Goal: Communication & Community: Answer question/provide support

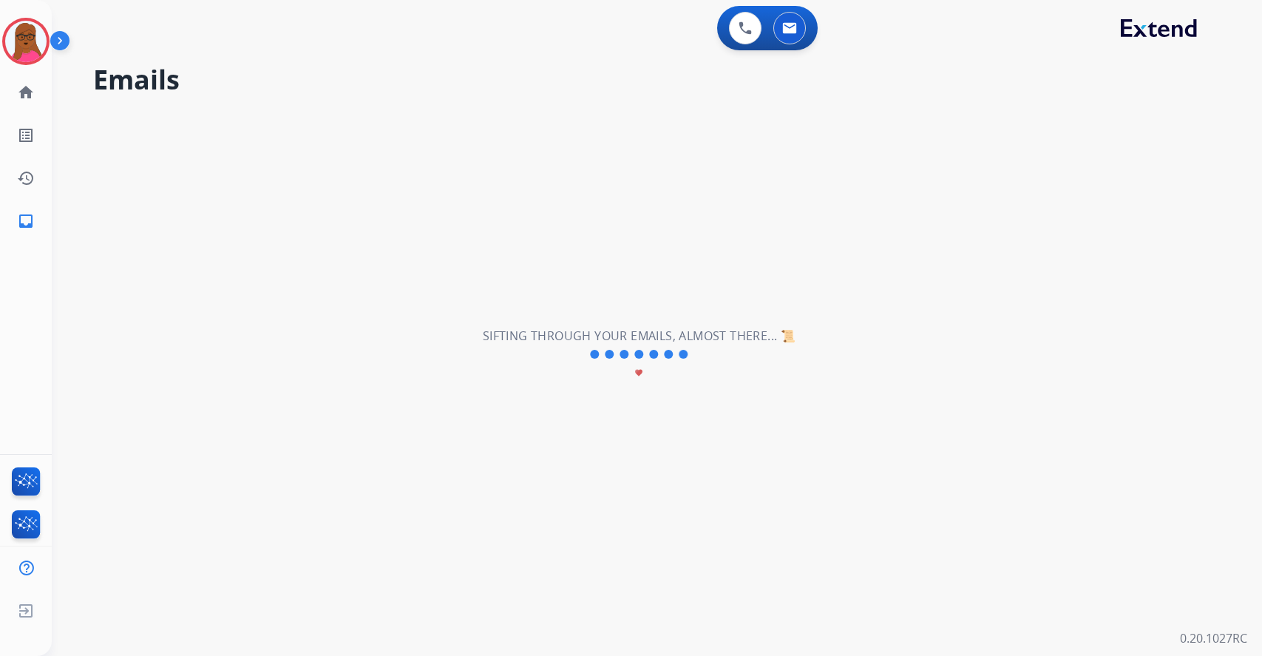
select select "**********"
select select "*"
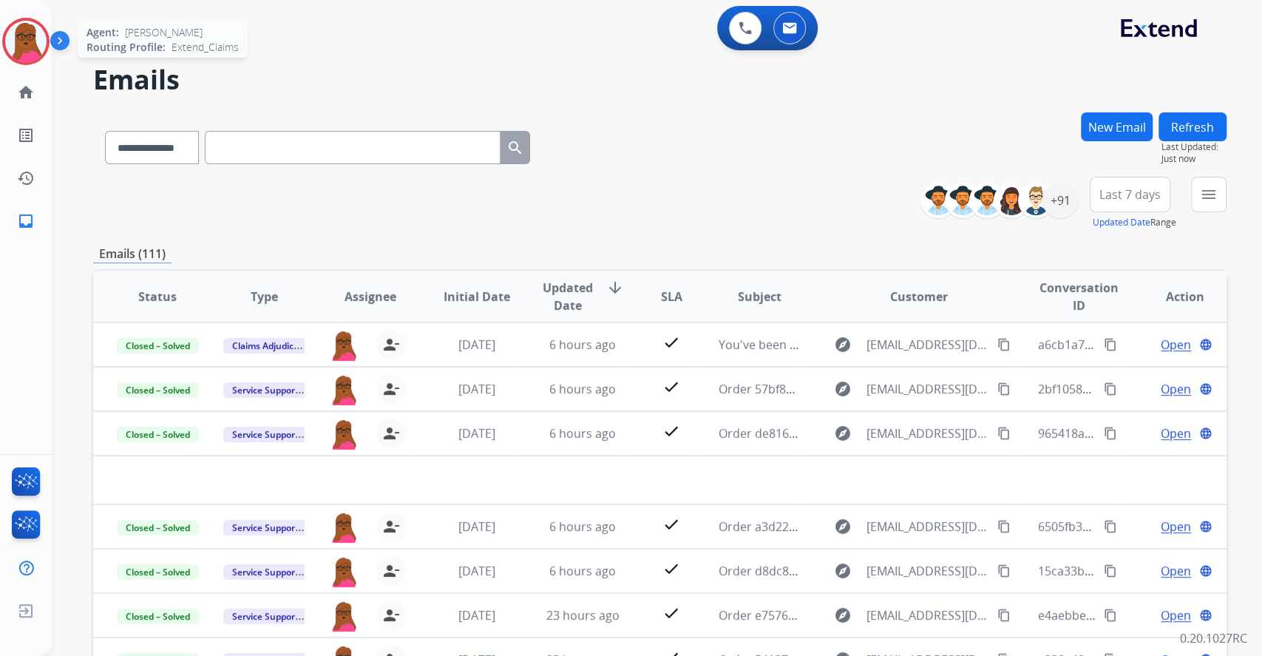
click at [23, 52] on img at bounding box center [25, 41] width 41 height 41
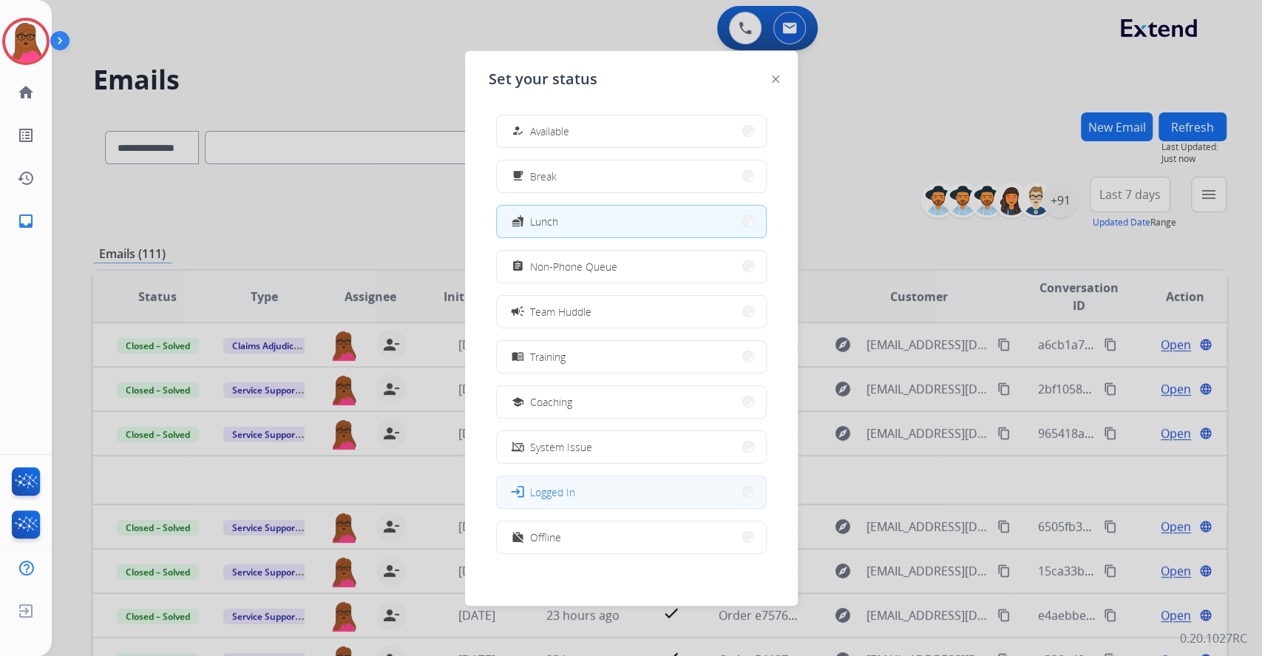
click at [616, 488] on button "login Logged In" at bounding box center [631, 492] width 269 height 32
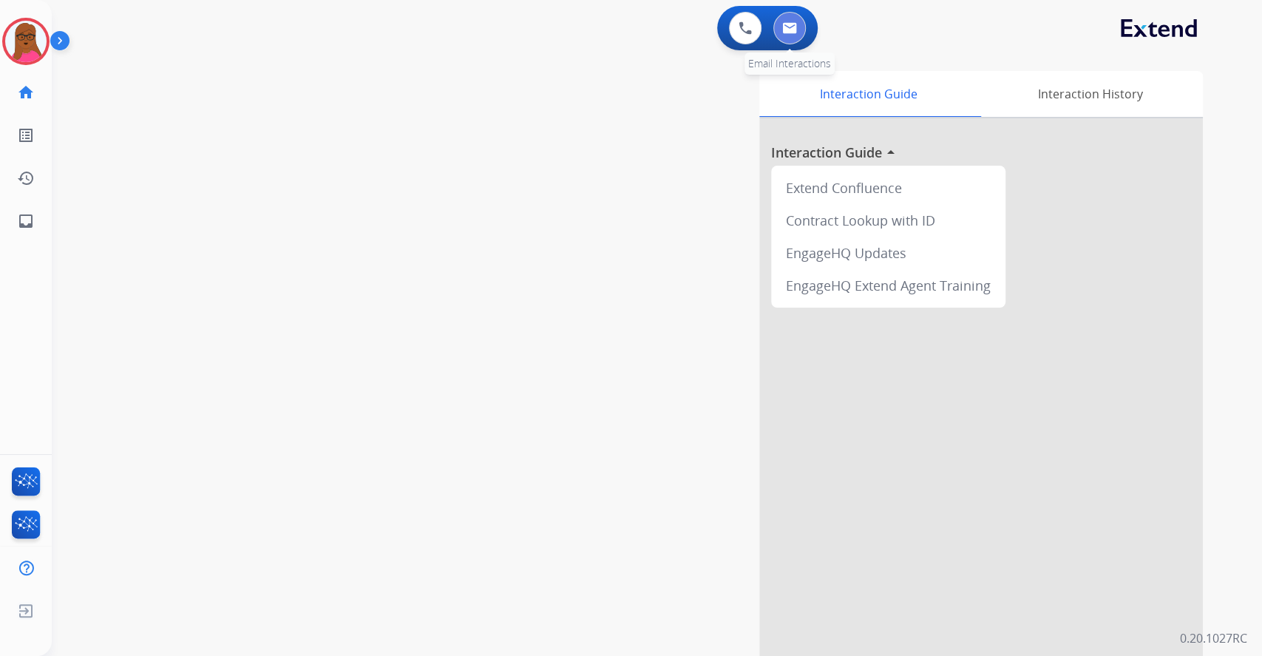
click at [785, 29] on img at bounding box center [789, 28] width 15 height 12
select select "**********"
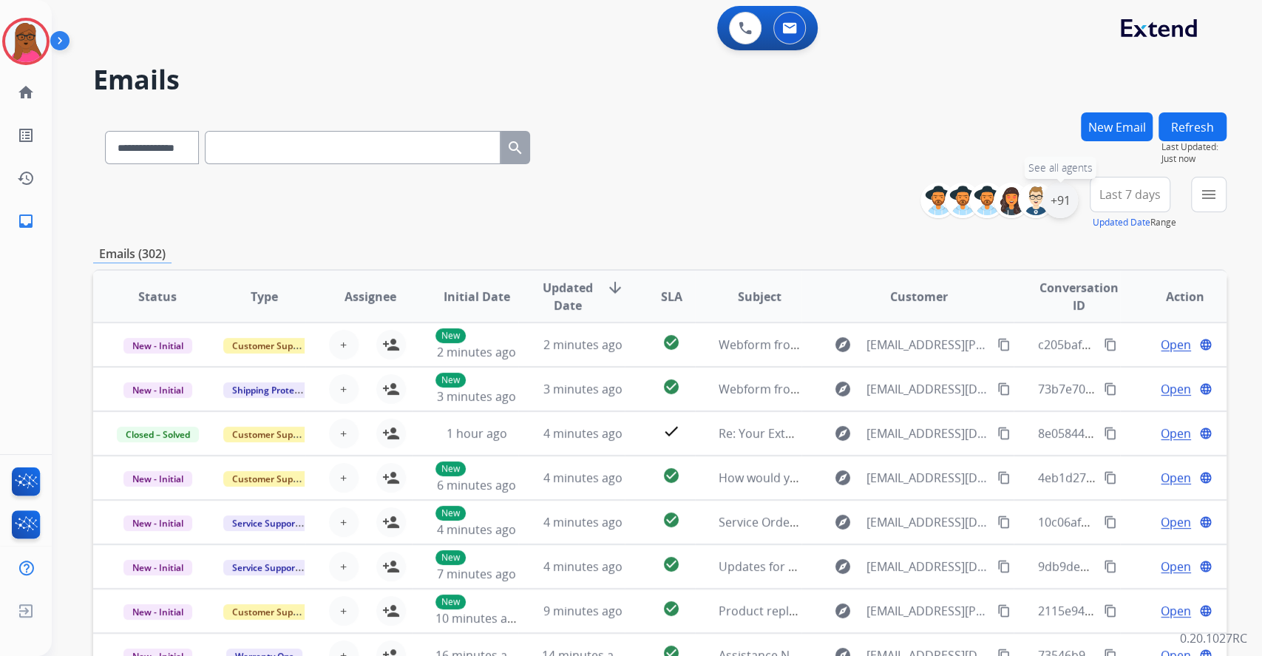
click at [1052, 209] on div "+91" at bounding box center [1060, 200] width 35 height 35
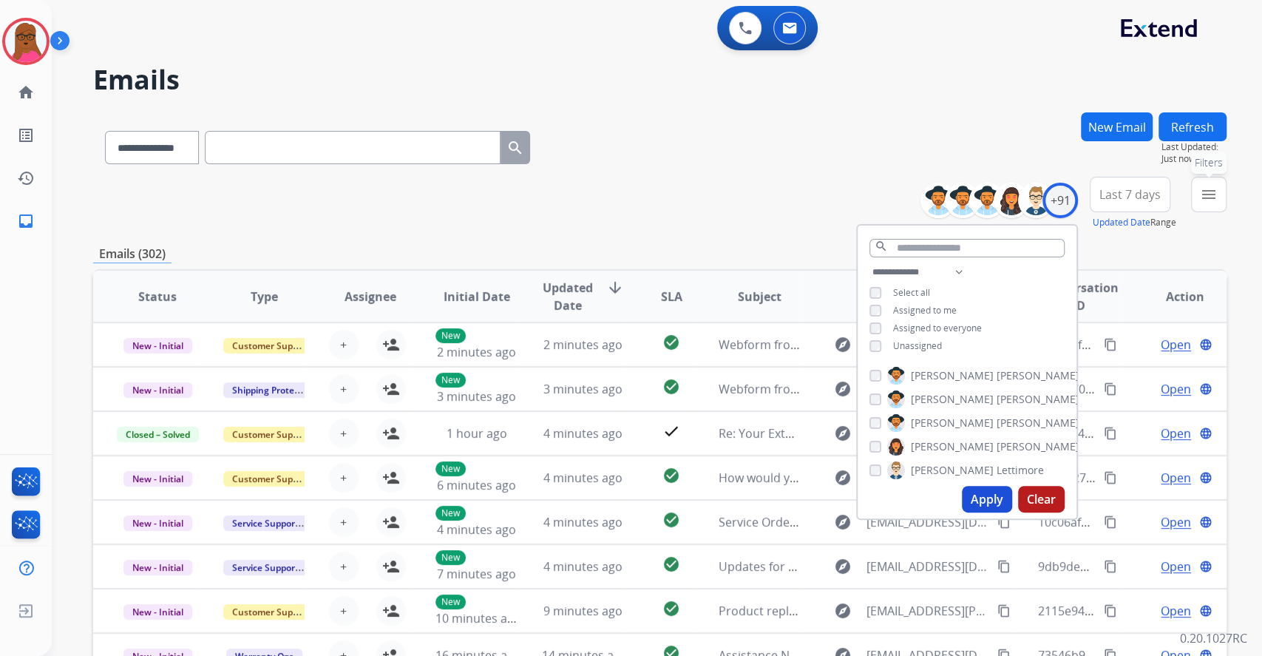
click at [1216, 196] on mat-icon "menu" at bounding box center [1209, 195] width 18 height 18
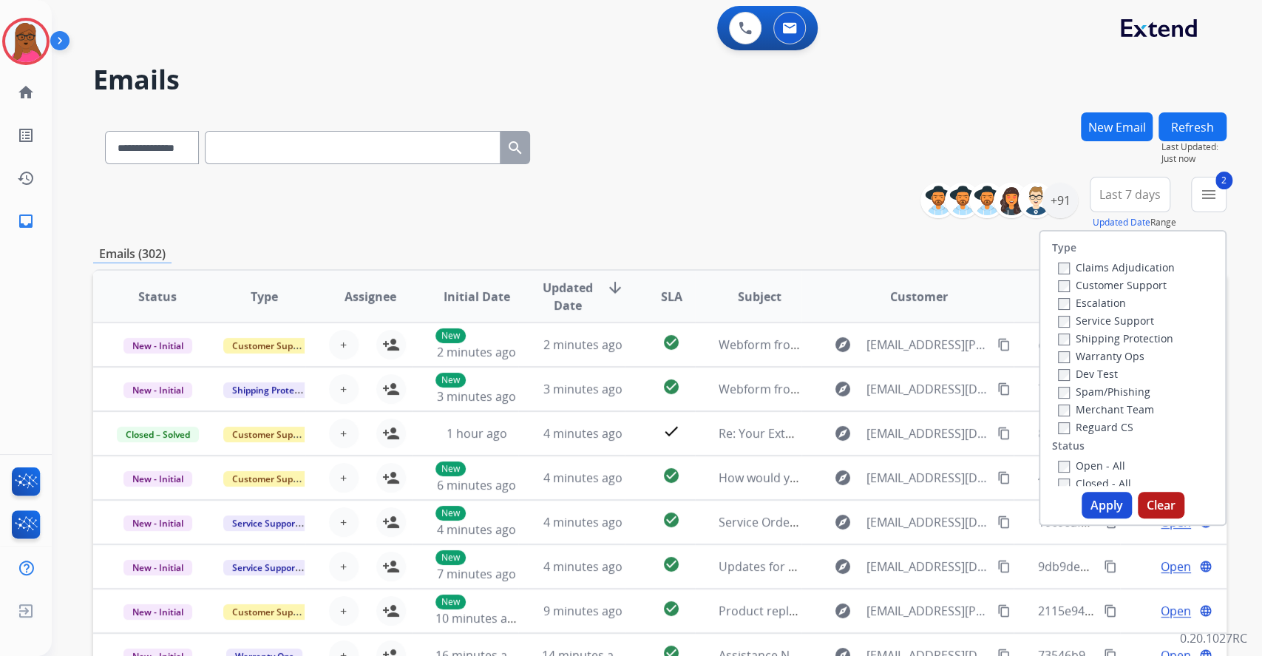
click at [1092, 498] on button "Apply" at bounding box center [1107, 505] width 50 height 27
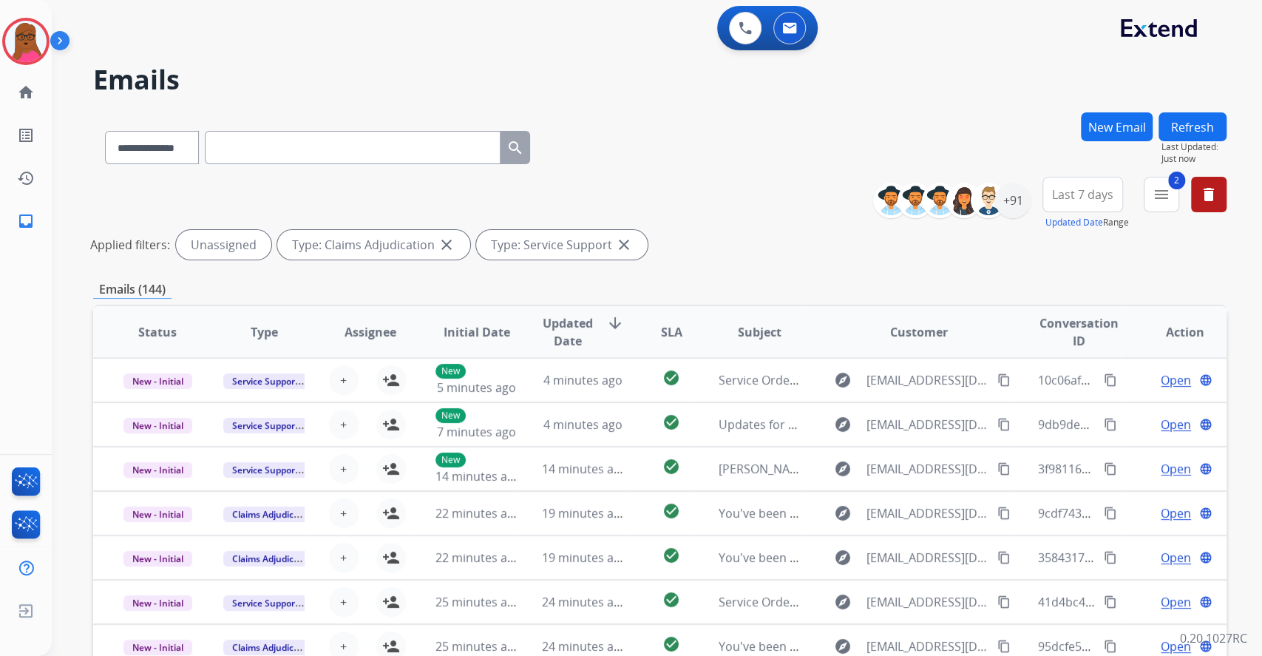
scroll to position [1, 0]
click at [1236, 447] on div "**********" at bounding box center [657, 328] width 1210 height 656
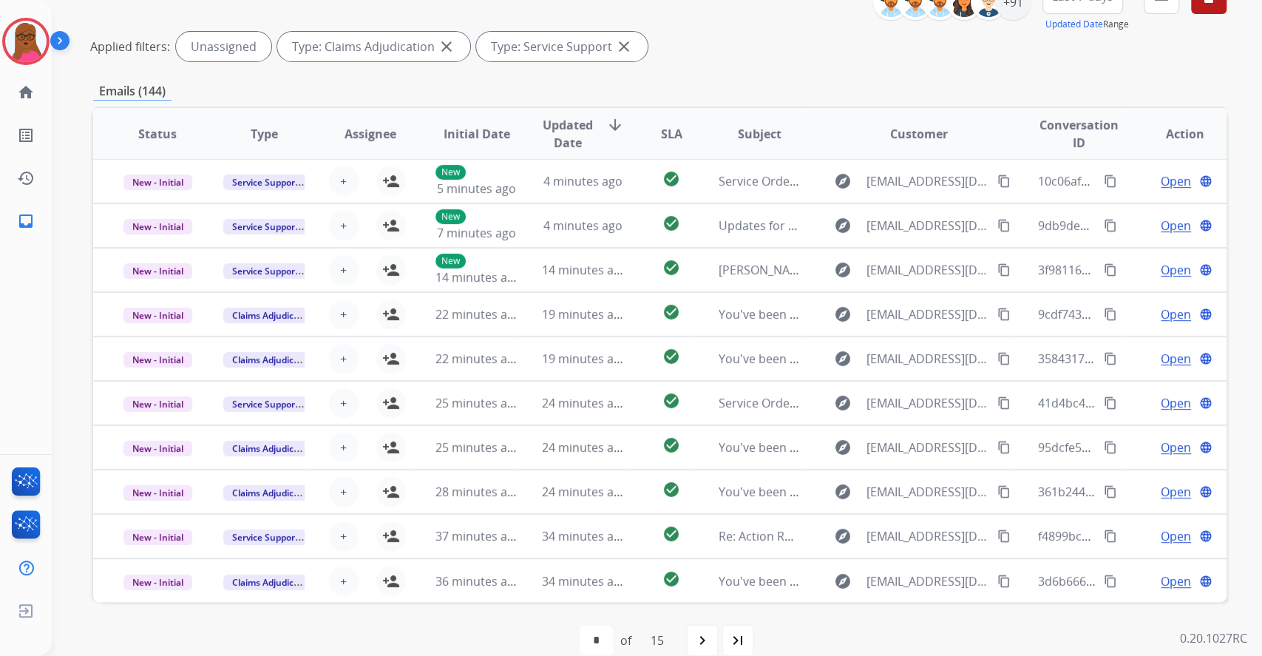
scroll to position [220, 0]
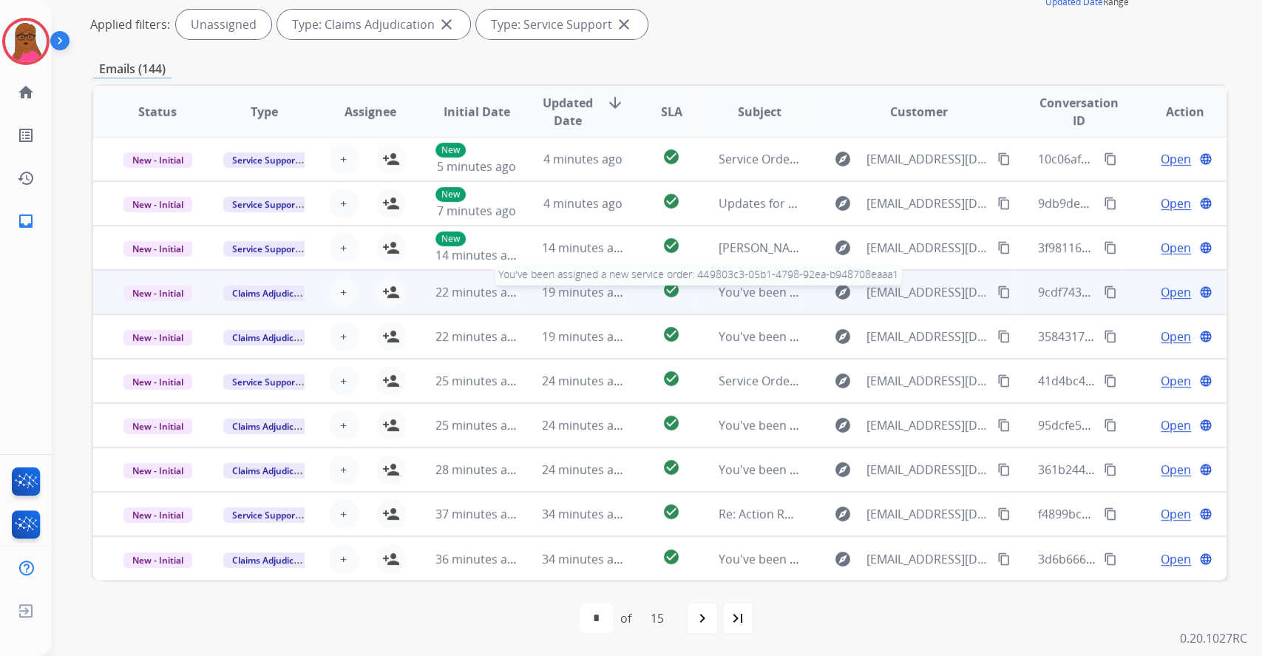
click at [719, 296] on span "You've been assigned a new service order: 449803c3-05b1-4798-92ea-b948708eaaa1" at bounding box center [952, 292] width 467 height 16
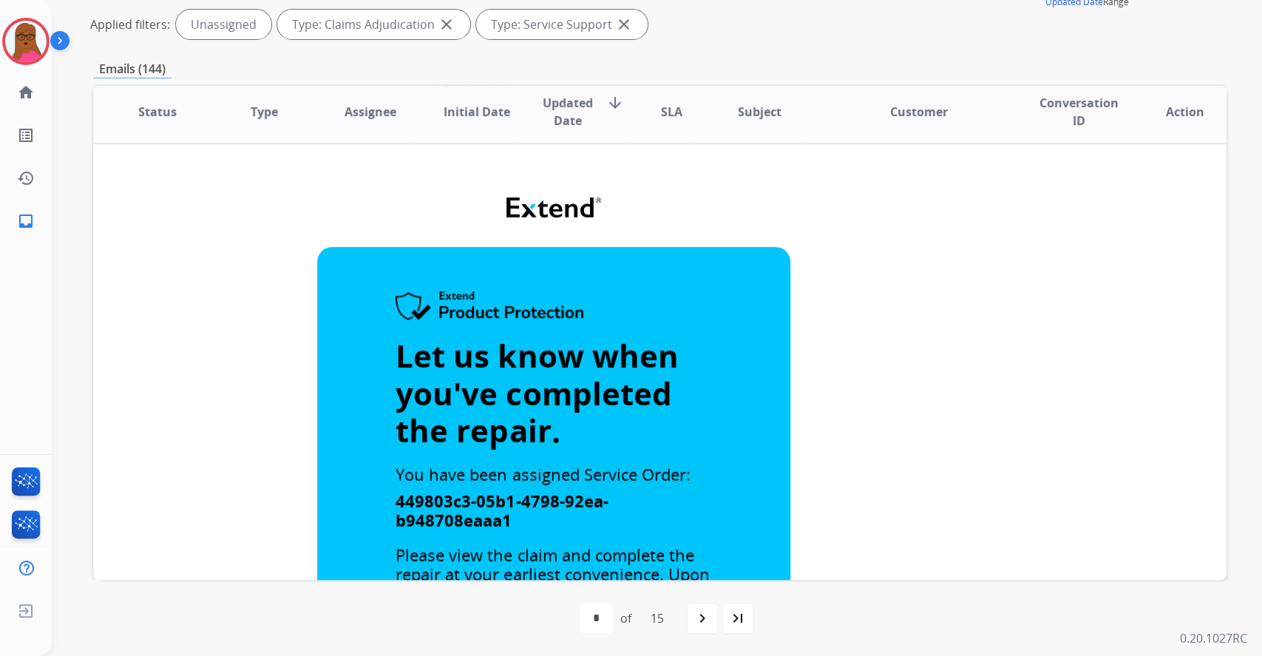
scroll to position [0, 0]
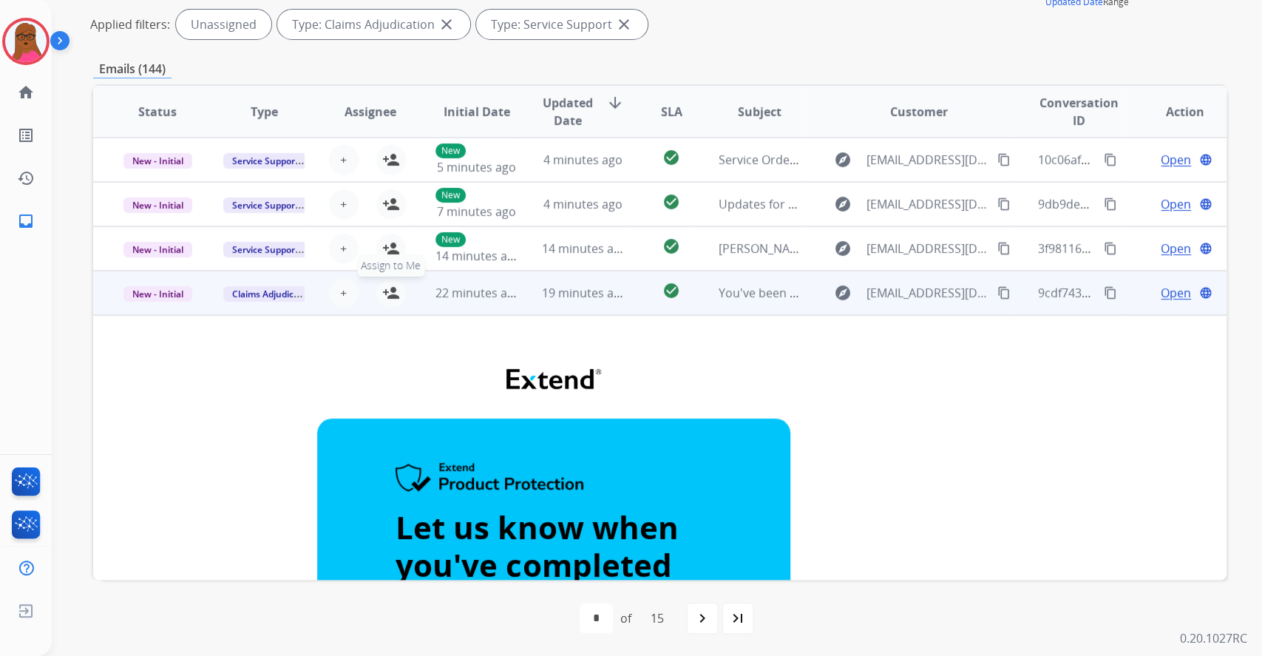
click at [382, 294] on mat-icon "person_add" at bounding box center [391, 293] width 18 height 18
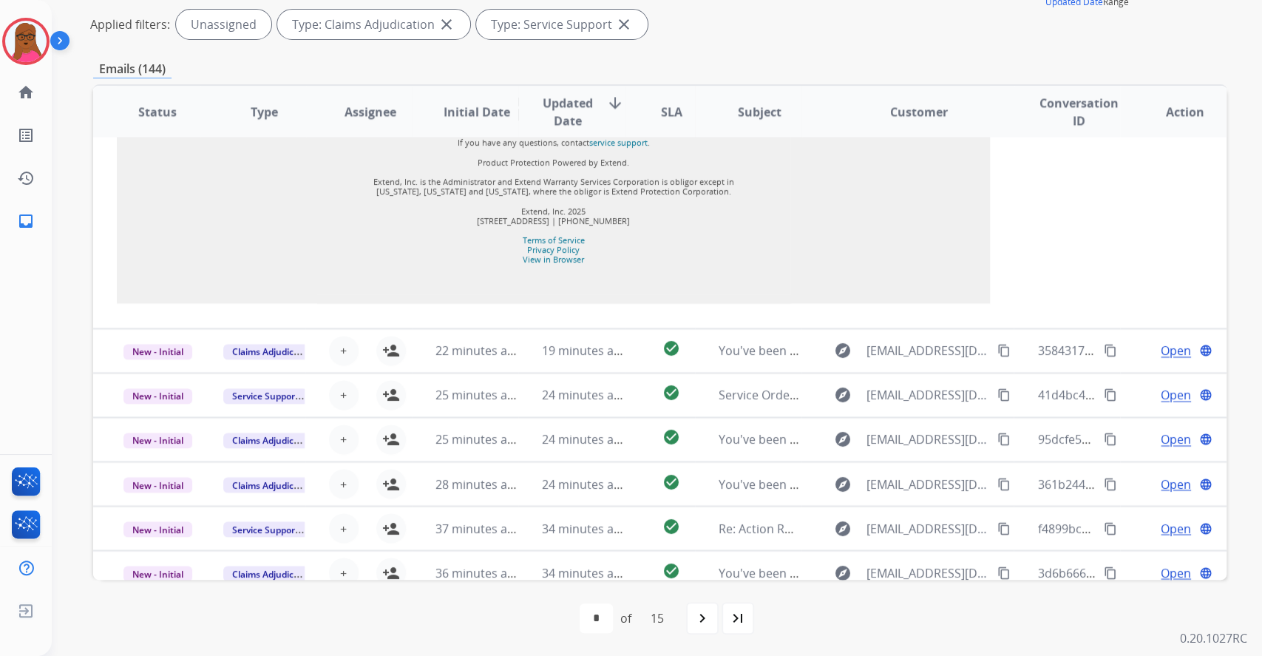
scroll to position [1508, 0]
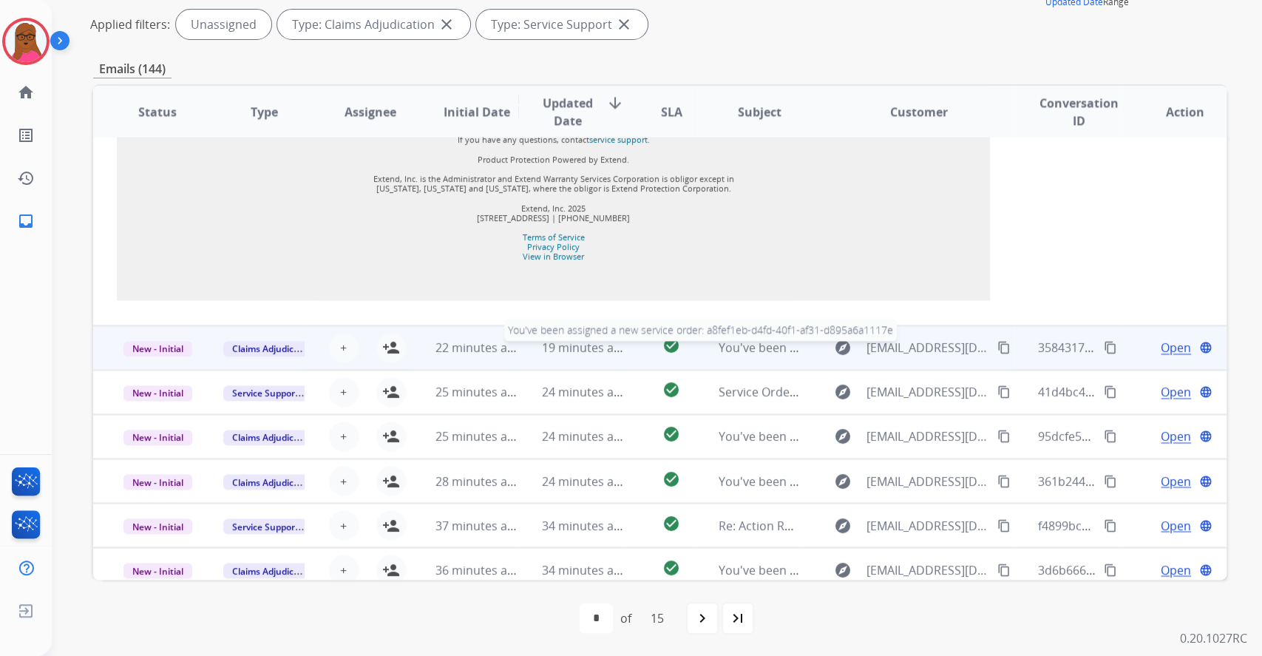
click at [726, 356] on span "You've been assigned a new service order: a8fef1eb-d4fd-40f1-af31-d895a6a1117e" at bounding box center [946, 347] width 455 height 16
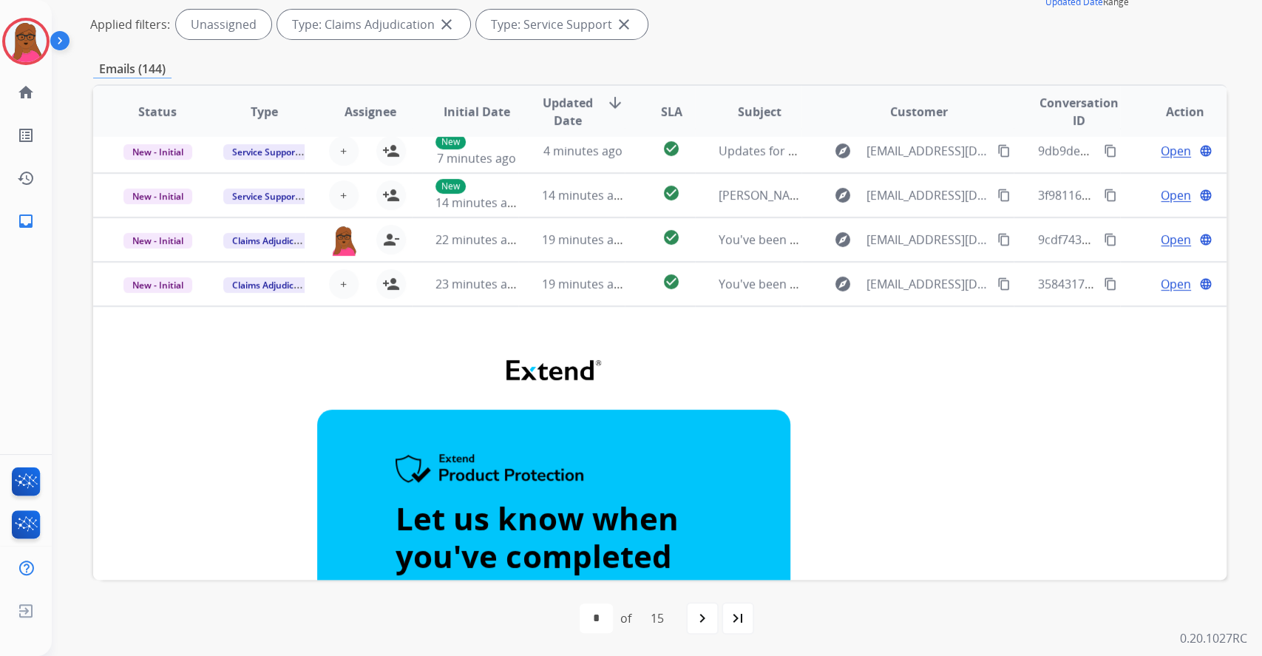
scroll to position [21, 0]
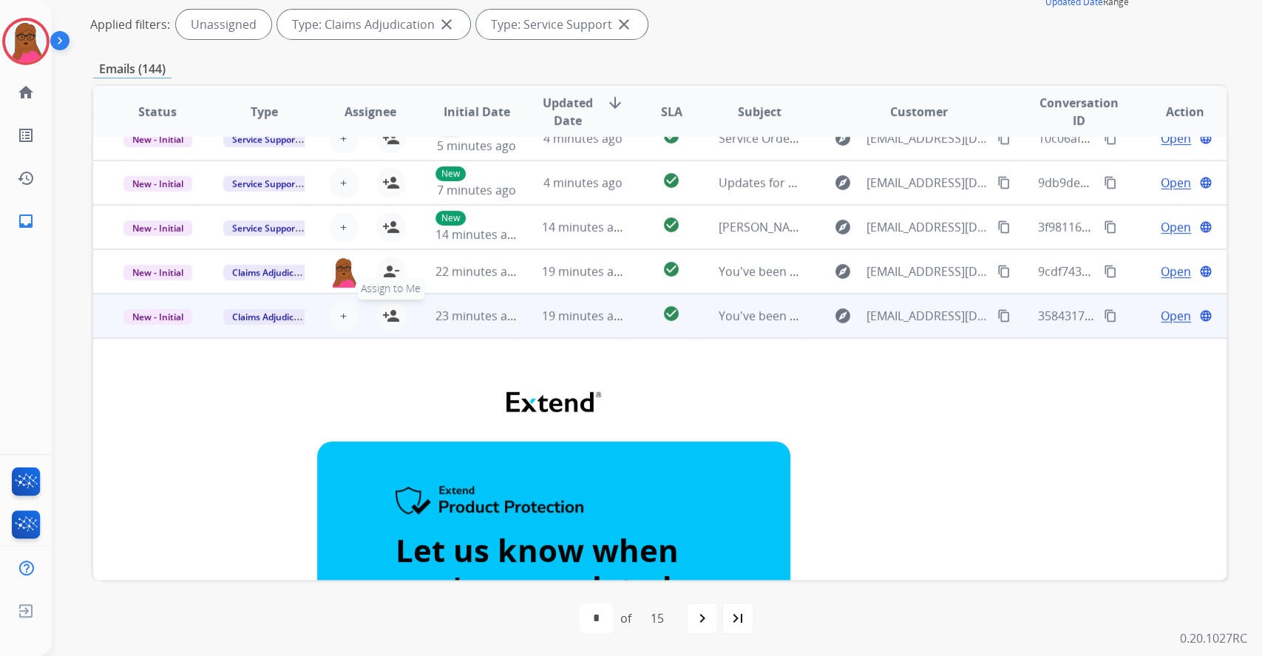
click at [390, 320] on mat-icon "person_add" at bounding box center [391, 316] width 18 height 18
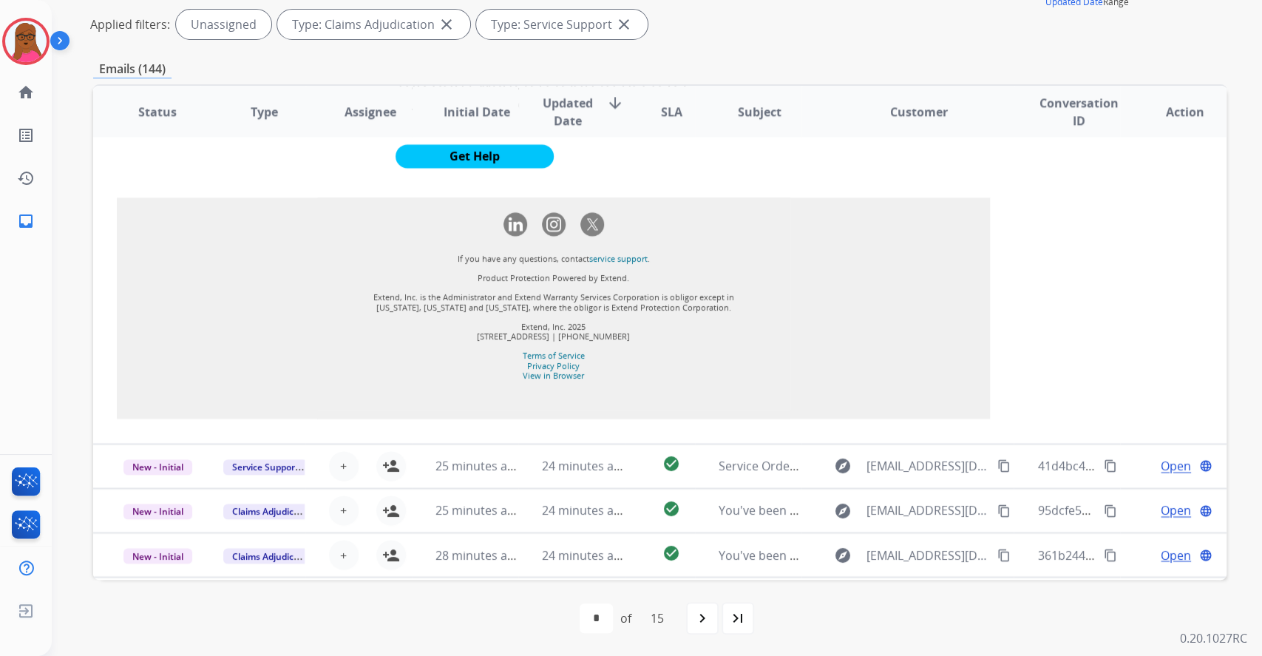
scroll to position [1542, 0]
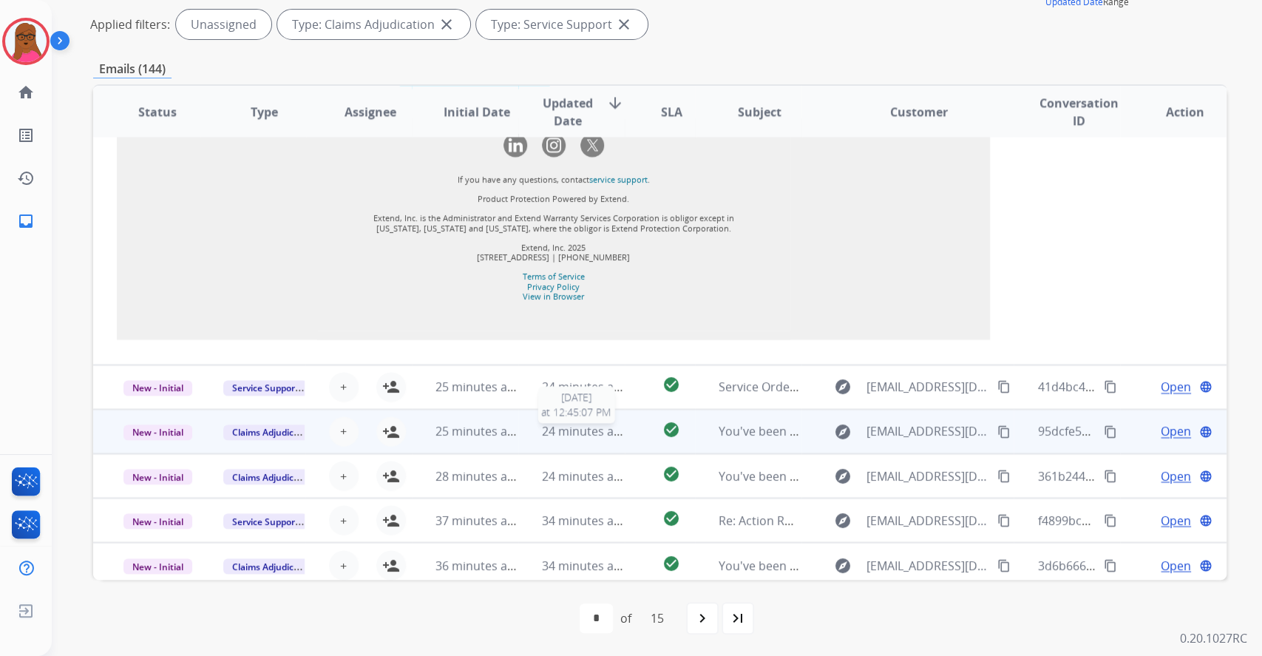
click at [578, 423] on span "24 minutes ago" at bounding box center [585, 431] width 86 height 16
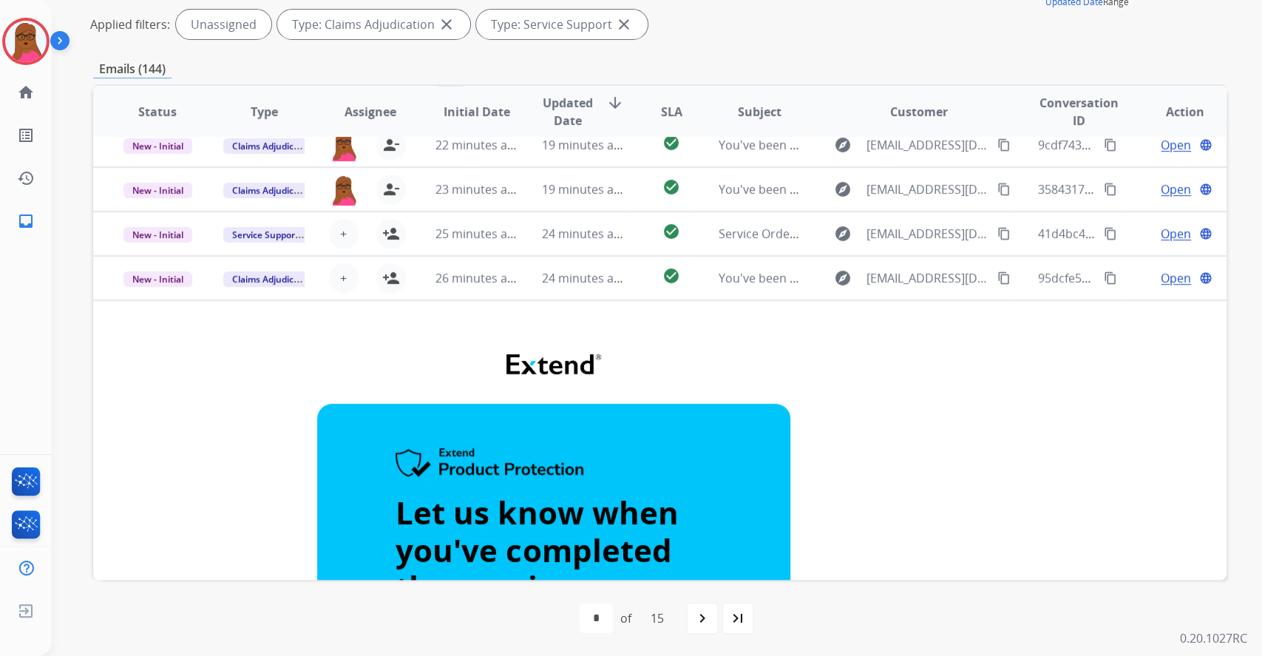
scroll to position [95, 0]
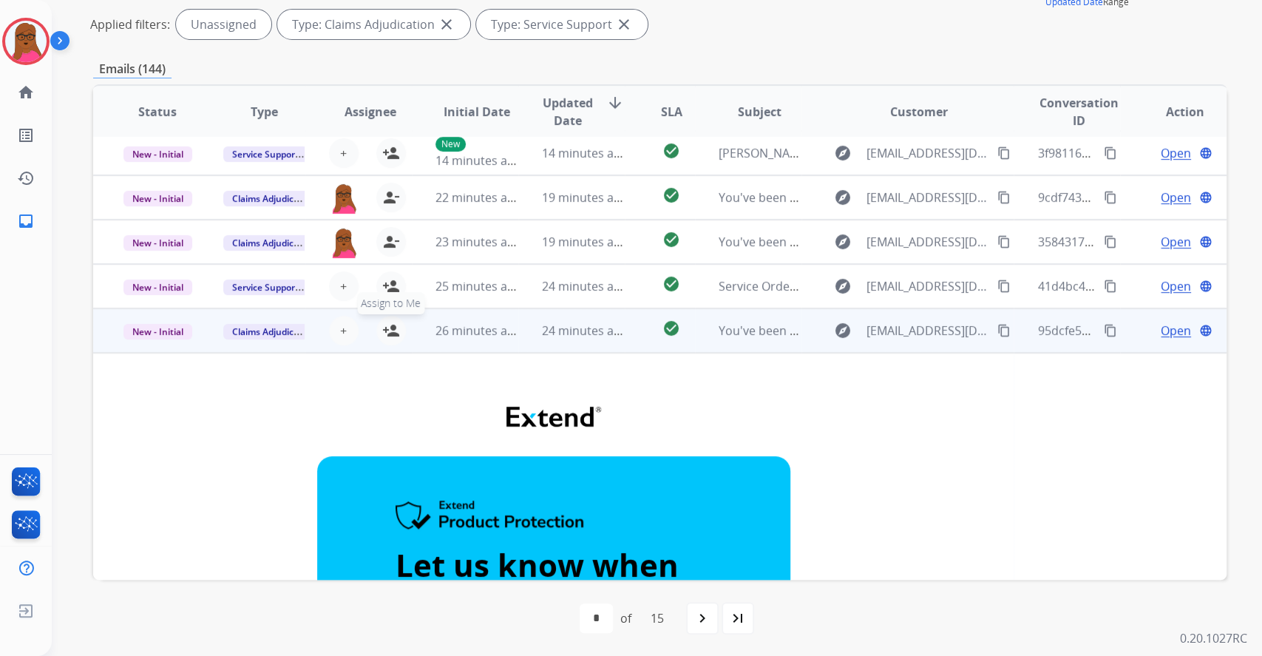
click at [395, 328] on mat-icon "person_add" at bounding box center [391, 331] width 18 height 18
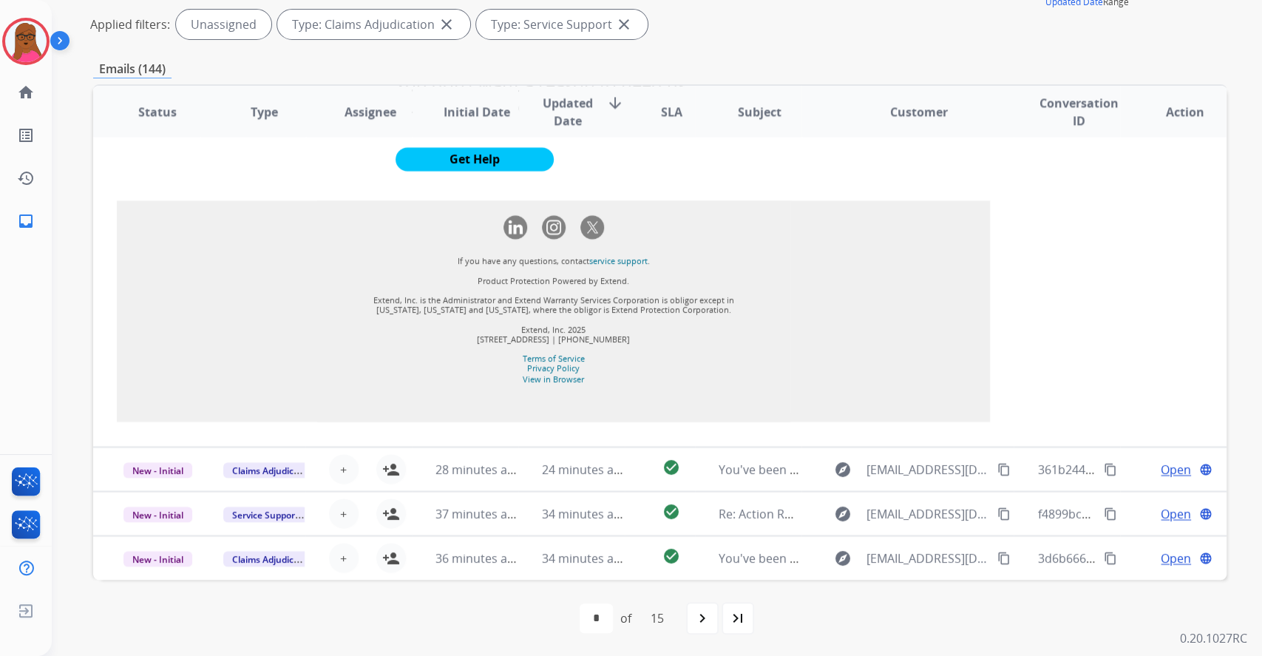
scroll to position [1618, 0]
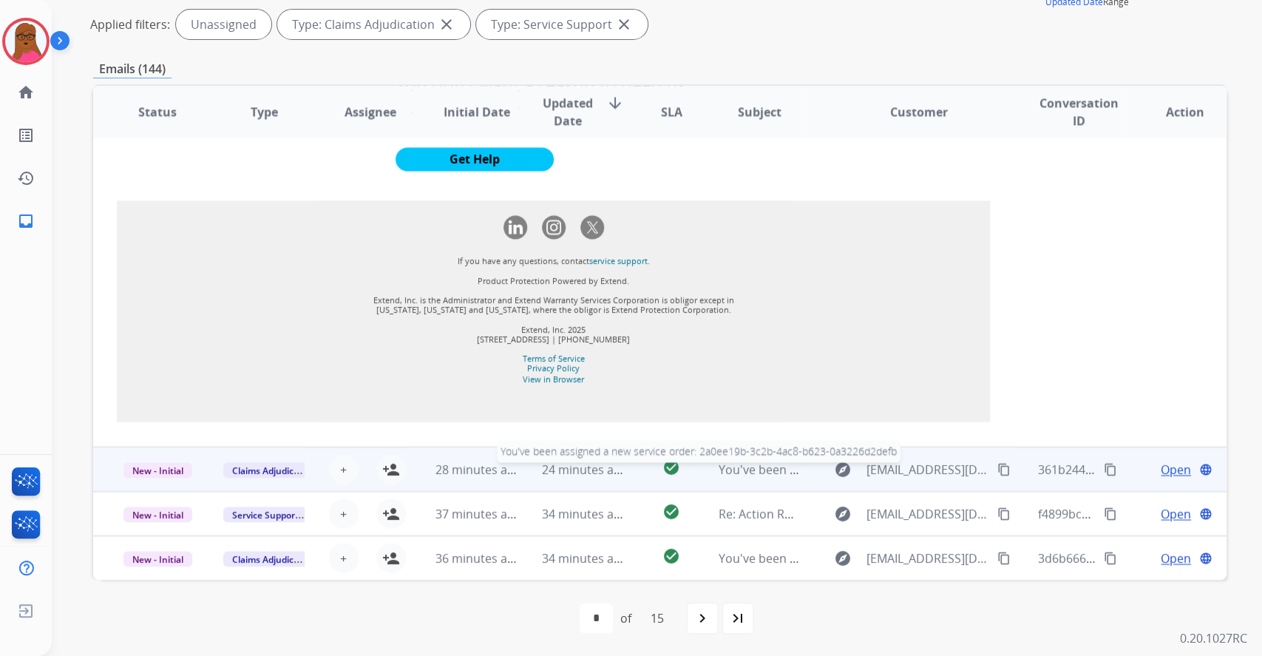
click at [733, 476] on div "You've been assigned a new service order: 2a0ee19b-3c2b-4ac8-b623-0a3226d2defb" at bounding box center [760, 469] width 82 height 18
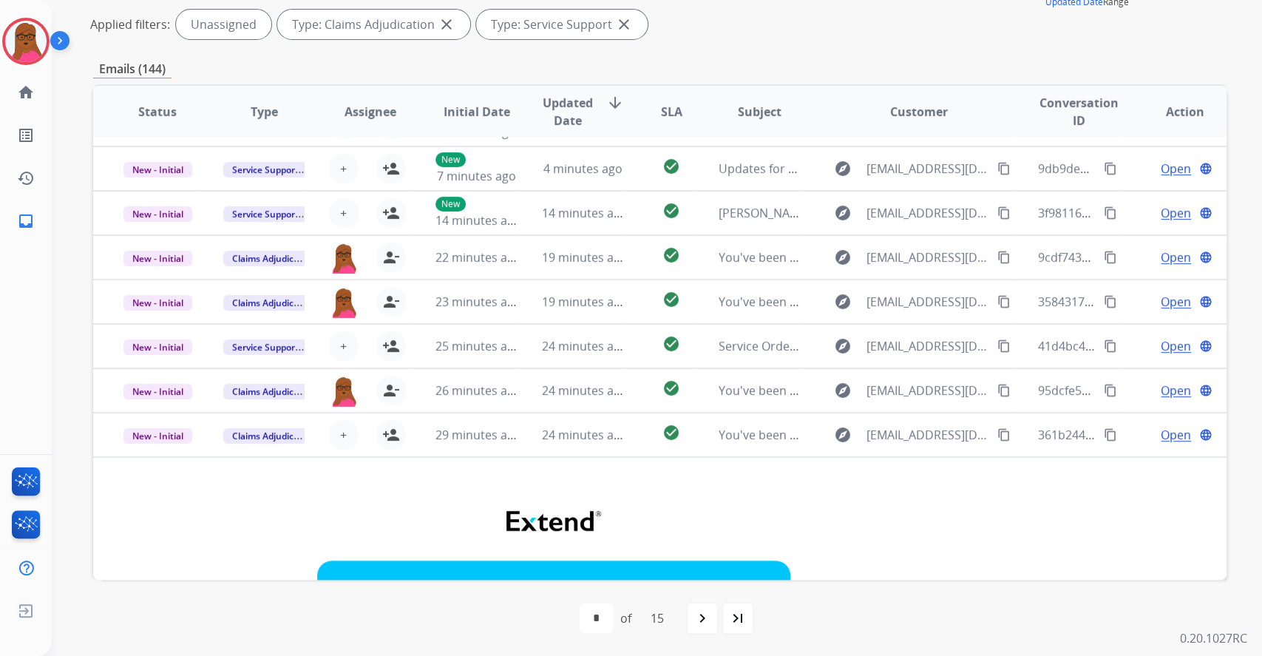
scroll to position [0, 0]
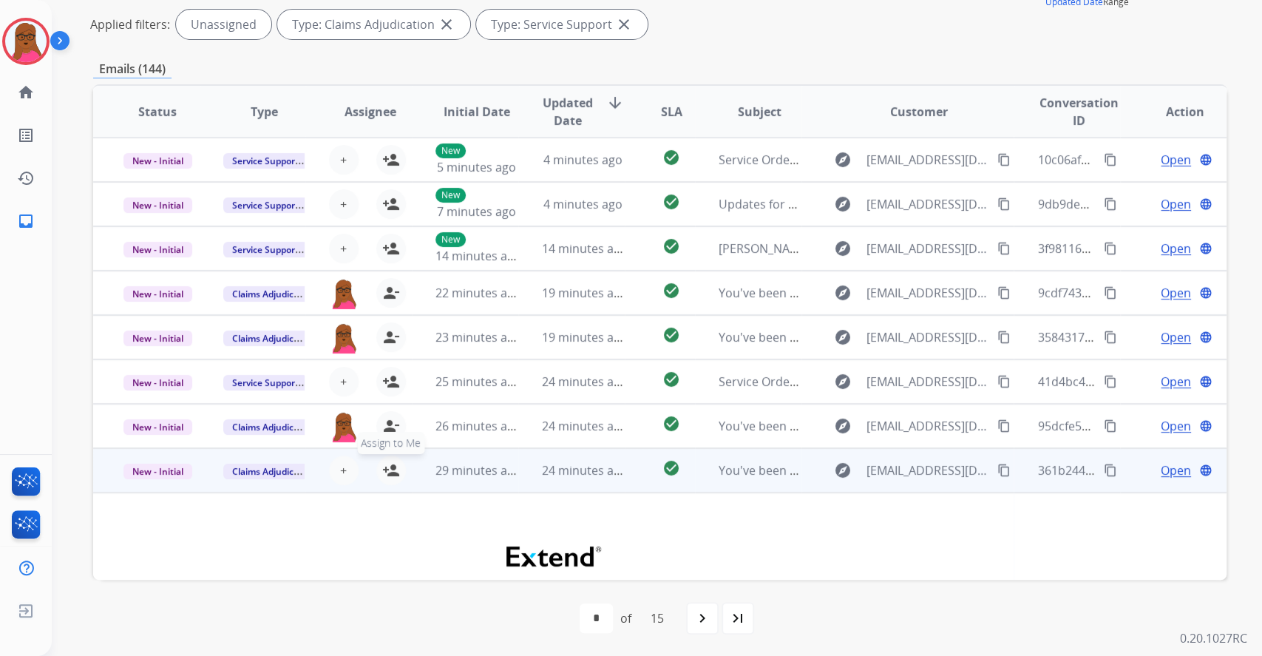
click at [394, 469] on mat-icon "person_add" at bounding box center [391, 470] width 18 height 18
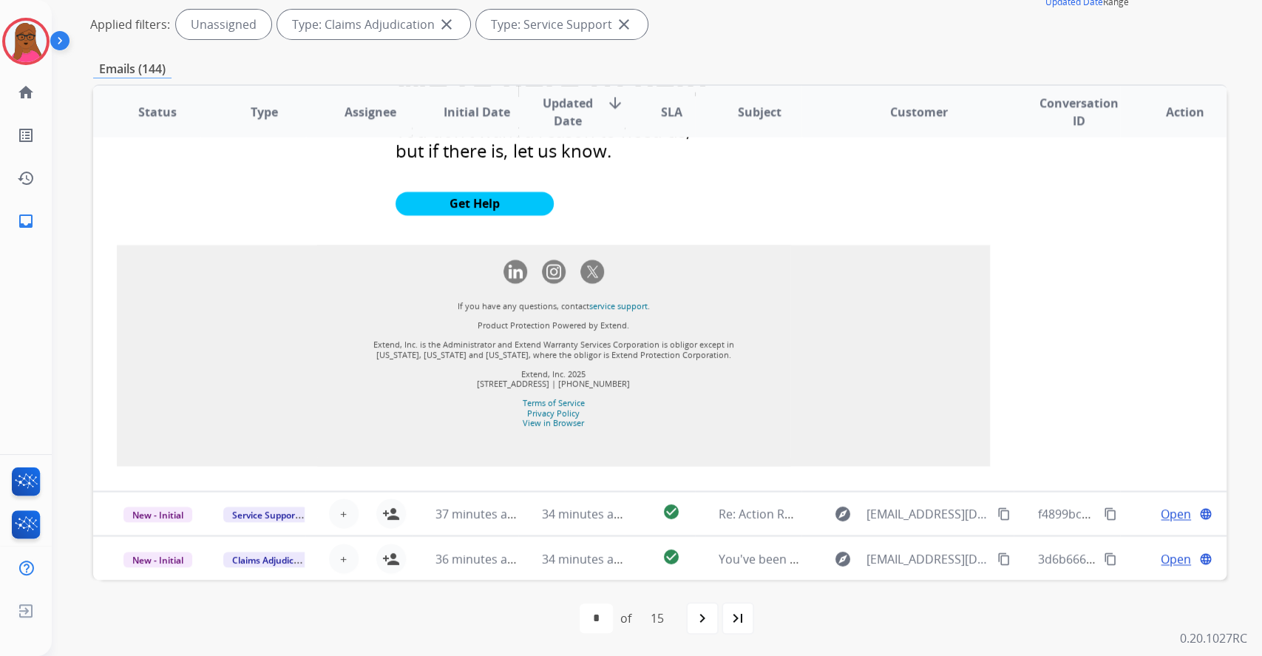
scroll to position [1562, 0]
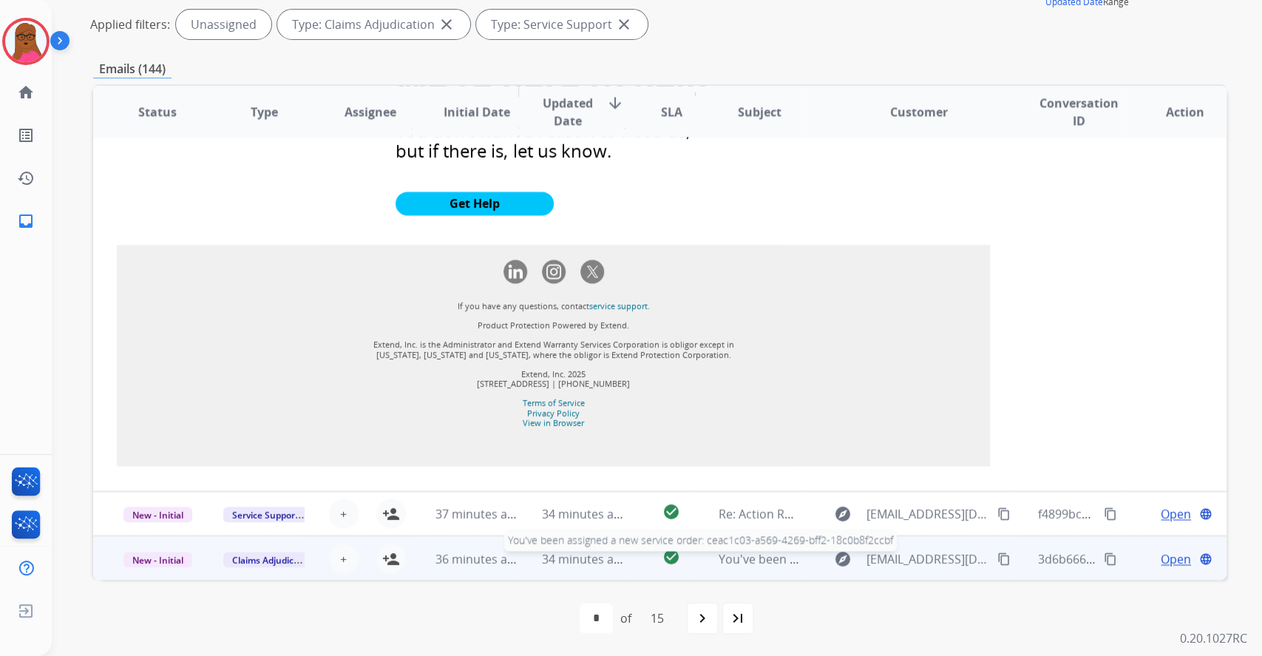
click at [759, 564] on span "You've been assigned a new service order: ceac1c03-a569-4269-bff2-18c0b8f2ccbf" at bounding box center [945, 558] width 453 height 16
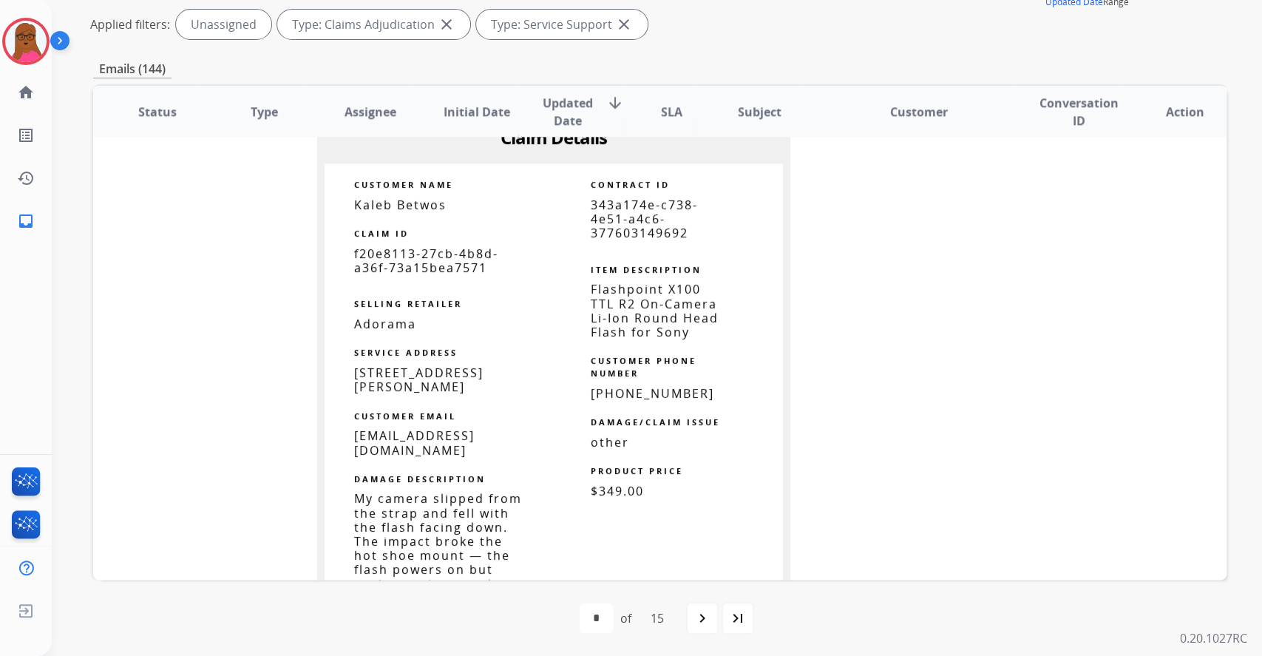
scroll to position [1597, 0]
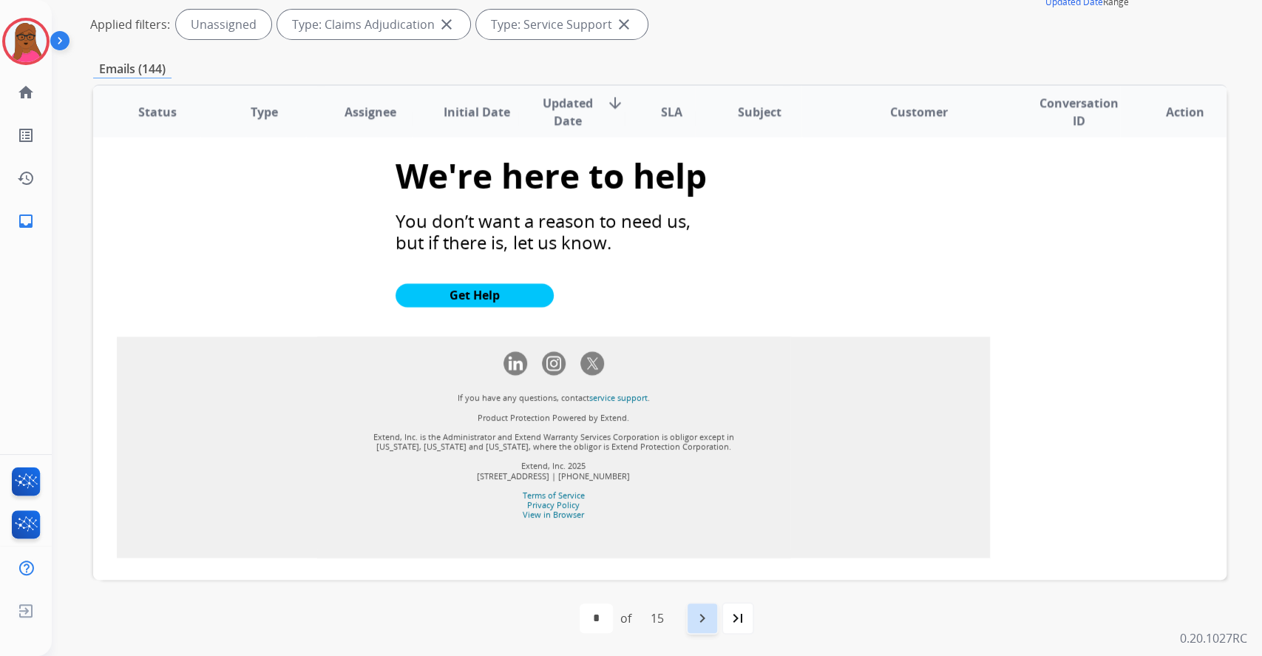
click at [710, 626] on div "navigate_next" at bounding box center [702, 618] width 33 height 33
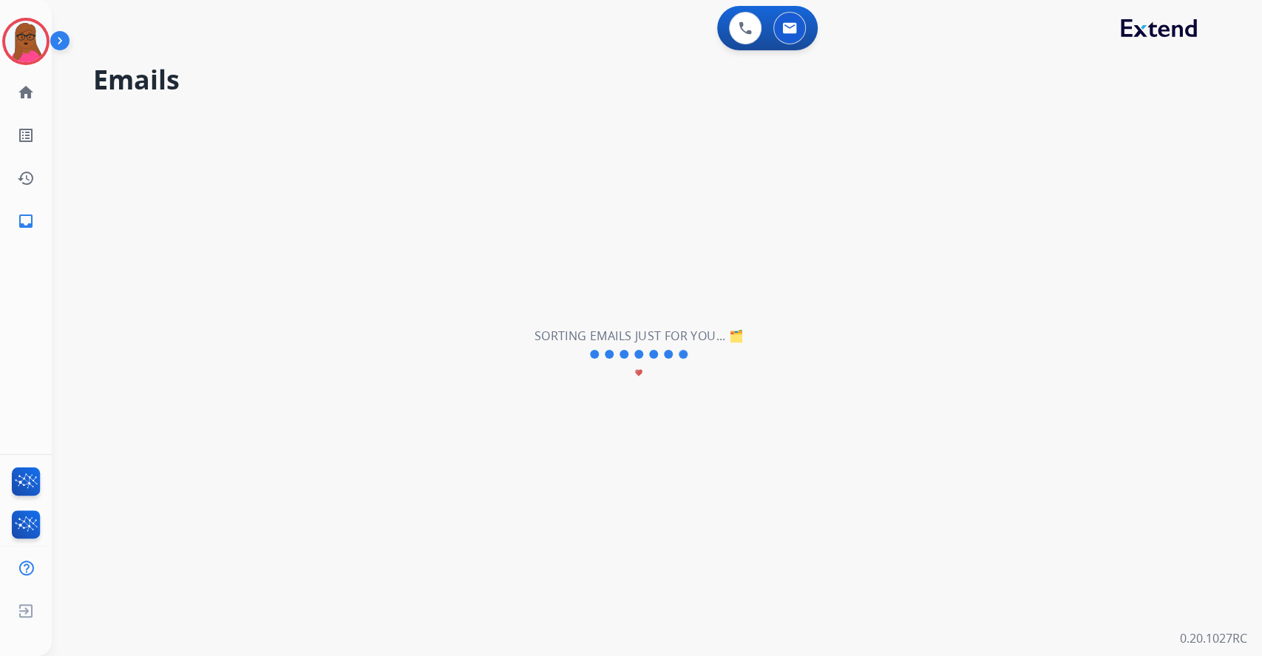
scroll to position [49, 0]
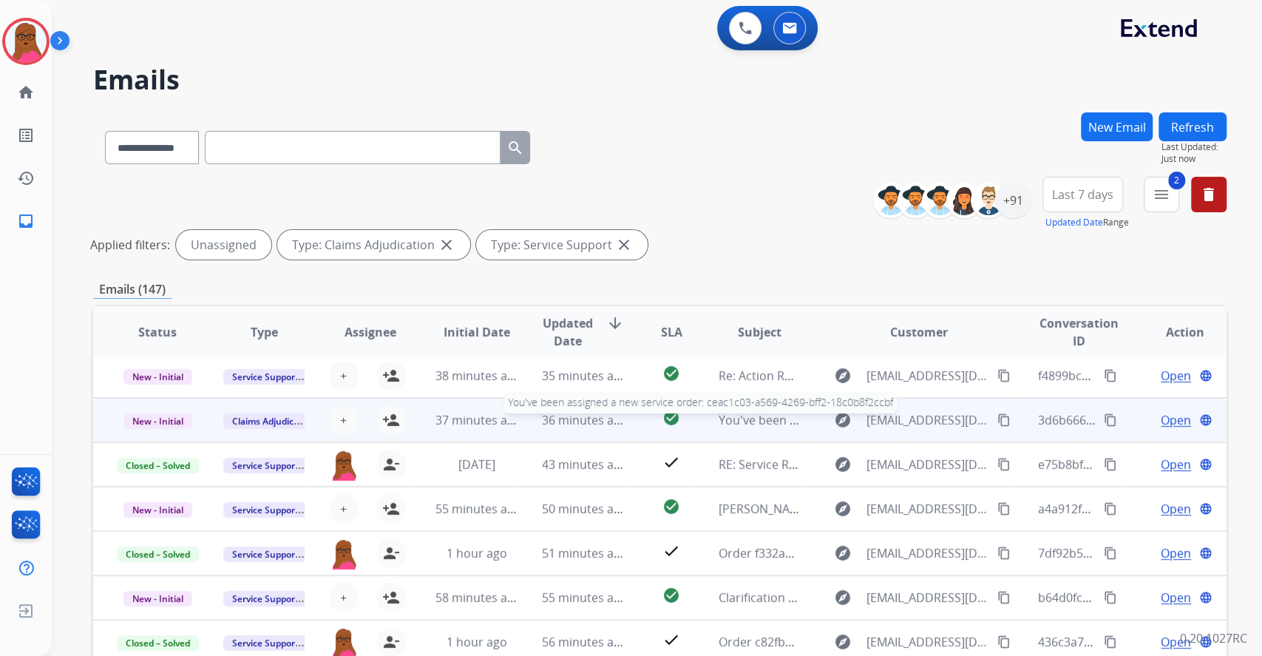
click at [729, 422] on span "You've been assigned a new service order: ceac1c03-a569-4269-bff2-18c0b8f2ccbf" at bounding box center [945, 420] width 453 height 16
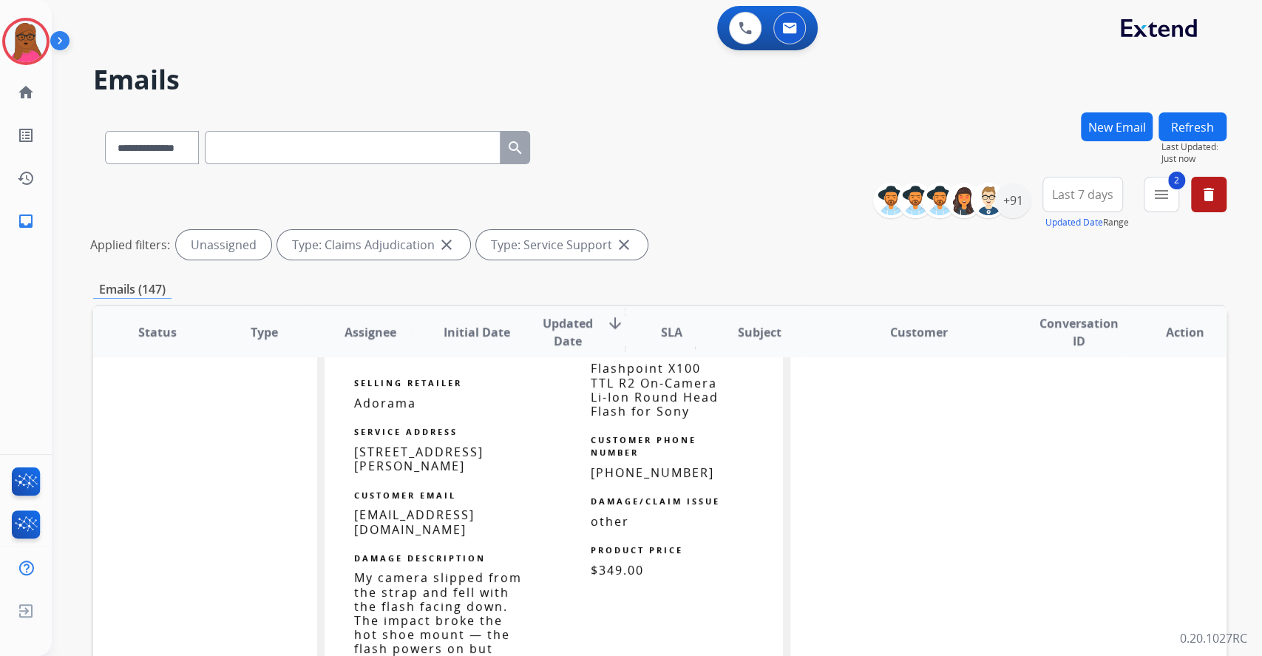
scroll to position [1323, 0]
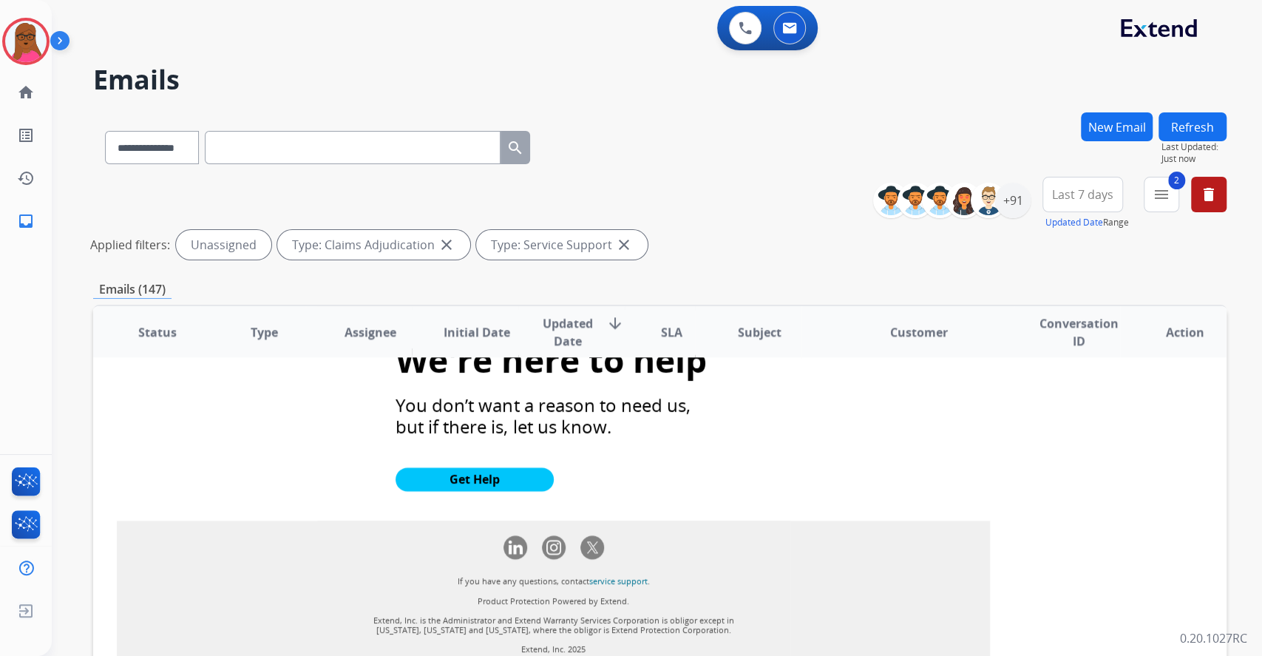
click at [1260, 291] on div "**********" at bounding box center [657, 328] width 1210 height 656
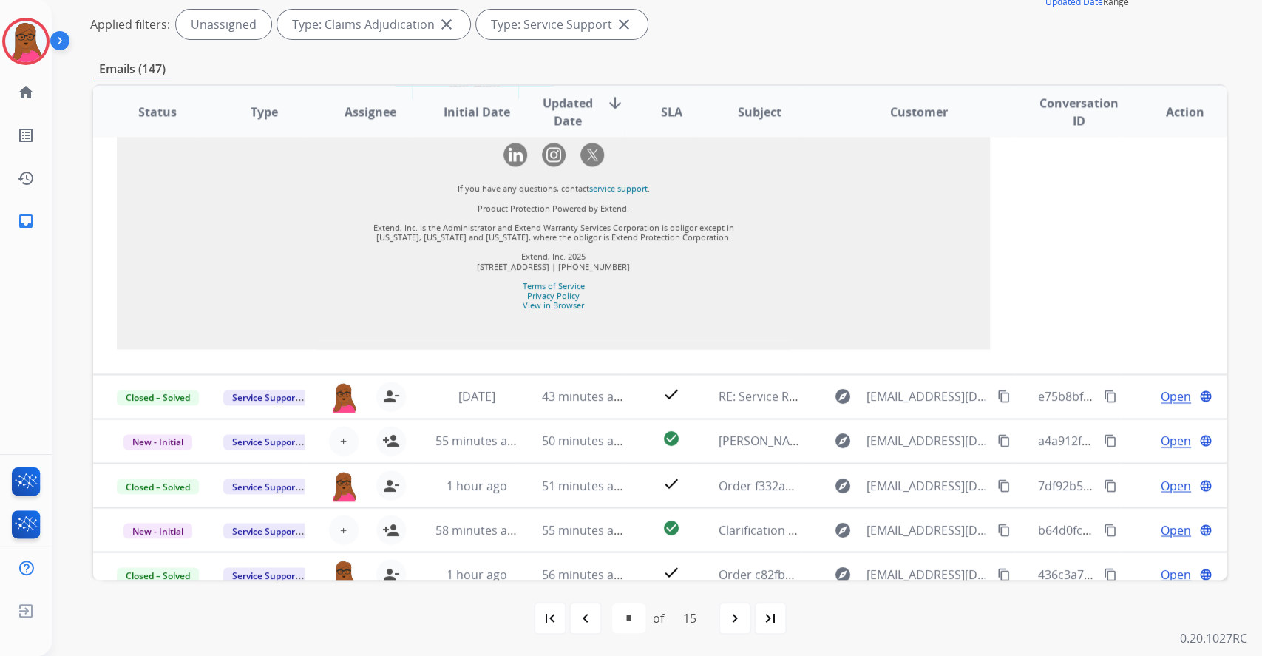
scroll to position [1598, 0]
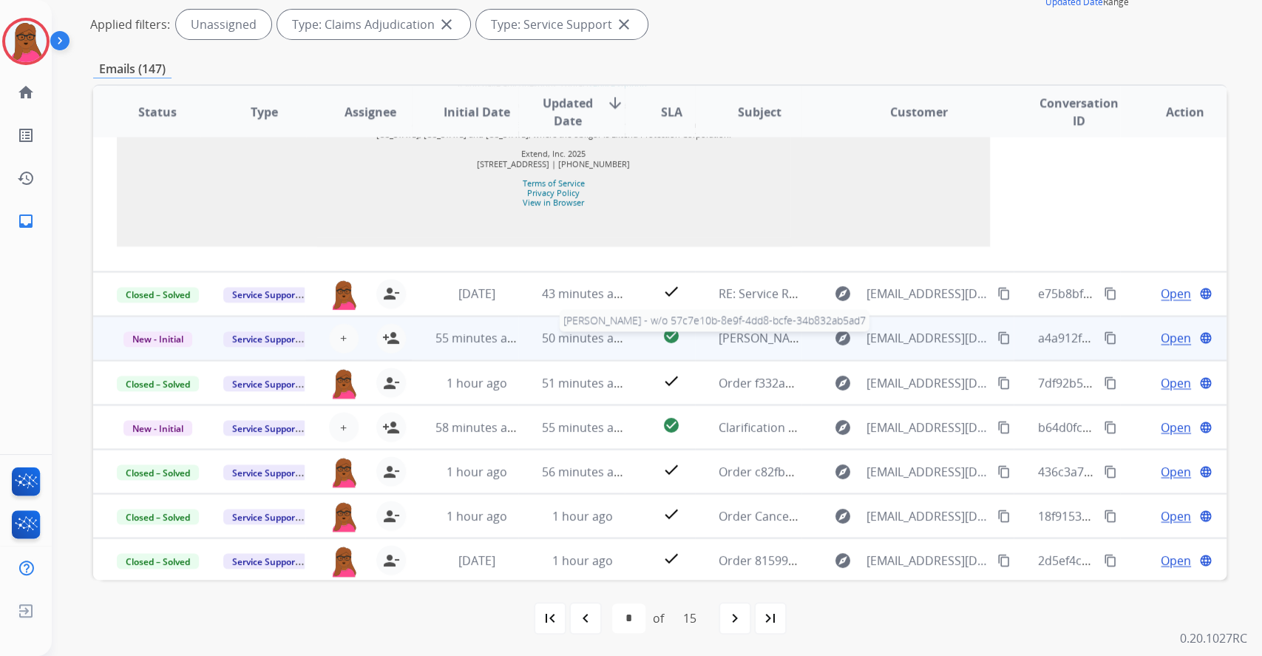
click at [719, 333] on span "[PERSON_NAME] - w/o 57c7e10b-8e9f-4dd8-bcfe-34b832ab5ad7" at bounding box center [894, 338] width 350 height 16
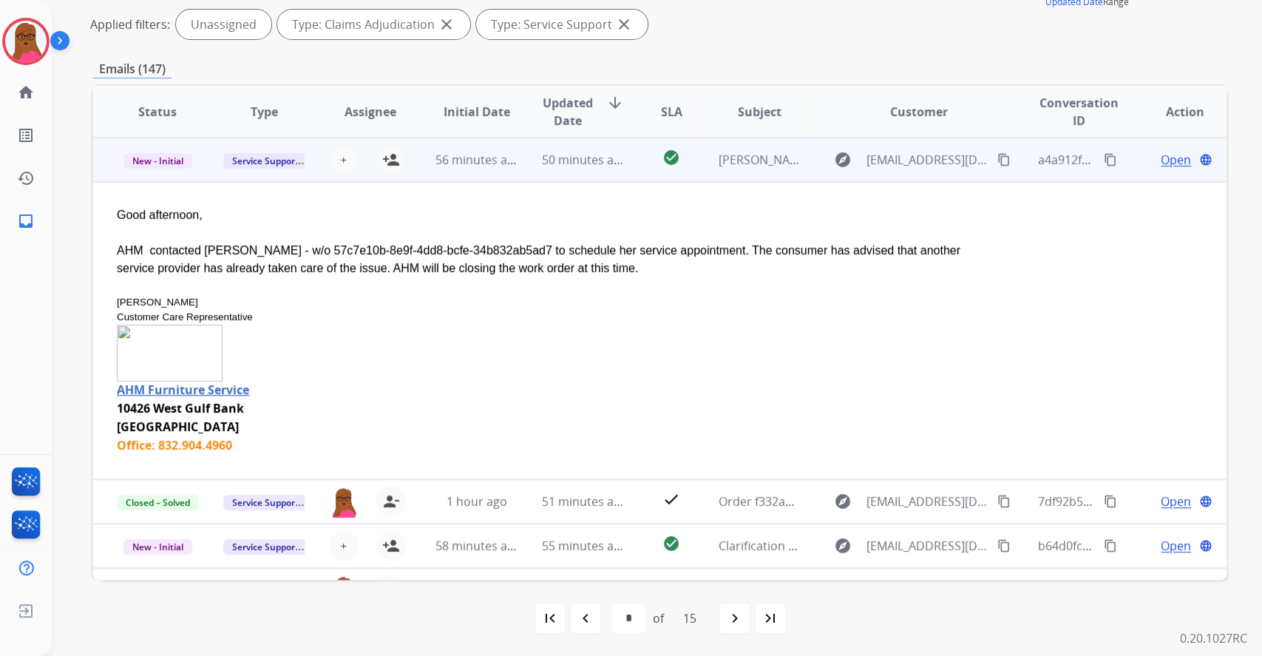
scroll to position [177, 0]
click at [396, 160] on mat-icon "person_add" at bounding box center [391, 160] width 18 height 18
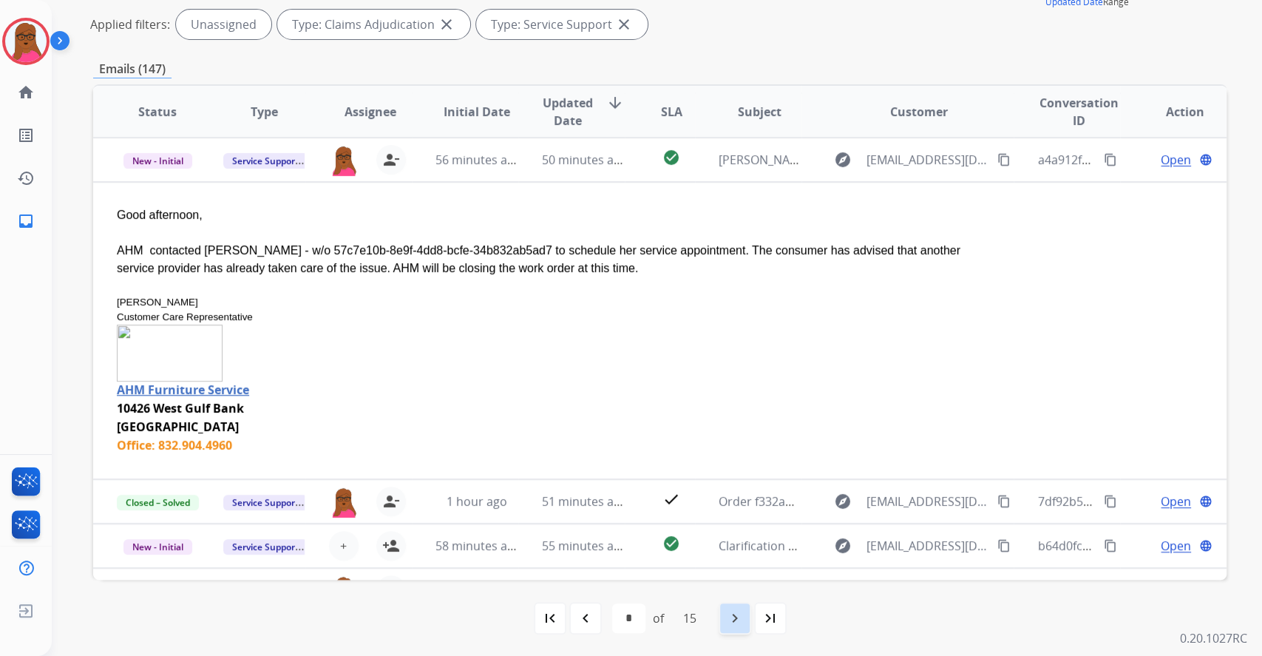
click at [726, 617] on div "navigate_next" at bounding box center [735, 618] width 33 height 33
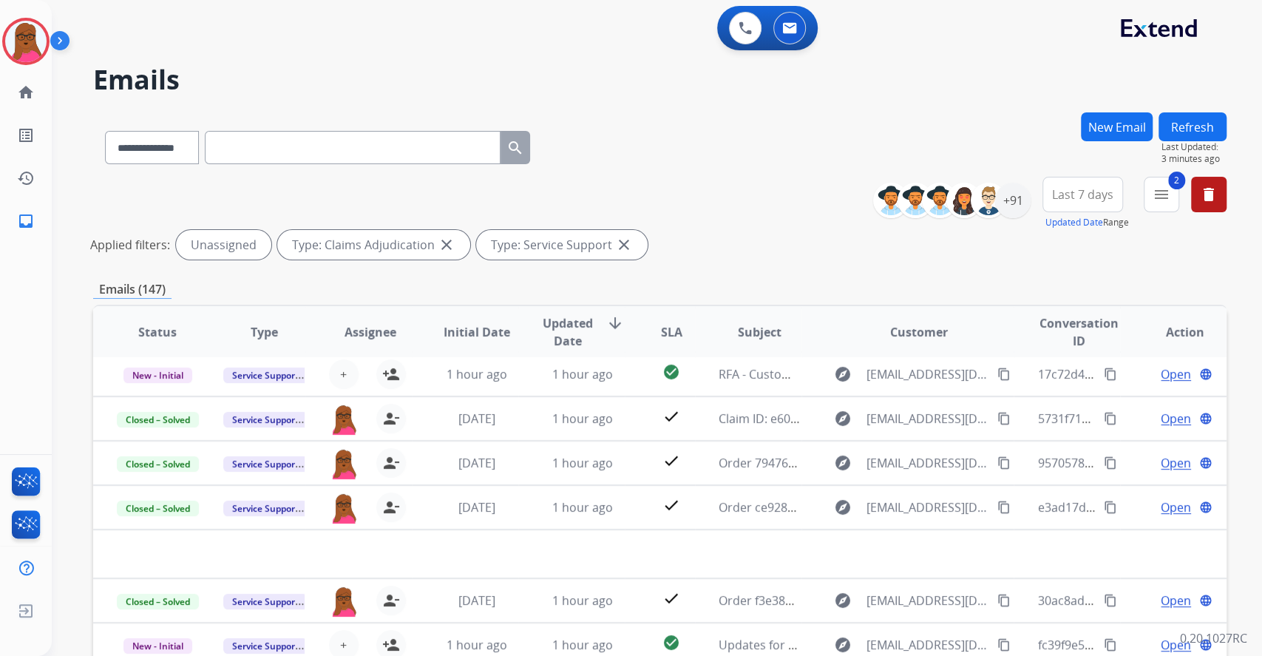
scroll to position [50, 0]
click at [1006, 191] on div "+91" at bounding box center [1012, 200] width 35 height 35
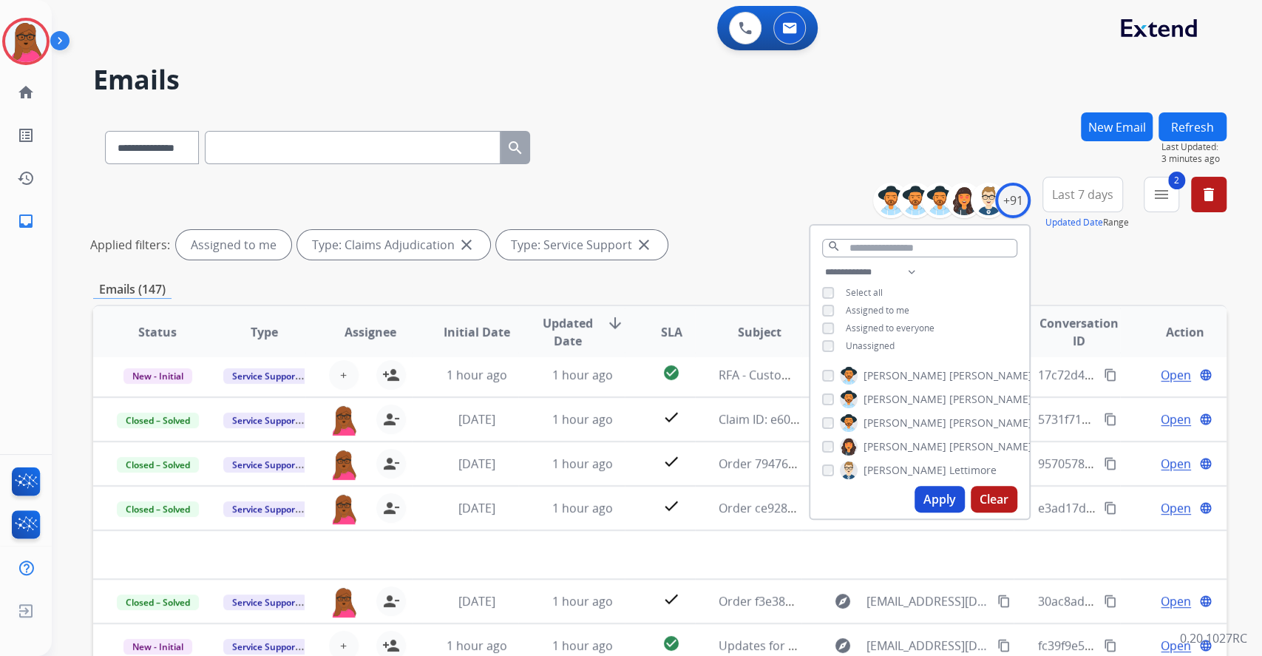
click at [949, 494] on button "Apply" at bounding box center [940, 499] width 50 height 27
select select "*"
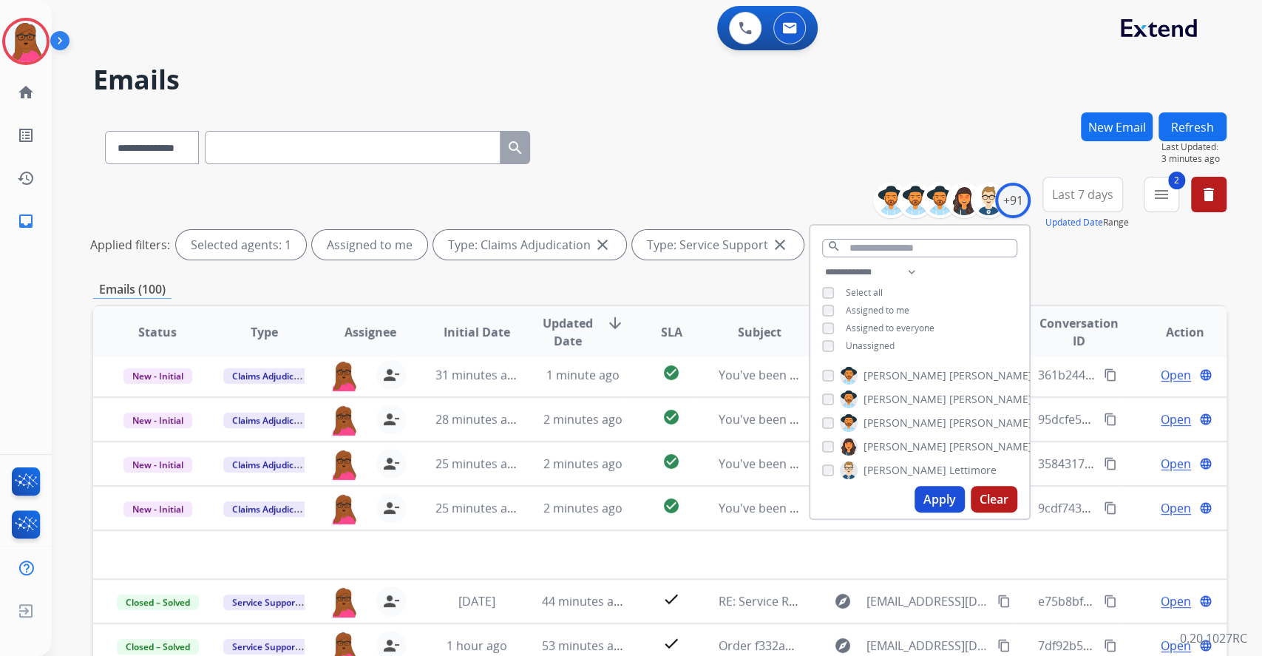
click at [1230, 262] on div "**********" at bounding box center [657, 328] width 1210 height 656
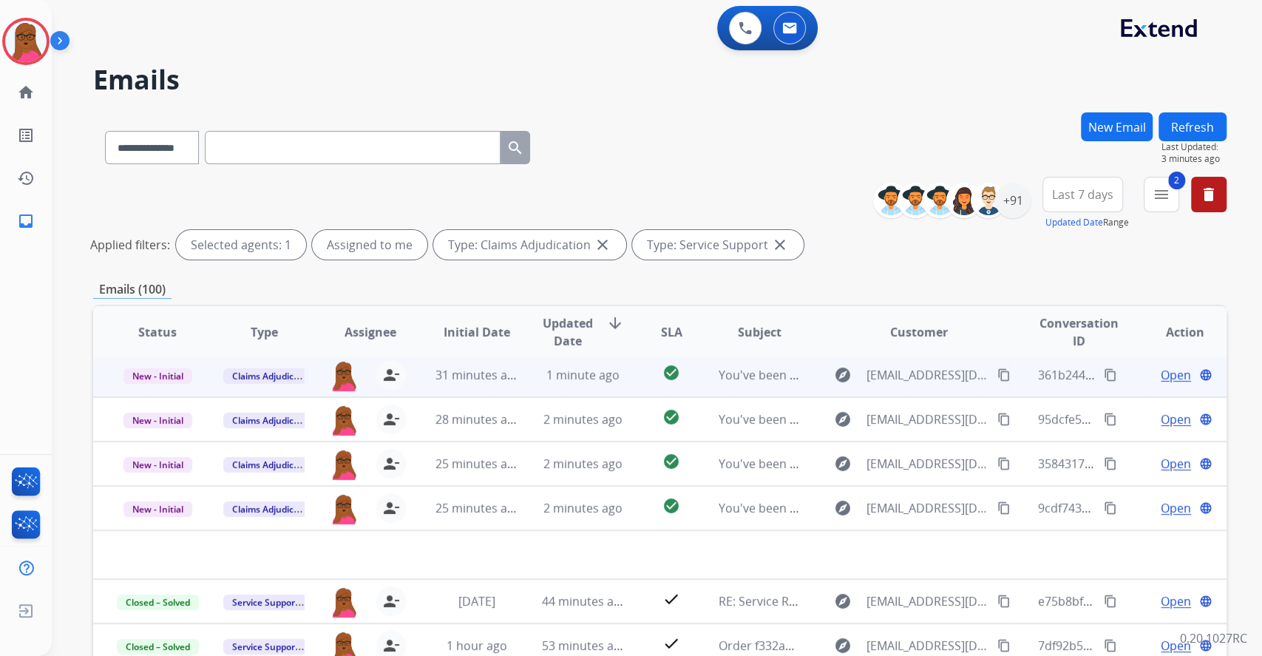
click at [1161, 382] on span "Open" at bounding box center [1176, 375] width 30 height 18
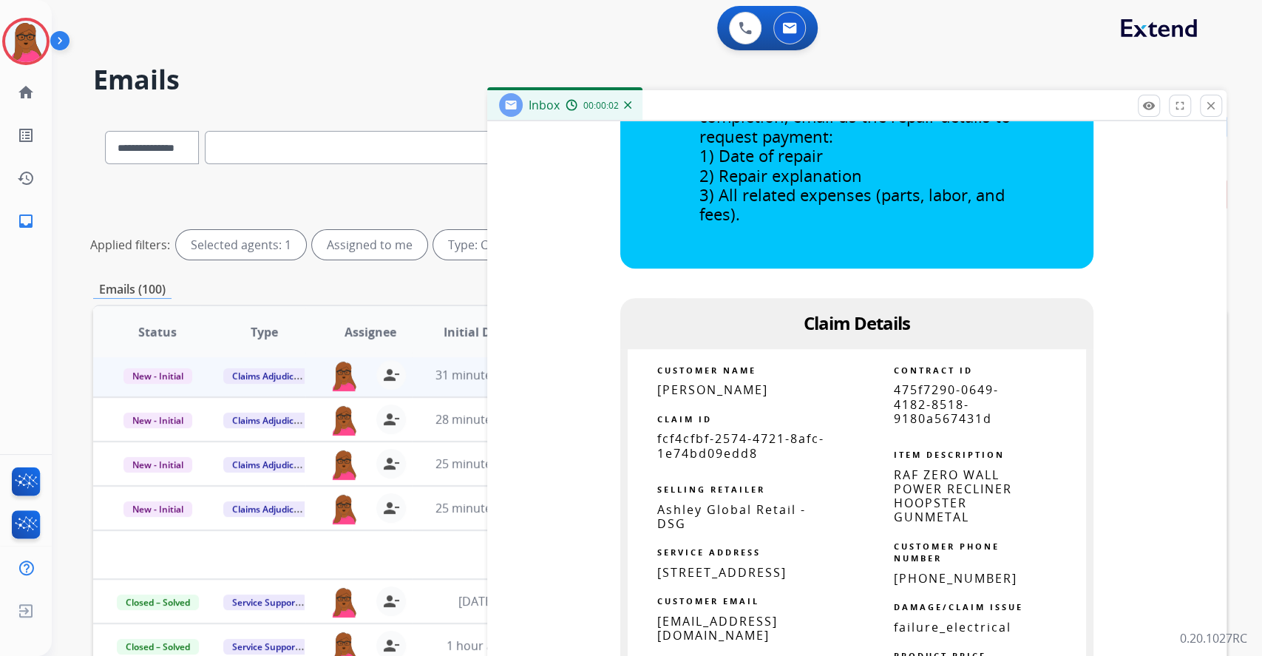
scroll to position [763, 0]
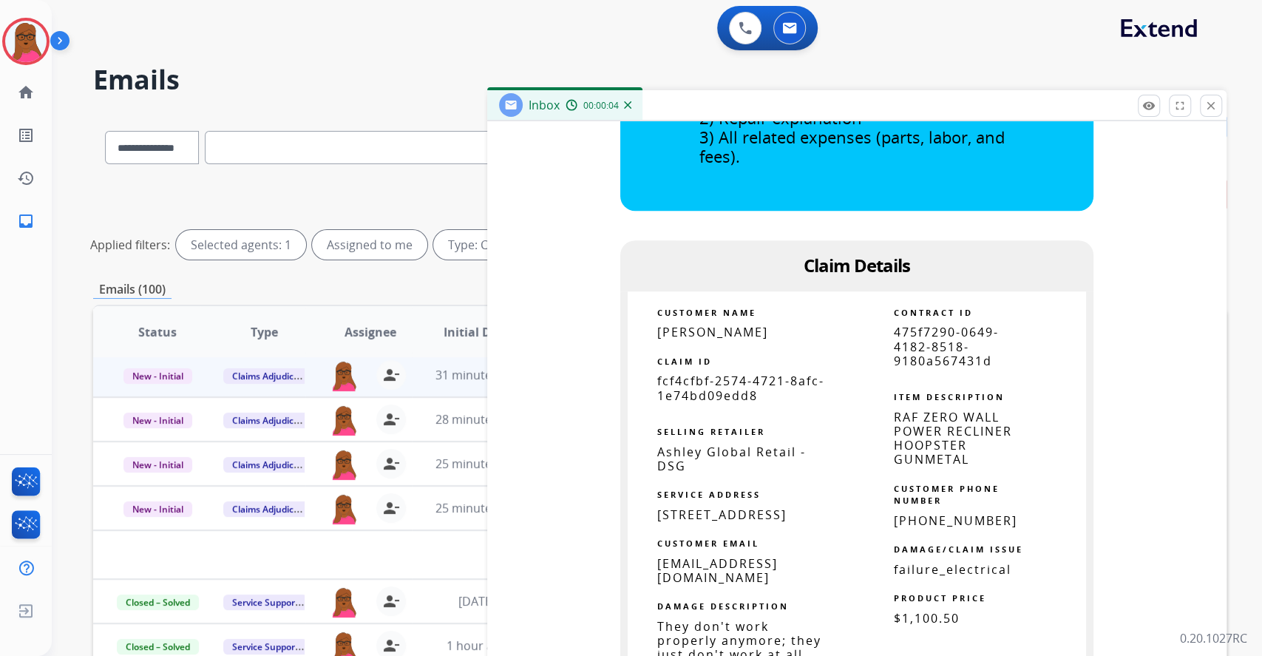
click at [726, 394] on span "fcf4cfbf-2574-4721-8afc-1e74bd09edd8" at bounding box center [740, 388] width 167 height 30
copy tbody
click at [1214, 109] on mat-icon "close" at bounding box center [1210, 105] width 13 height 13
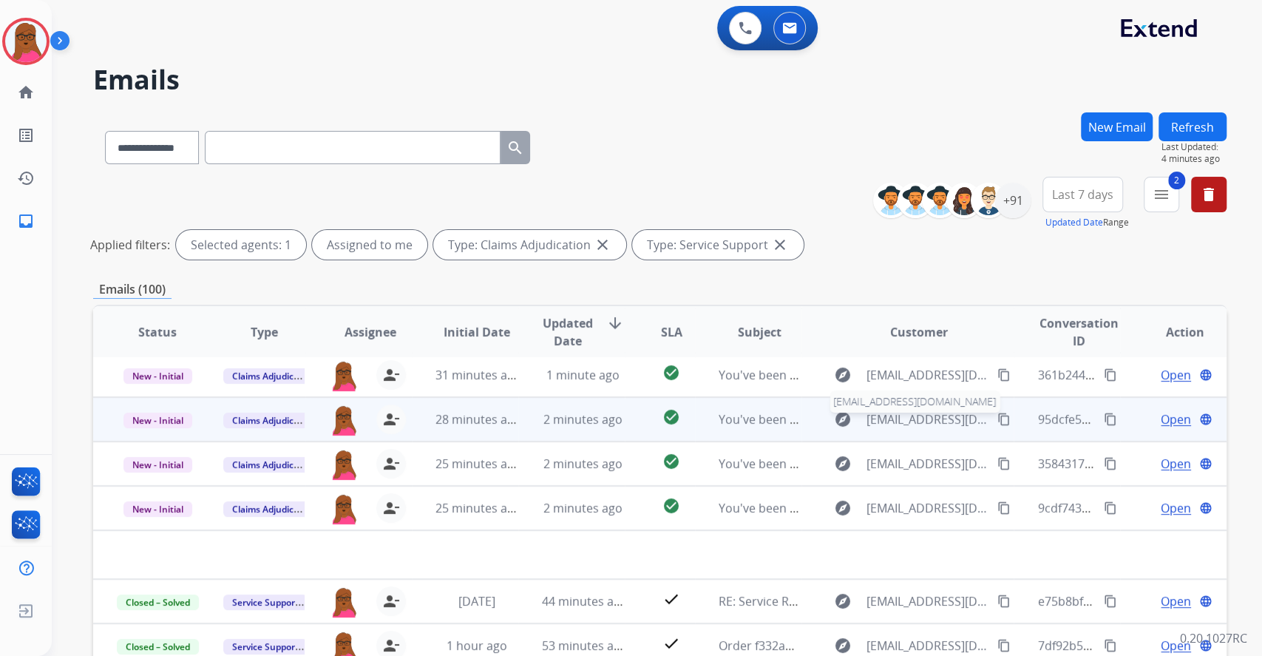
click at [903, 422] on span "[EMAIL_ADDRESS][DOMAIN_NAME]" at bounding box center [928, 419] width 123 height 18
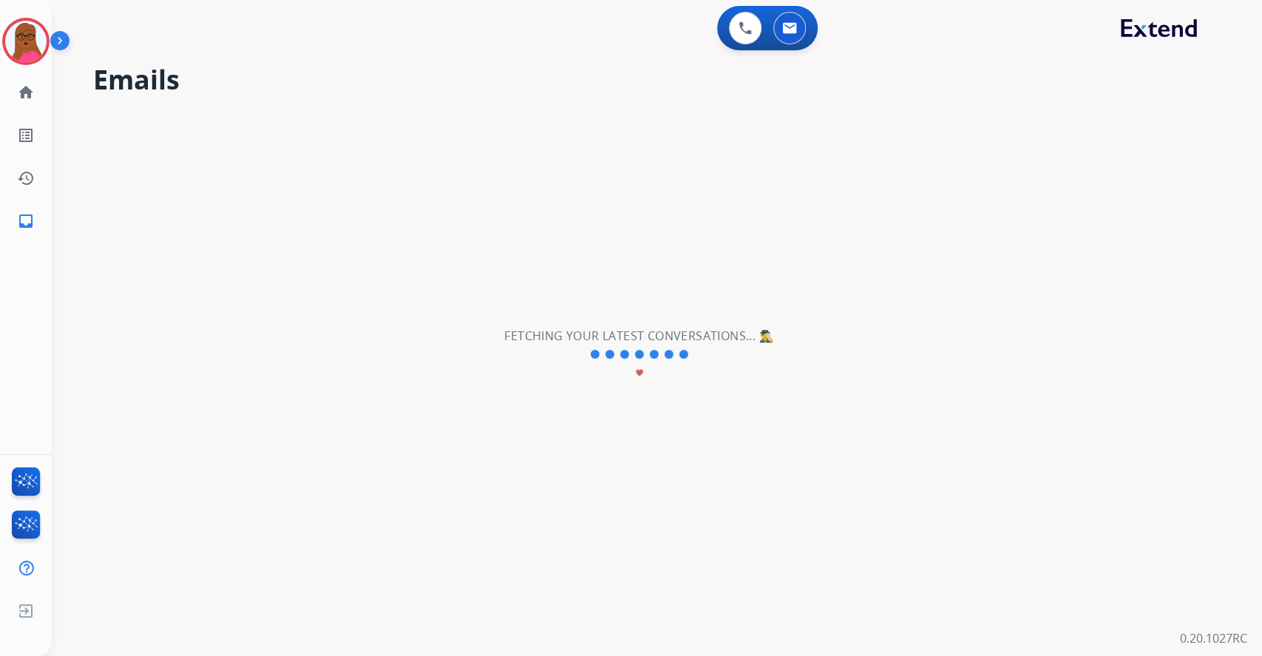
scroll to position [2, 0]
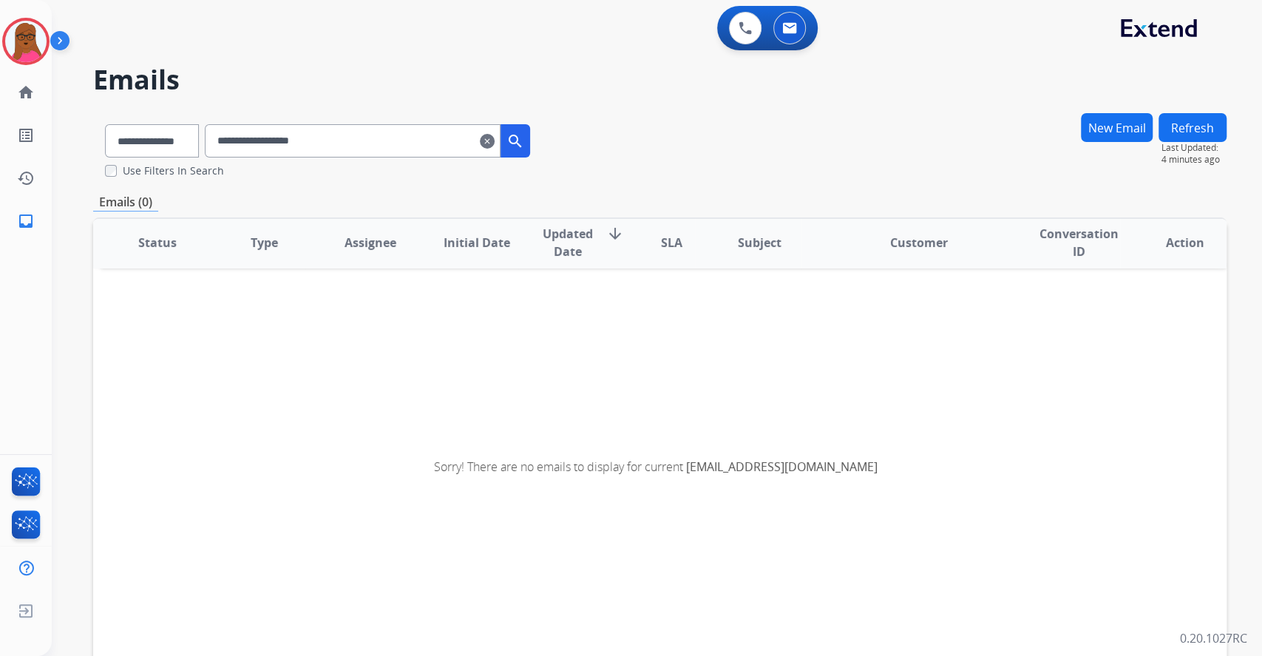
click at [495, 140] on mat-icon "clear" at bounding box center [487, 141] width 15 height 18
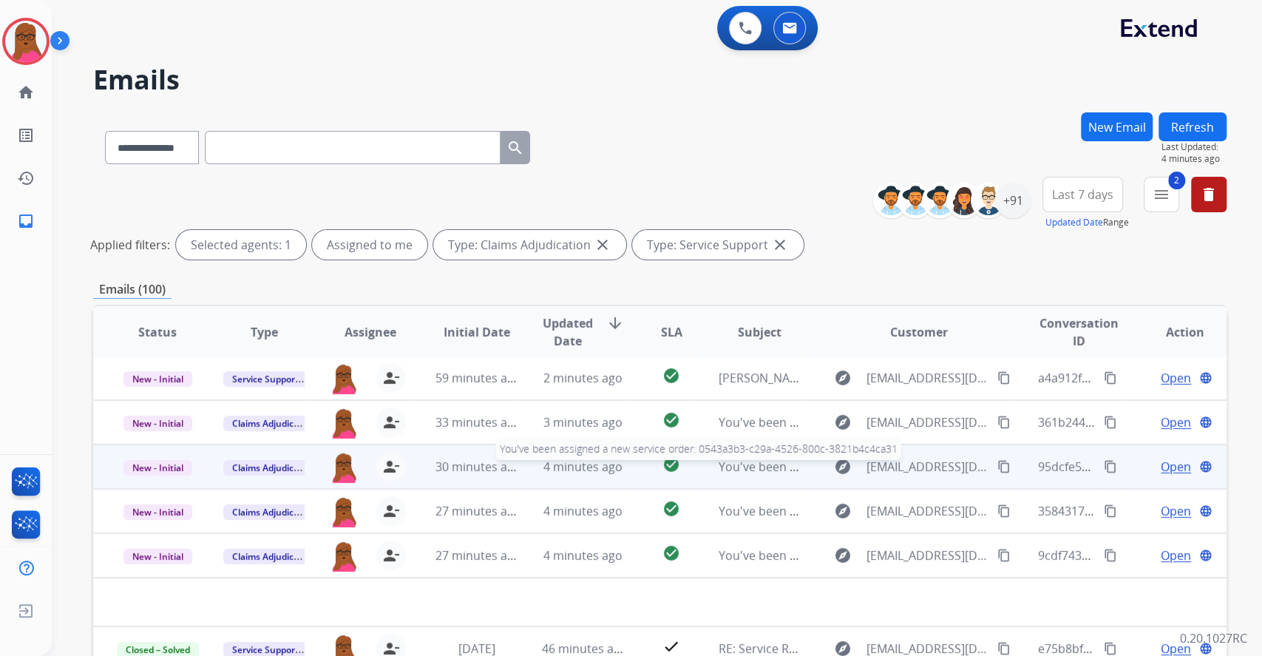
click at [719, 469] on span "You've been assigned a new service order: 0543a3b3-c29a-4526-800c-3821b4c4ca31" at bounding box center [951, 466] width 465 height 16
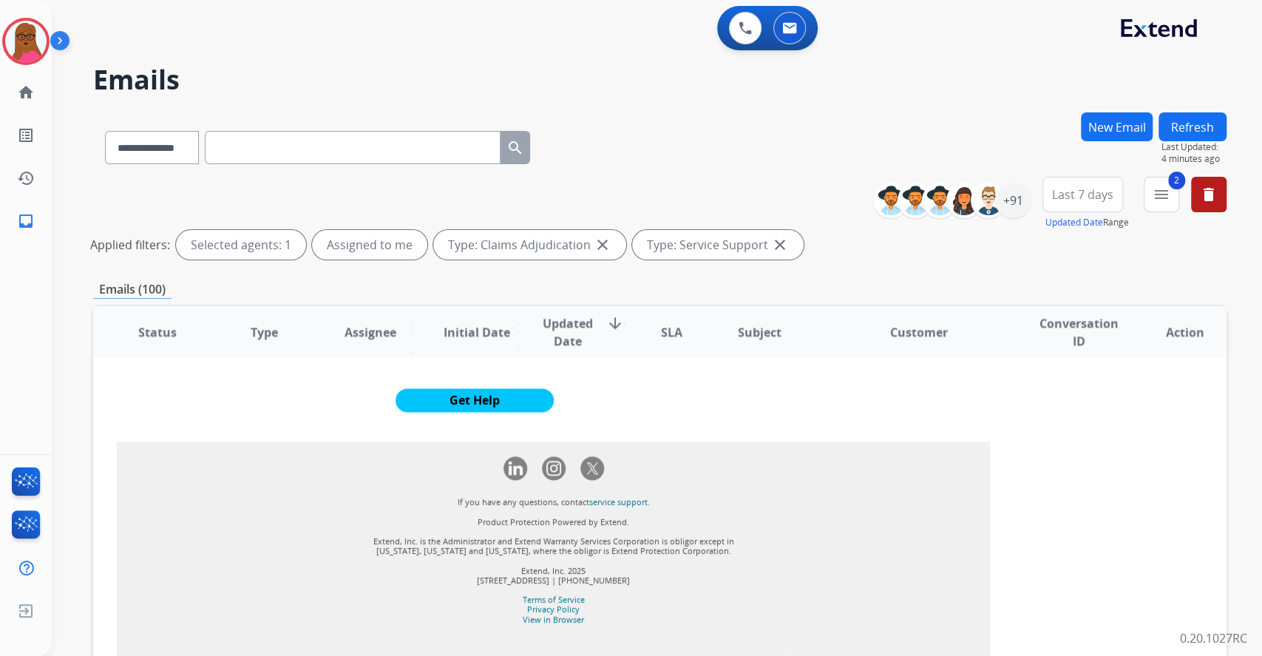
scroll to position [1393, 0]
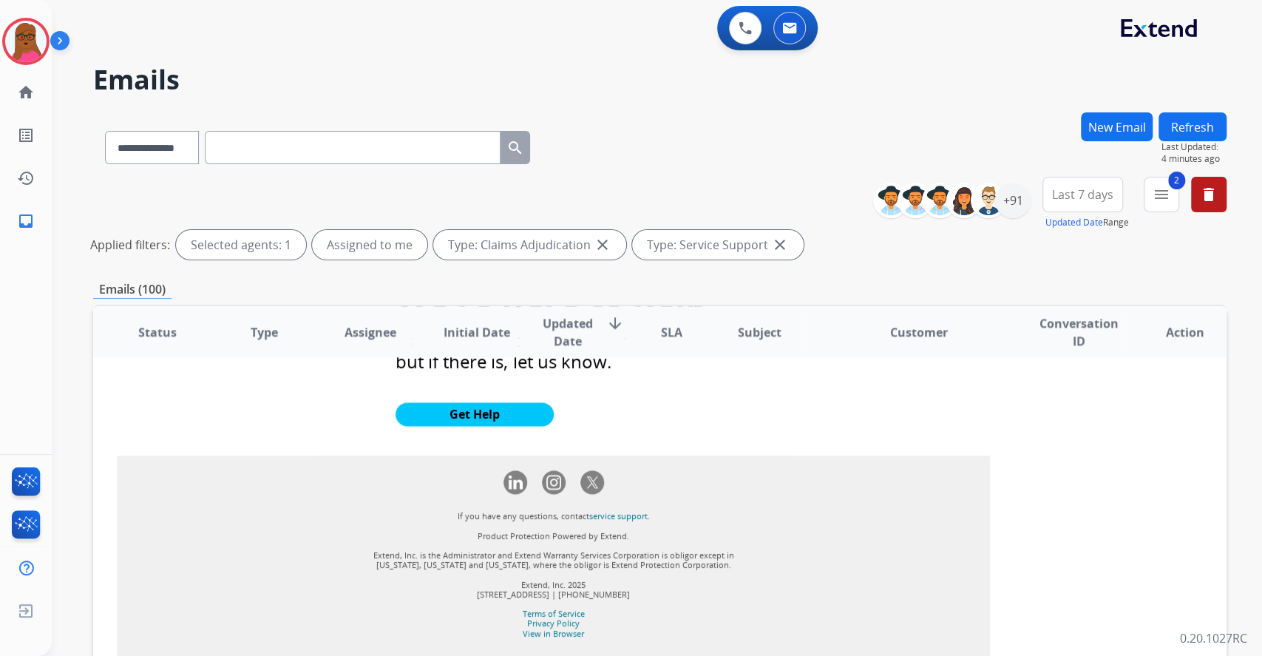
click at [1255, 425] on div "**********" at bounding box center [657, 328] width 1210 height 656
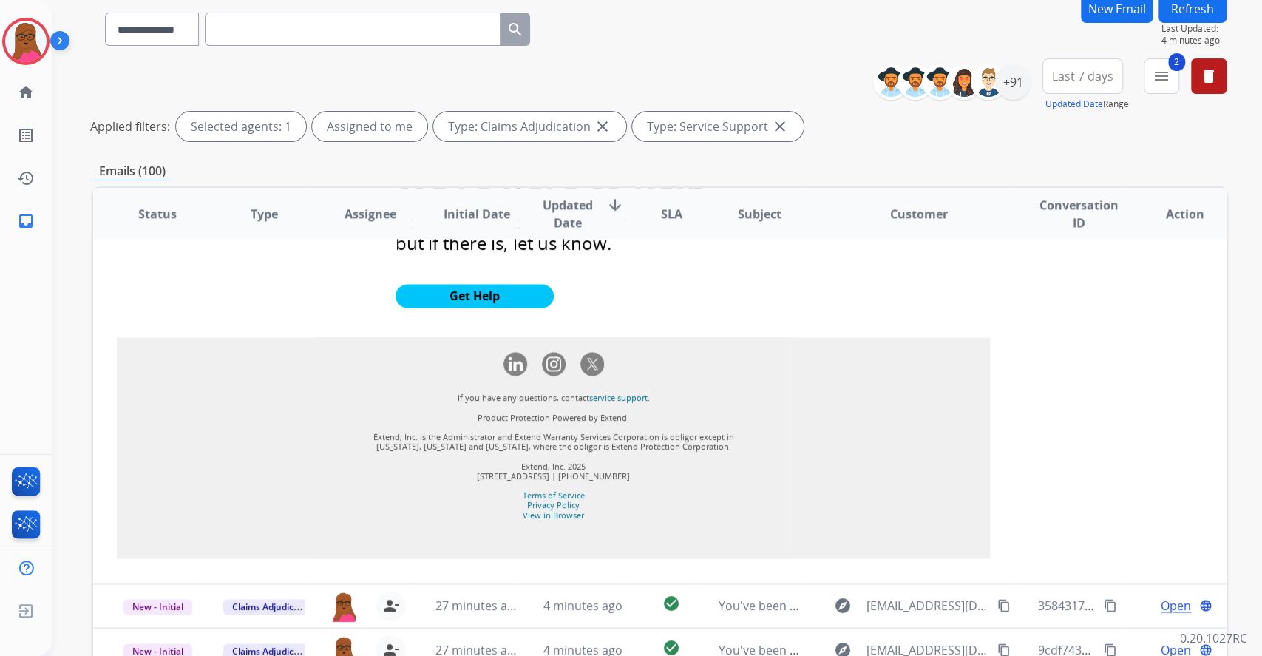
scroll to position [220, 0]
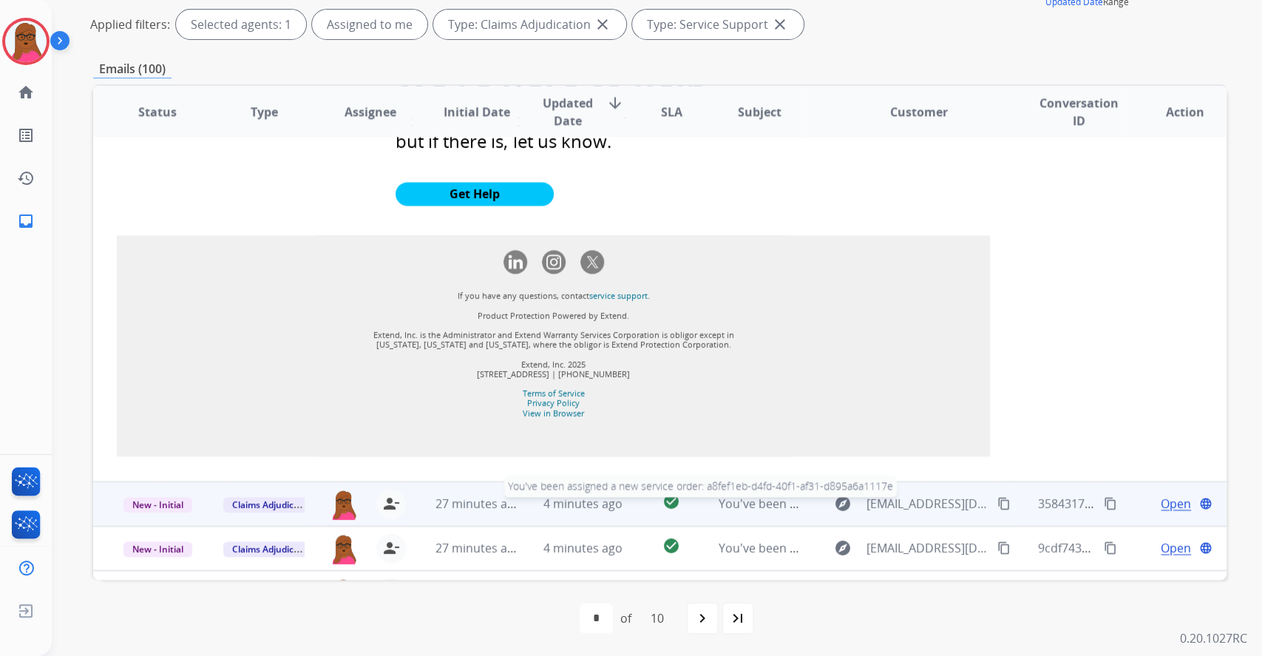
click at [757, 512] on span "You've been assigned a new service order: a8fef1eb-d4fd-40f1-af31-d895a6a1117e" at bounding box center [946, 503] width 455 height 16
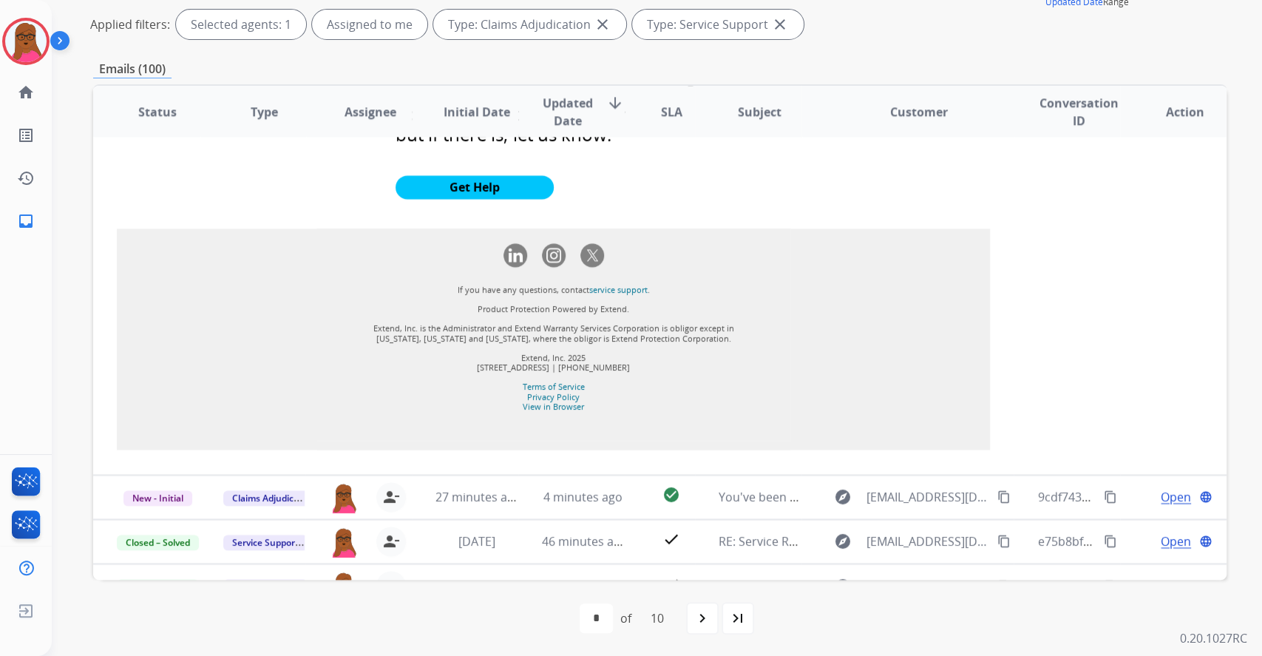
scroll to position [1542, 0]
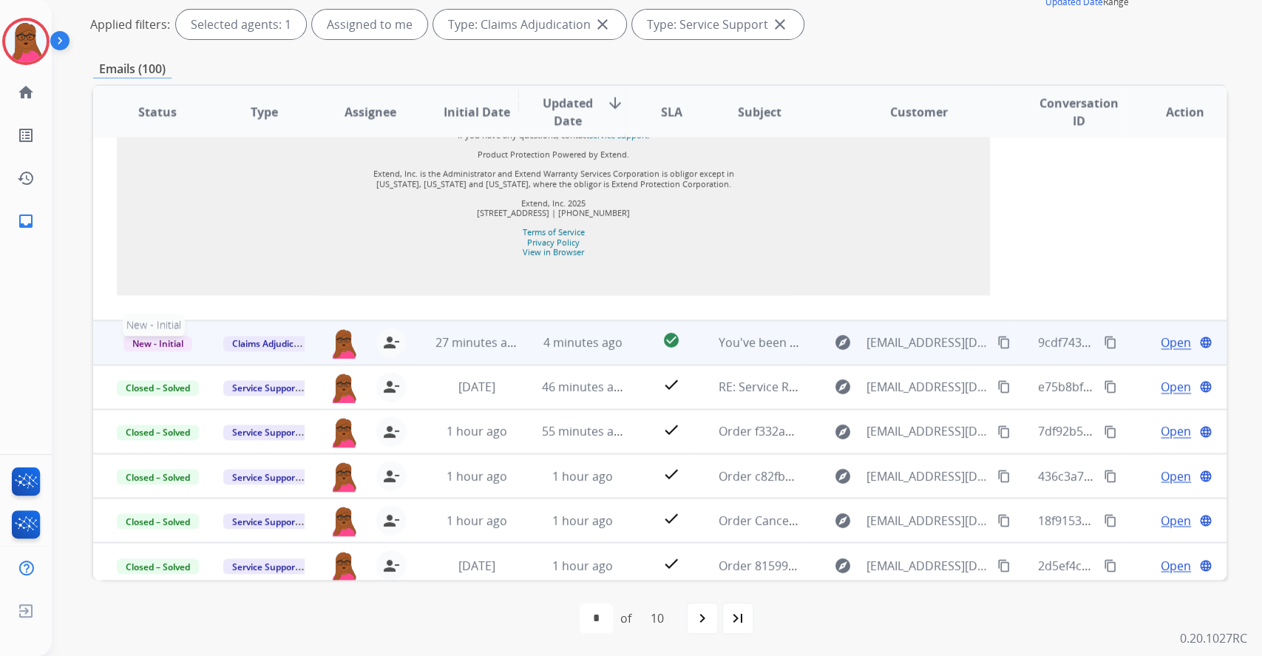
click at [156, 337] on span "New - Initial" at bounding box center [157, 344] width 69 height 16
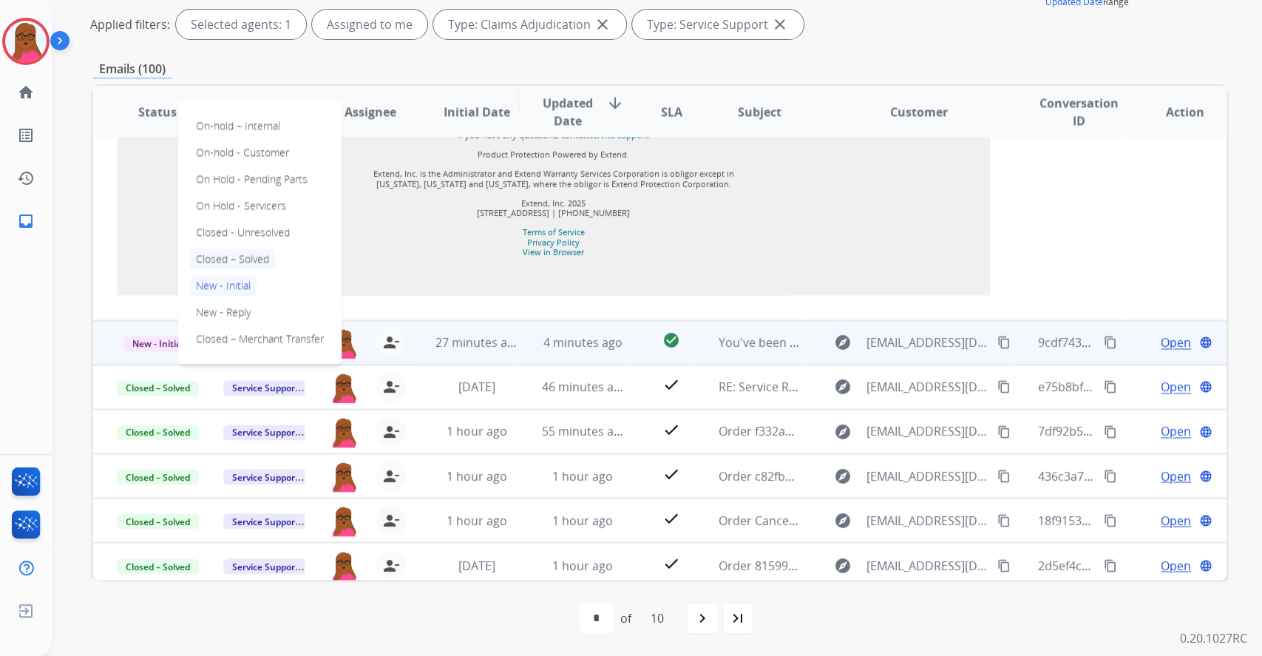
click at [251, 251] on p "Closed – Solved" at bounding box center [232, 258] width 85 height 21
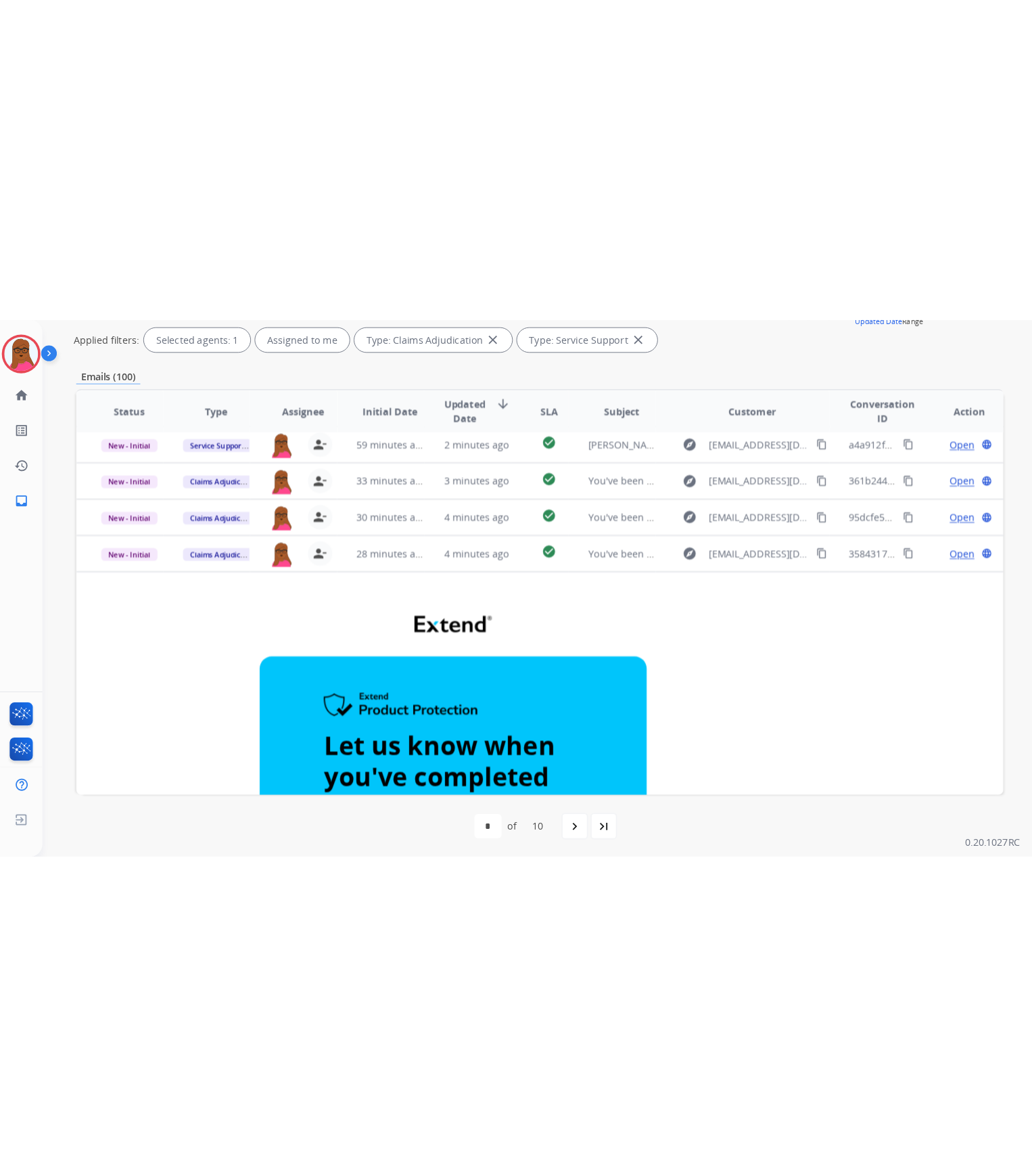
scroll to position [0, 0]
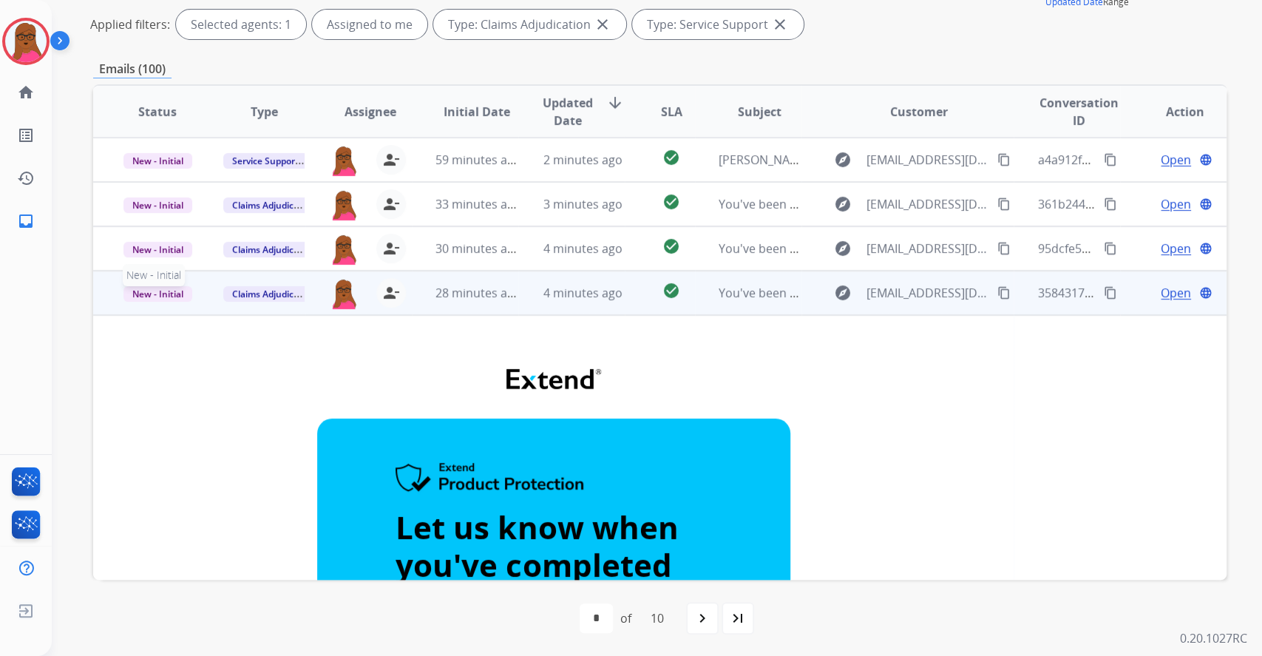
click at [157, 291] on span "New - Initial" at bounding box center [157, 294] width 69 height 16
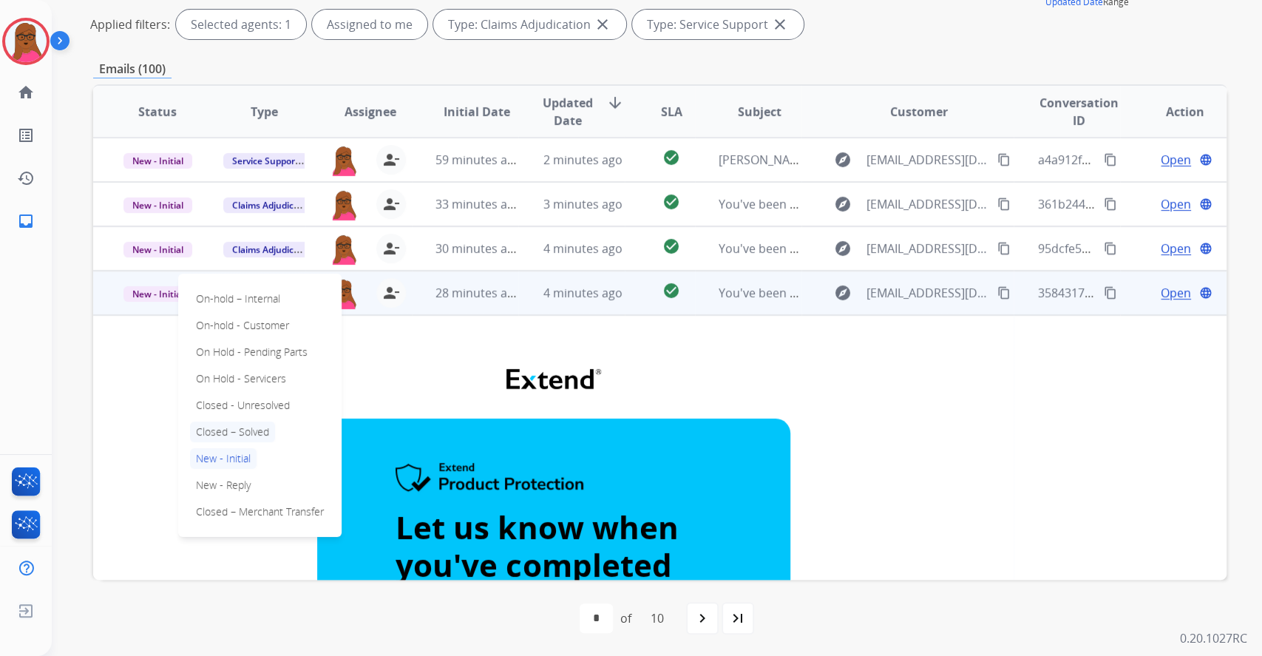
click at [246, 430] on p "Closed – Solved" at bounding box center [232, 431] width 85 height 21
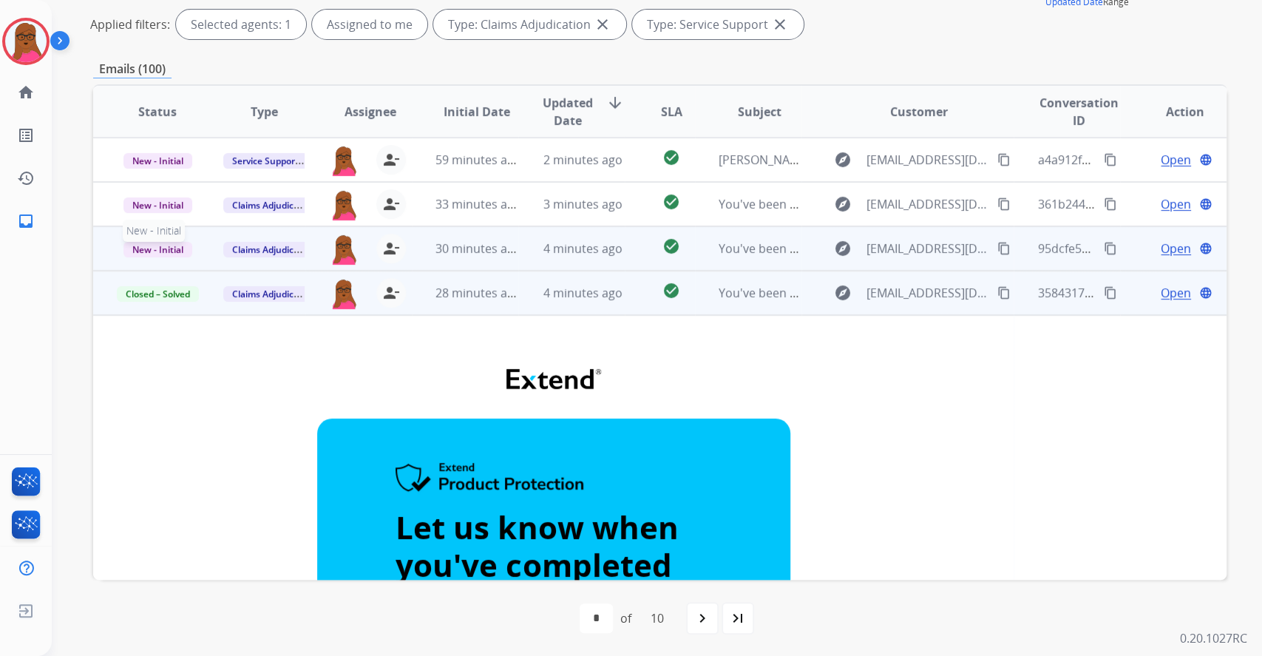
click at [168, 245] on span "New - Initial" at bounding box center [157, 250] width 69 height 16
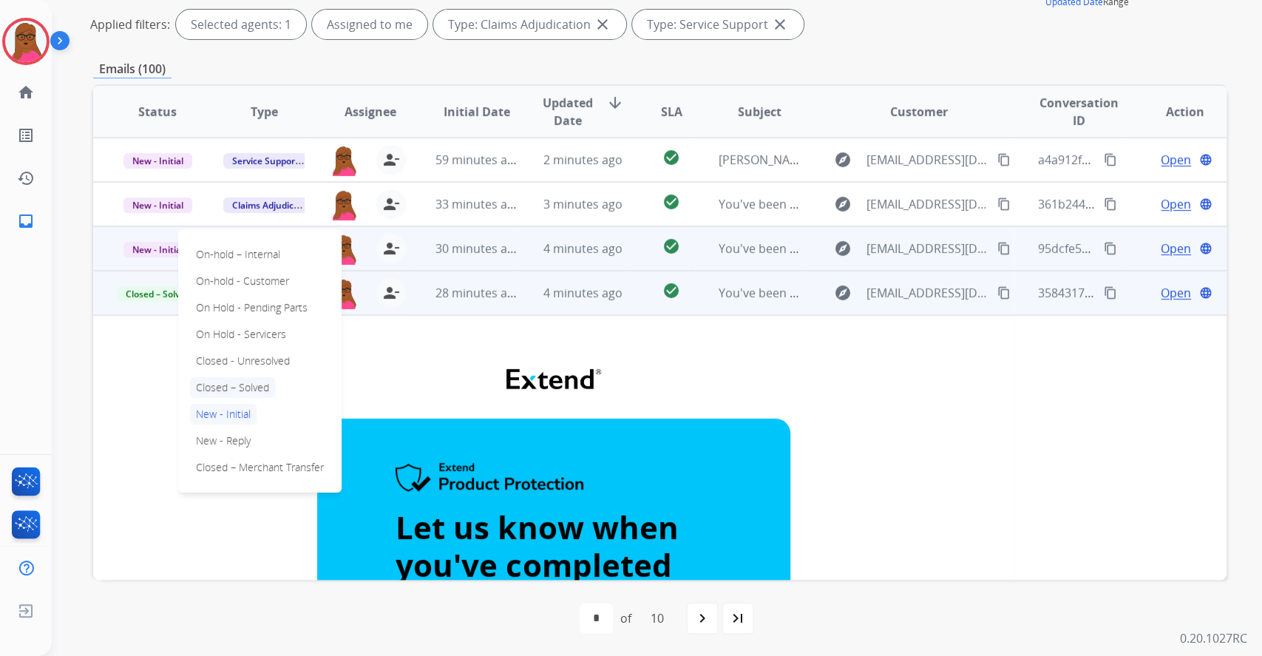
click at [268, 384] on p "Closed – Solved" at bounding box center [232, 387] width 85 height 21
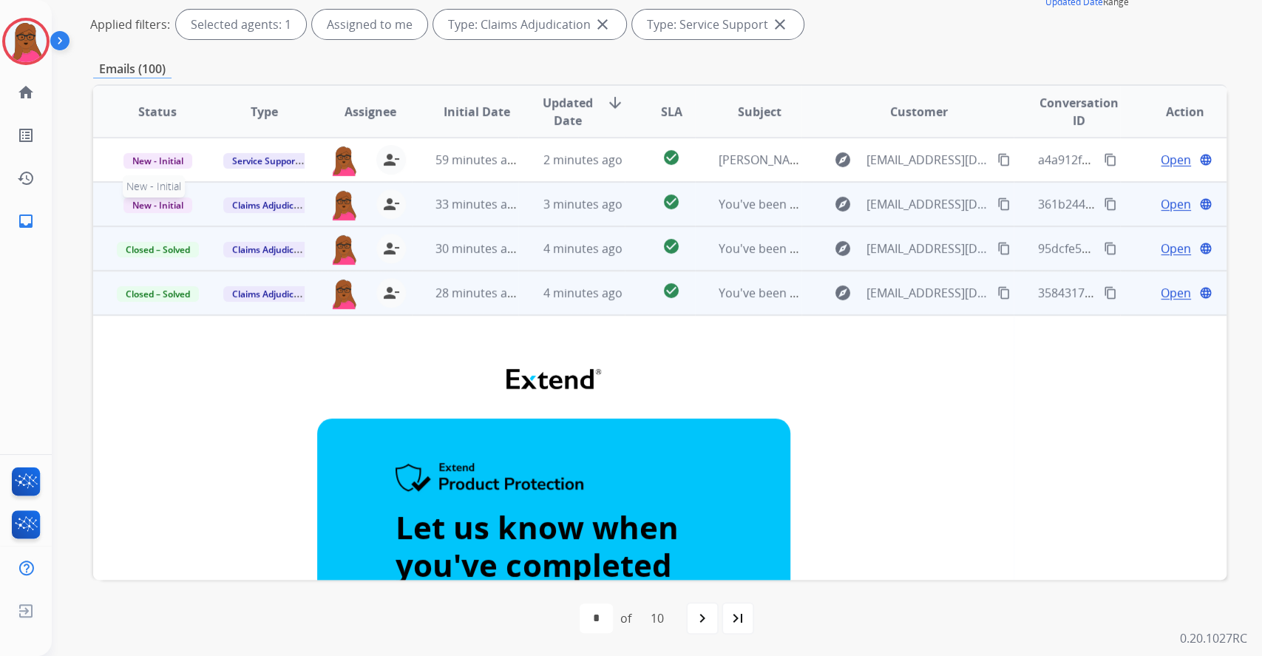
click at [175, 199] on span "New - Initial" at bounding box center [157, 205] width 69 height 16
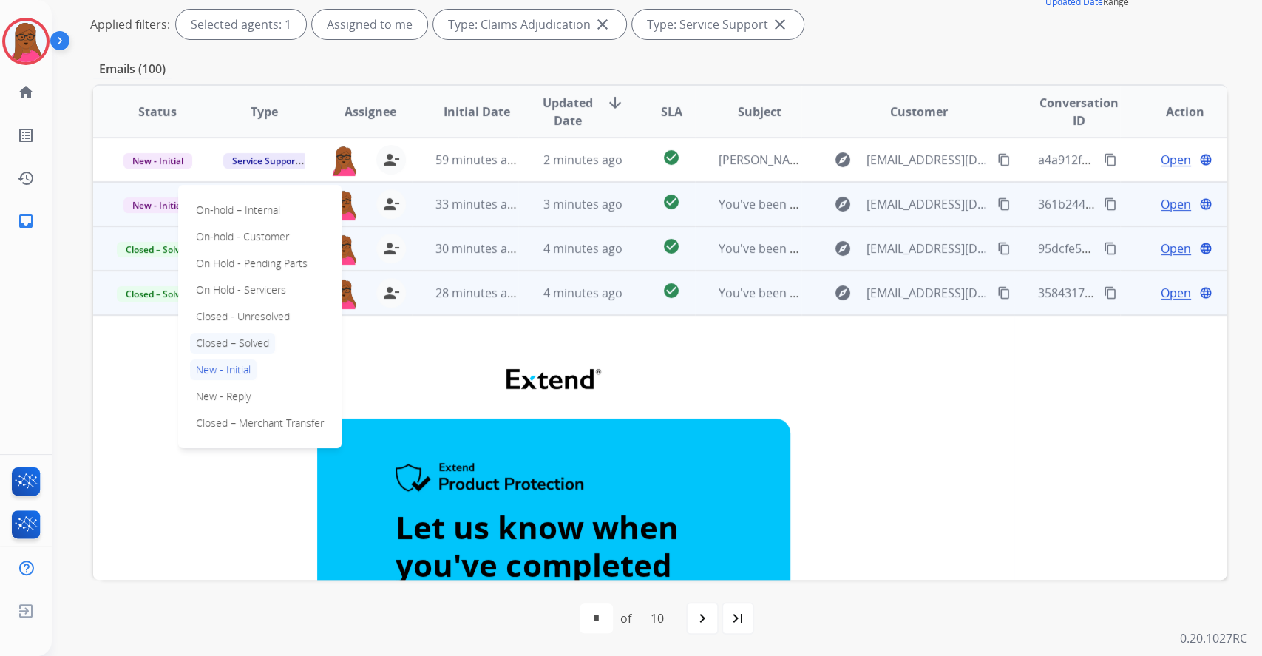
click at [258, 335] on p "Closed – Solved" at bounding box center [232, 343] width 85 height 21
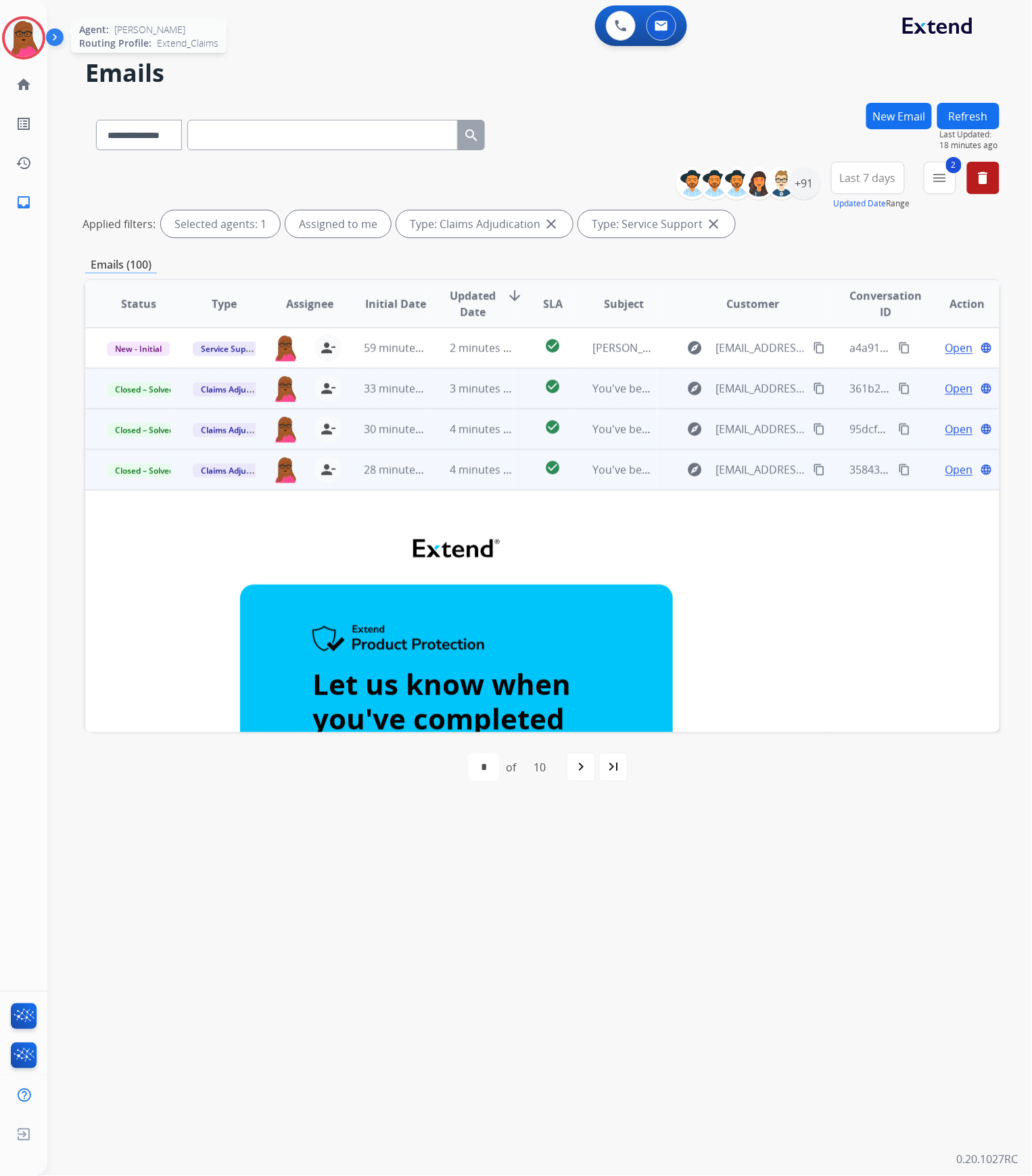
click at [12, 43] on img at bounding box center [23, 38] width 38 height 38
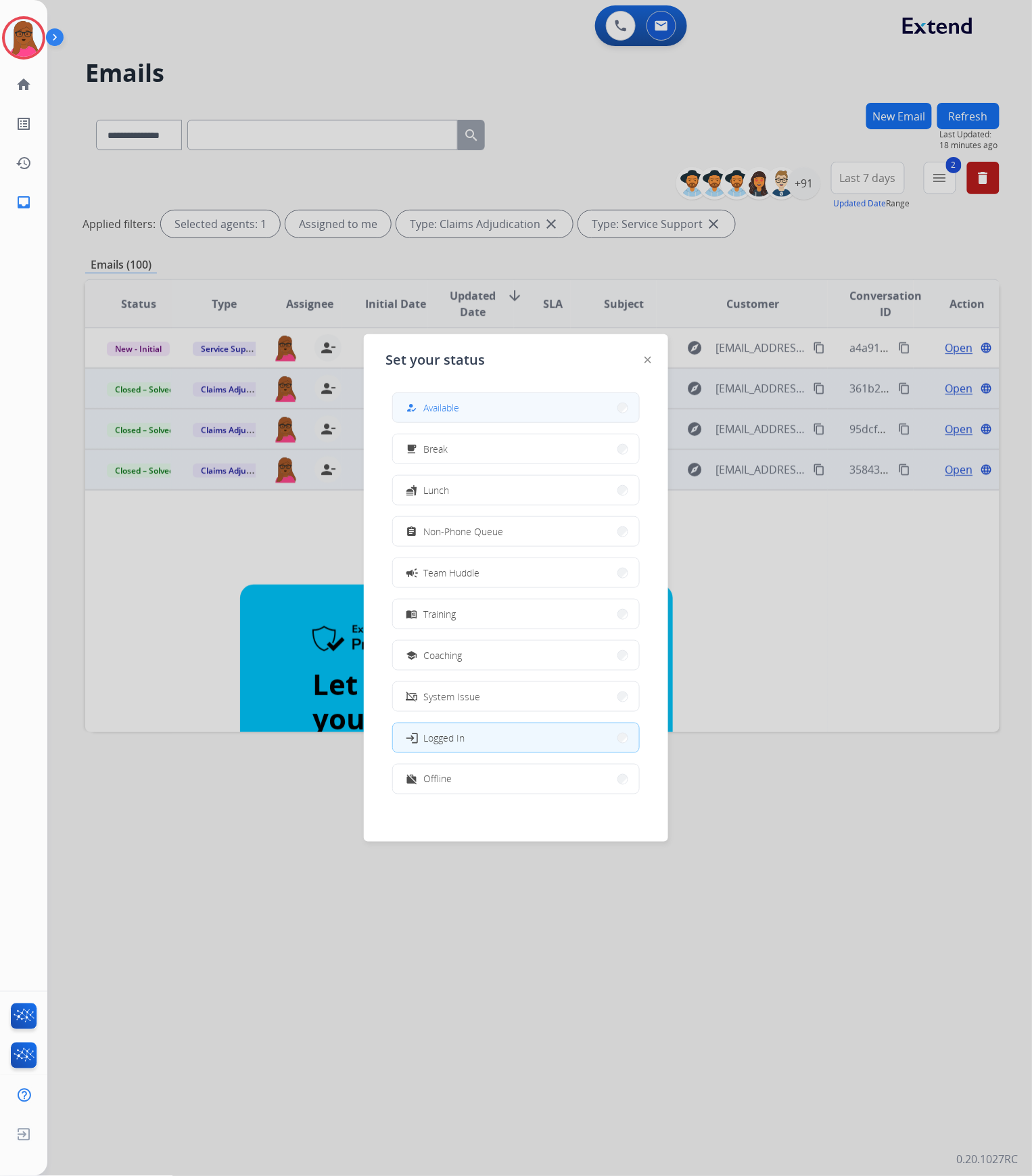
click at [453, 410] on span "Available" at bounding box center [441, 408] width 36 height 15
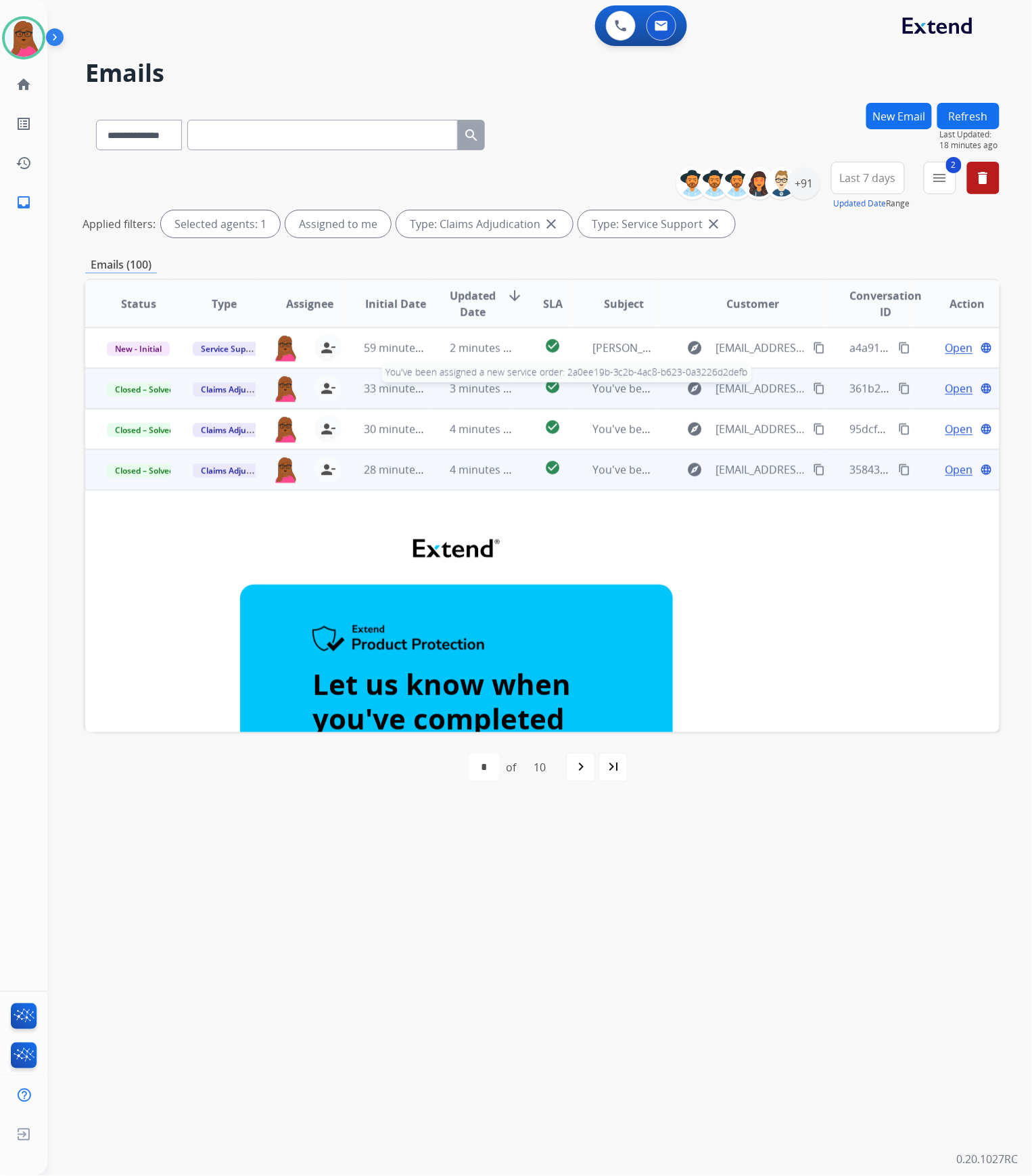
click at [615, 391] on span "You've been assigned a new service order: 2a0ee19b-3c2b-4ac8-b623-0a3226d2defb" at bounding box center [806, 388] width 427 height 15
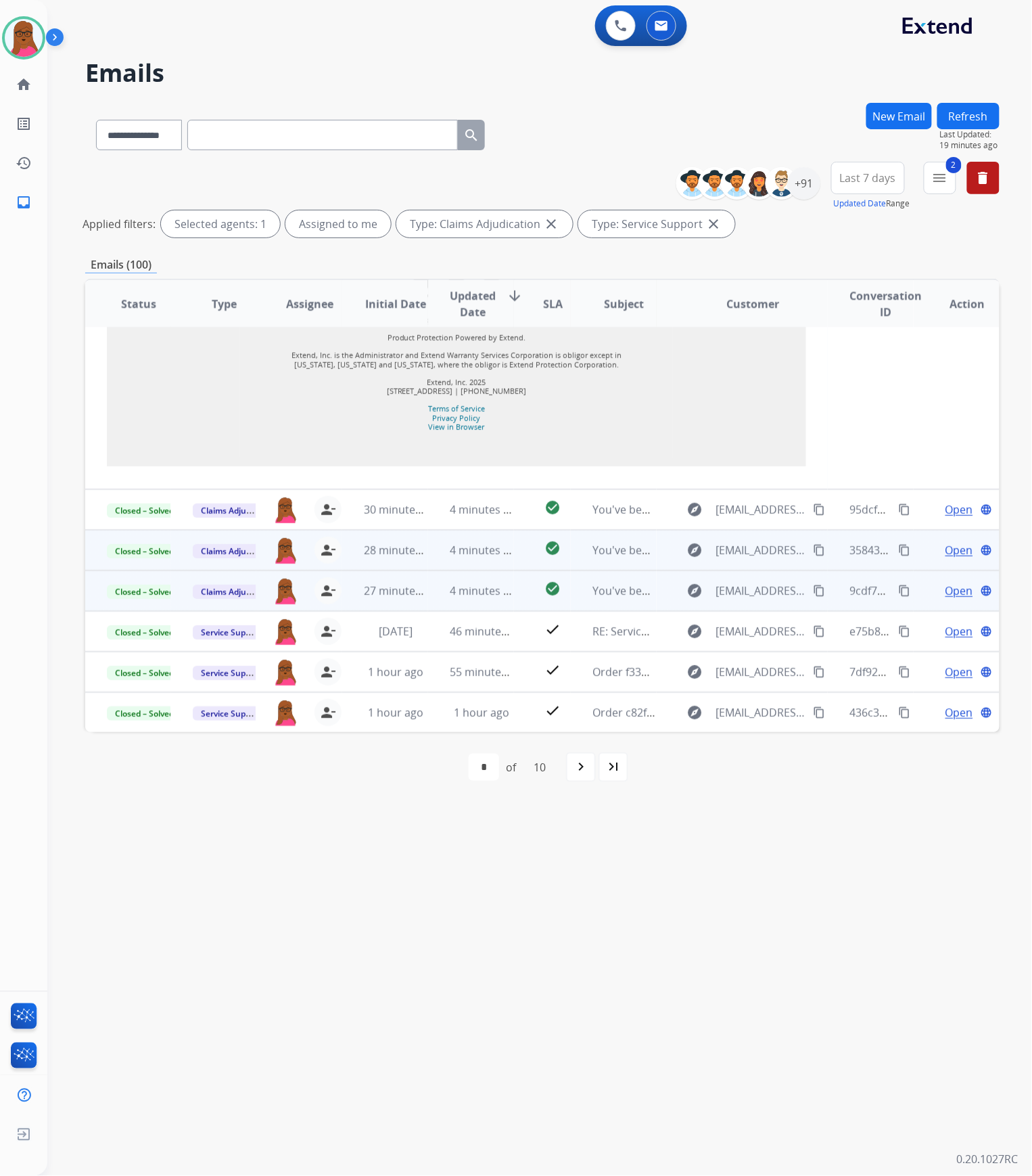
scroll to position [1430, 0]
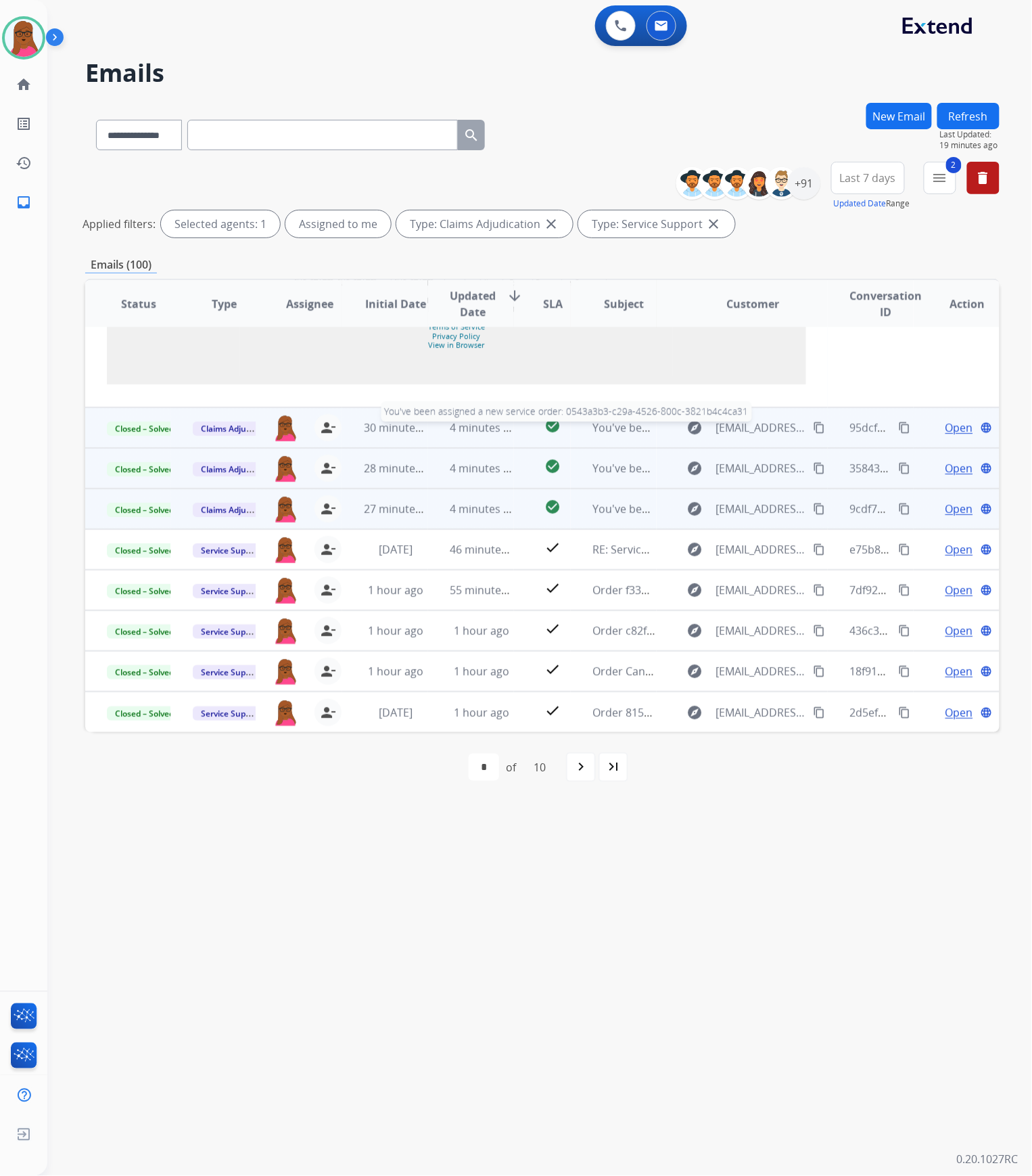
click at [594, 426] on span "You've been assigned a new service order: 0543a3b3-c29a-4526-800c-3821b4c4ca31" at bounding box center [805, 427] width 425 height 15
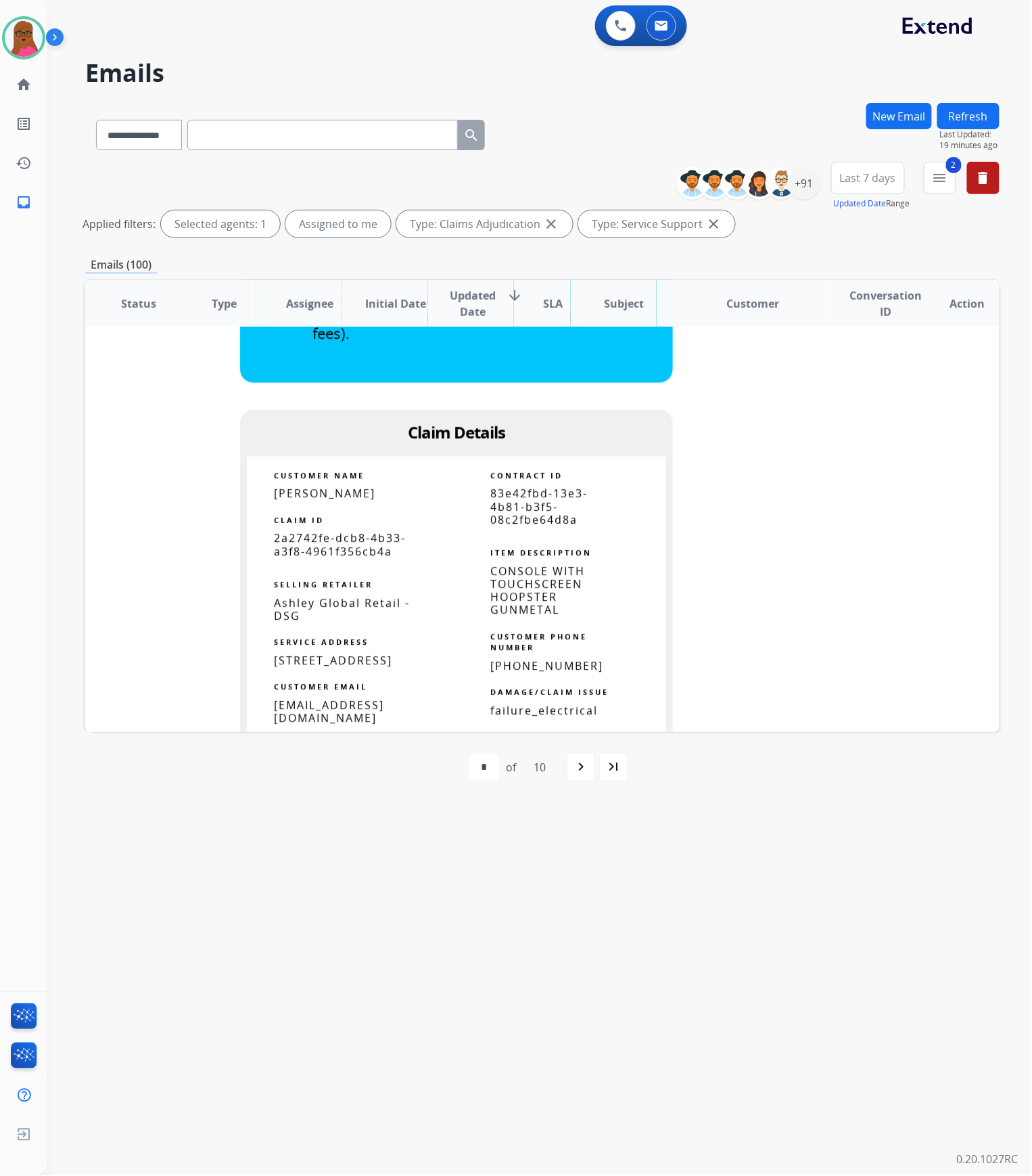
scroll to position [622, 0]
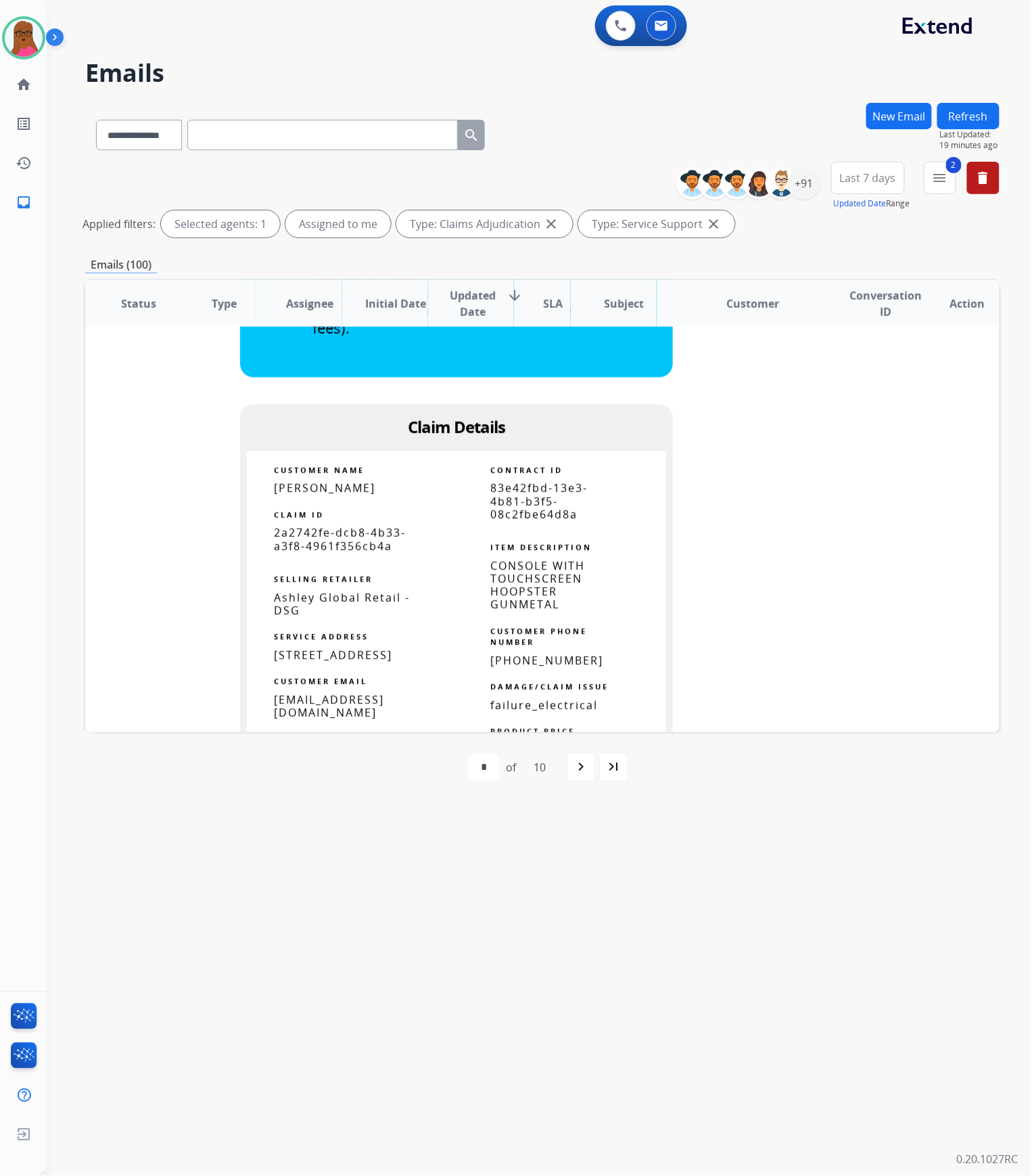
click at [274, 536] on span "2a2742fe-dcb8-4b33-a3f8-4961f356cb4a" at bounding box center [339, 539] width 132 height 27
click at [274, 536] on span "2a2742fe-dcb8-4b33-a3f8-4961f356cb4a" at bounding box center [339, 539] width 132 height 27
copy tbody
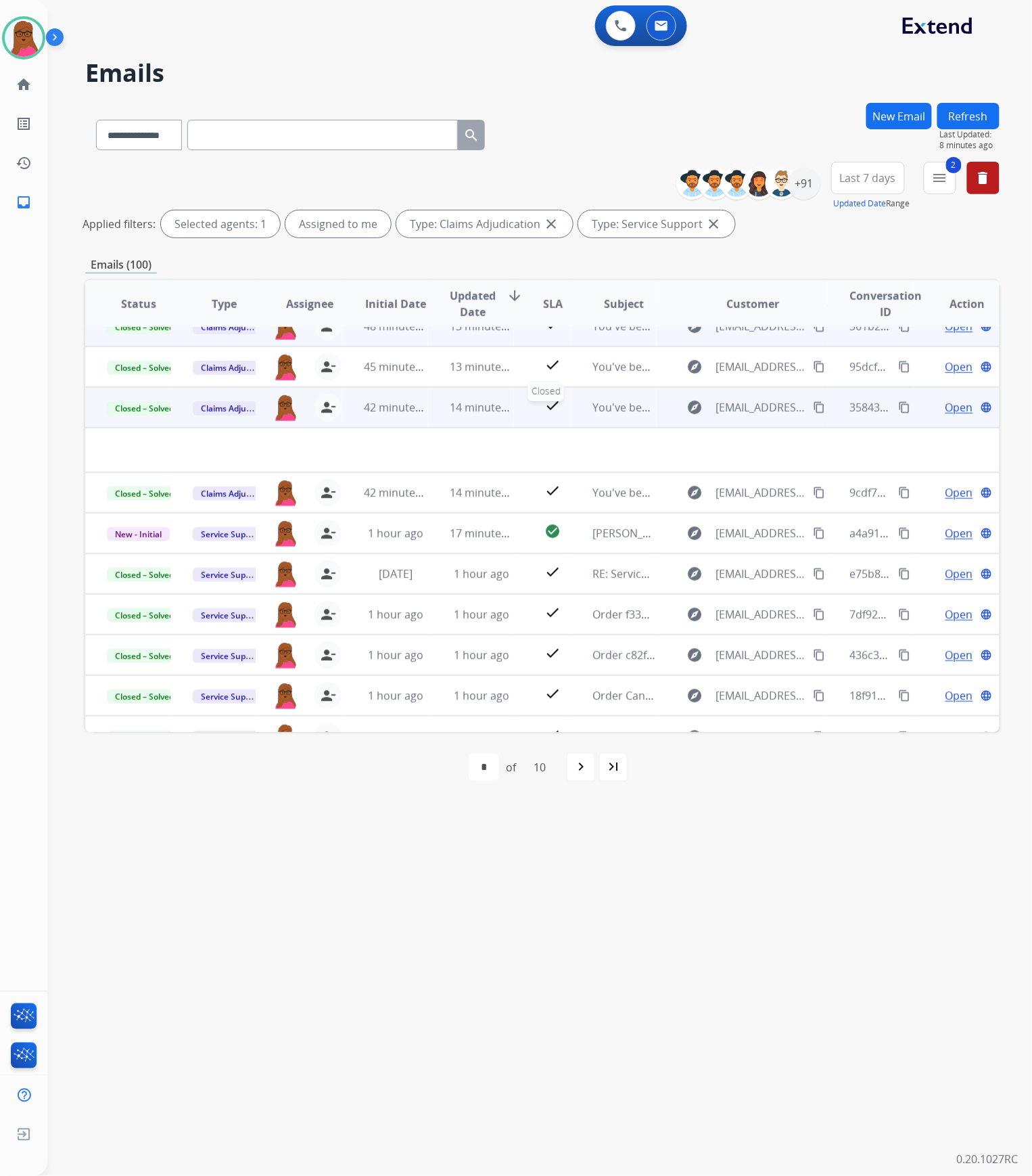
scroll to position [0, 0]
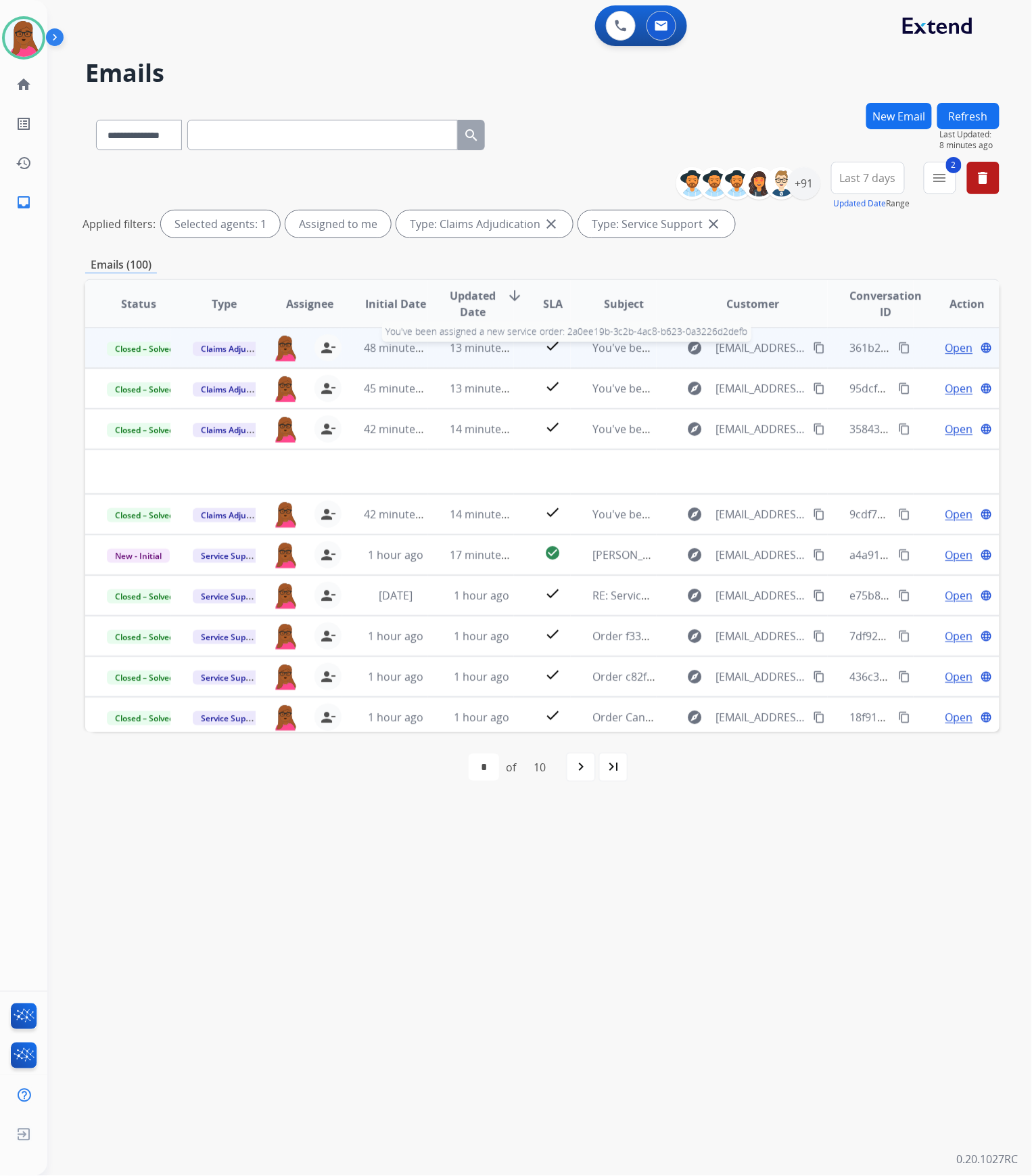
click at [618, 351] on span "You've been assigned a new service order: 2a0ee19b-3c2b-4ac8-b623-0a3226d2defb" at bounding box center [806, 348] width 427 height 15
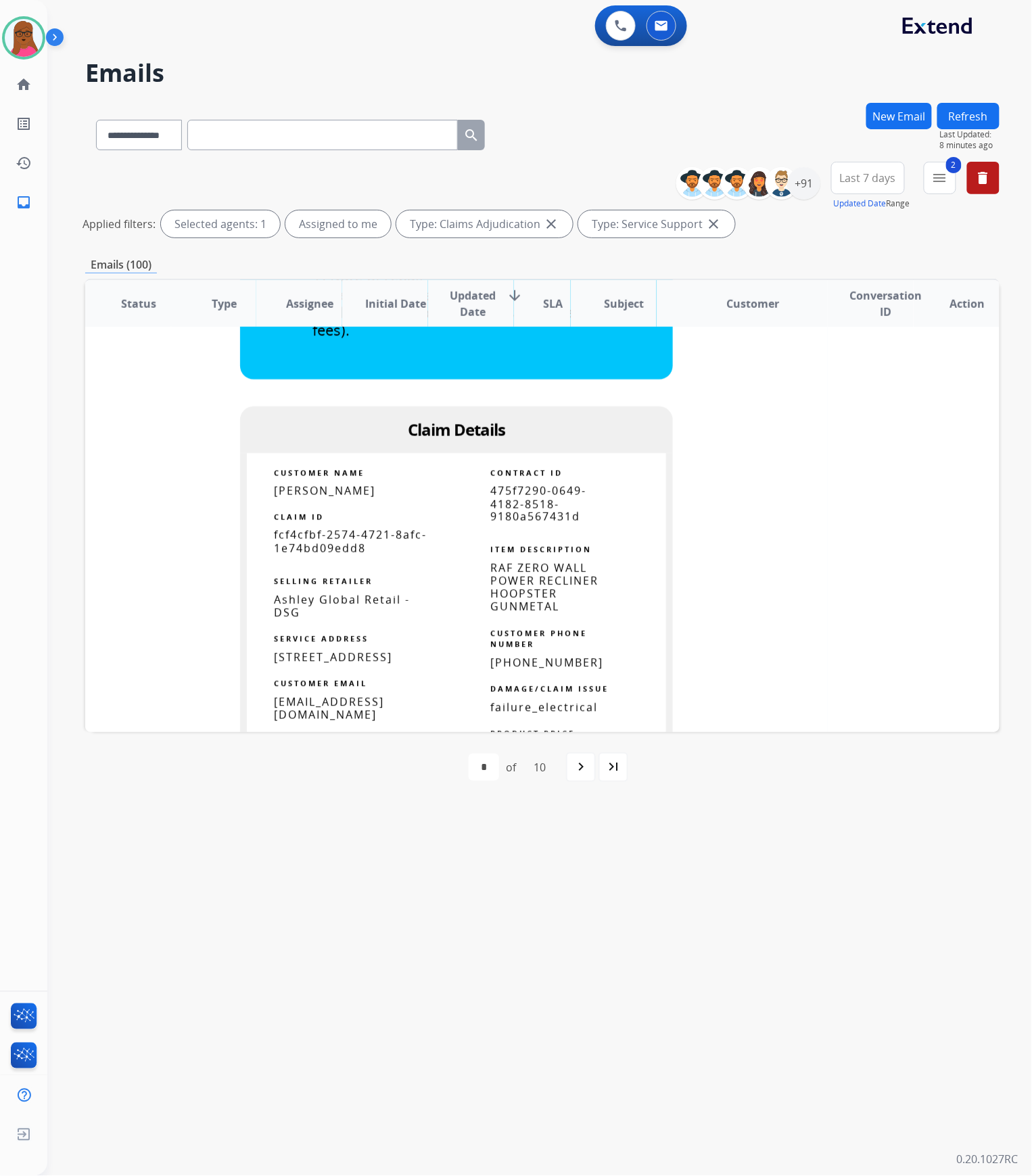
scroll to position [542, 0]
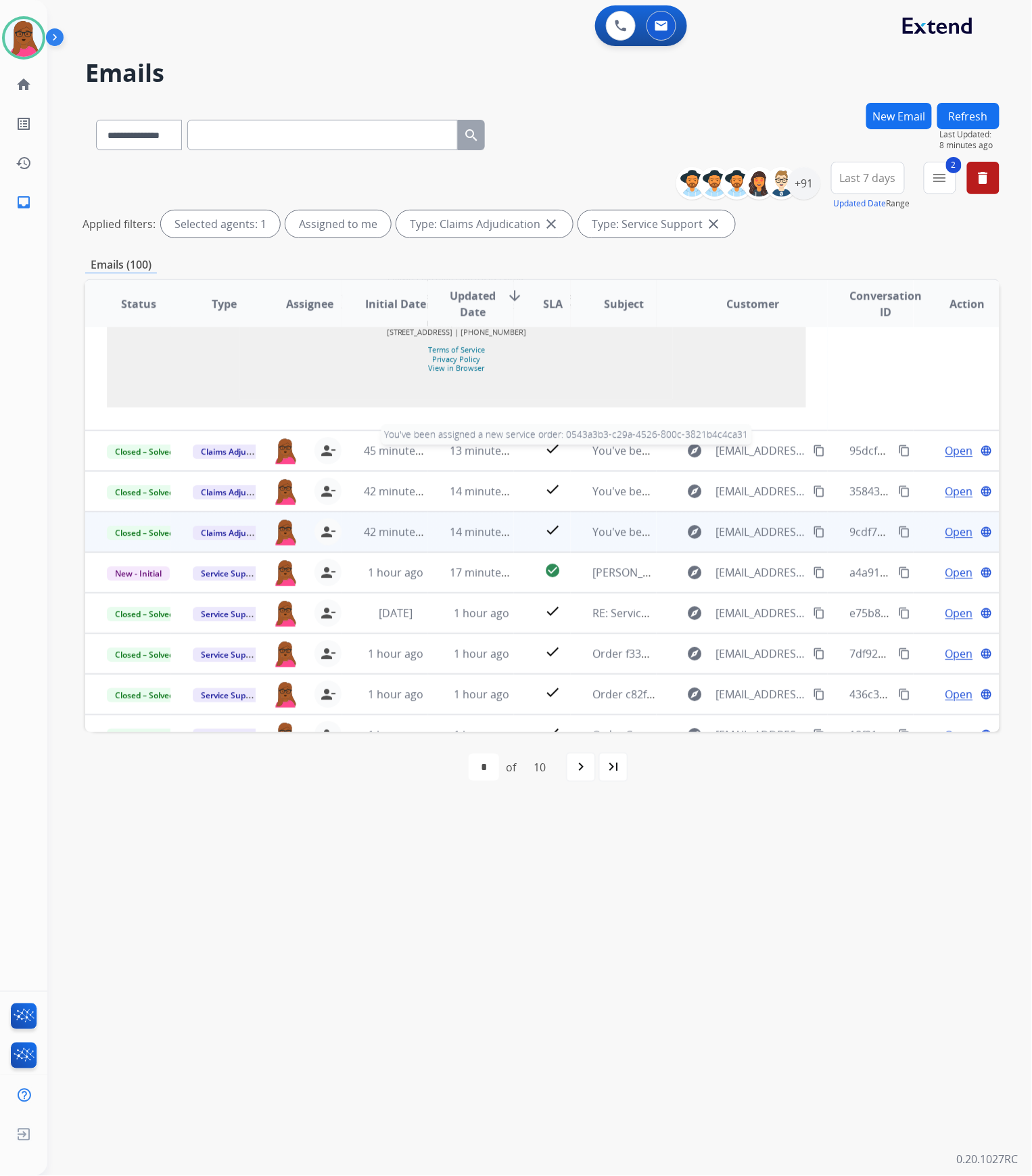
click at [598, 459] on span "You've been assigned a new service order: 0543a3b3-c29a-4526-800c-3821b4c4ca31" at bounding box center [805, 450] width 425 height 15
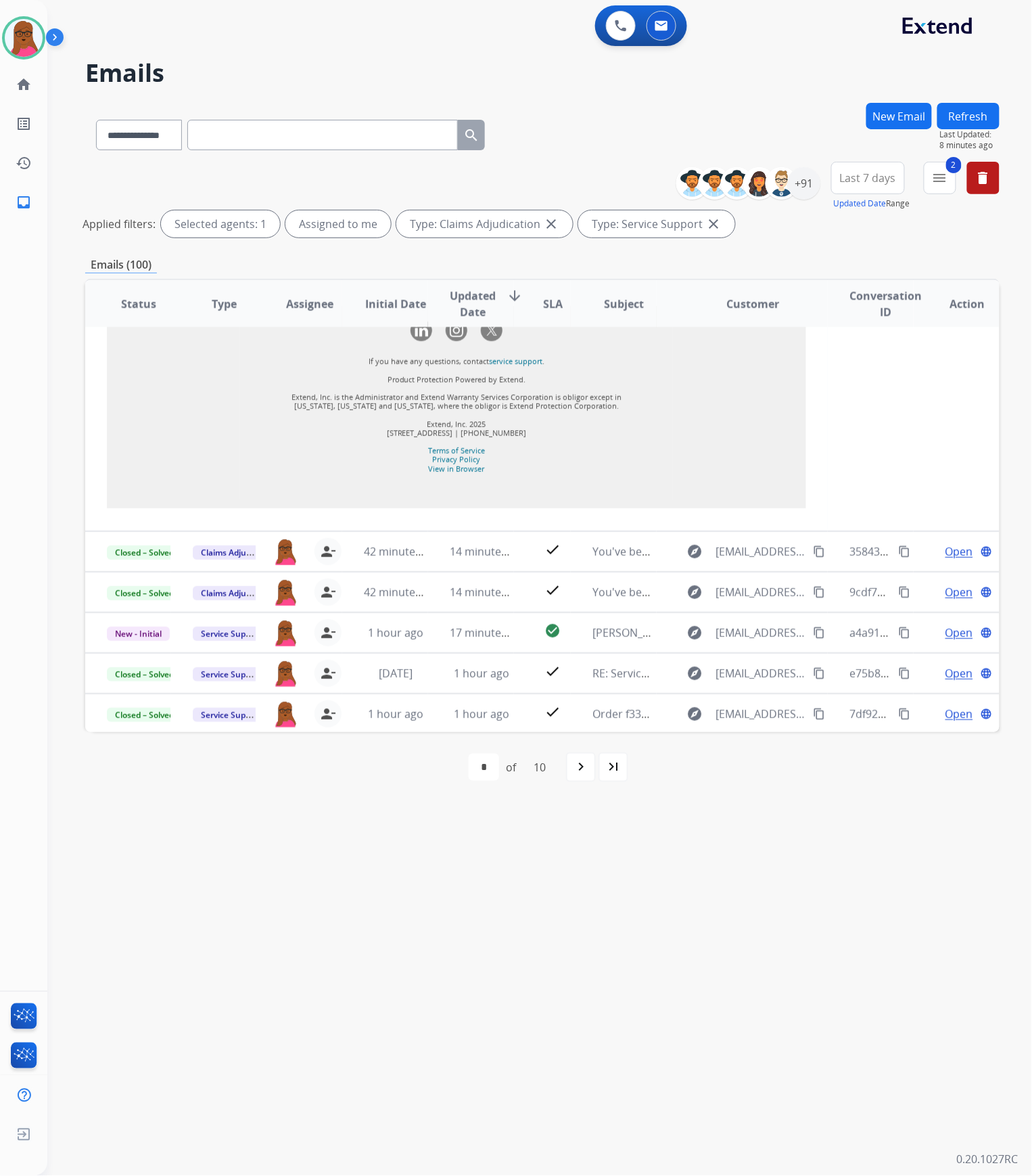
scroll to position [1354, 0]
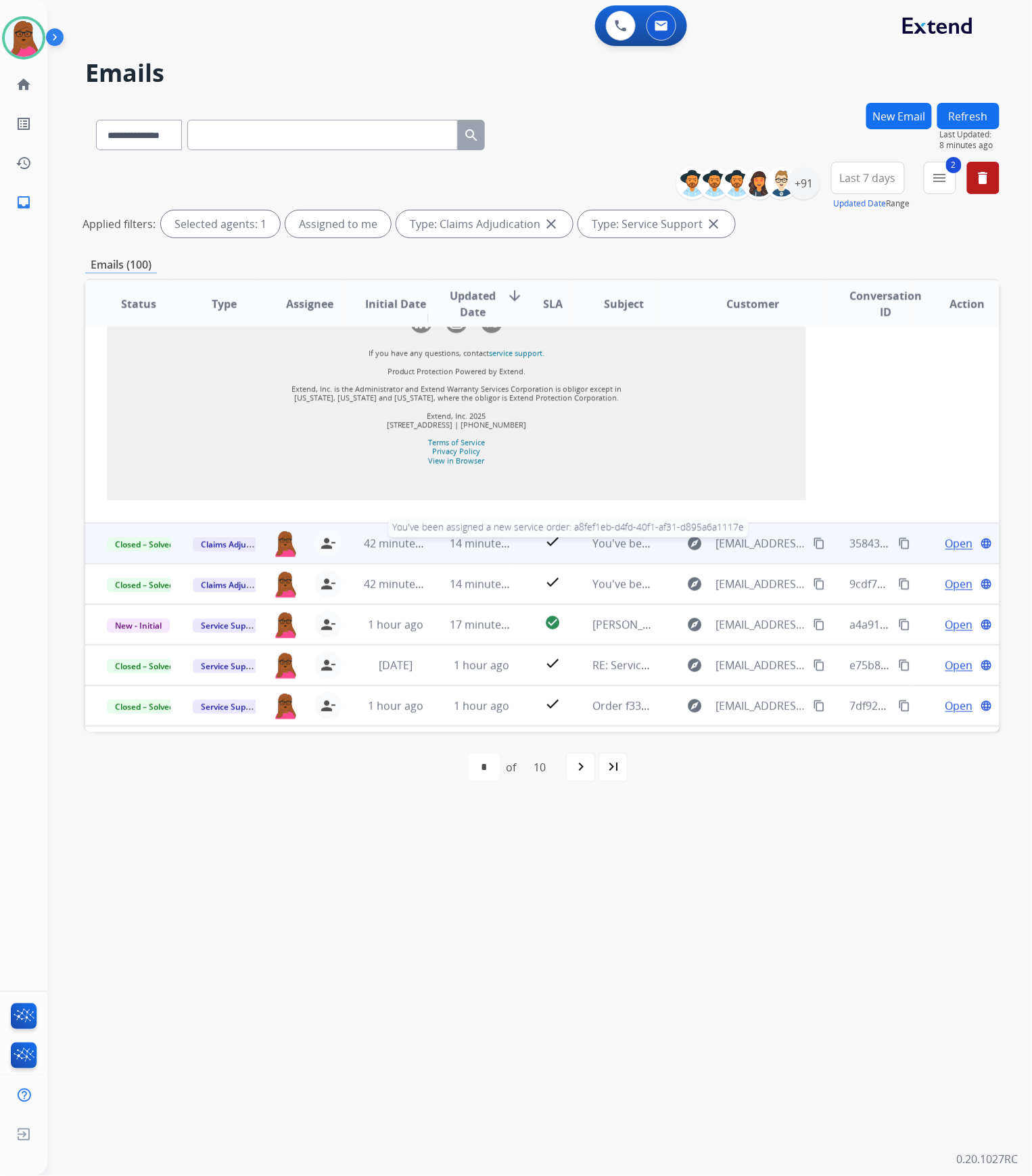
click at [624, 551] on span "You've been assigned a new service order: a8fef1eb-d4fd-40f1-af31-d895a6a1117e" at bounding box center [801, 544] width 416 height 15
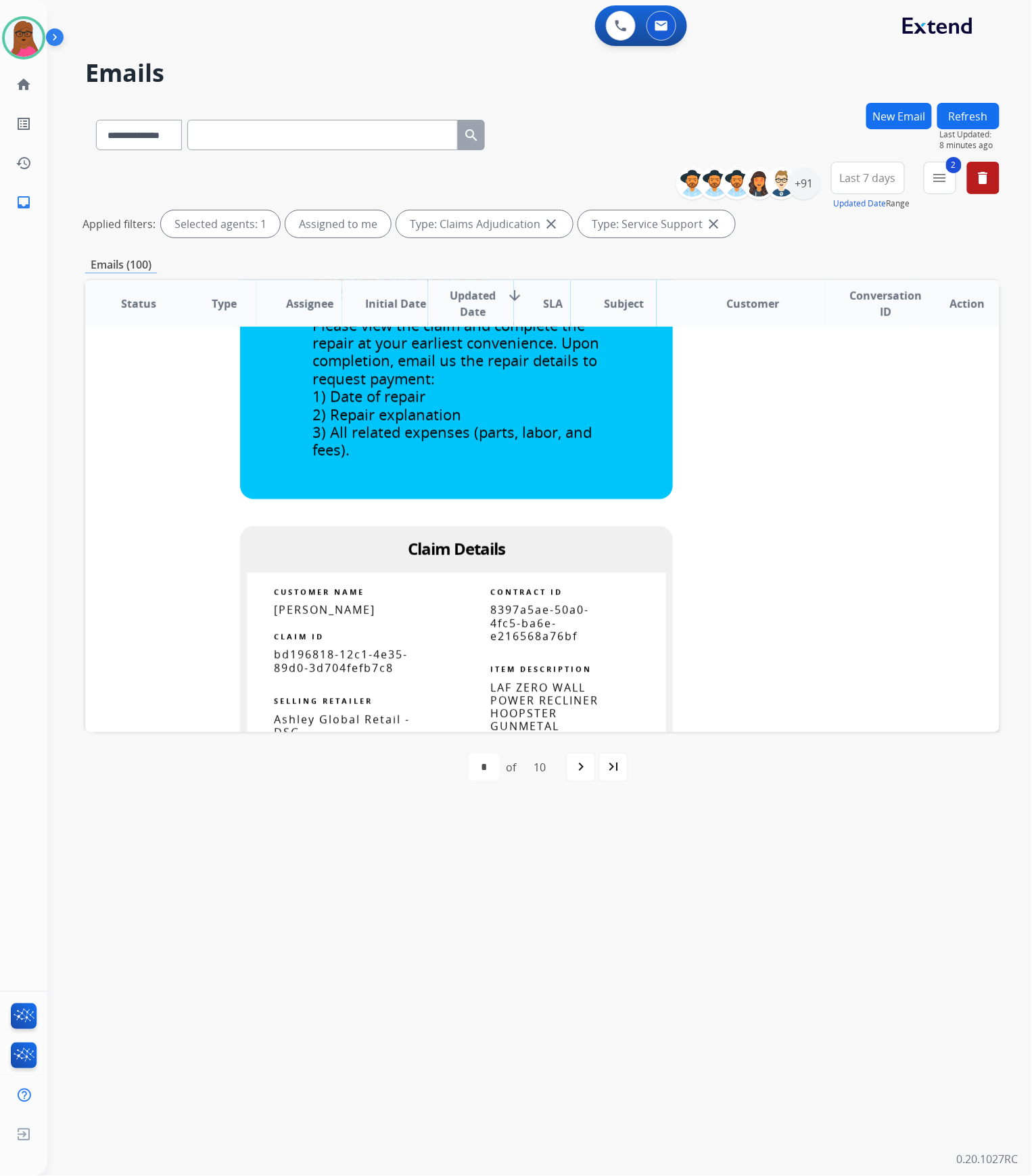
scroll to position [532, 0]
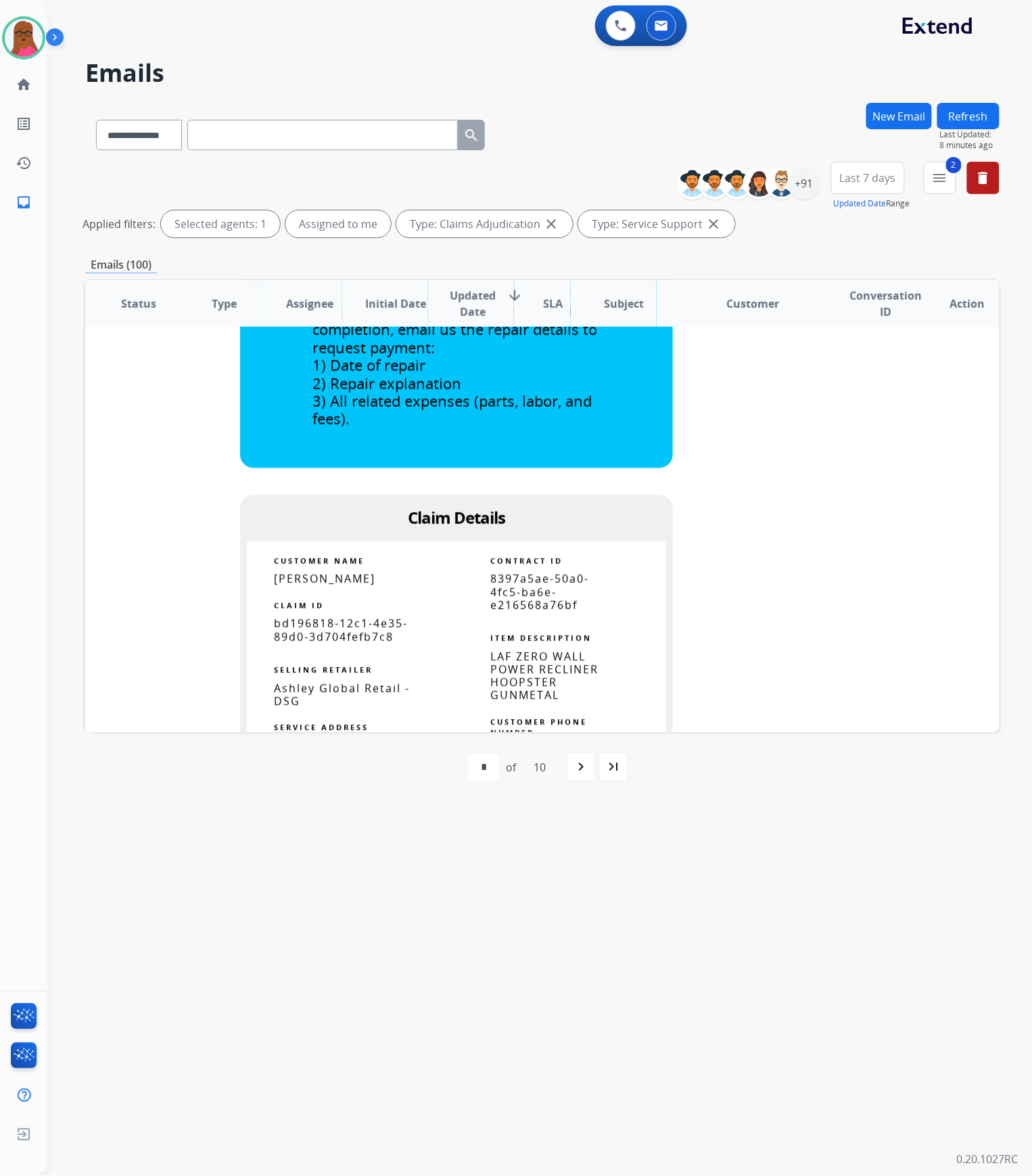
click at [350, 599] on span "bd196818-12c1-4e35-89d0-3d704fefb7c8" at bounding box center [340, 631] width 134 height 27
copy tbody
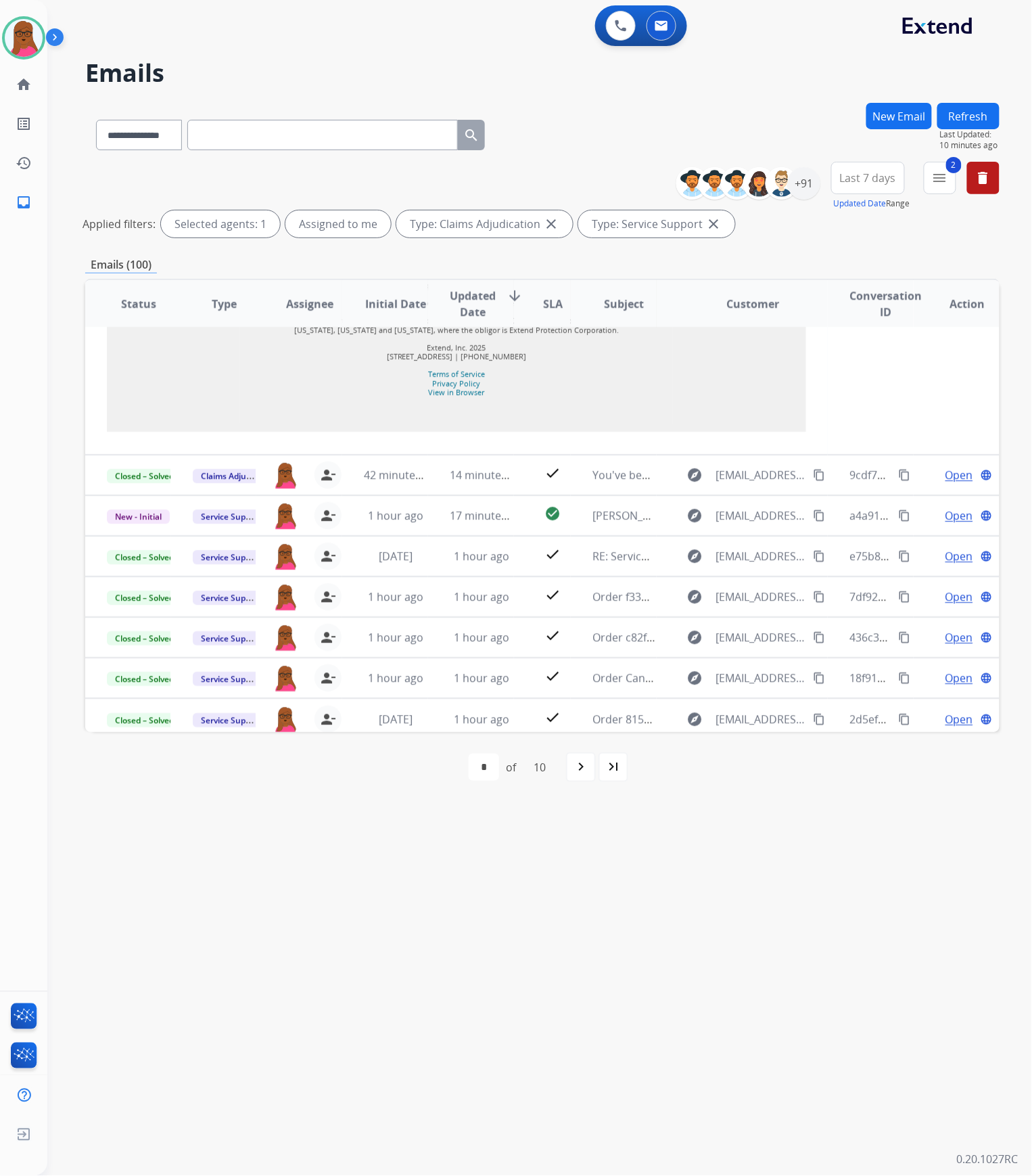
scroll to position [1411, 0]
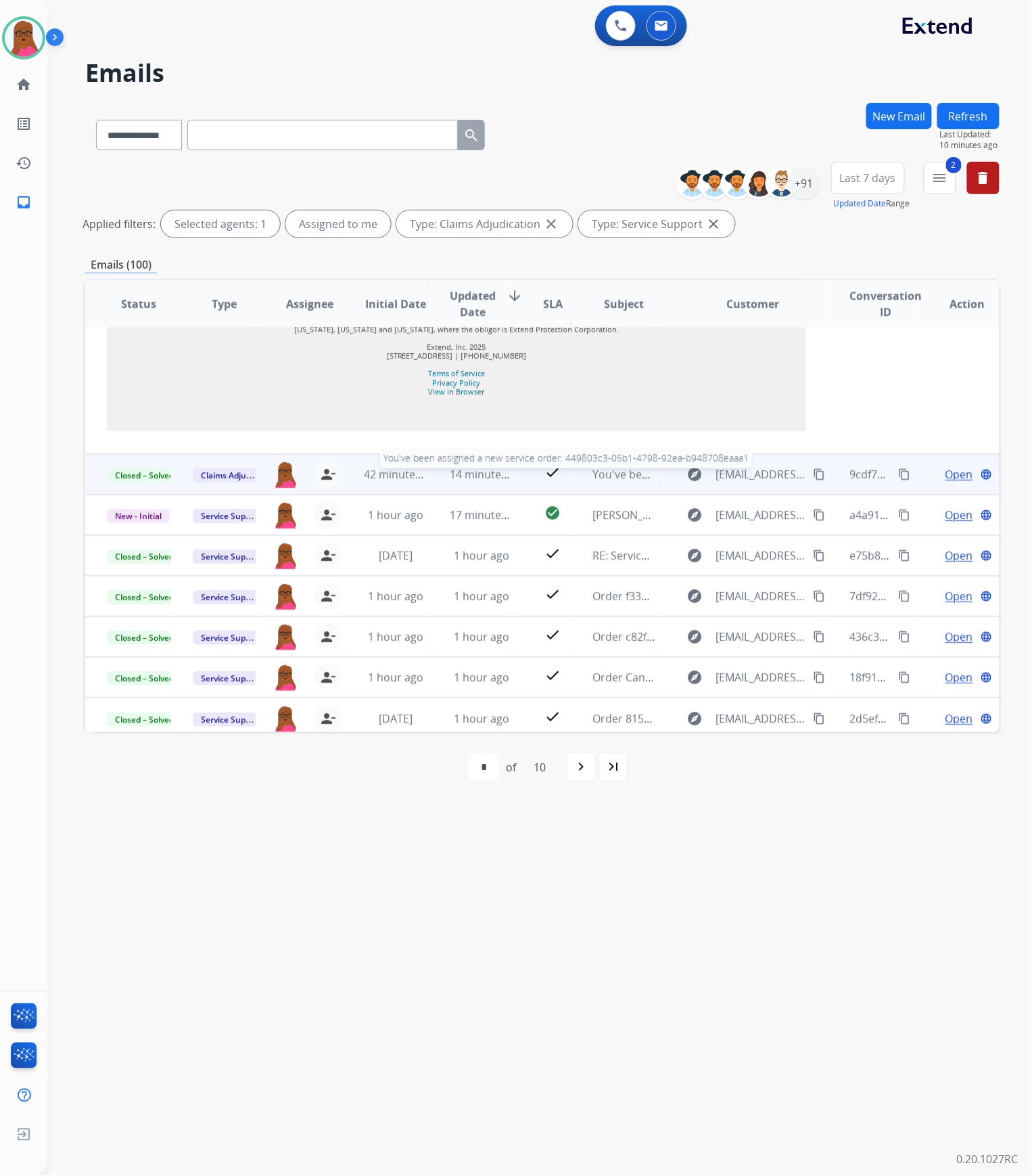
click at [596, 467] on span "You've been assigned a new service order: 449803c3-05b1-4798-92ea-b948708eaaa1" at bounding box center [806, 474] width 427 height 15
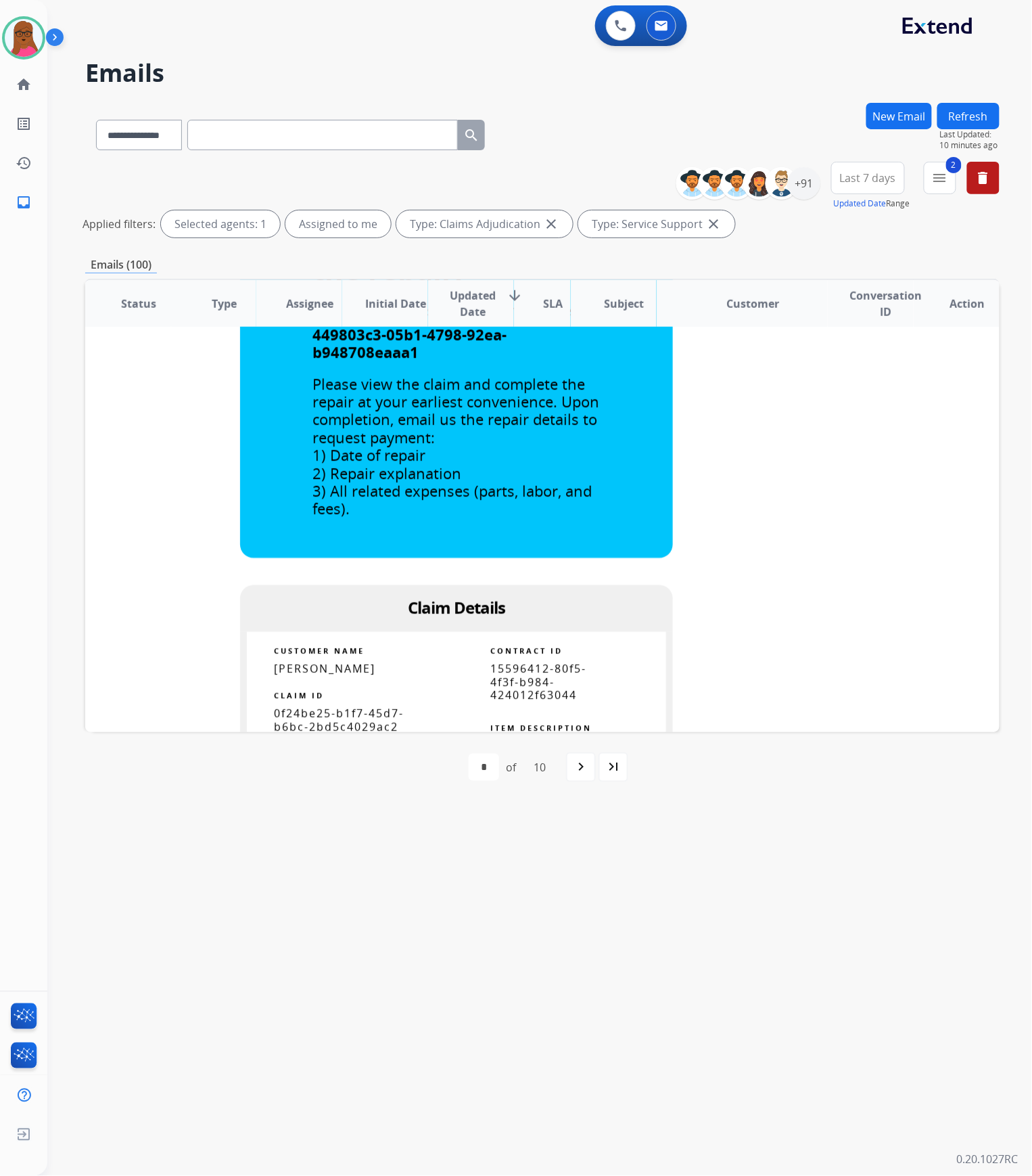
scroll to position [664, 0]
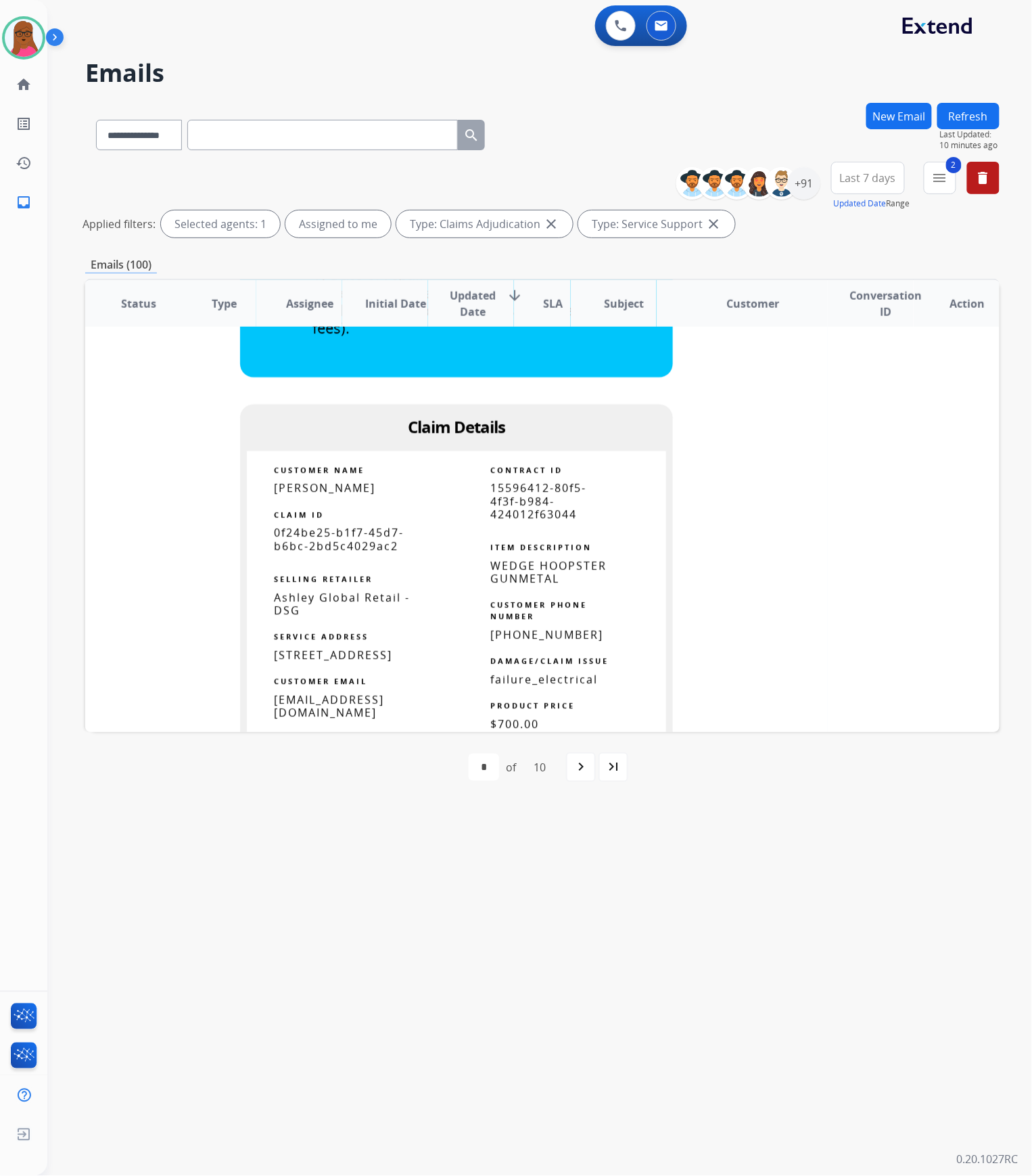
click at [351, 543] on span "0f24be25-b1f7-45d7-b6bc-2bd5c4029ac2" at bounding box center [339, 539] width 130 height 27
click at [350, 542] on span "0f24be25-b1f7-45d7-b6bc-2bd5c4029ac2" at bounding box center [339, 539] width 130 height 27
copy tbody
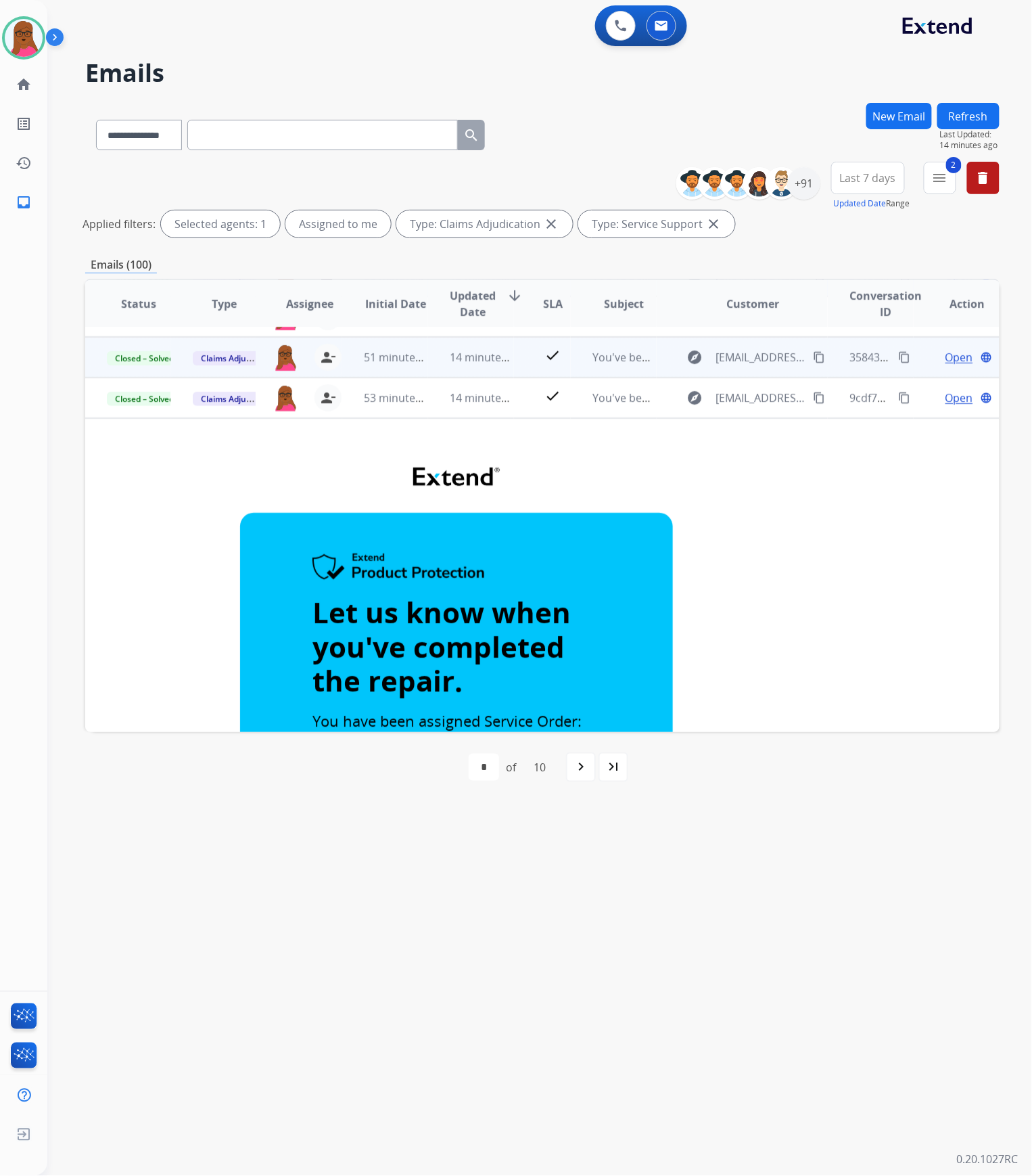
scroll to position [0, 0]
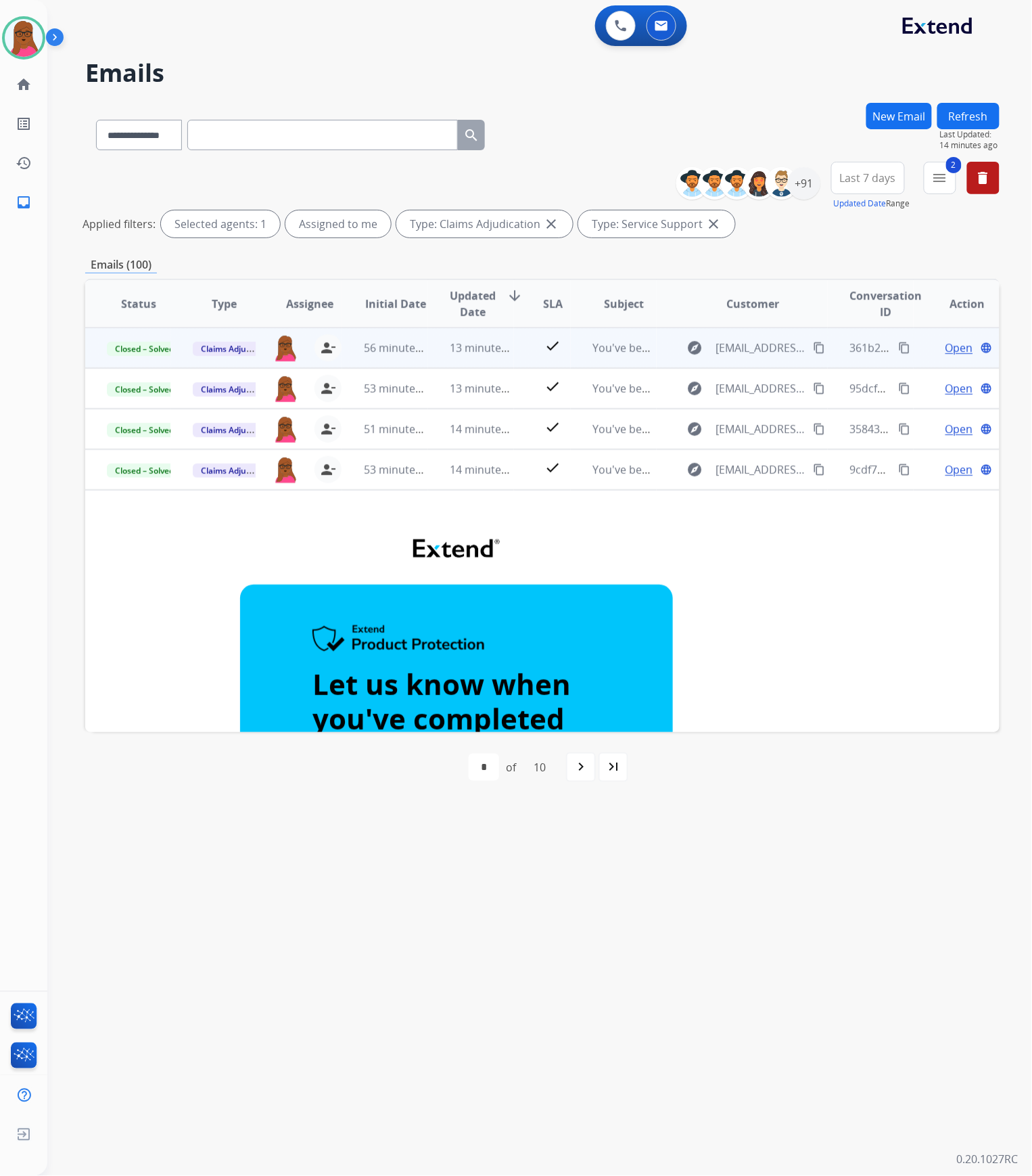
click at [956, 110] on button "Refresh" at bounding box center [969, 115] width 62 height 27
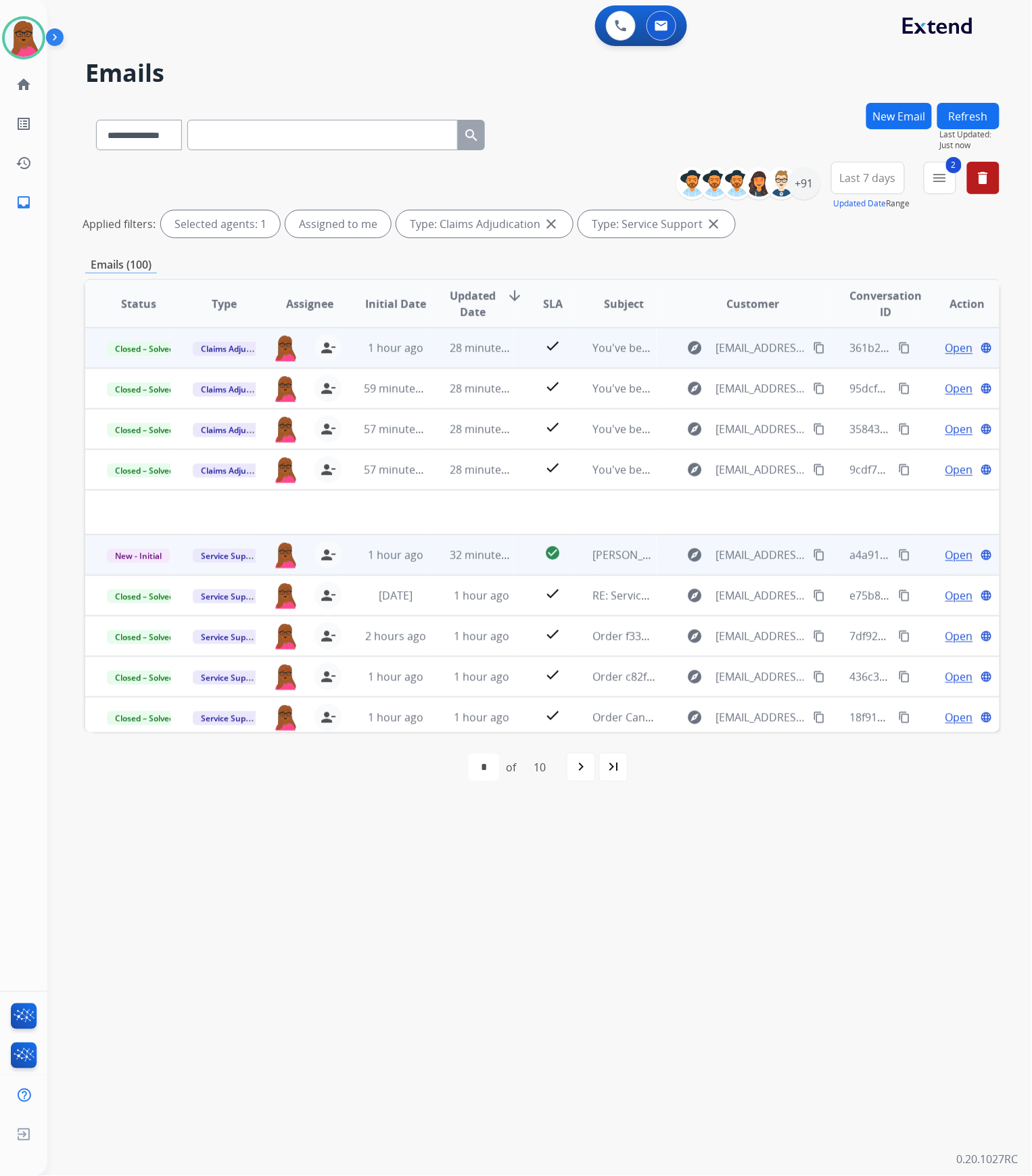
click at [955, 556] on span "Open" at bounding box center [960, 555] width 27 height 16
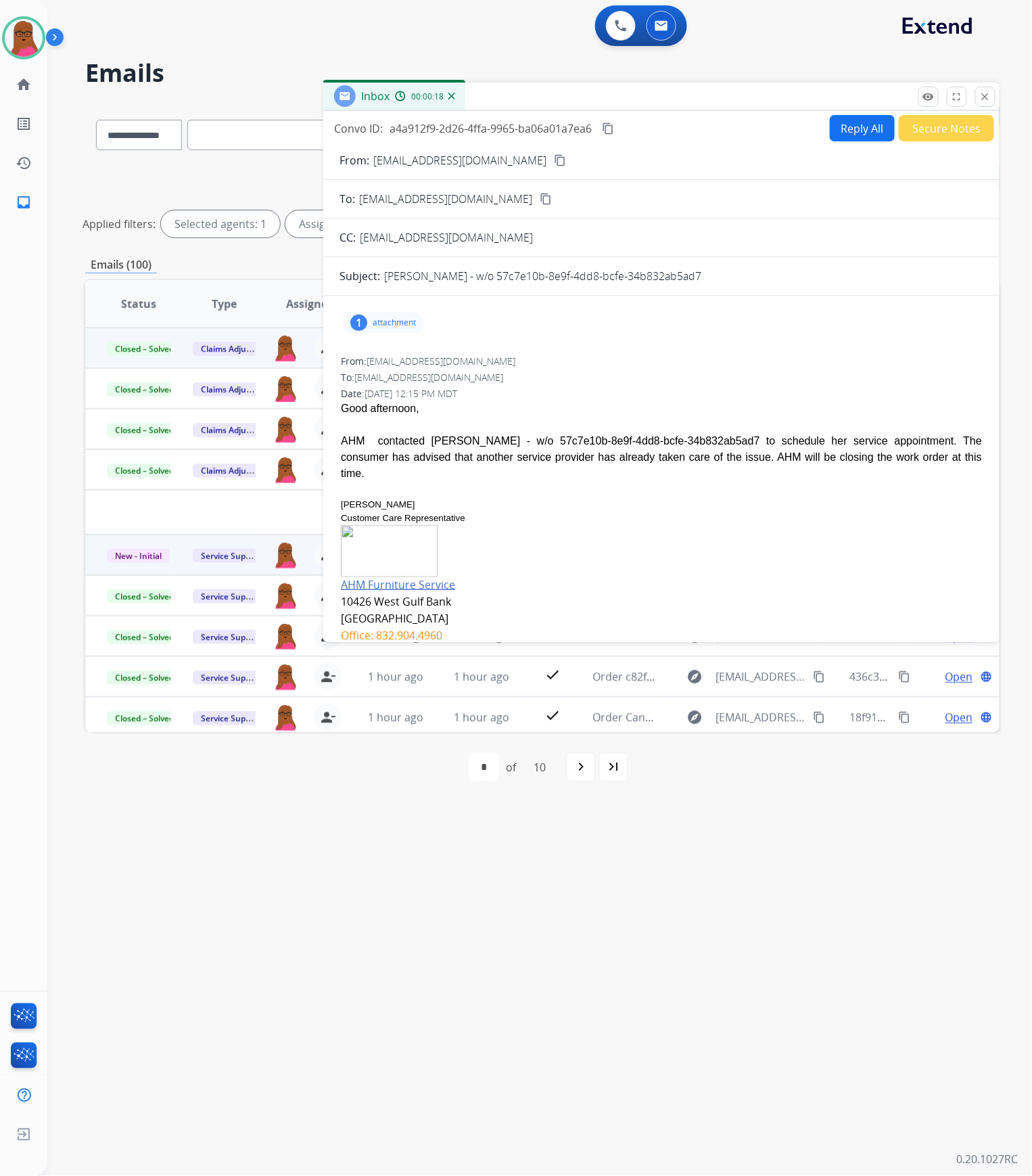
drag, startPoint x: 690, startPoint y: 277, endPoint x: 481, endPoint y: 282, distance: 209.1
click at [481, 282] on div "[PERSON_NAME] - w/o 57c7e10b-8e9f-4dd8-bcfe-34b832ab5ad7" at bounding box center [683, 276] width 599 height 16
copy p "57c7e10b-8e9f-4dd8-bcfe-34b832ab5ad7"
click at [992, 102] on button "close Close" at bounding box center [985, 97] width 20 height 20
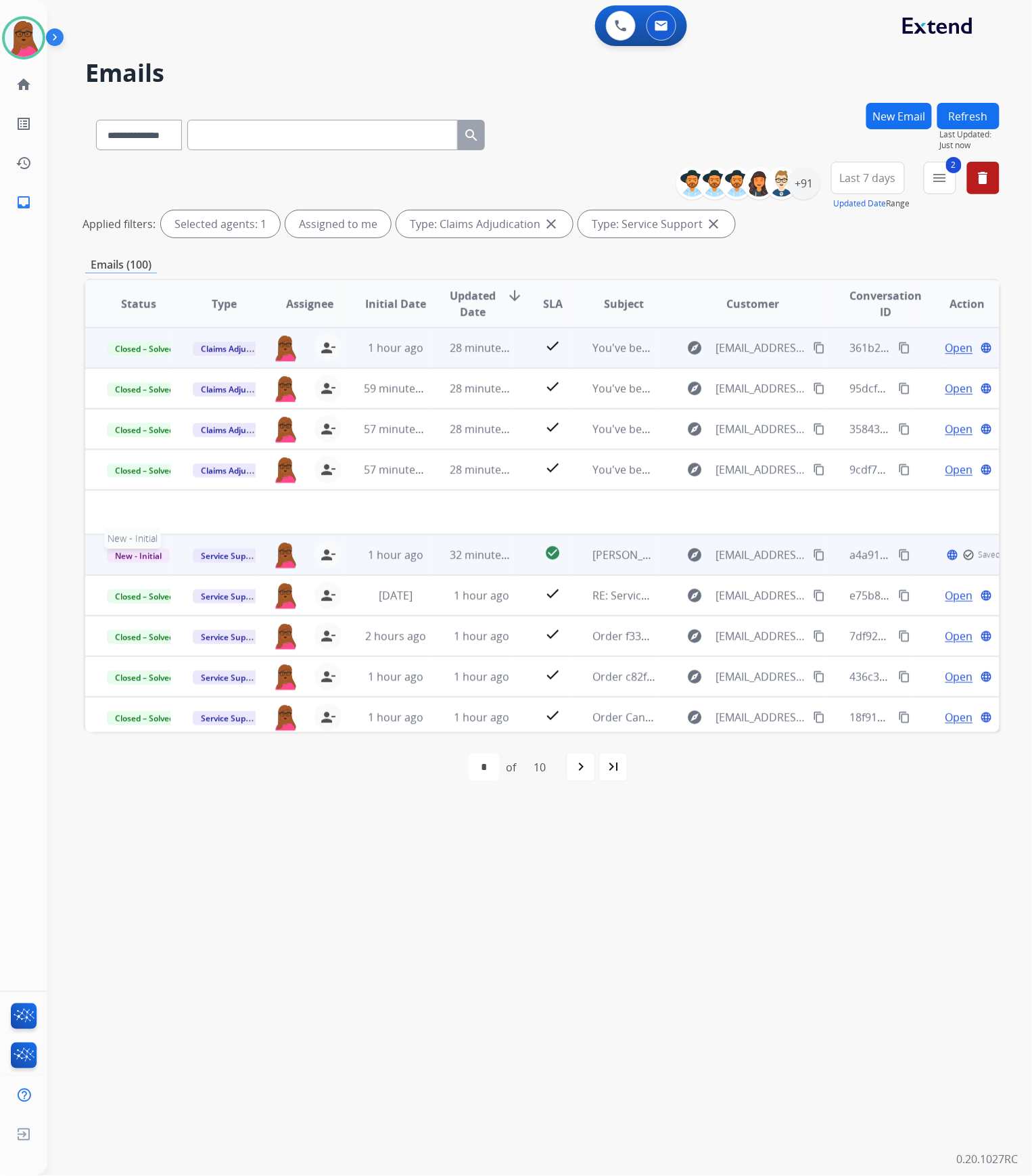
click at [149, 551] on span "New - Initial" at bounding box center [138, 556] width 63 height 15
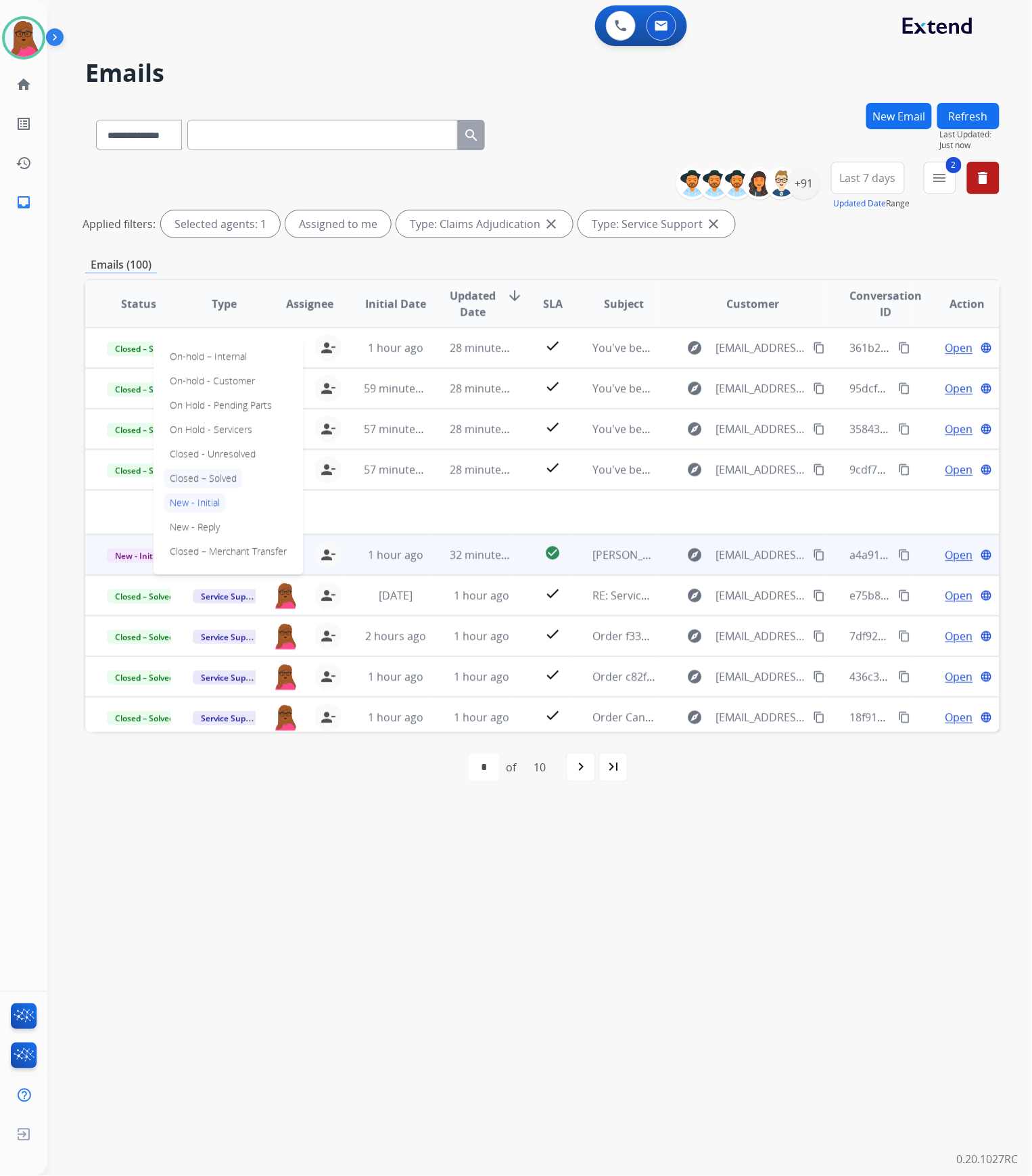
click at [225, 480] on p "Closed – Solved" at bounding box center [203, 478] width 78 height 19
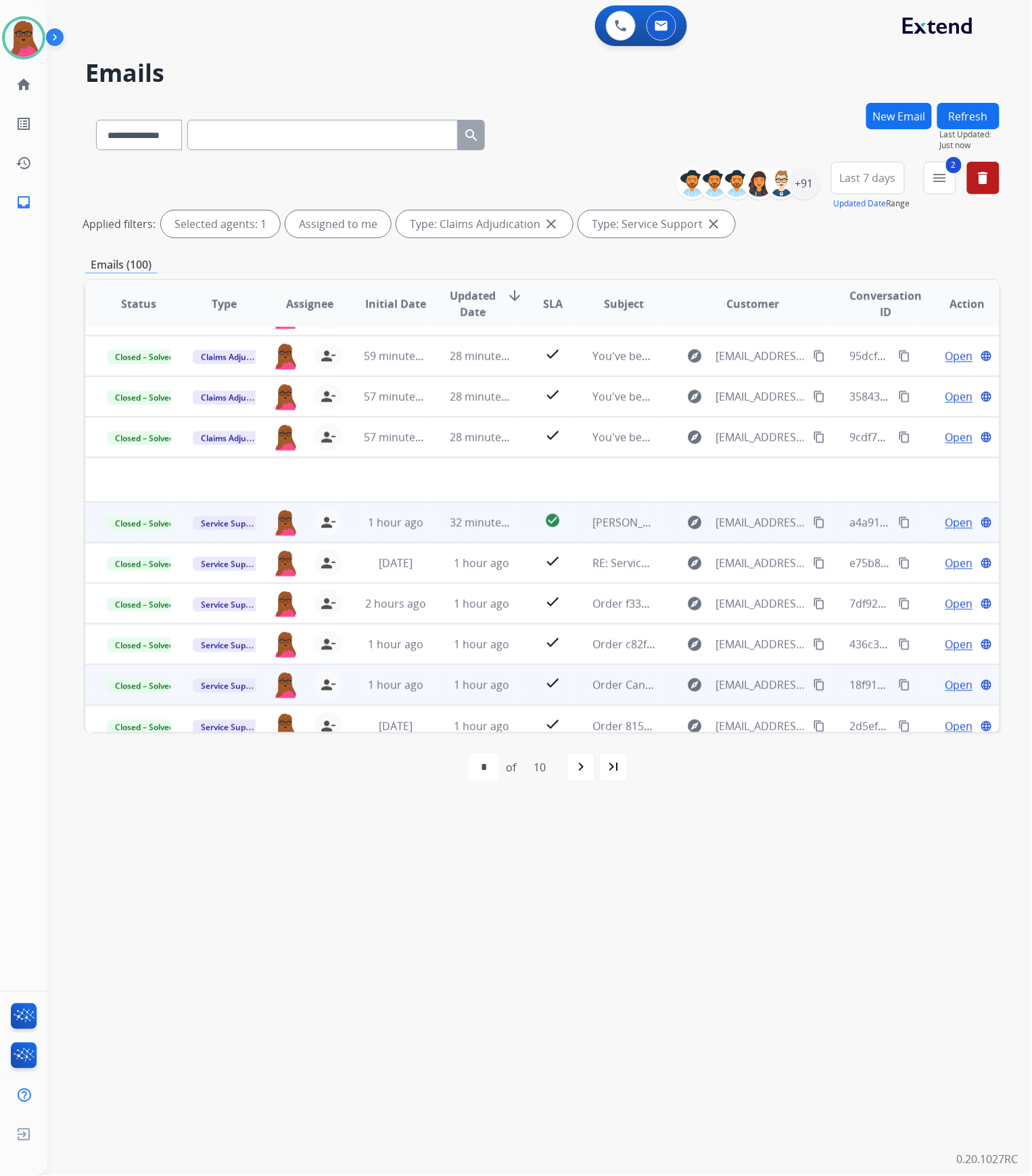
scroll to position [45, 0]
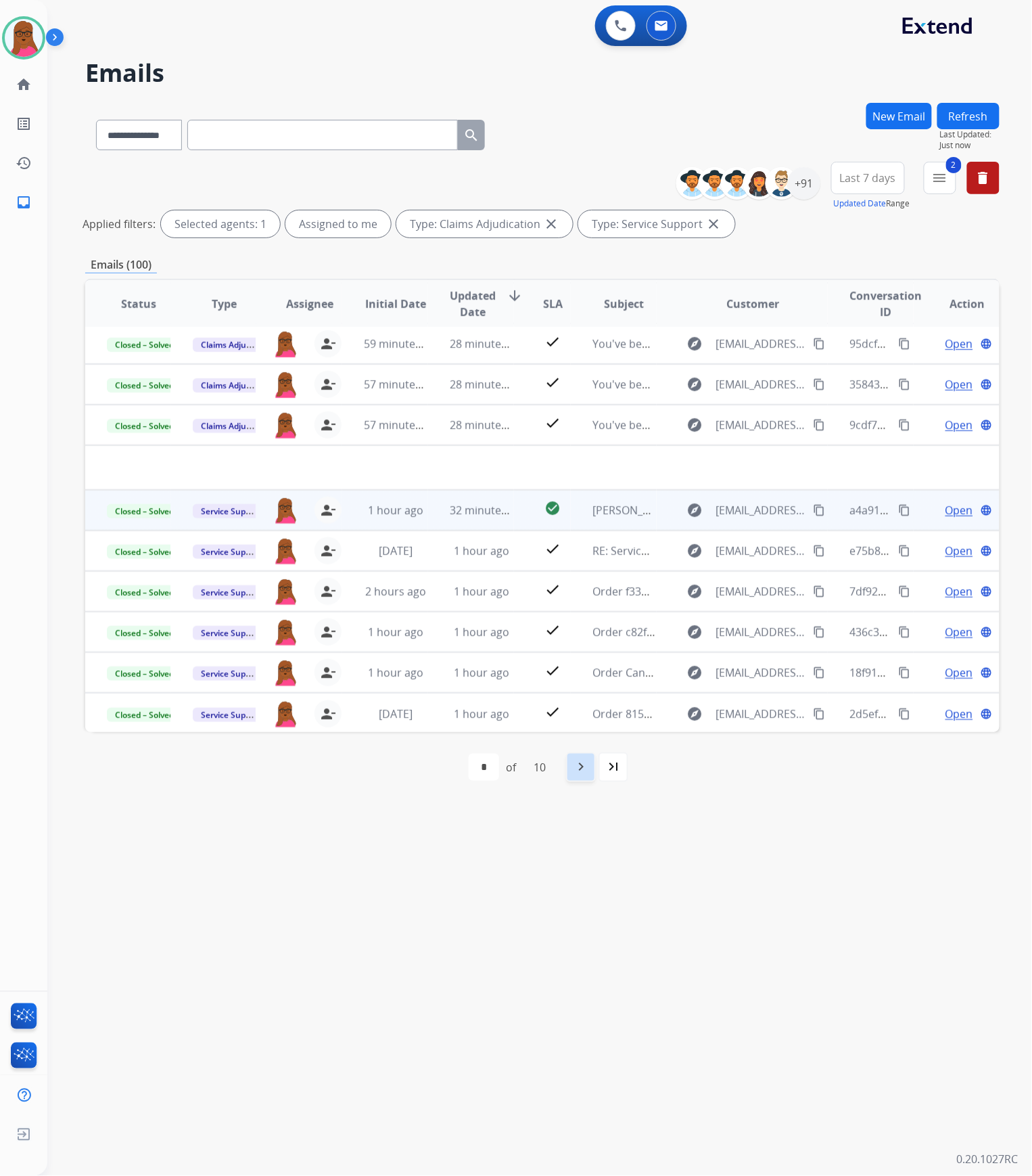
click at [588, 599] on mat-icon "navigate_next" at bounding box center [581, 768] width 16 height 16
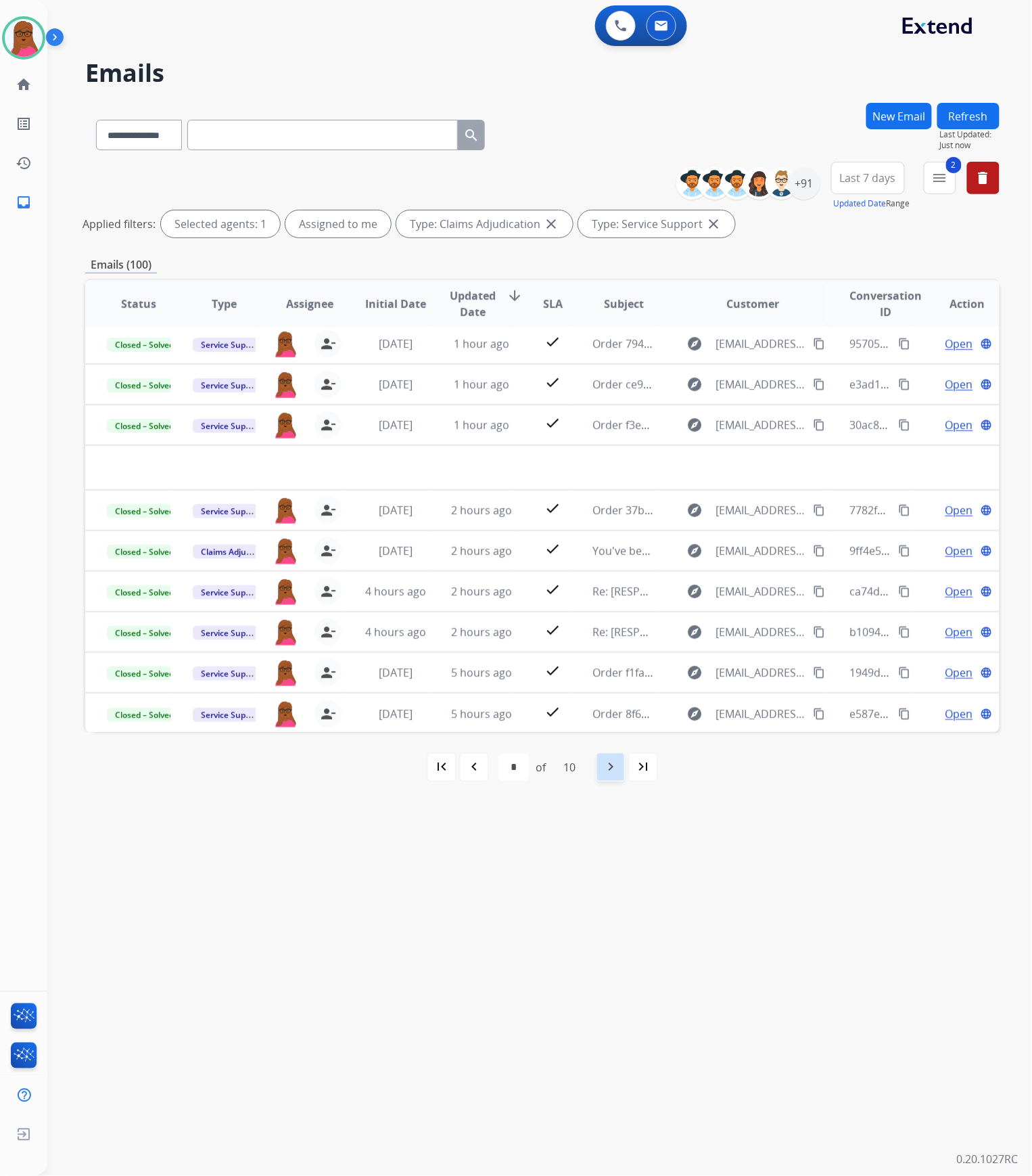
click at [606, 599] on mat-icon "navigate_next" at bounding box center [611, 768] width 16 height 16
select select "*"
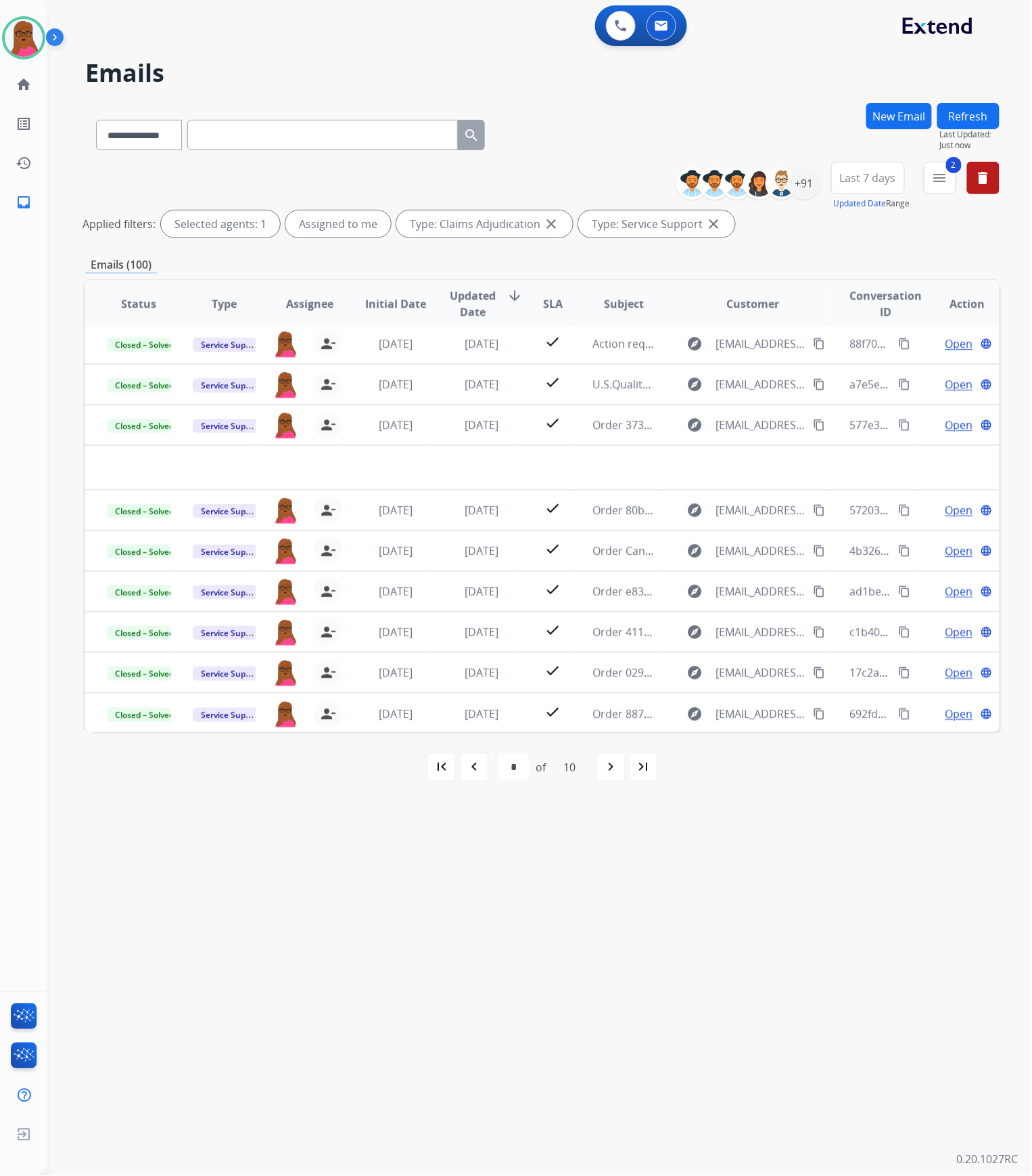
click at [898, 125] on button "New Email" at bounding box center [899, 115] width 66 height 27
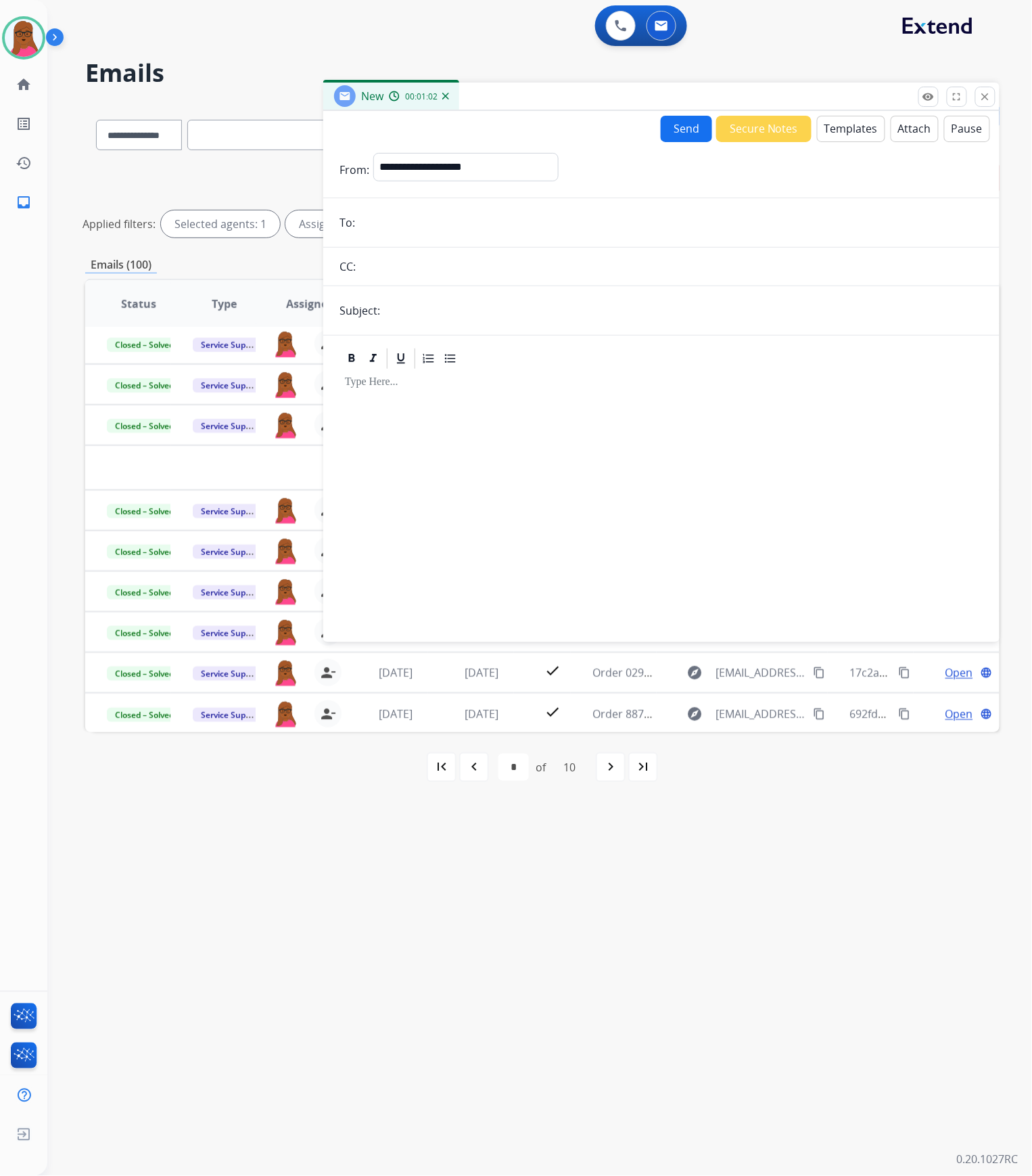
drag, startPoint x: 525, startPoint y: 152, endPoint x: 512, endPoint y: 177, distance: 28.2
click at [525, 152] on form "**********" at bounding box center [661, 389] width 676 height 494
click at [512, 168] on select "**********" at bounding box center [465, 167] width 184 height 27
select select "**********"
click at [373, 153] on select "**********" at bounding box center [465, 167] width 184 height 27
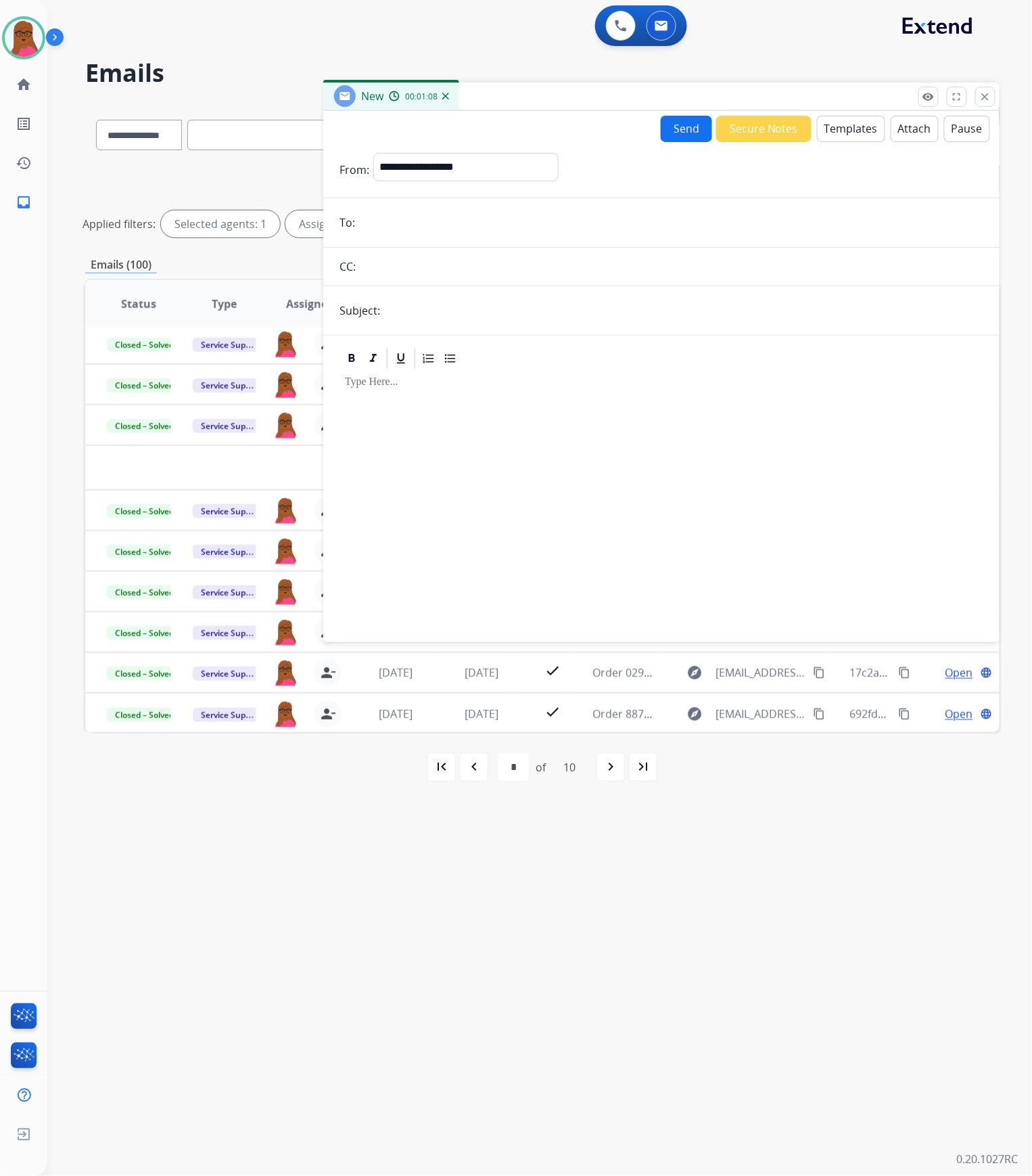
click at [424, 223] on input "email" at bounding box center [672, 222] width 624 height 27
paste input "**********"
type input "**********"
click at [502, 304] on input "text" at bounding box center [683, 311] width 599 height 27
type input "**********"
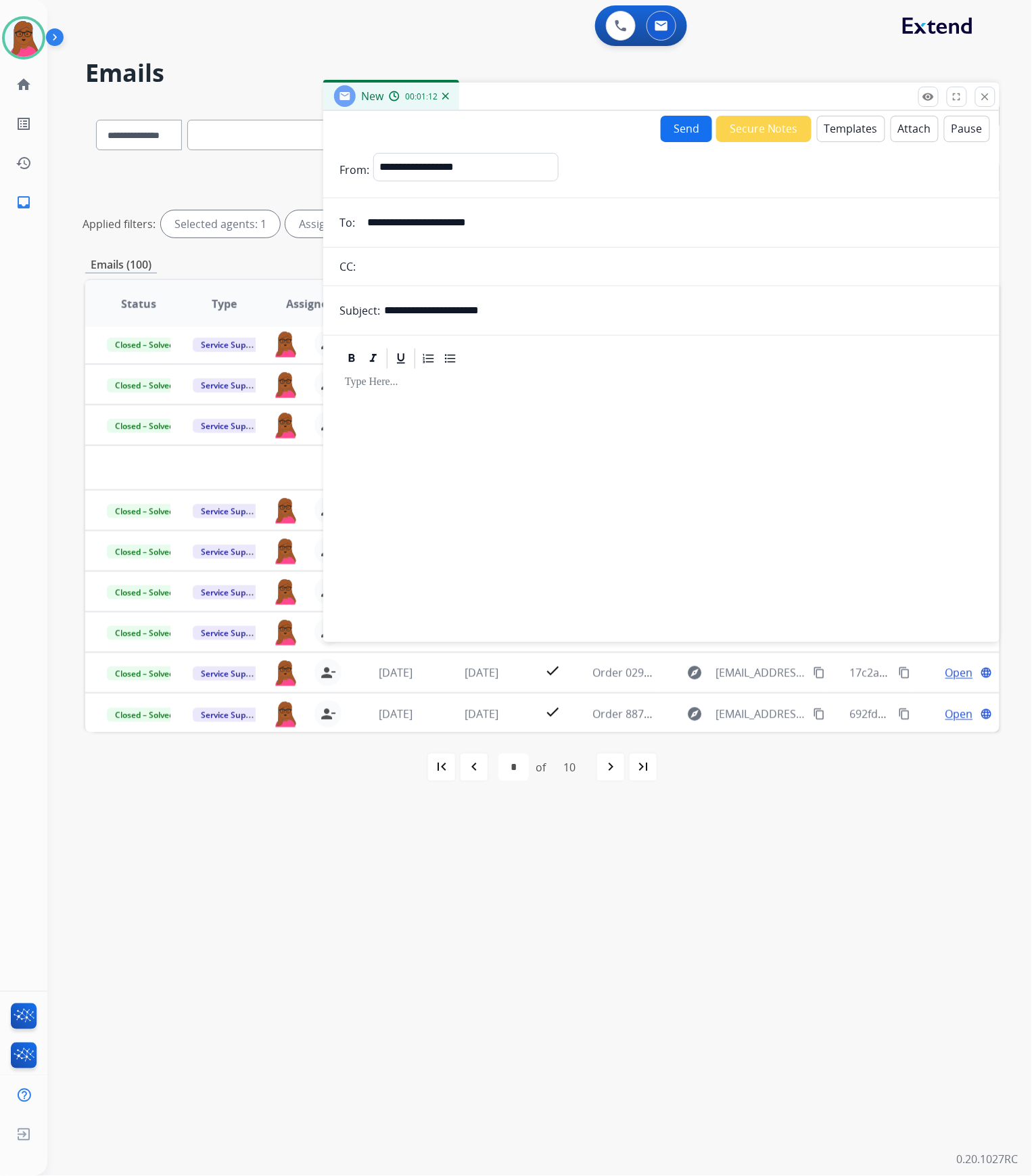
drag, startPoint x: 502, startPoint y: 323, endPoint x: 501, endPoint y: 374, distance: 51.0
click at [501, 374] on div at bounding box center [661, 500] width 644 height 258
click at [850, 123] on button "Templates" at bounding box center [851, 128] width 69 height 27
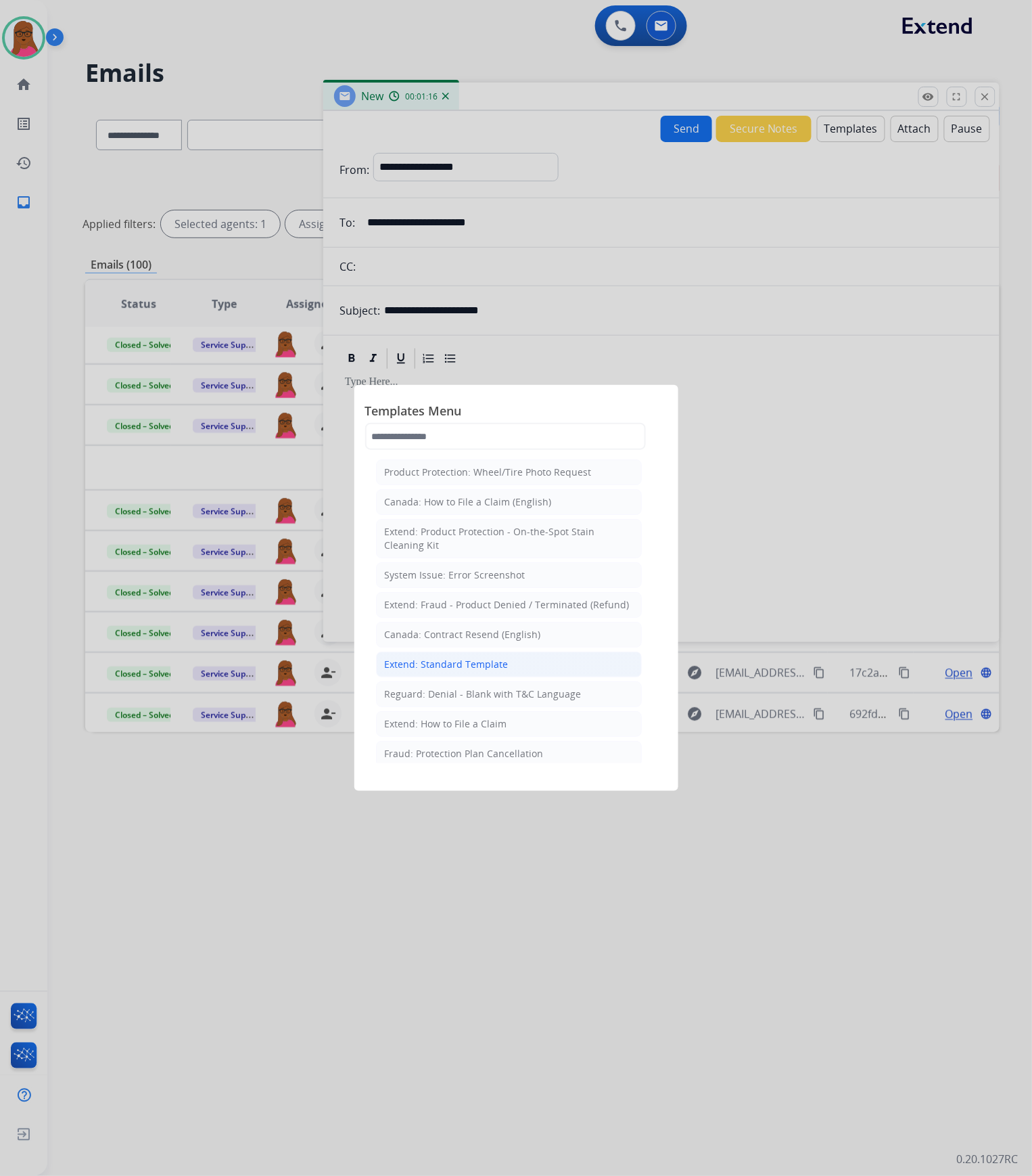
click at [468, 599] on div "Extend: Standard Template" at bounding box center [446, 664] width 124 height 14
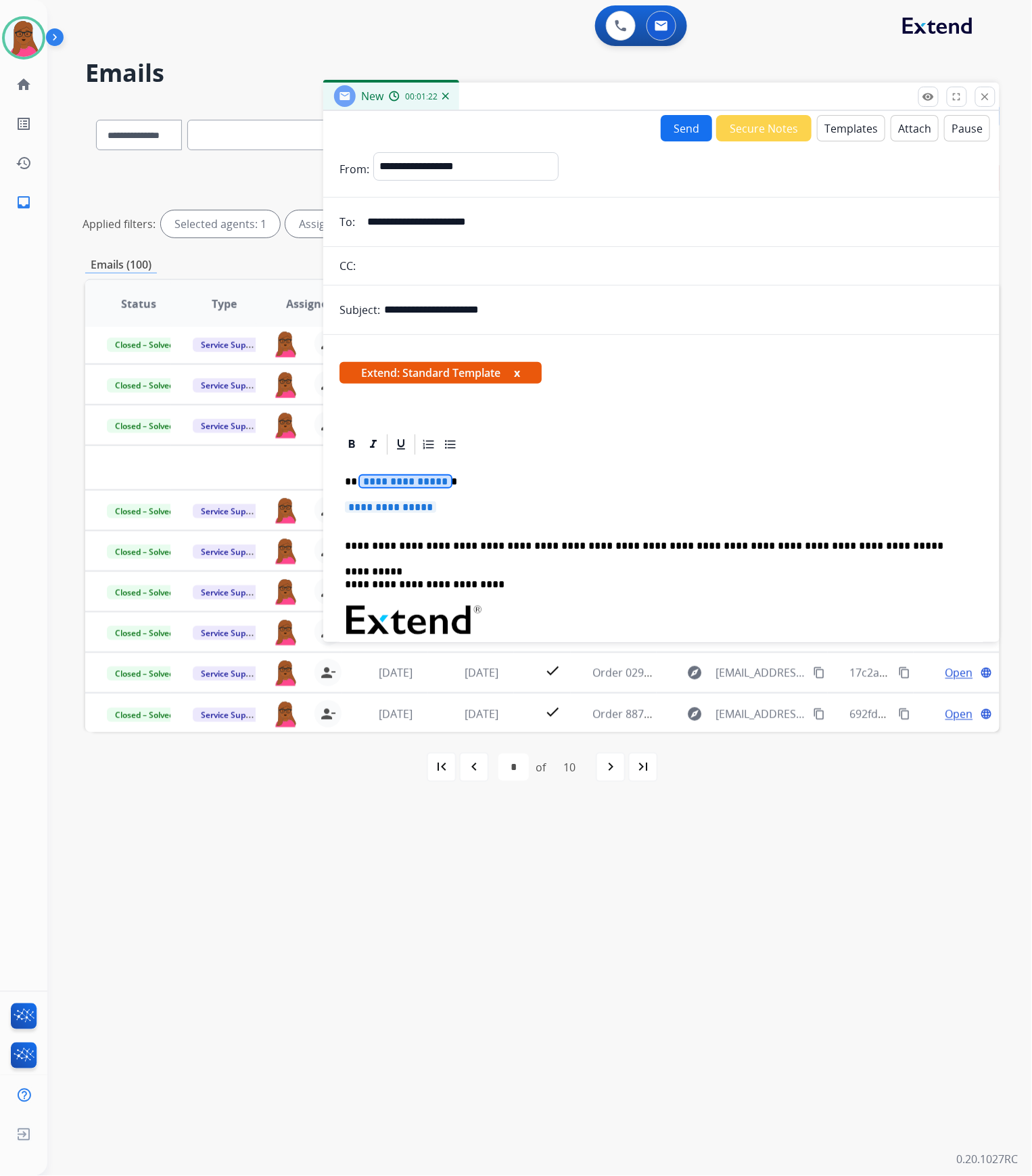
click at [417, 484] on span "**********" at bounding box center [405, 481] width 91 height 12
click at [425, 508] on span "**********" at bounding box center [391, 507] width 91 height 12
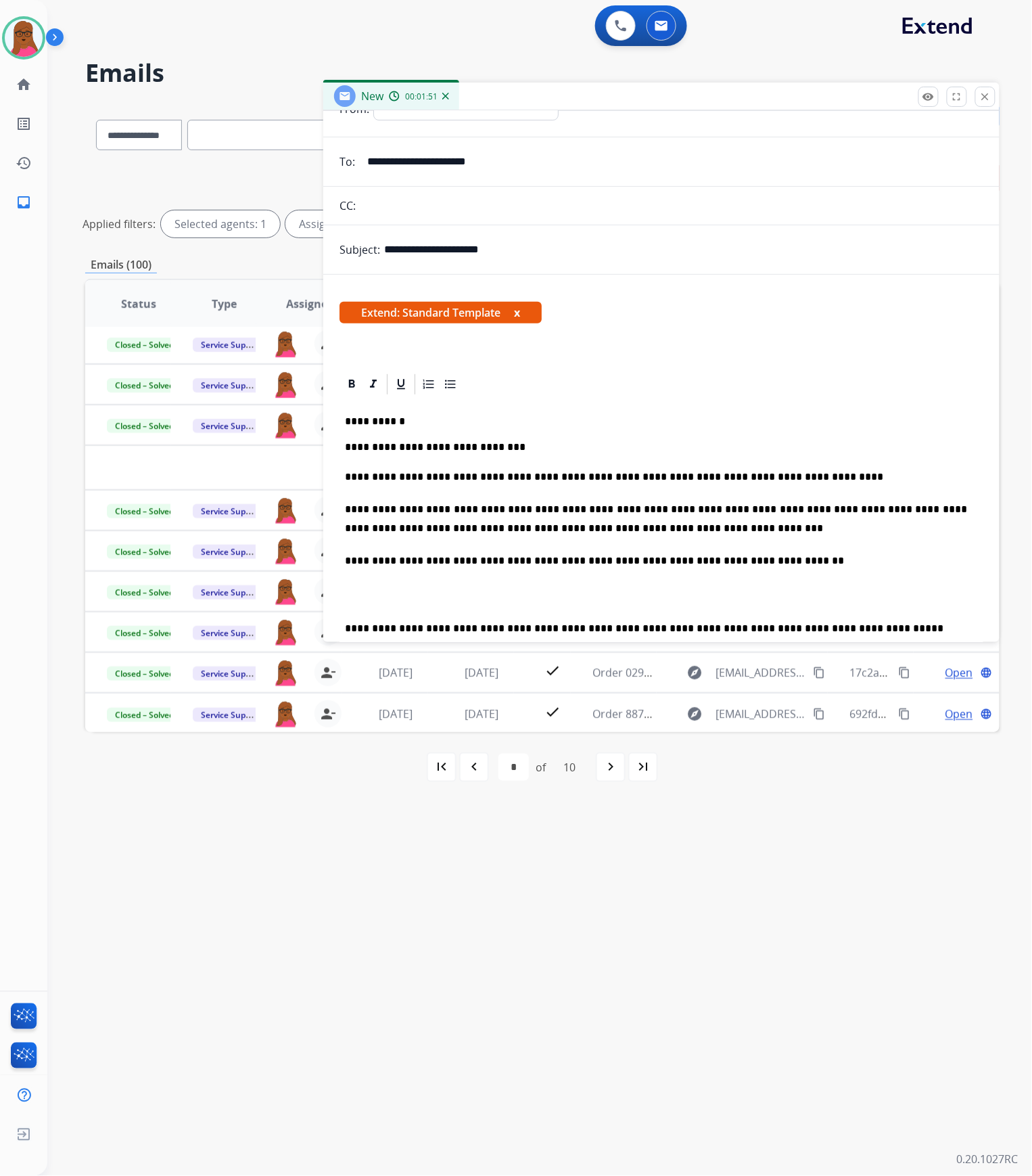
scroll to position [90, 0]
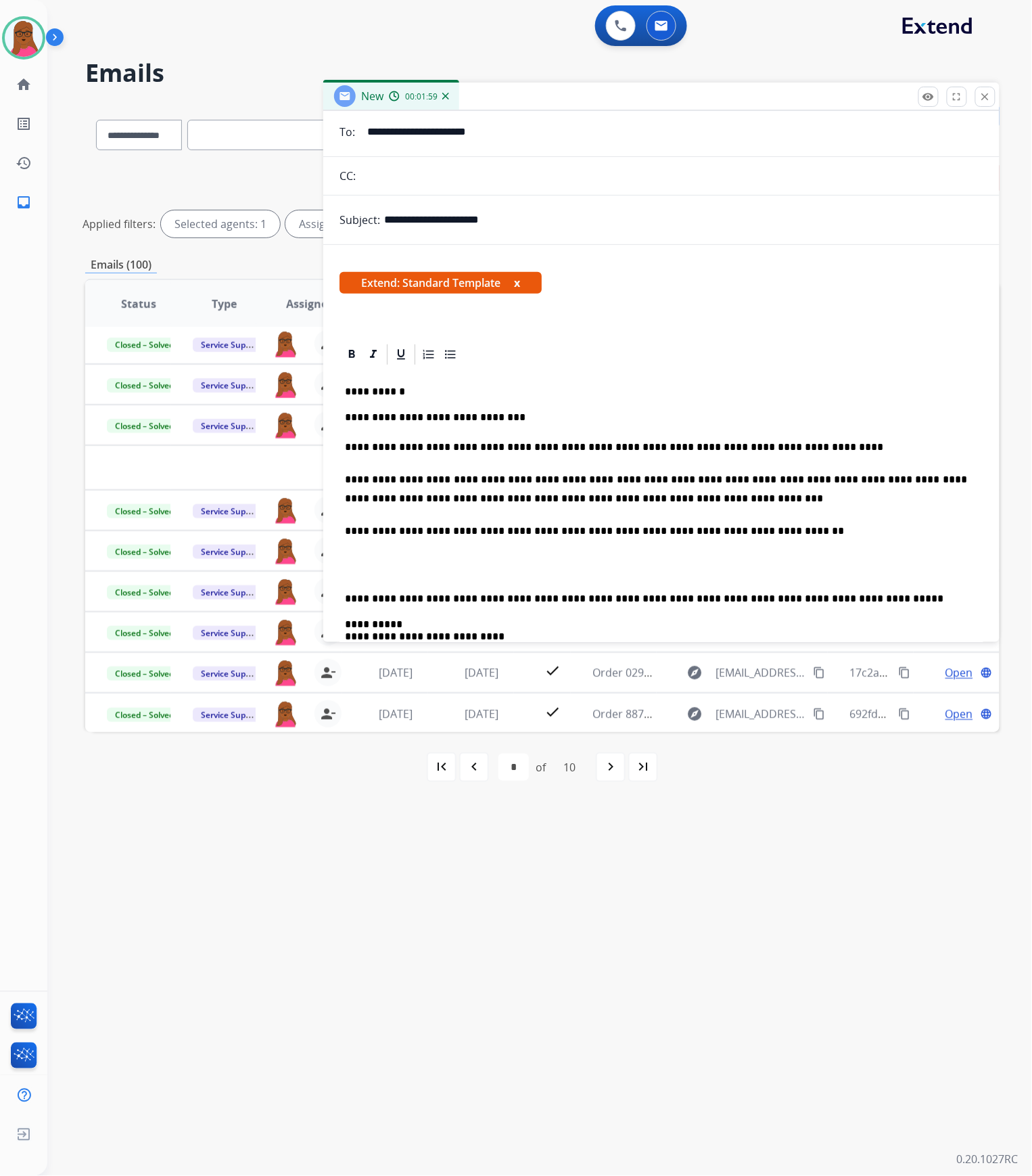
click at [692, 477] on p "**********" at bounding box center [656, 489] width 622 height 38
click at [435, 528] on p "**********" at bounding box center [656, 531] width 622 height 19
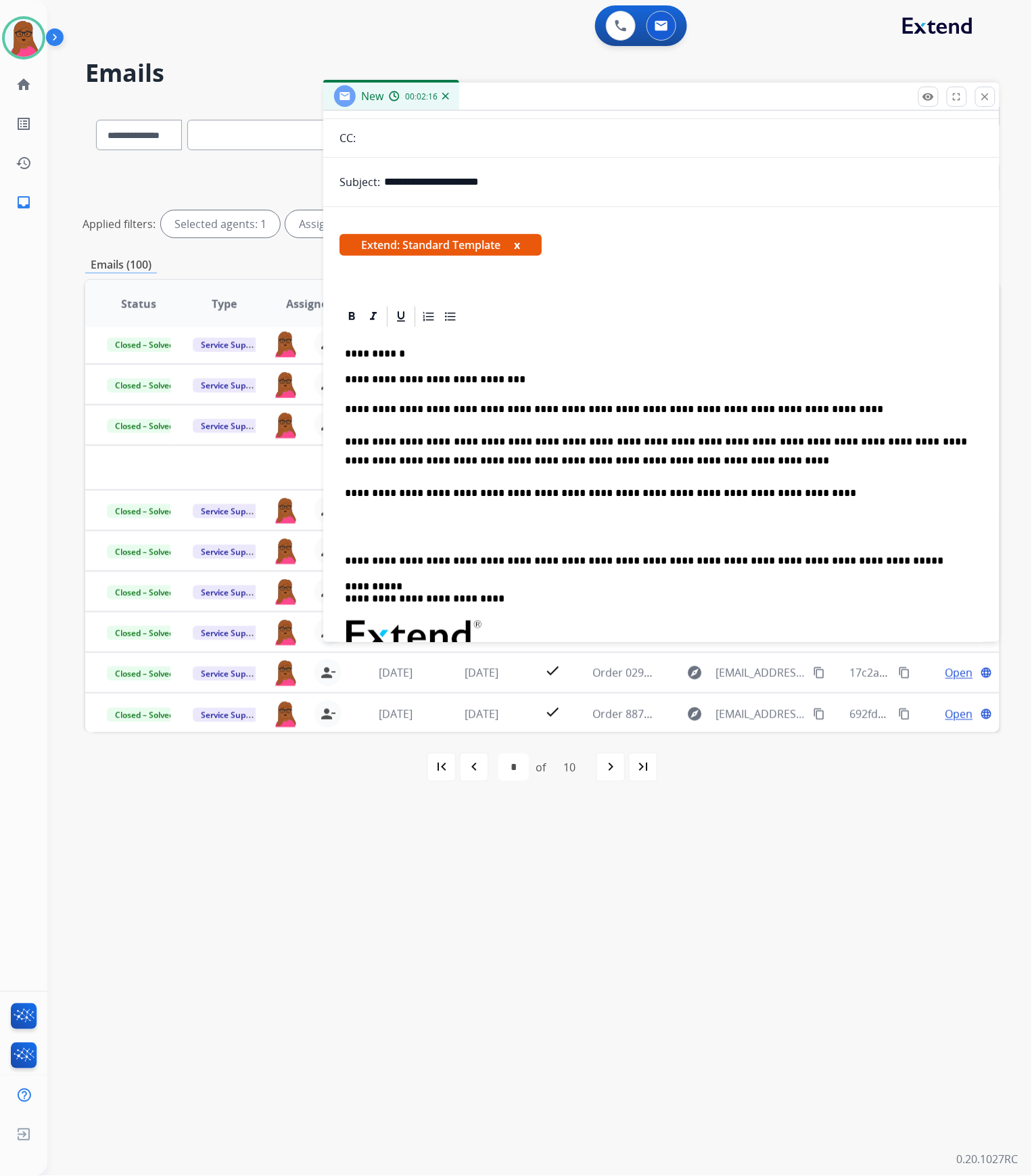
scroll to position [0, 0]
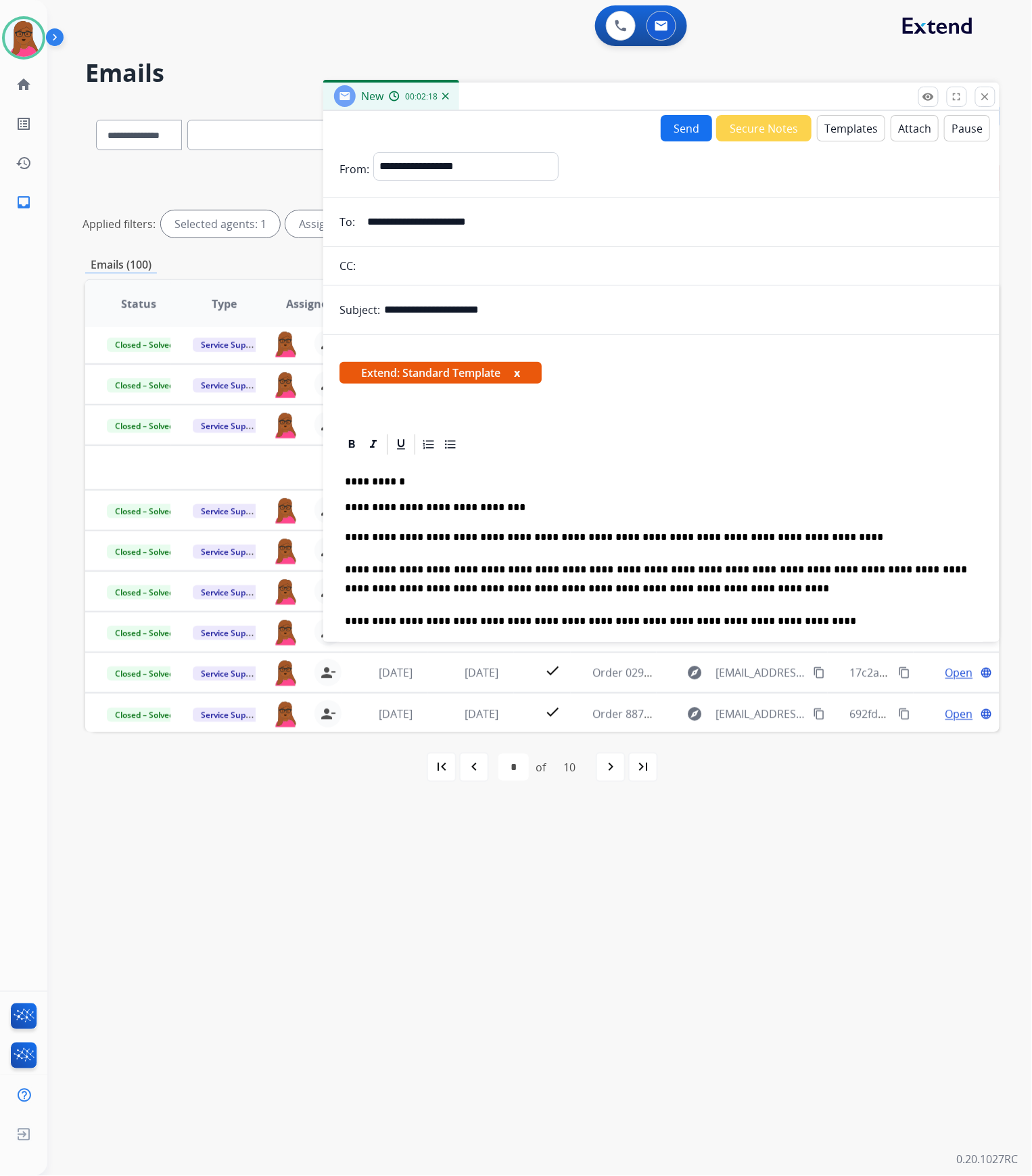
click at [523, 369] on span "Extend: Standard Template x" at bounding box center [440, 373] width 202 height 22
click at [520, 369] on button "x" at bounding box center [517, 373] width 6 height 16
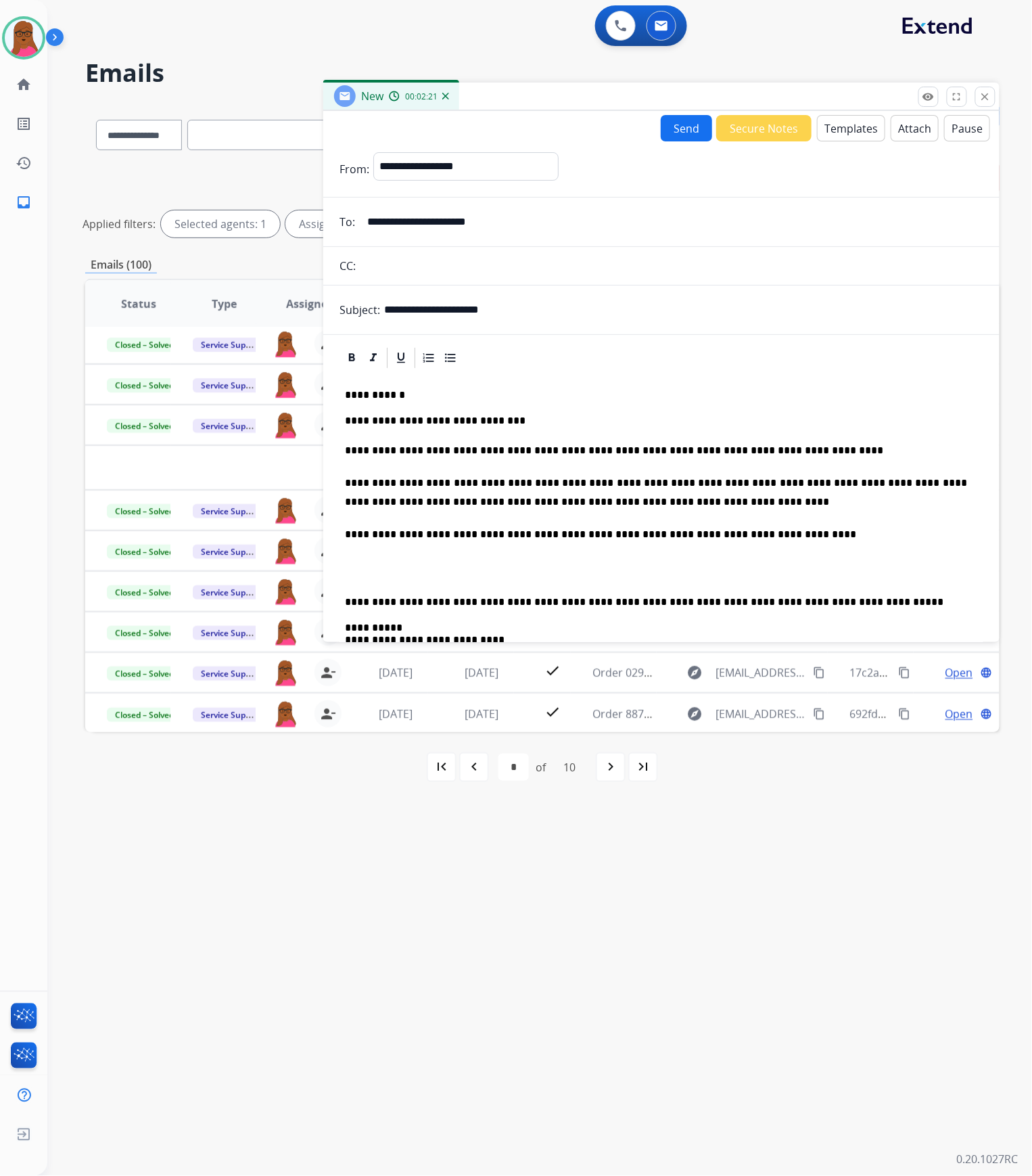
click at [680, 117] on button "Send" at bounding box center [686, 128] width 51 height 27
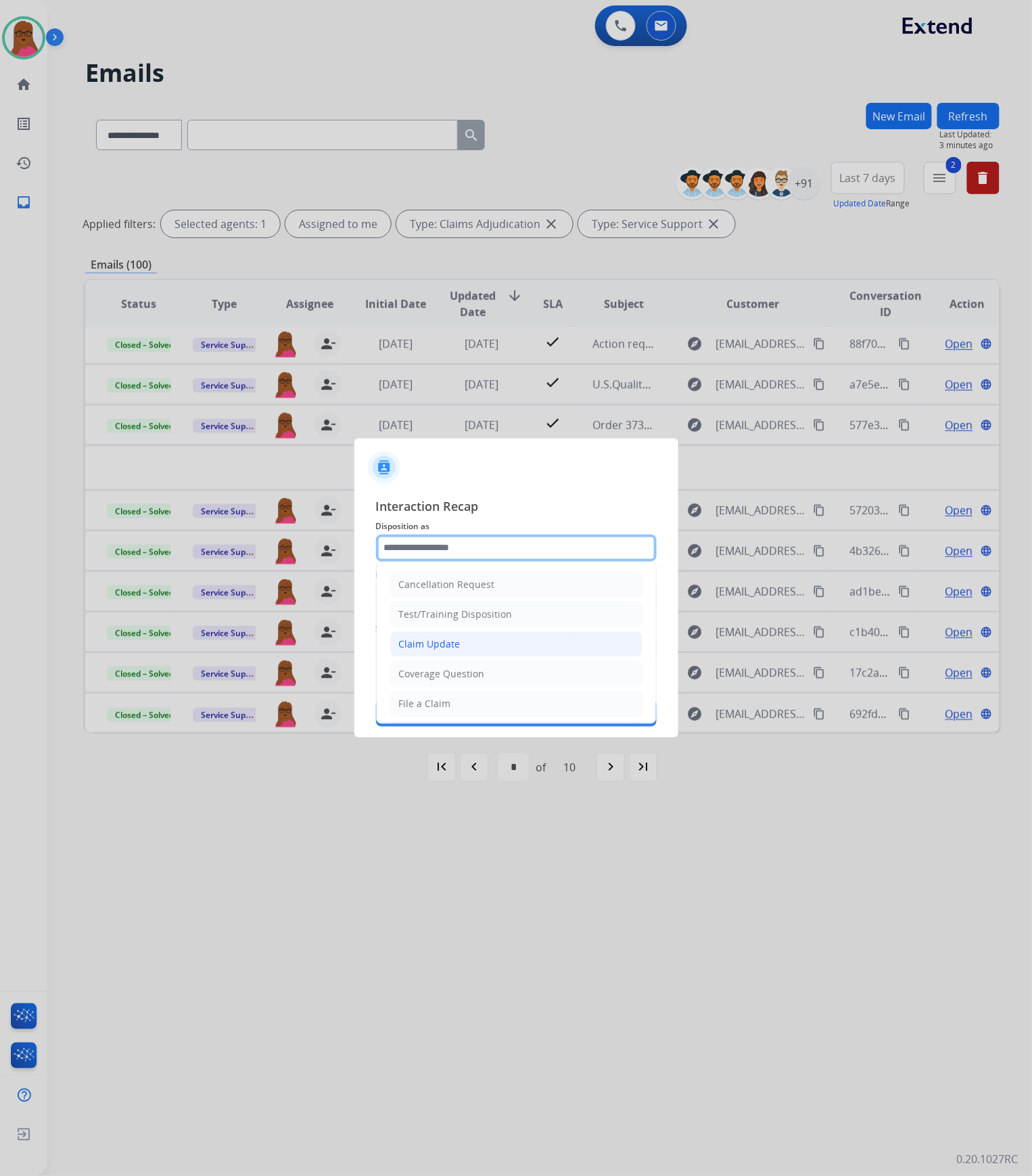
drag, startPoint x: 512, startPoint y: 536, endPoint x: 463, endPoint y: 642, distance: 116.8
click at [512, 536] on input "text" at bounding box center [516, 548] width 281 height 27
click at [457, 599] on div "Claim Update" at bounding box center [429, 643] width 61 height 14
type input "**********"
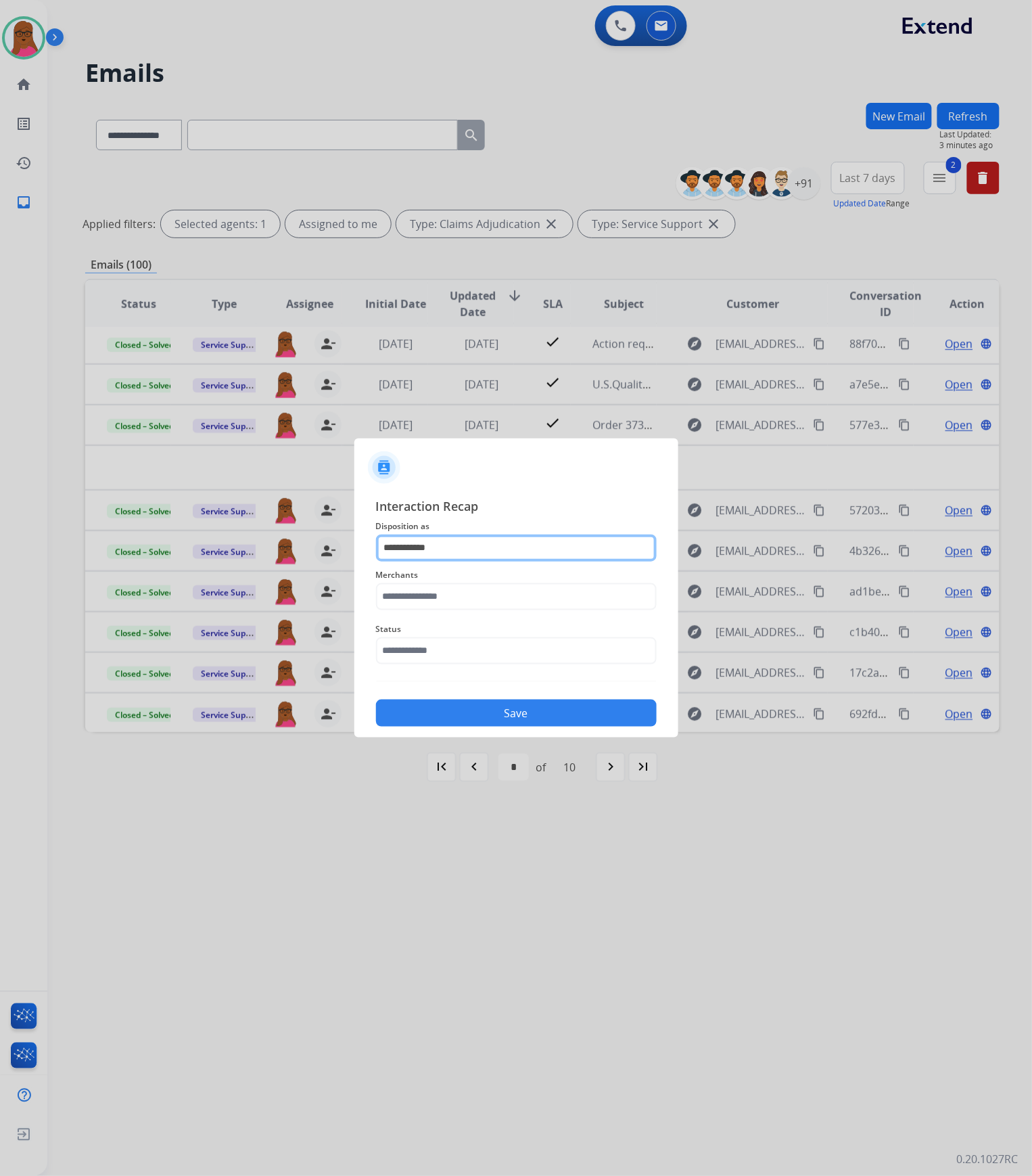
click at [447, 546] on input "**********" at bounding box center [516, 548] width 281 height 27
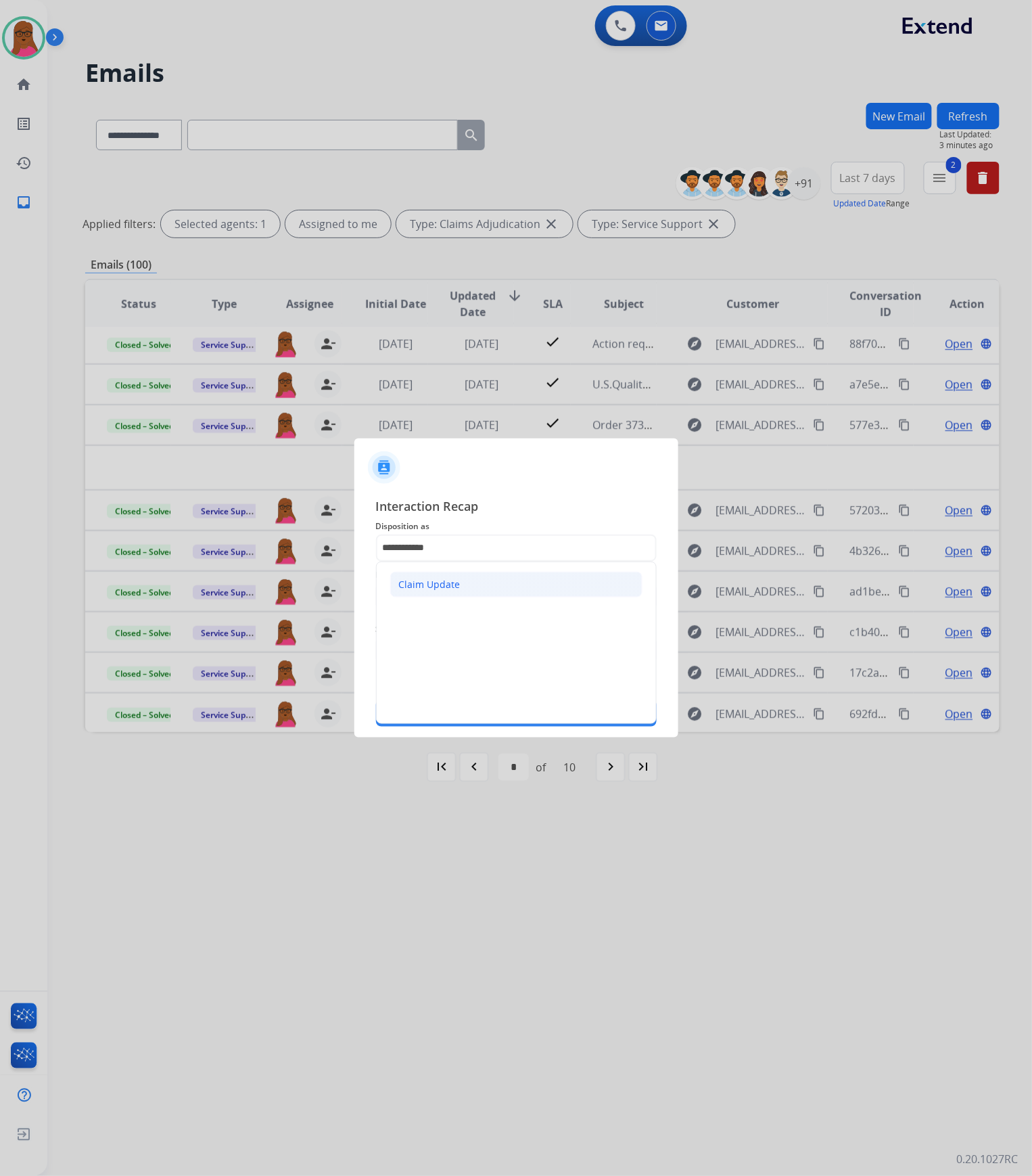
click at [449, 580] on div "Claim Update" at bounding box center [429, 584] width 61 height 14
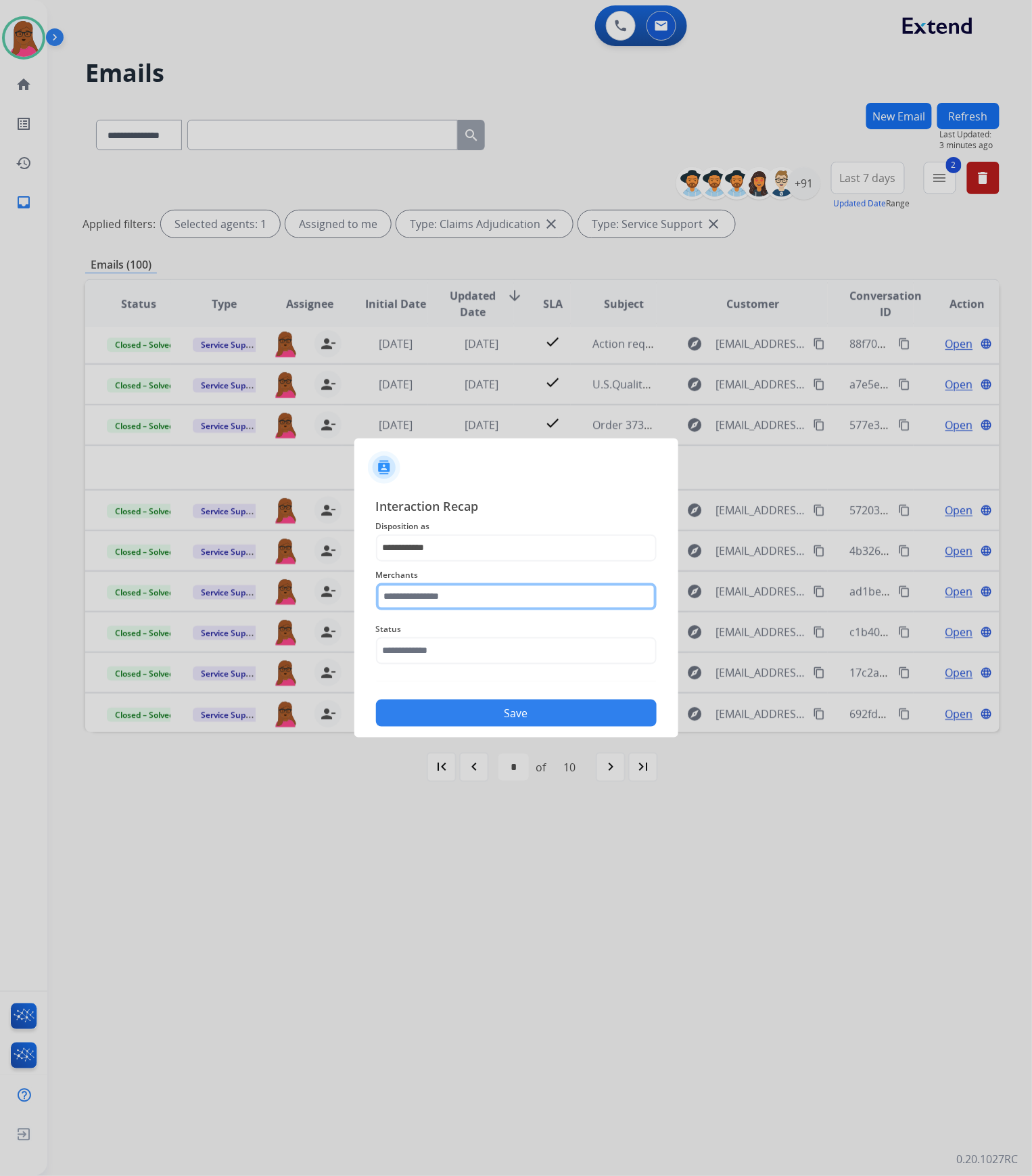
click at [447, 599] on input "text" at bounding box center [516, 597] width 281 height 27
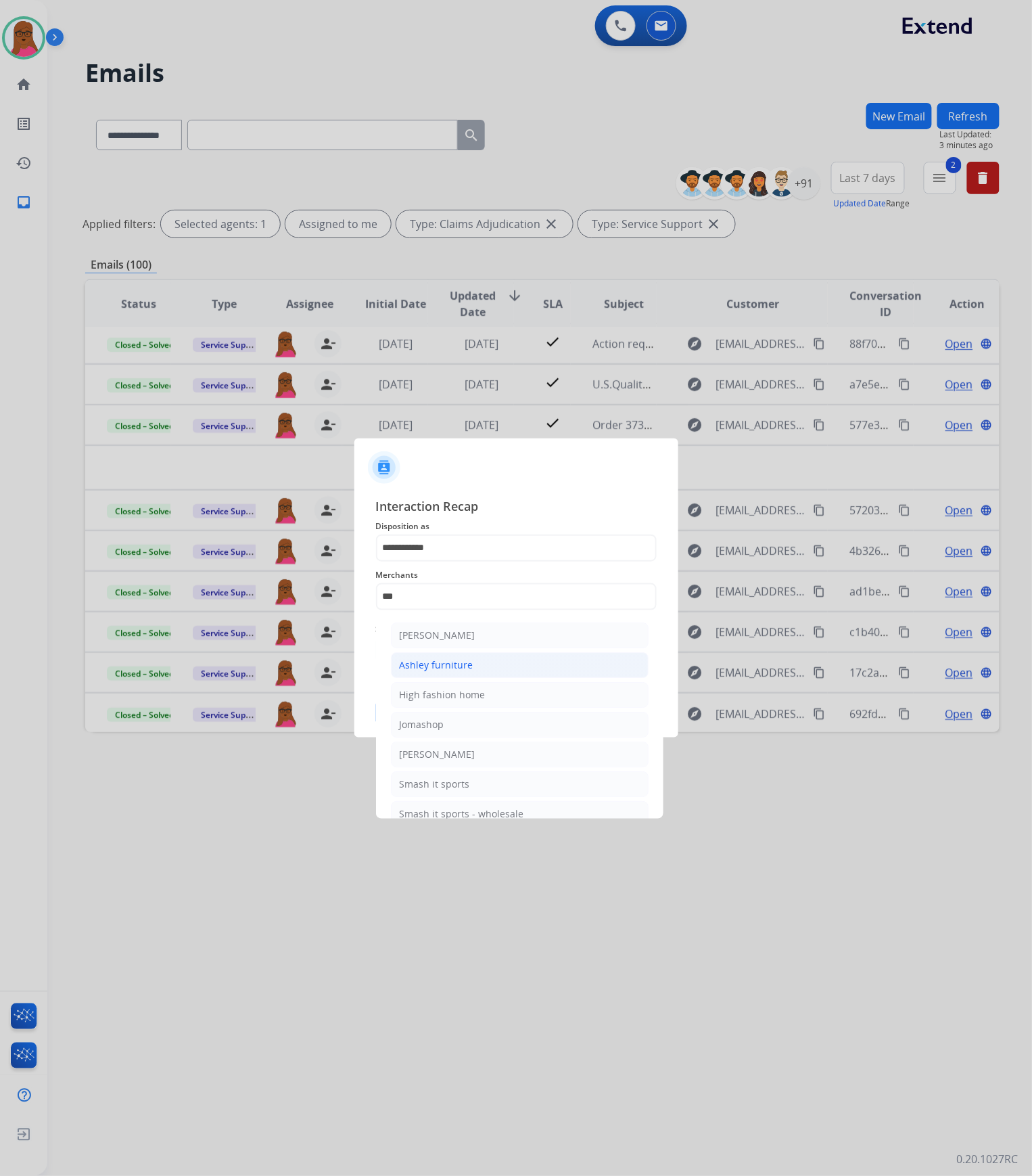
click at [472, 599] on li "Ashley furniture" at bounding box center [520, 665] width 258 height 26
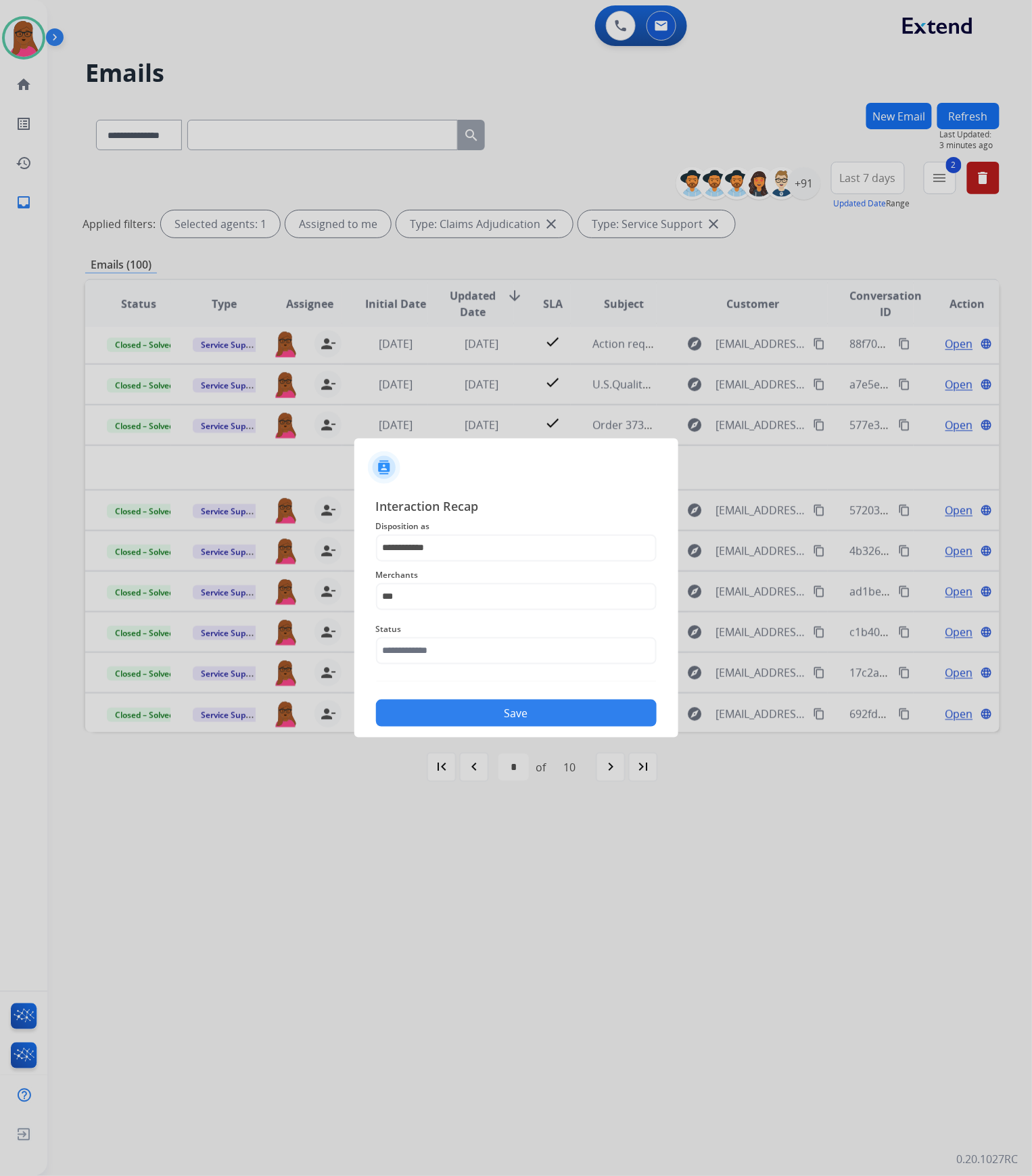
type input "**********"
click at [475, 599] on input "text" at bounding box center [516, 651] width 281 height 27
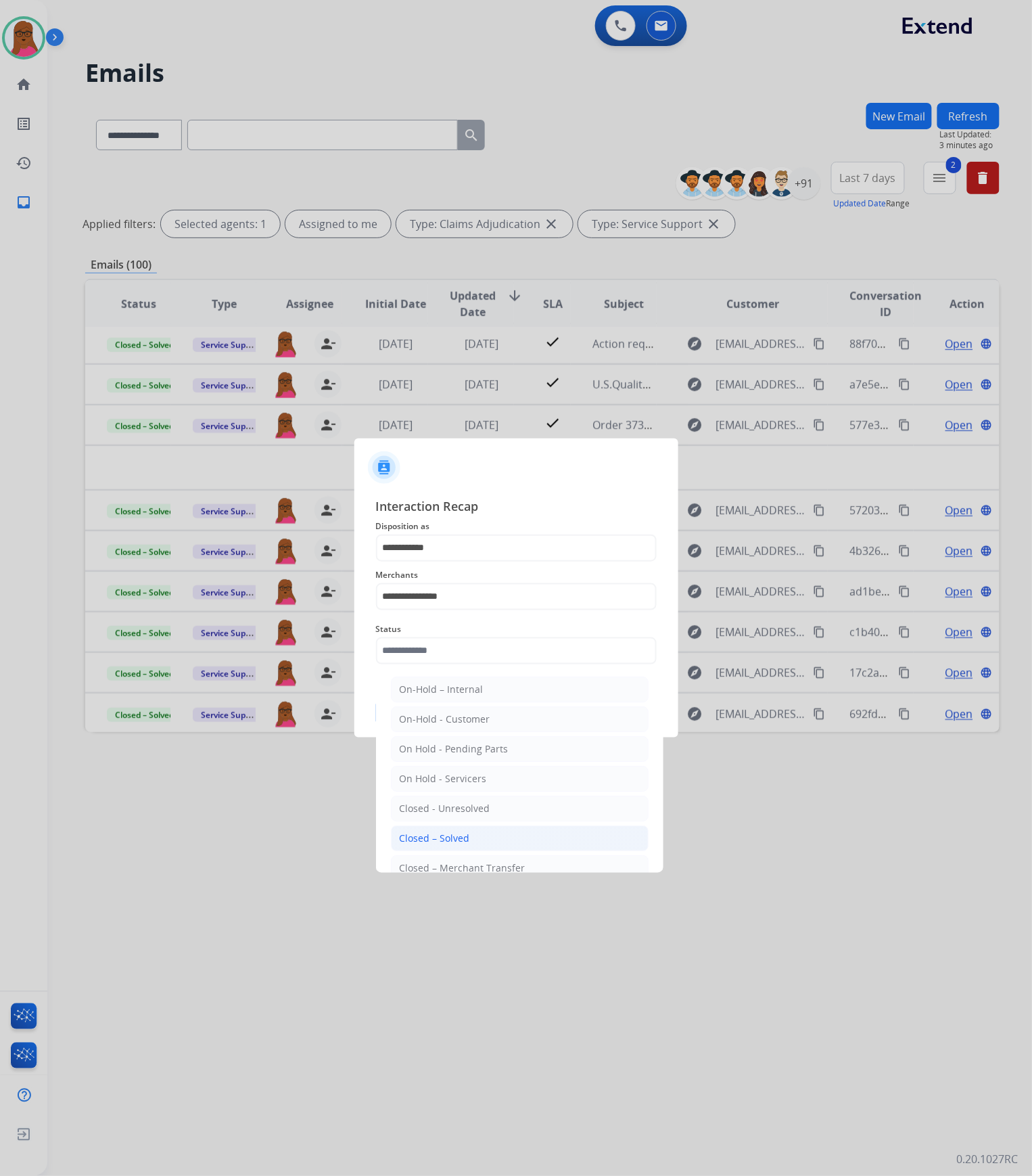
click at [457, 599] on div "Closed – Solved" at bounding box center [435, 838] width 70 height 14
type input "**********"
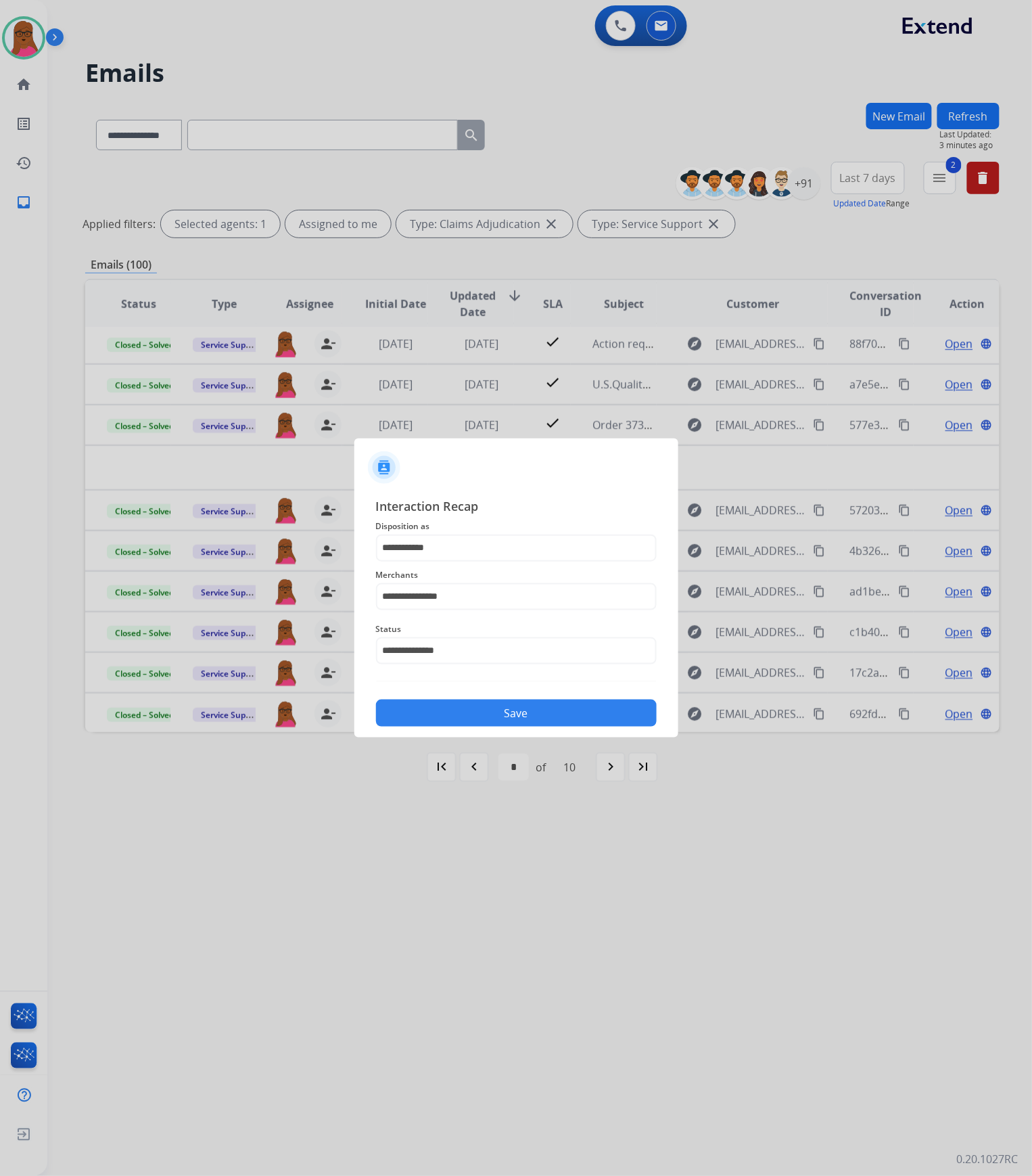
click at [480, 599] on button "Save" at bounding box center [516, 714] width 281 height 27
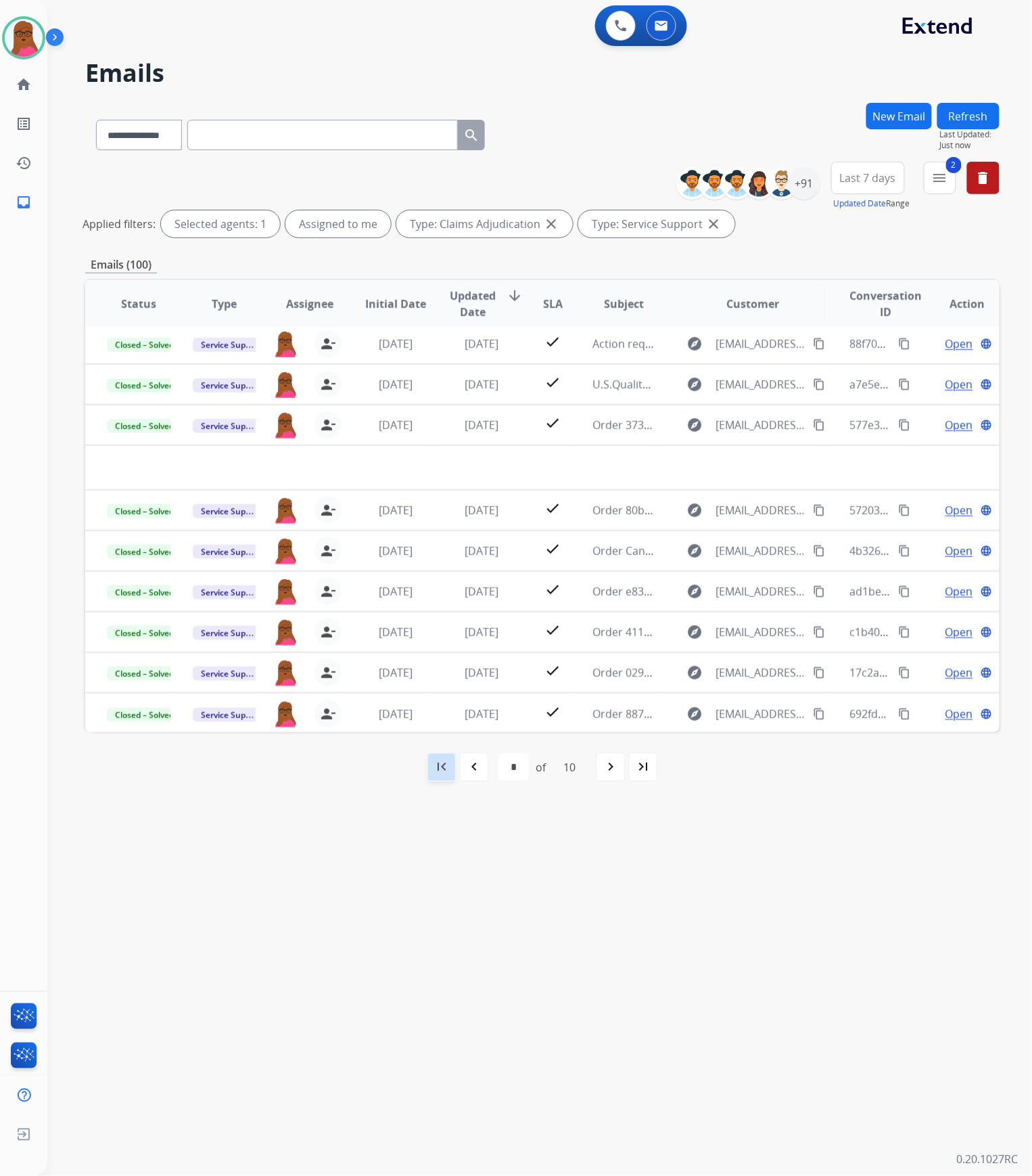
click at [441, 599] on mat-icon "first_page" at bounding box center [442, 768] width 16 height 16
select select "*"
click at [950, 184] on button "2 menu Filters" at bounding box center [940, 178] width 32 height 32
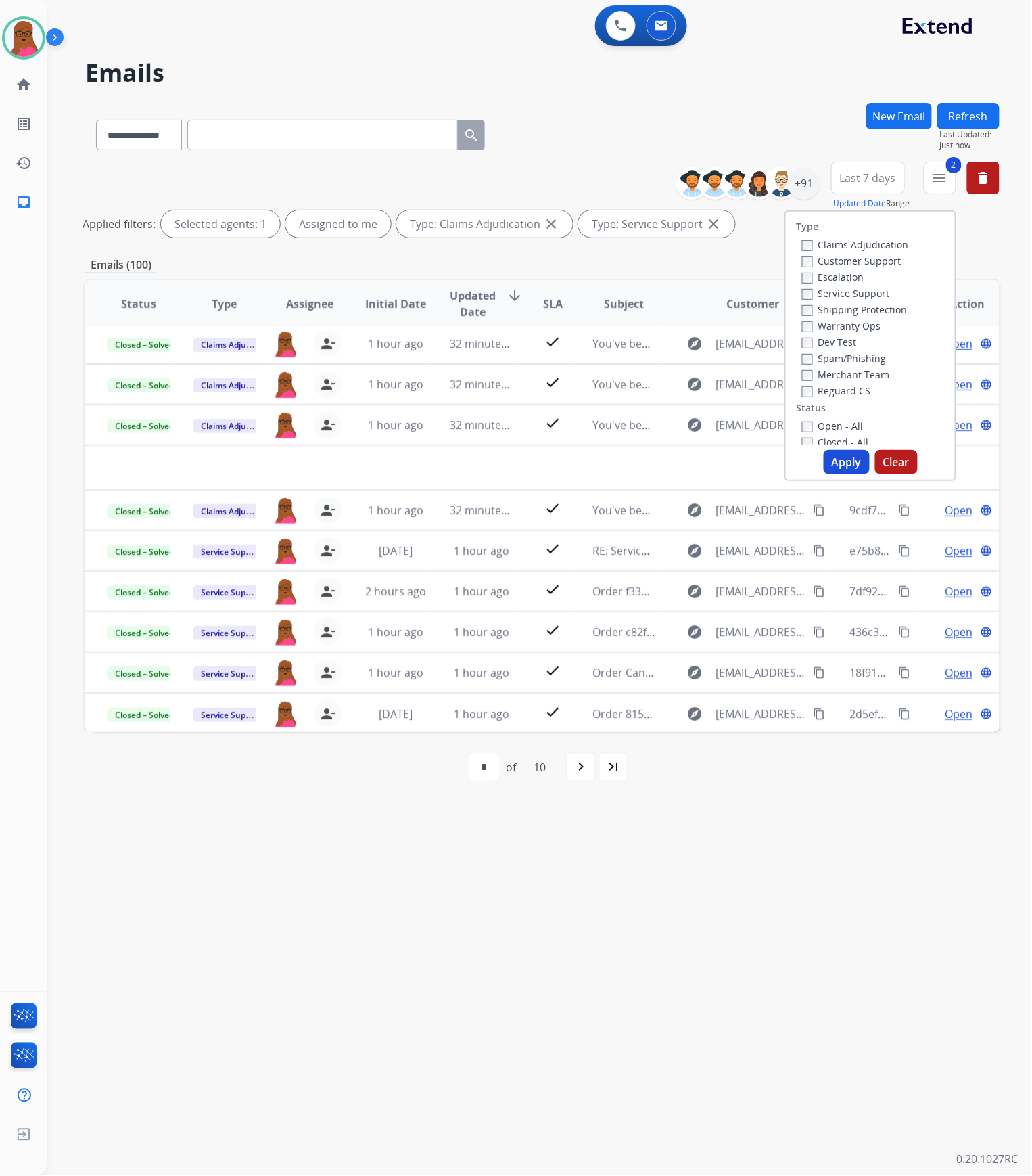
click at [897, 459] on button "Clear" at bounding box center [897, 462] width 43 height 25
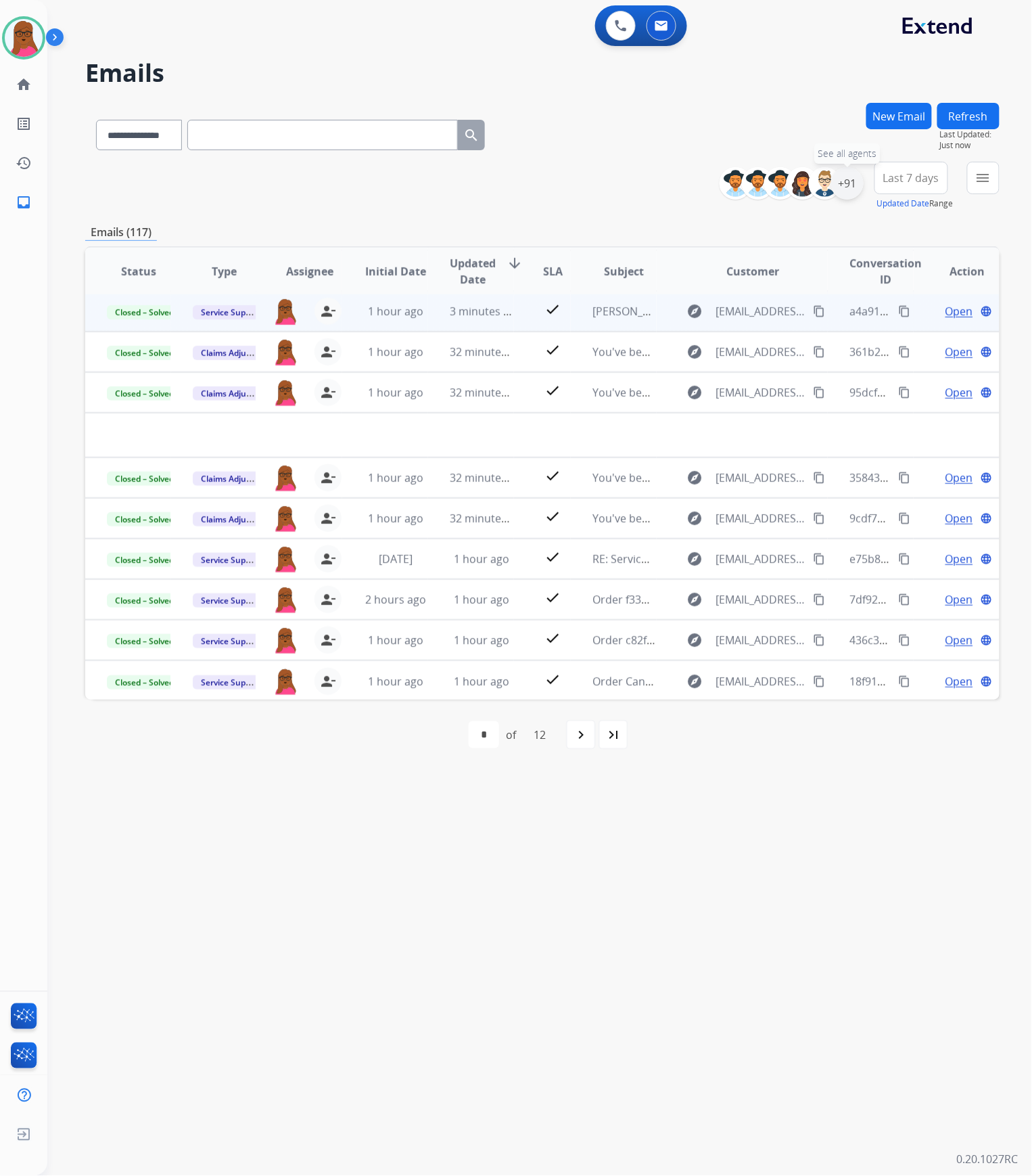
click at [847, 184] on div "+91" at bounding box center [847, 183] width 32 height 32
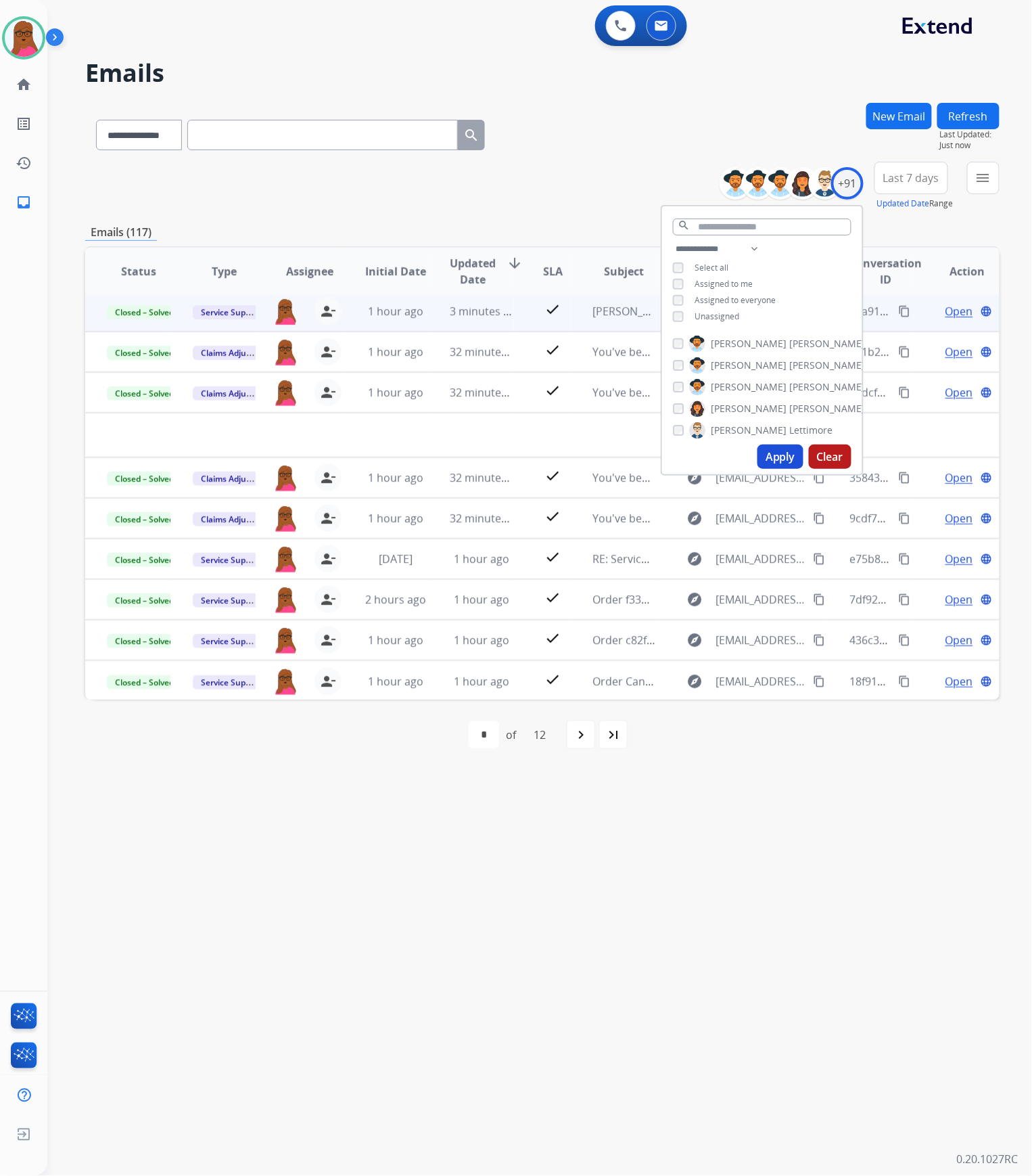
click at [728, 286] on span "Assigned to me" at bounding box center [724, 284] width 59 height 12
click at [728, 282] on span "Assigned to me" at bounding box center [724, 284] width 59 height 12
click at [769, 458] on button "Apply" at bounding box center [780, 457] width 46 height 25
click at [836, 463] on button "Clear" at bounding box center [830, 457] width 43 height 25
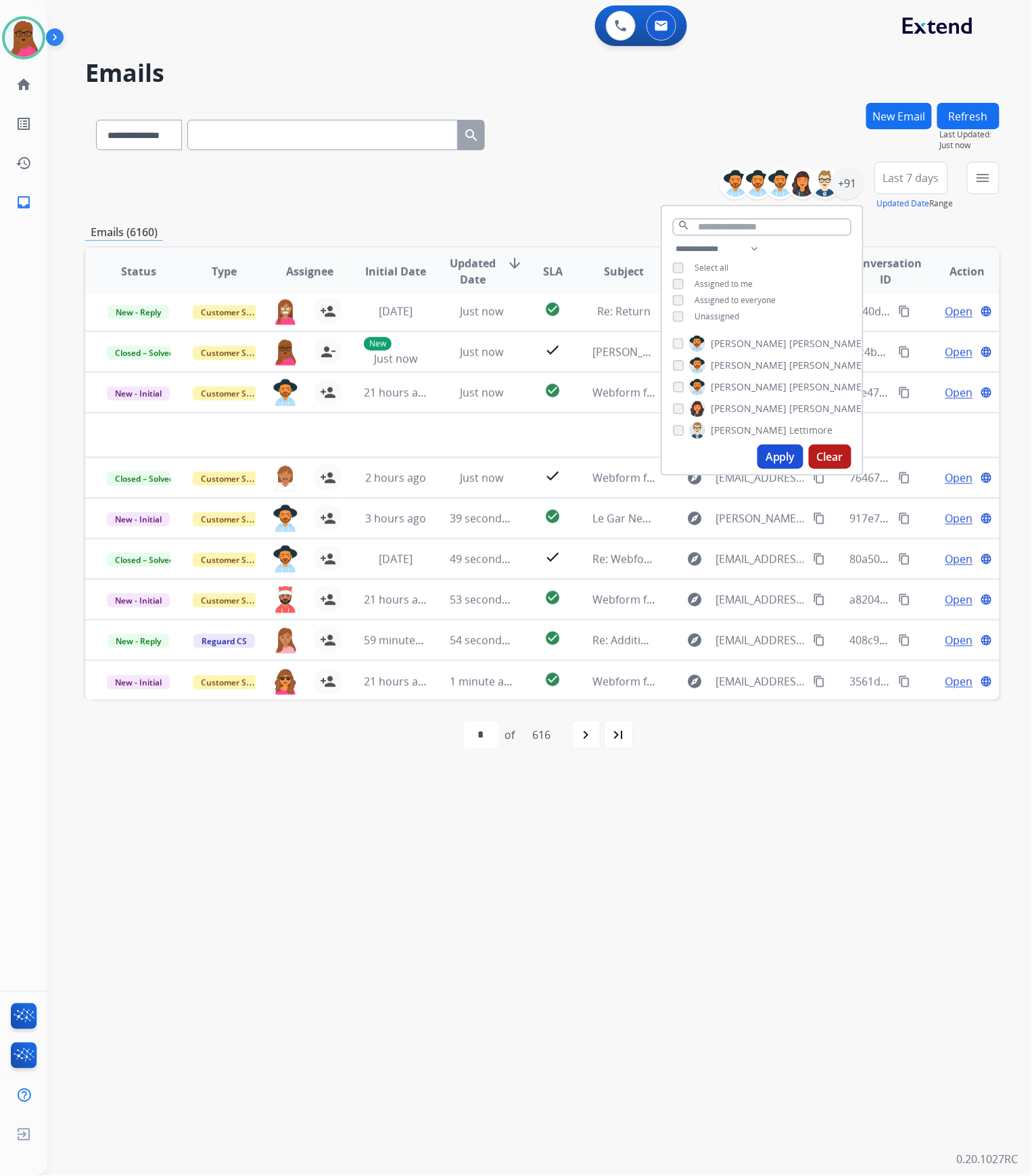
click at [582, 599] on div "**********" at bounding box center [523, 612] width 952 height 1127
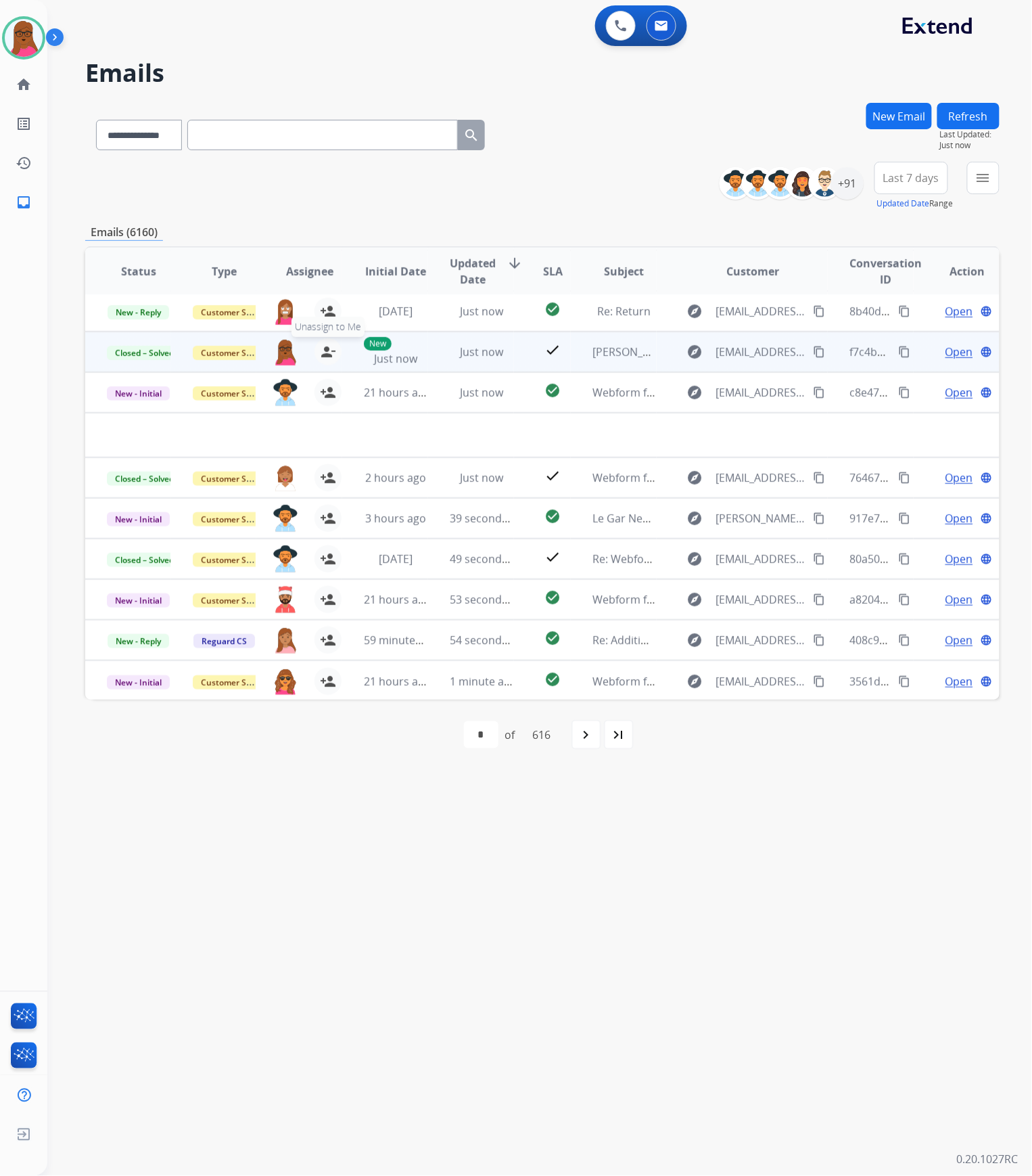
click at [322, 348] on mat-icon "person_remove" at bounding box center [328, 352] width 16 height 16
click at [286, 354] on button "+ Select agent" at bounding box center [285, 352] width 27 height 27
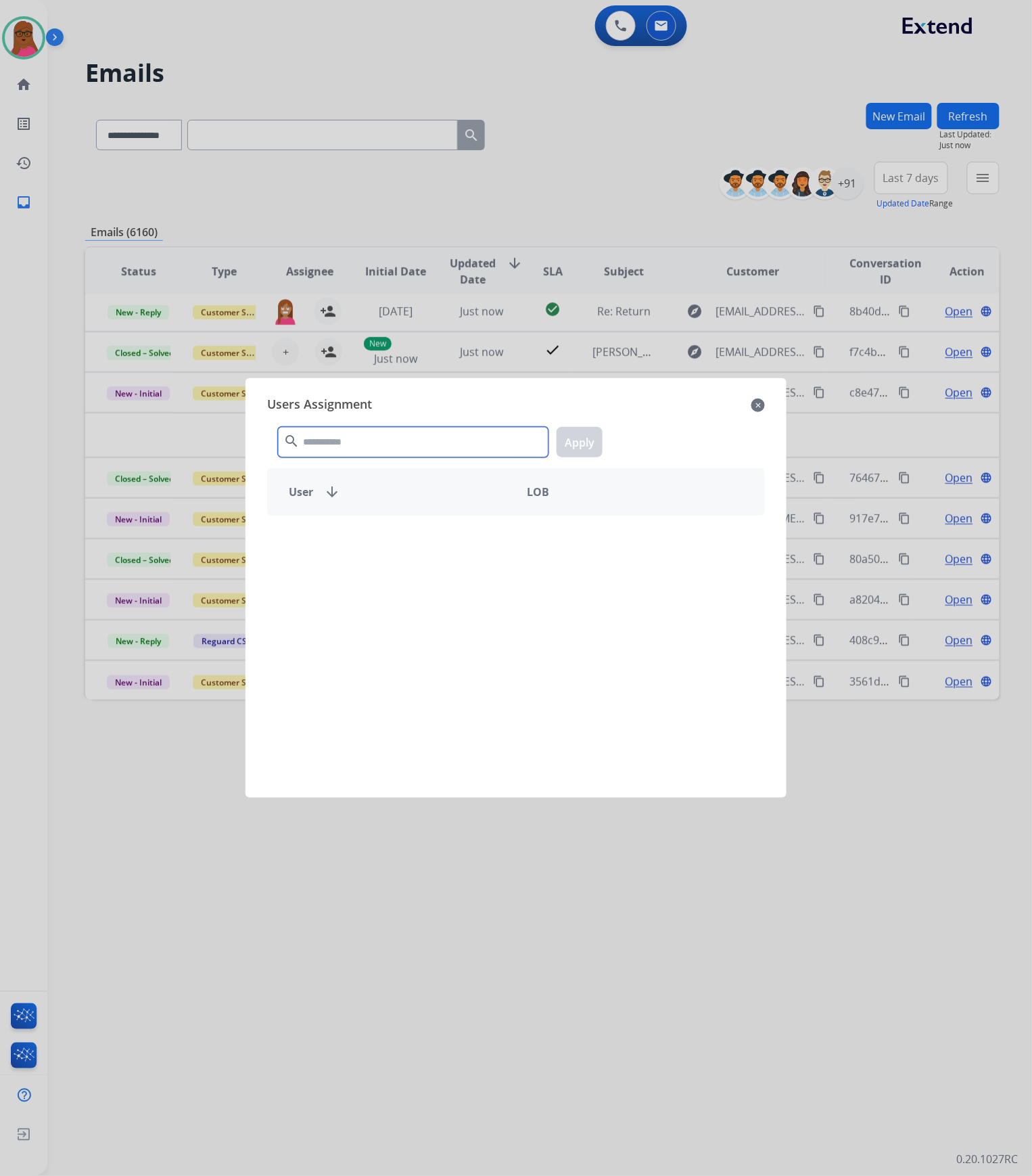
click at [401, 438] on input "text" at bounding box center [414, 442] width 271 height 30
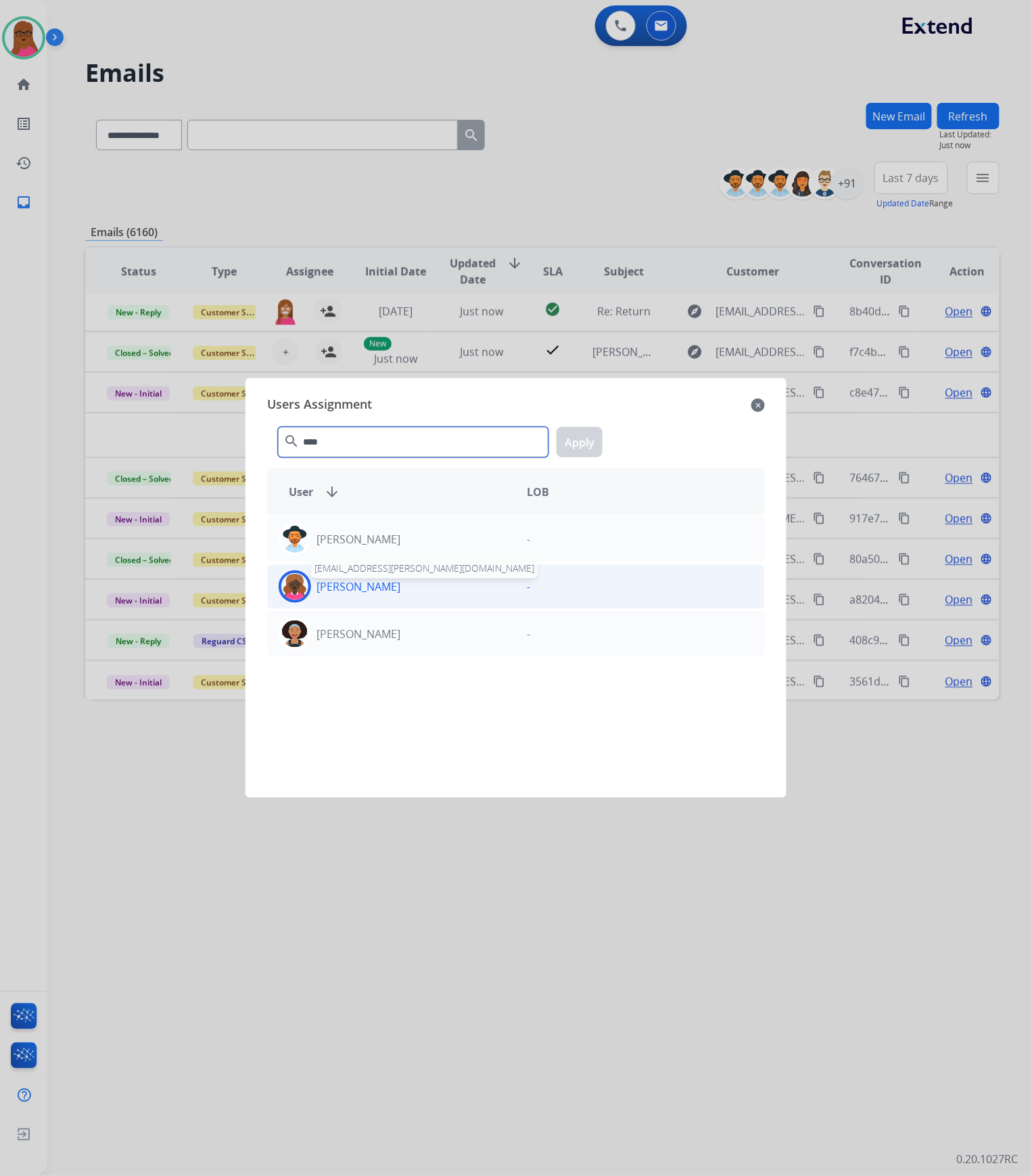
type input "****"
click at [360, 588] on p "[PERSON_NAME]" at bounding box center [359, 587] width 84 height 16
click at [576, 437] on button "Apply" at bounding box center [580, 442] width 46 height 30
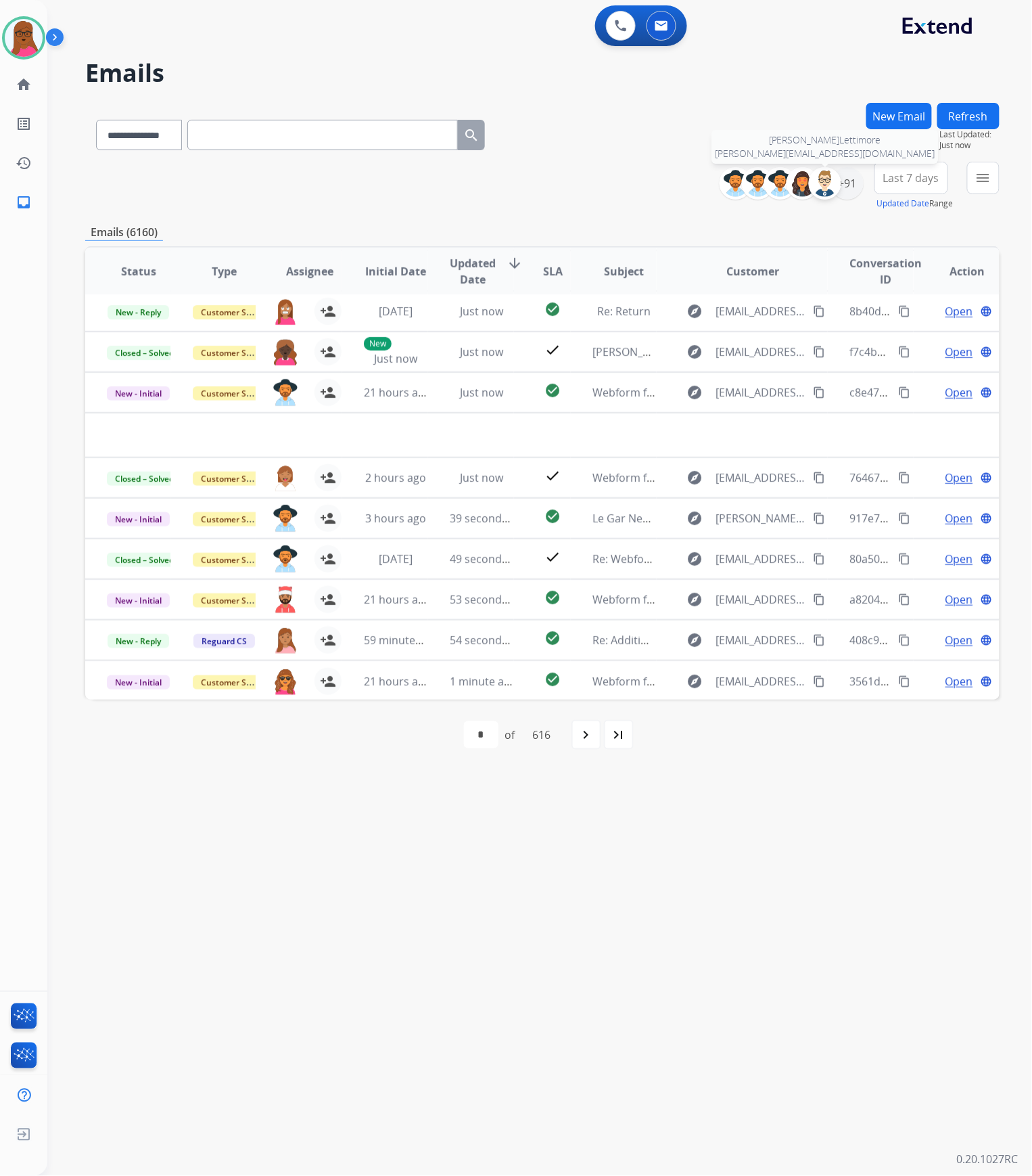
click at [839, 182] on div at bounding box center [824, 183] width 32 height 32
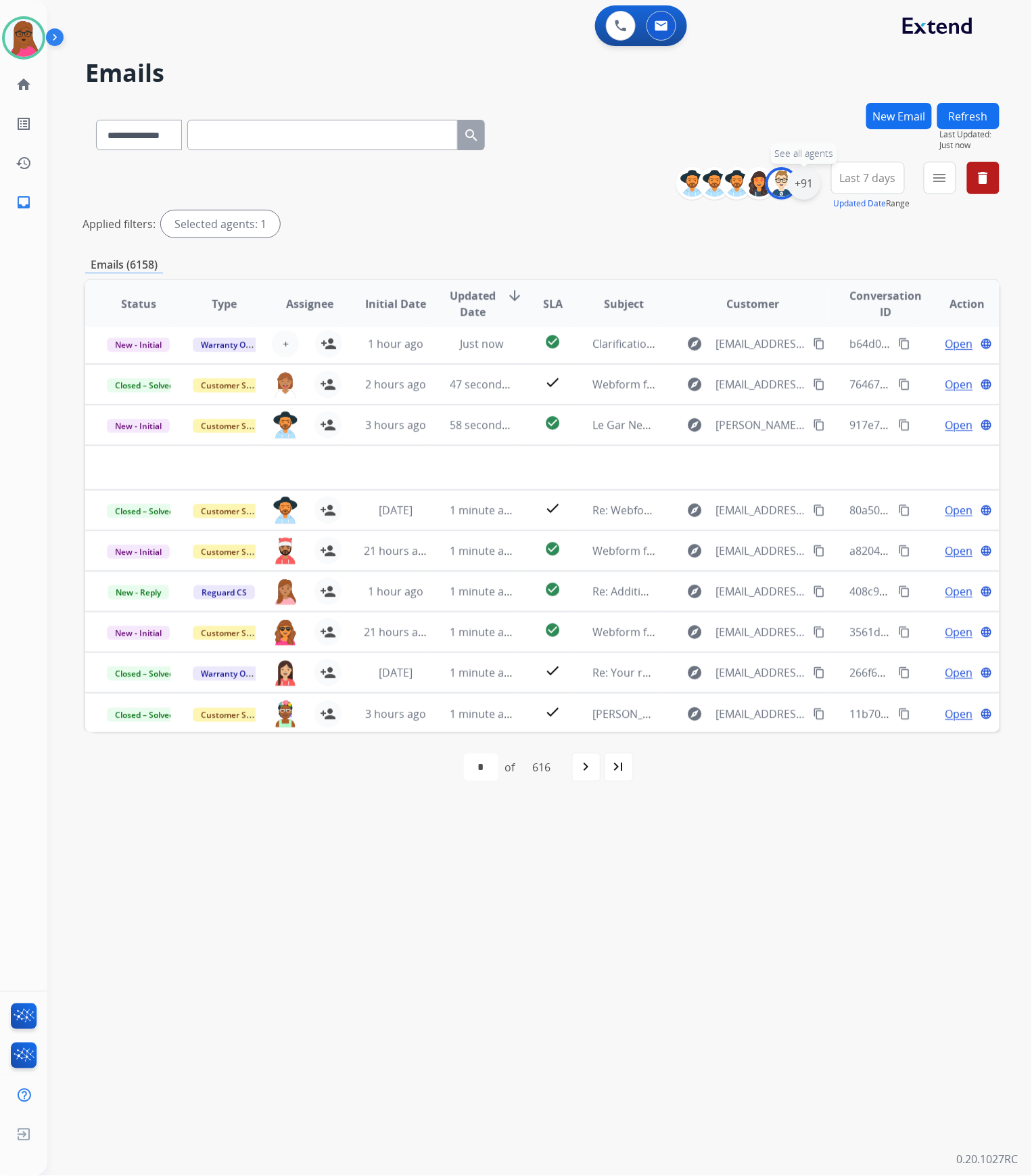
click at [788, 185] on div "+91" at bounding box center [803, 183] width 32 height 32
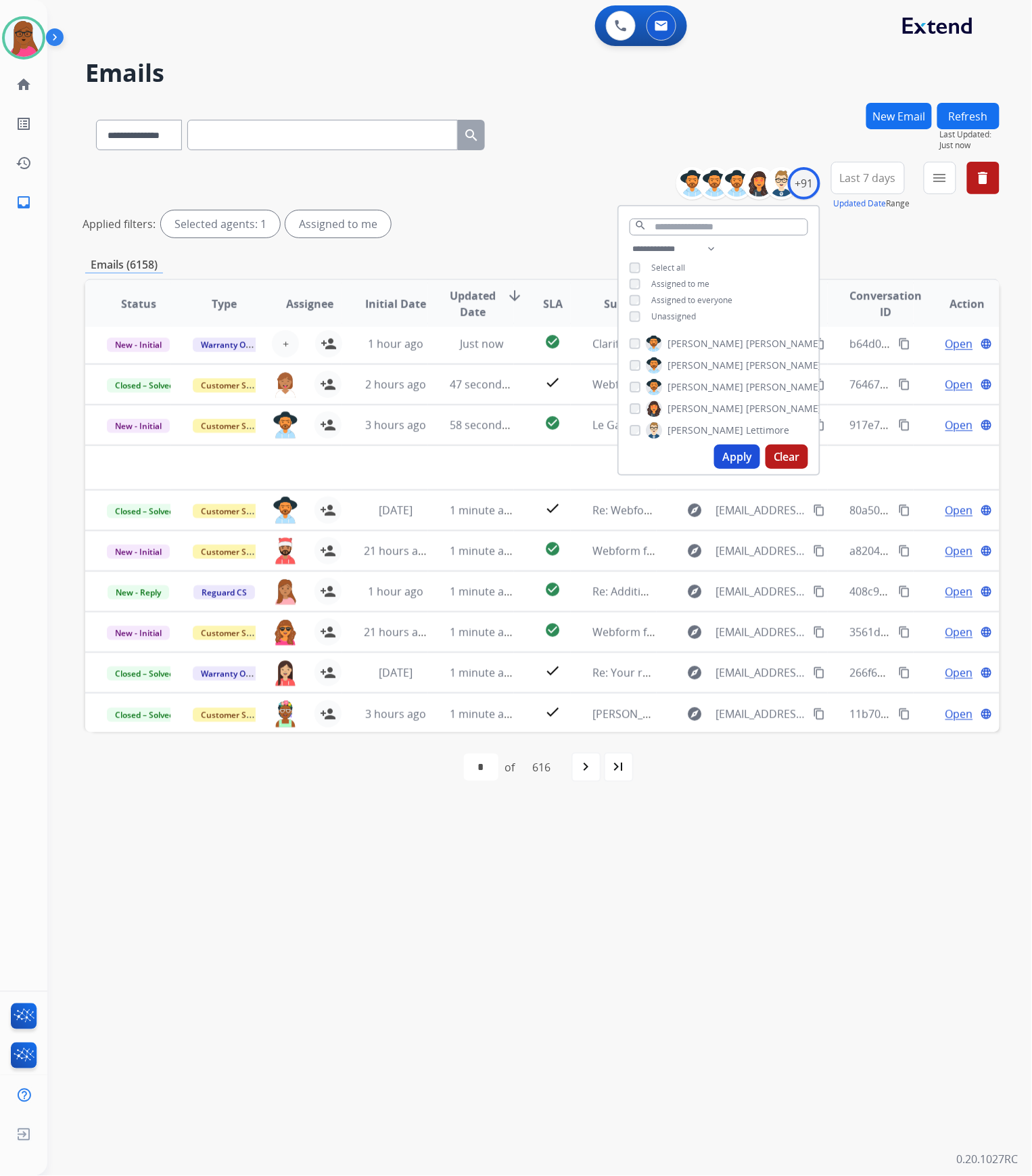
click at [744, 458] on button "Apply" at bounding box center [737, 457] width 46 height 25
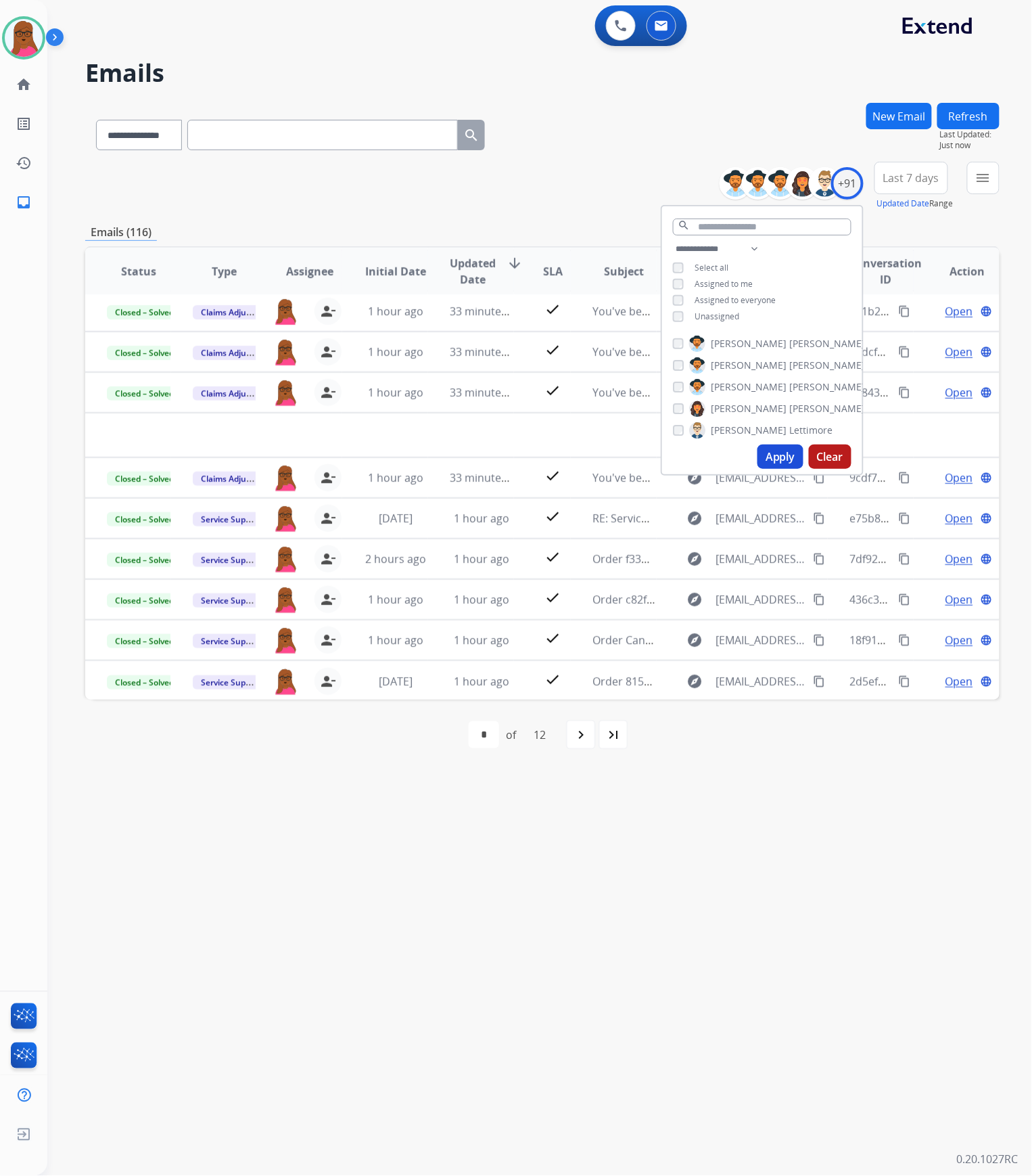
click at [634, 599] on div "**********" at bounding box center [523, 612] width 952 height 1127
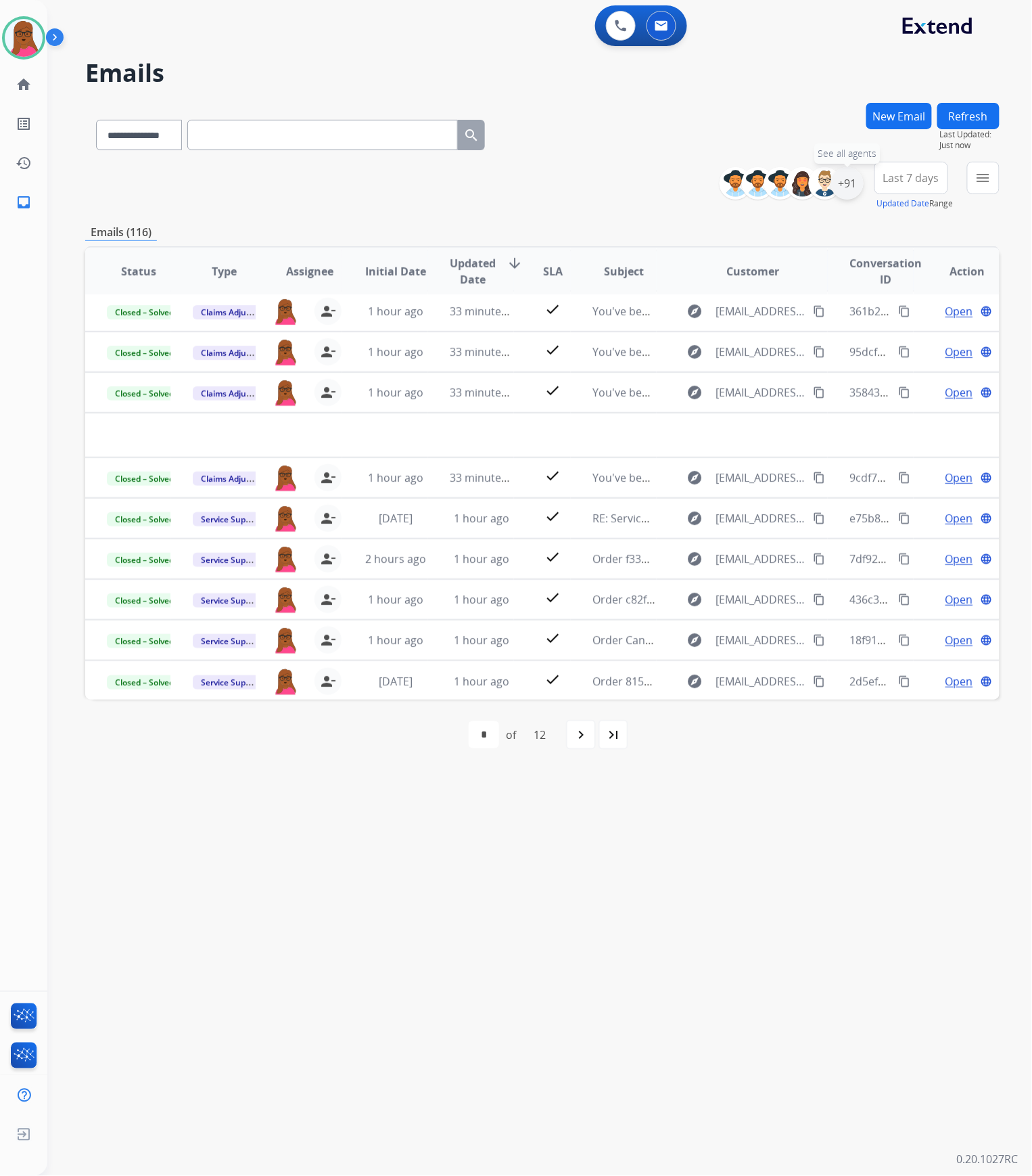
click at [847, 182] on div "+91" at bounding box center [847, 183] width 32 height 32
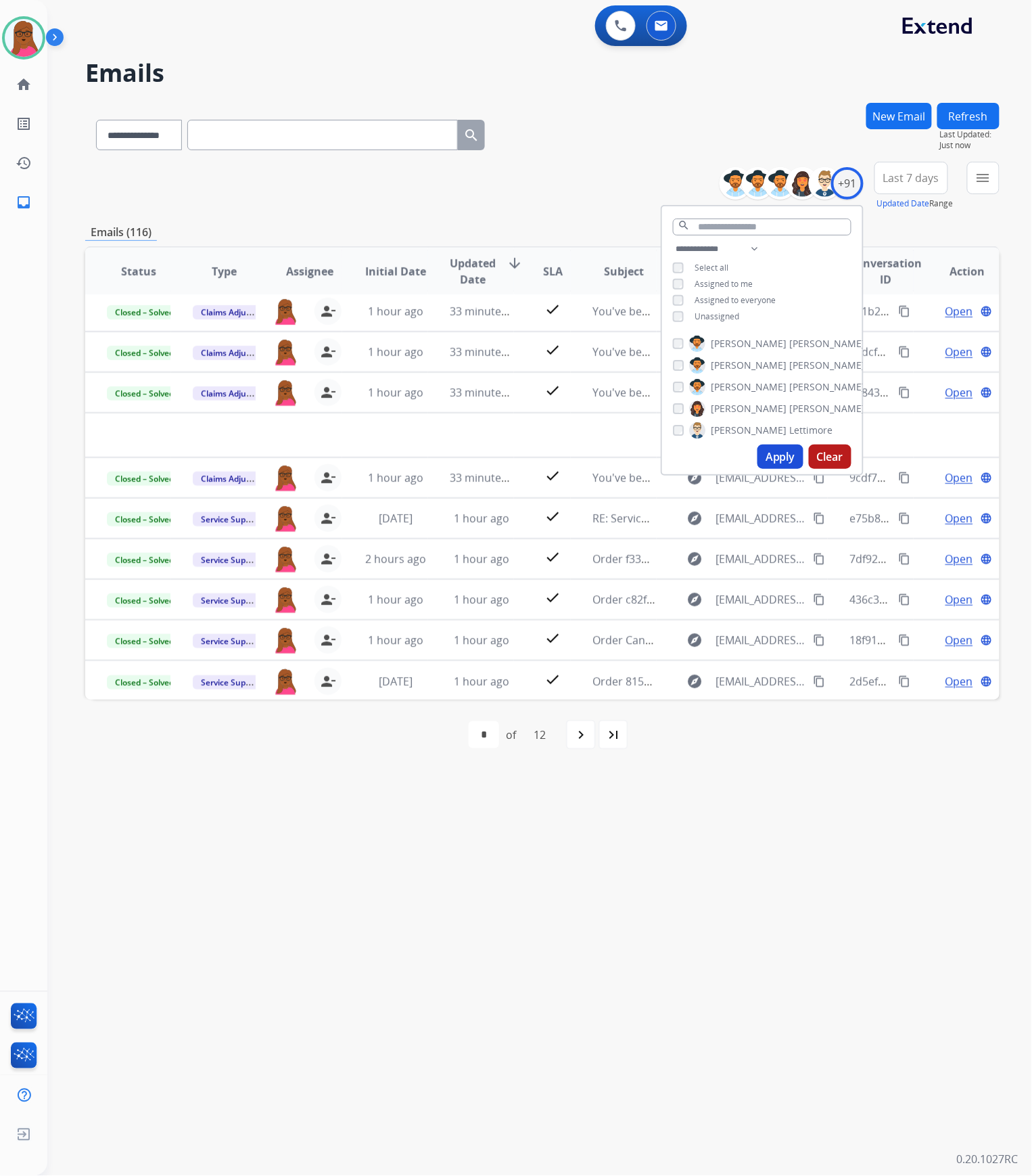
click at [782, 463] on button "Apply" at bounding box center [780, 457] width 46 height 25
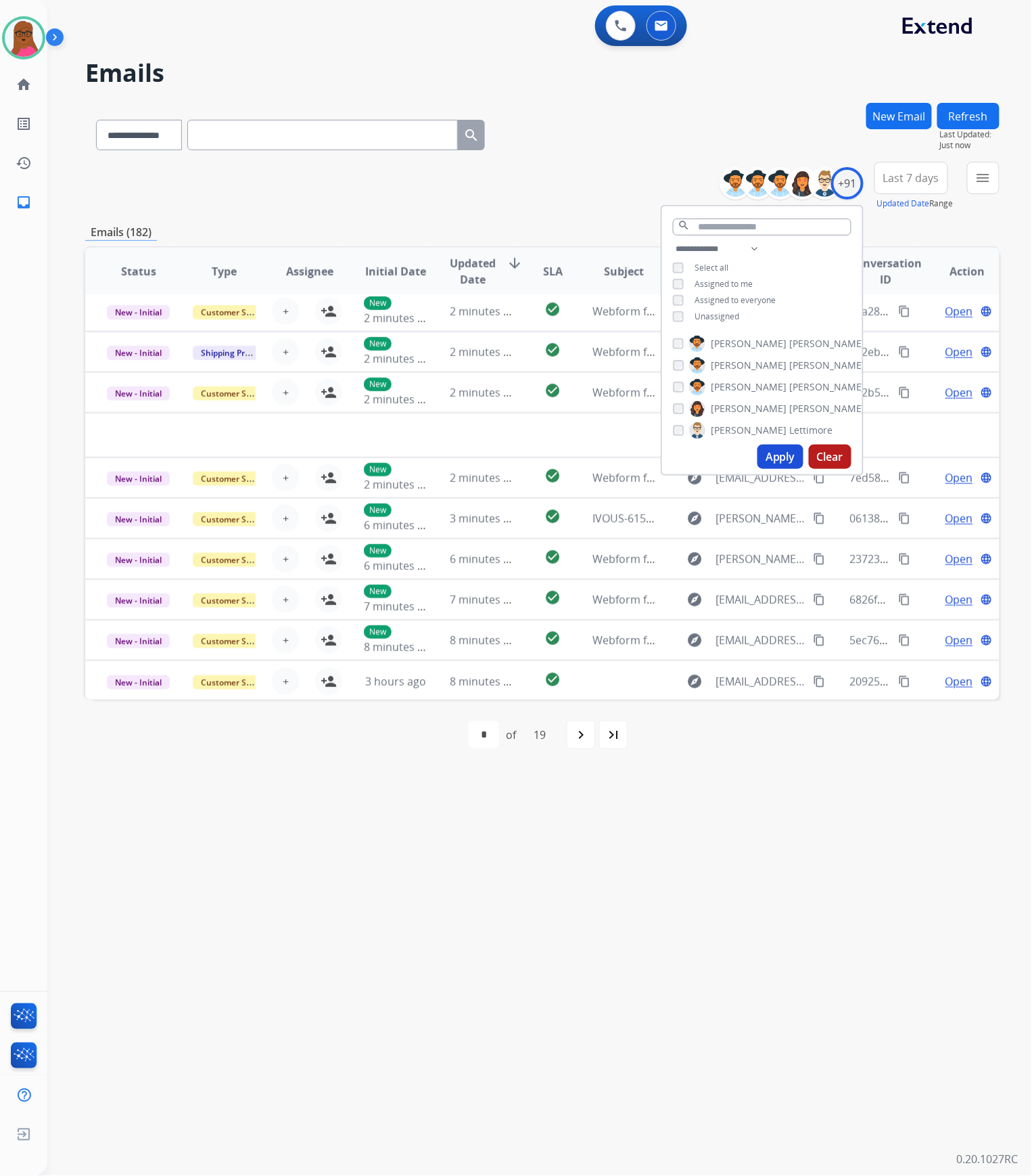
click at [740, 599] on div "**********" at bounding box center [523, 612] width 952 height 1127
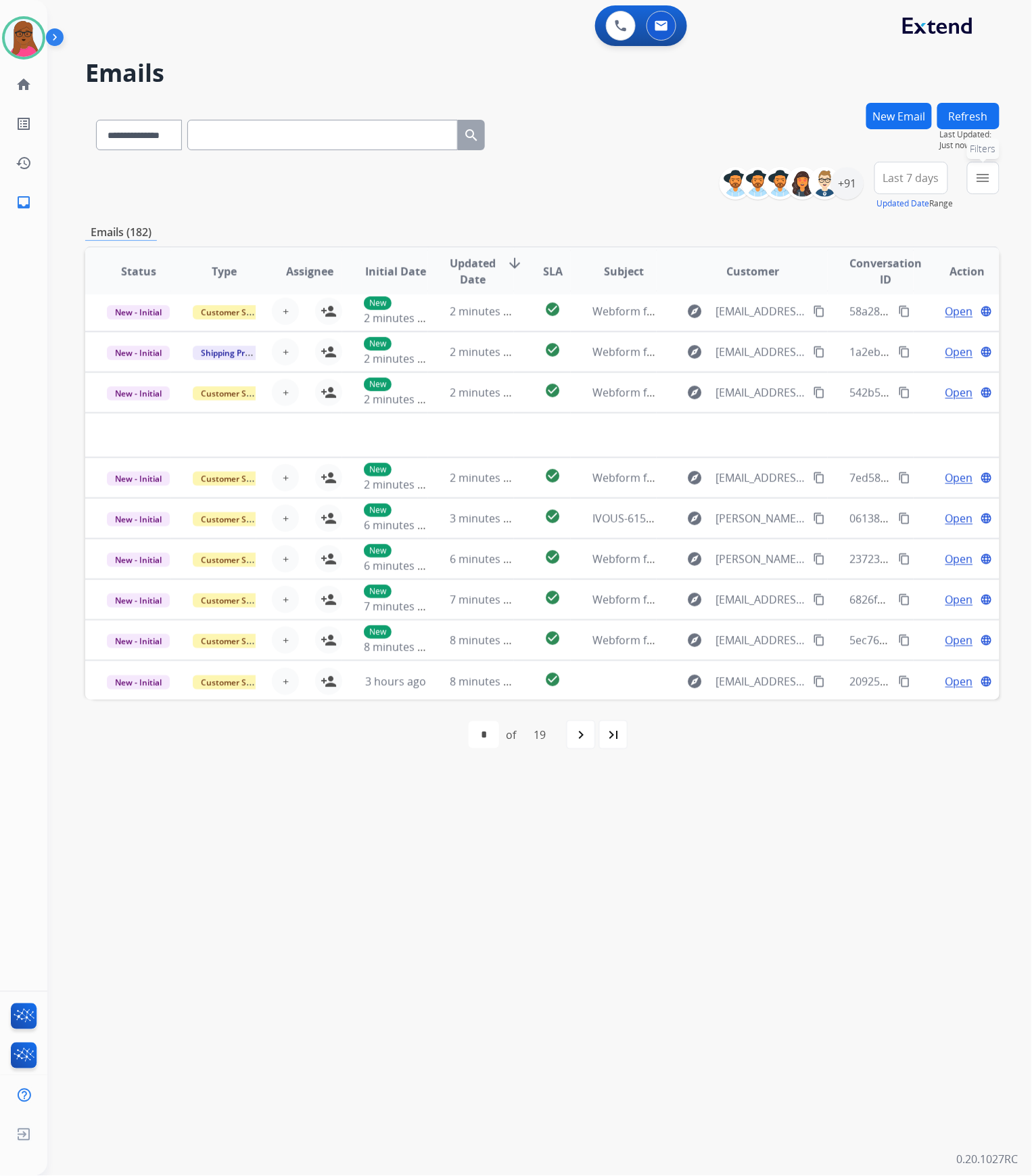
click at [974, 181] on button "menu Filters" at bounding box center [983, 178] width 32 height 32
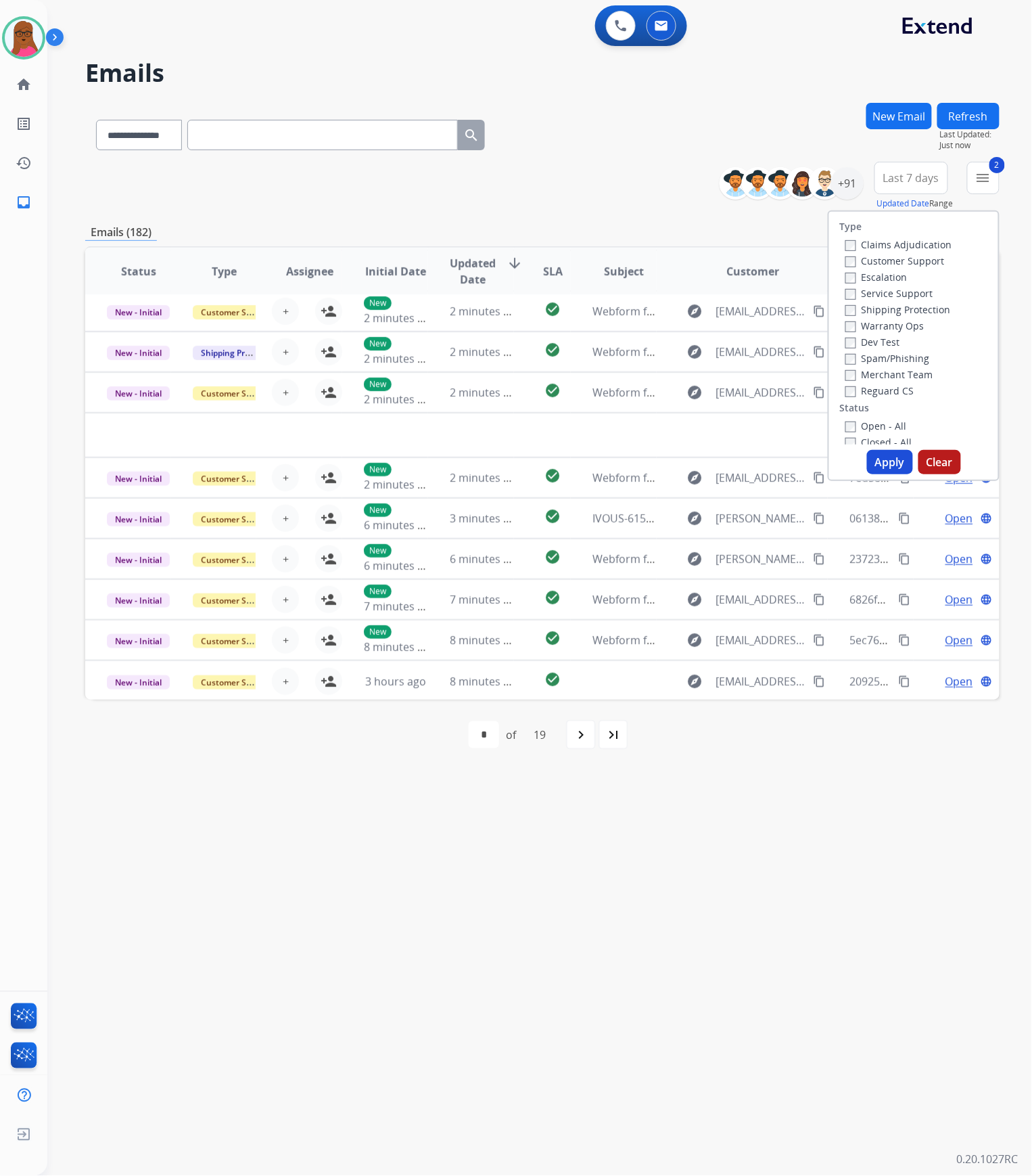
click at [876, 459] on button "Apply" at bounding box center [890, 462] width 46 height 25
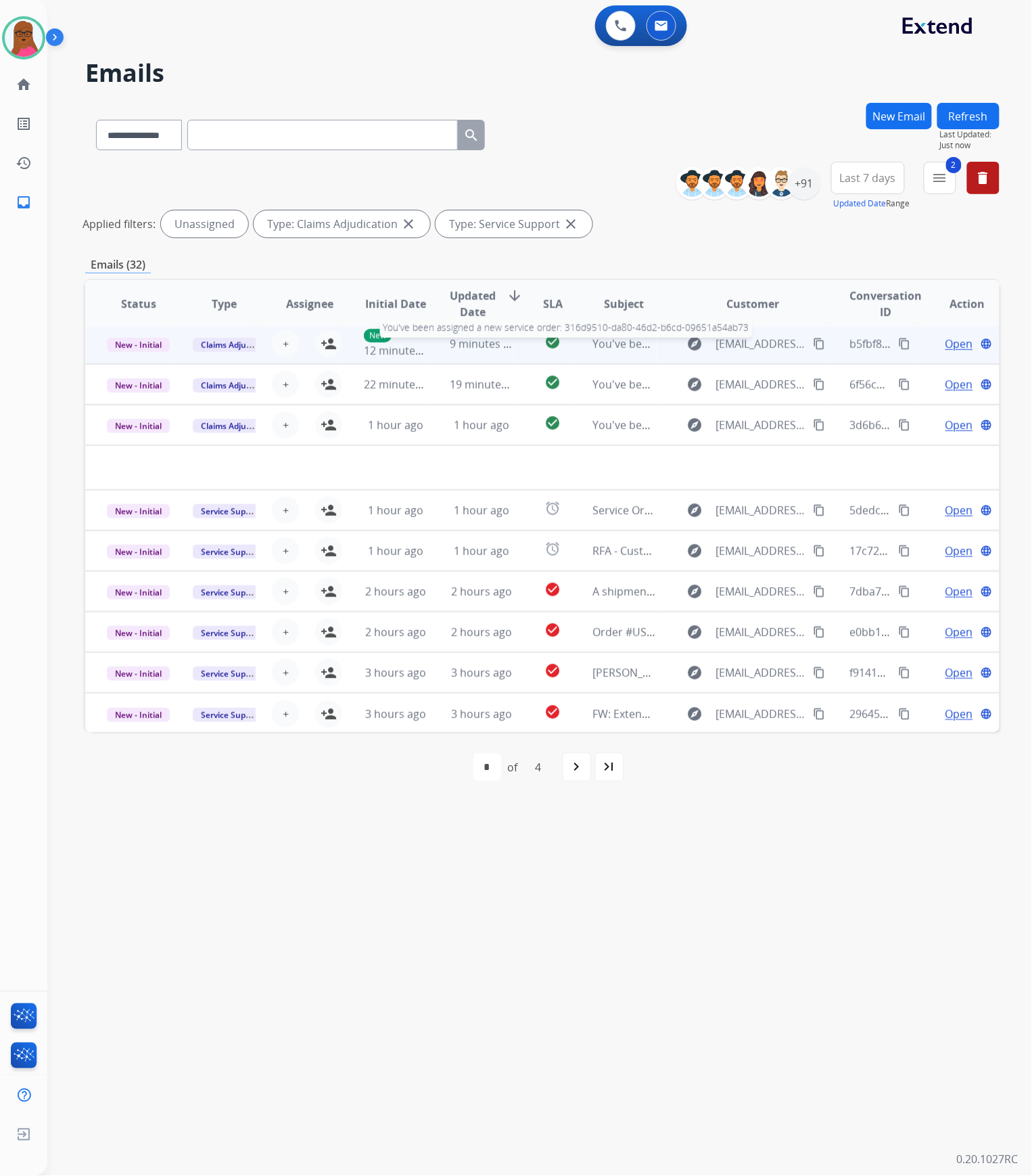
click at [613, 340] on span "You've been assigned a new service order: 316d9510-da80-46d2-b6cd-09651a54ab73" at bounding box center [808, 343] width 430 height 15
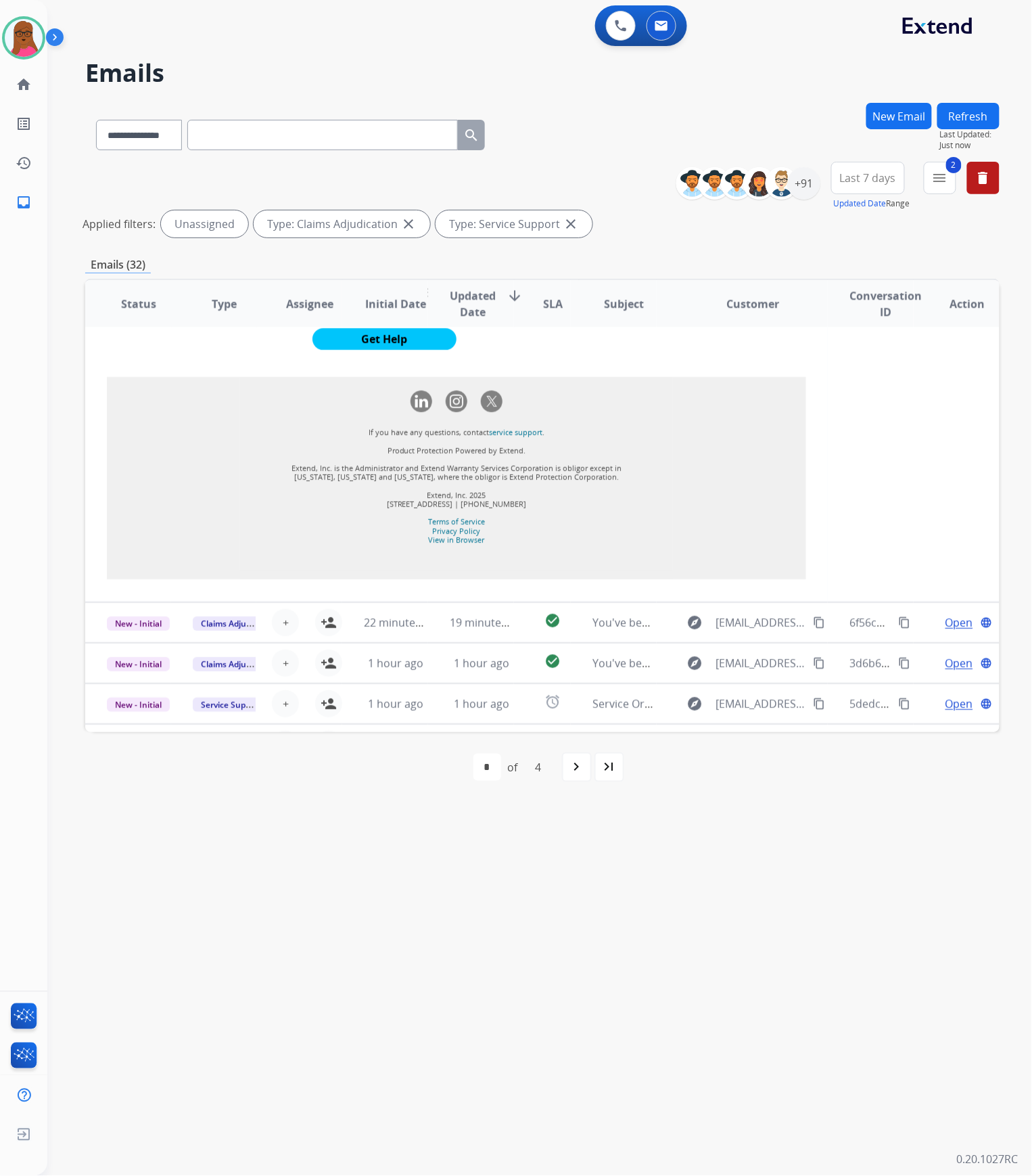
scroll to position [1533, 0]
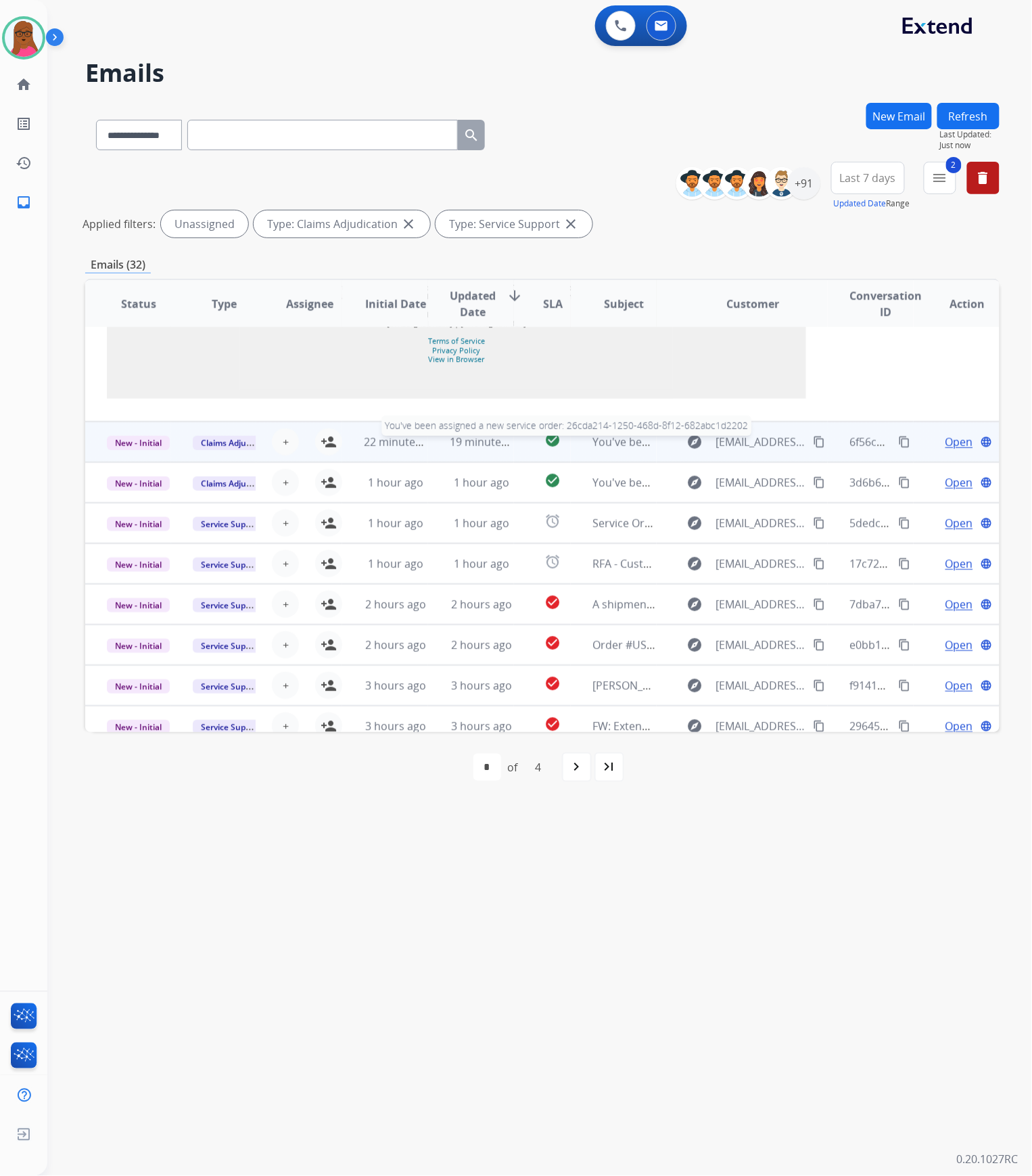
click at [621, 435] on span "You've been assigned a new service order: 26cda214-1250-468d-8f12-682abc1d2202" at bounding box center [805, 442] width 425 height 15
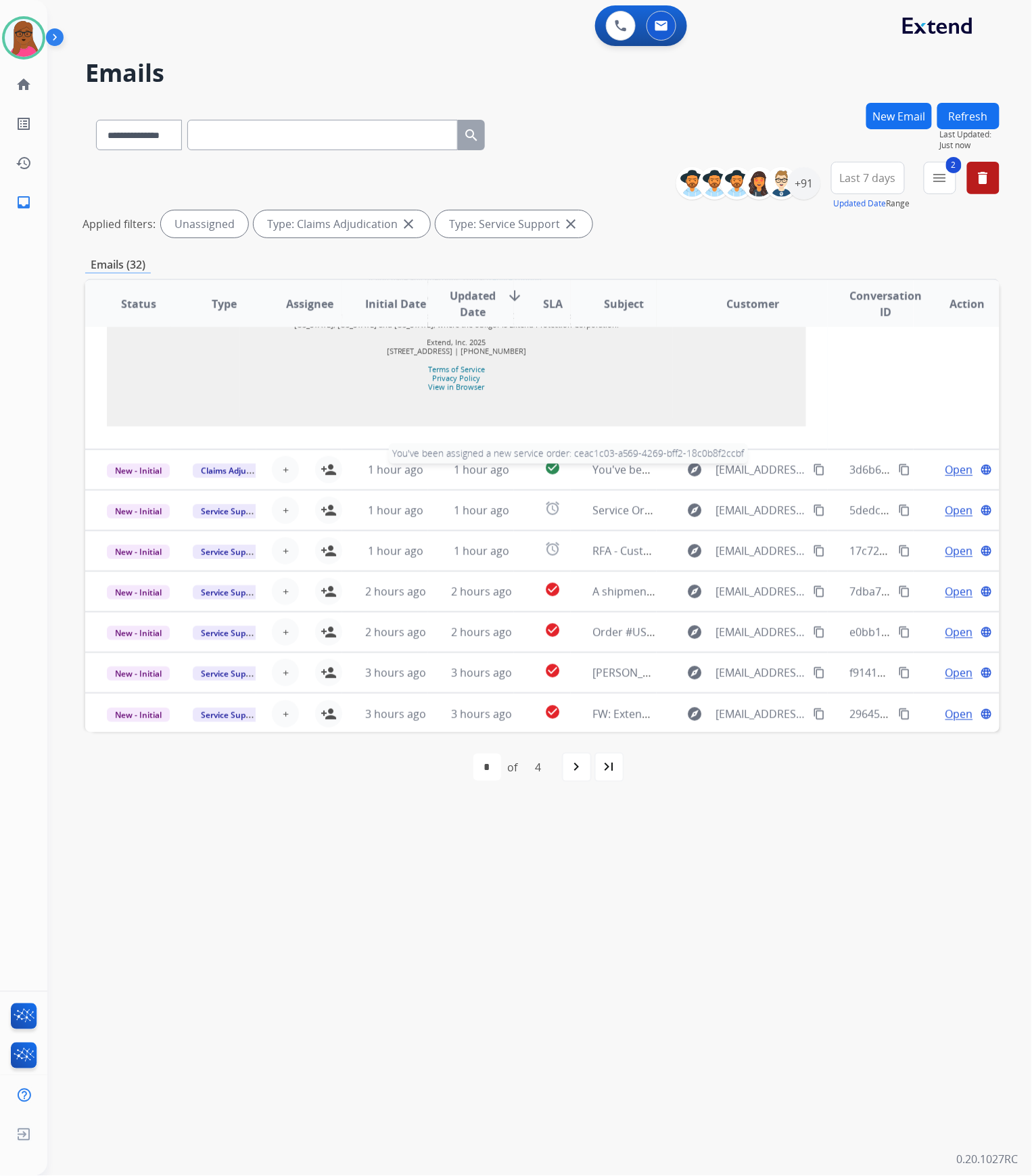
click at [611, 471] on span "You've been assigned a new service order: ceac1c03-a569-4269-bff2-18c0b8f2ccbf" at bounding box center [800, 469] width 414 height 15
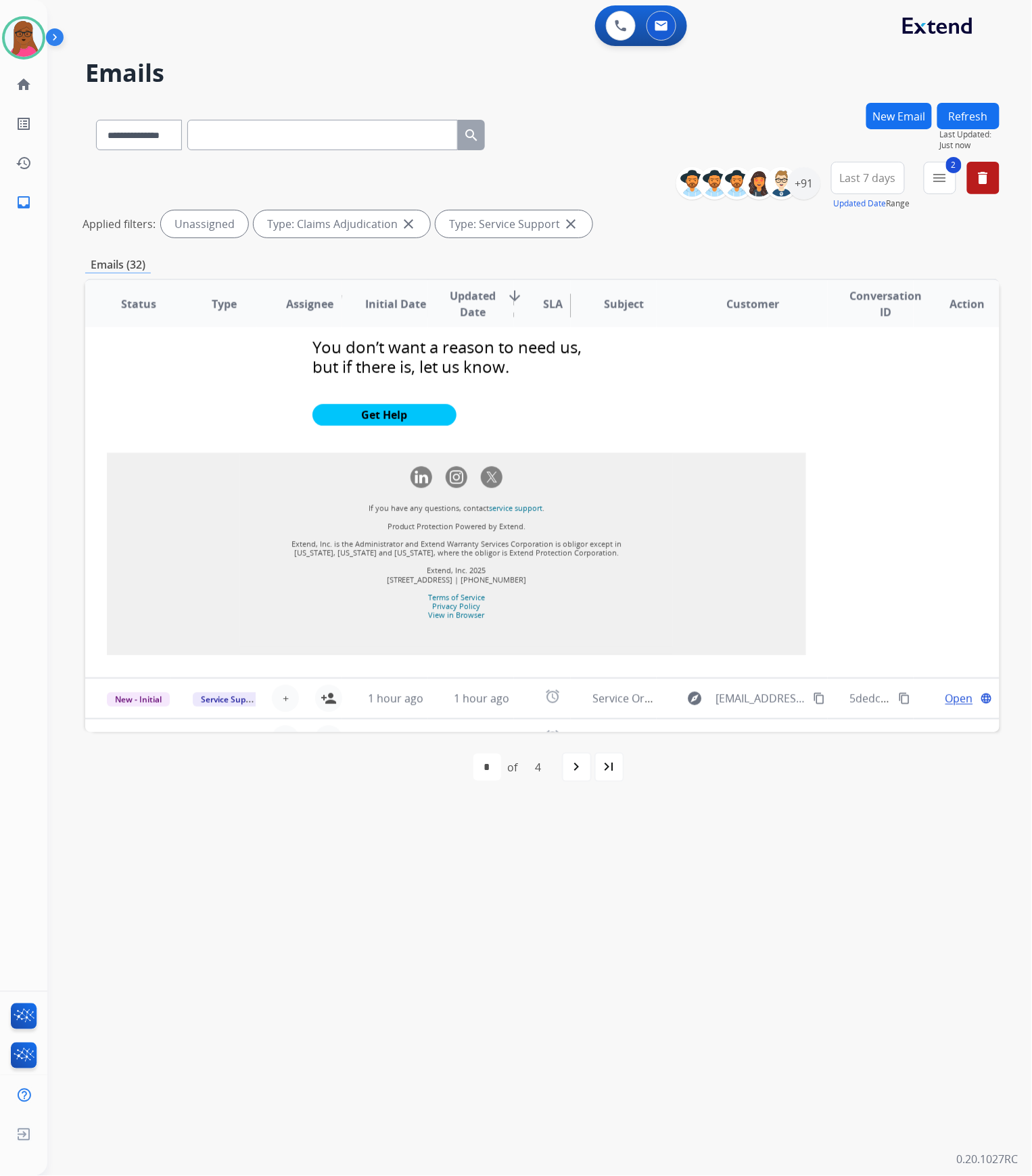
scroll to position [1462, 0]
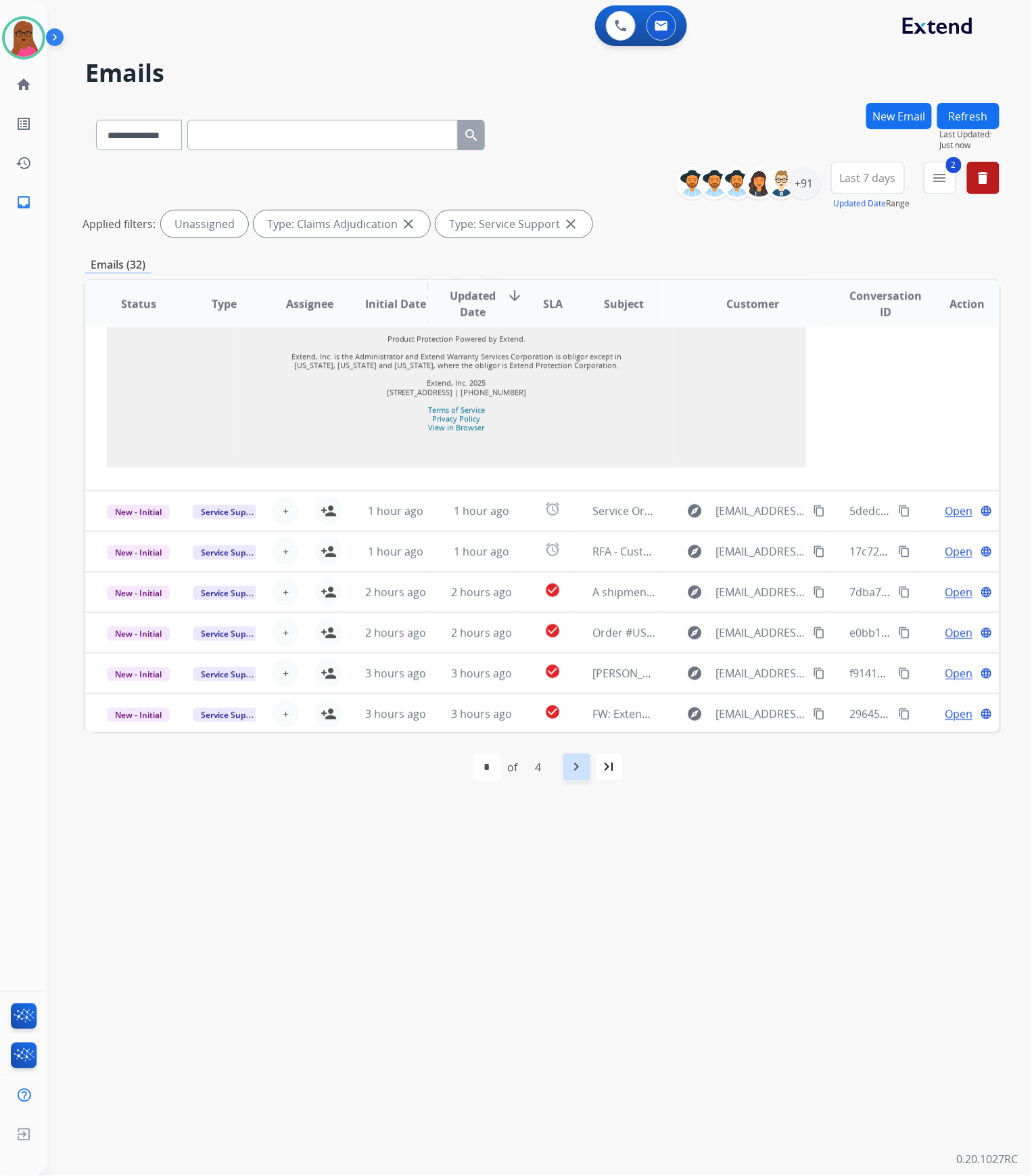
click at [575, 599] on mat-icon "navigate_next" at bounding box center [577, 768] width 16 height 16
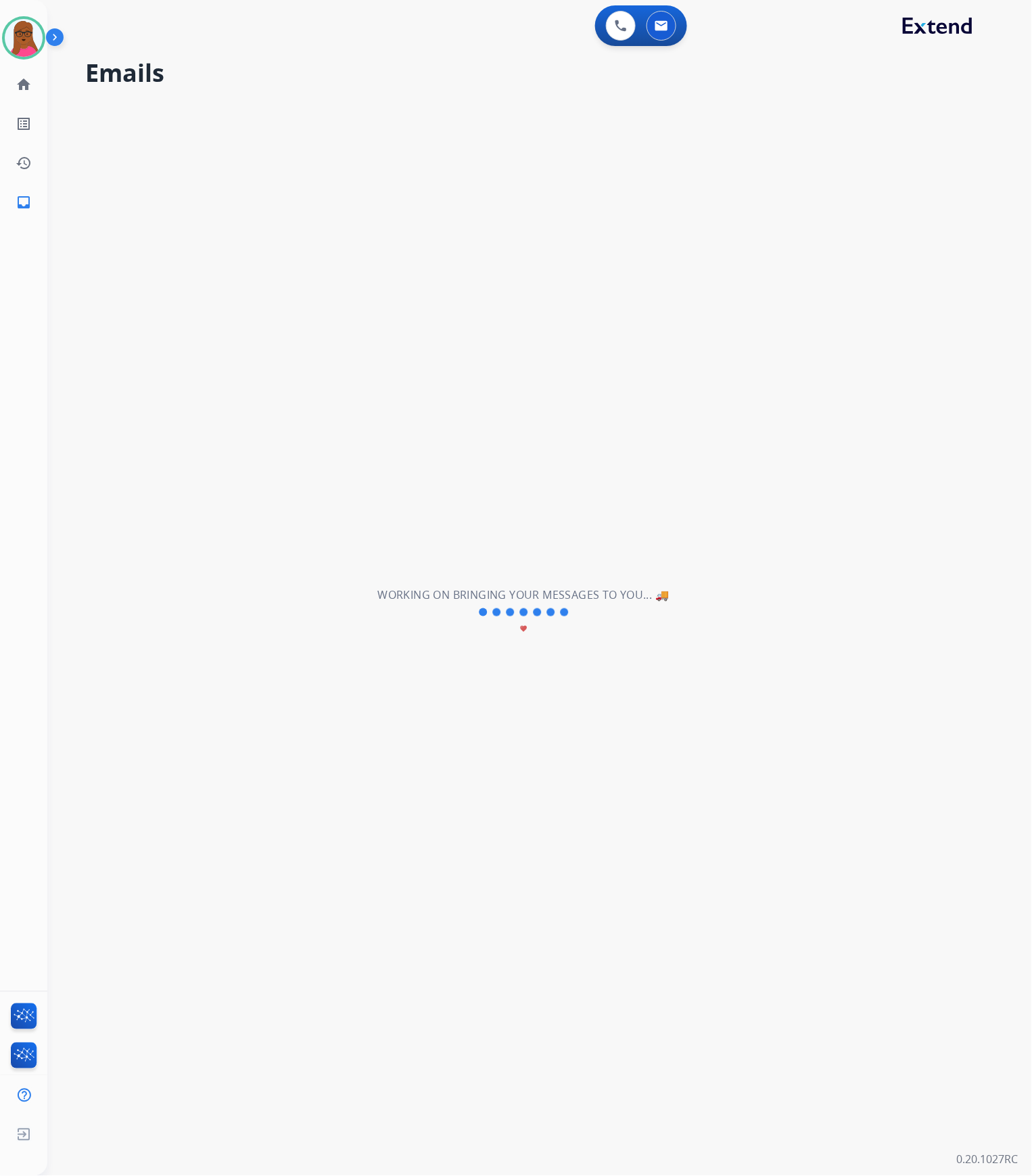
scroll to position [45, 0]
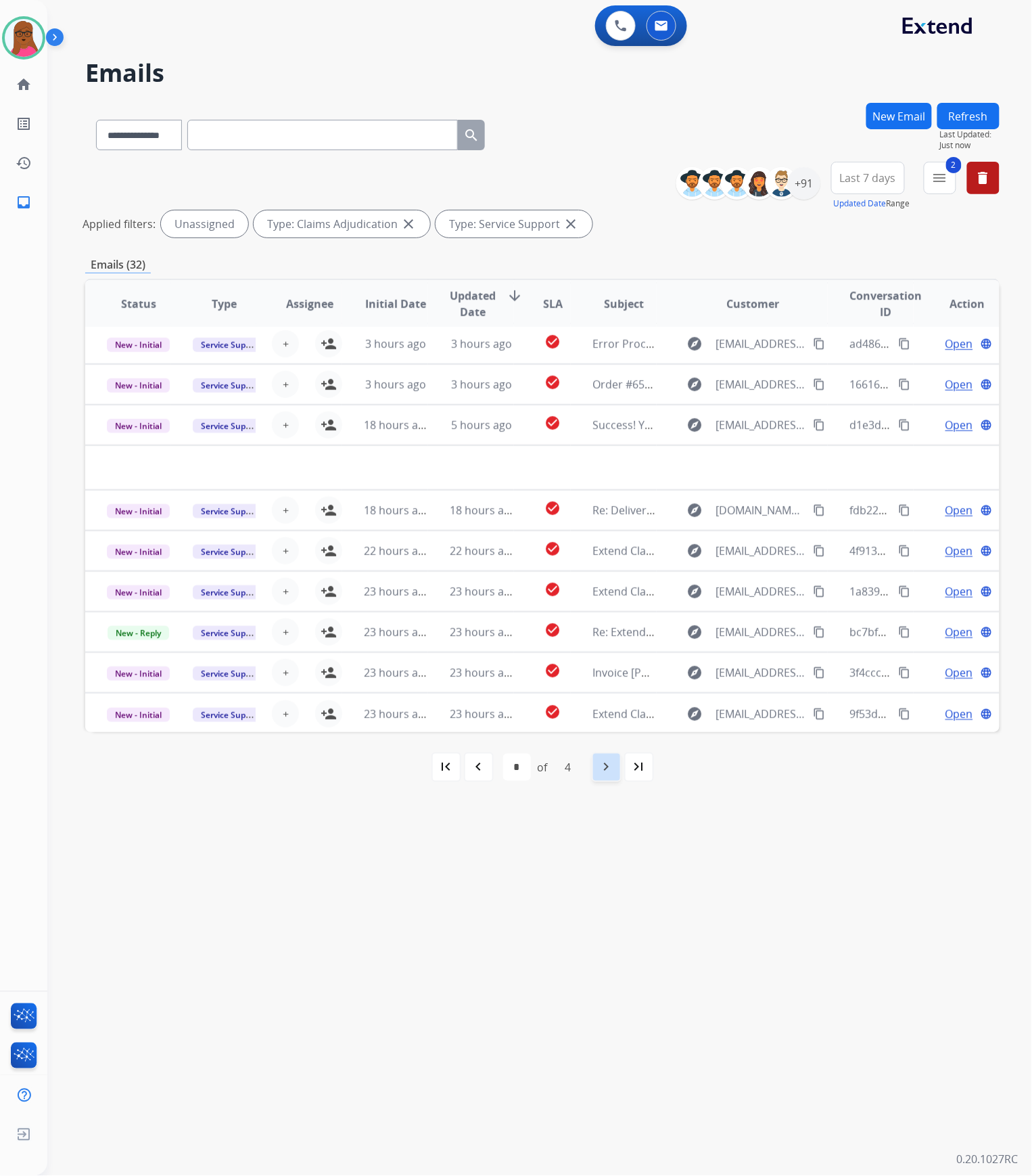
click at [596, 599] on div "navigate_next" at bounding box center [607, 767] width 30 height 30
click at [457, 599] on div "first_page" at bounding box center [446, 767] width 30 height 30
select select "*"
click at [943, 172] on mat-icon "menu" at bounding box center [941, 178] width 16 height 16
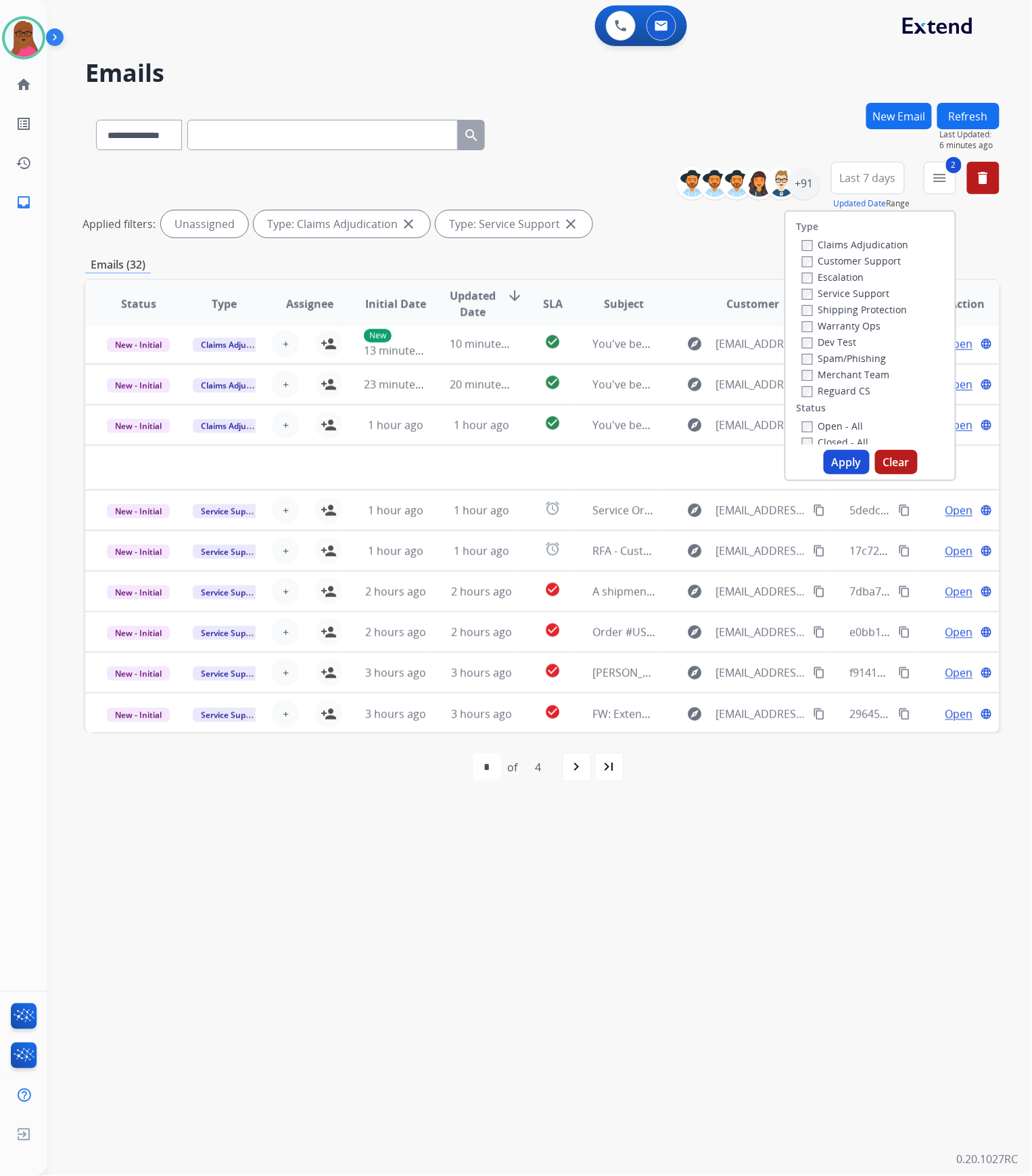
click at [901, 469] on button "Clear" at bounding box center [897, 462] width 43 height 25
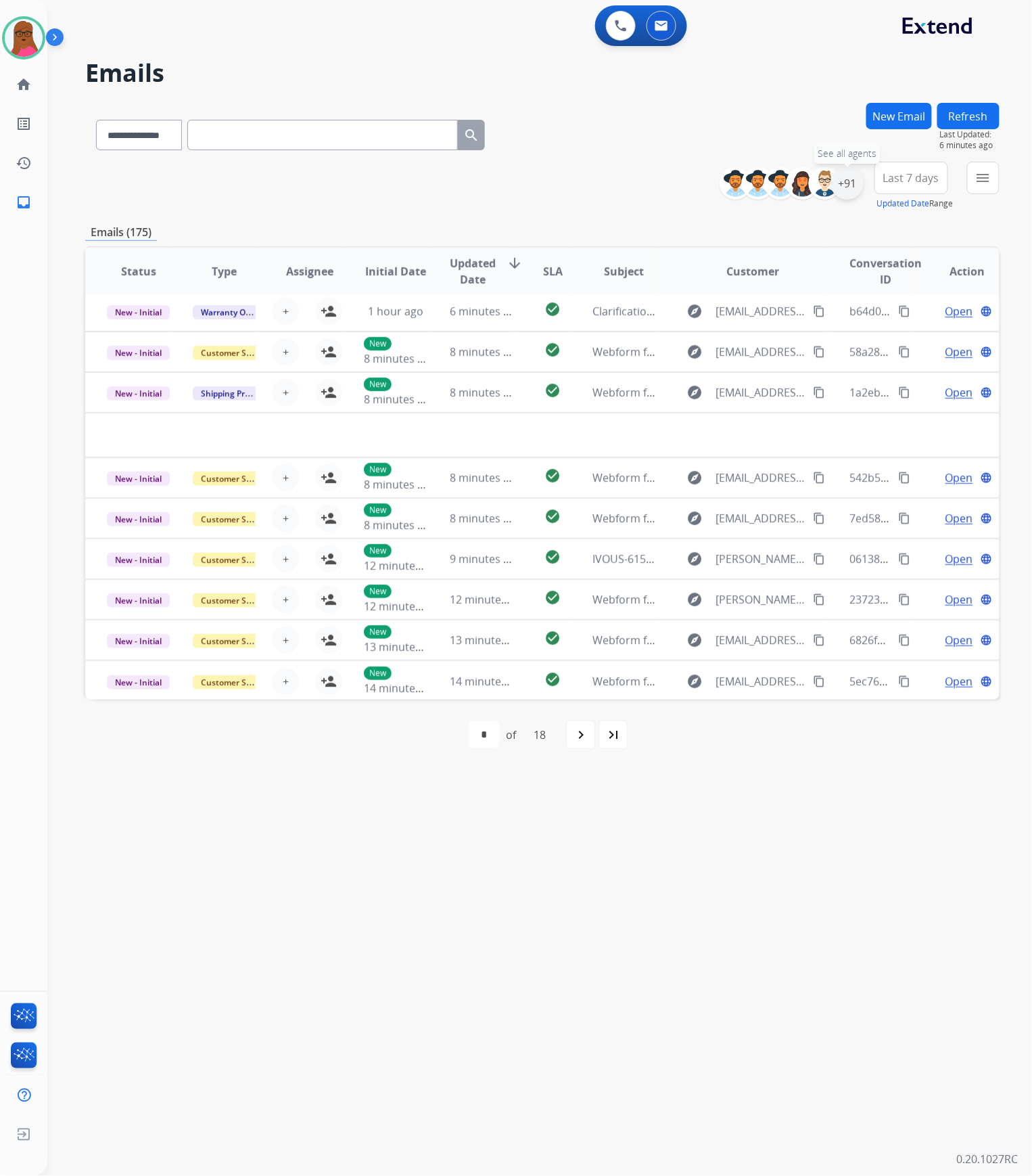
click at [859, 187] on div "+91" at bounding box center [847, 183] width 32 height 32
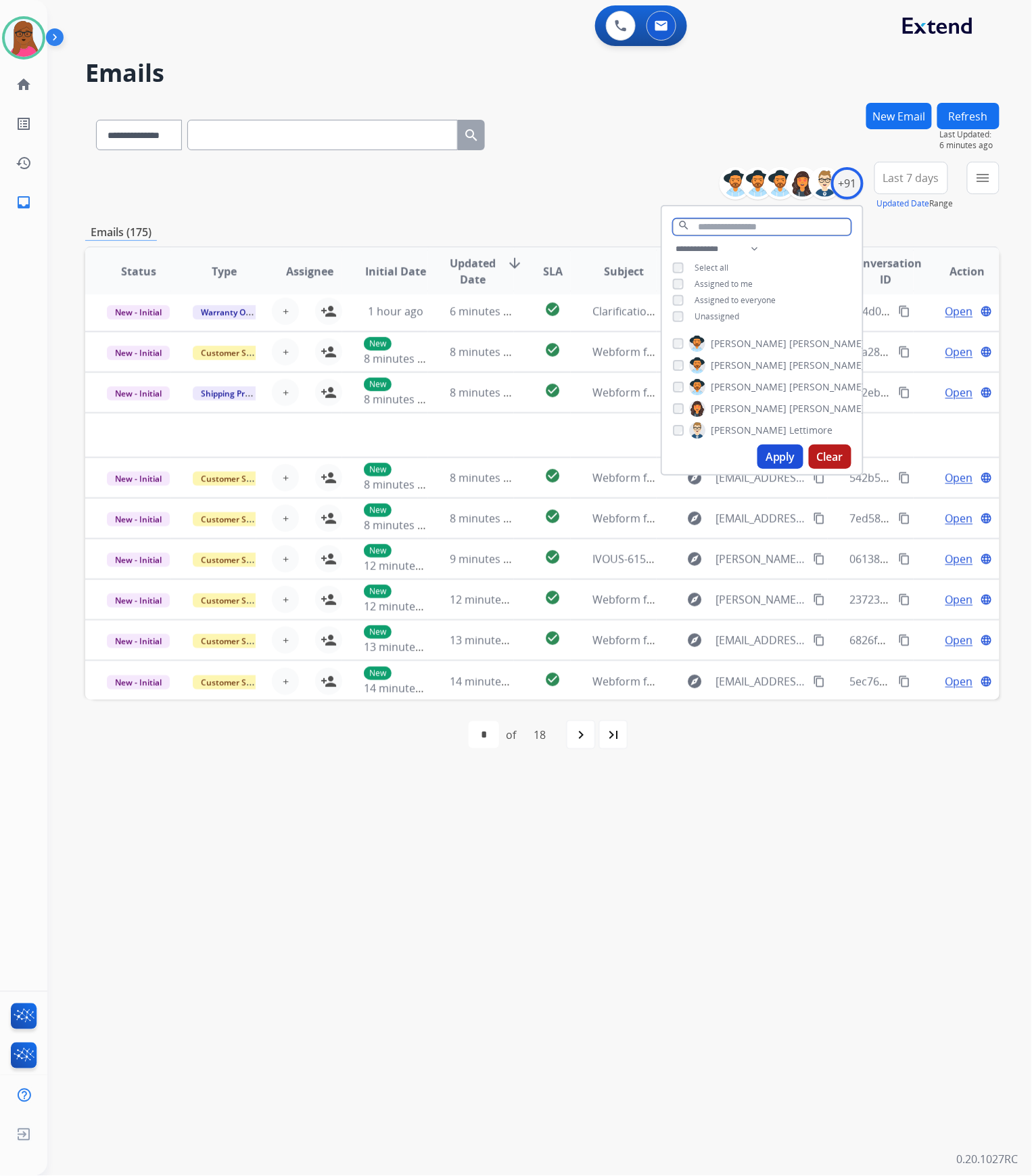
click at [780, 230] on input "text" at bounding box center [762, 227] width 178 height 16
click at [788, 452] on button "Apply" at bounding box center [780, 457] width 46 height 25
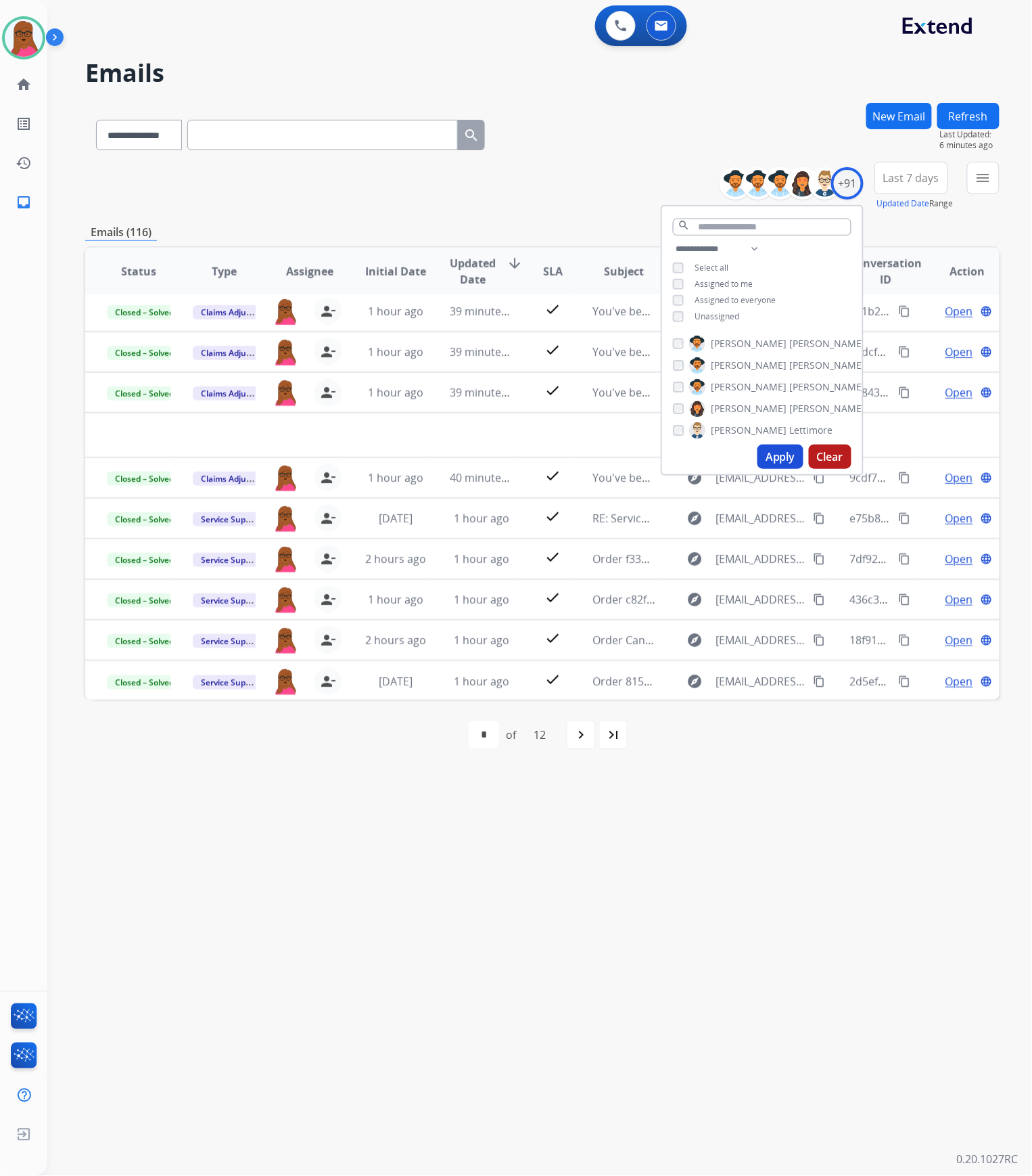
click at [905, 179] on span "Last 7 days" at bounding box center [911, 178] width 56 height 5
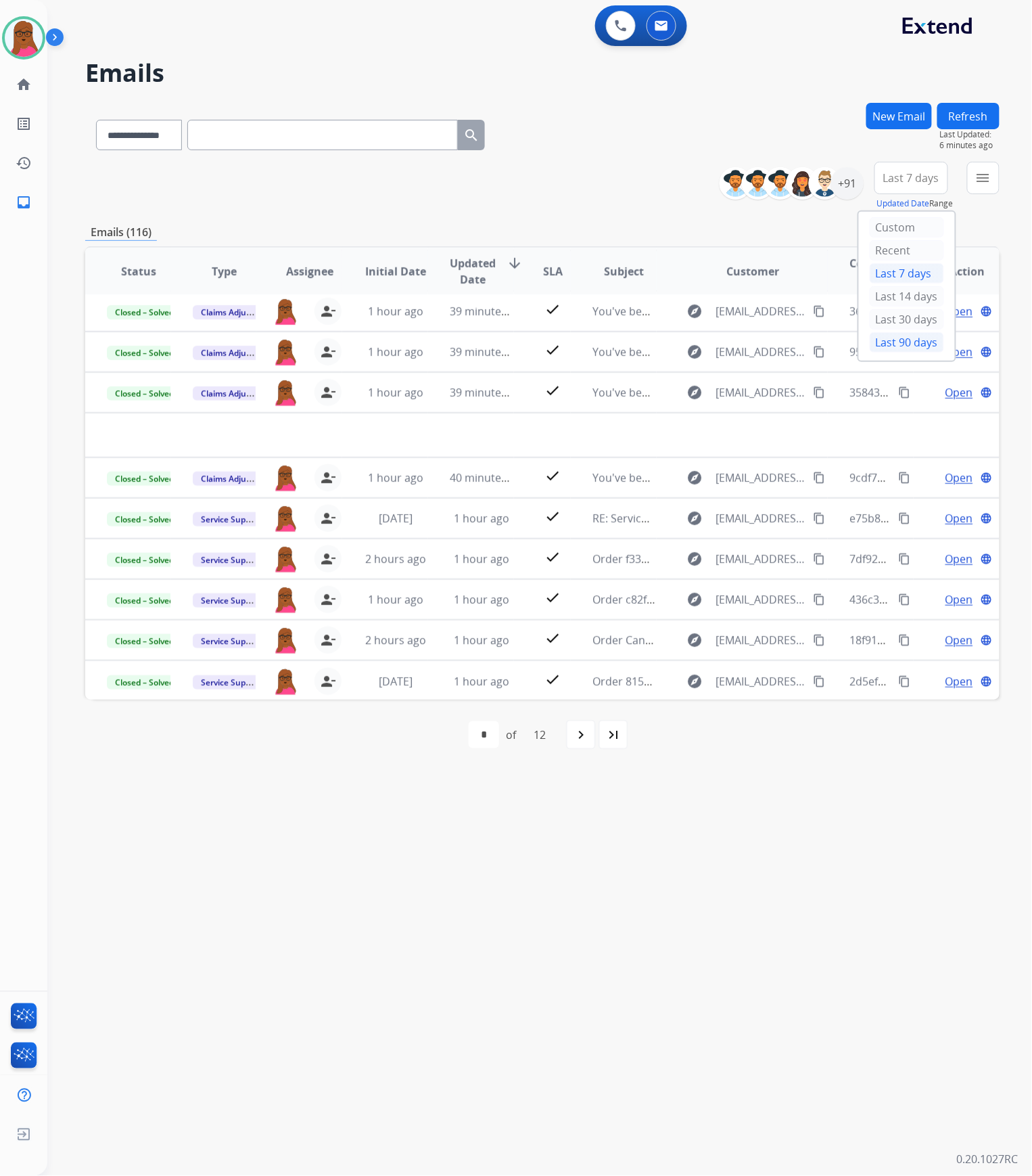
click at [891, 347] on div "Last 90 days" at bounding box center [907, 342] width 74 height 20
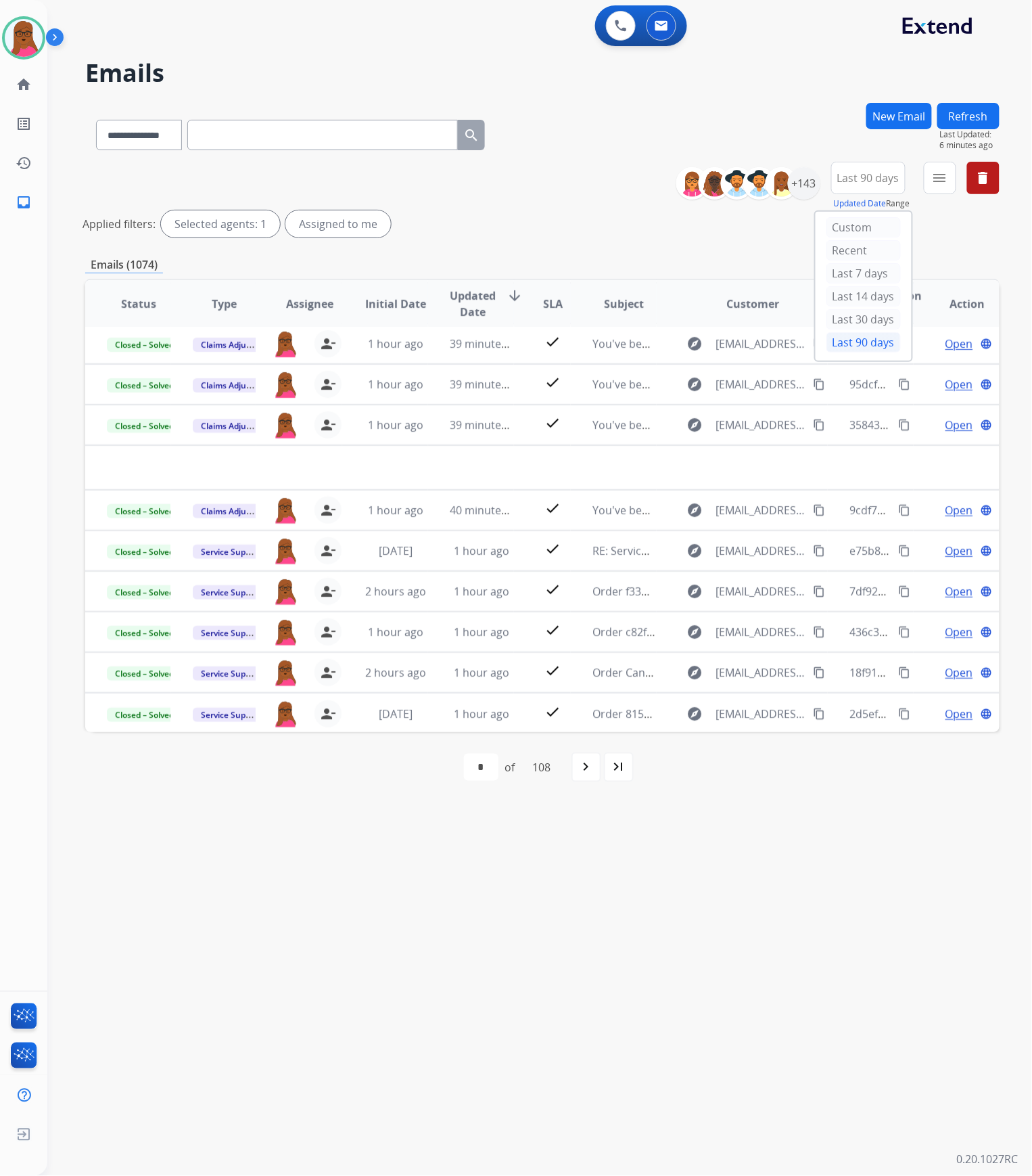
click at [937, 244] on div "**********" at bounding box center [543, 452] width 915 height 700
click at [942, 177] on mat-icon "menu" at bounding box center [941, 178] width 16 height 16
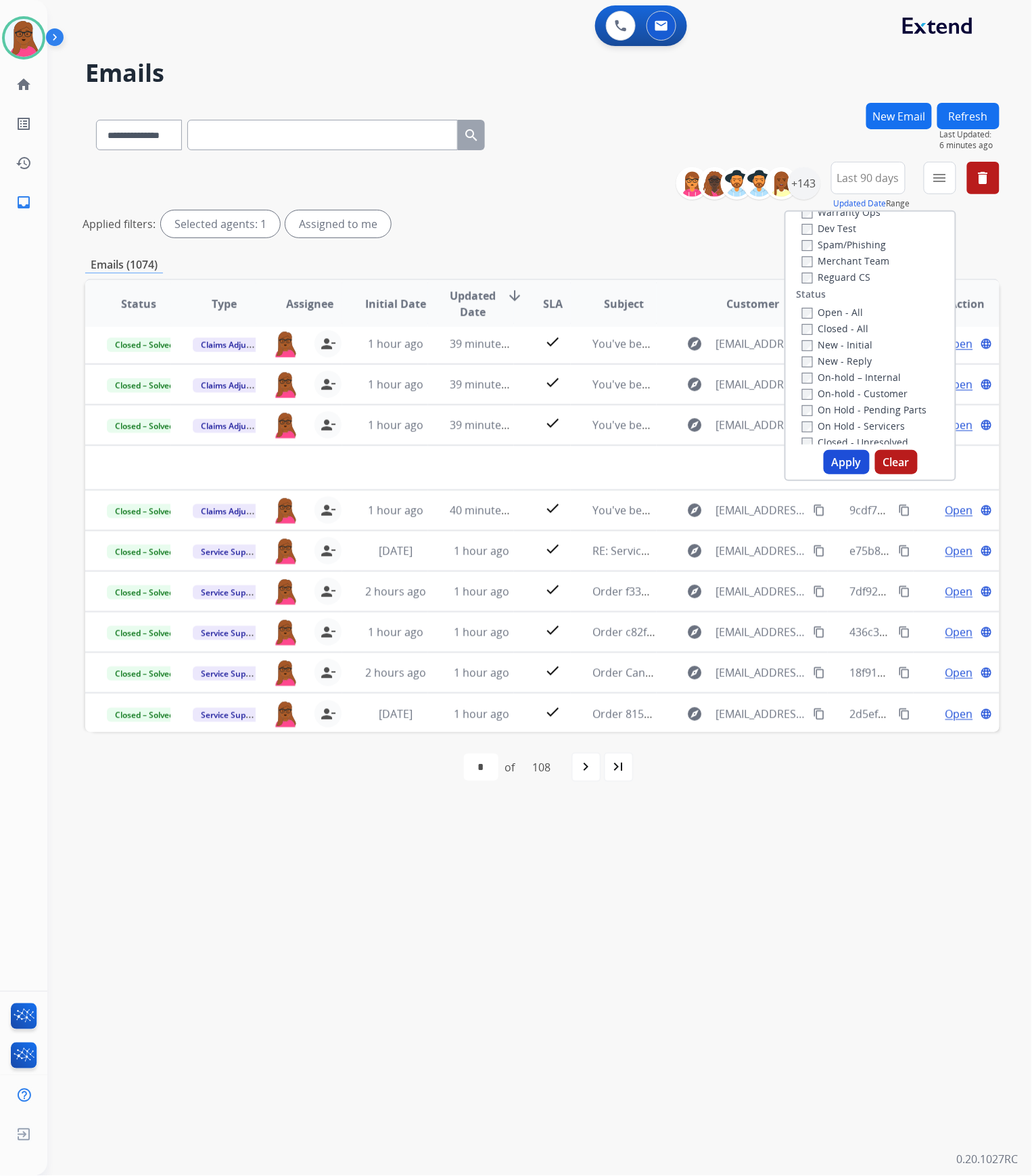
scroll to position [180, 0]
click at [850, 461] on button "Apply" at bounding box center [847, 462] width 46 height 25
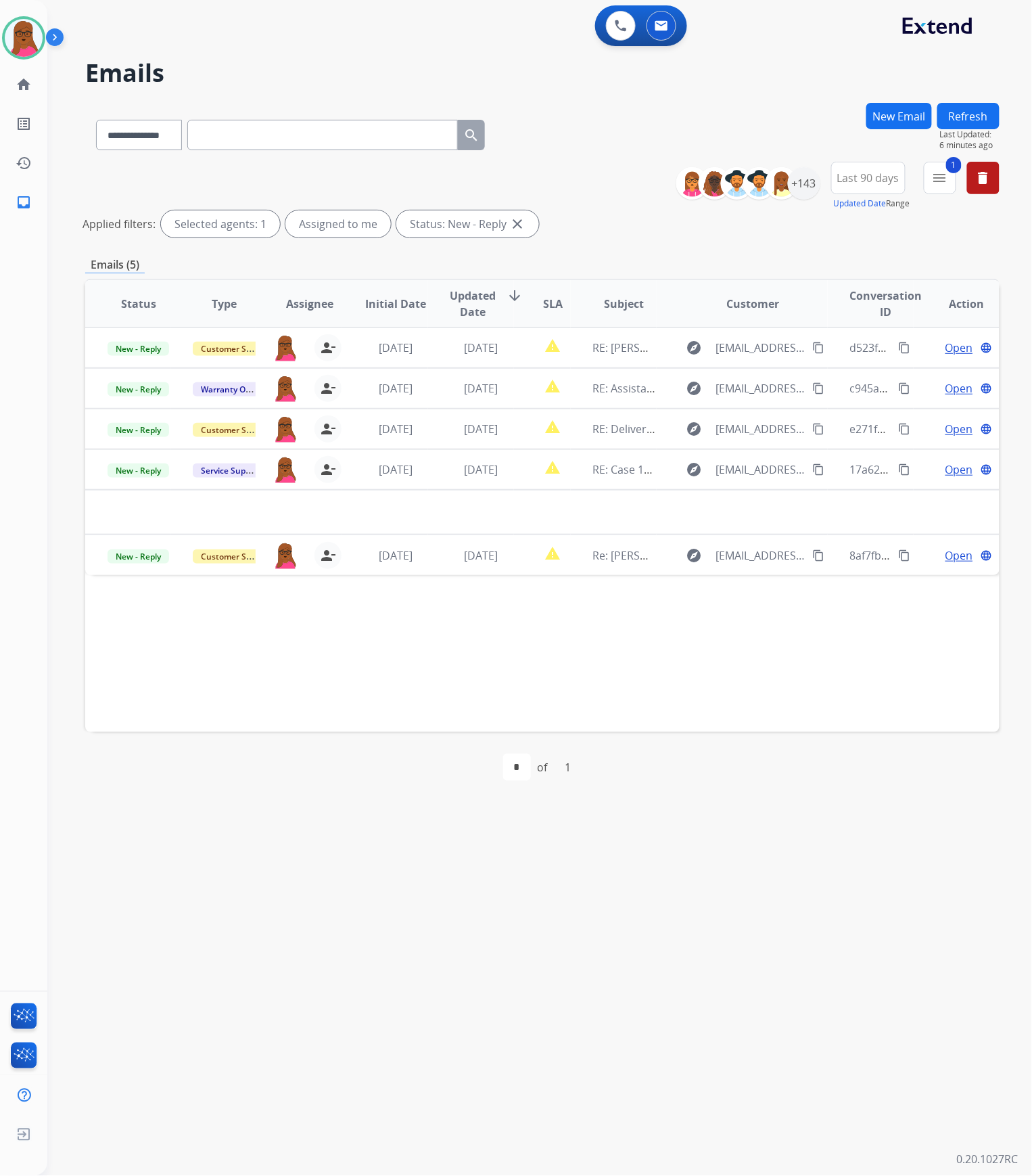
scroll to position [0, 0]
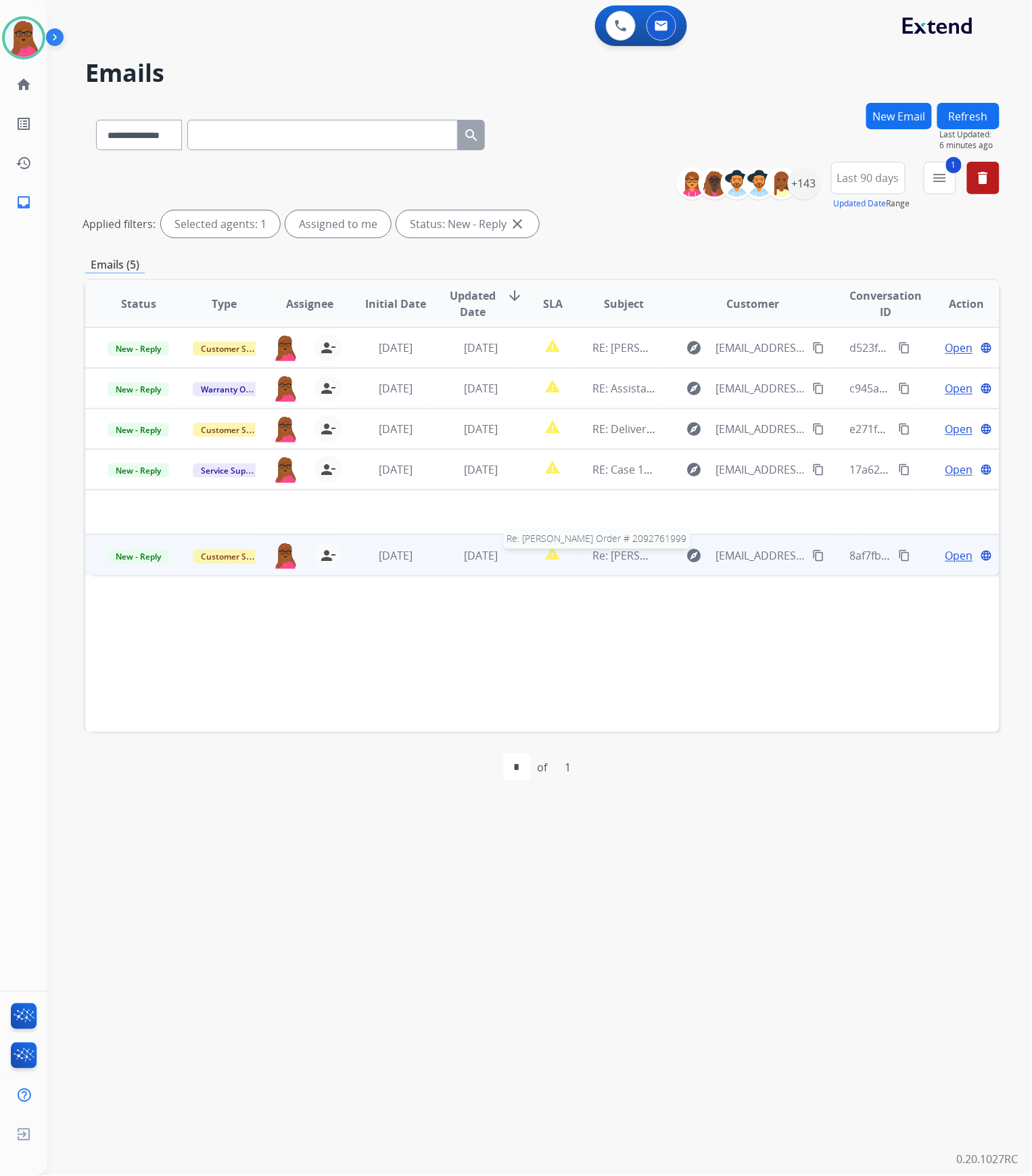
click at [634, 555] on span "Re: [PERSON_NAME] Order # 2092761999" at bounding box center [697, 556] width 209 height 15
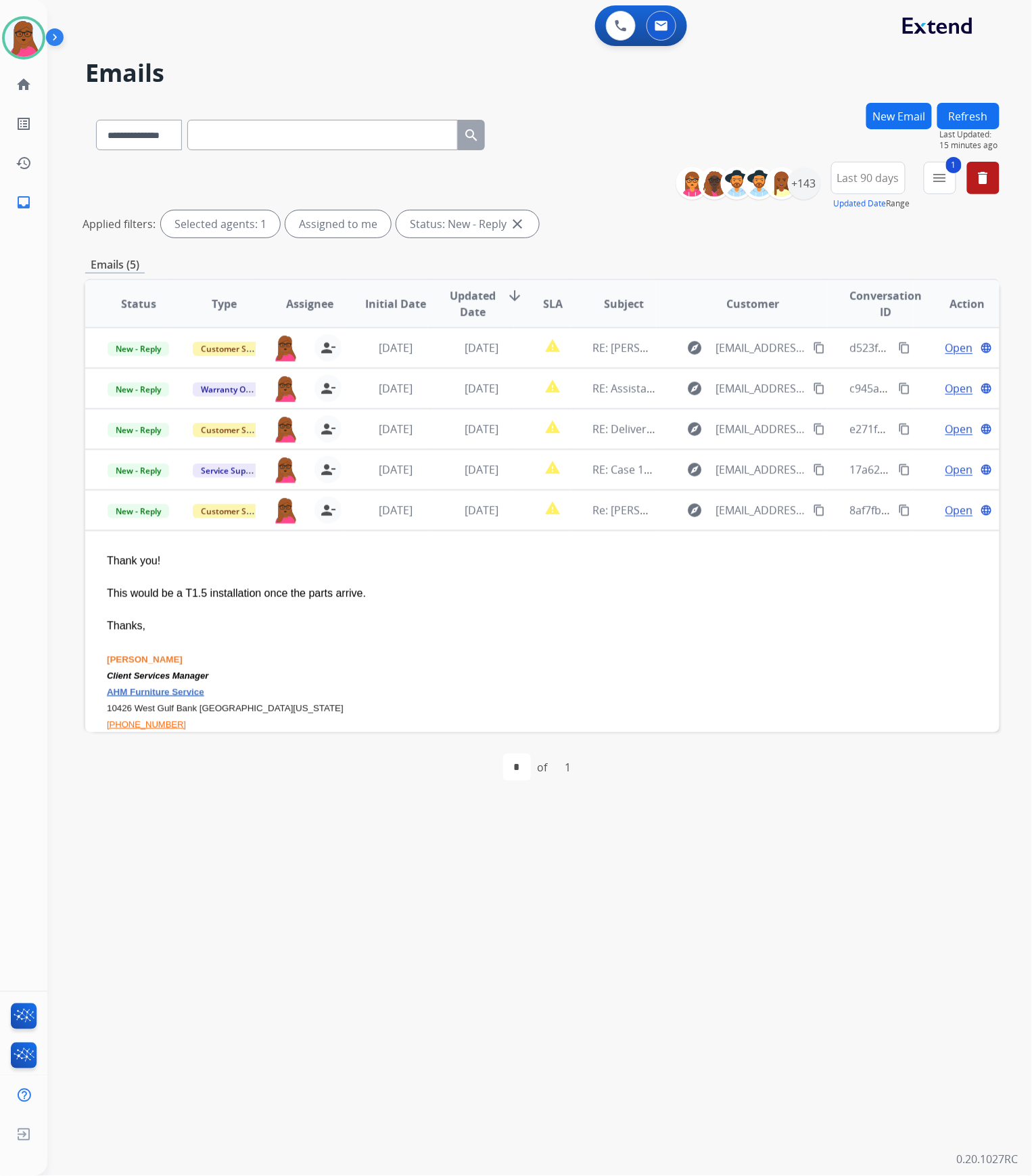
drag, startPoint x: 953, startPoint y: 507, endPoint x: 1031, endPoint y: 435, distance: 106.2
click at [953, 507] on span "Open" at bounding box center [960, 511] width 27 height 16
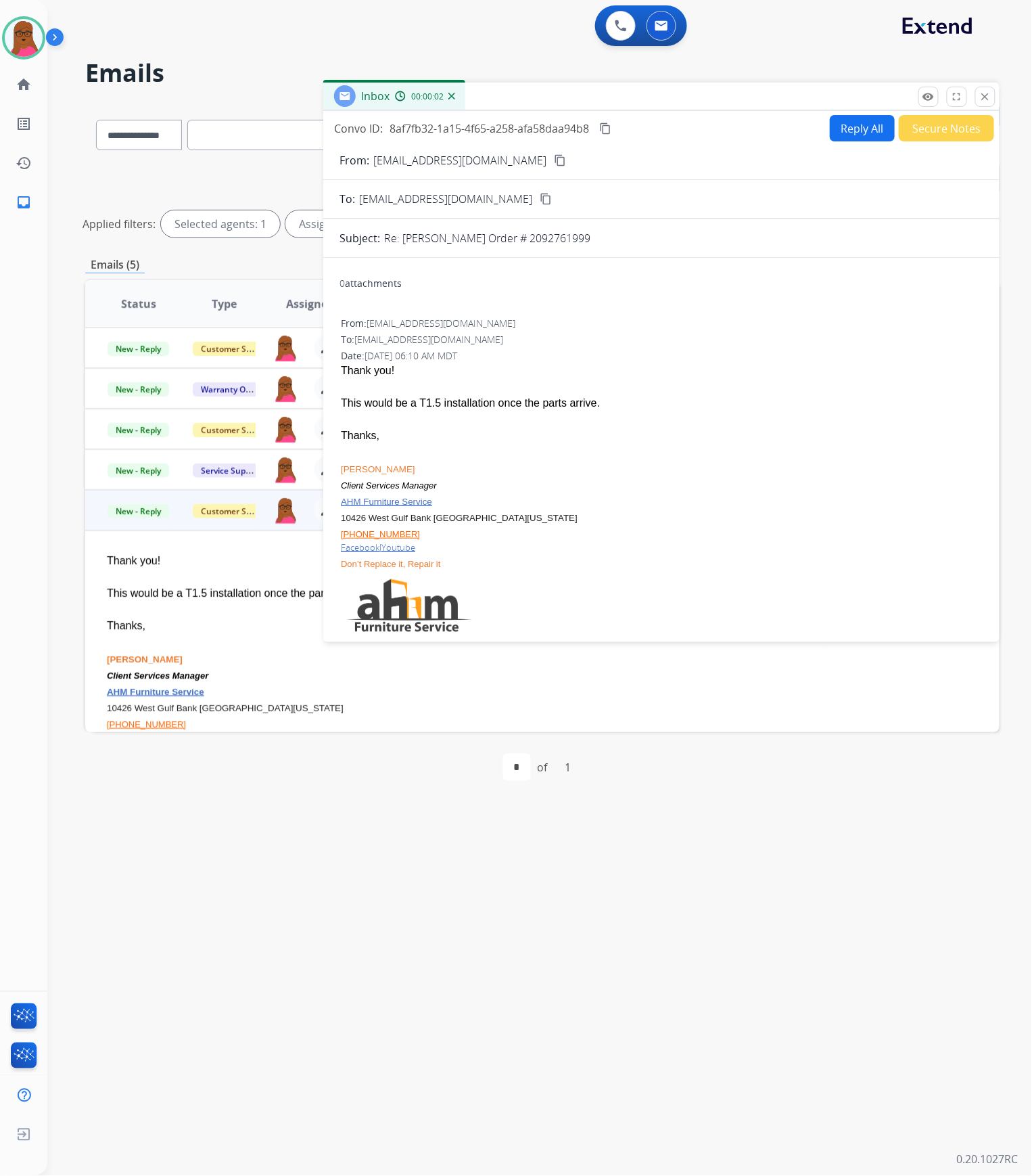
click at [557, 234] on p "Re: [PERSON_NAME] Order # 2092761999" at bounding box center [488, 238] width 207 height 16
copy p "2092761999"
drag, startPoint x: 980, startPoint y: 100, endPoint x: 539, endPoint y: 271, distance: 473.0
click at [980, 100] on mat-icon "close" at bounding box center [985, 96] width 12 height 12
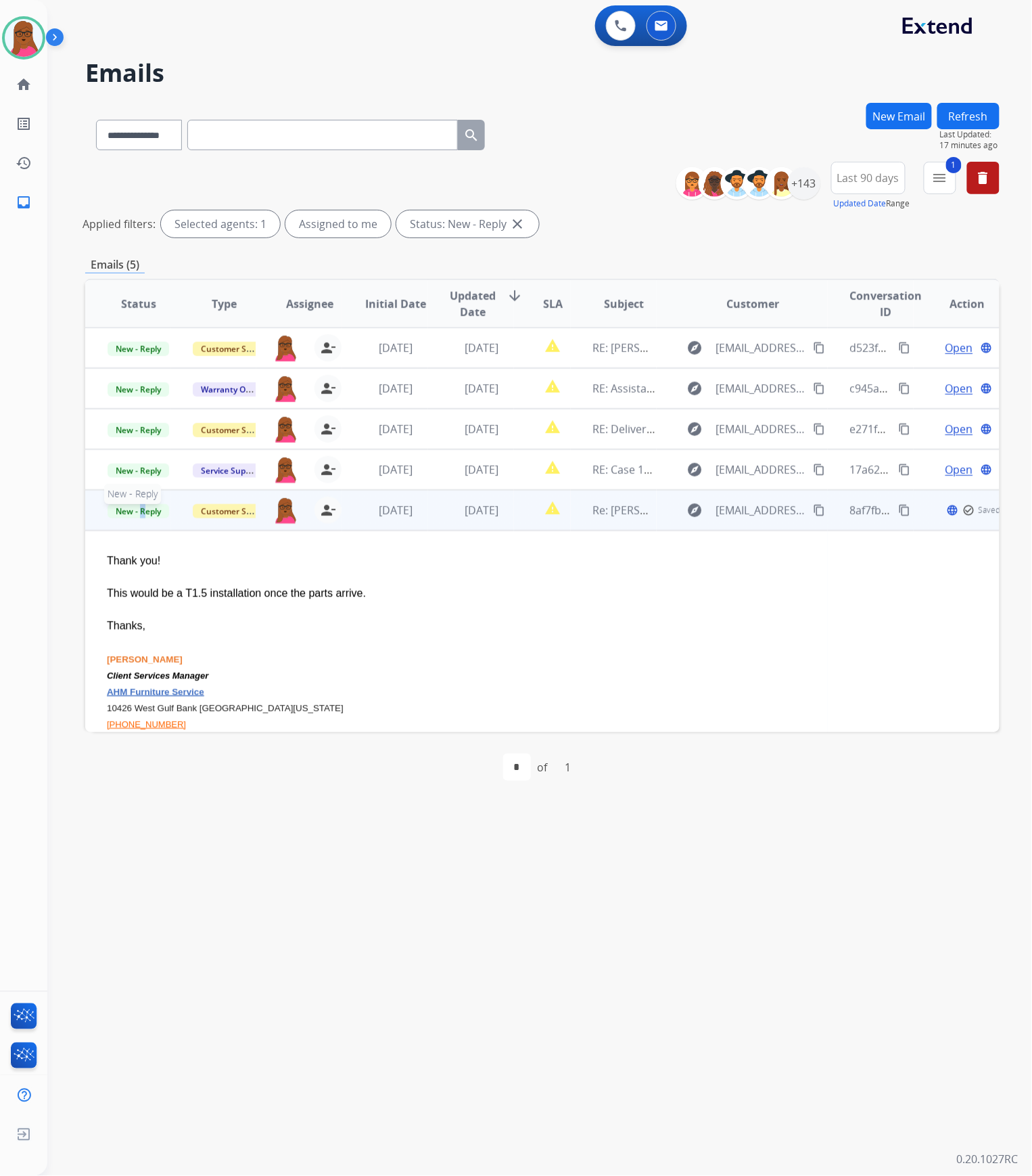
click at [142, 514] on span "New - Reply" at bounding box center [138, 512] width 61 height 15
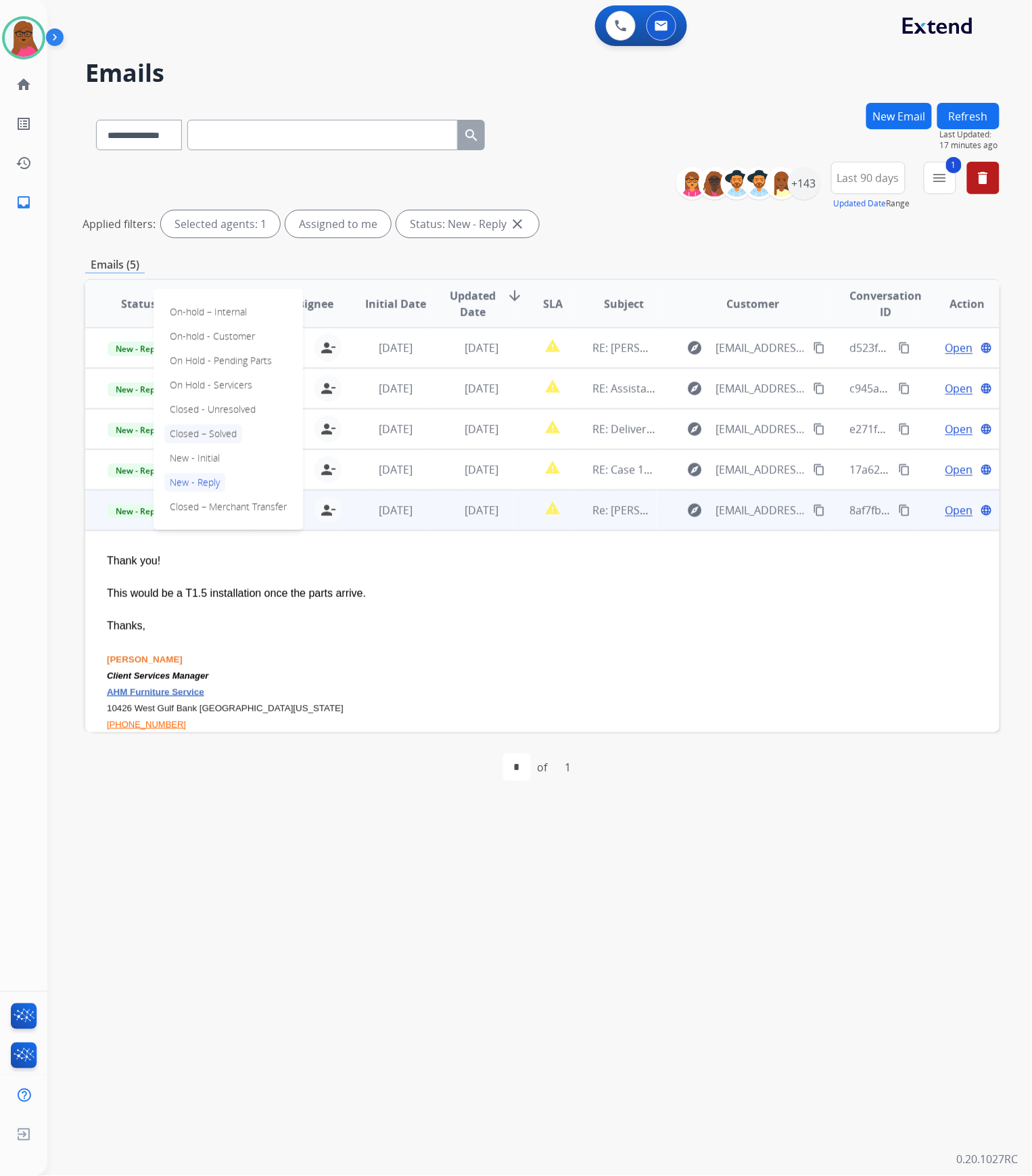
click at [229, 437] on p "Closed – Solved" at bounding box center [203, 434] width 78 height 19
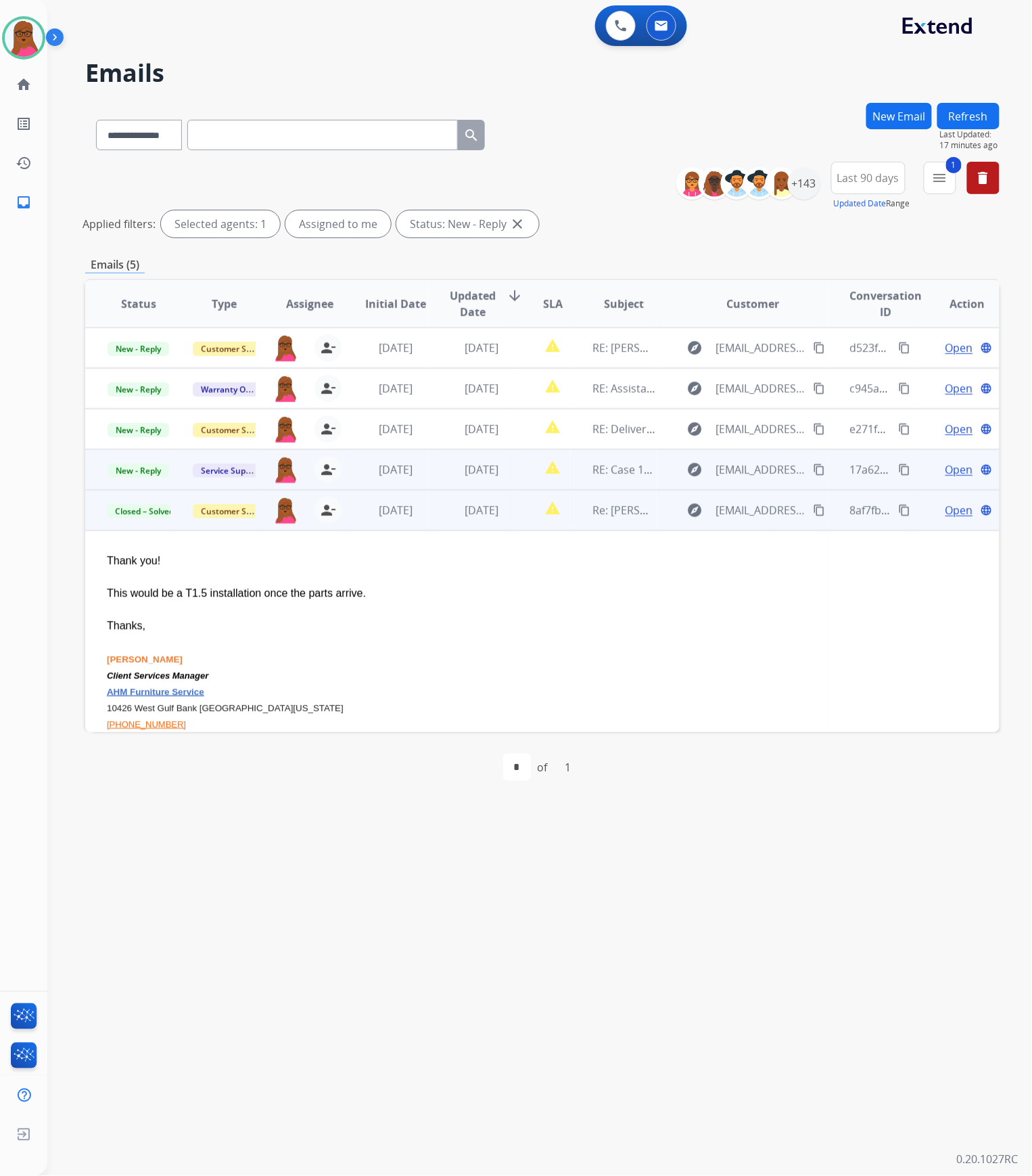
click at [959, 463] on span "Open" at bounding box center [960, 469] width 27 height 16
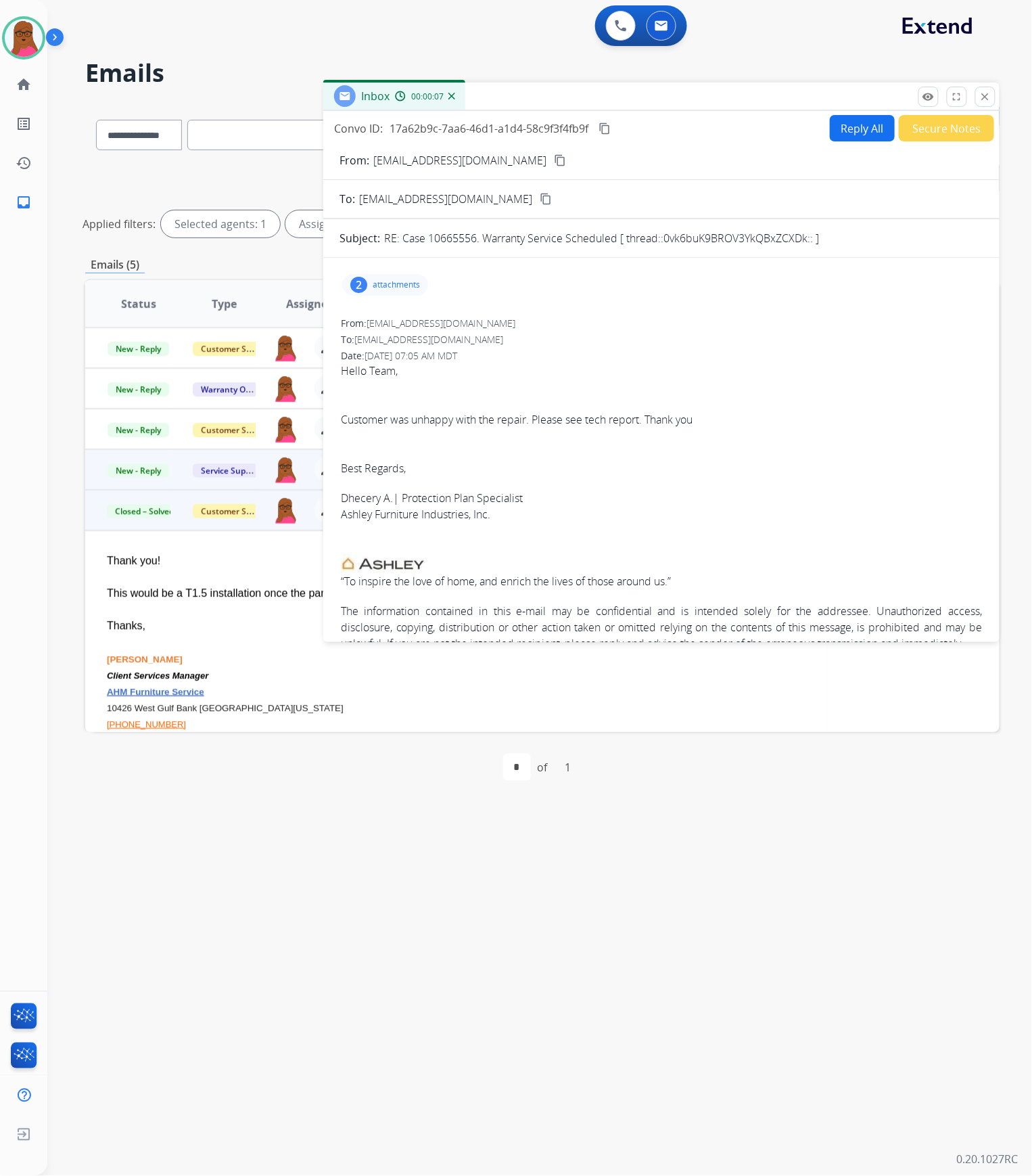
click at [418, 290] on p "attachments" at bounding box center [396, 285] width 48 height 11
click at [562, 322] on mat-icon "download" at bounding box center [566, 316] width 12 height 12
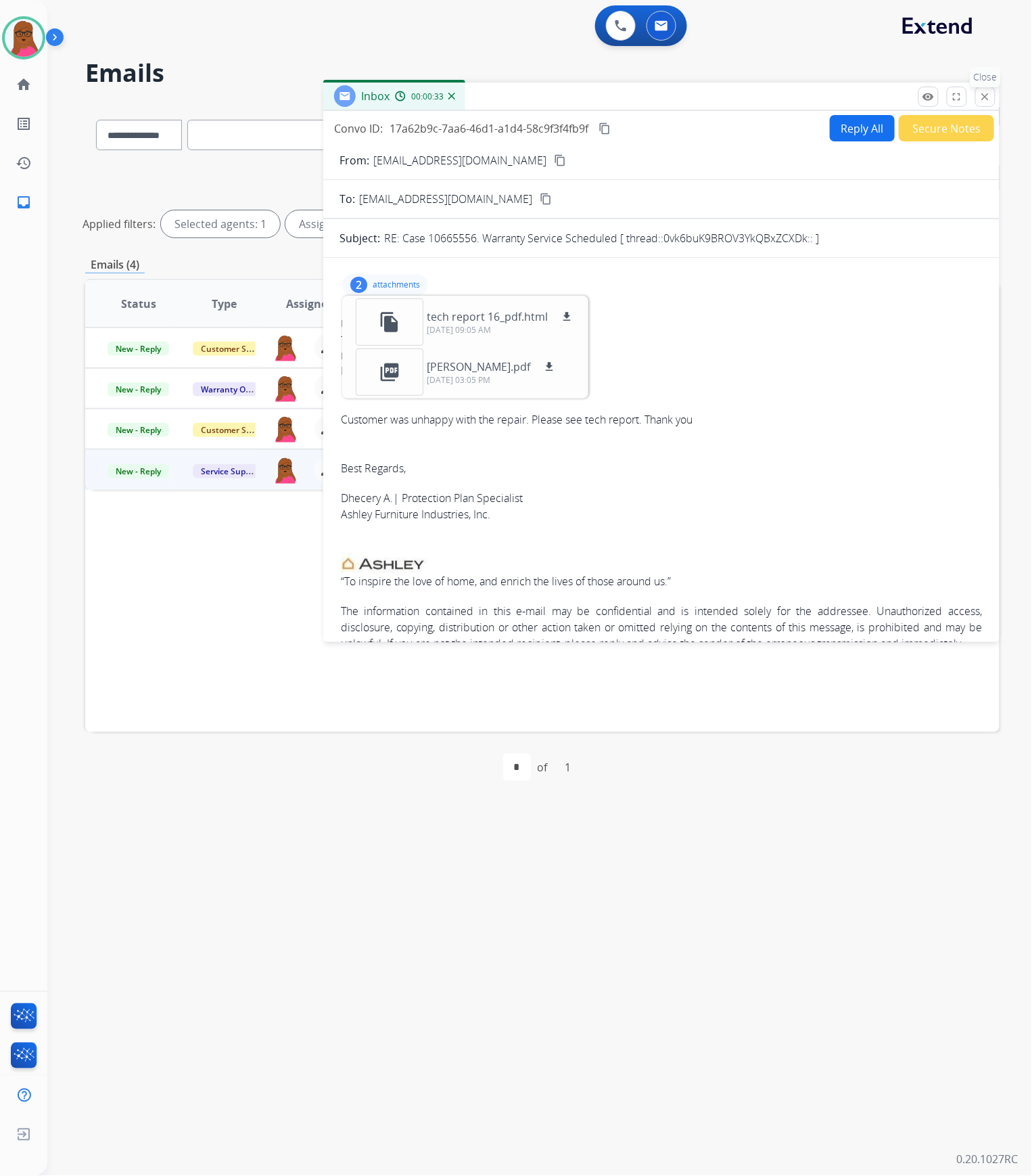
click at [985, 91] on mat-icon "close" at bounding box center [985, 96] width 12 height 12
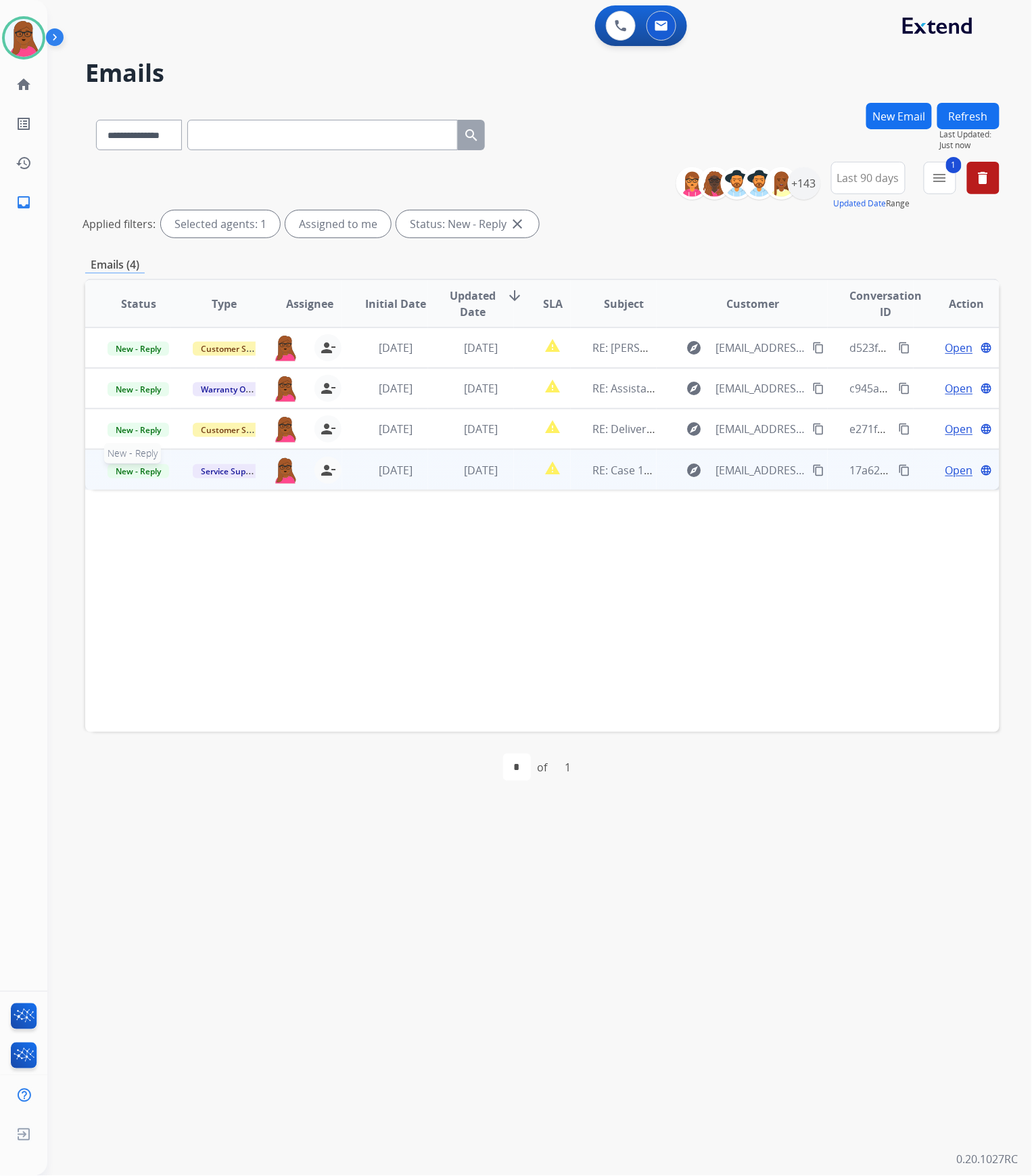
click at [145, 475] on span "New - Reply" at bounding box center [138, 471] width 61 height 15
click at [200, 599] on p "Closed – Solved" at bounding box center [203, 597] width 78 height 19
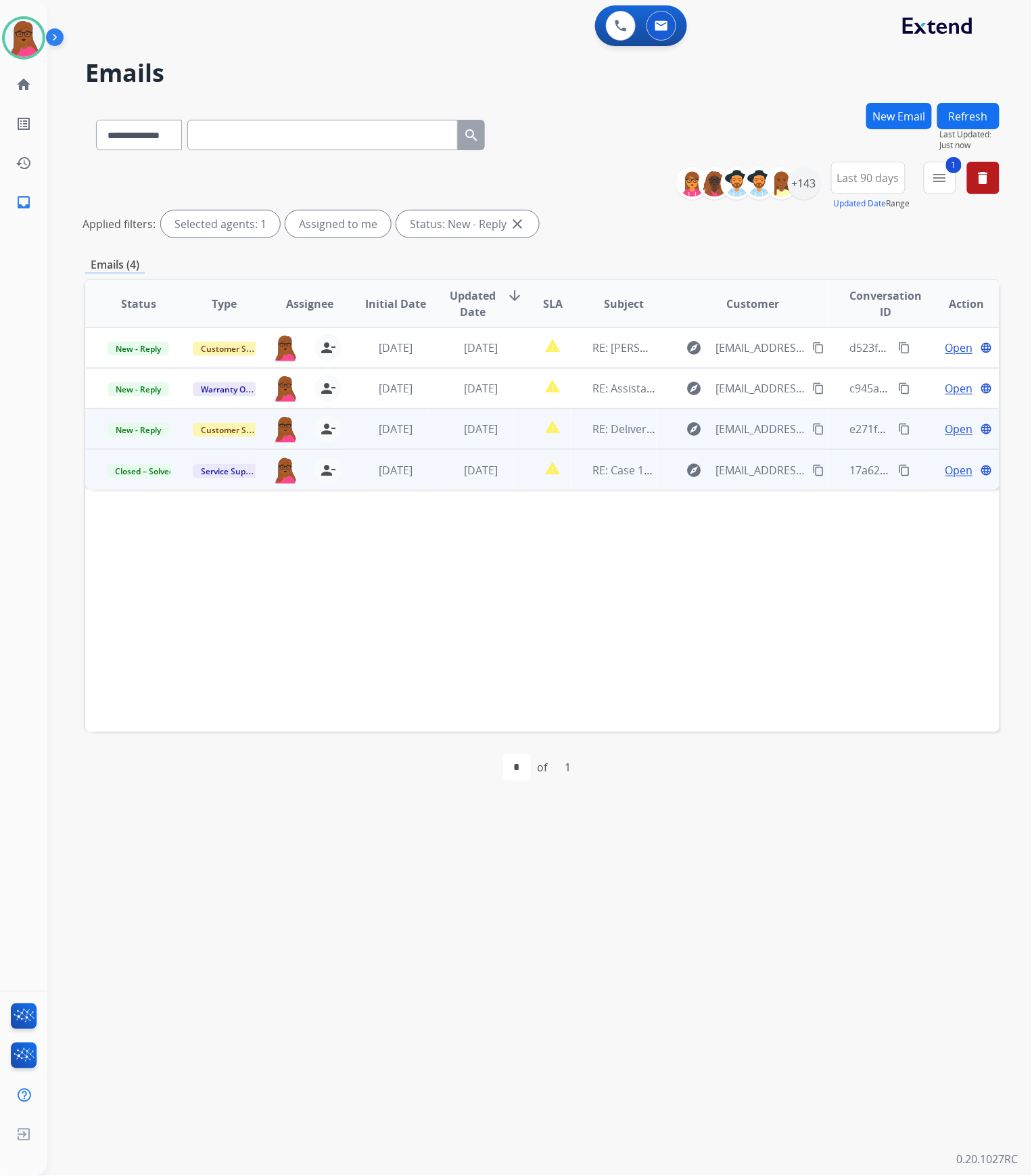
click at [952, 429] on span "Open" at bounding box center [960, 429] width 27 height 16
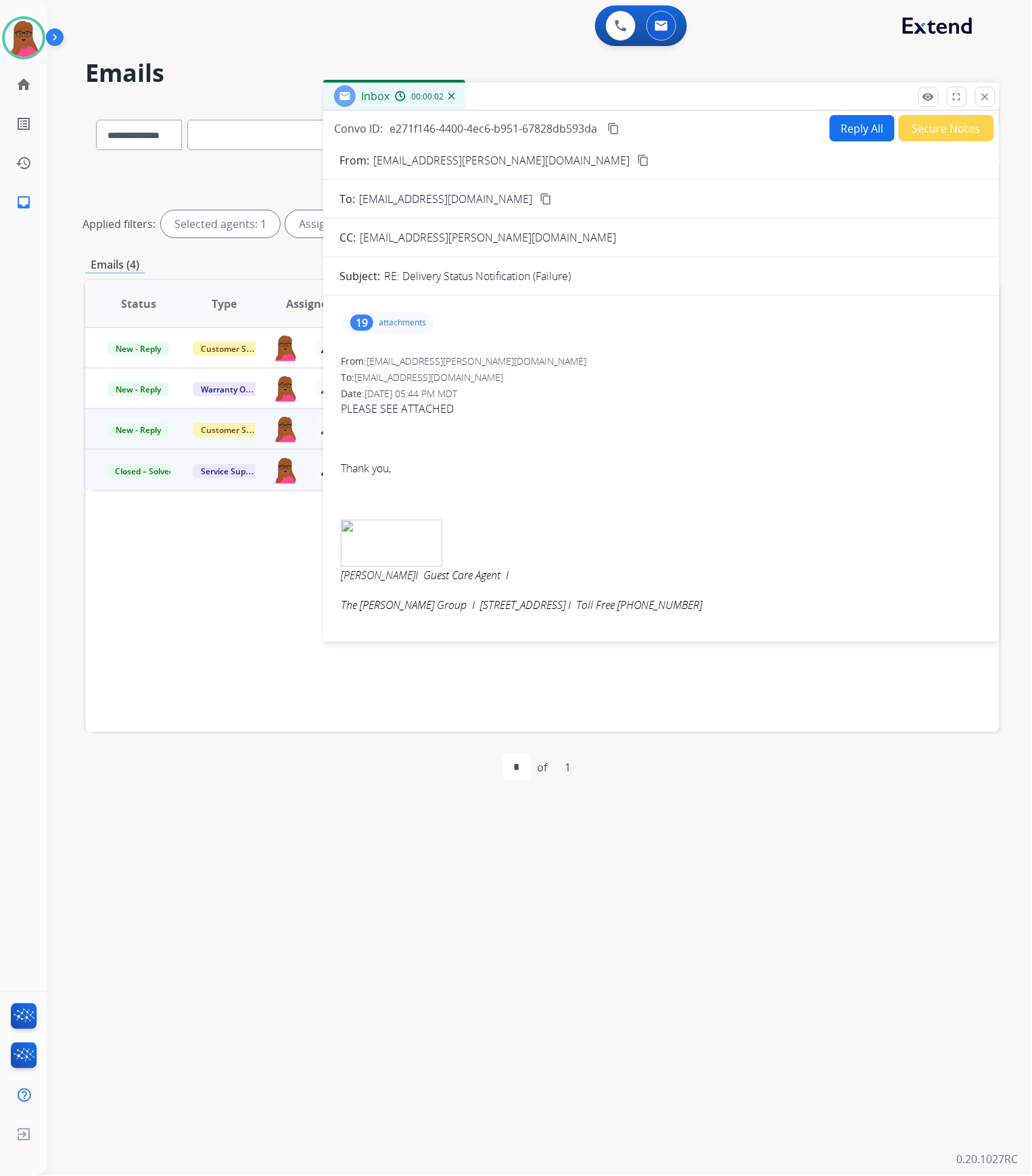
click at [415, 329] on div "19 attachments" at bounding box center [388, 323] width 92 height 22
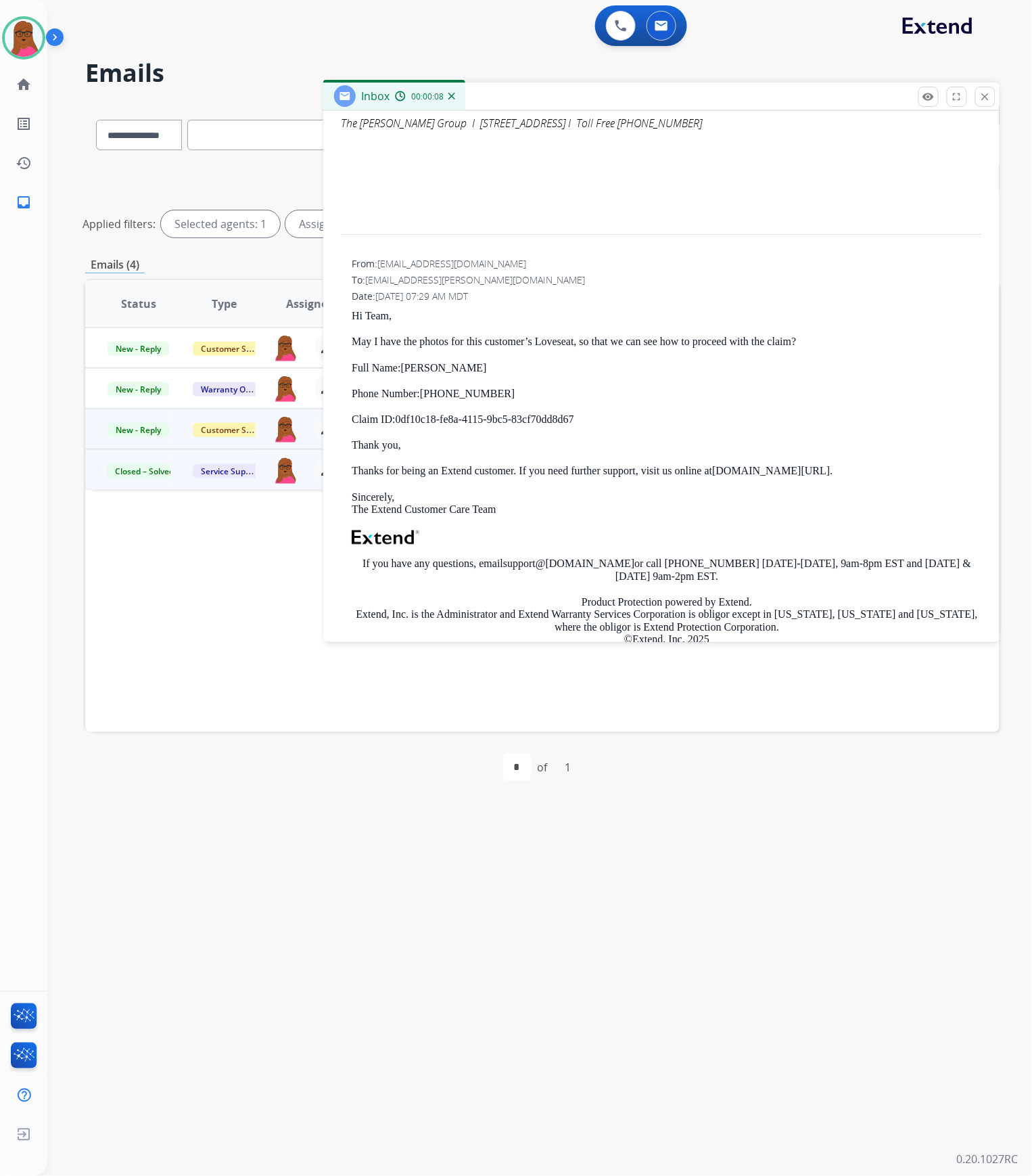
scroll to position [631, 0]
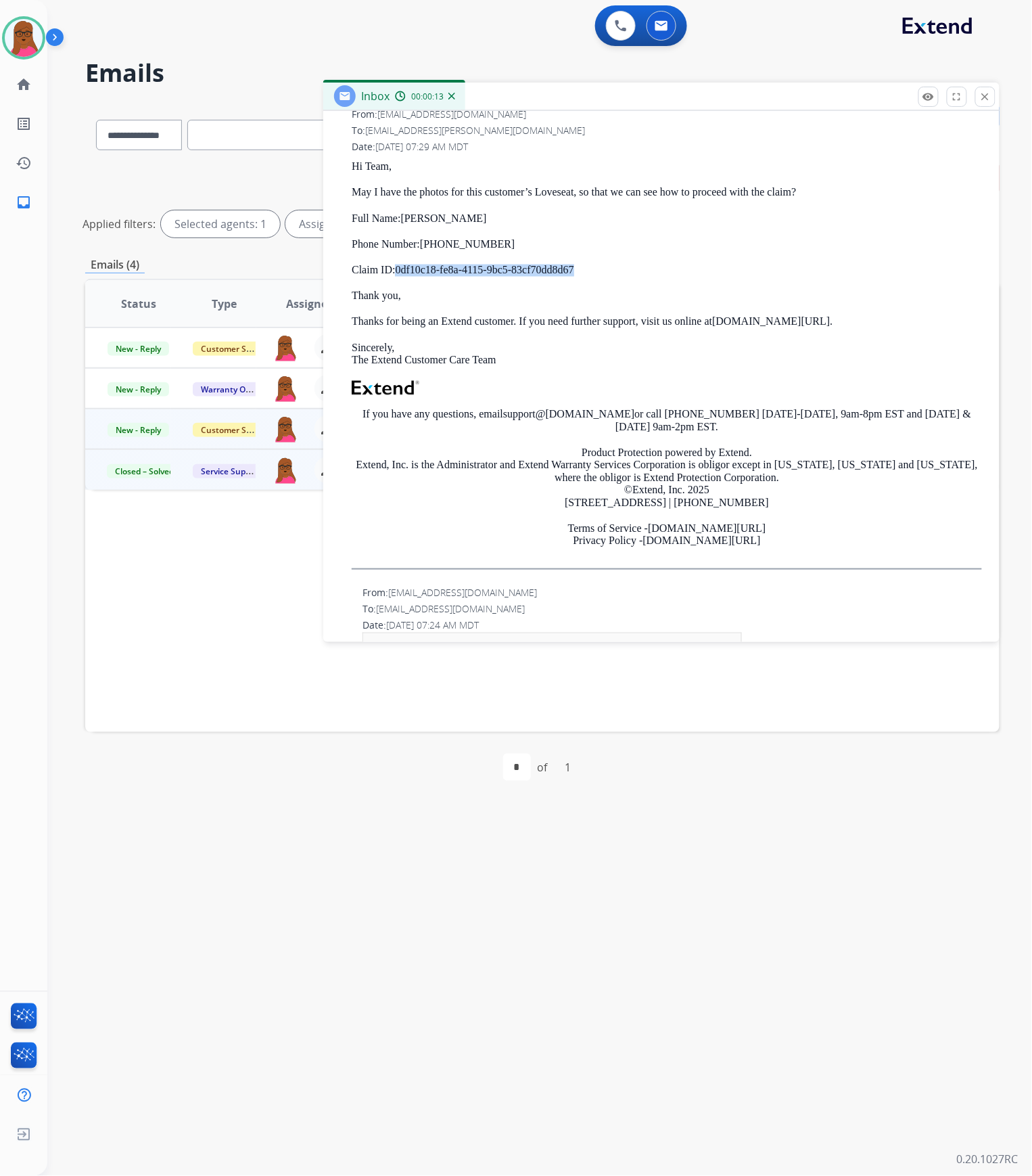
drag, startPoint x: 576, startPoint y: 269, endPoint x: 396, endPoint y: 266, distance: 180.0
click at [396, 266] on p "Claim ID: 0df10c18-fe8a-4115-9bc5-83cf70dd8d67" at bounding box center [666, 270] width 630 height 12
copy p "0df10c18-fe8a-4115-9bc5-83cf70dd8d67"
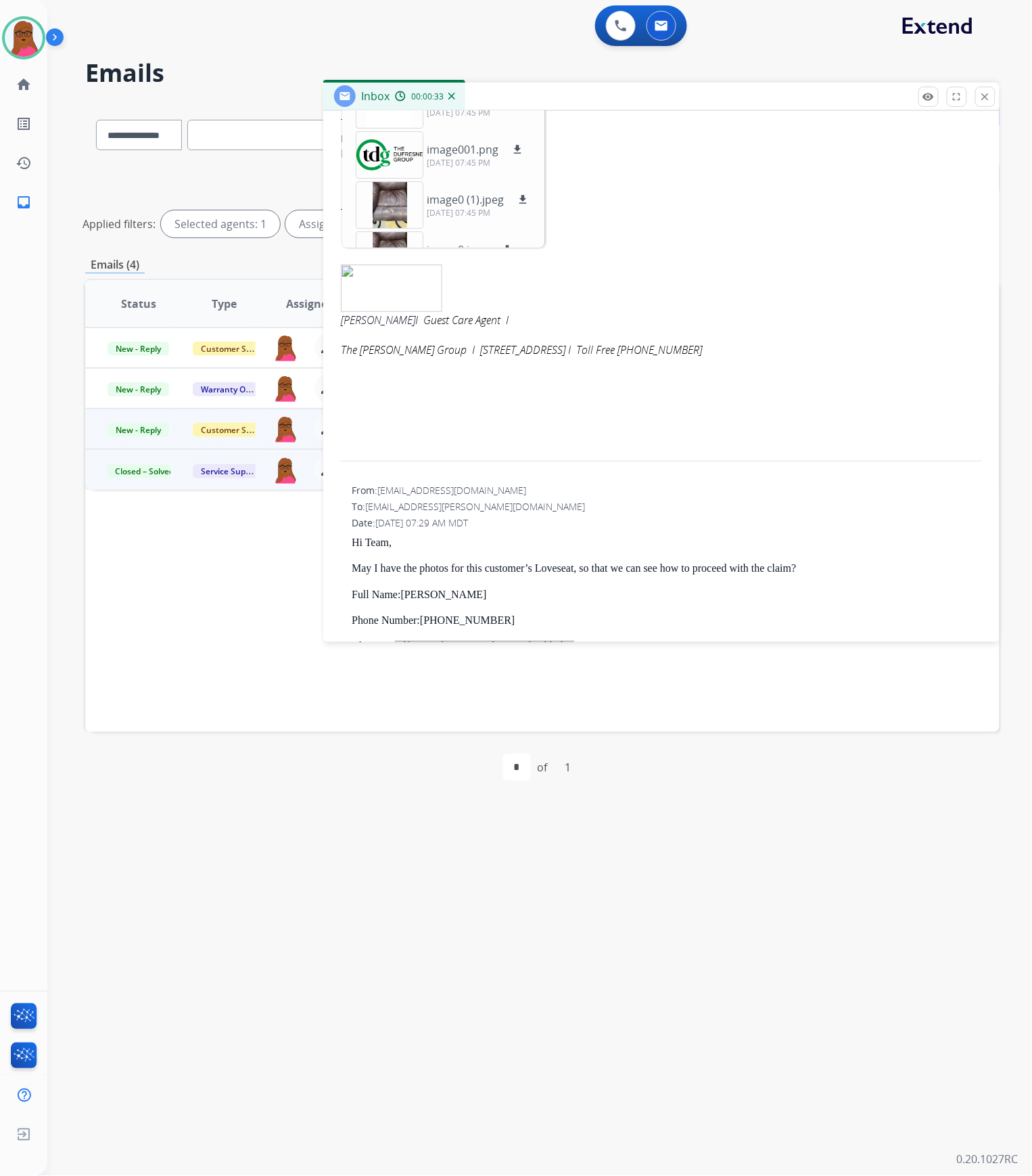
scroll to position [90, 0]
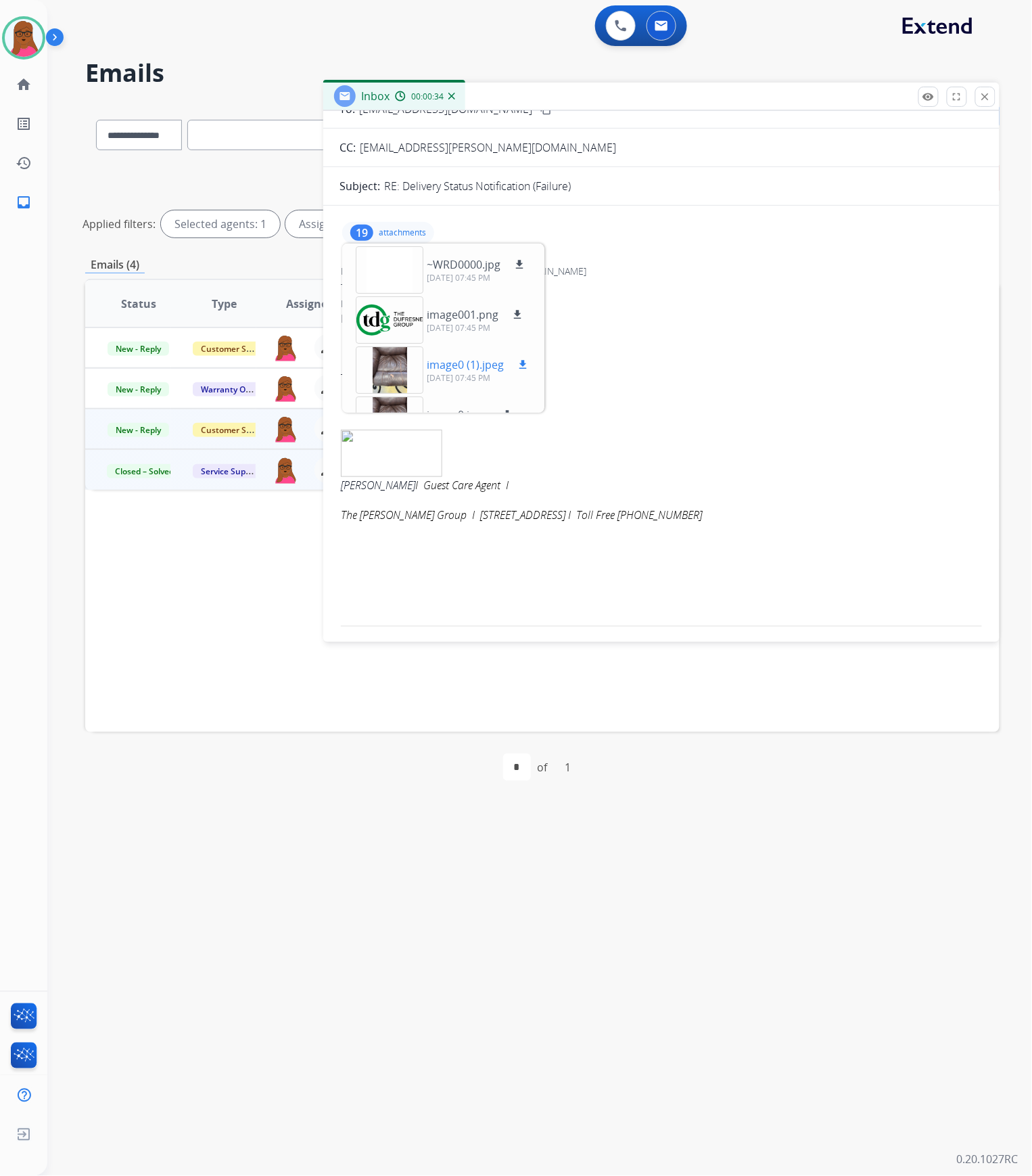
click at [403, 370] on div at bounding box center [390, 371] width 68 height 48
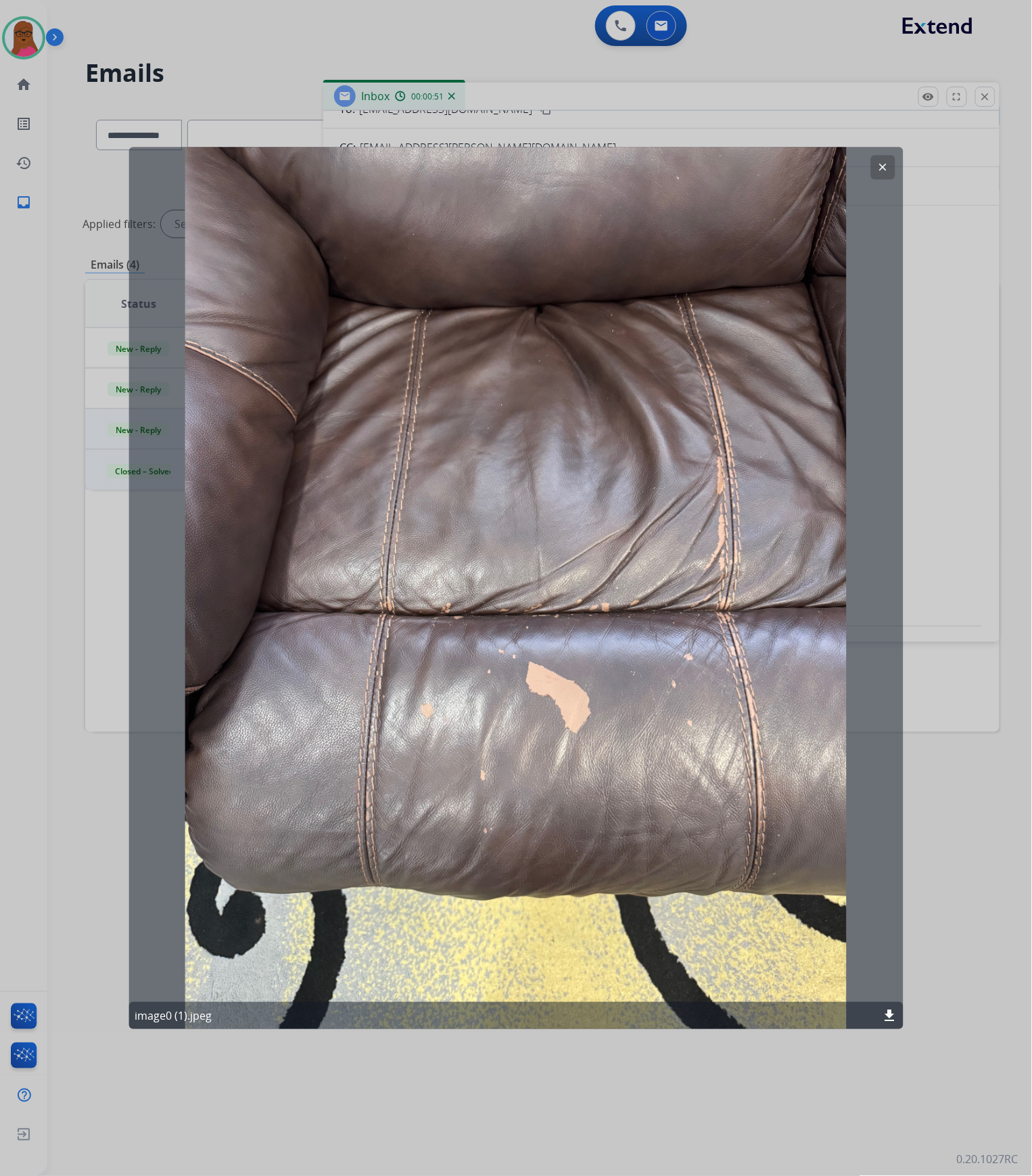
click at [879, 167] on mat-icon "clear" at bounding box center [882, 167] width 12 height 12
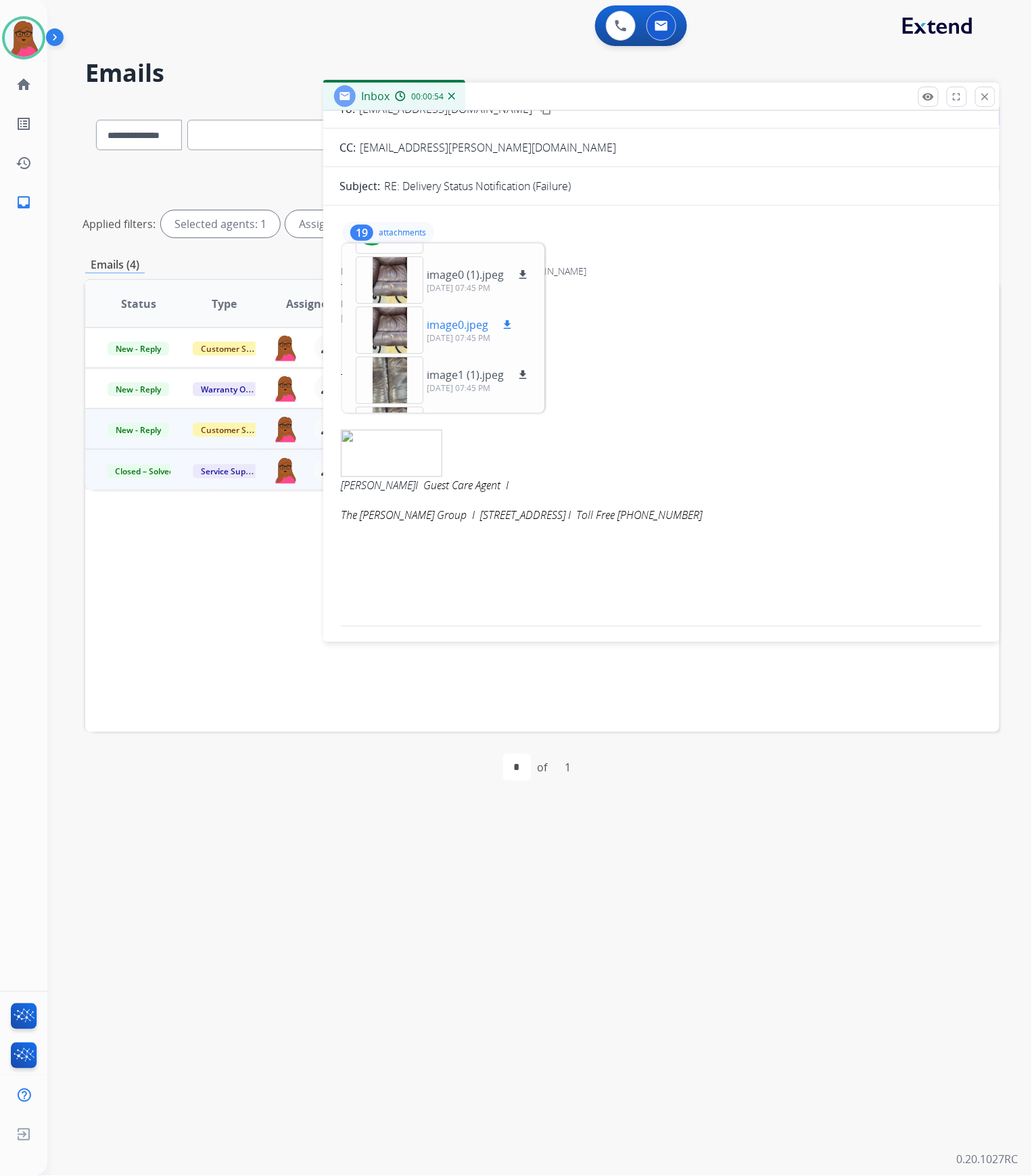
click at [387, 334] on div at bounding box center [390, 330] width 68 height 48
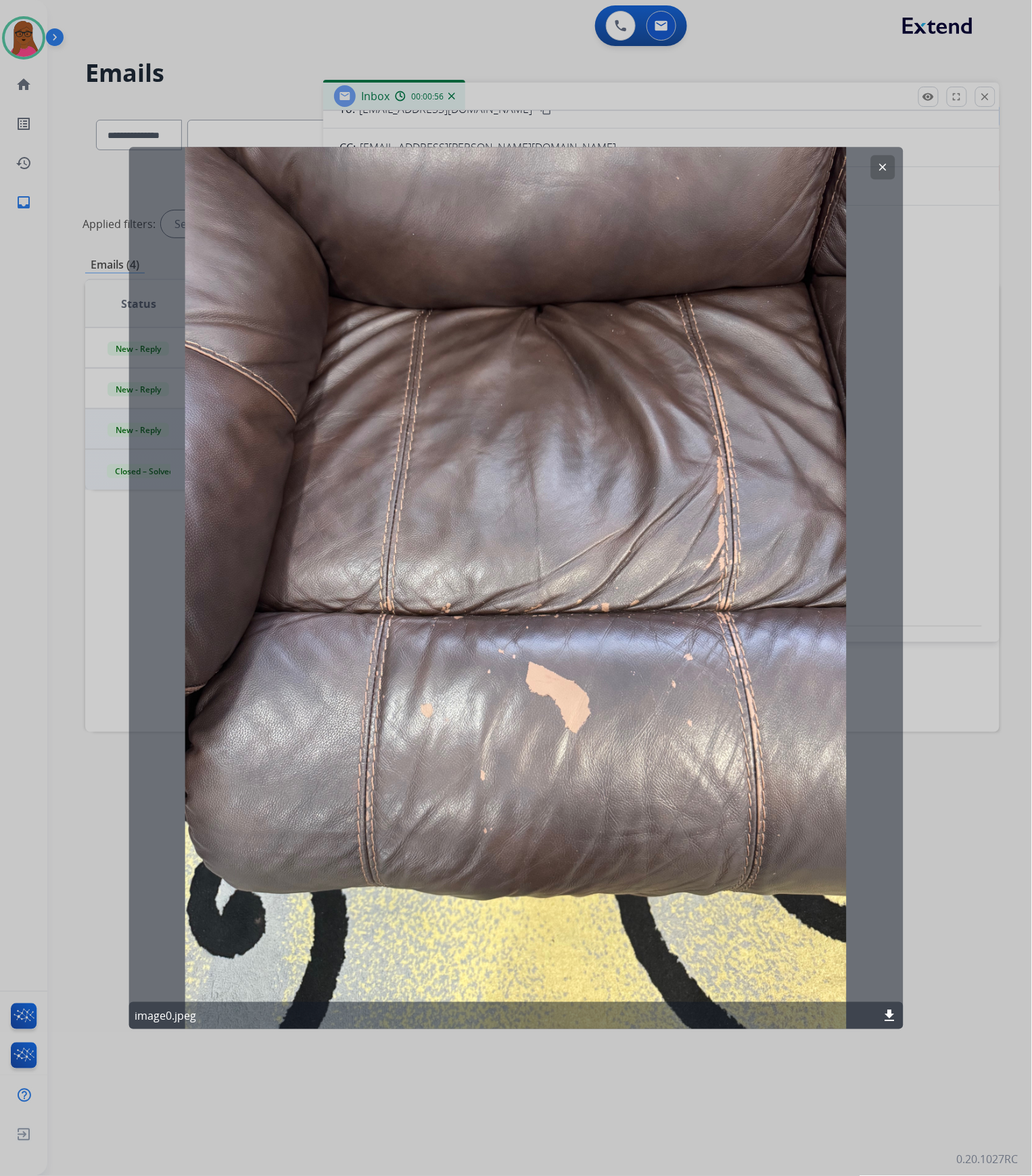
click at [883, 167] on mat-icon "clear" at bounding box center [882, 167] width 12 height 12
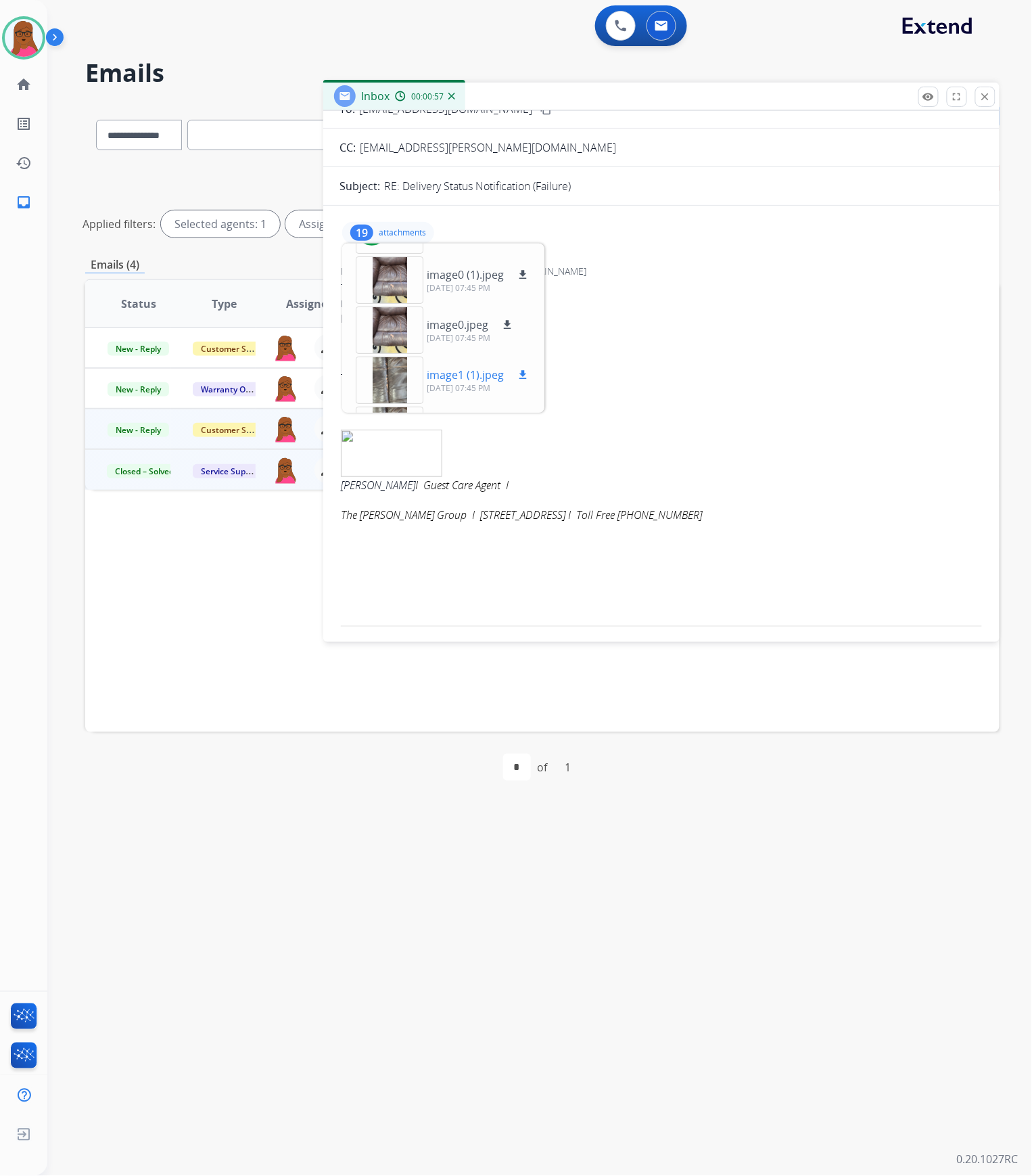
click at [384, 387] on div at bounding box center [390, 381] width 68 height 48
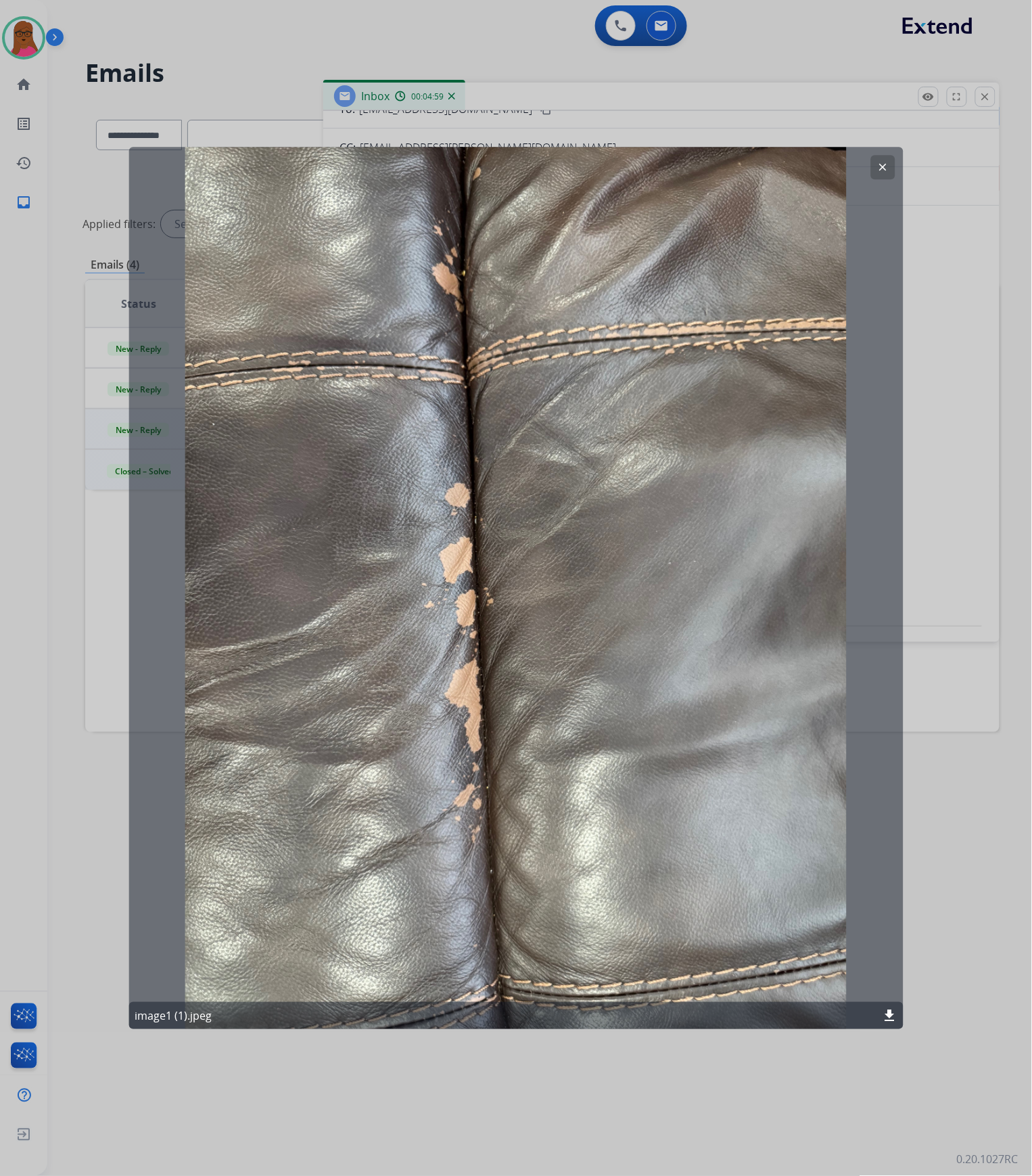
click at [883, 164] on mat-icon "clear" at bounding box center [882, 167] width 12 height 12
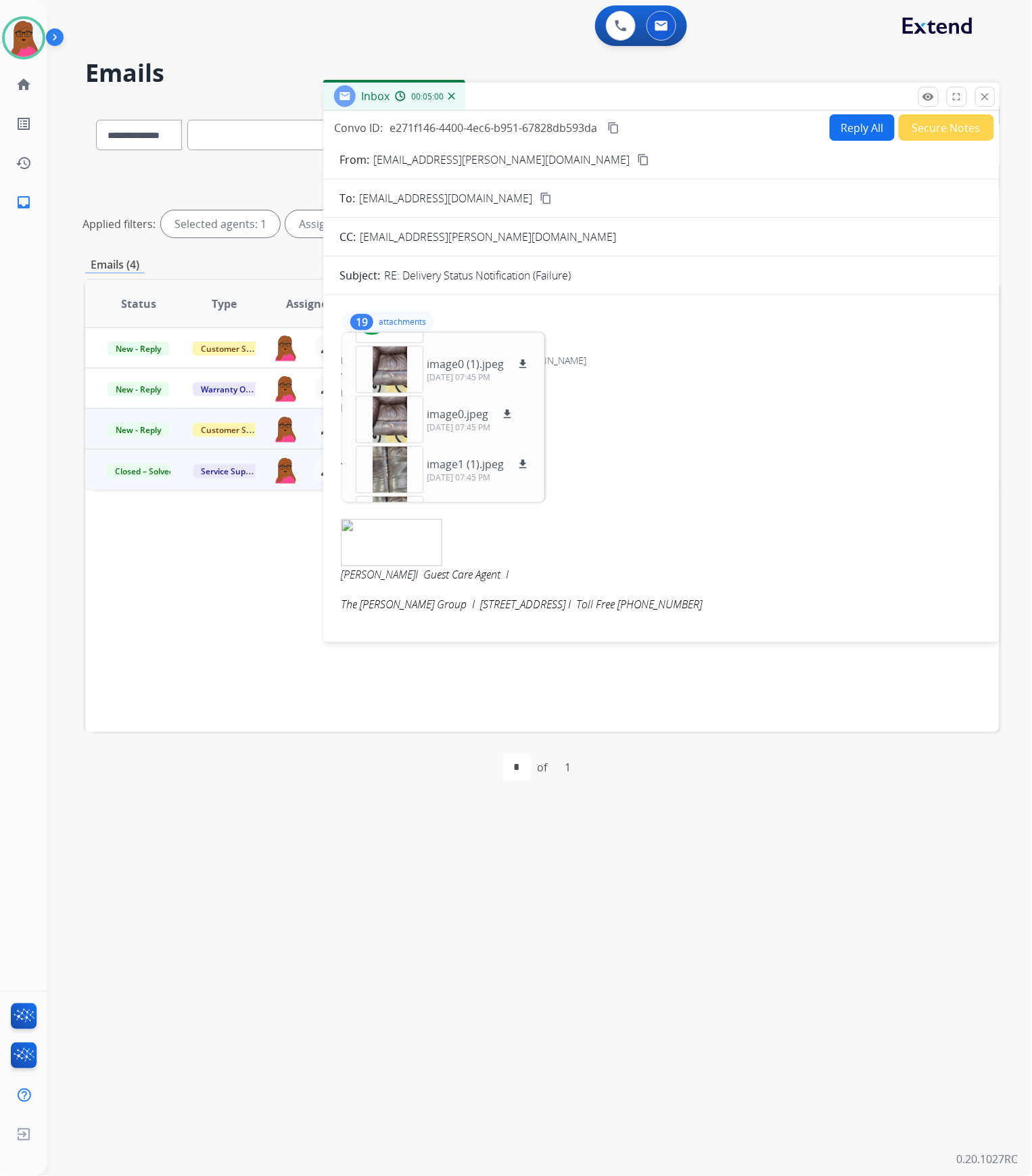
scroll to position [0, 0]
click at [992, 95] on button "close Close" at bounding box center [985, 97] width 20 height 20
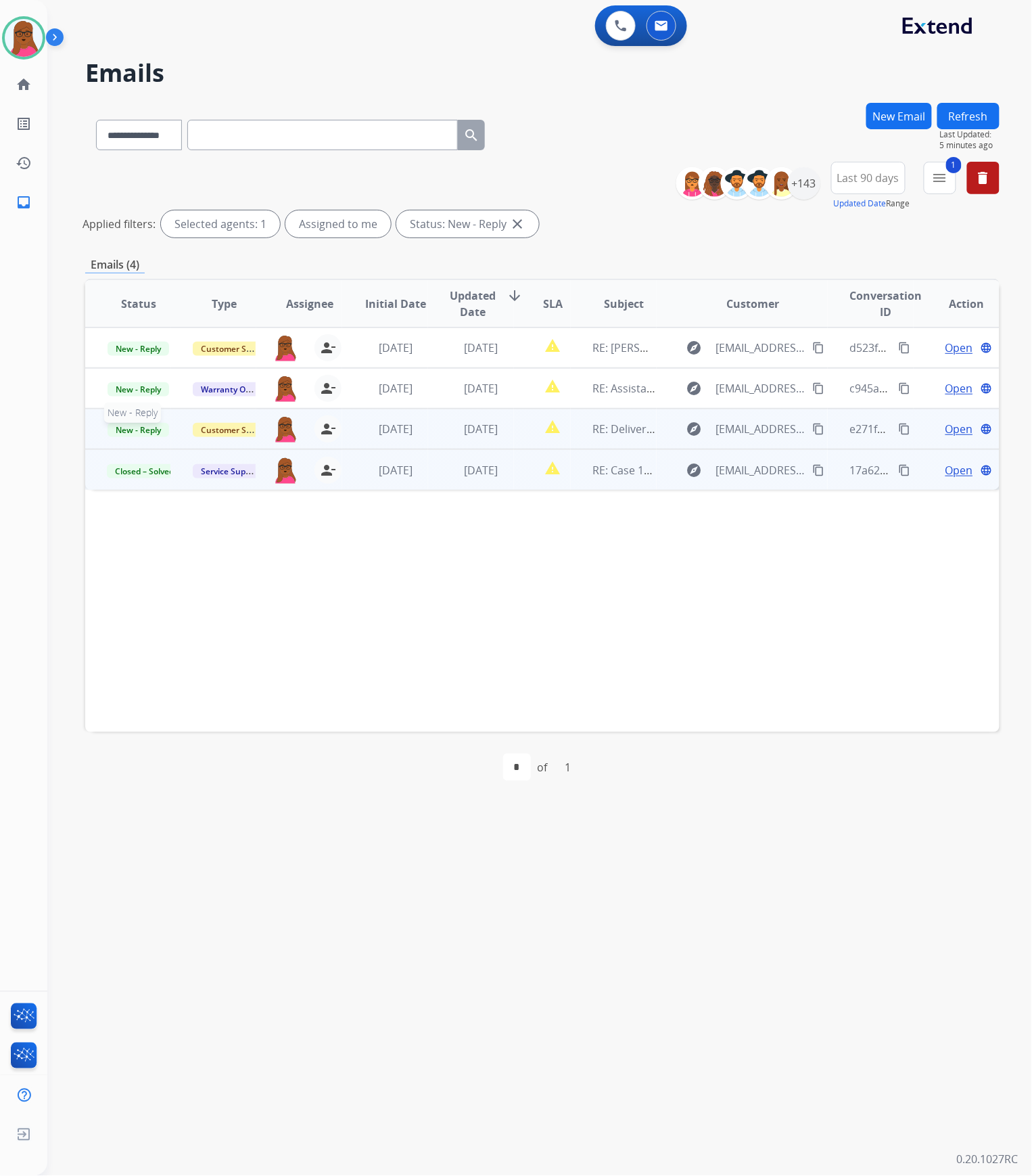
click at [149, 426] on span "New - Reply" at bounding box center [138, 430] width 61 height 15
click at [224, 553] on p "Closed – Solved" at bounding box center [203, 556] width 78 height 19
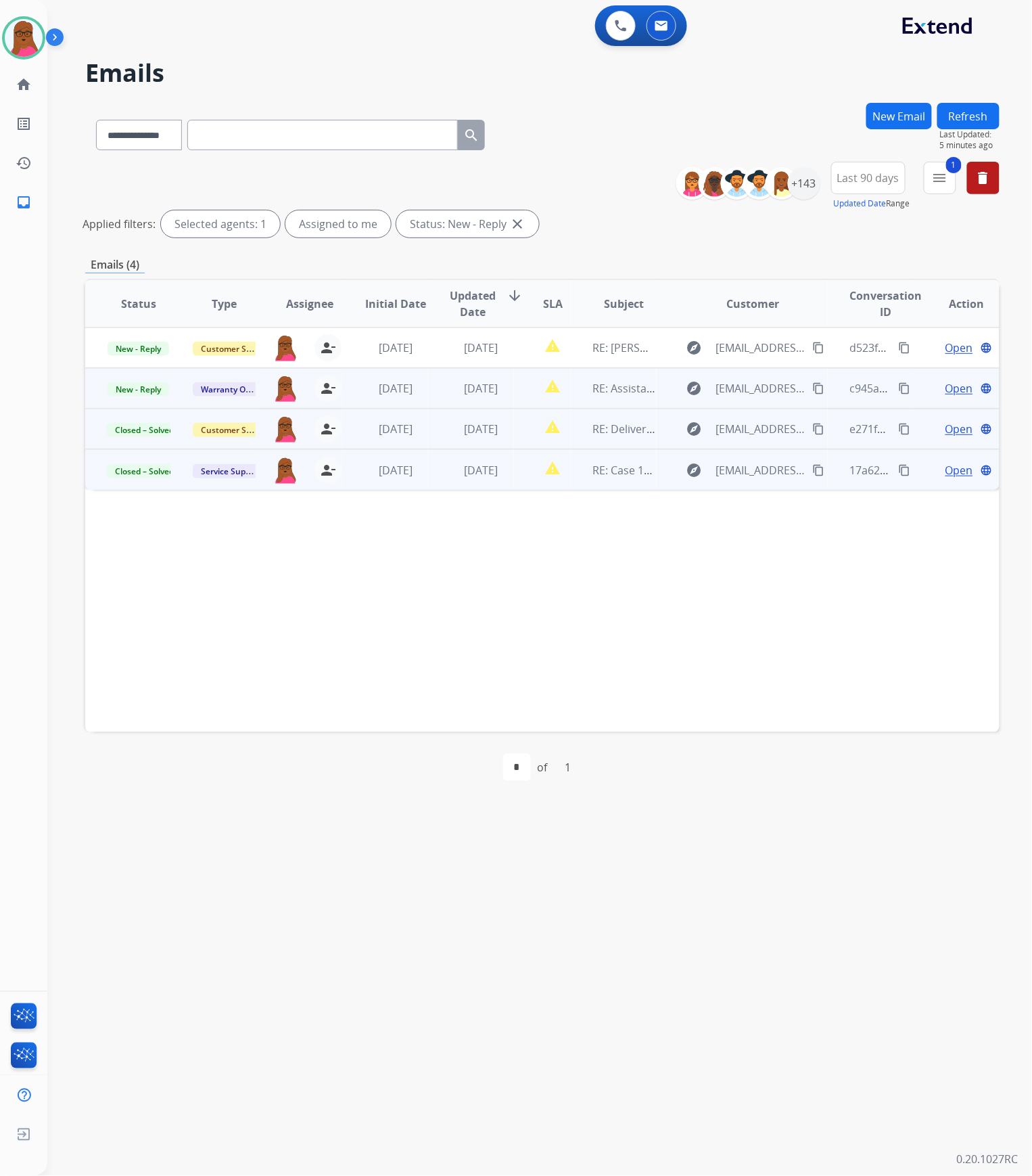
click at [946, 388] on span "Open" at bounding box center [960, 389] width 27 height 16
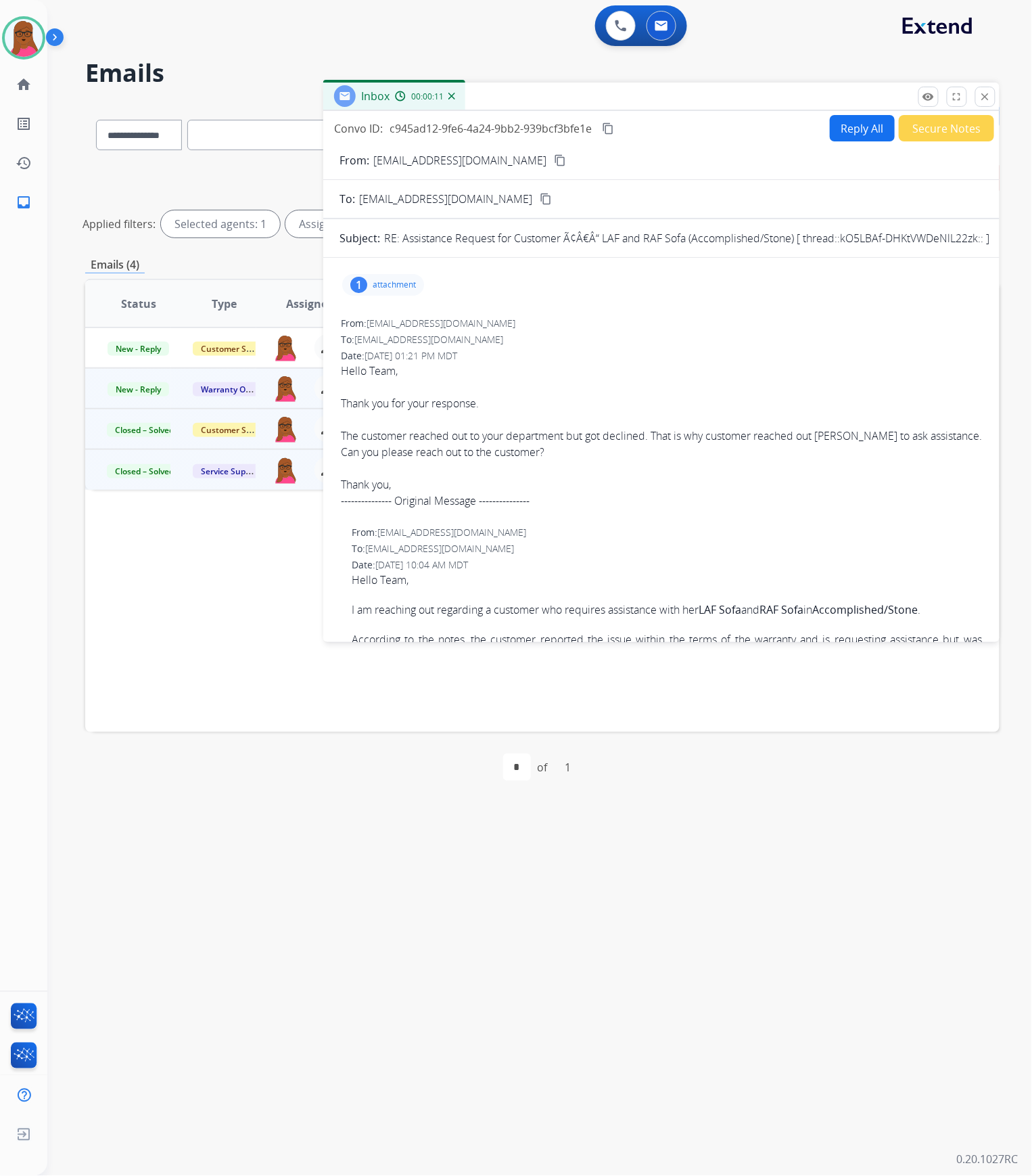
click at [930, 107] on div "Inbox 00:00:11" at bounding box center [661, 96] width 676 height 28
click at [929, 98] on mat-icon "remove_red_eye" at bounding box center [929, 96] width 12 height 12
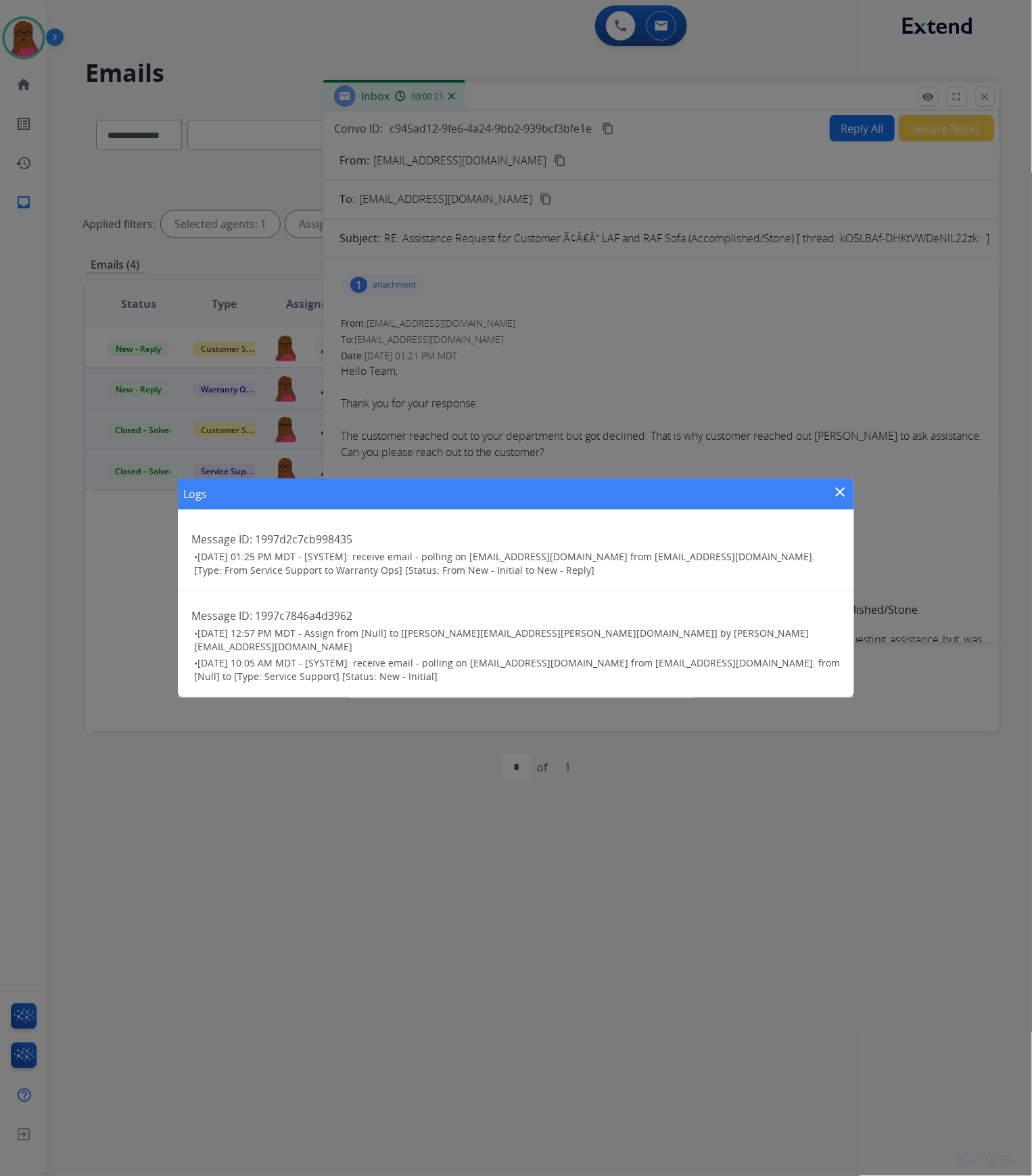
click at [836, 498] on mat-icon "close" at bounding box center [841, 492] width 16 height 16
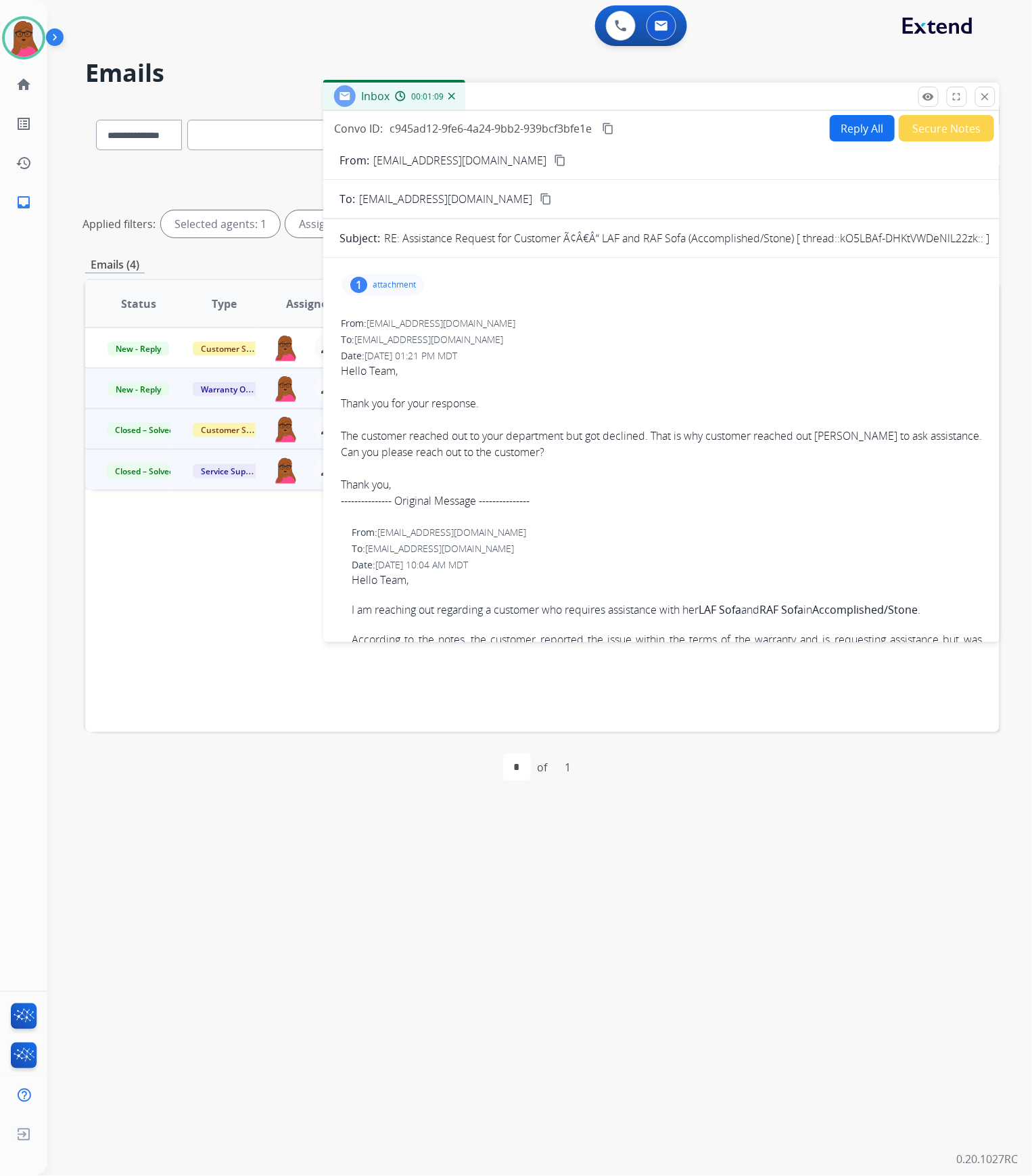
click at [403, 287] on p "attachment" at bounding box center [393, 285] width 43 height 11
click at [414, 320] on div "file_copy image. download [DATE] 03:21 PM" at bounding box center [422, 322] width 154 height 48
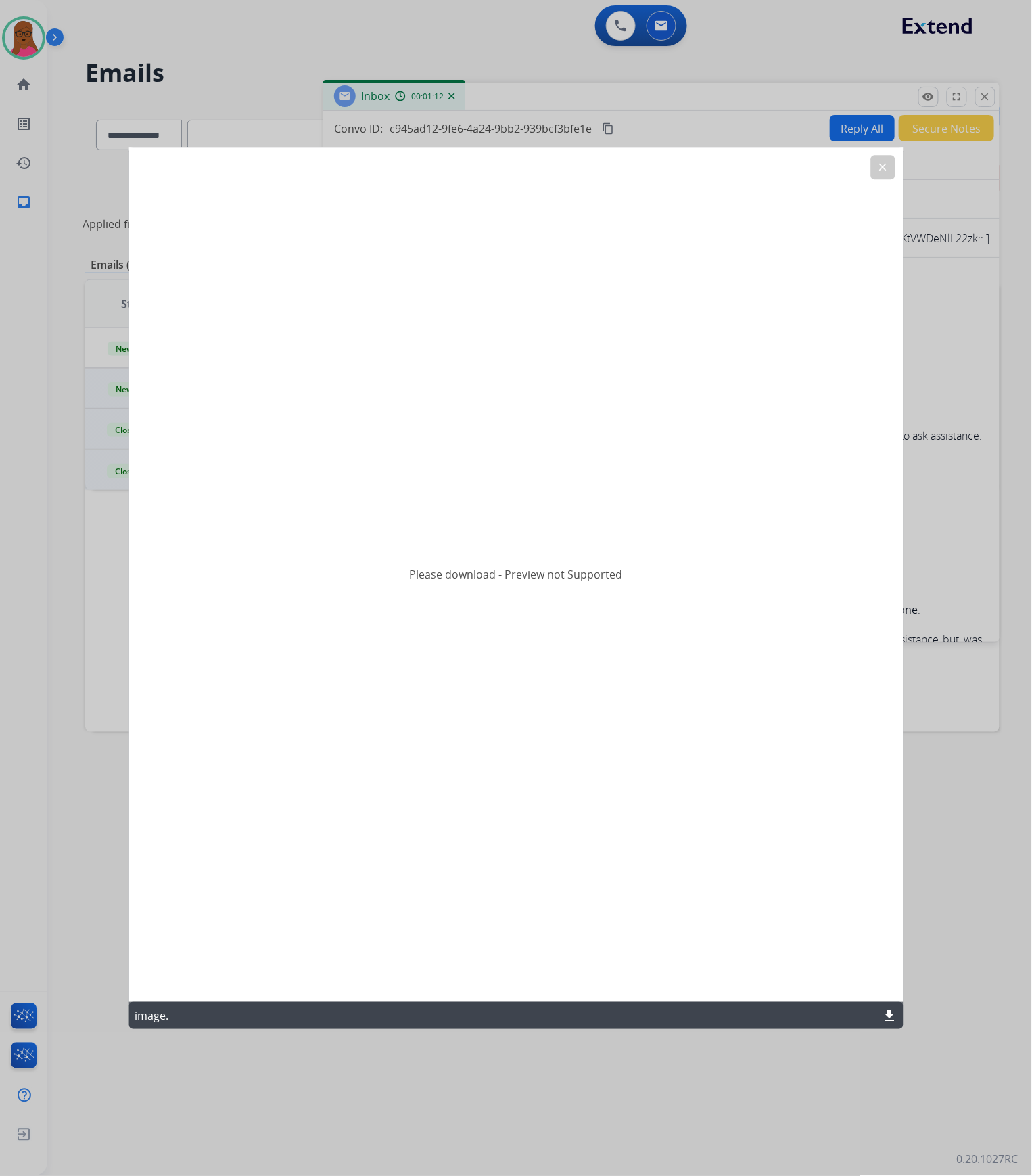
click at [883, 599] on mat-icon "download" at bounding box center [889, 1016] width 16 height 16
click at [877, 171] on mat-icon "clear" at bounding box center [882, 167] width 12 height 12
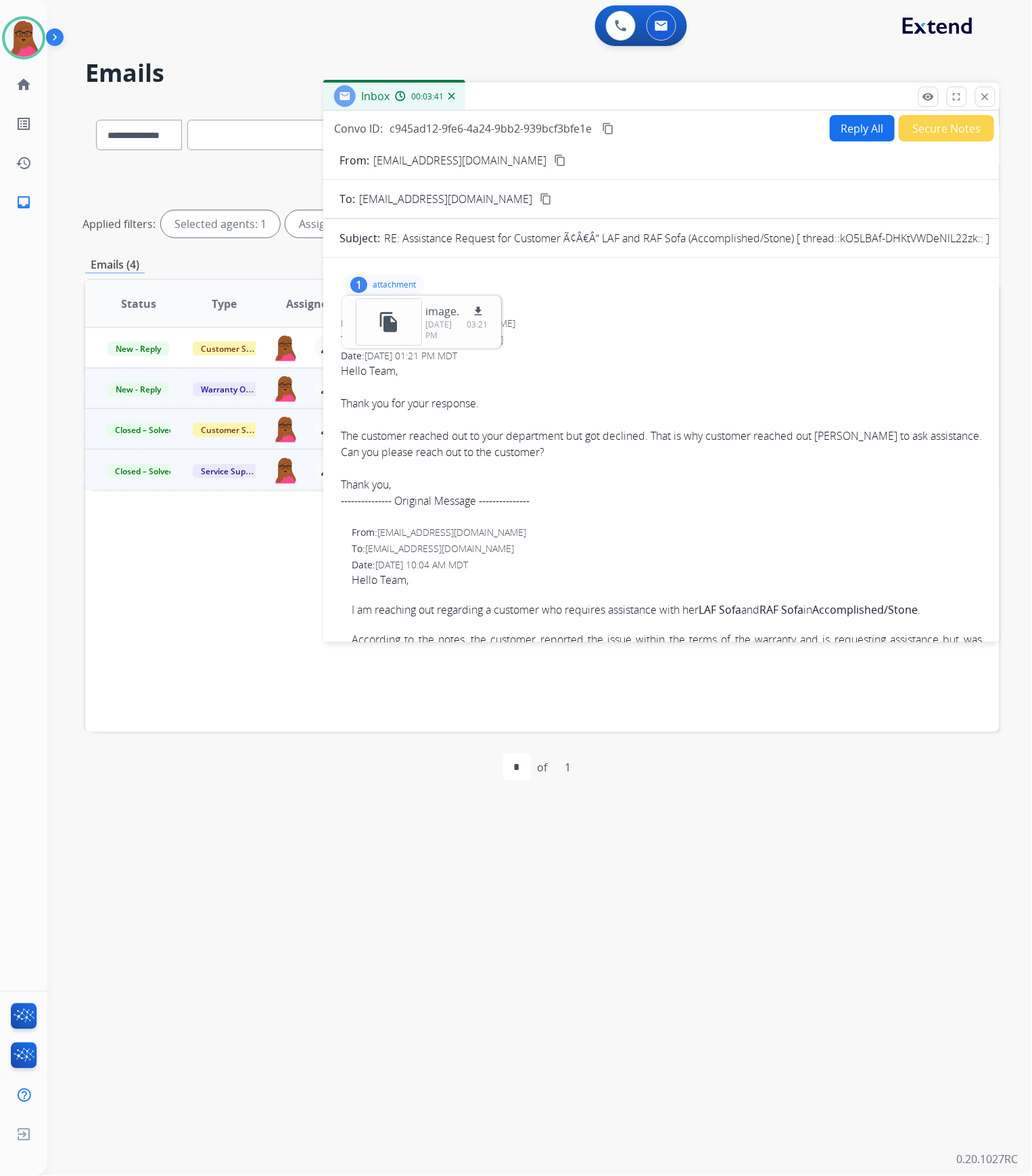
drag, startPoint x: 983, startPoint y: 92, endPoint x: 231, endPoint y: 423, distance: 821.6
click at [983, 92] on mat-icon "close" at bounding box center [985, 96] width 12 height 12
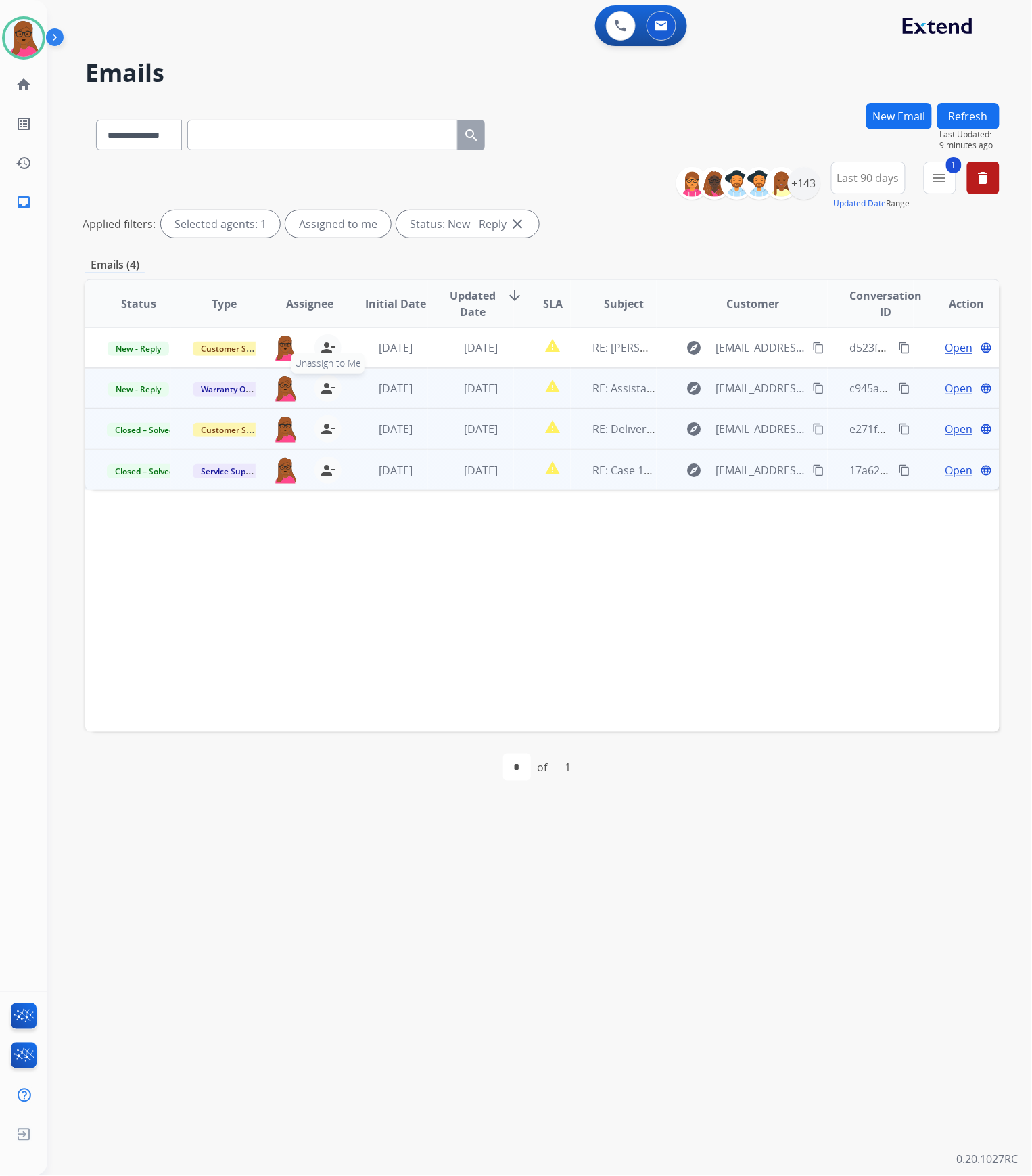
click at [322, 391] on mat-icon "person_remove" at bounding box center [328, 389] width 16 height 16
click at [951, 384] on span "Open" at bounding box center [960, 389] width 27 height 16
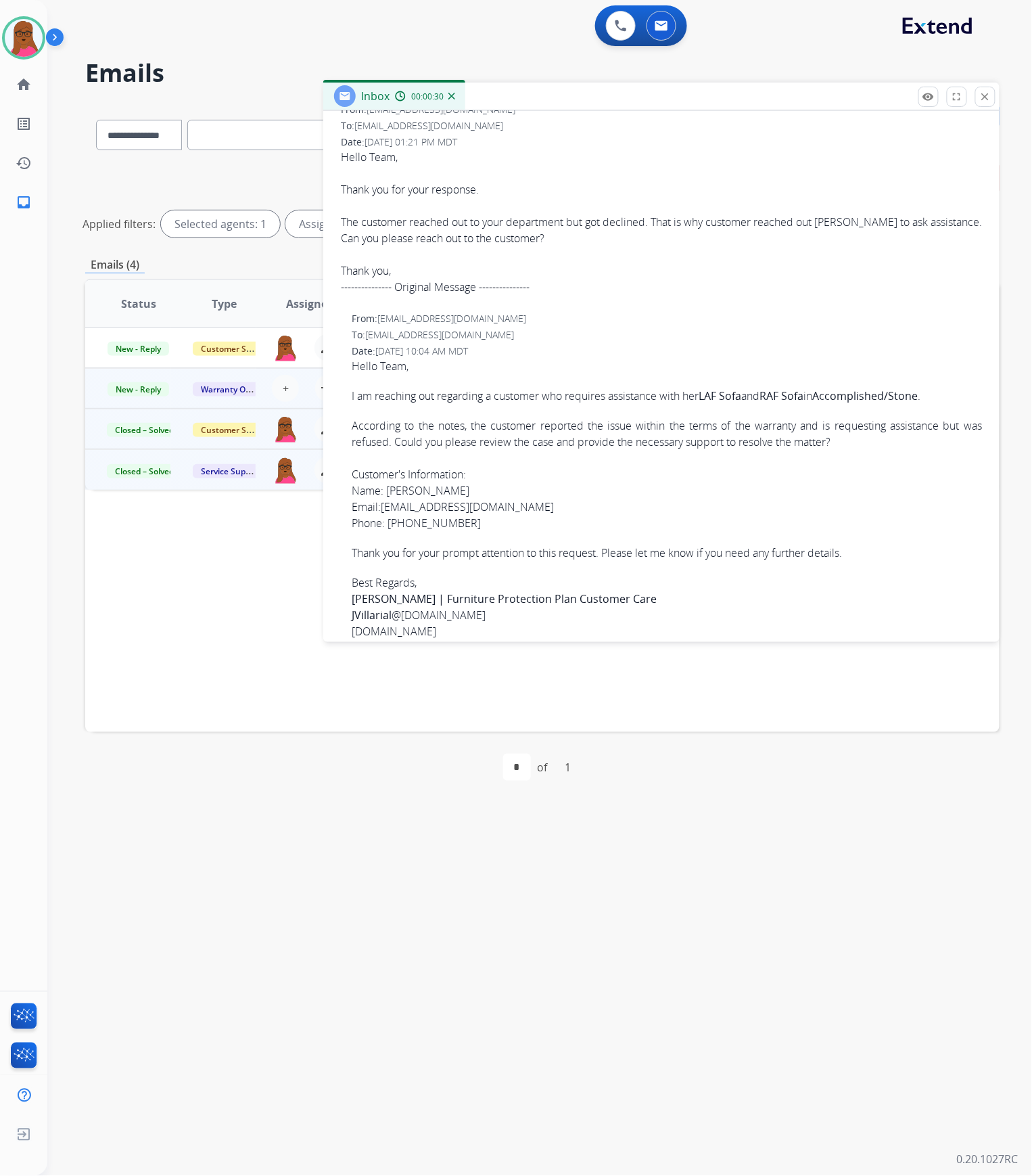
scroll to position [180, 0]
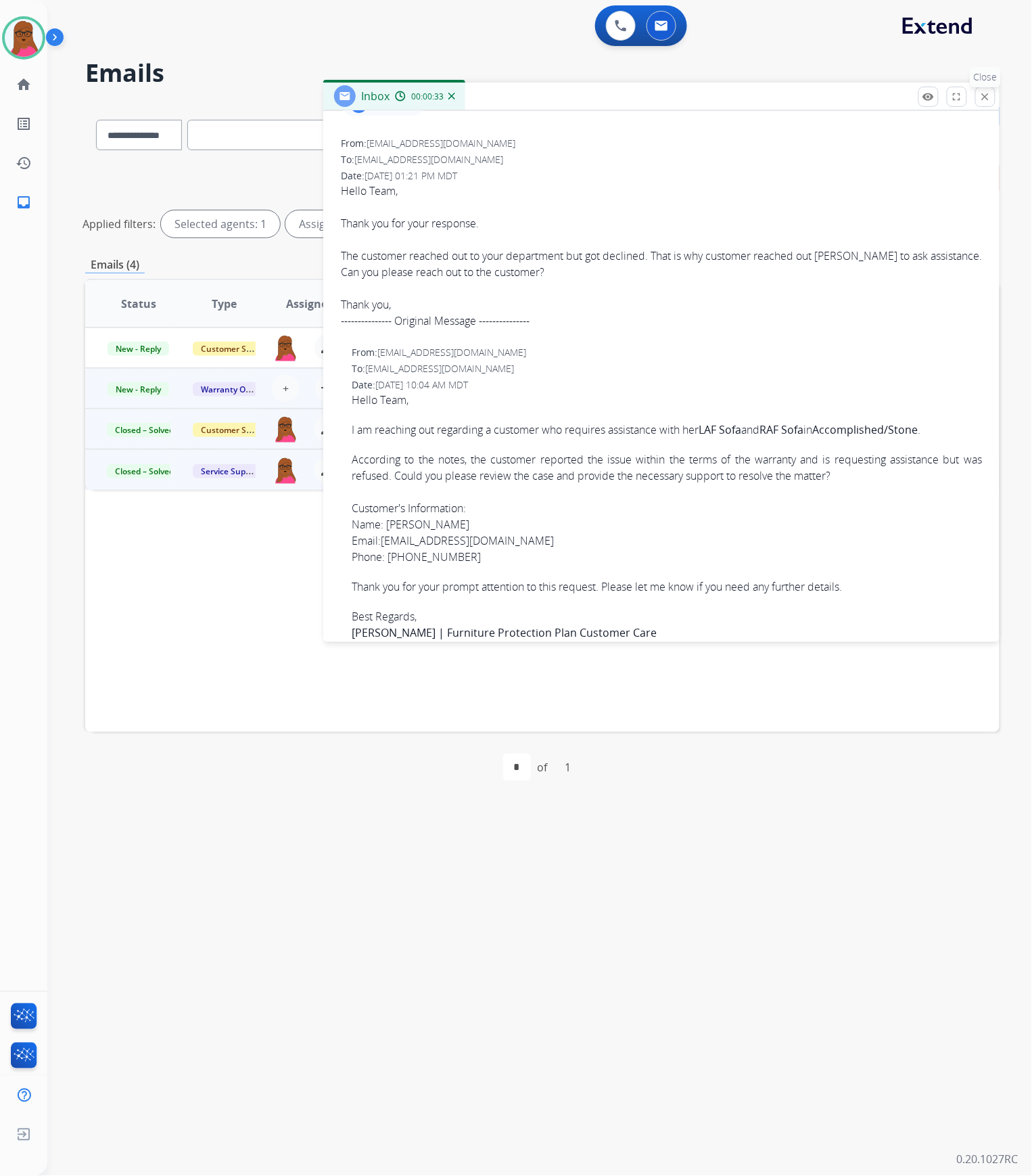
click at [980, 95] on mat-icon "close" at bounding box center [985, 96] width 12 height 12
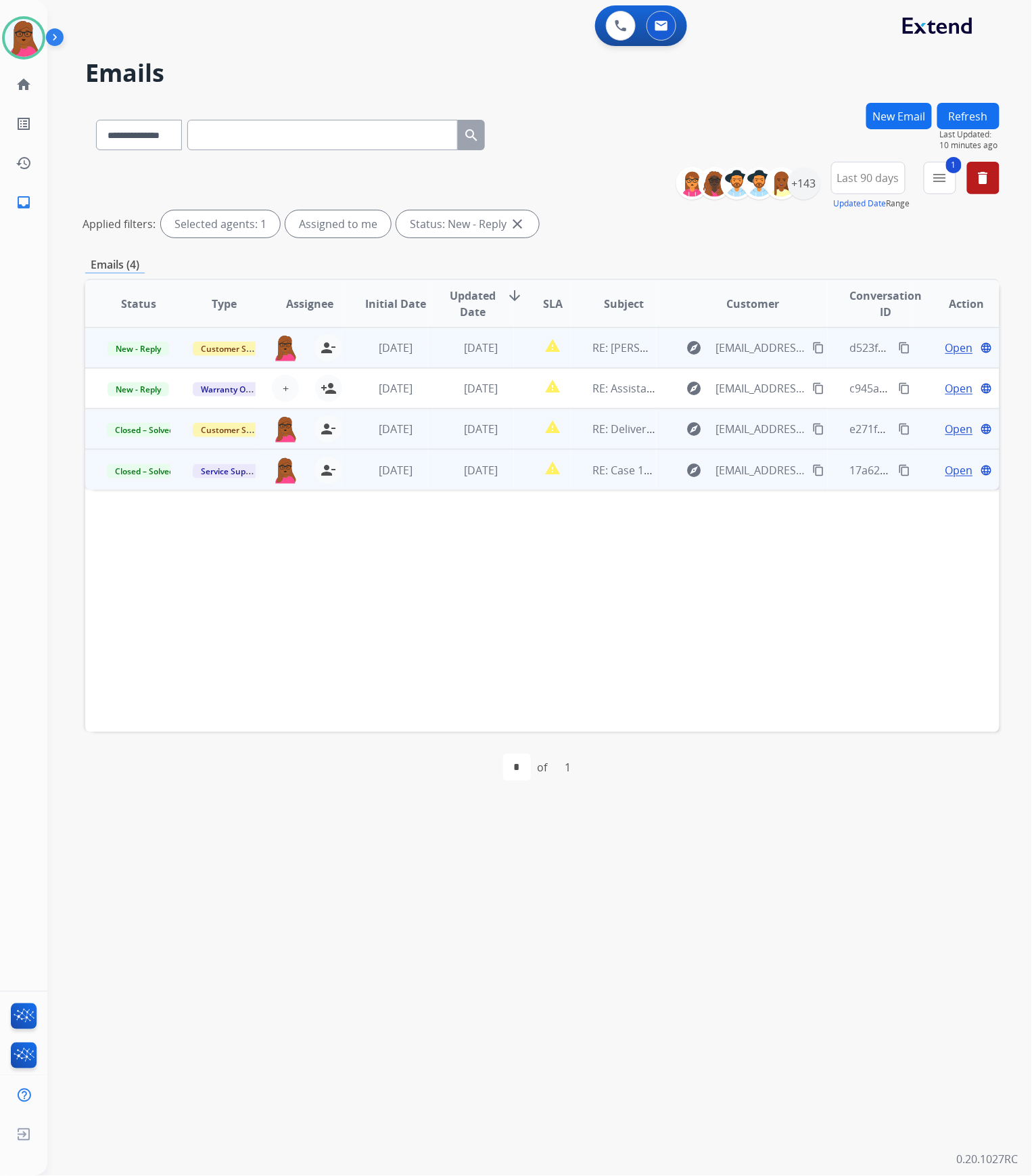
click at [961, 344] on span "Open" at bounding box center [960, 348] width 27 height 16
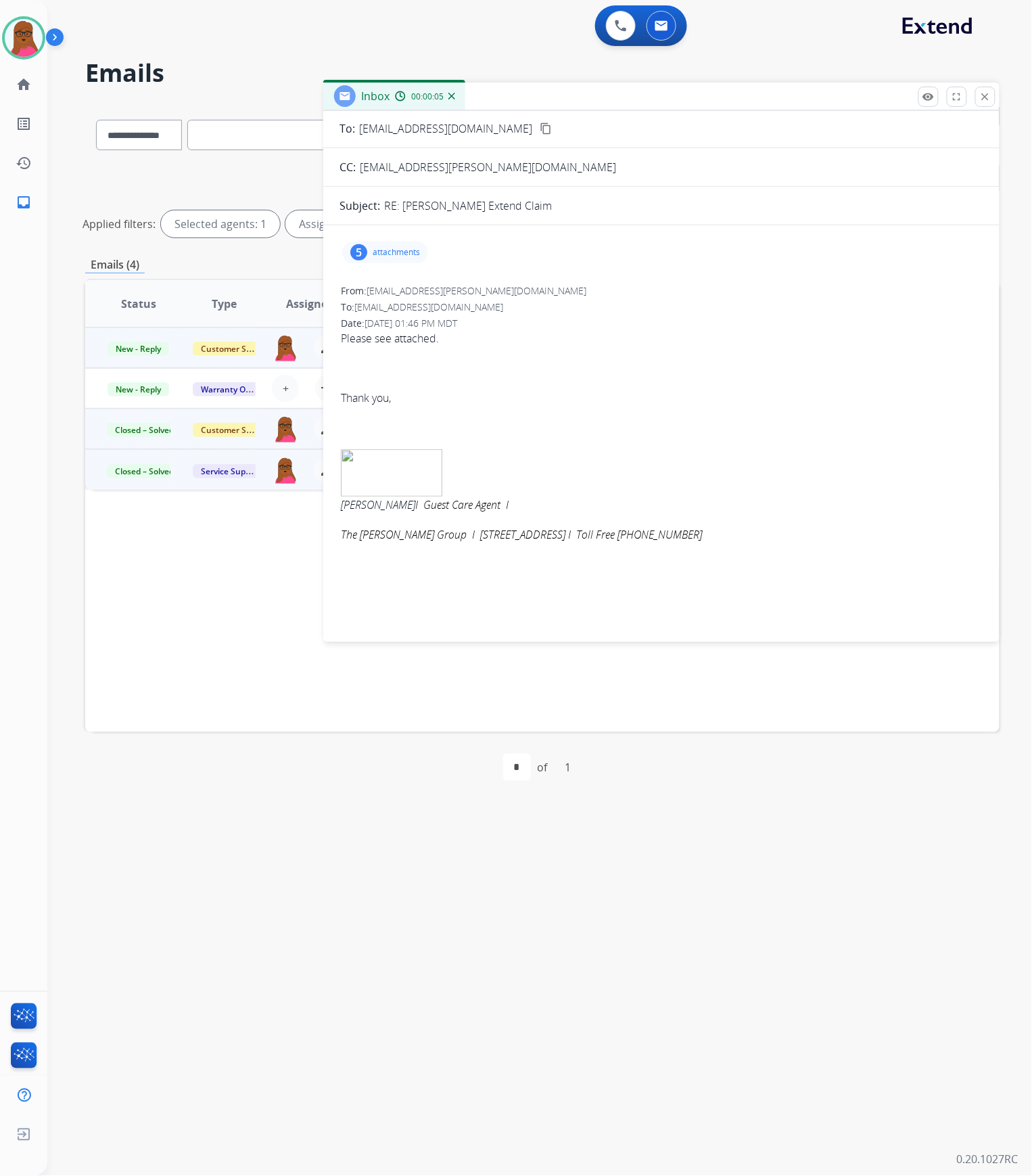
scroll to position [0, 0]
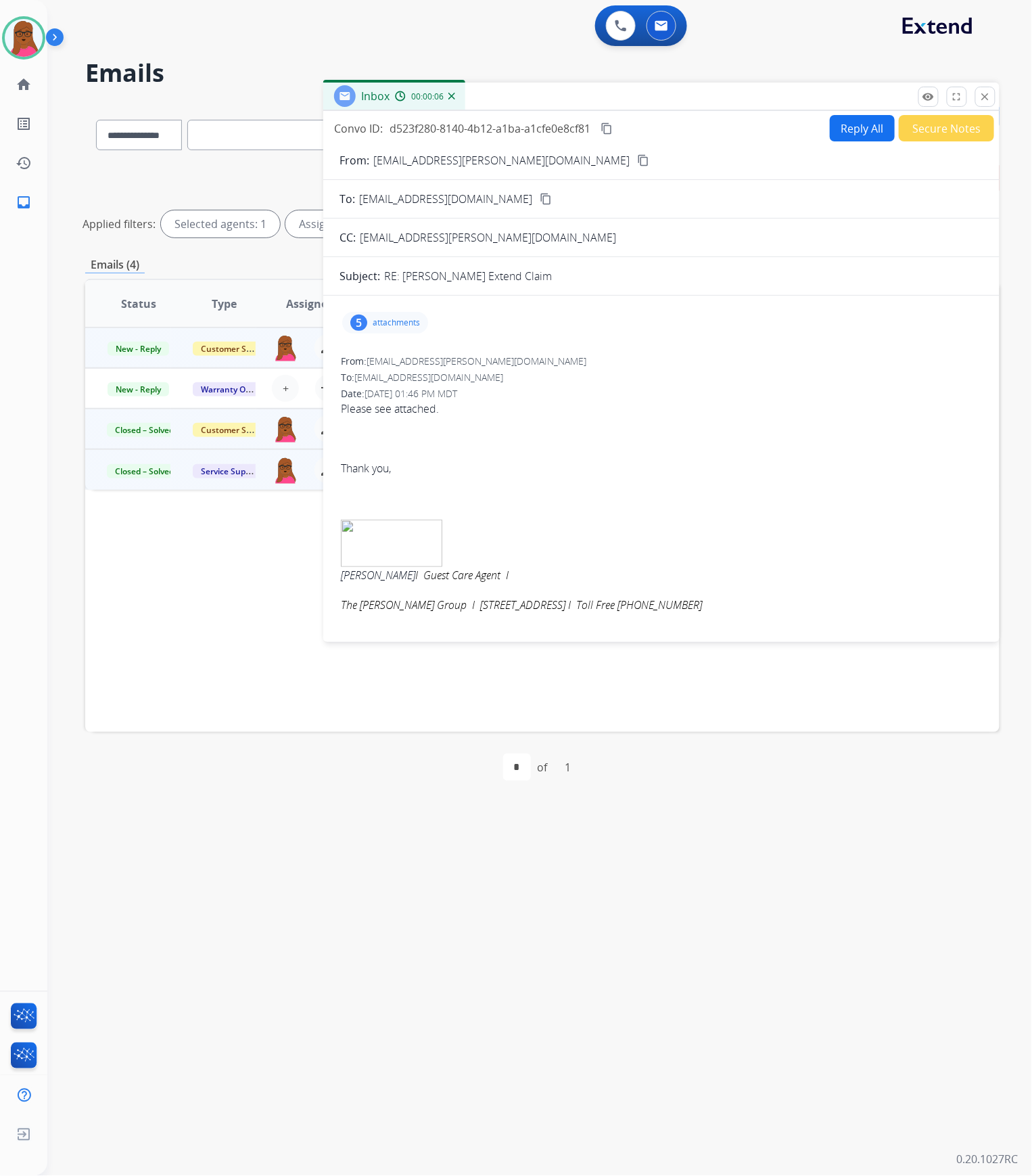
click at [385, 318] on p "attachments" at bounding box center [396, 323] width 48 height 11
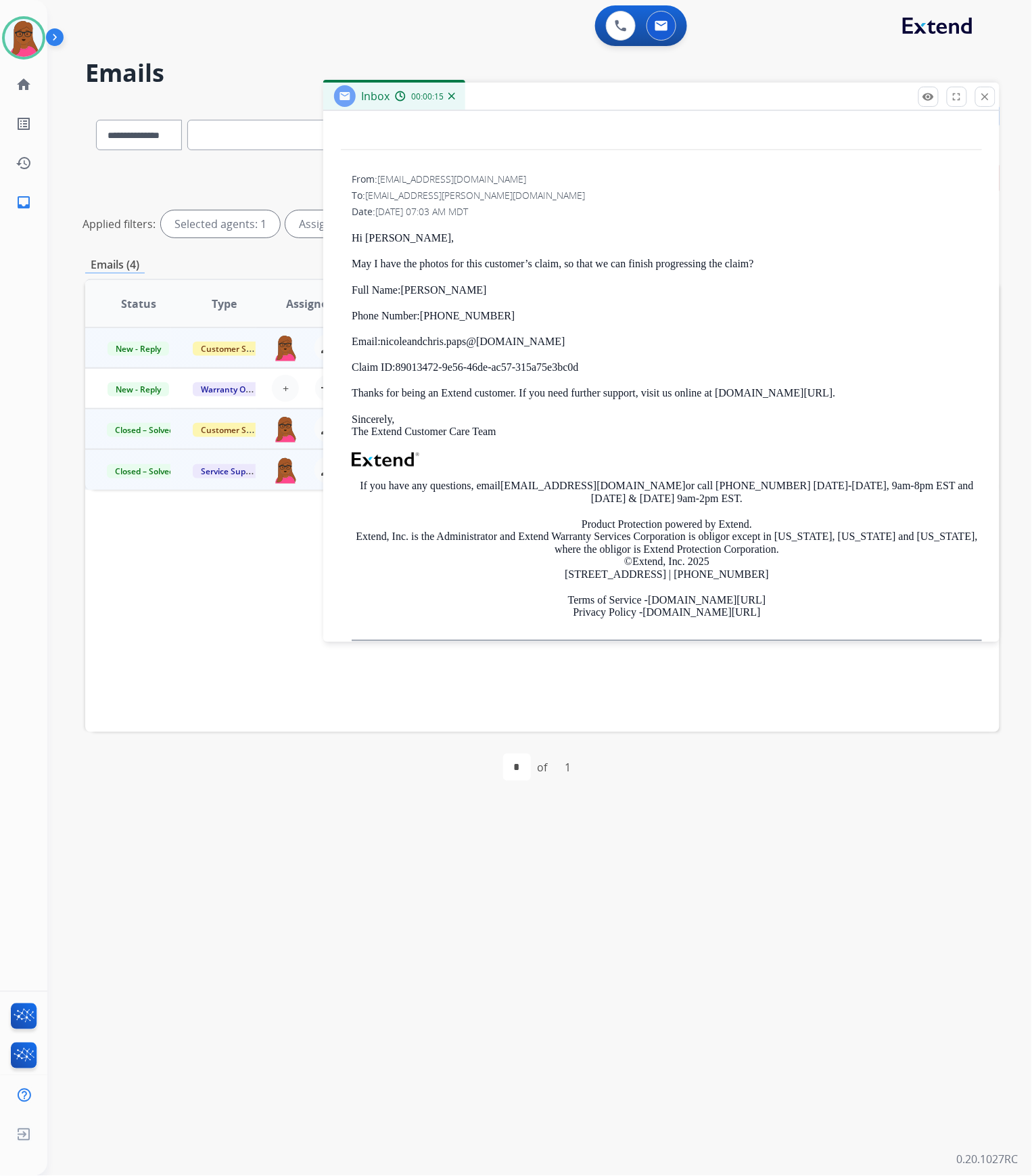
scroll to position [601, 0]
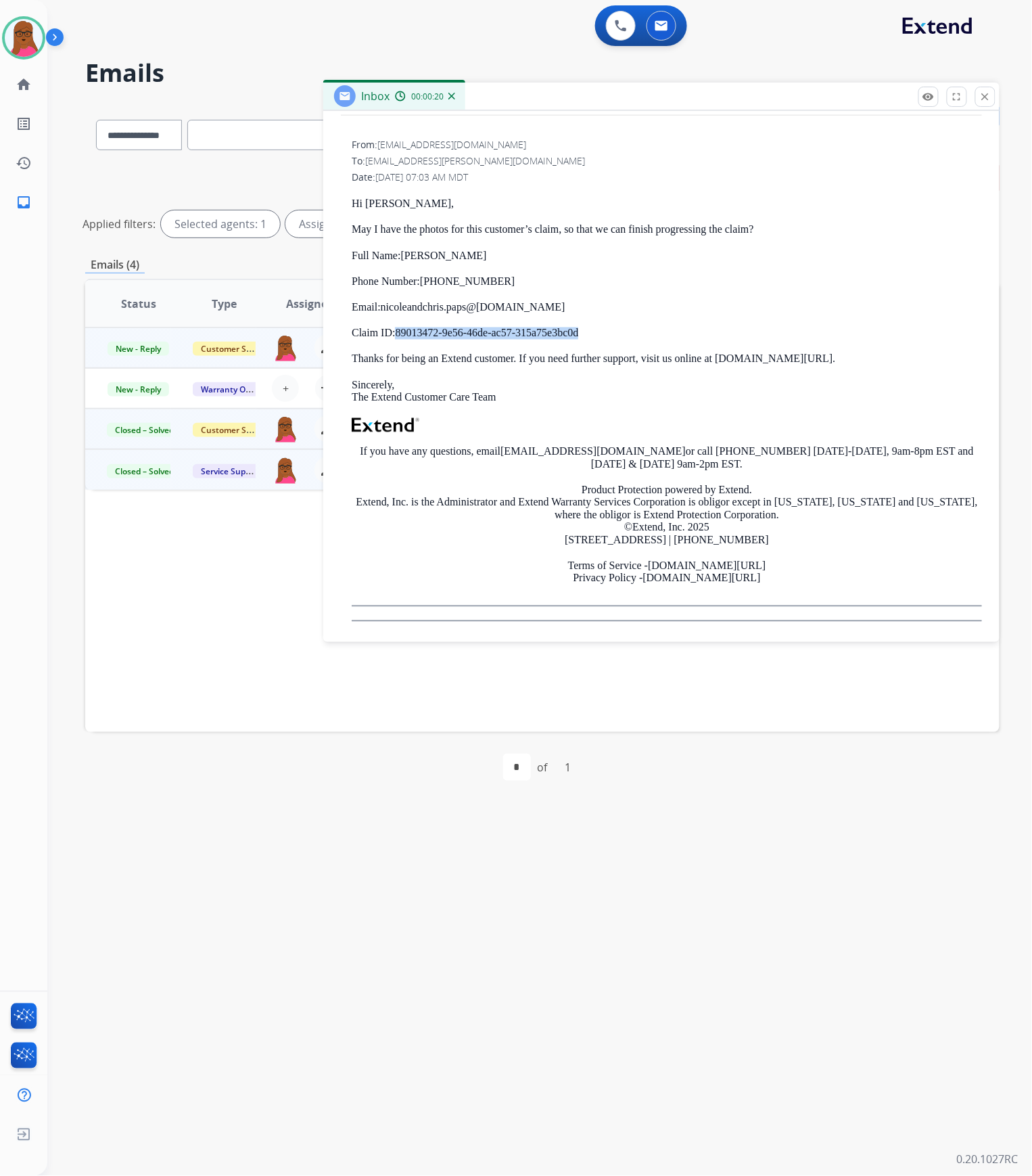
drag, startPoint x: 586, startPoint y: 333, endPoint x: 396, endPoint y: 336, distance: 190.0
click at [395, 336] on p "Claim ID: 89013472-9e56-46de-ac57-315a75e3bc0d" at bounding box center [666, 333] width 630 height 12
copy p "89013472-9e56-46de-ac57-315a75e3bc0d"
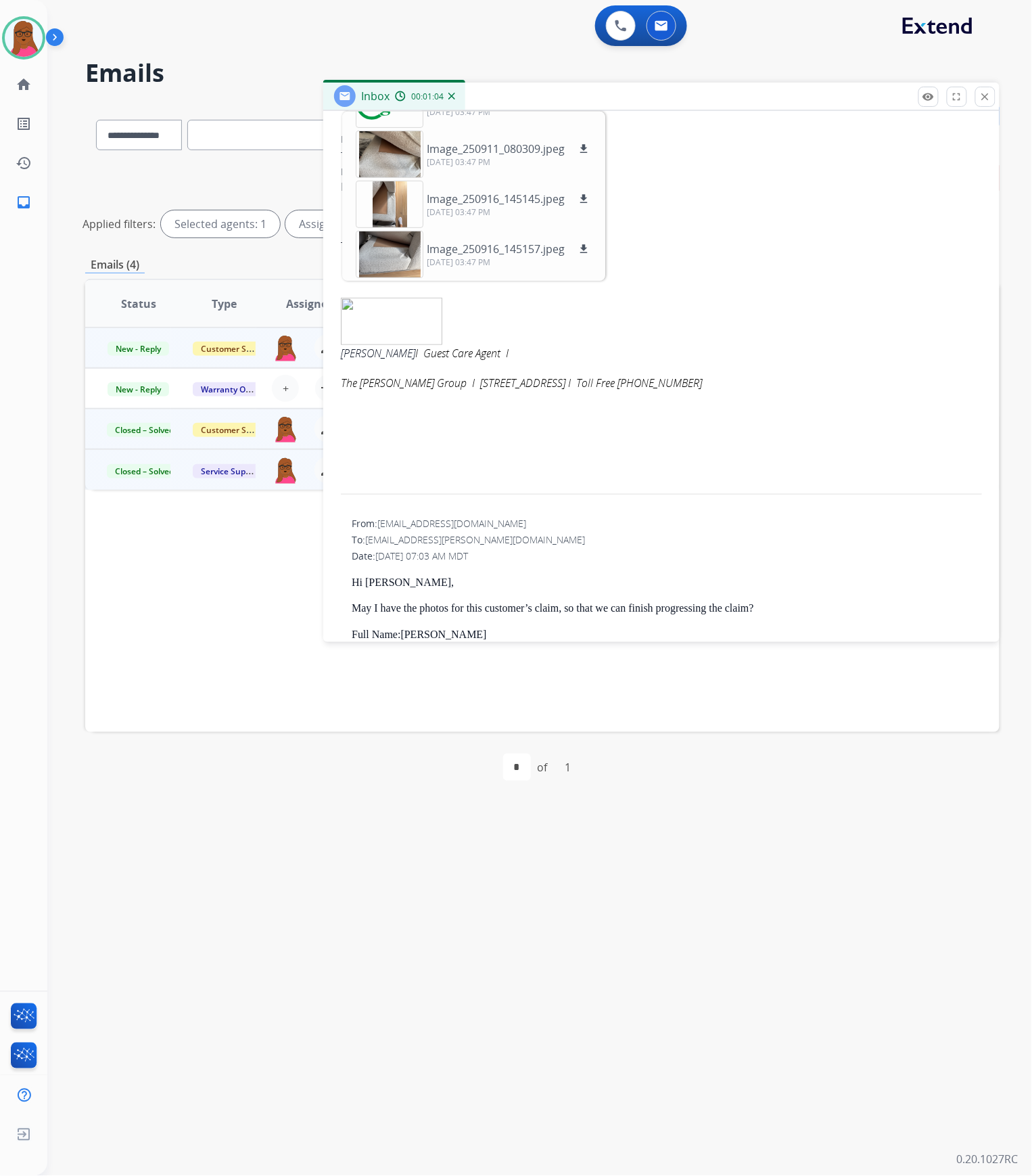
scroll to position [59, 0]
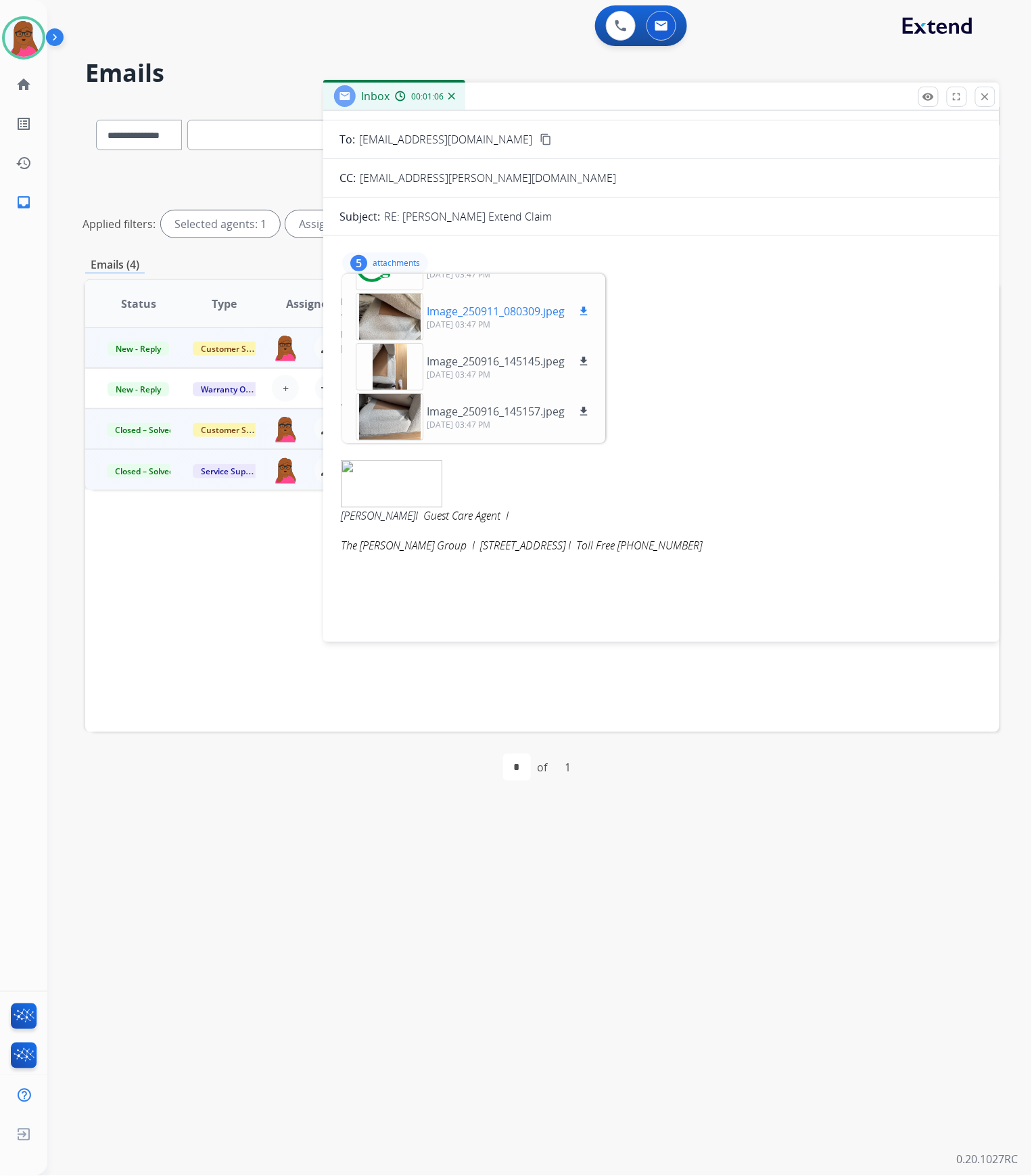
click at [396, 314] on div at bounding box center [390, 317] width 68 height 48
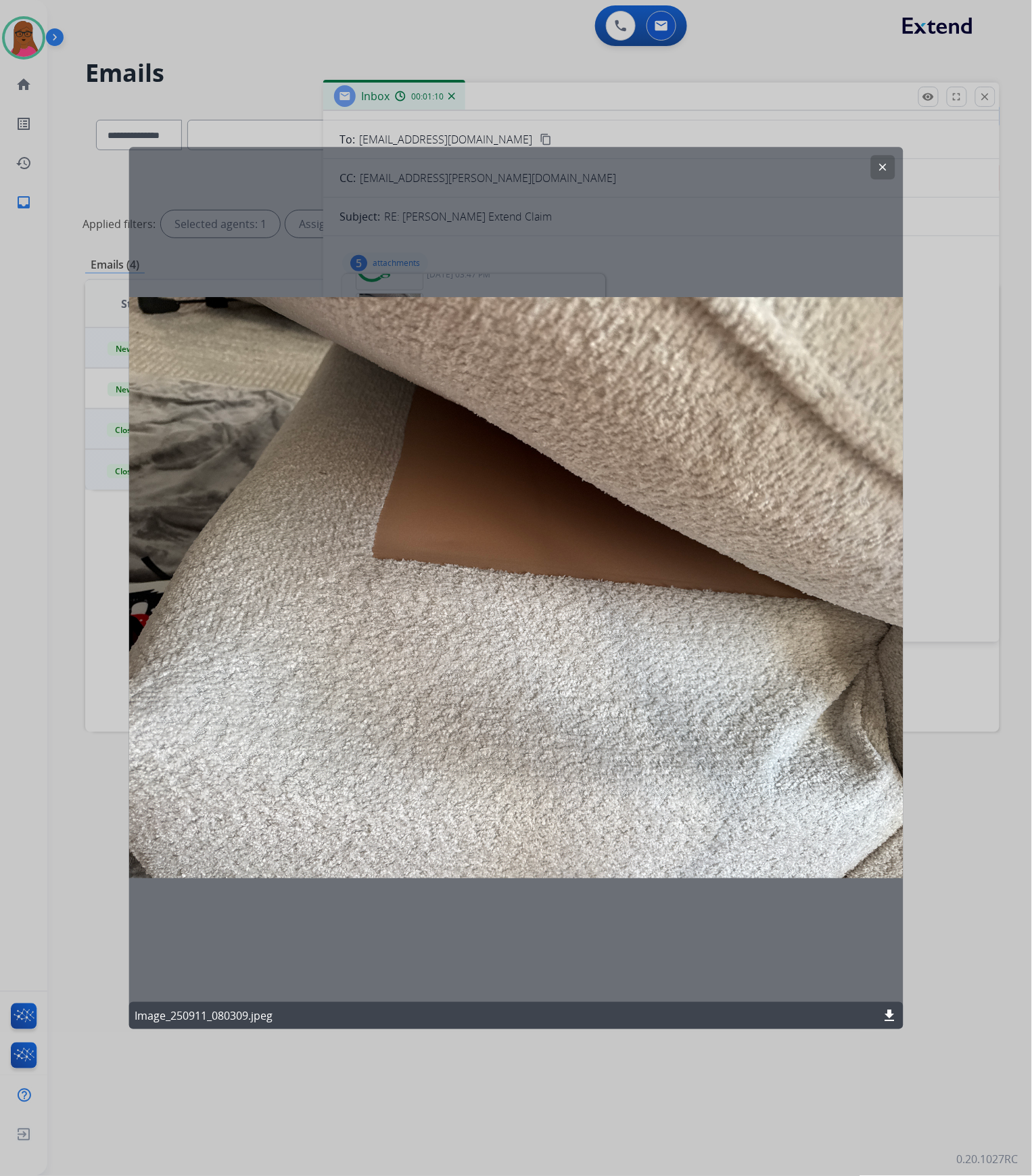
click at [876, 162] on button "clear" at bounding box center [883, 167] width 25 height 25
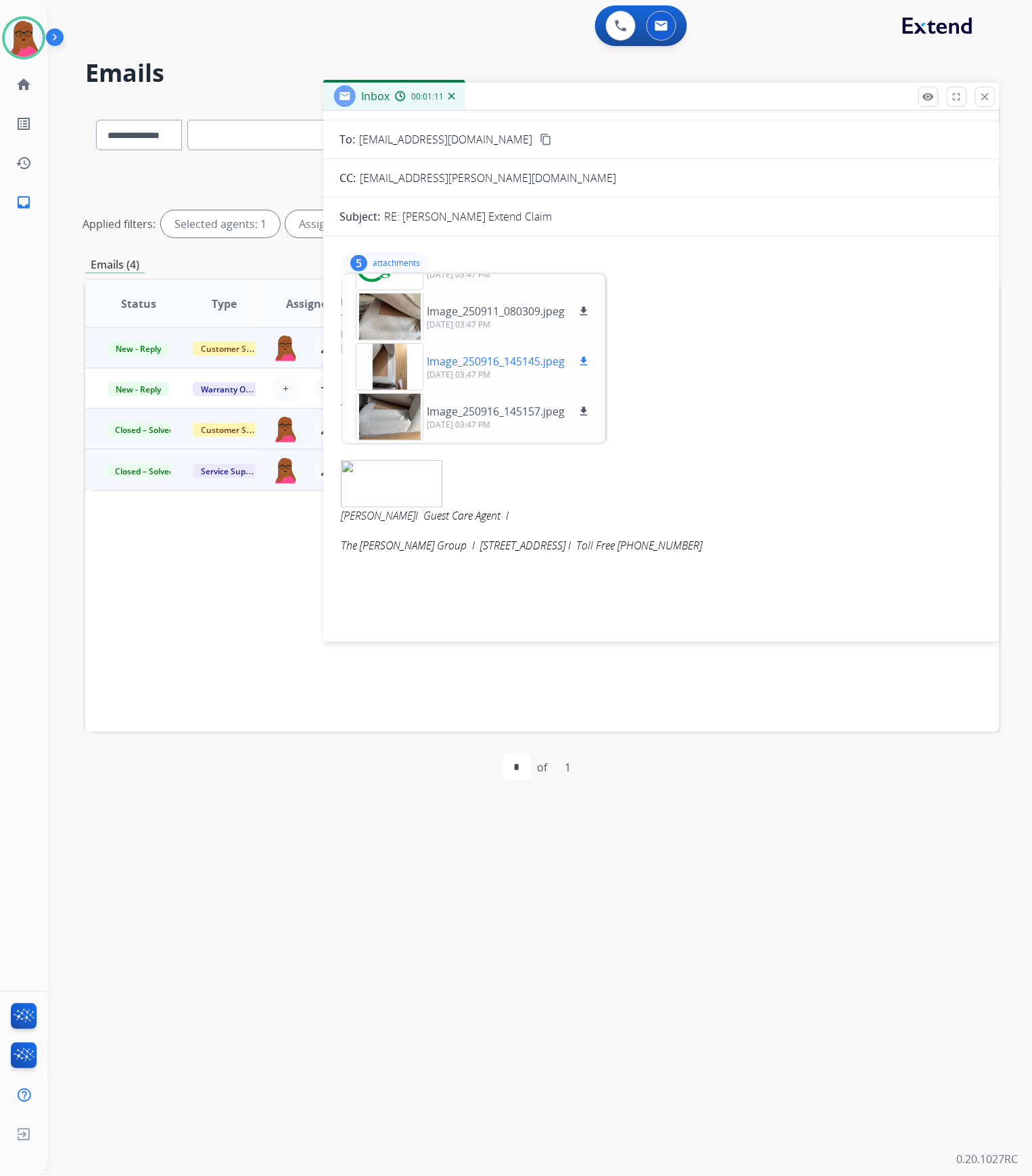
click at [475, 361] on p "Image_250916_145145.jpeg" at bounding box center [496, 361] width 138 height 16
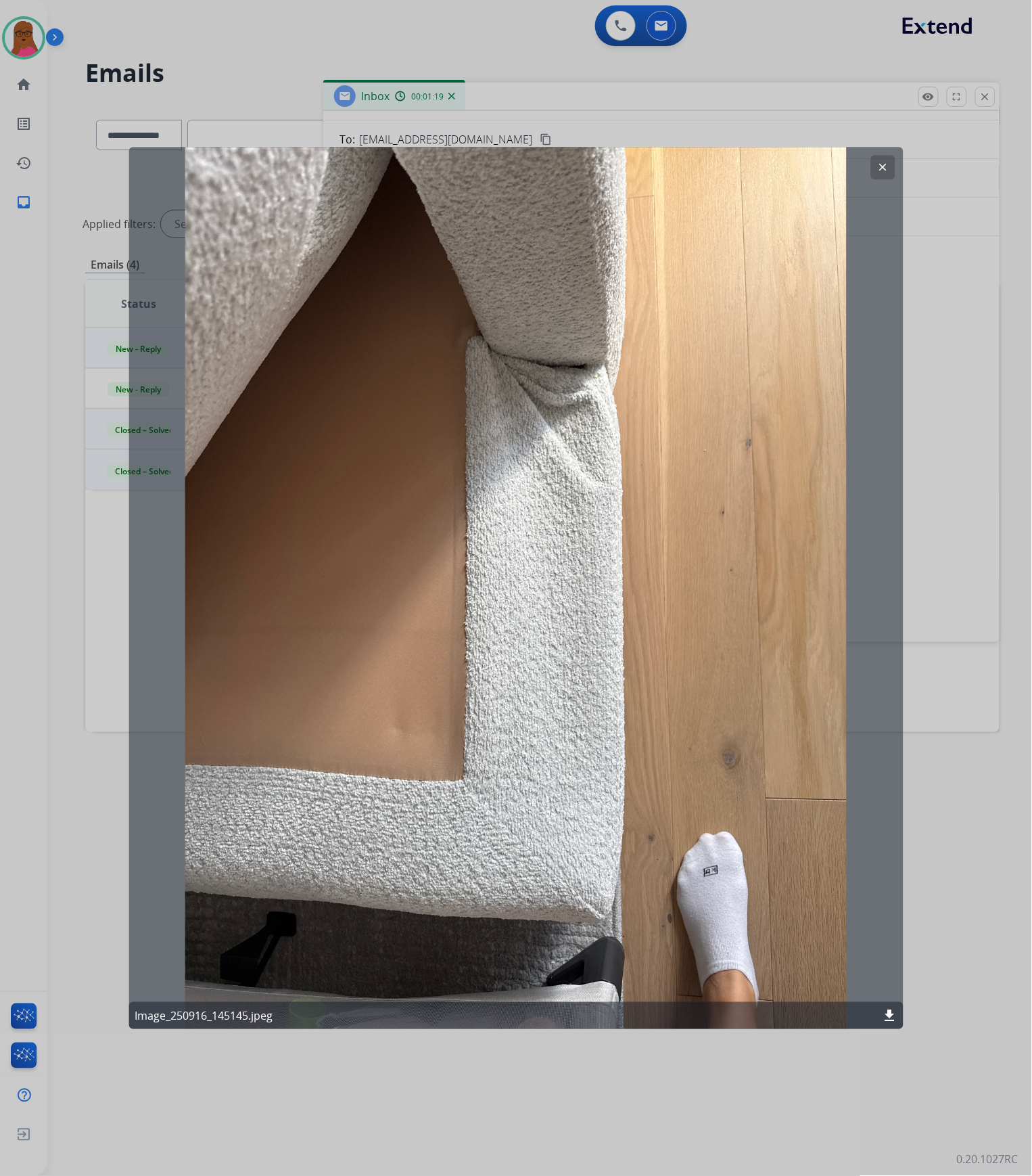
click at [887, 167] on mat-icon "clear" at bounding box center [882, 167] width 12 height 12
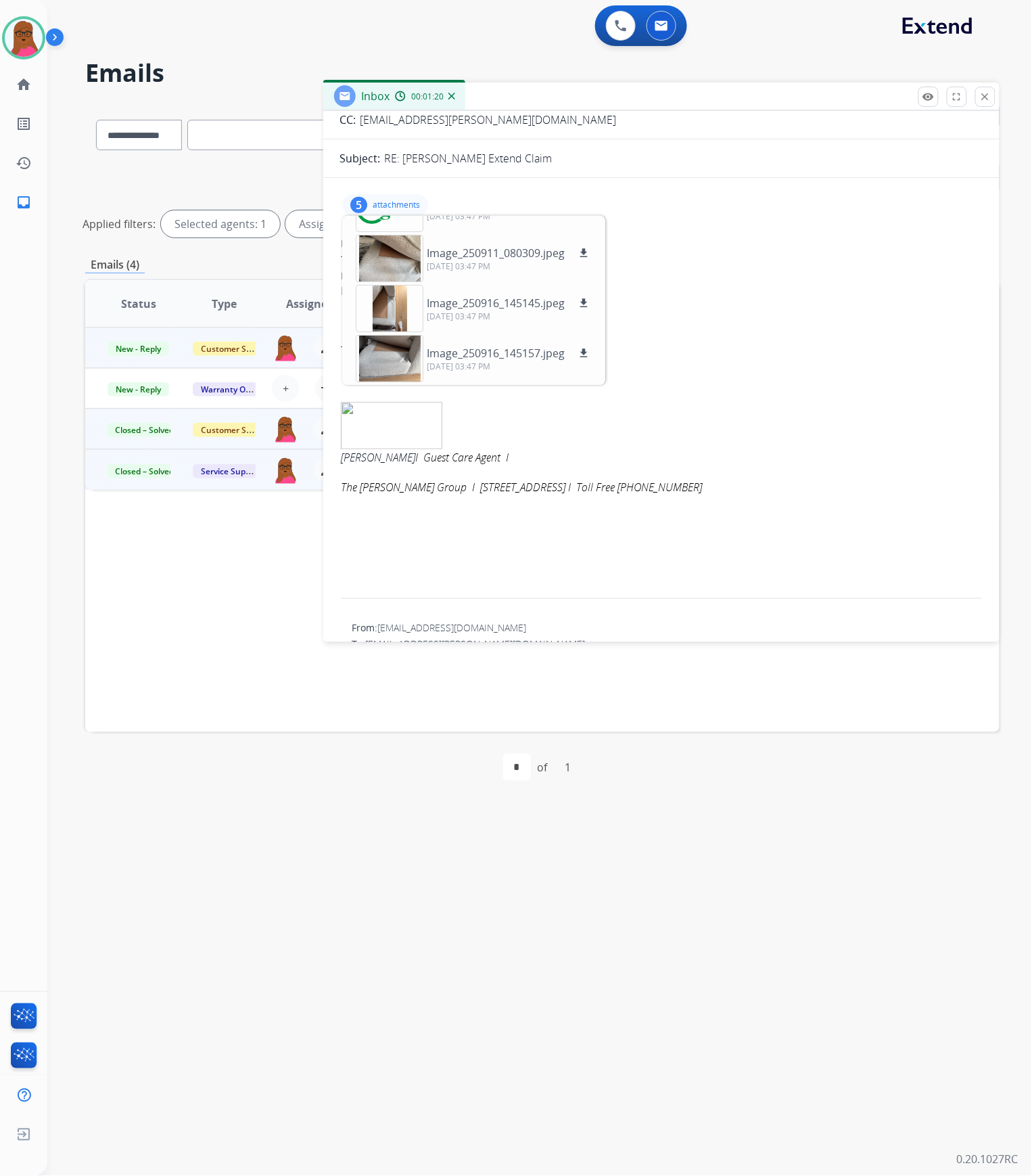
scroll to position [149, 0]
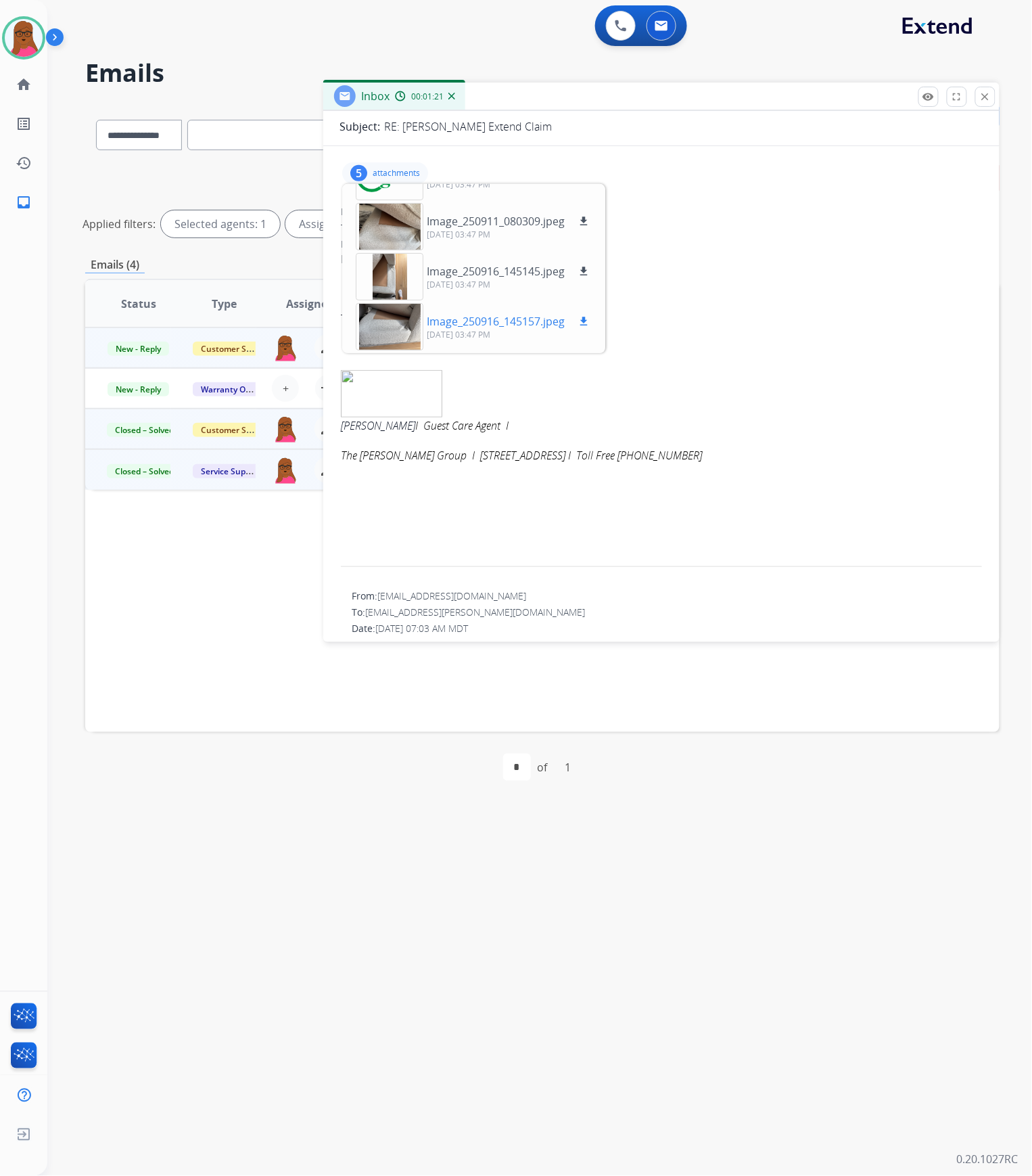
click at [403, 326] on div at bounding box center [390, 327] width 68 height 48
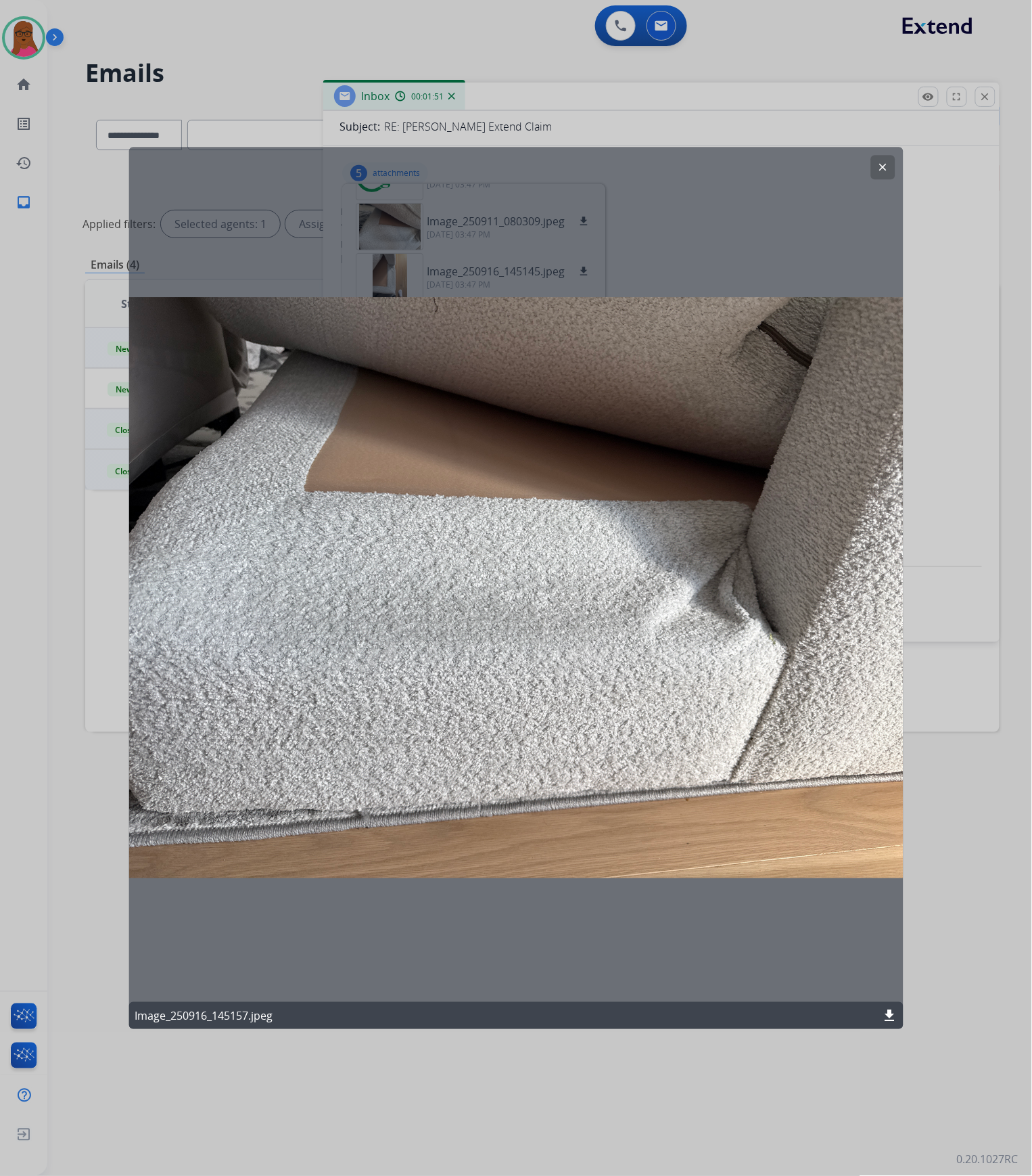
click at [887, 166] on mat-icon "clear" at bounding box center [882, 167] width 12 height 12
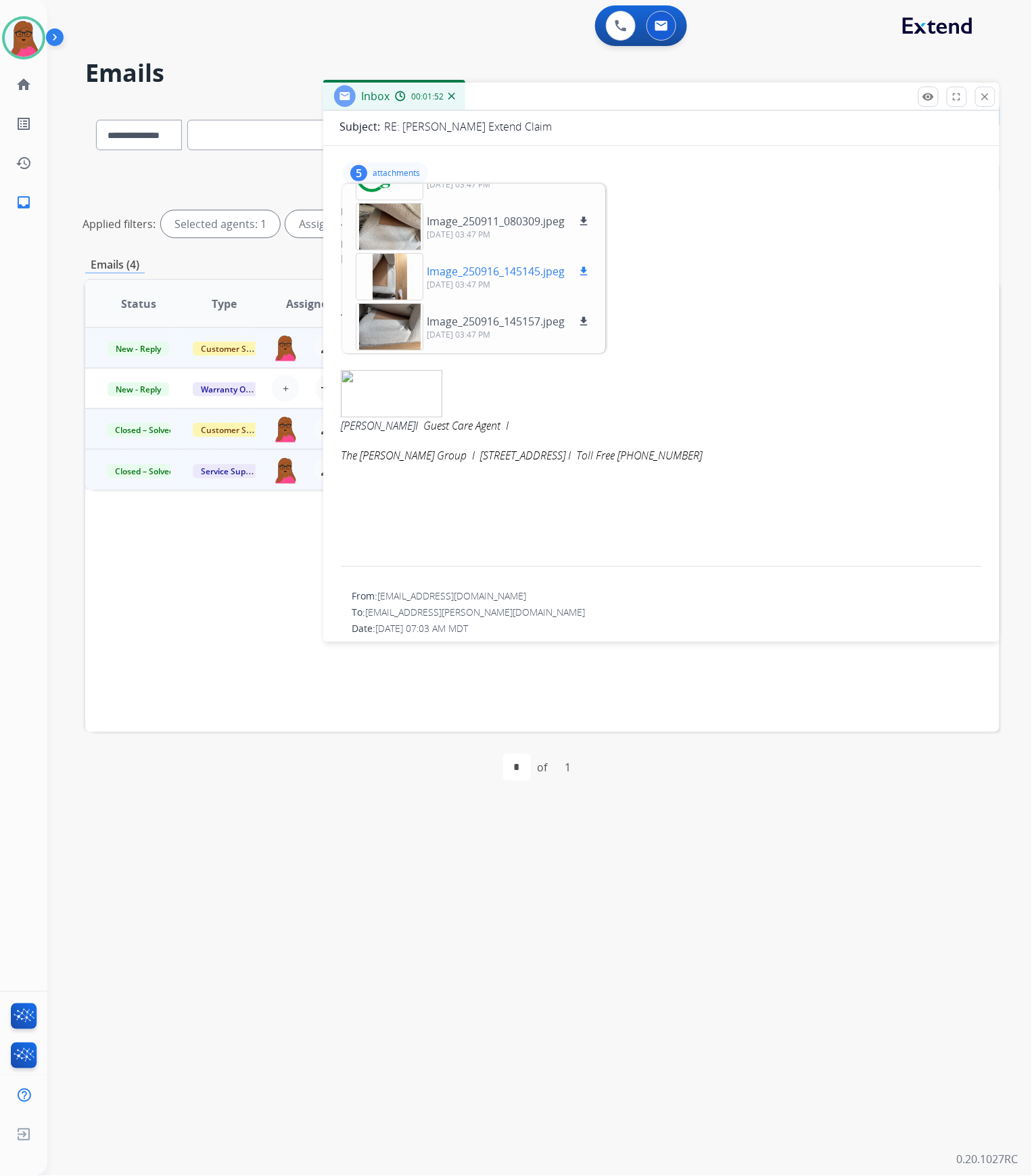
click at [384, 279] on div at bounding box center [390, 277] width 68 height 48
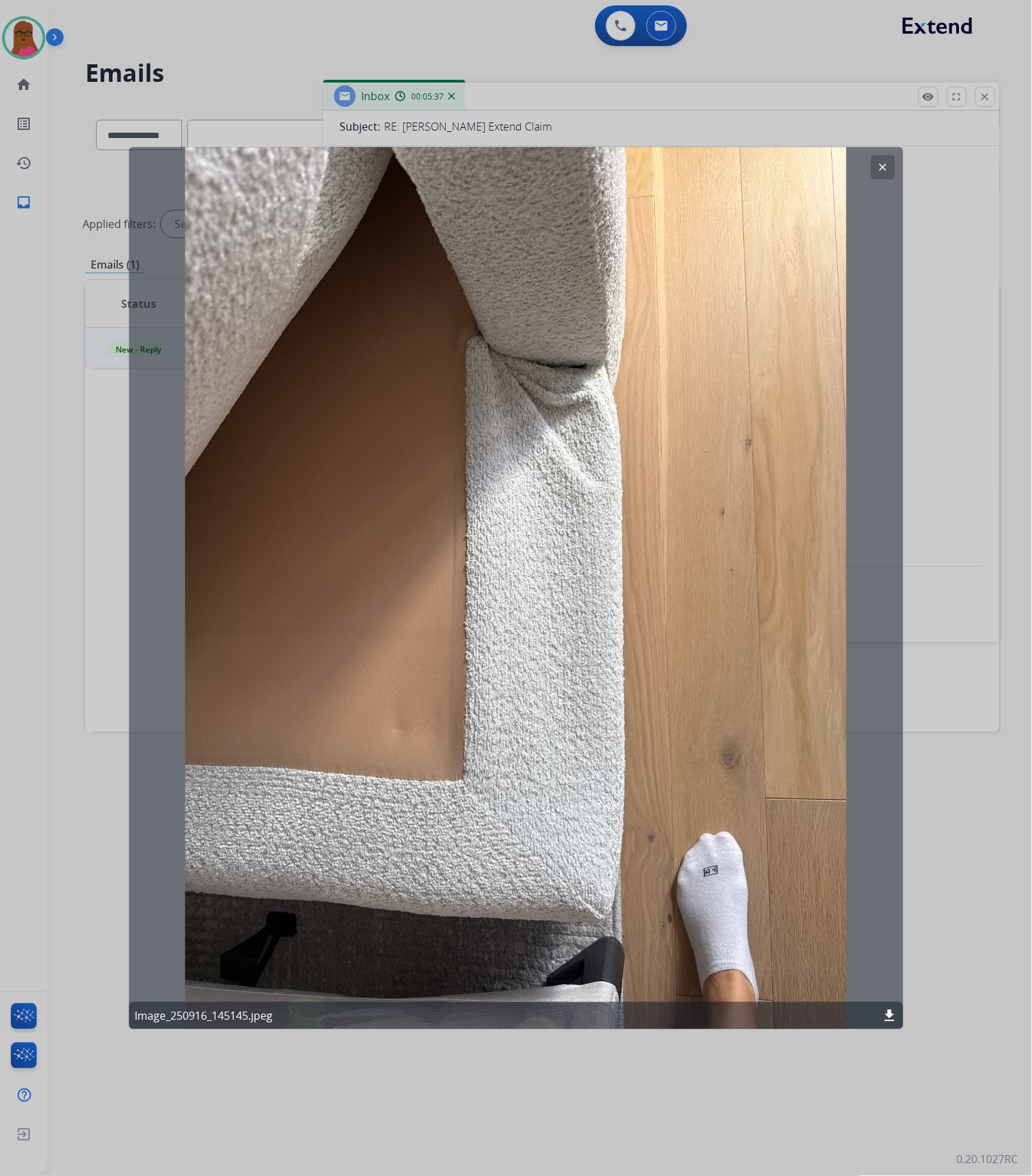
click at [878, 169] on mat-icon "clear" at bounding box center [882, 167] width 12 height 12
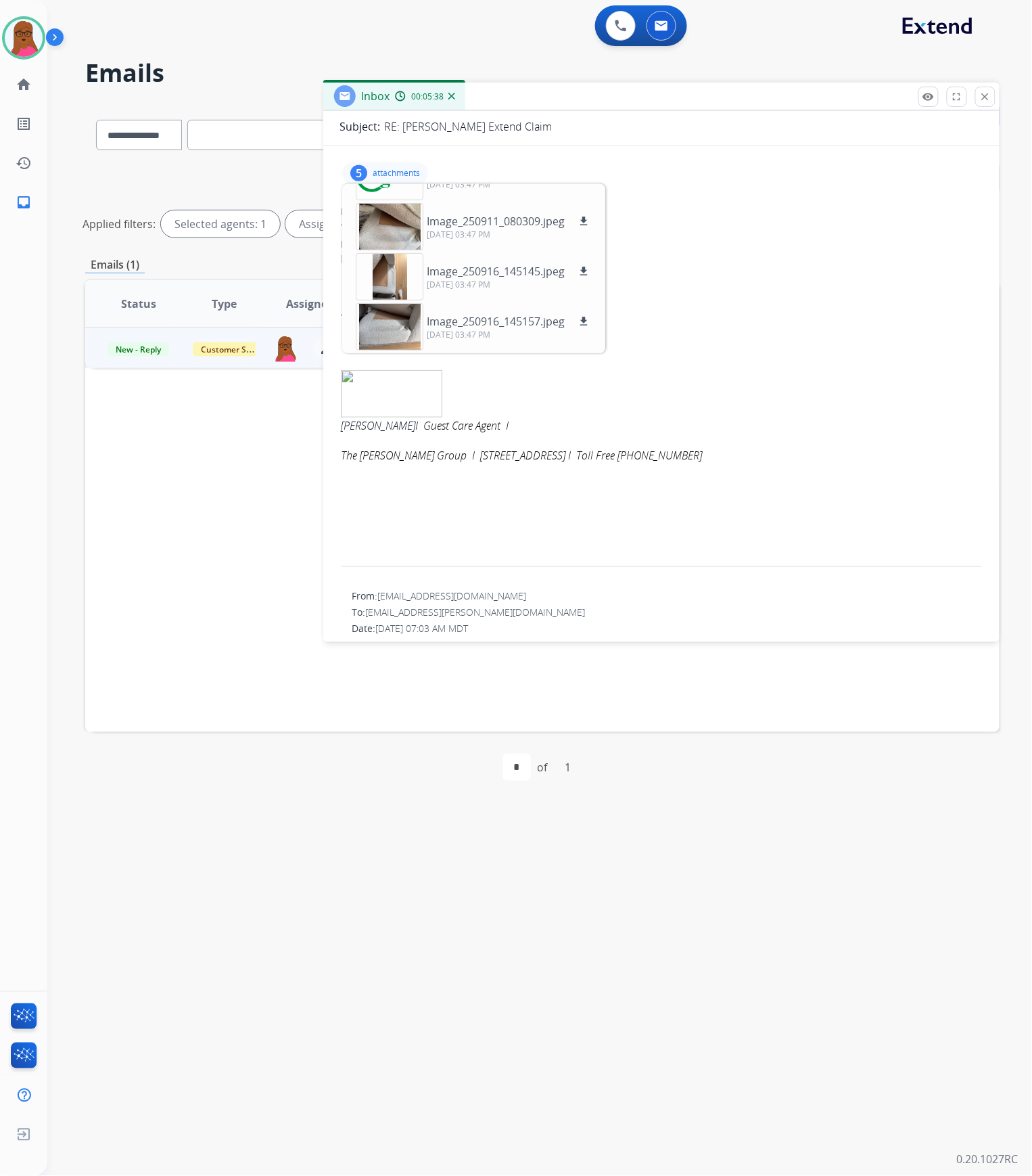
click at [743, 276] on div "Please see attached. Thank you, [PERSON_NAME] I Guest Care Agent I The [PERSON_…" at bounding box center [661, 410] width 641 height 318
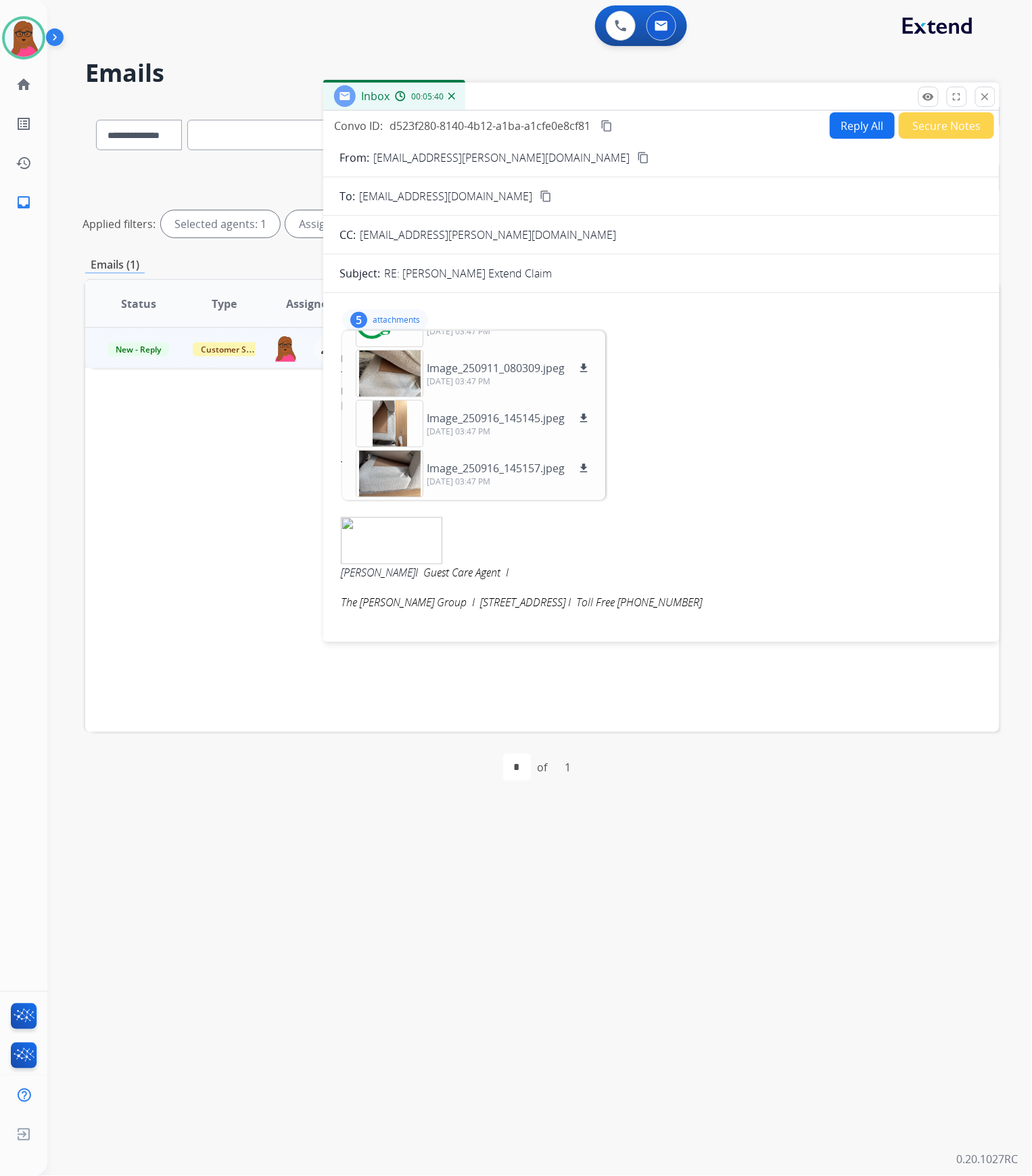
scroll to position [0, 0]
click at [851, 131] on button "Reply All" at bounding box center [862, 128] width 65 height 27
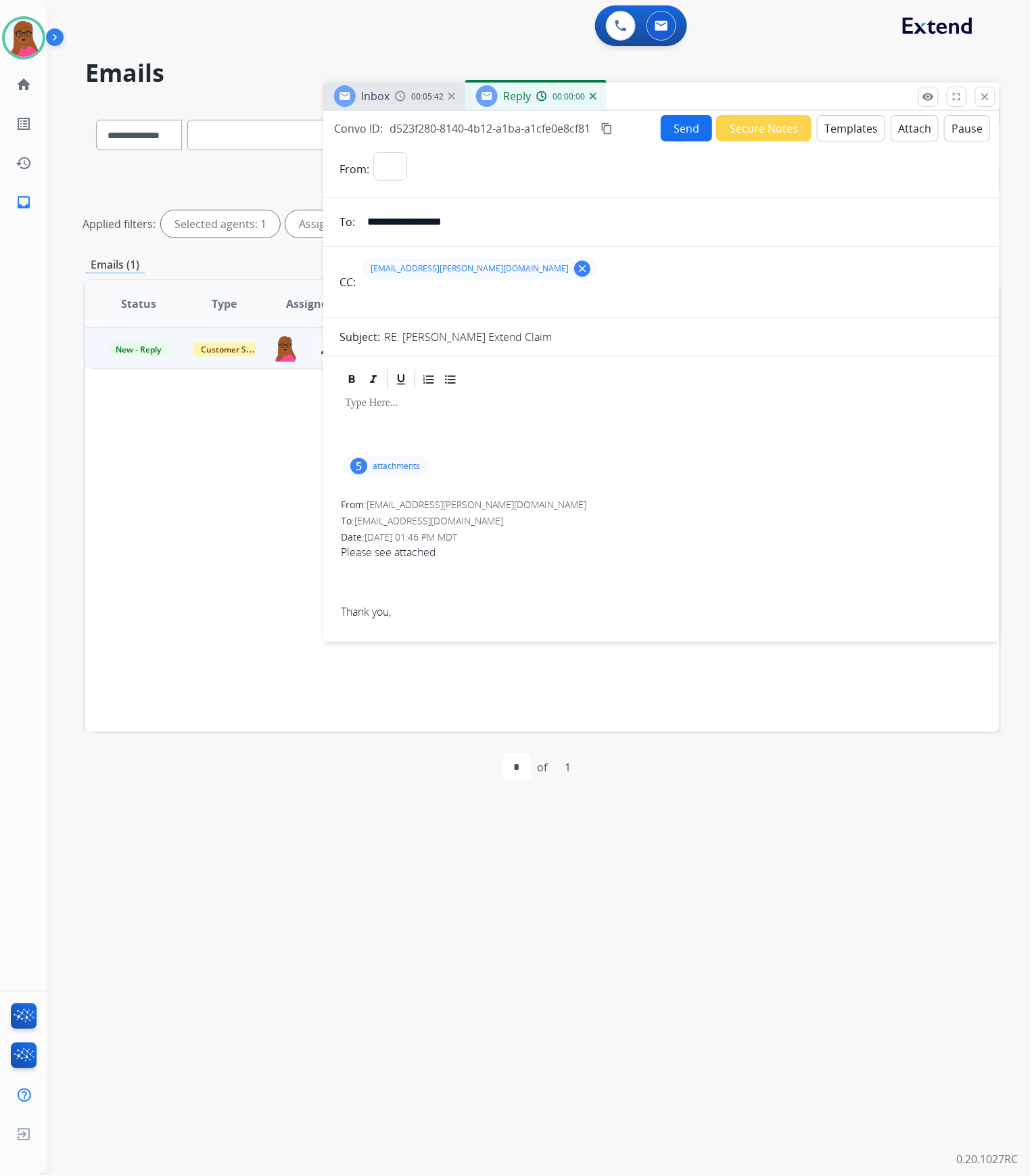
select select "**********"
click at [409, 409] on p at bounding box center [661, 403] width 633 height 12
click at [685, 139] on button "Send" at bounding box center [686, 128] width 51 height 27
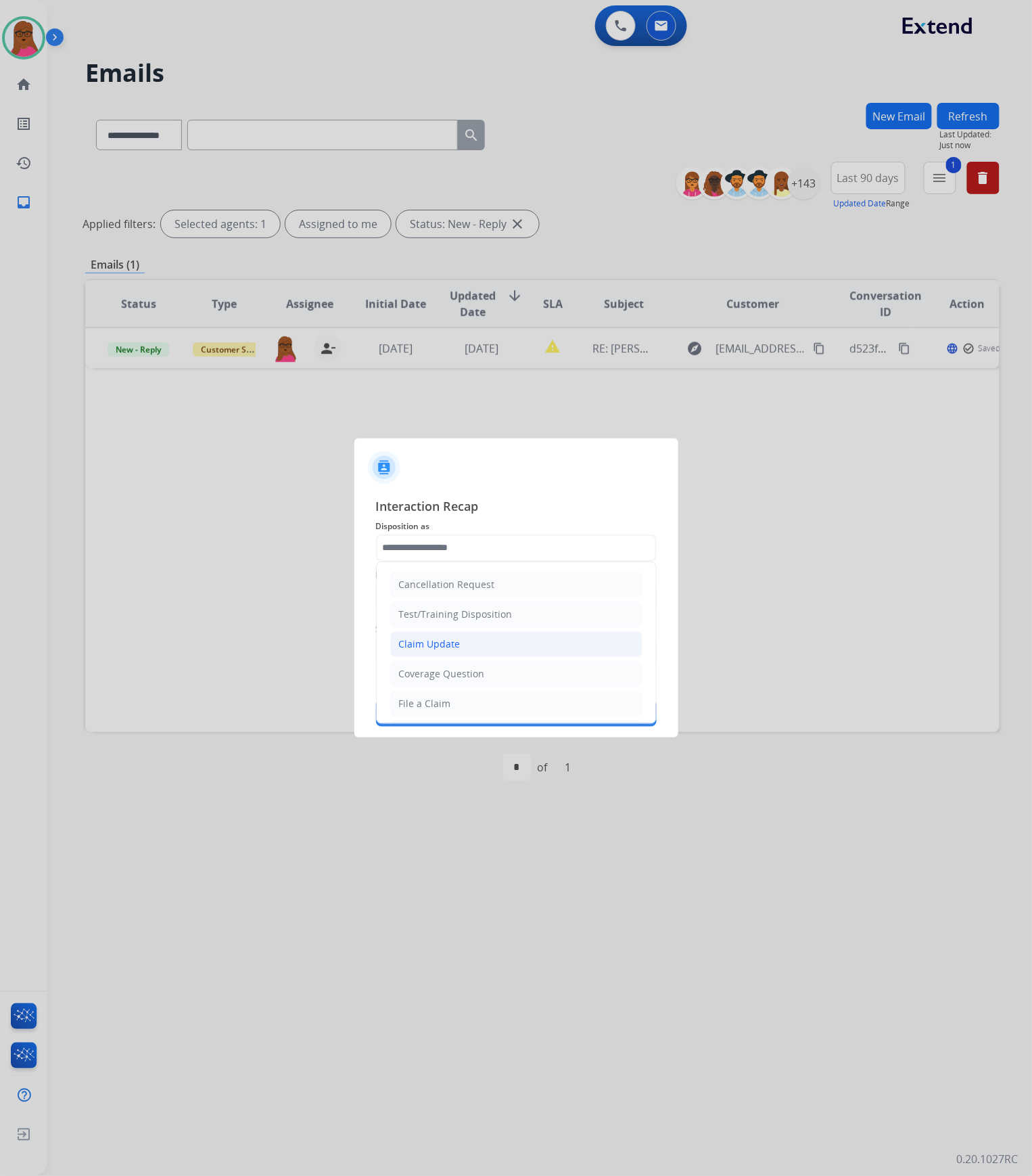
click at [430, 599] on div "Claim Update" at bounding box center [429, 643] width 61 height 14
type input "**********"
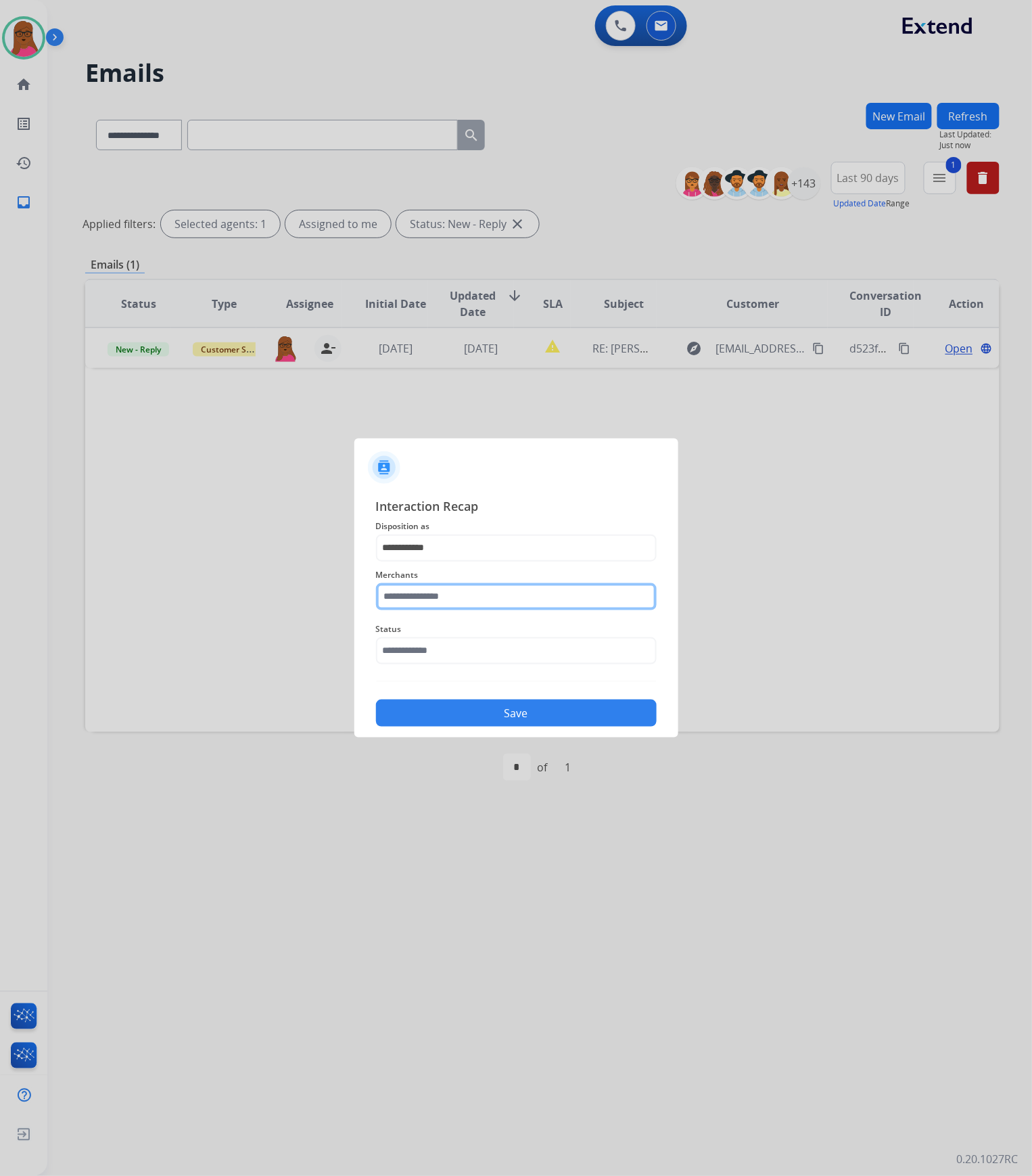
click at [429, 599] on input "text" at bounding box center [516, 597] width 281 height 27
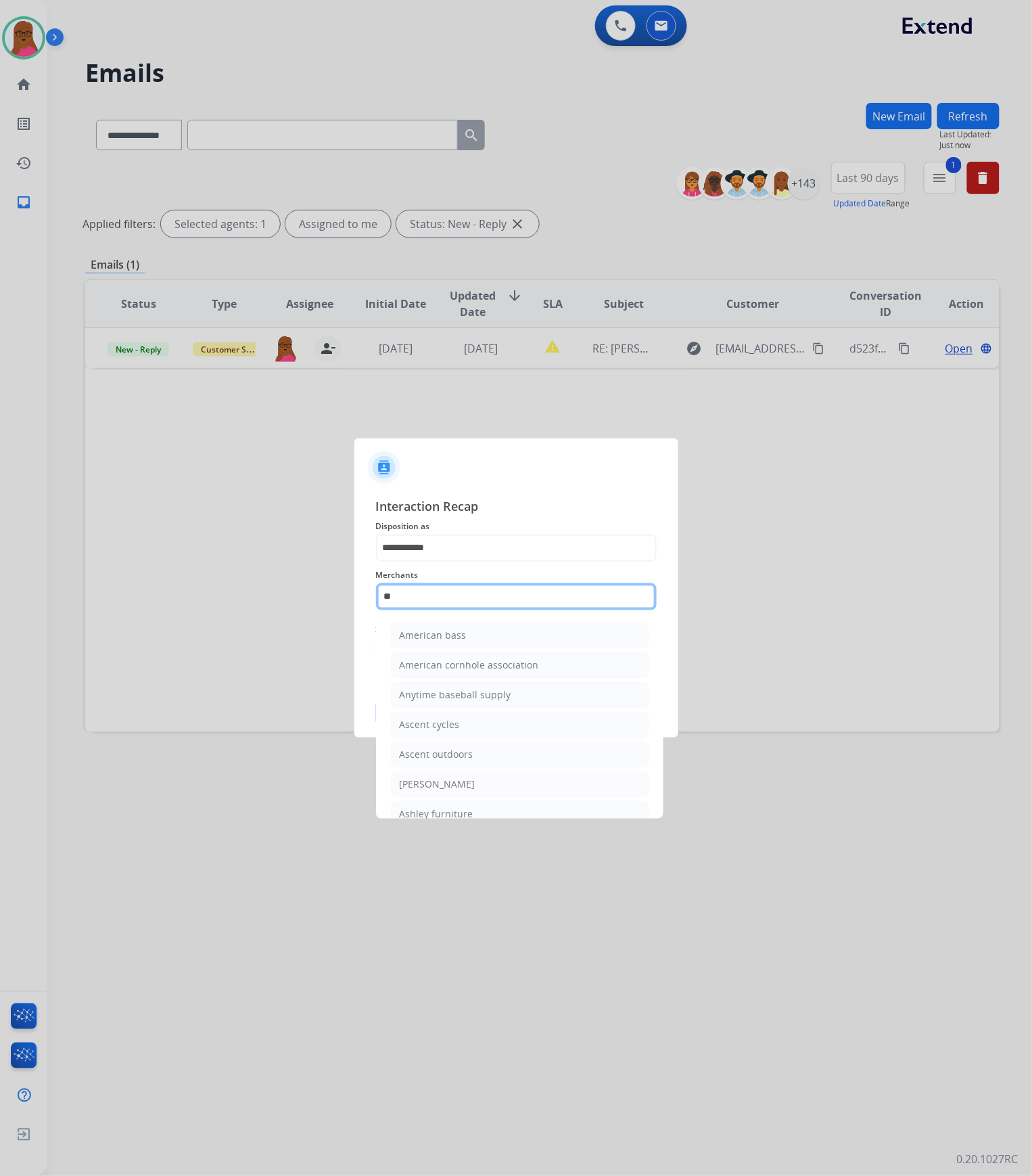
type input "*"
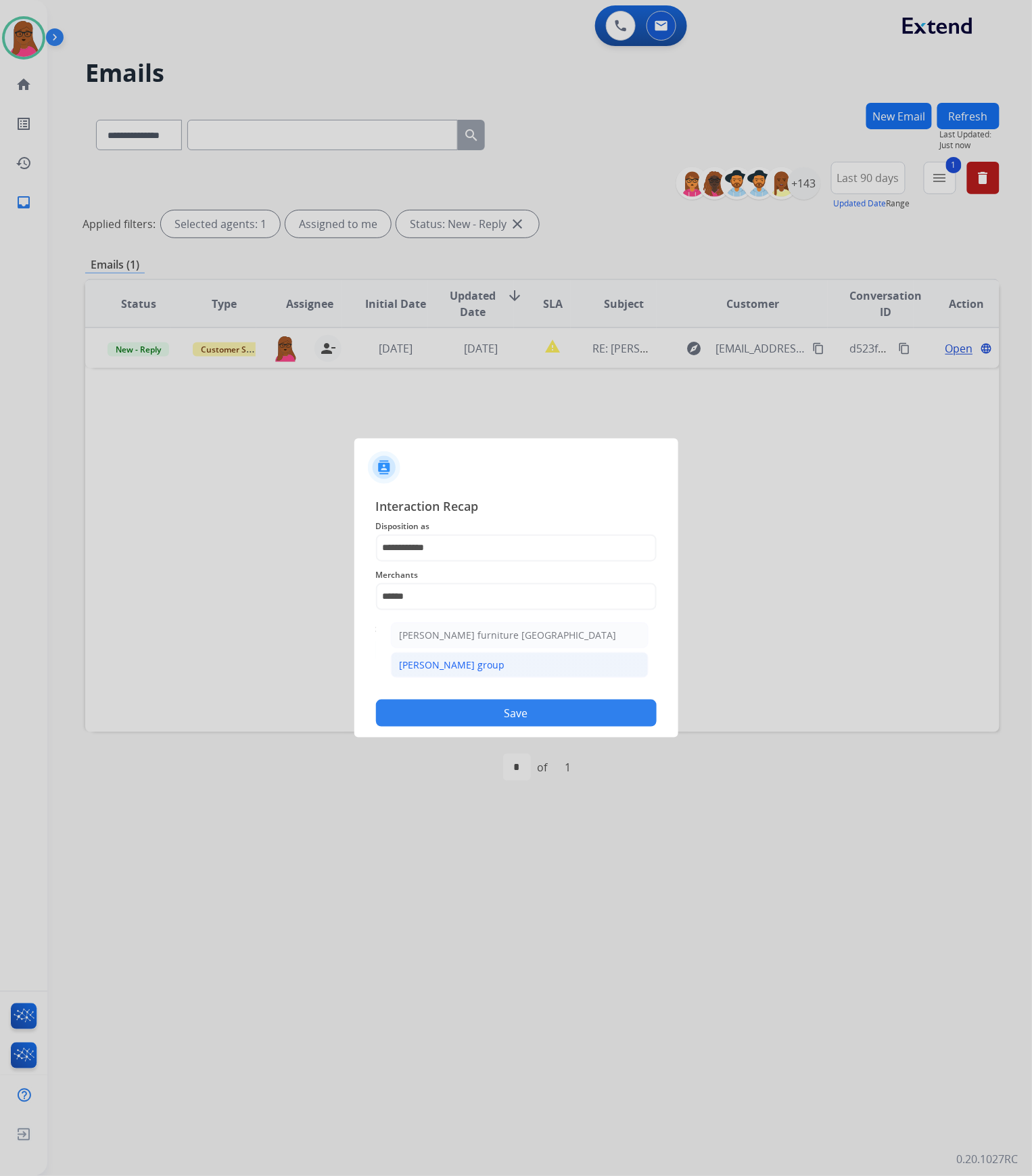
click at [491, 599] on div "[PERSON_NAME] group" at bounding box center [452, 664] width 105 height 14
type input "**********"
click at [532, 599] on input "text" at bounding box center [516, 651] width 281 height 27
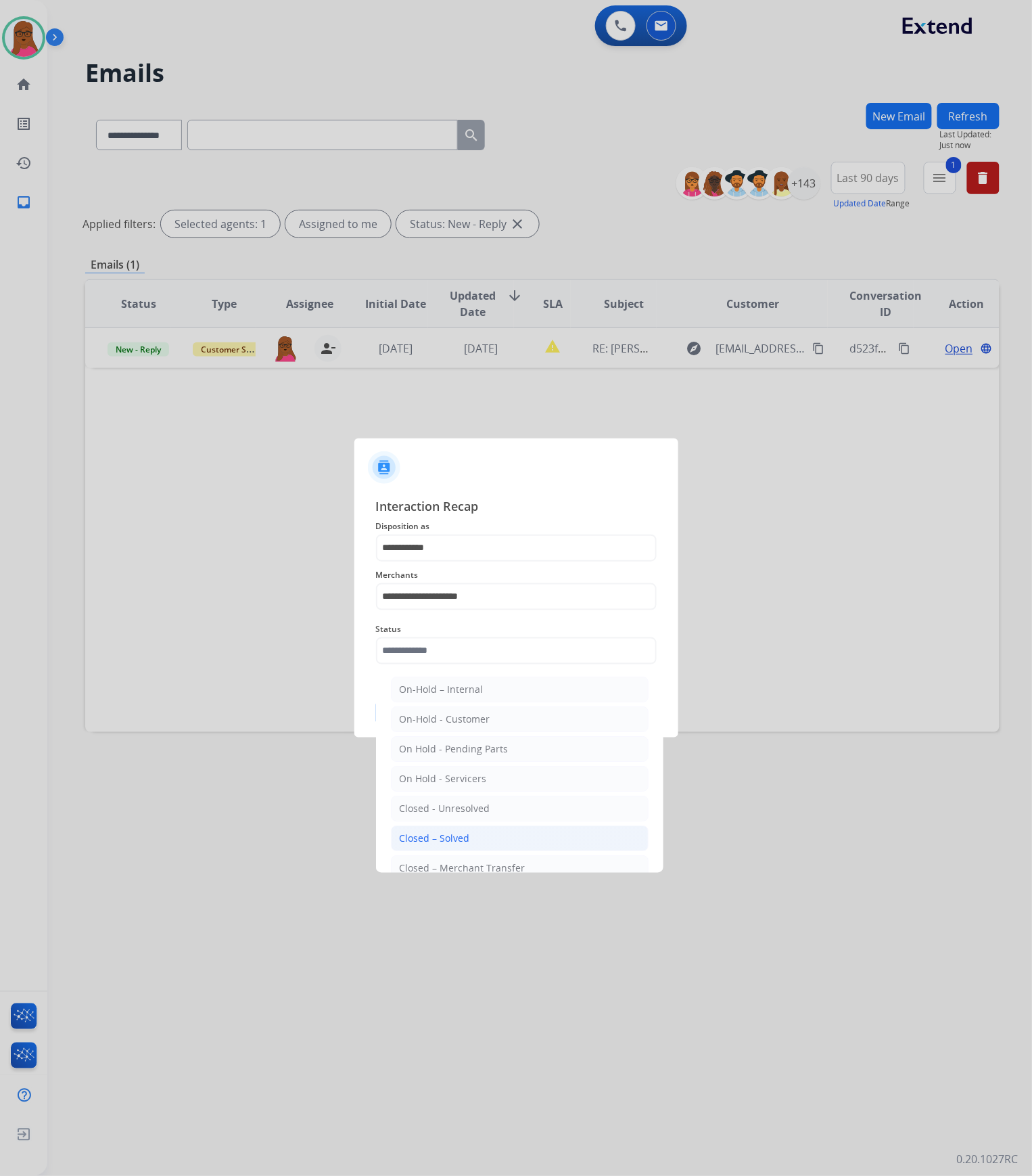
click at [483, 599] on li "Closed – Solved" at bounding box center [520, 838] width 258 height 26
type input "**********"
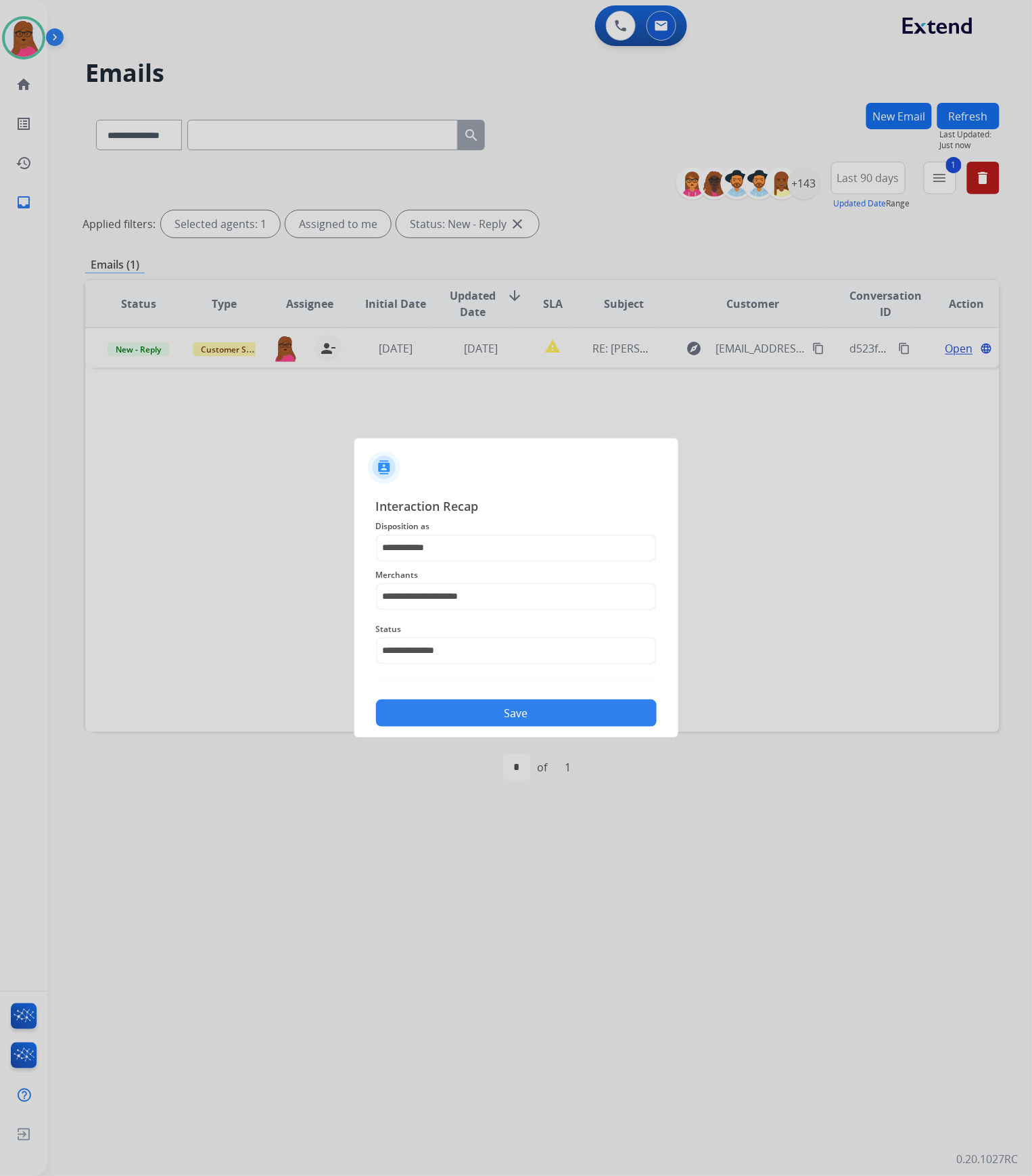
click at [525, 599] on div "Save" at bounding box center [516, 709] width 281 height 35
click at [528, 599] on button "Save" at bounding box center [516, 714] width 281 height 27
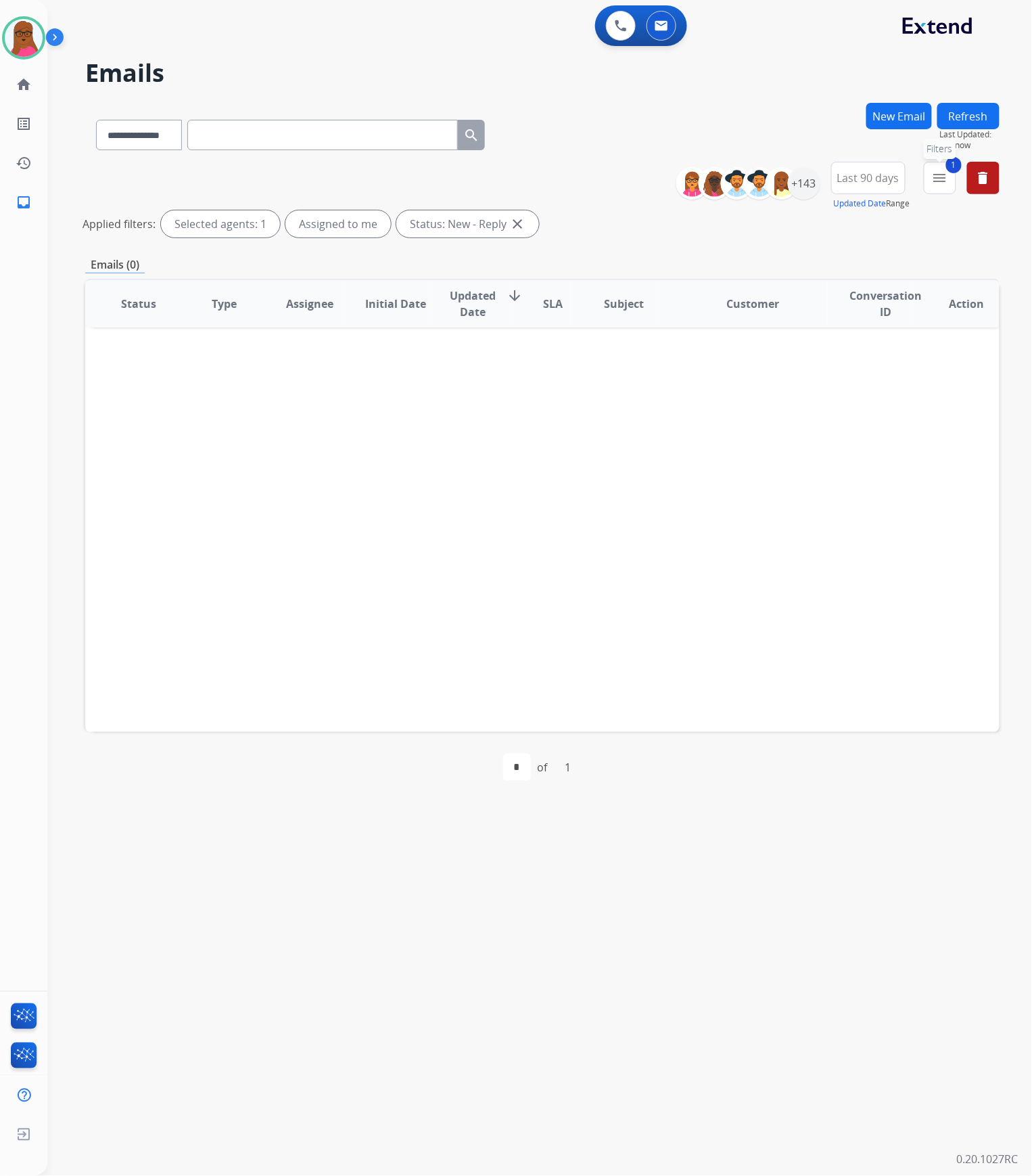
click at [941, 182] on mat-icon "menu" at bounding box center [941, 178] width 16 height 16
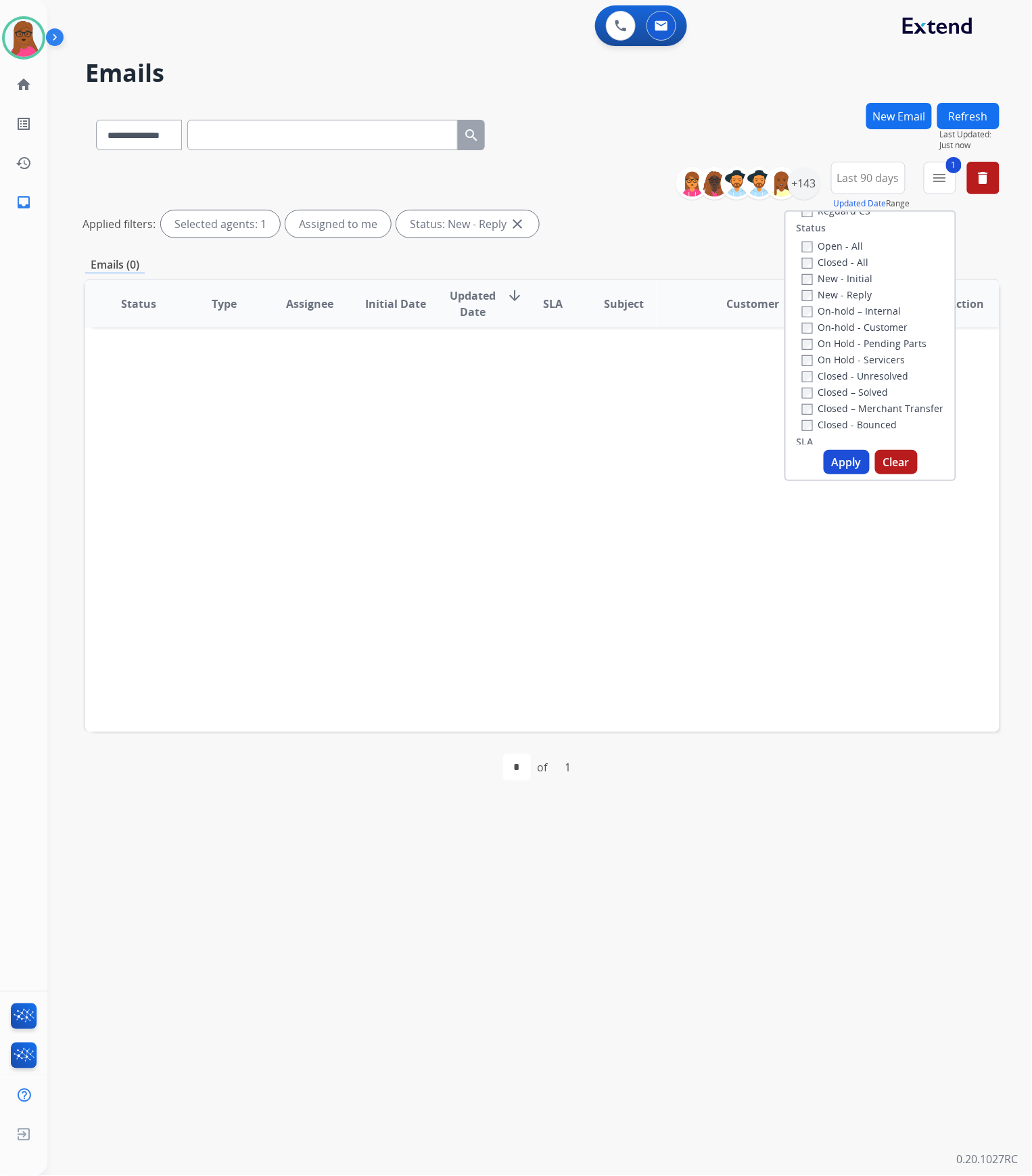
click at [834, 466] on button "Apply" at bounding box center [847, 462] width 46 height 25
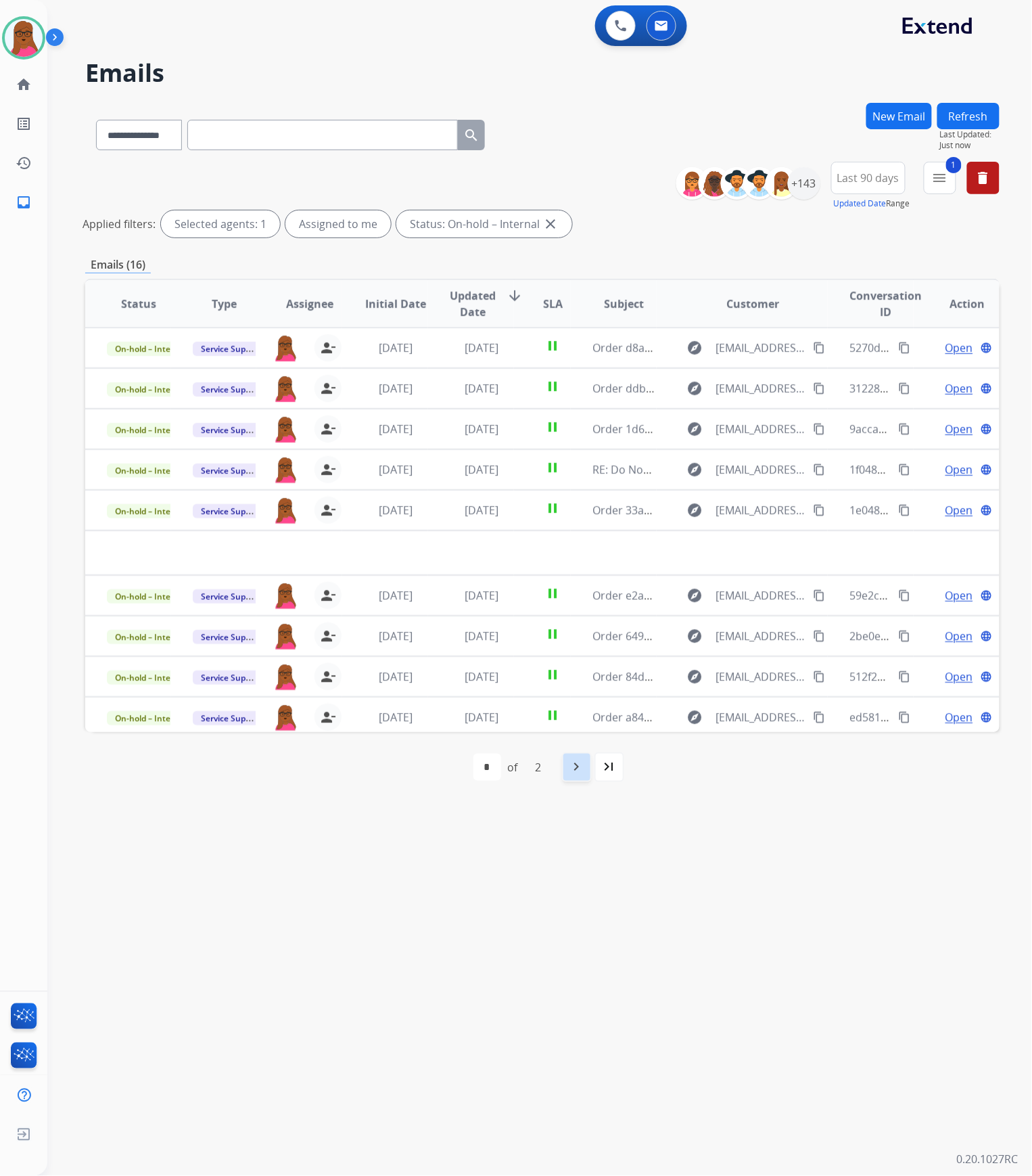
click at [565, 599] on div "navigate_next" at bounding box center [576, 767] width 30 height 30
select select "*"
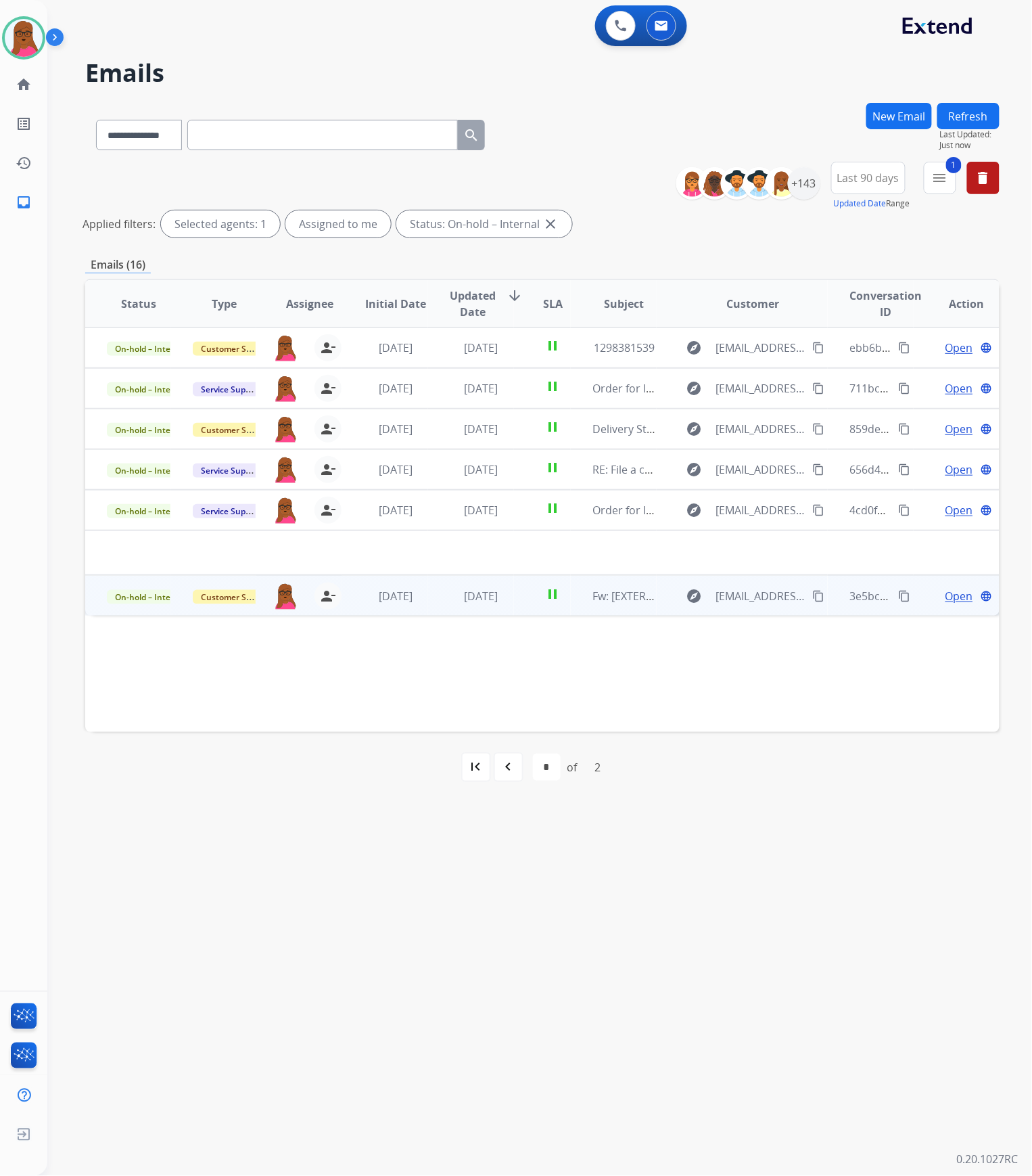
click at [950, 594] on span "Open" at bounding box center [960, 597] width 27 height 16
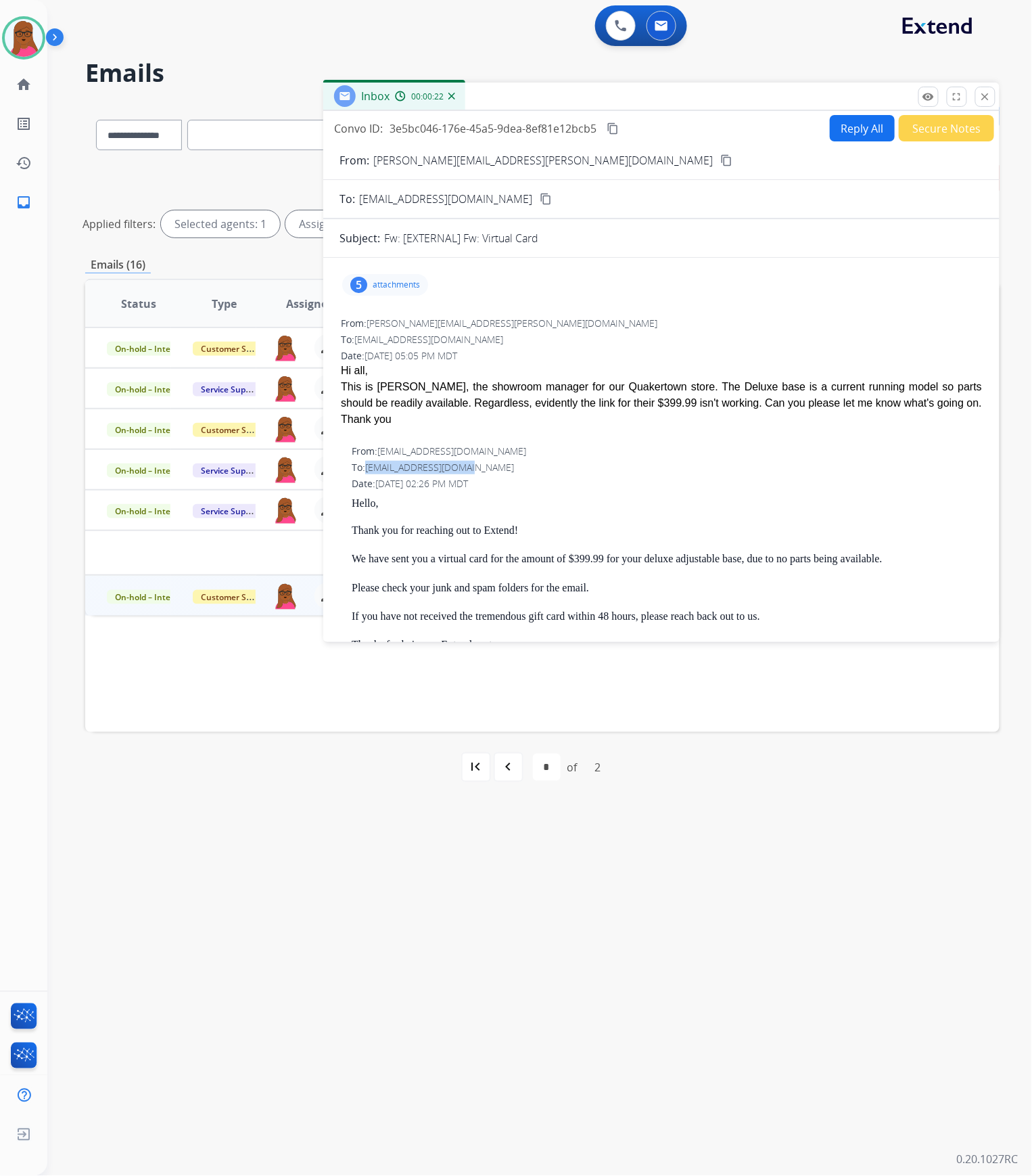
drag, startPoint x: 468, startPoint y: 466, endPoint x: 368, endPoint y: 464, distance: 100.0
click at [368, 464] on div "To: [EMAIL_ADDRESS][DOMAIN_NAME]" at bounding box center [666, 468] width 630 height 14
copy span "[EMAIL_ADDRESS][DOMAIN_NAME]"
click at [980, 97] on button "close Close" at bounding box center [985, 97] width 20 height 20
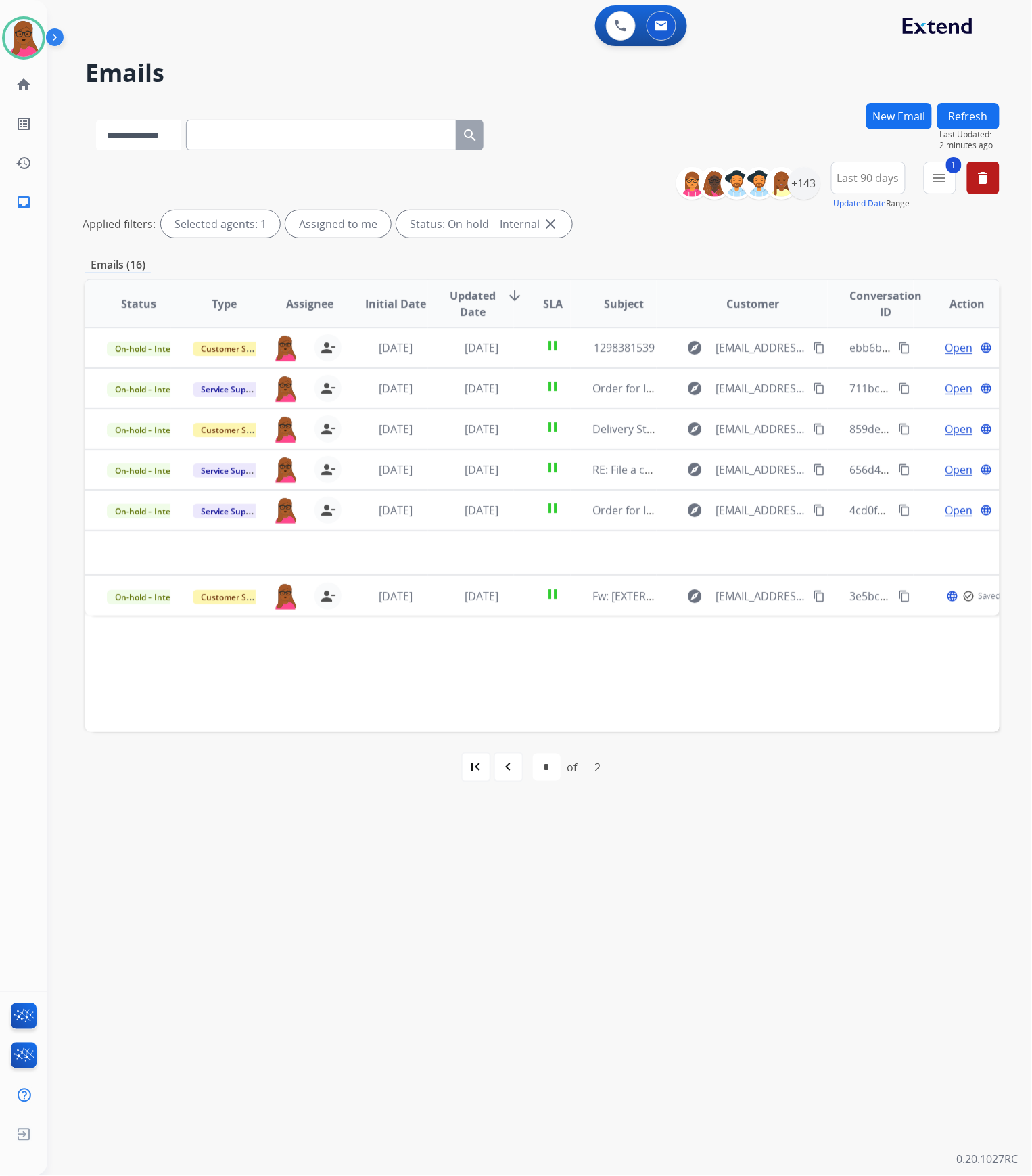
click at [177, 138] on select "**********" at bounding box center [138, 135] width 84 height 30
select select "**********"
click at [96, 120] on select "**********" at bounding box center [138, 135] width 84 height 30
click at [285, 131] on input "text" at bounding box center [323, 135] width 271 height 30
paste input "**********"
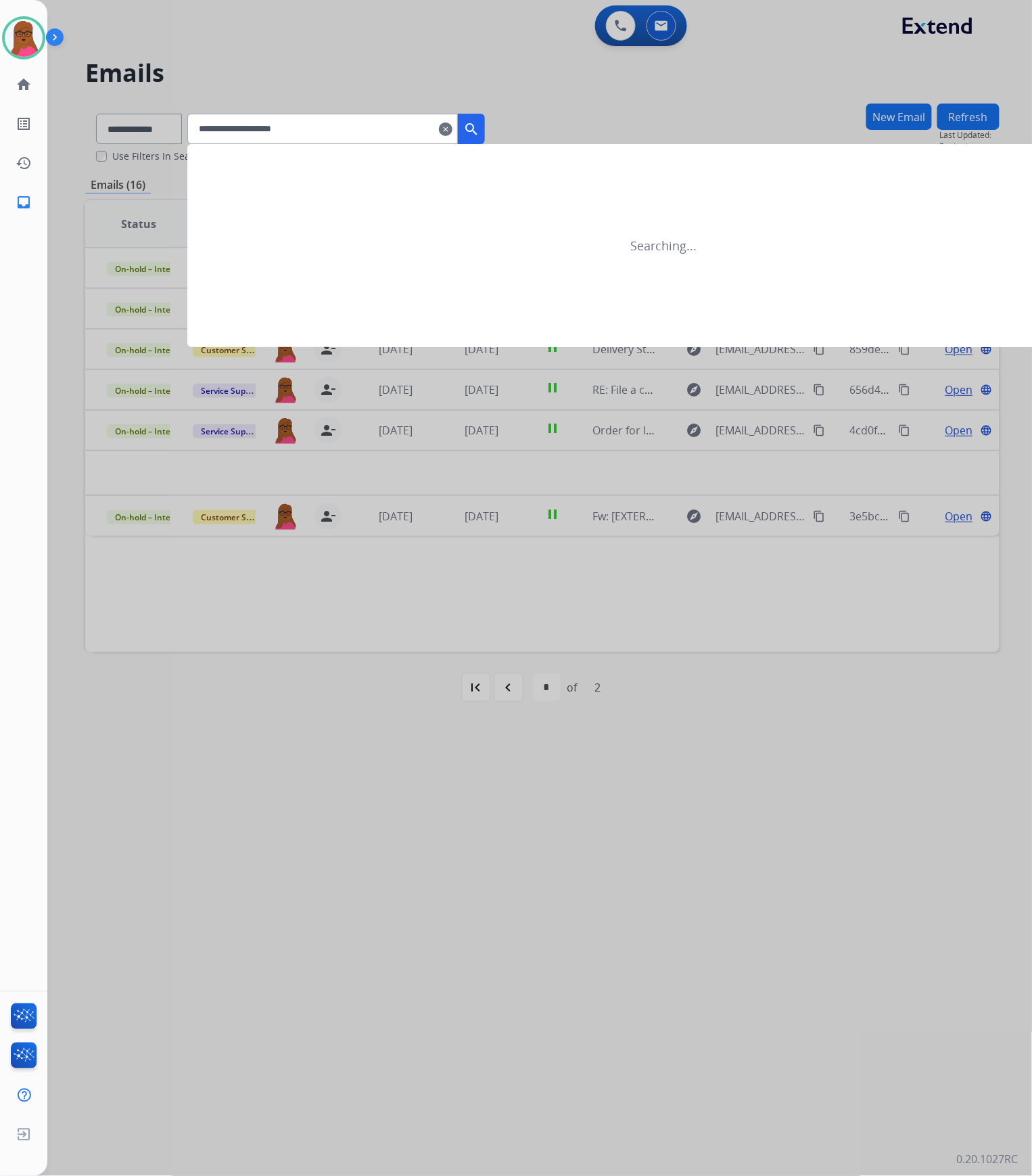
type input "**********"
click at [479, 124] on mat-icon "search" at bounding box center [471, 129] width 16 height 16
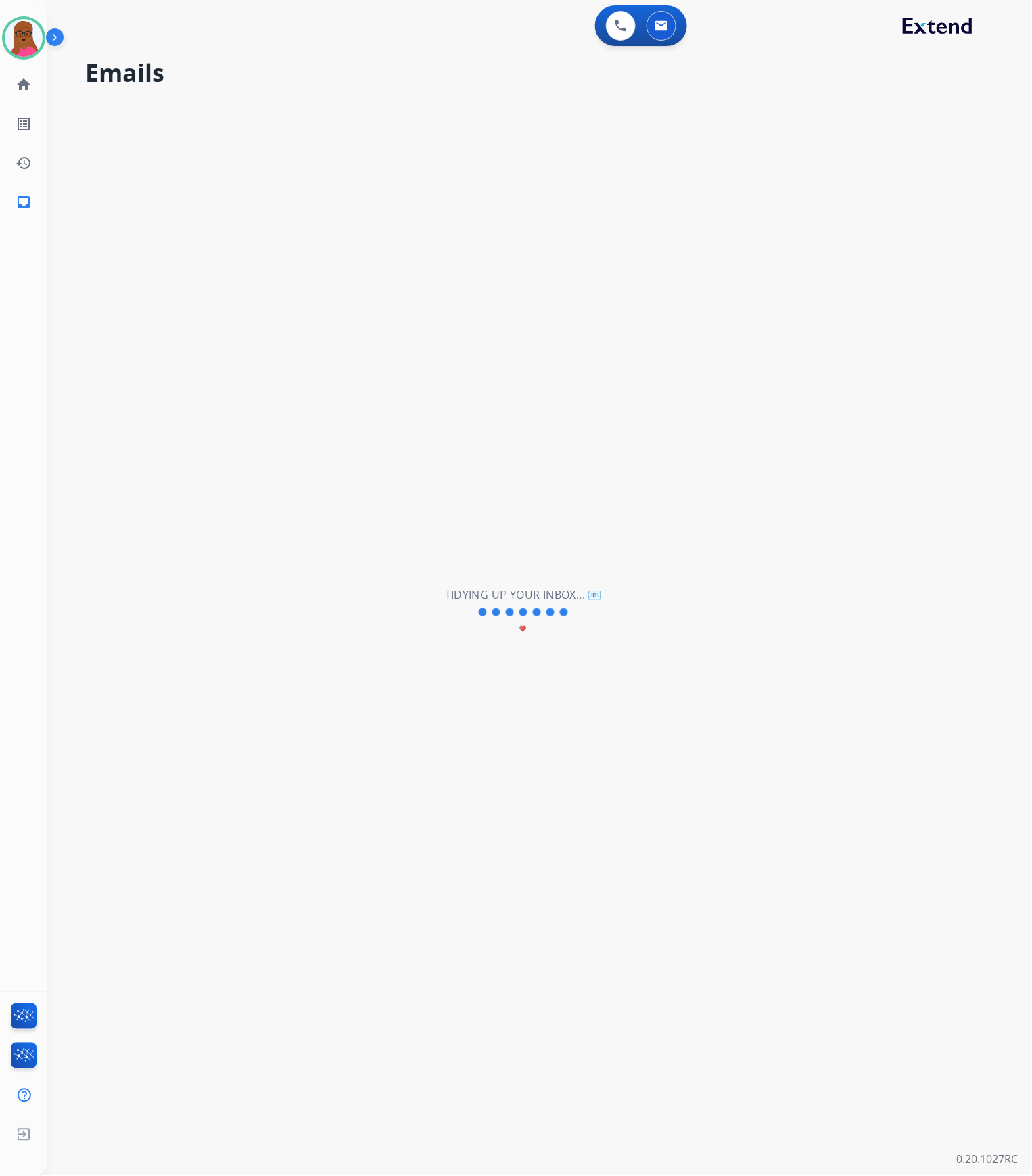
select select "*"
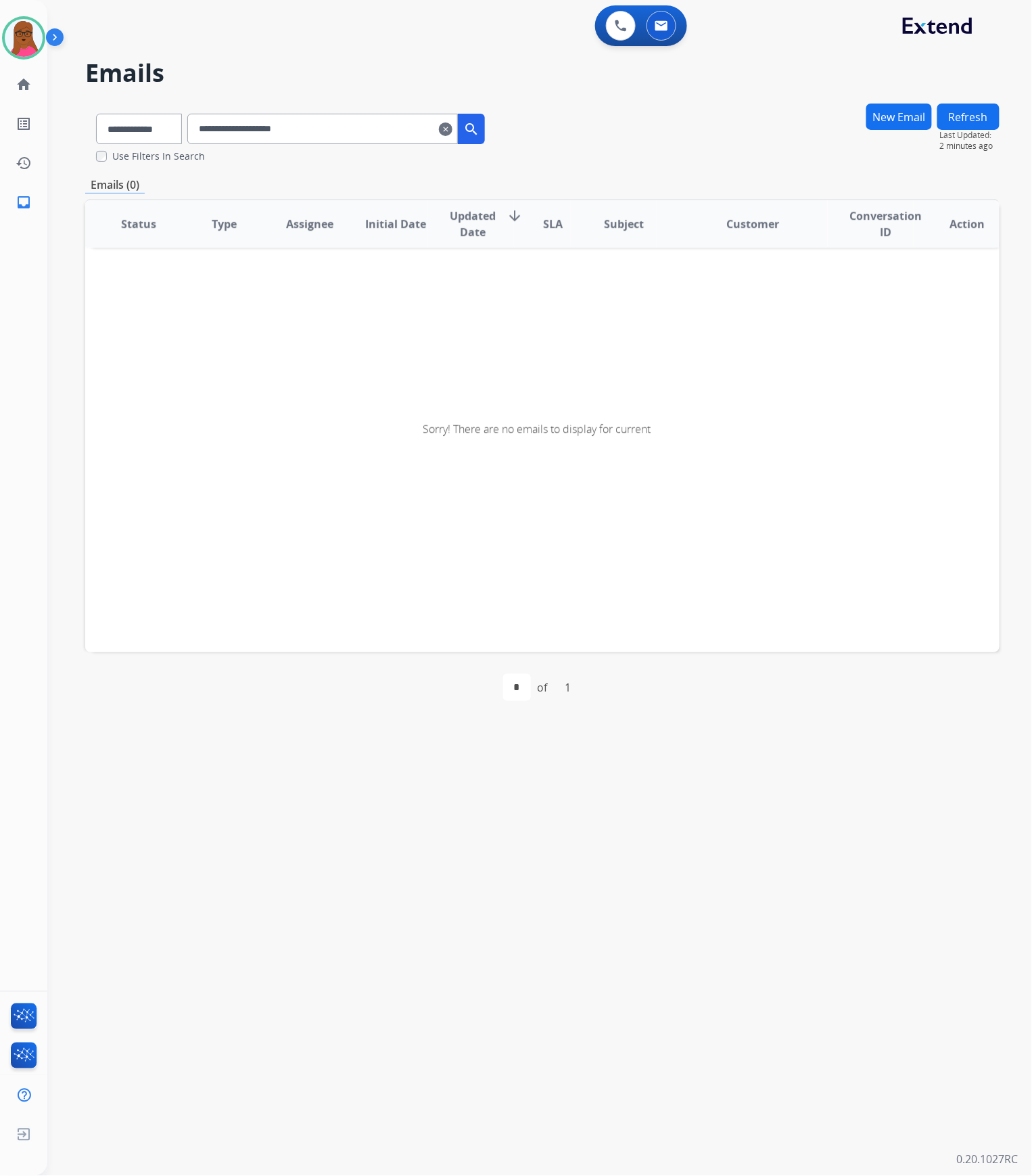
click at [425, 128] on input "**********" at bounding box center [323, 128] width 271 height 30
click at [211, 124] on input "**********" at bounding box center [323, 128] width 271 height 30
click at [479, 126] on mat-icon "search" at bounding box center [471, 129] width 16 height 16
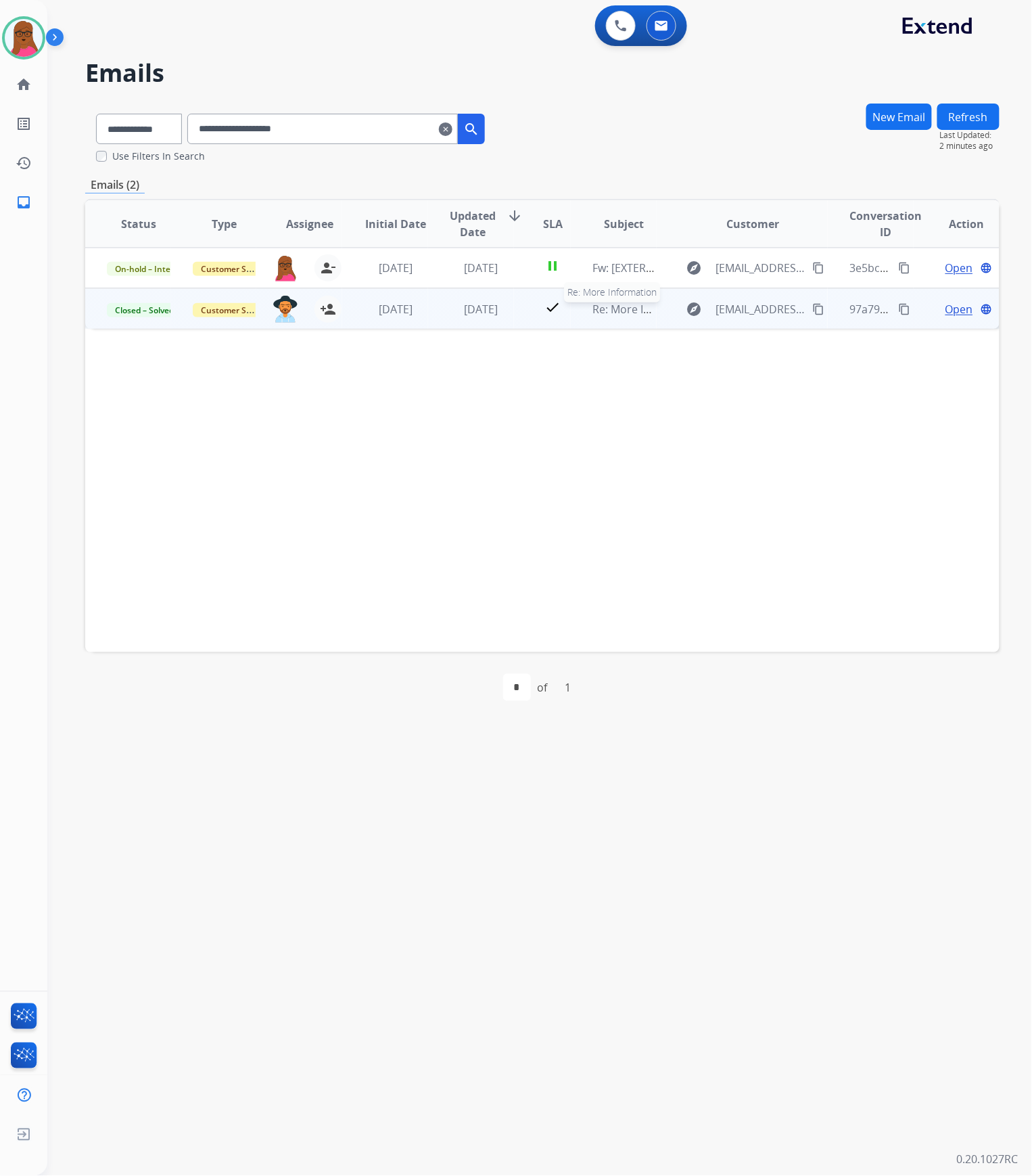
click at [606, 313] on span "Re: More Information" at bounding box center [647, 309] width 109 height 15
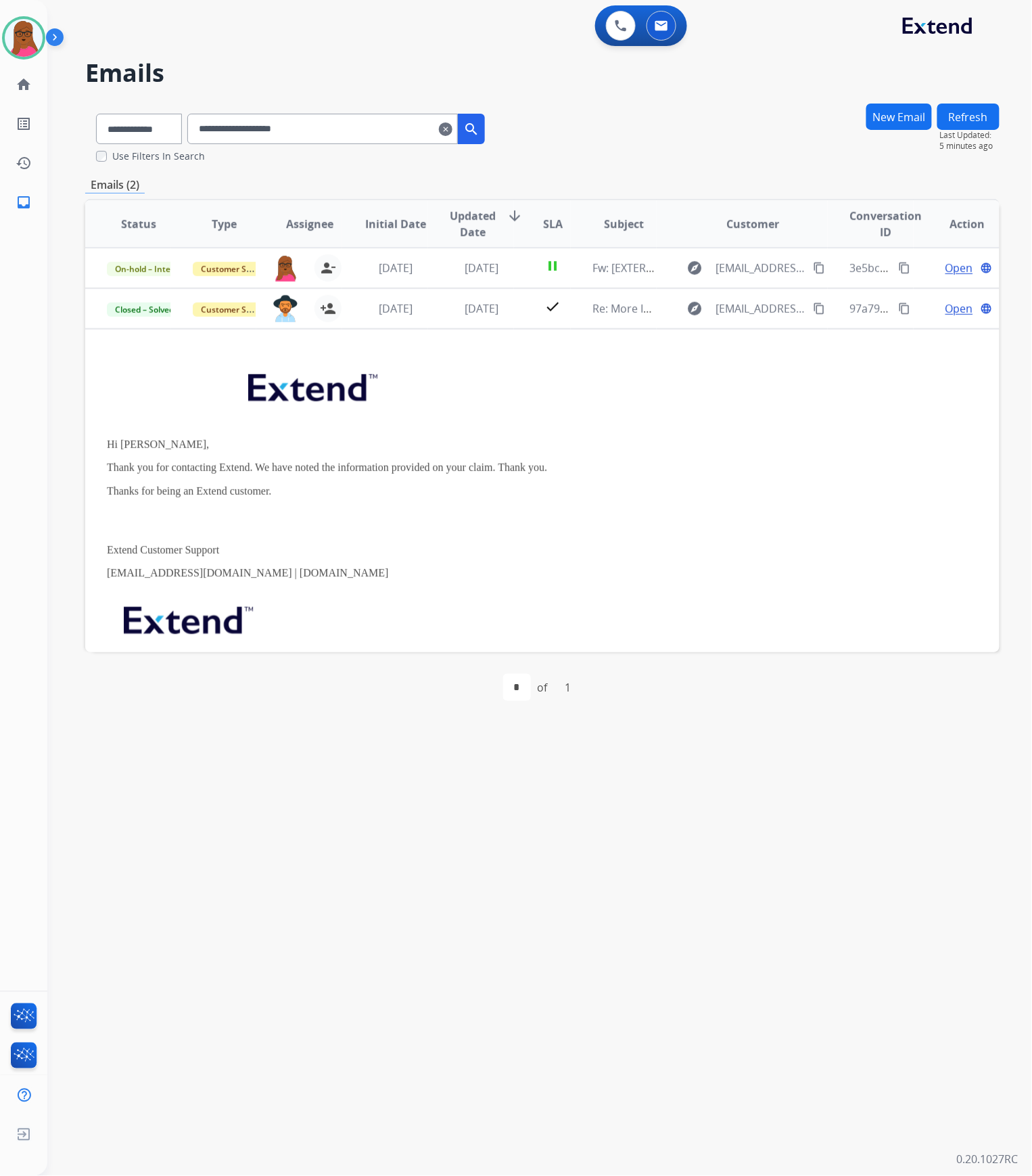
click at [453, 125] on mat-icon "clear" at bounding box center [446, 129] width 14 height 16
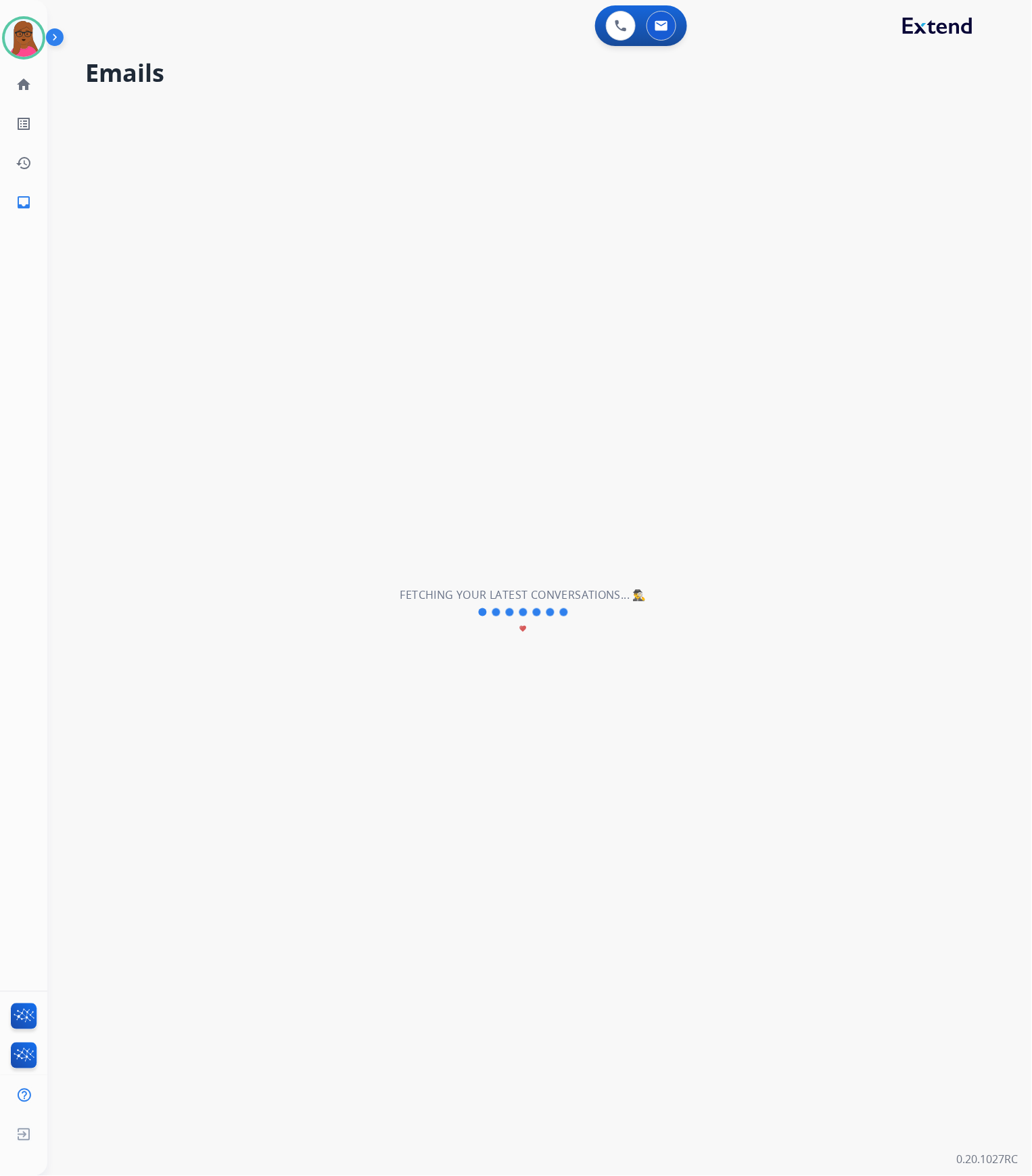
select select "**********"
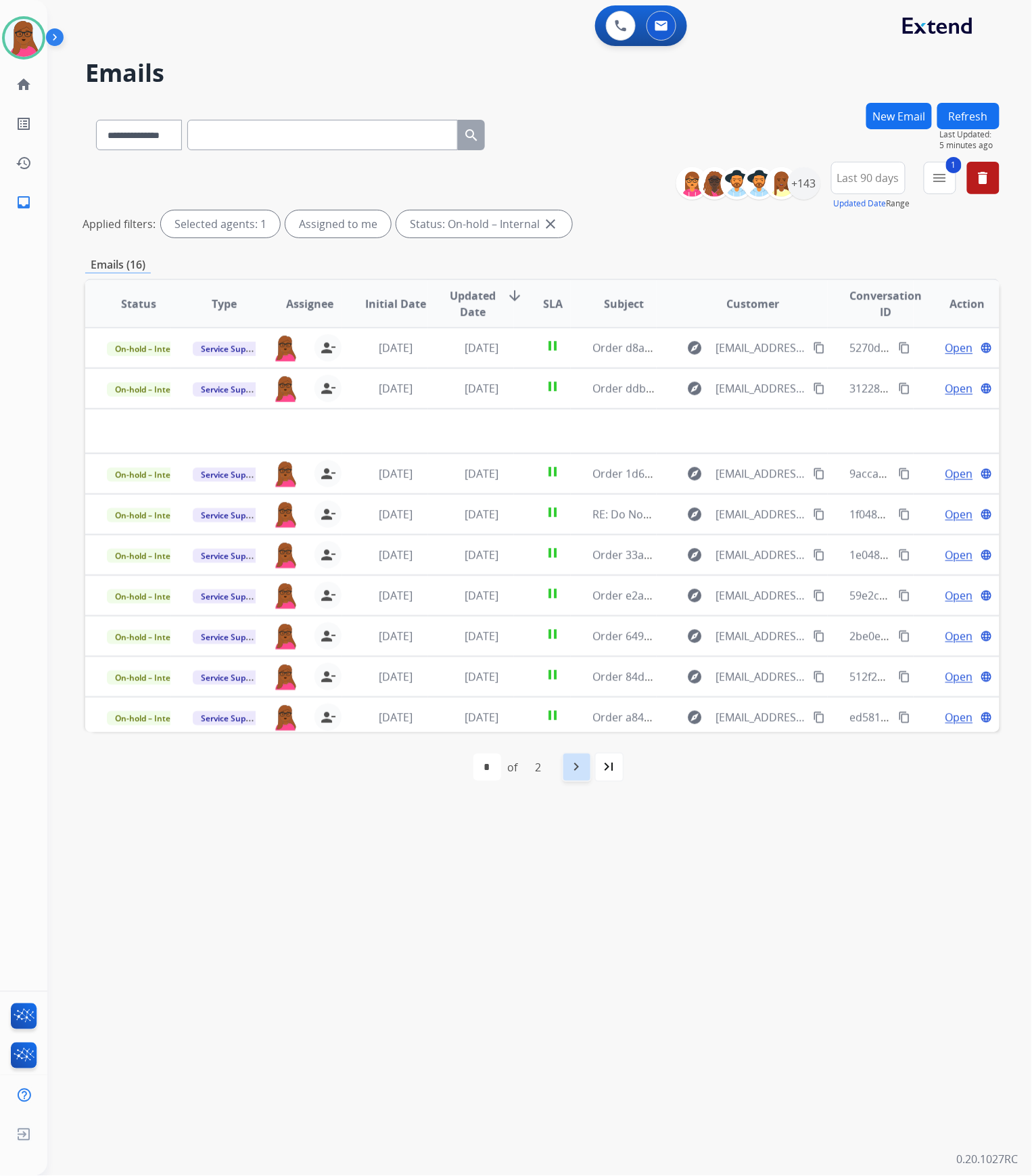
click at [577, 599] on mat-icon "navigate_next" at bounding box center [577, 768] width 16 height 16
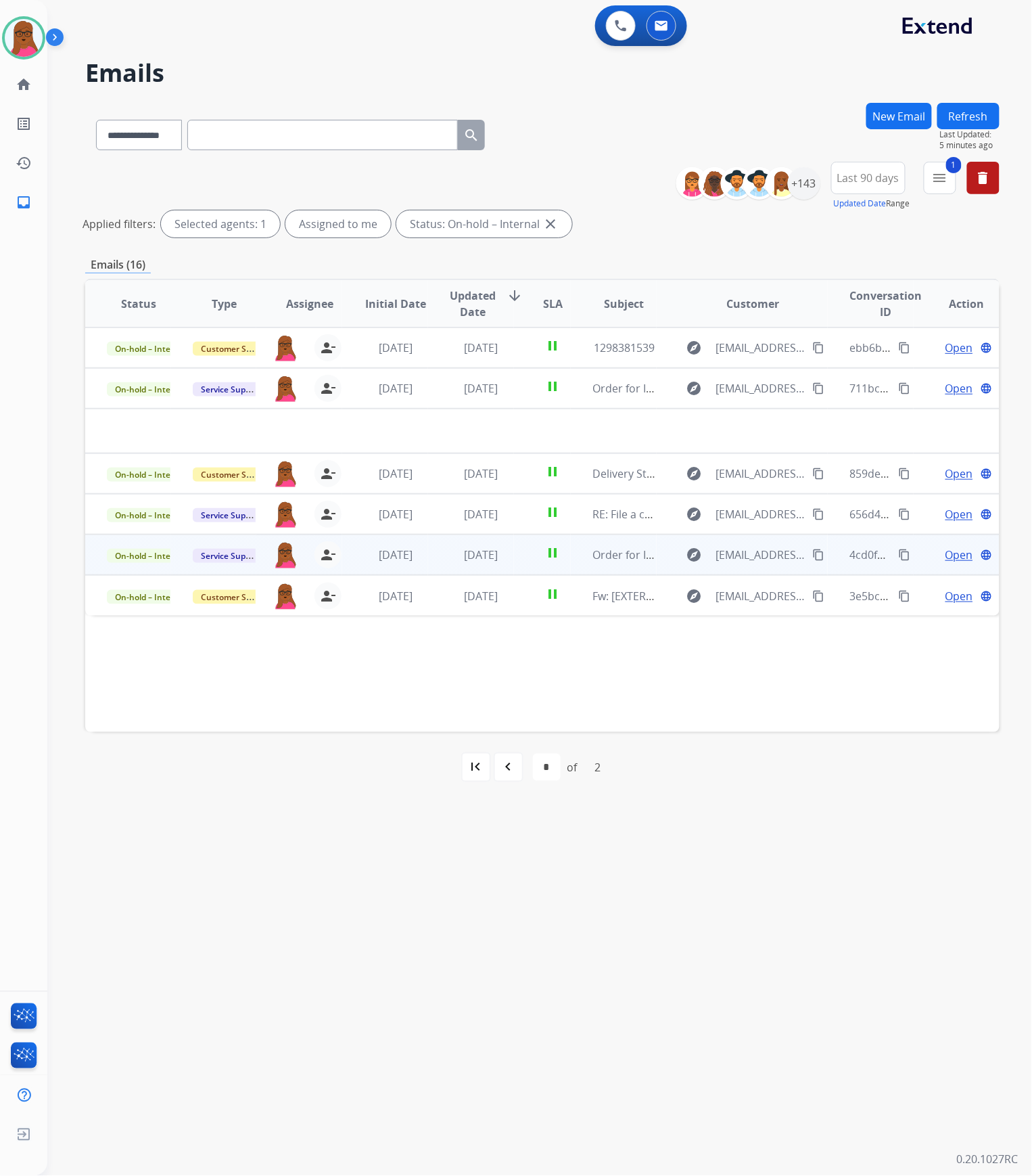
click at [946, 553] on span "Open" at bounding box center [960, 555] width 27 height 16
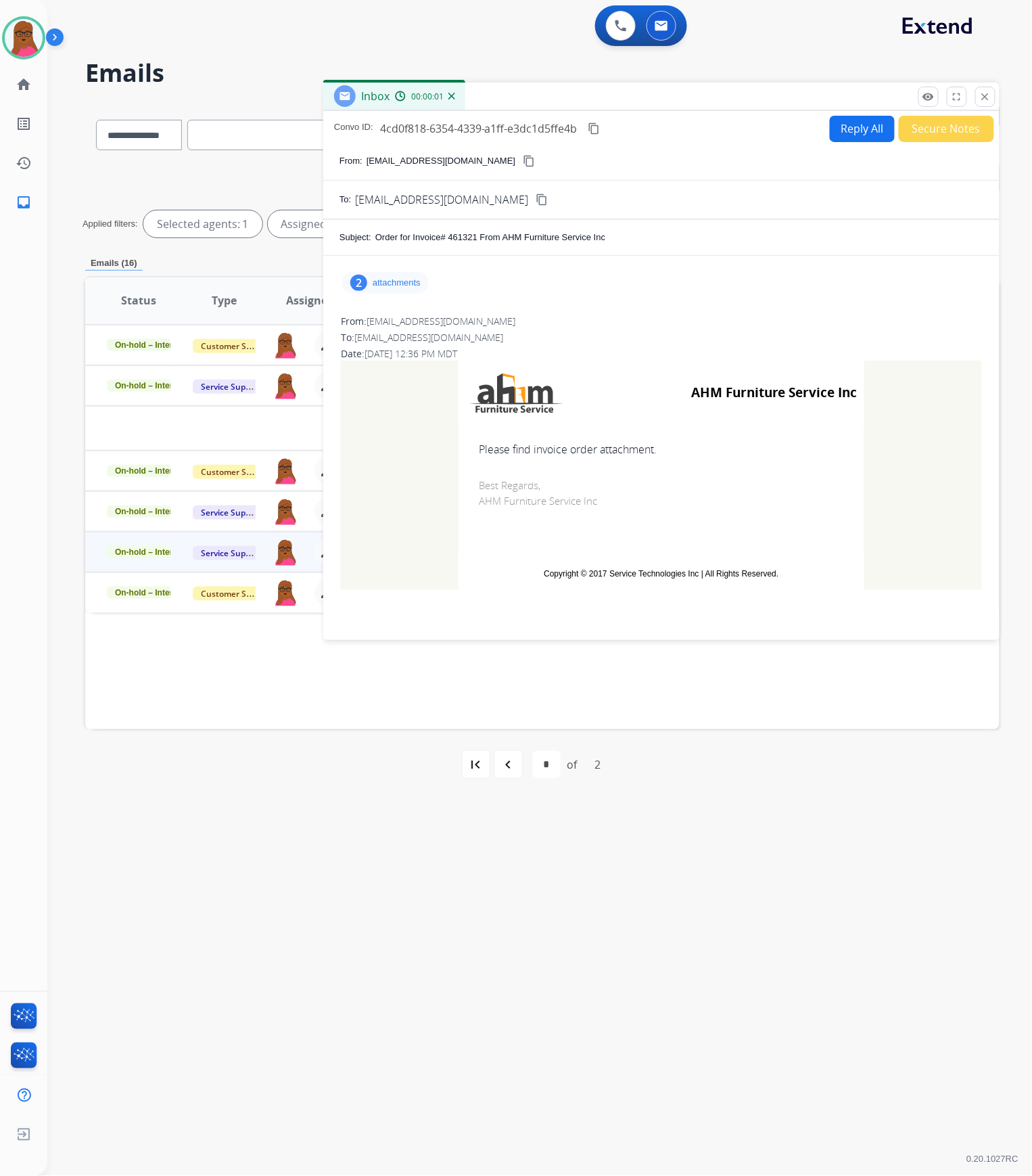
click at [407, 282] on p "attachments" at bounding box center [396, 283] width 48 height 11
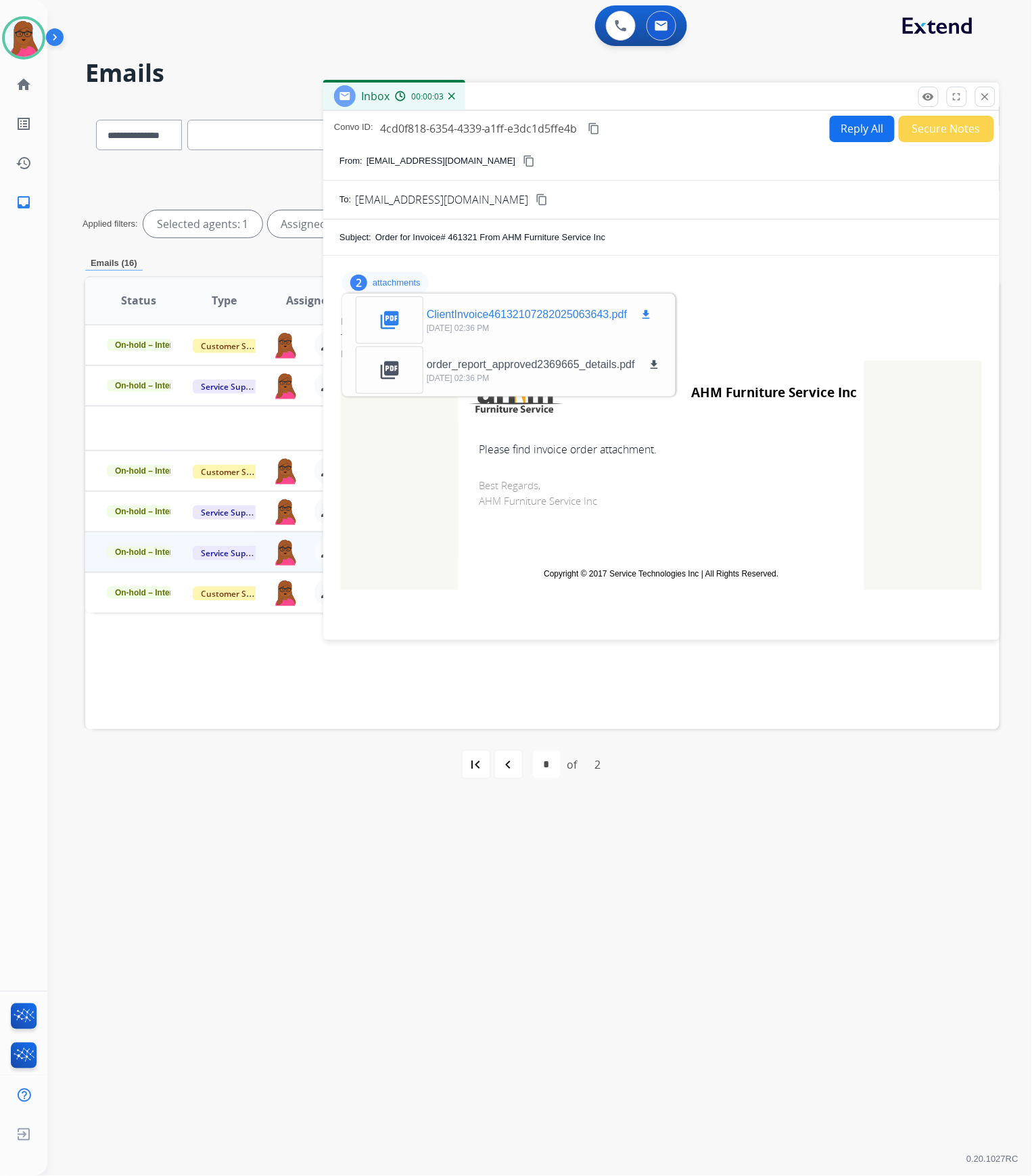
click at [644, 314] on mat-icon "download" at bounding box center [645, 314] width 12 height 12
click at [658, 361] on mat-icon "download" at bounding box center [653, 364] width 12 height 12
click at [989, 97] on mat-icon "close" at bounding box center [985, 96] width 12 height 12
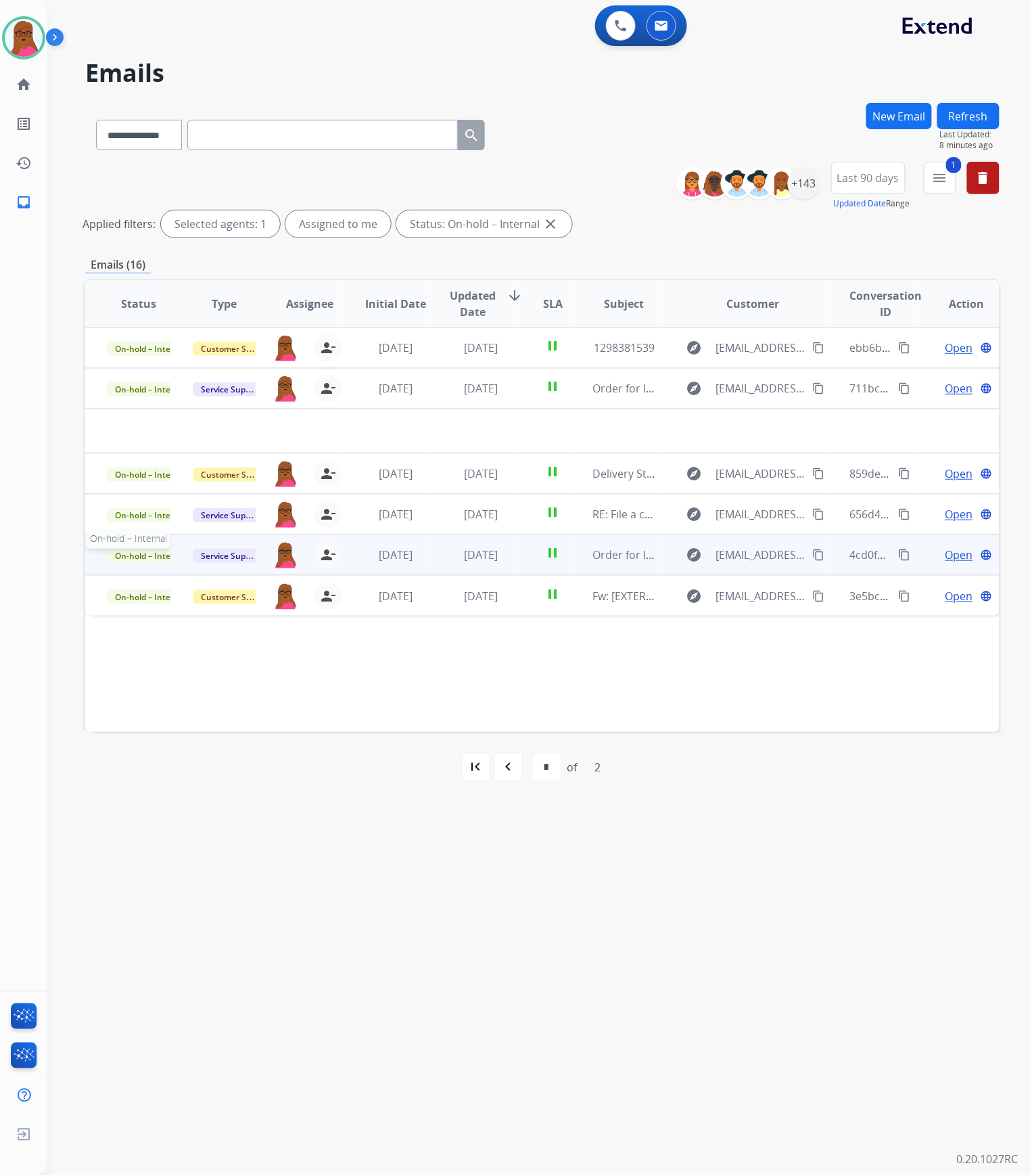
click at [152, 556] on span "On-hold – Internal" at bounding box center [150, 556] width 87 height 15
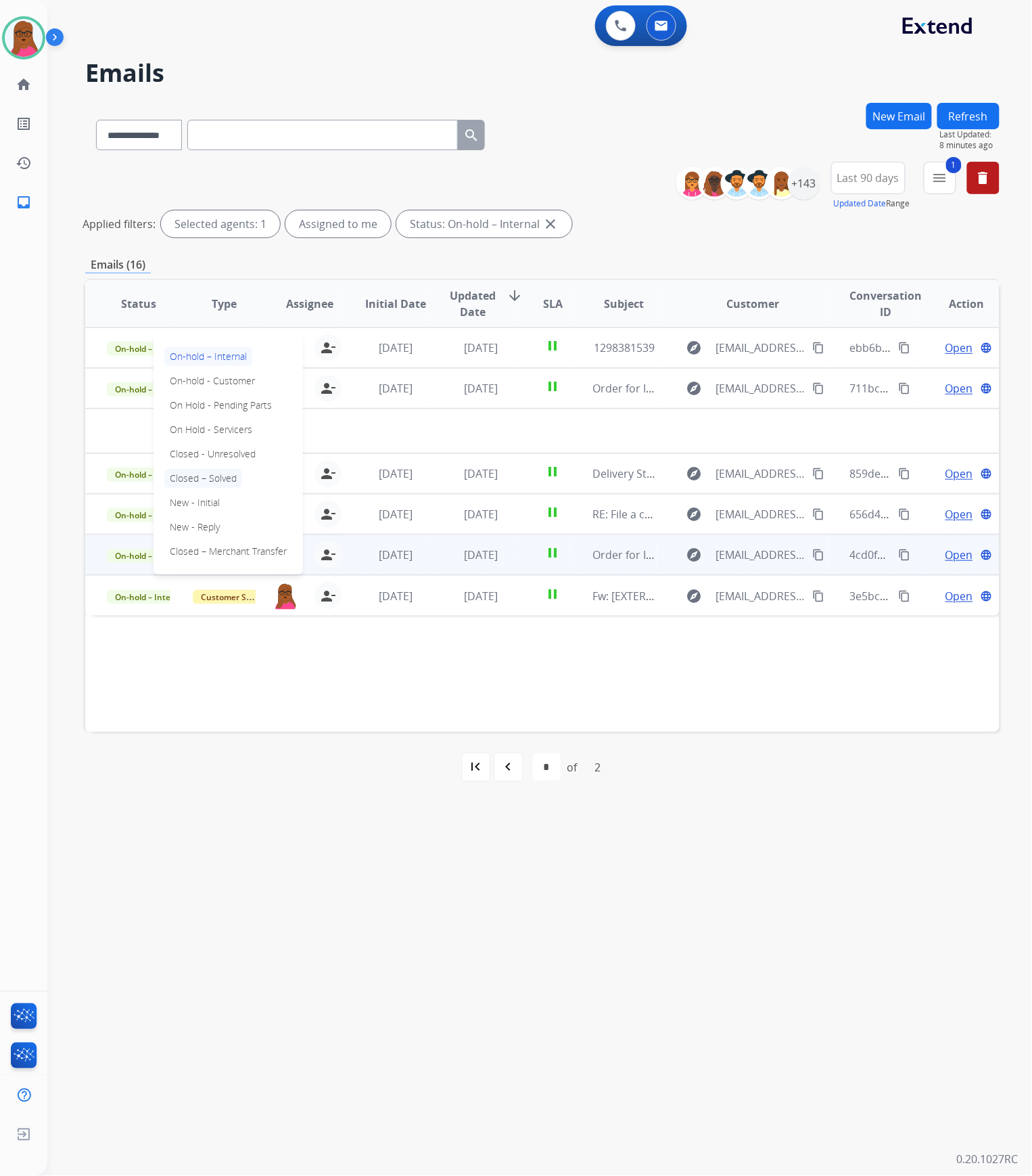
click at [229, 475] on p "Closed – Solved" at bounding box center [203, 478] width 78 height 19
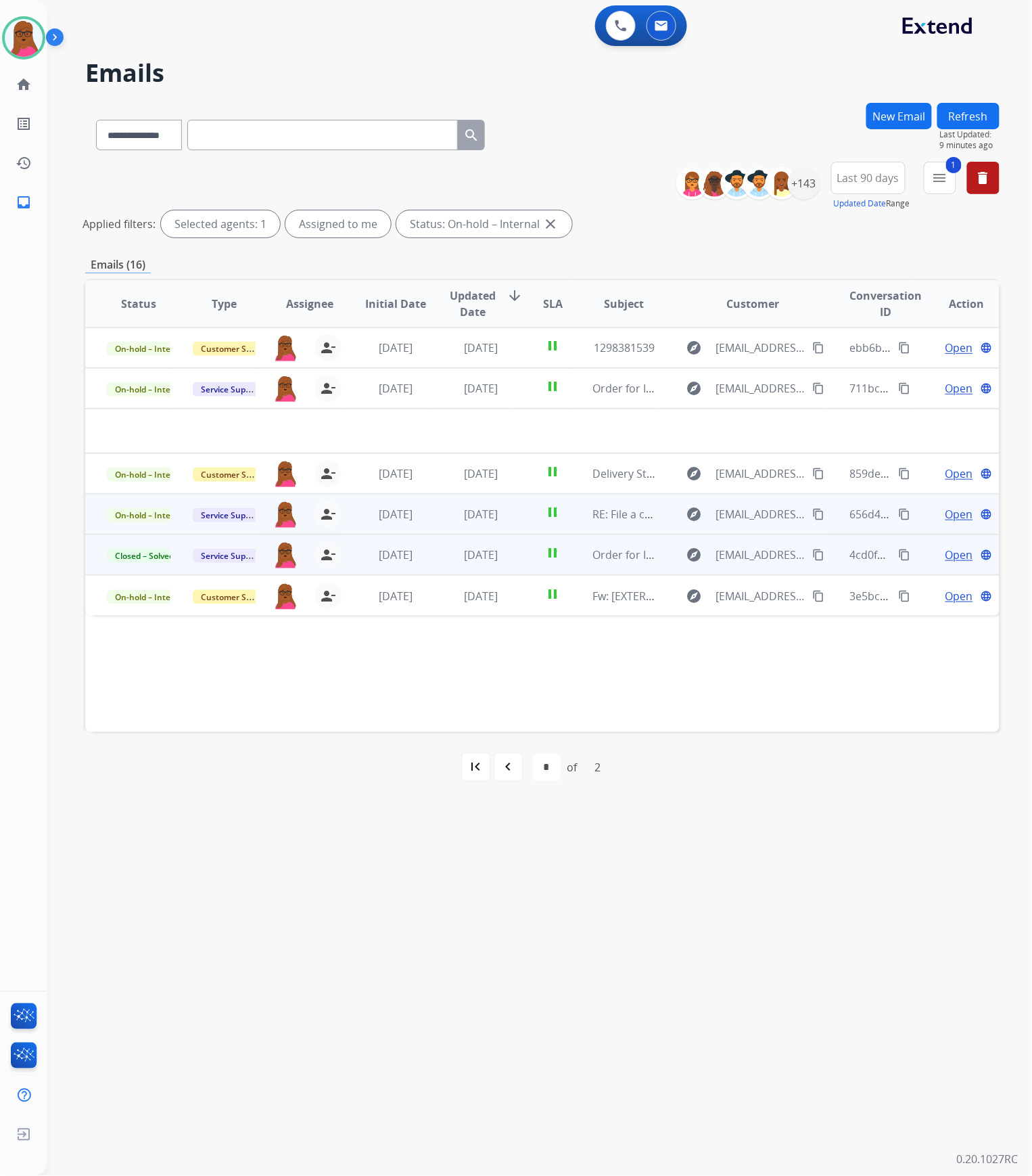
click at [955, 512] on span "Open" at bounding box center [960, 514] width 27 height 16
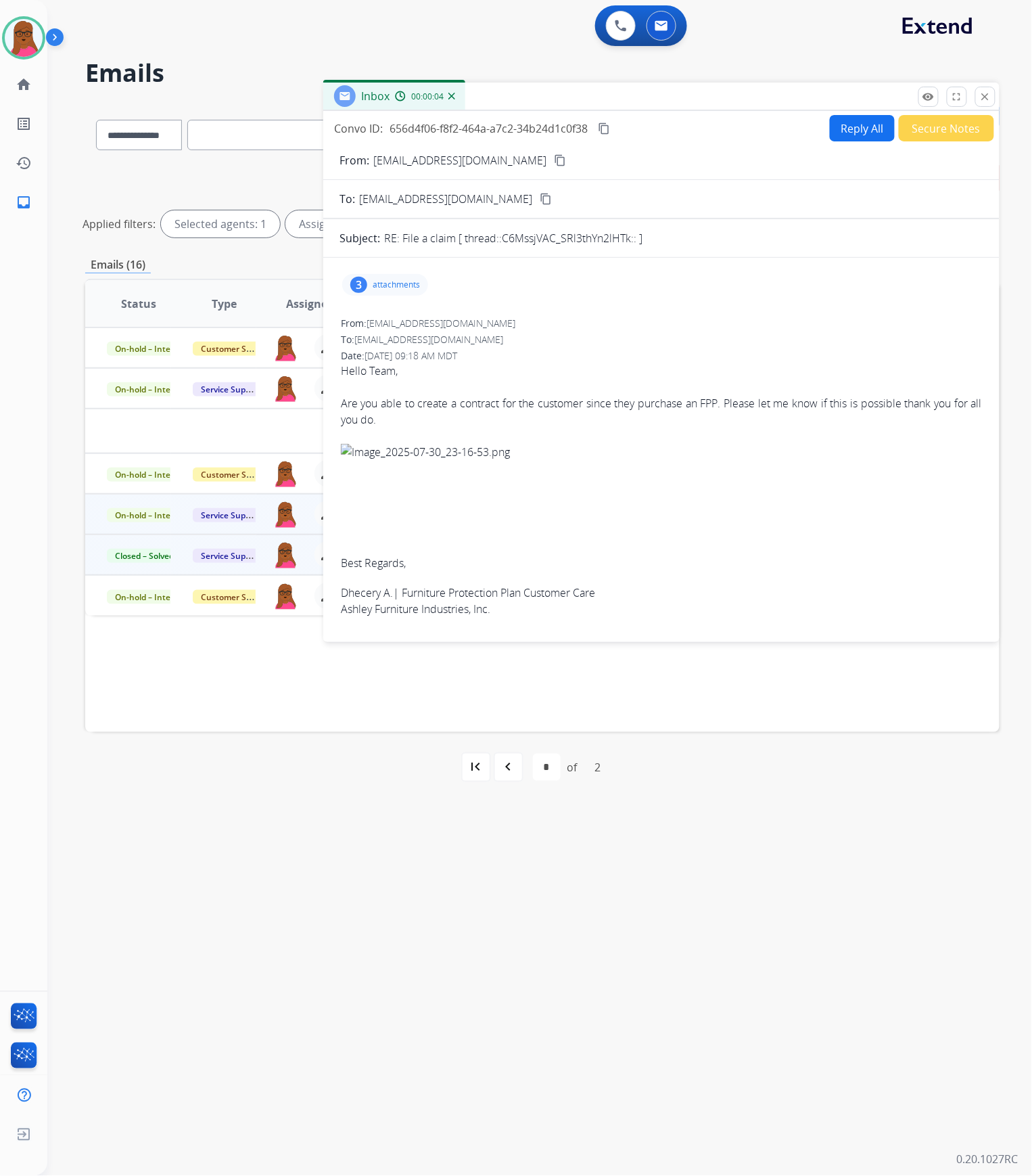
click at [407, 286] on p "attachments" at bounding box center [396, 285] width 48 height 11
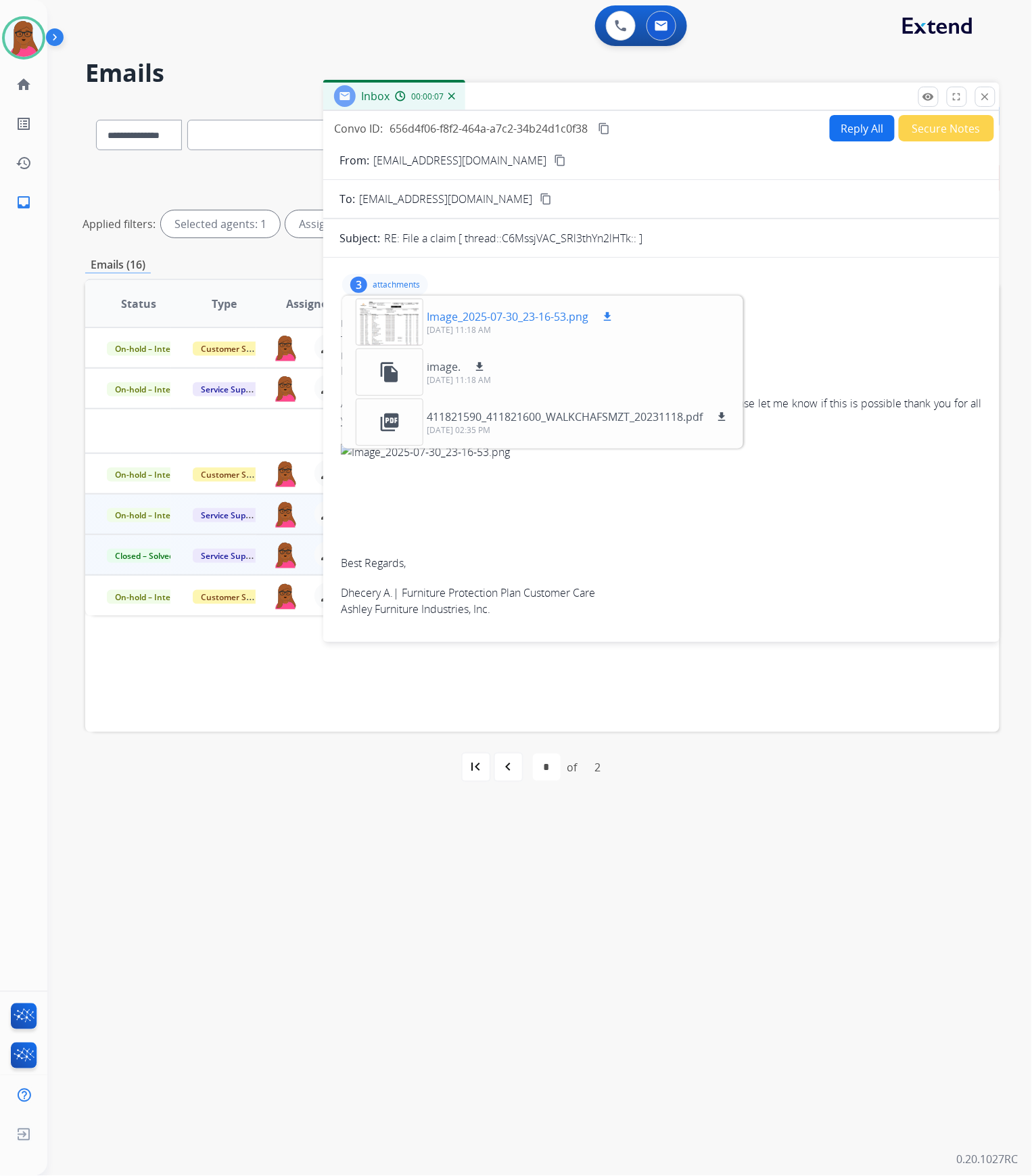
click at [398, 310] on div at bounding box center [390, 322] width 68 height 48
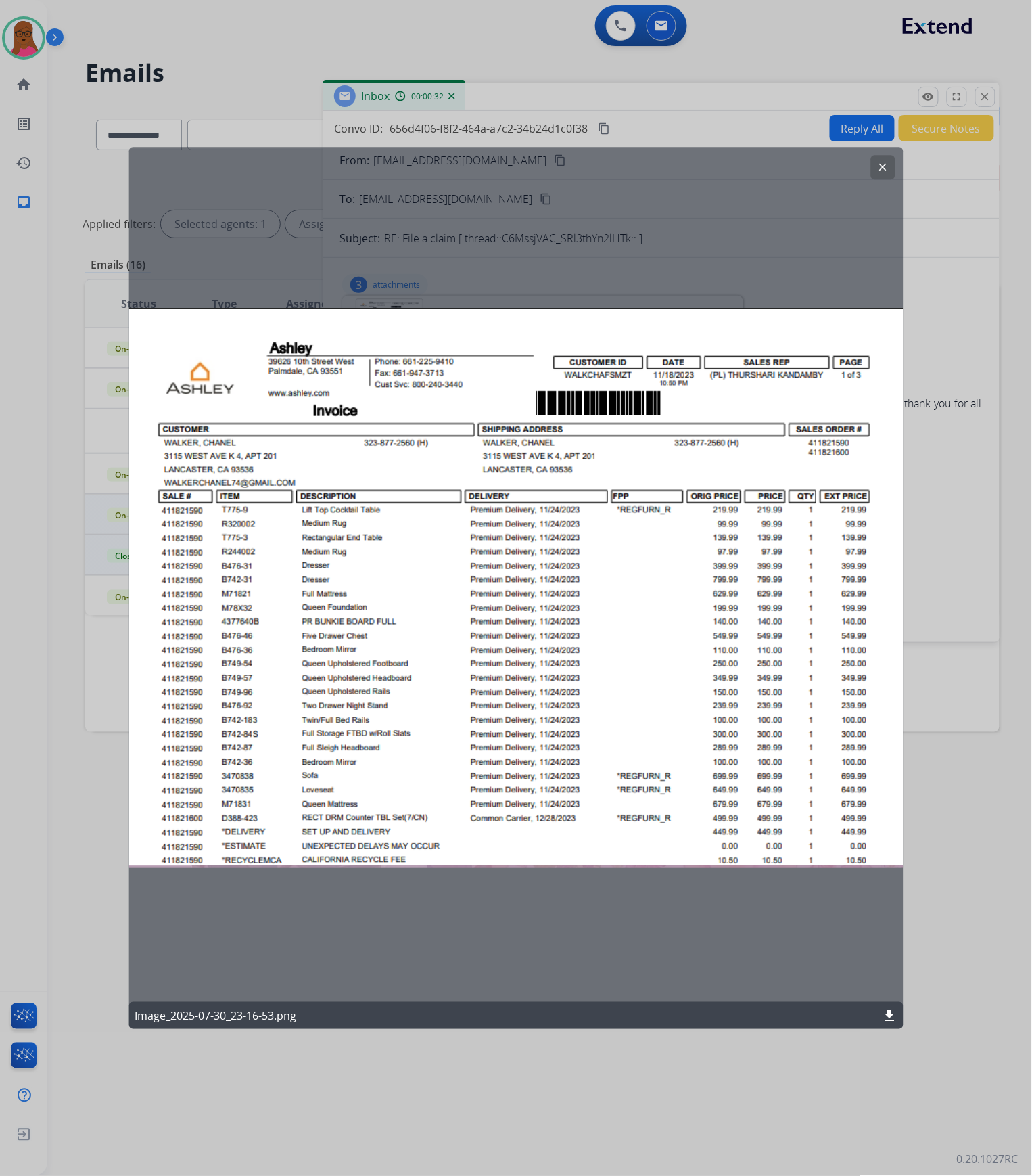
click at [885, 168] on mat-icon "clear" at bounding box center [882, 167] width 12 height 12
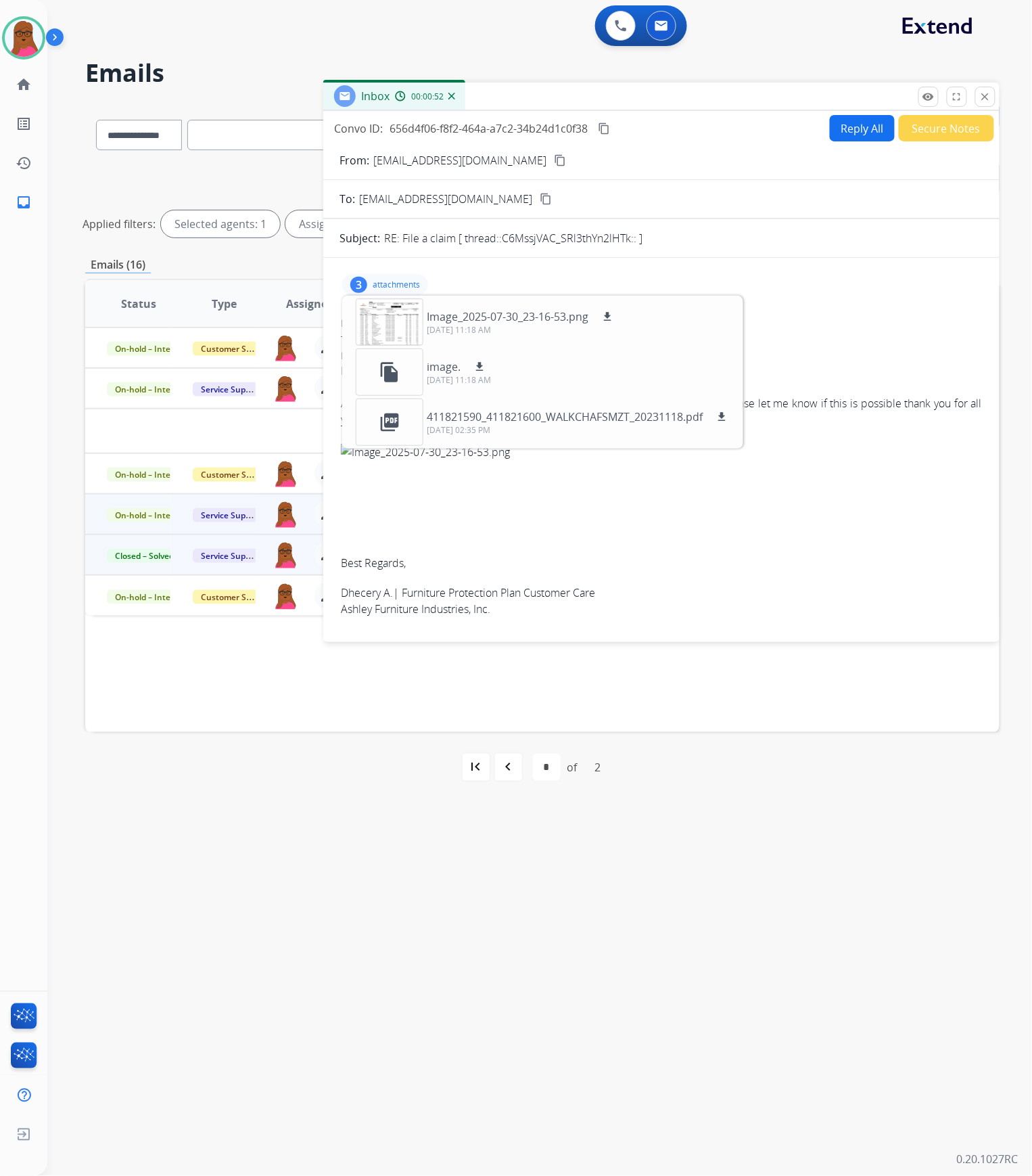
click at [742, 469] on span "Hello Team, Are you able to create a contract for the customer since they purch…" at bounding box center [661, 577] width 641 height 430
click at [790, 276] on div "3 attachments Image_2025-07-30_23-16-53.png download [DATE] 11:18 AM file_copy …" at bounding box center [661, 285] width 644 height 32
click at [388, 282] on p "attachments" at bounding box center [396, 285] width 48 height 11
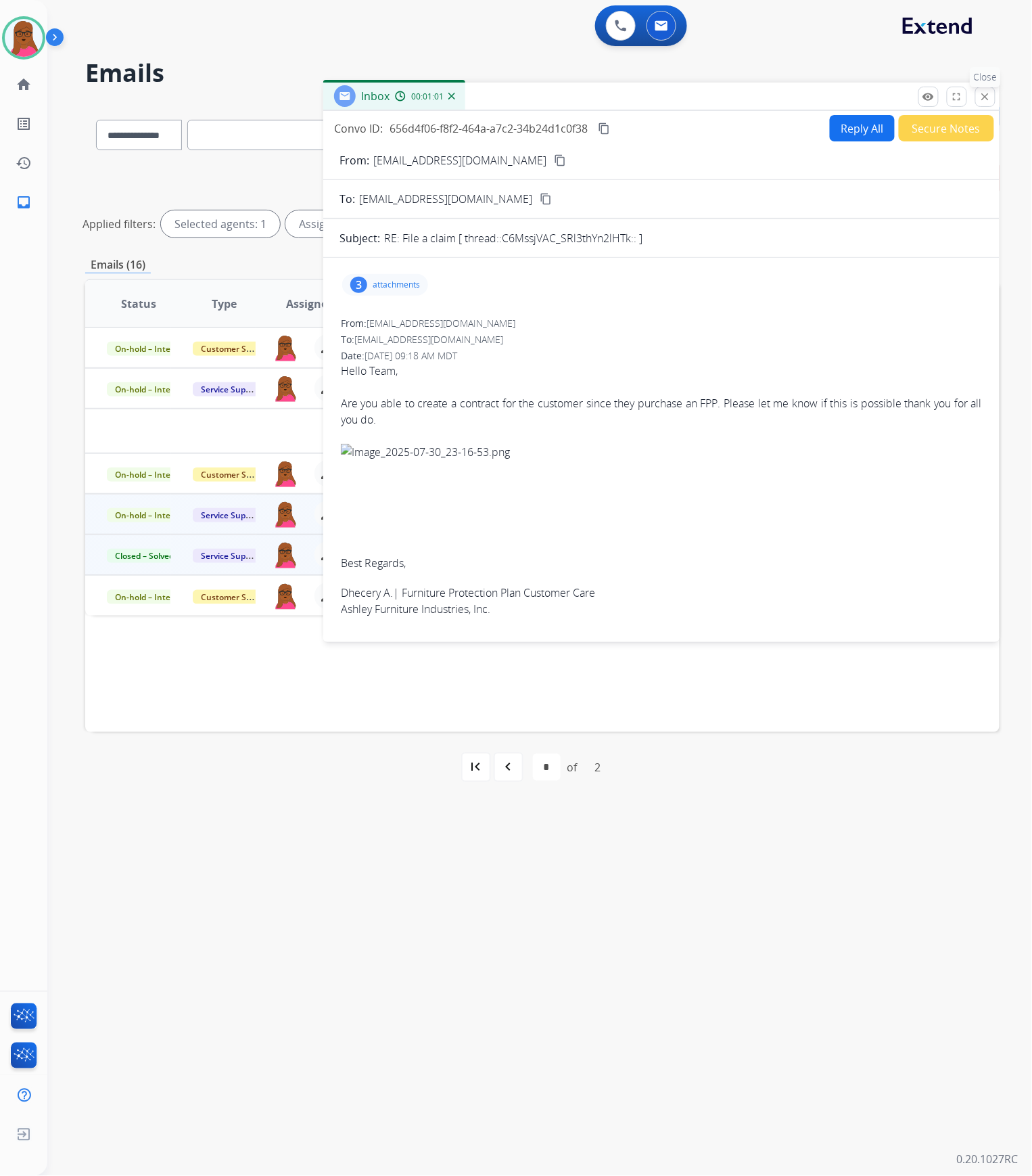
click at [988, 102] on mat-icon "close" at bounding box center [985, 96] width 12 height 12
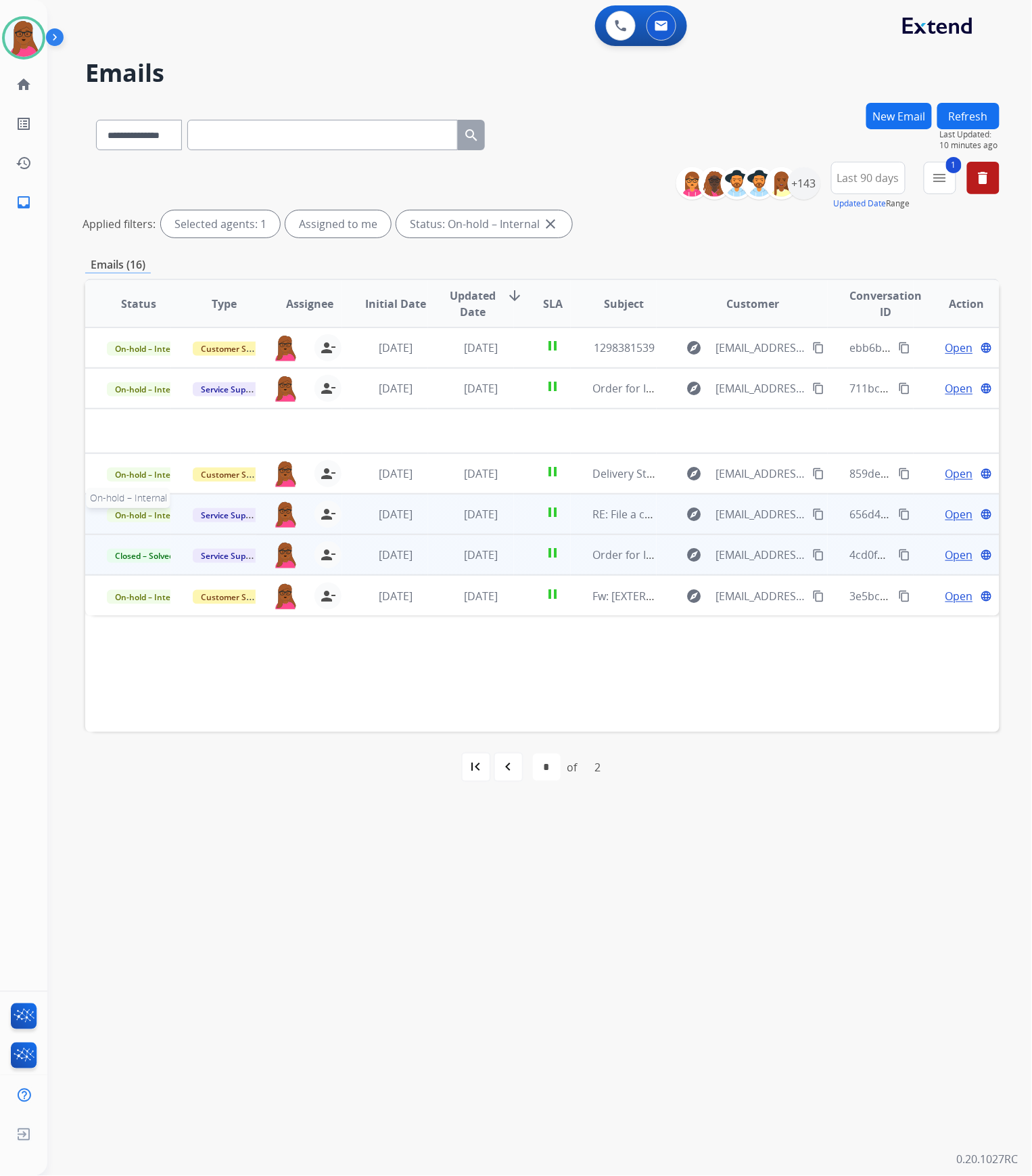
click at [152, 515] on span "On-hold – Internal" at bounding box center [150, 515] width 87 height 15
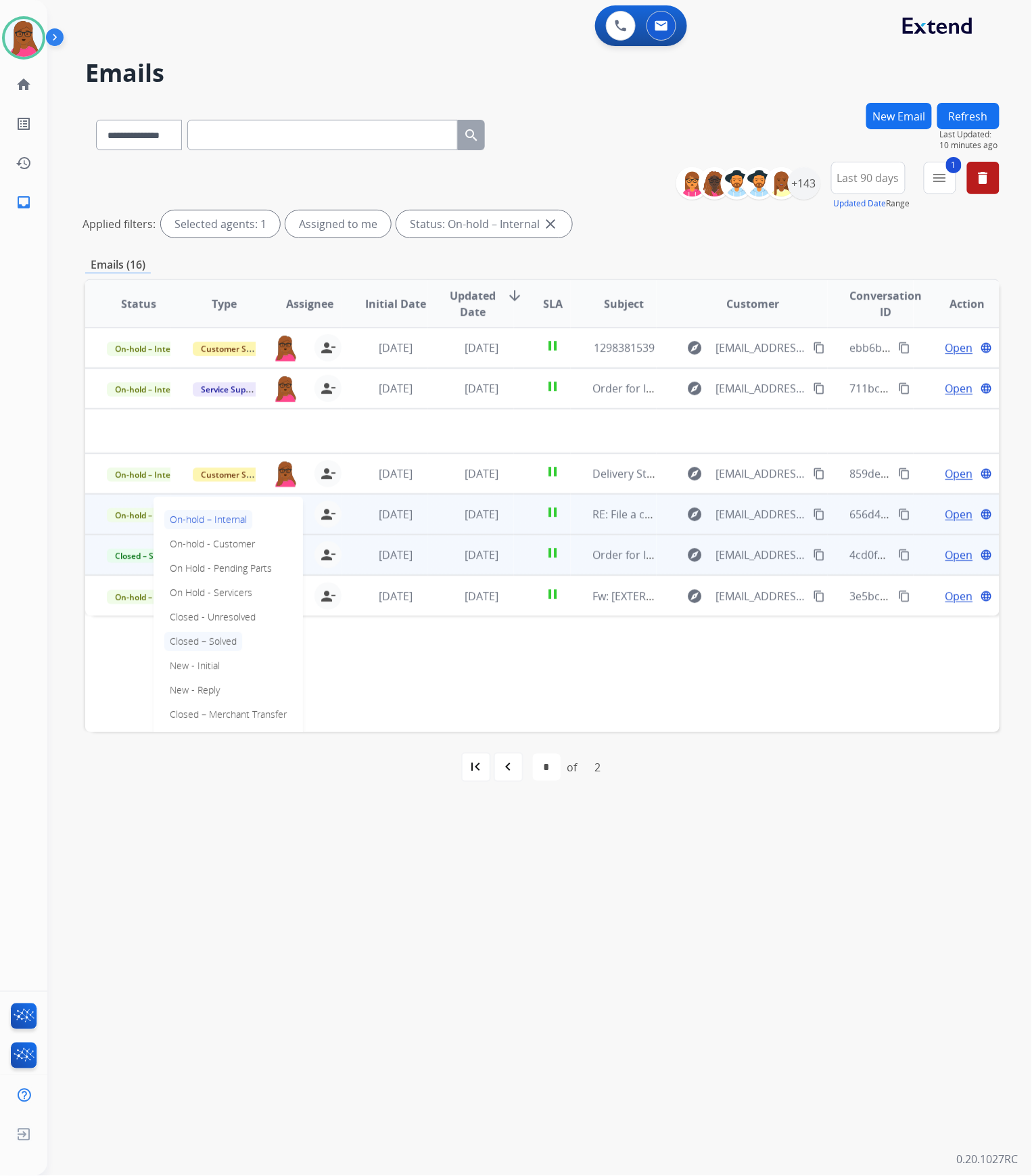
click at [200, 599] on p "Closed – Solved" at bounding box center [203, 642] width 78 height 19
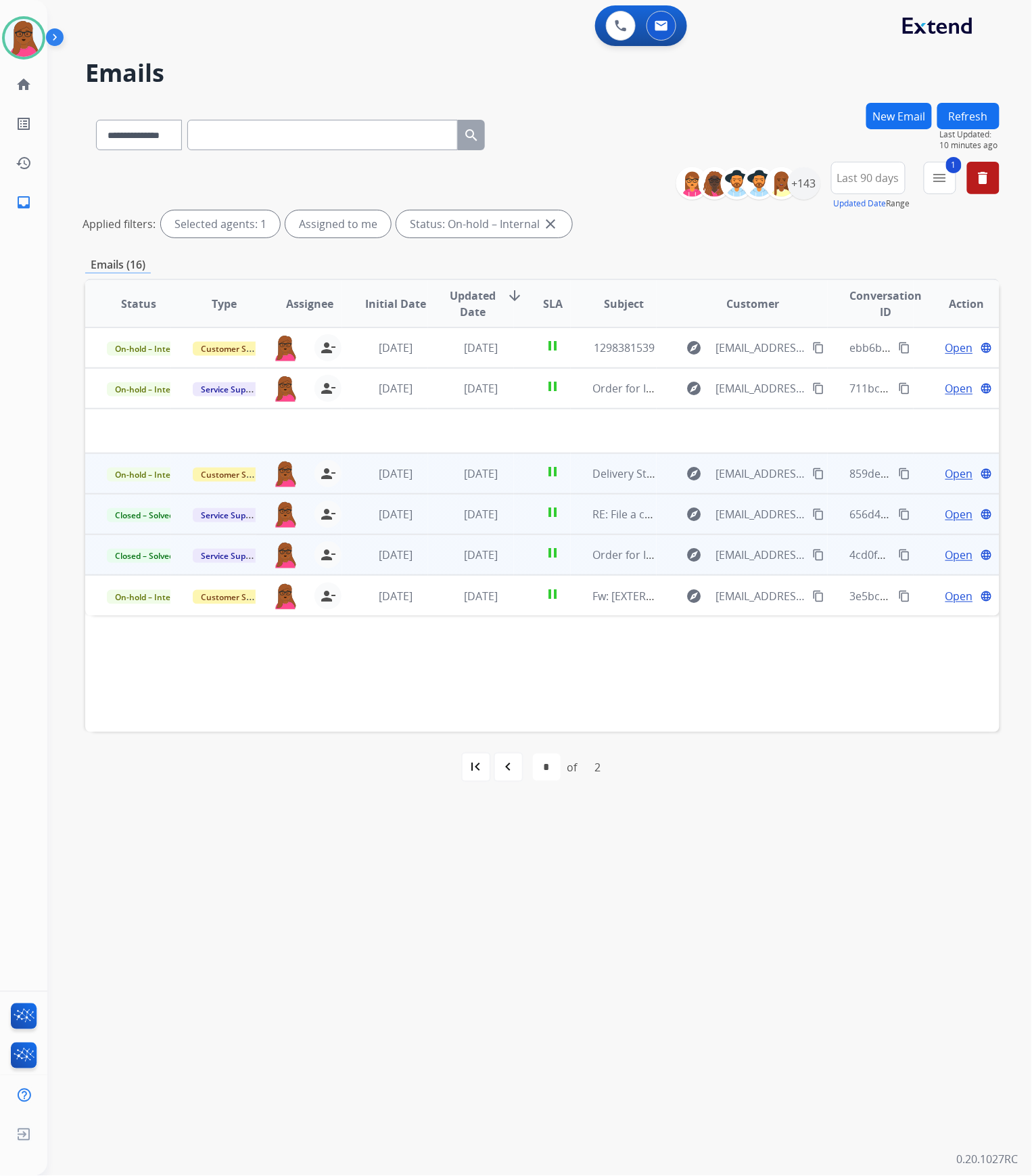
click at [953, 472] on span "Open" at bounding box center [960, 474] width 27 height 16
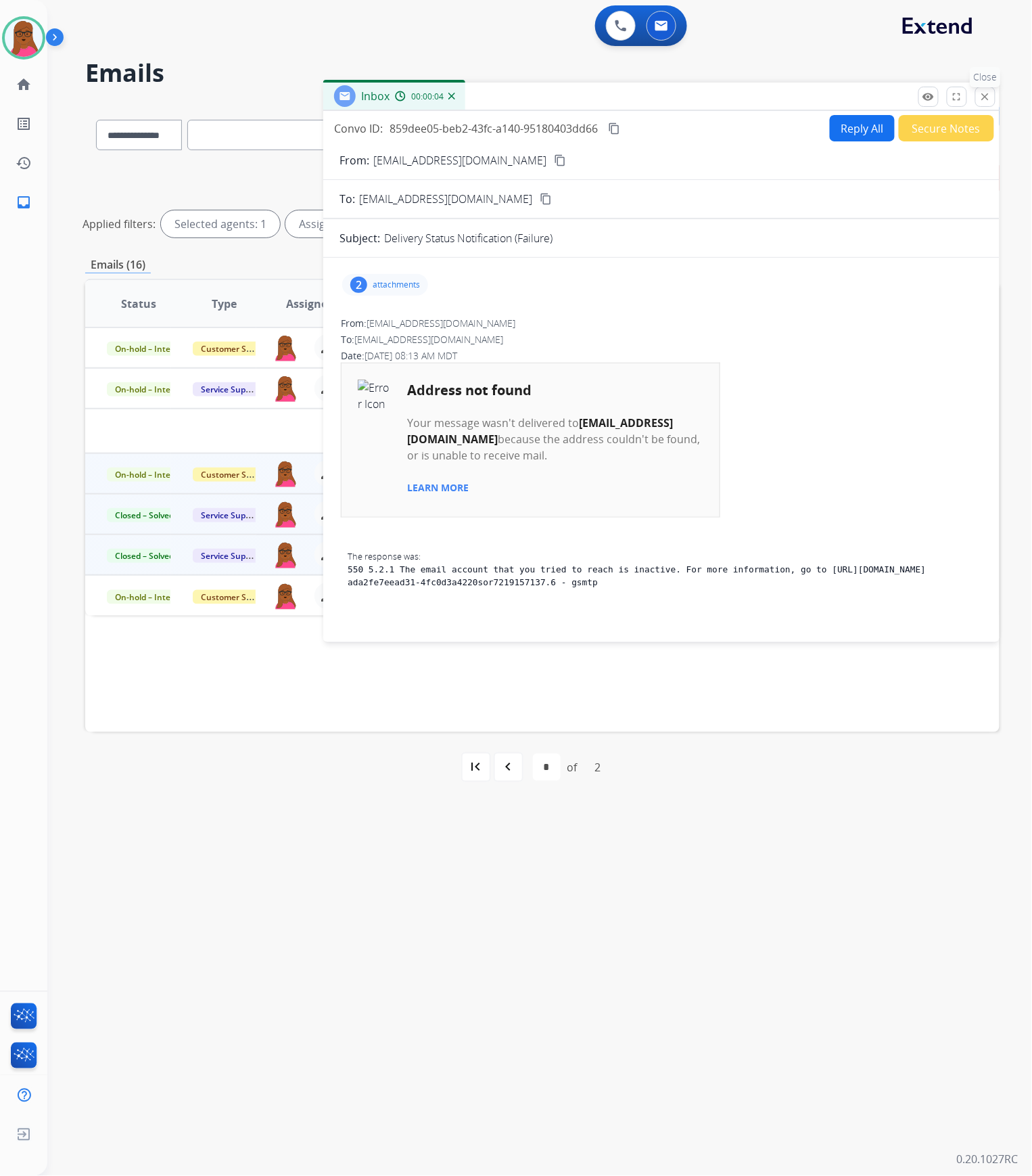
click at [991, 95] on mat-icon "close" at bounding box center [985, 96] width 12 height 12
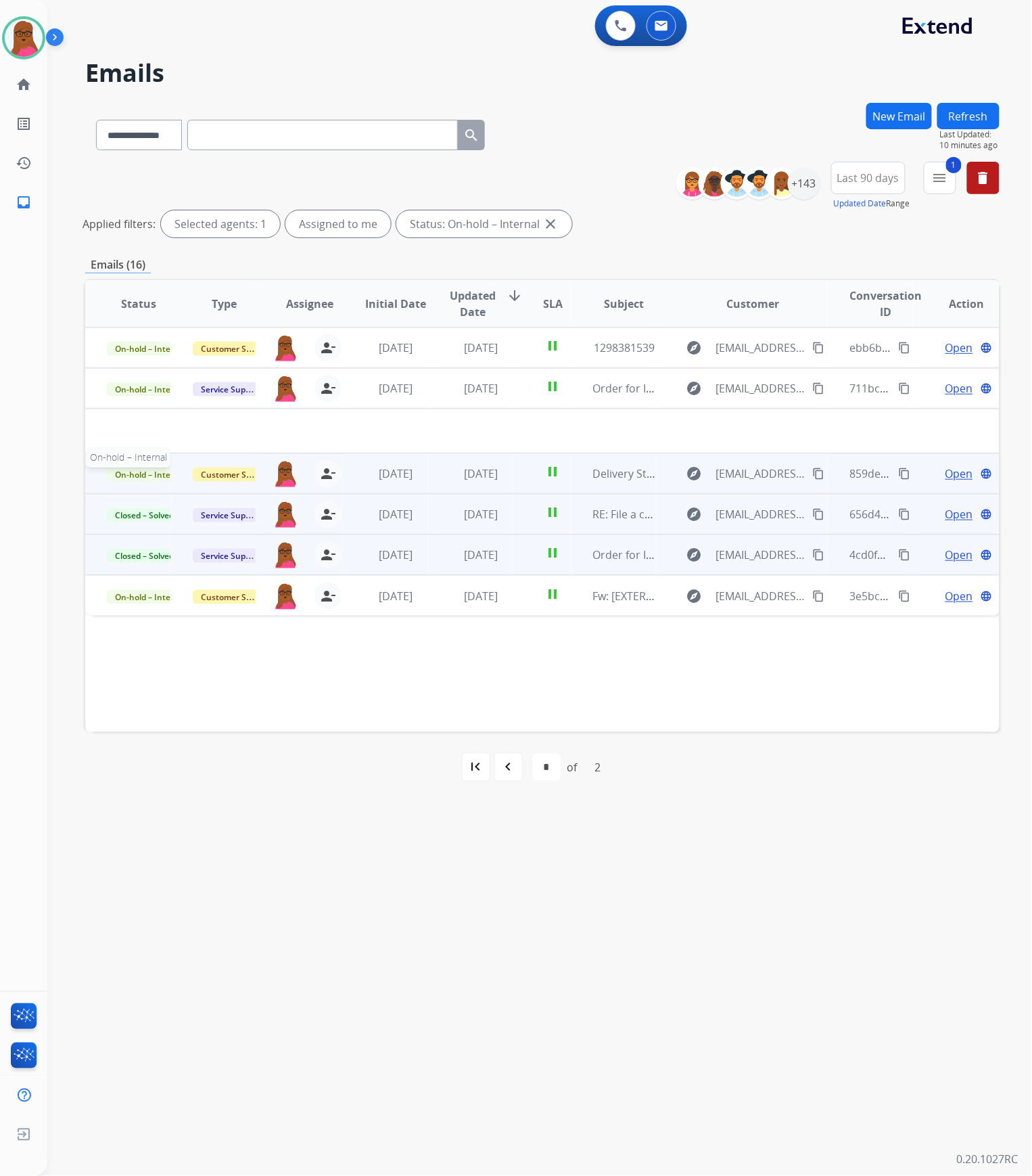
click at [162, 475] on span "On-hold – Internal" at bounding box center [150, 475] width 87 height 15
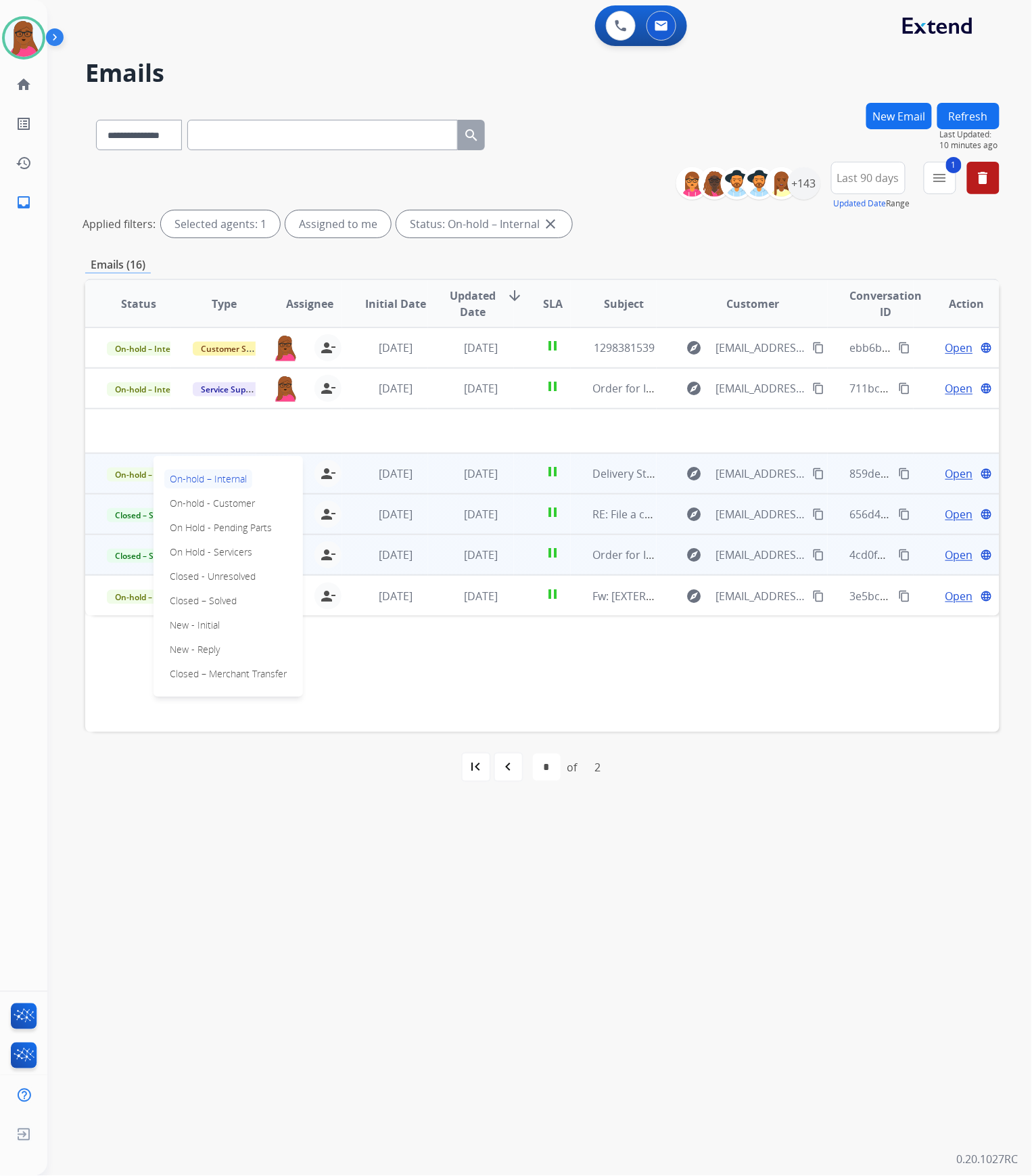
click at [242, 588] on div "On-hold – Internal On-hold - Customer On Hold - Pending Parts On Hold - Service…" at bounding box center [228, 576] width 149 height 241
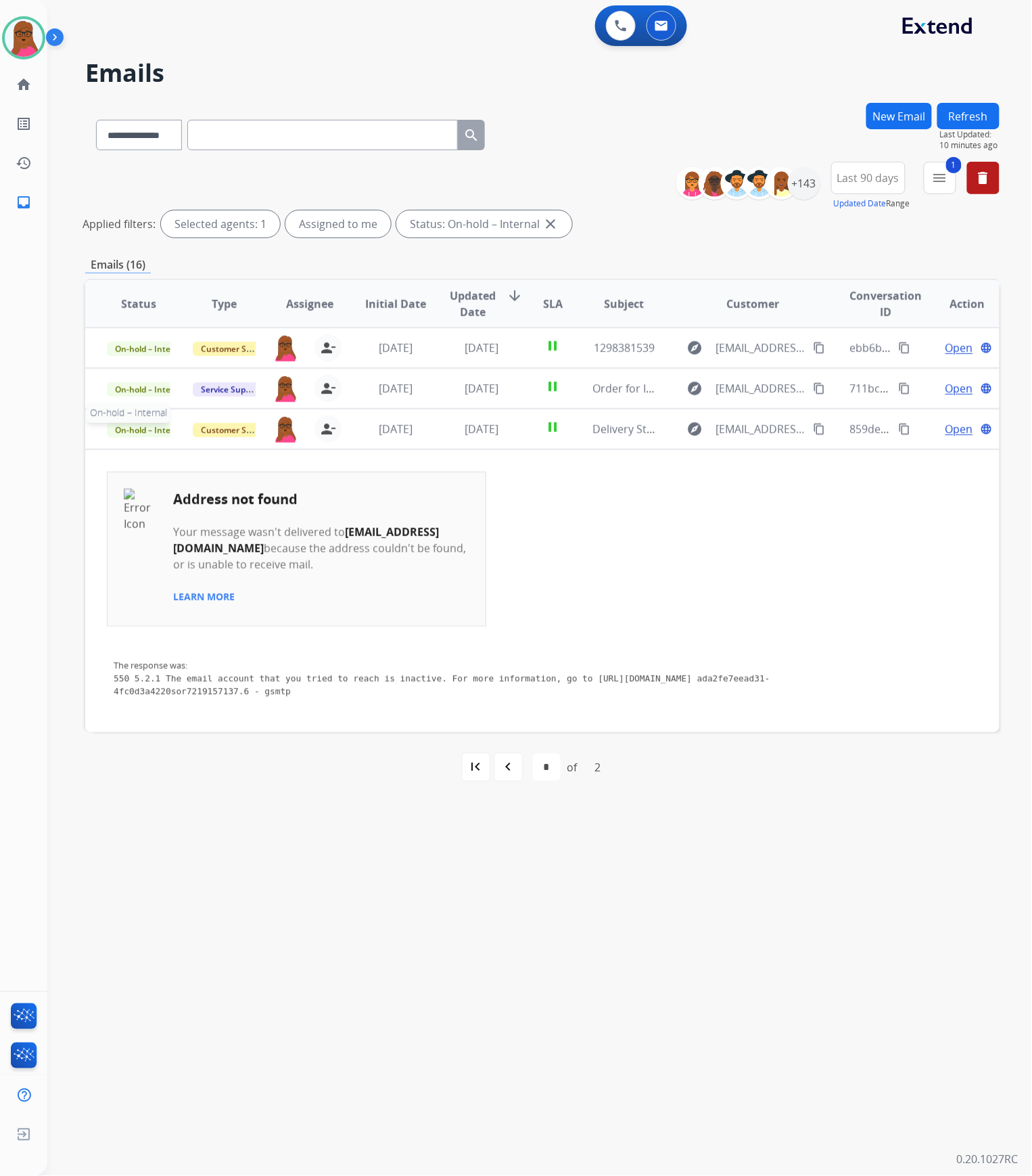
click at [155, 425] on span "On-hold – Internal" at bounding box center [150, 430] width 87 height 15
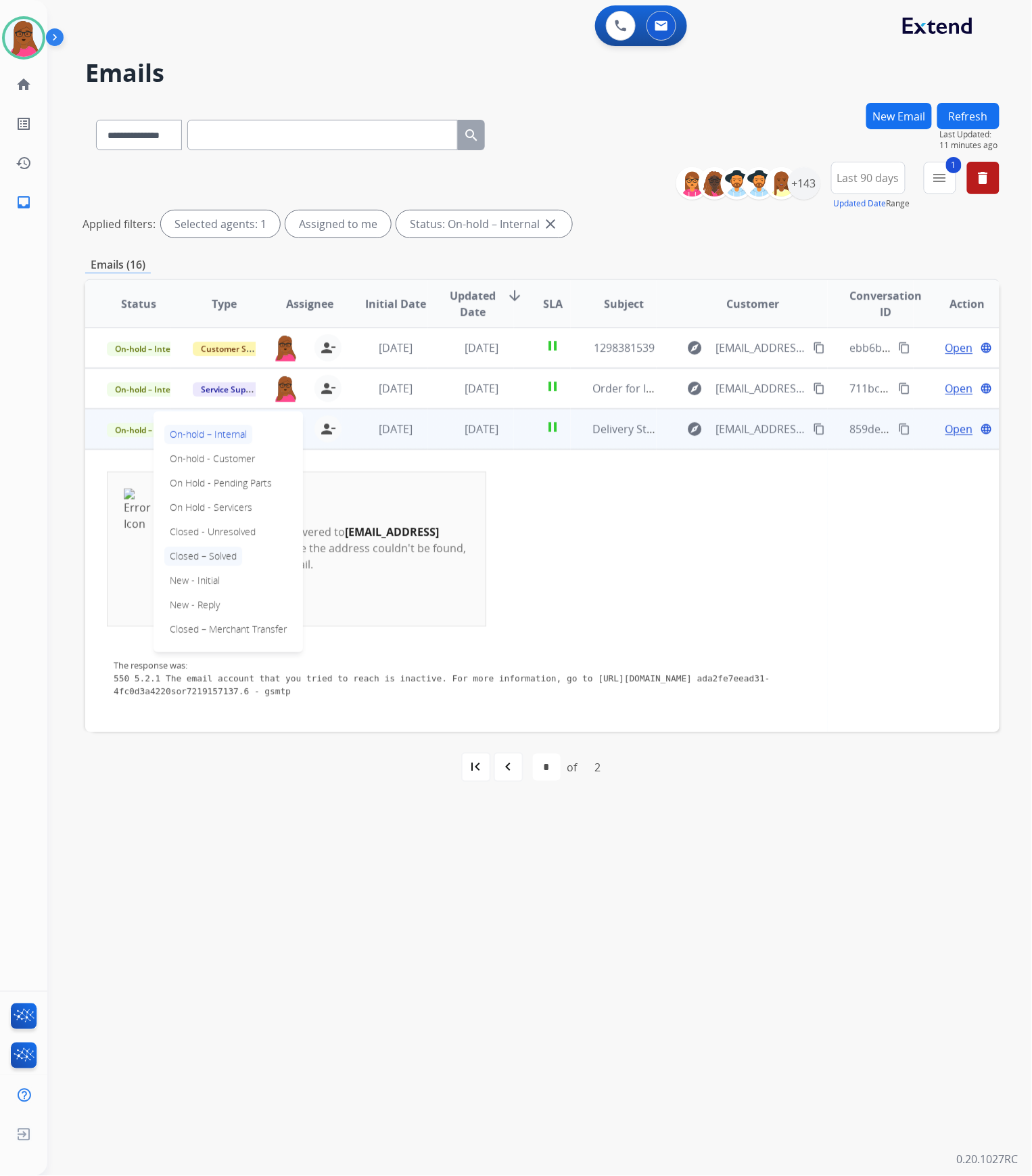
click at [233, 551] on p "Closed – Solved" at bounding box center [203, 556] width 78 height 19
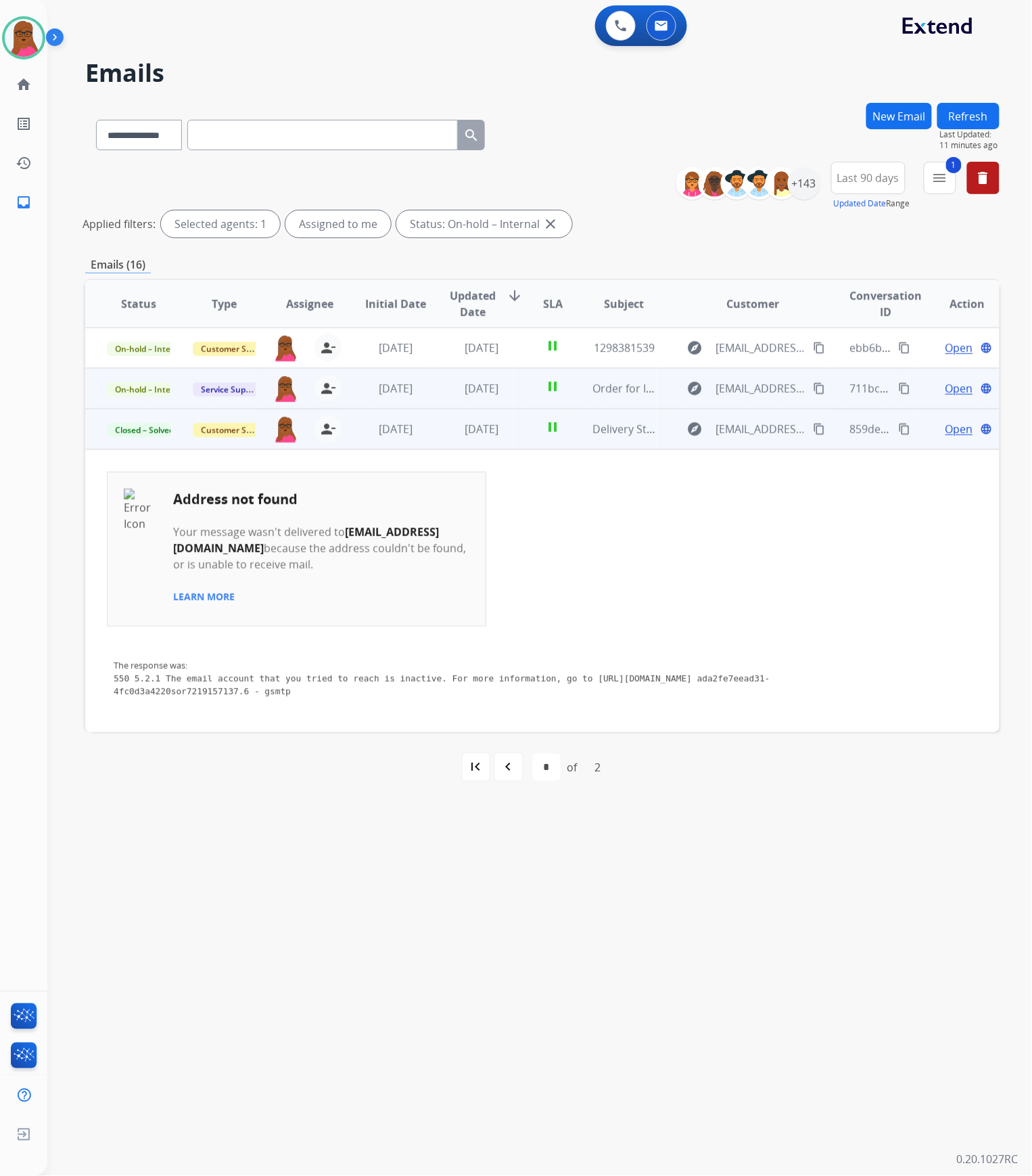
click at [954, 385] on span "Open" at bounding box center [960, 389] width 27 height 16
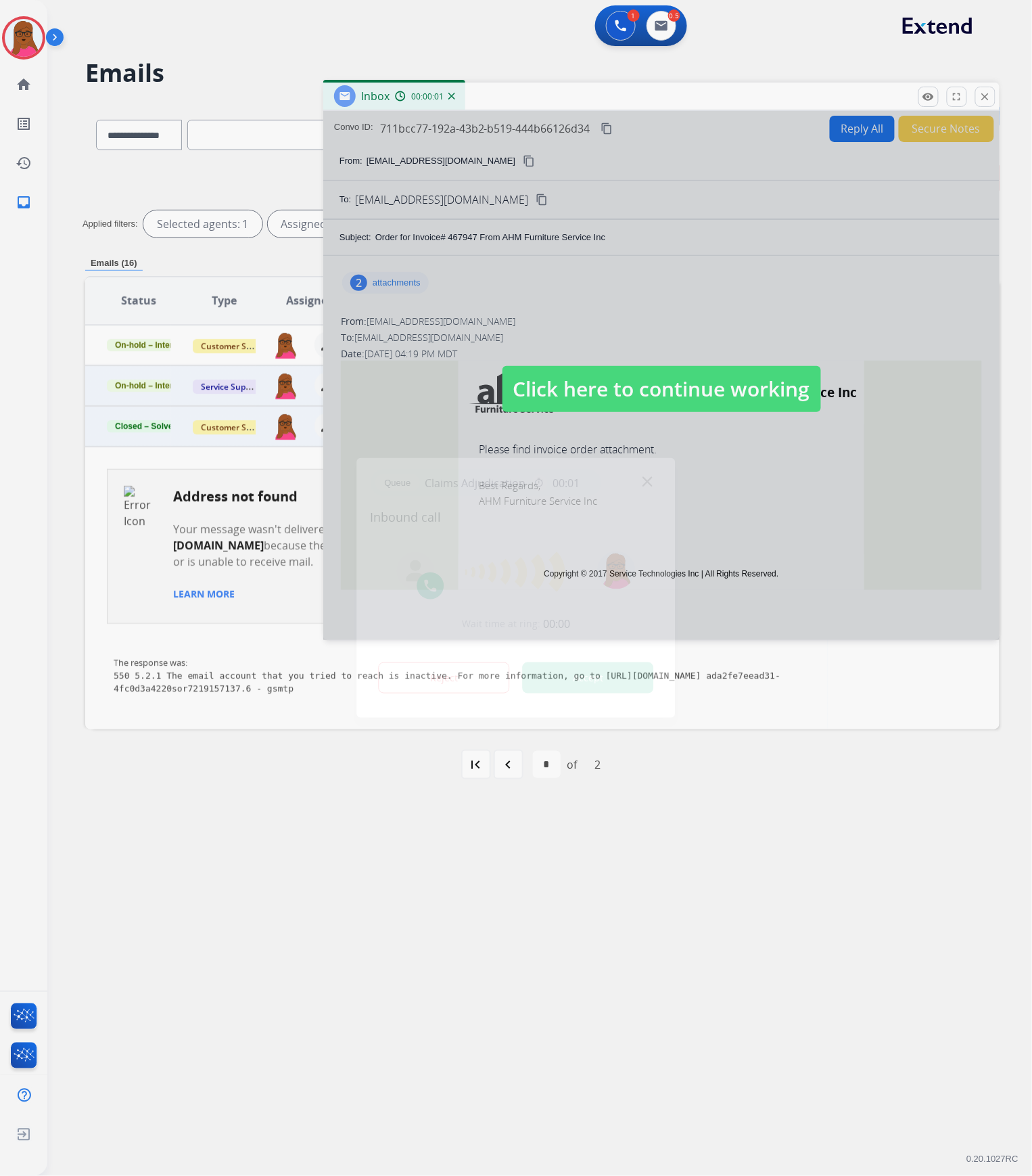
click at [428, 279] on div at bounding box center [516, 588] width 1032 height 1176
click at [612, 599] on button "Accept" at bounding box center [588, 678] width 131 height 31
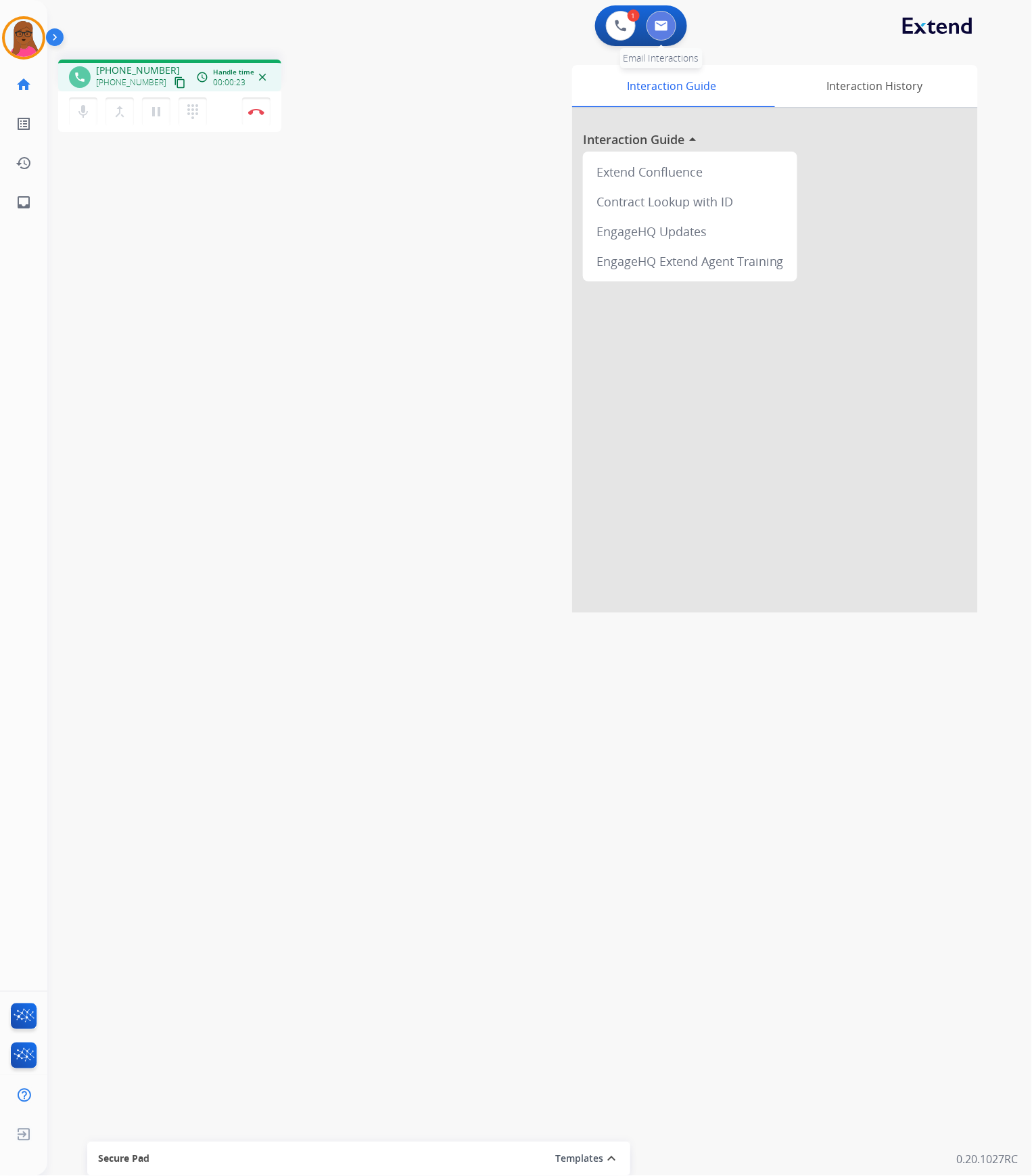
click at [666, 30] on img at bounding box center [661, 26] width 14 height 11
select select "**********"
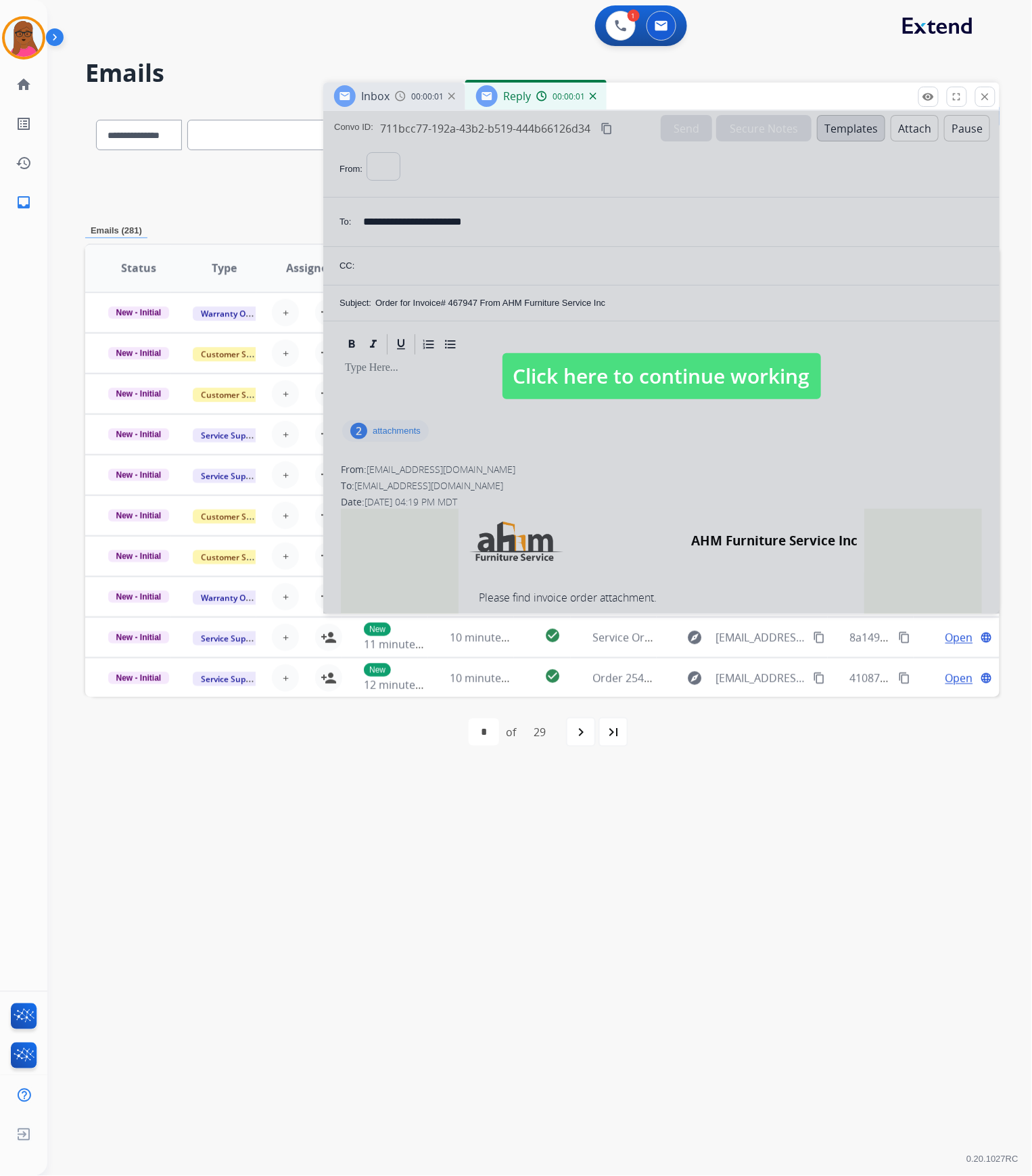
select select "**********"
click at [771, 378] on span "Click here to continue working" at bounding box center [661, 376] width 318 height 46
select select
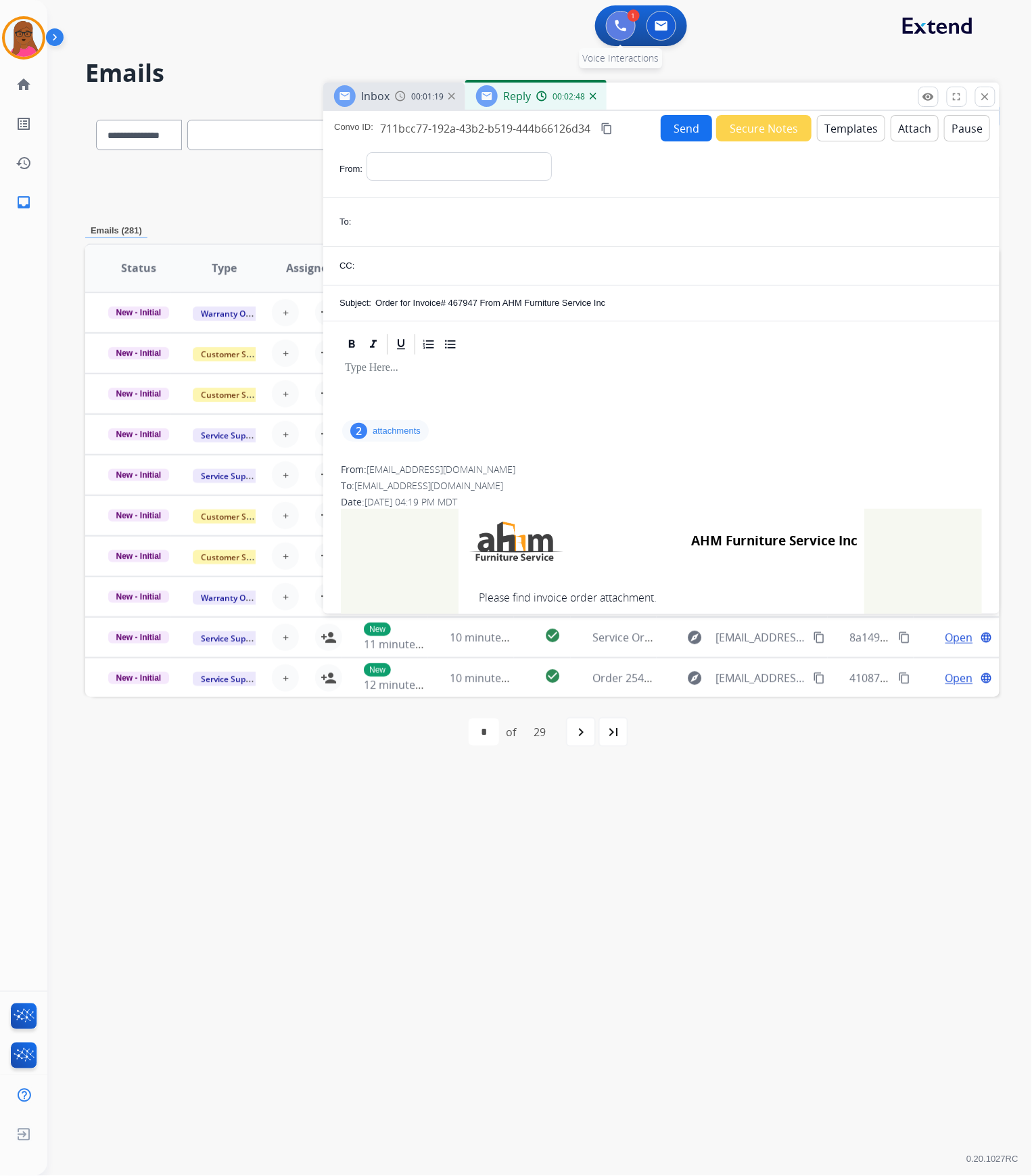
click at [625, 31] on button at bounding box center [620, 26] width 30 height 30
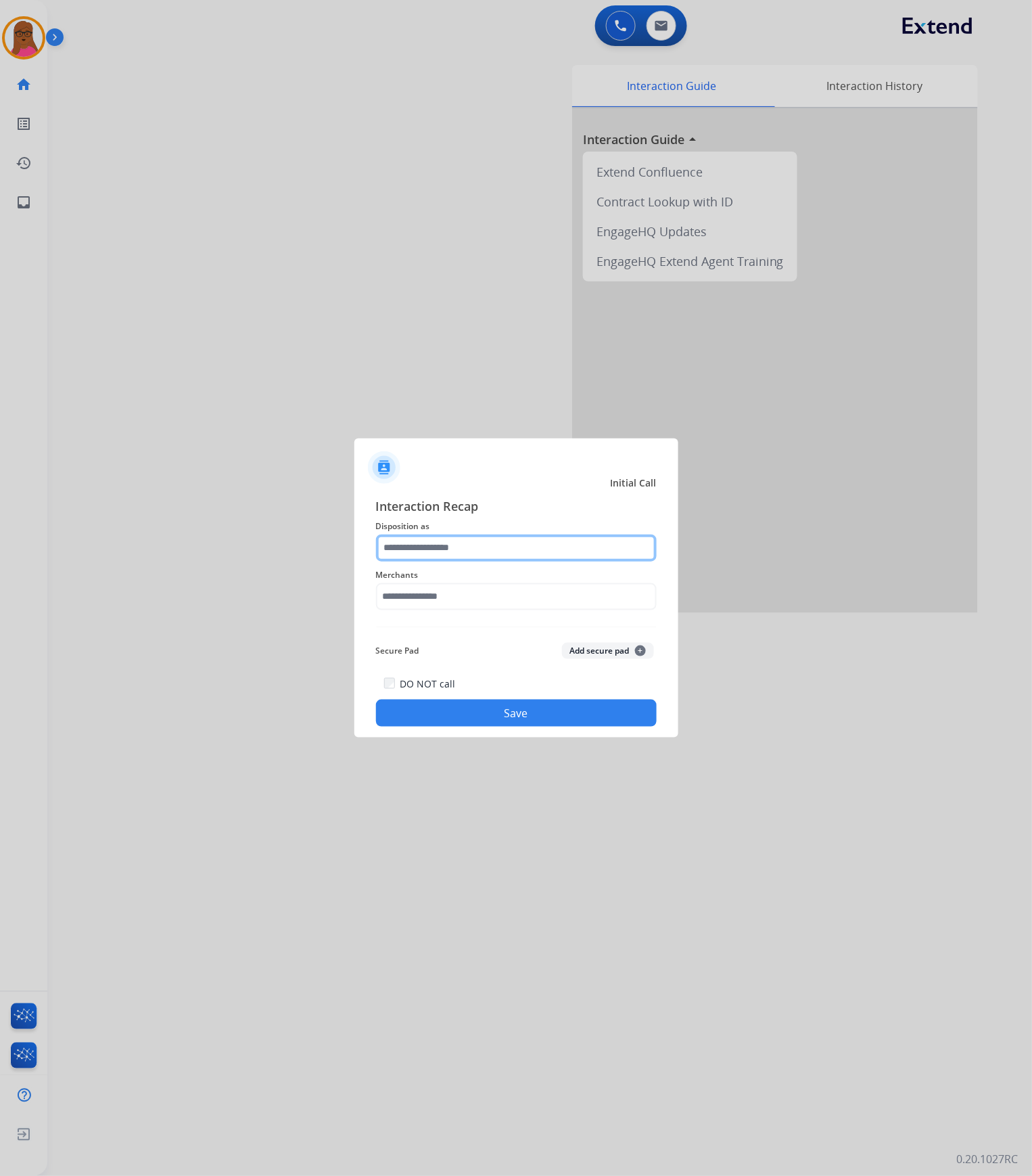
click at [453, 552] on input "text" at bounding box center [516, 548] width 281 height 27
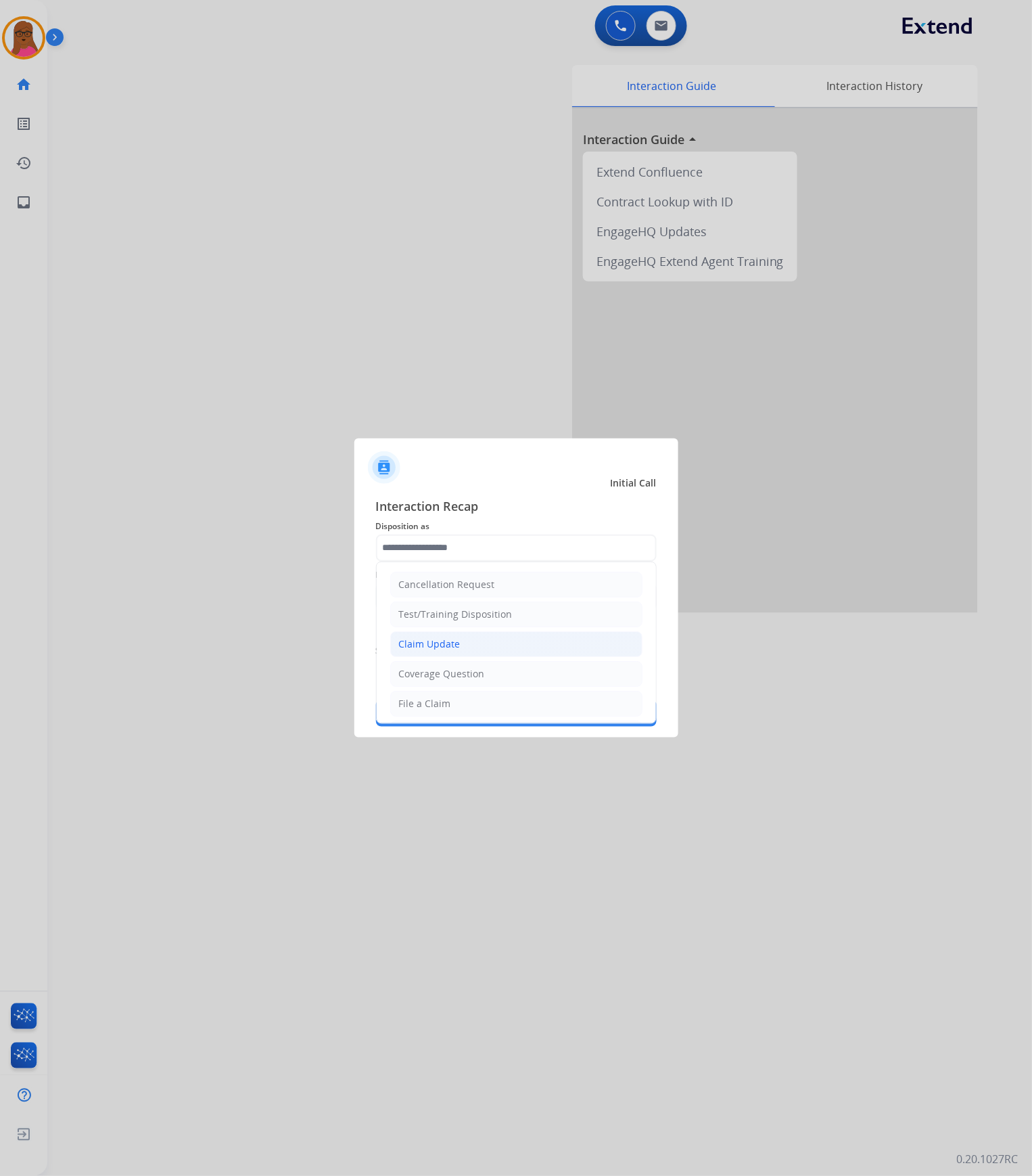
click at [436, 599] on div "Claim Update" at bounding box center [429, 643] width 61 height 14
type input "**********"
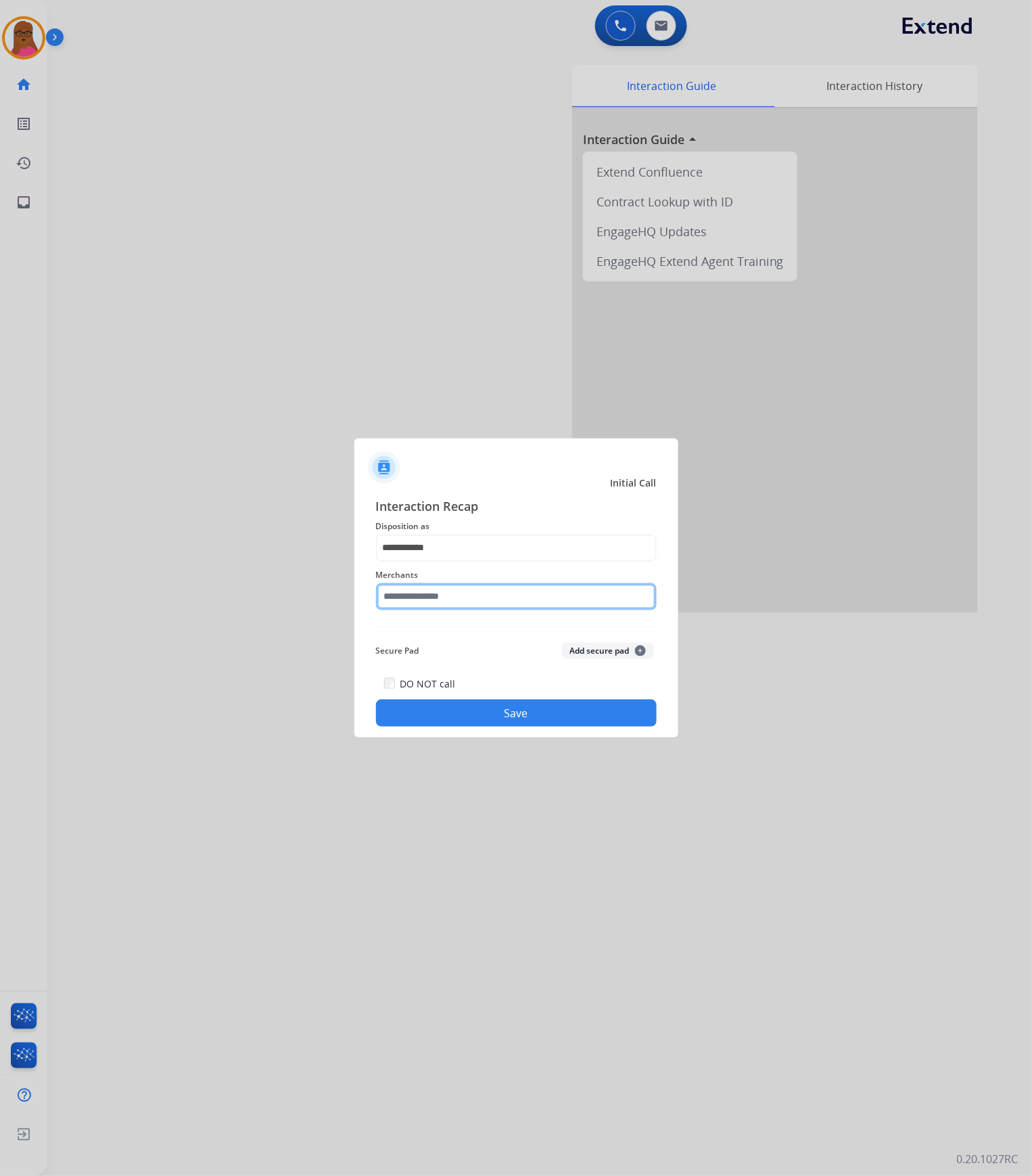
click at [440, 599] on input "text" at bounding box center [516, 597] width 281 height 27
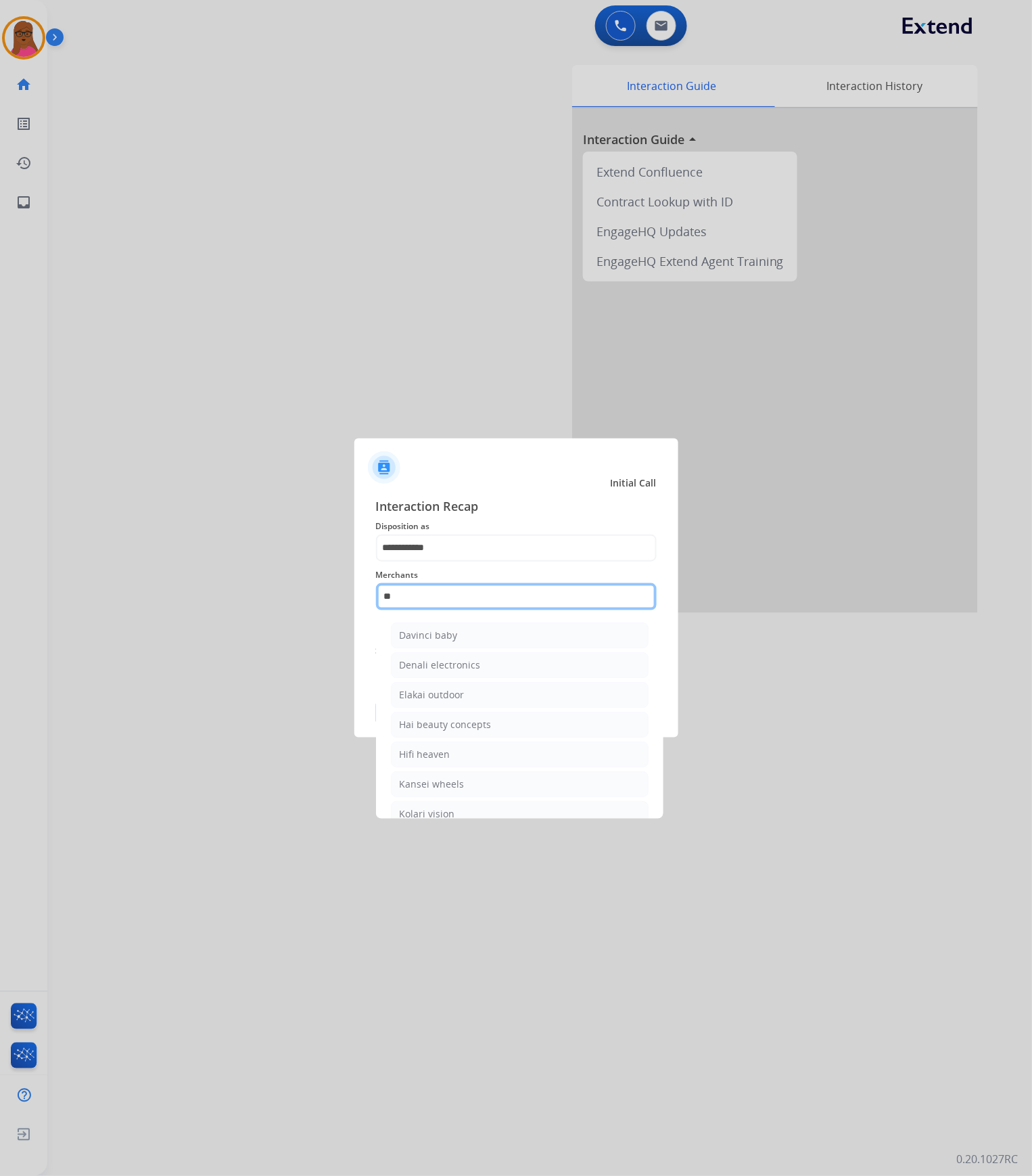
type input "*"
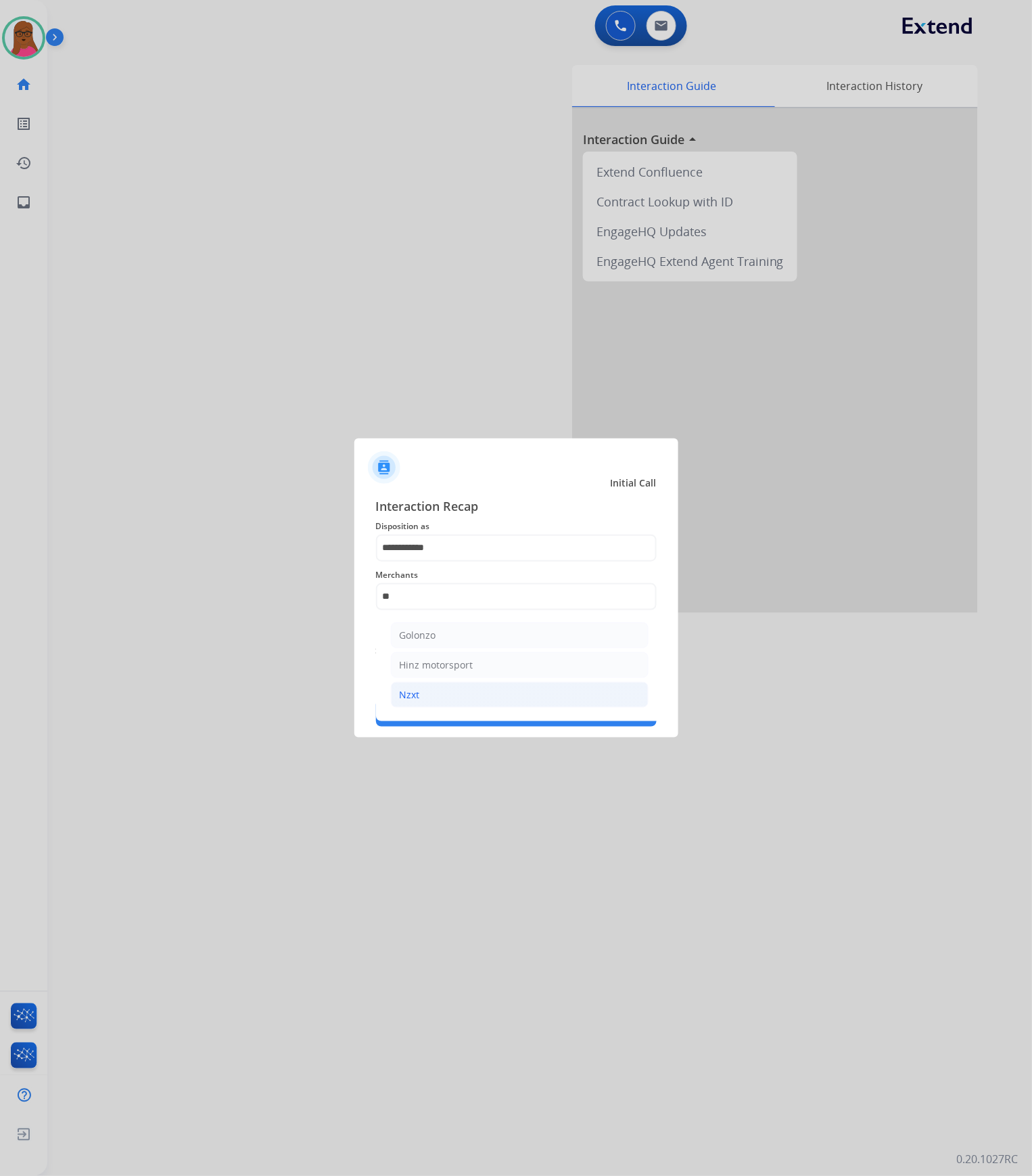
click at [463, 599] on li "Nzxt" at bounding box center [520, 695] width 258 height 26
type input "****"
click at [536, 599] on button "Save" at bounding box center [516, 714] width 281 height 27
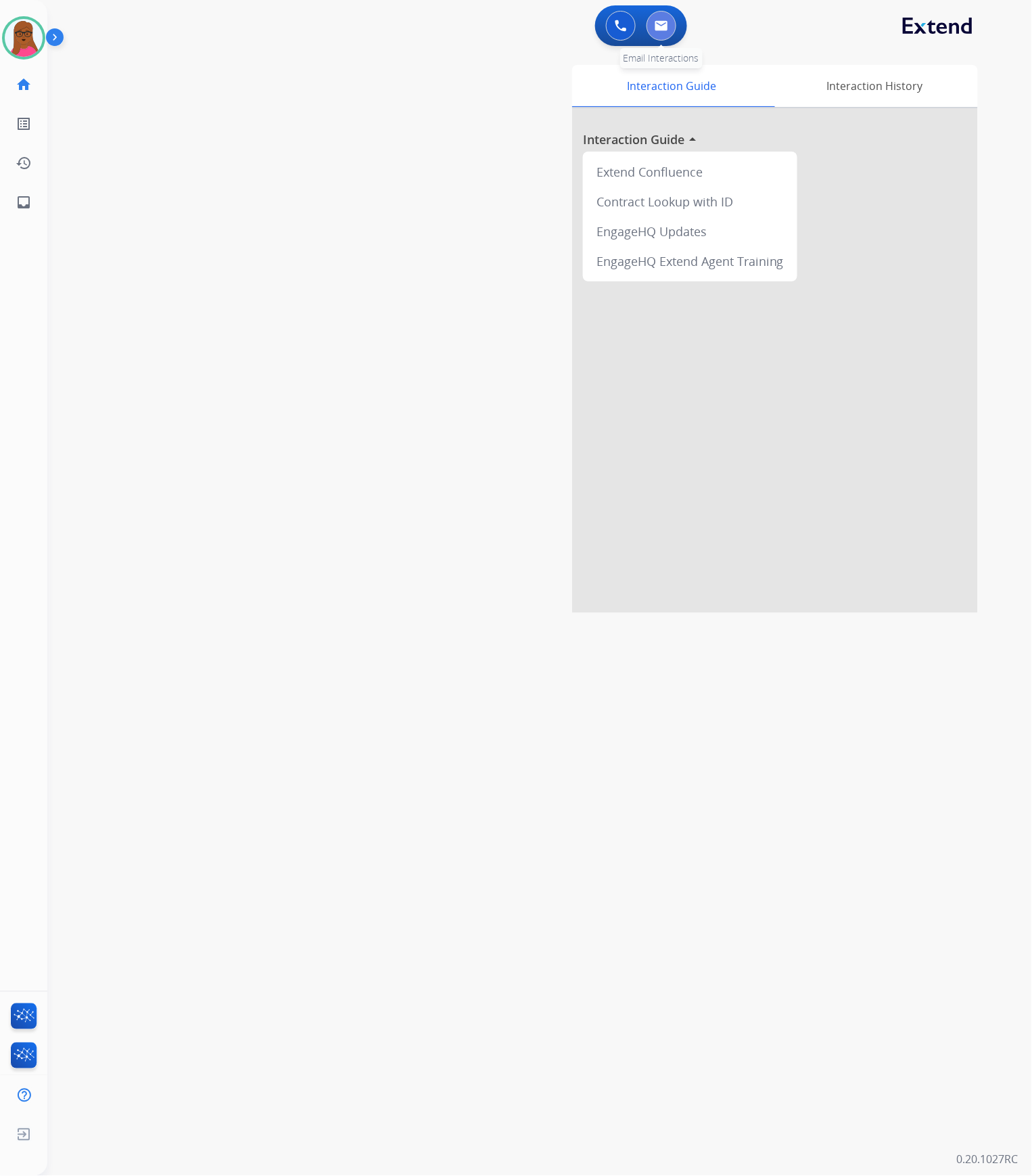
click at [663, 26] on img at bounding box center [661, 26] width 14 height 11
select select "**********"
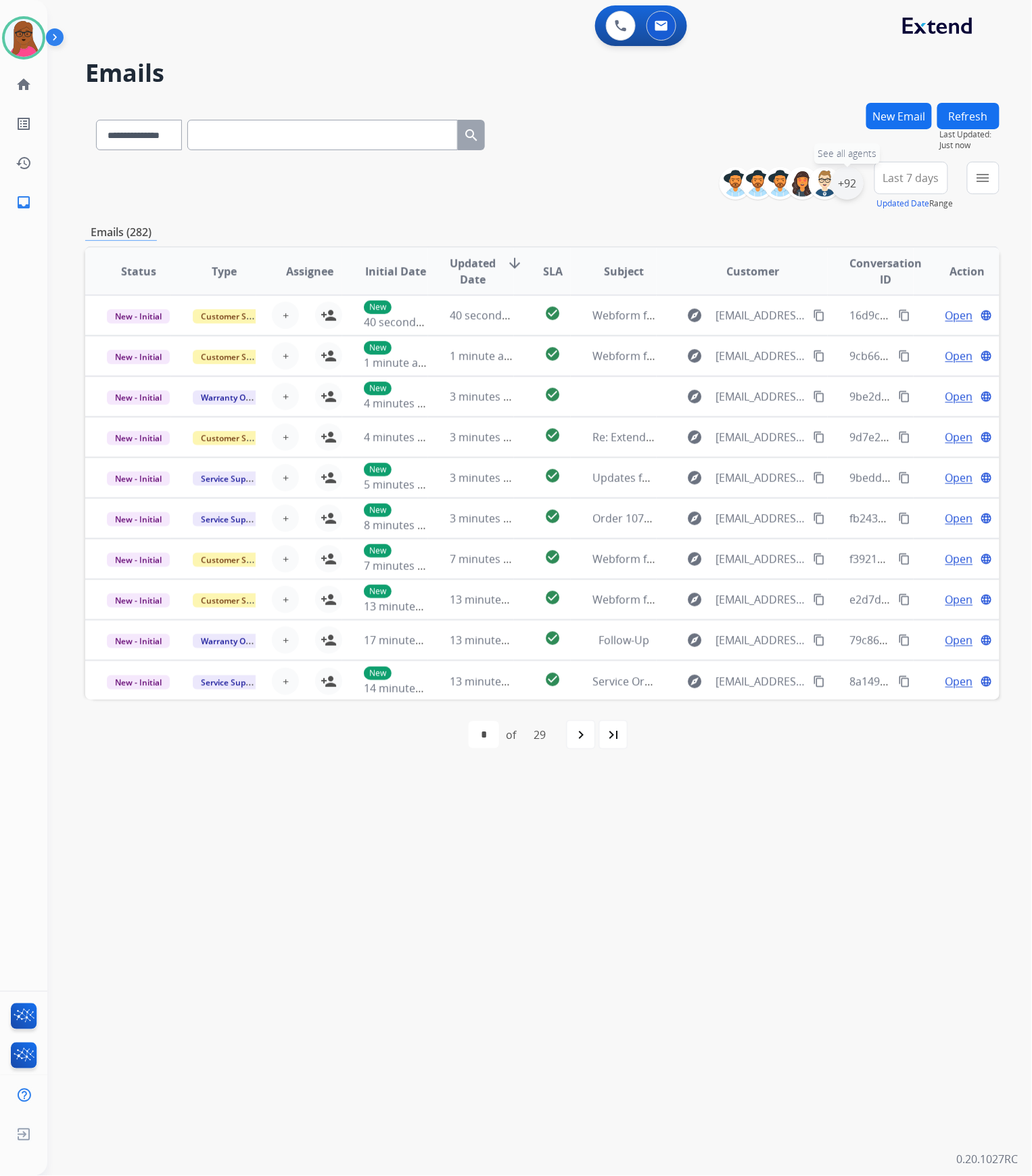
click at [844, 184] on div "+92" at bounding box center [847, 183] width 32 height 32
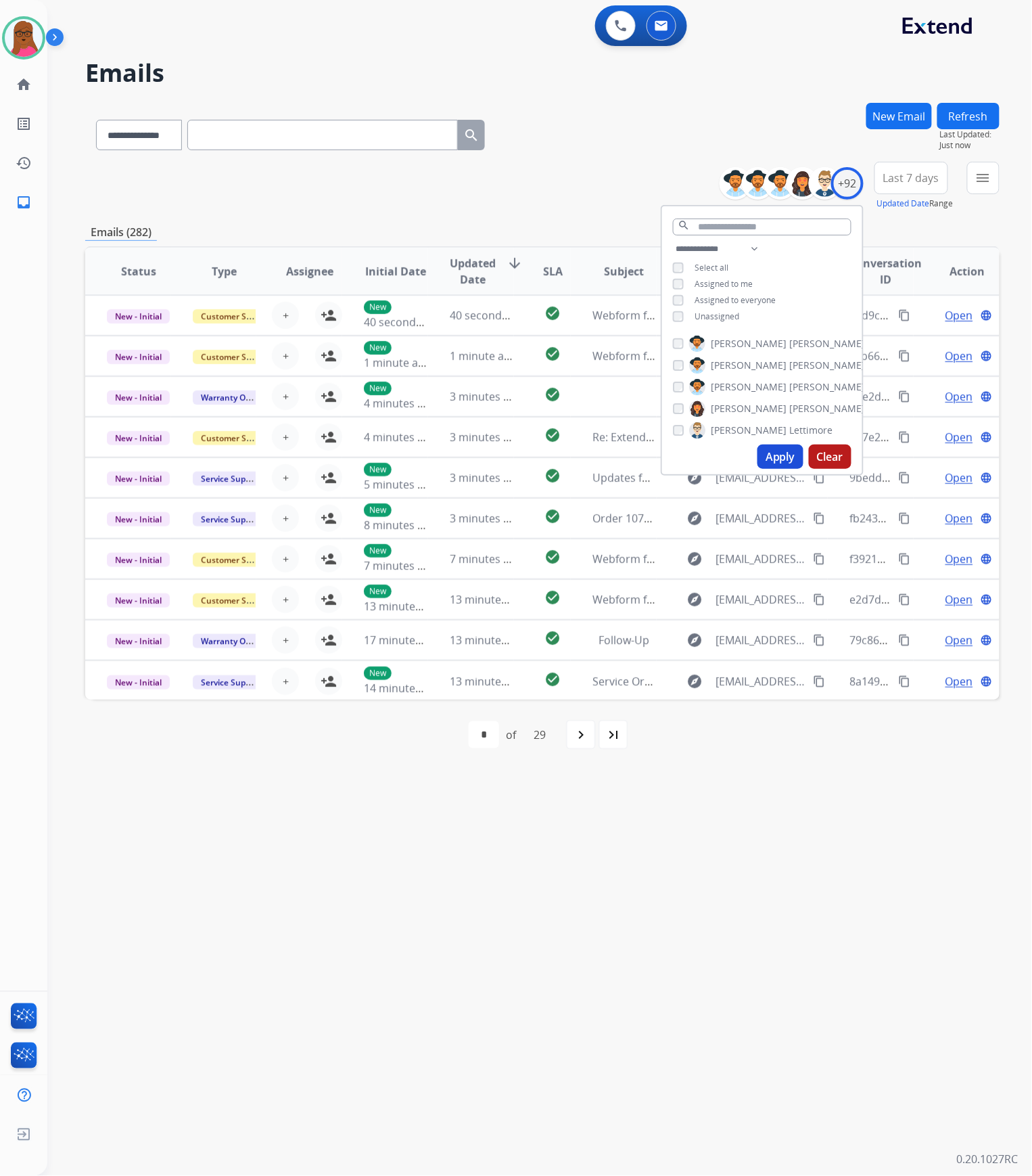
click at [775, 456] on button "Apply" at bounding box center [780, 457] width 46 height 25
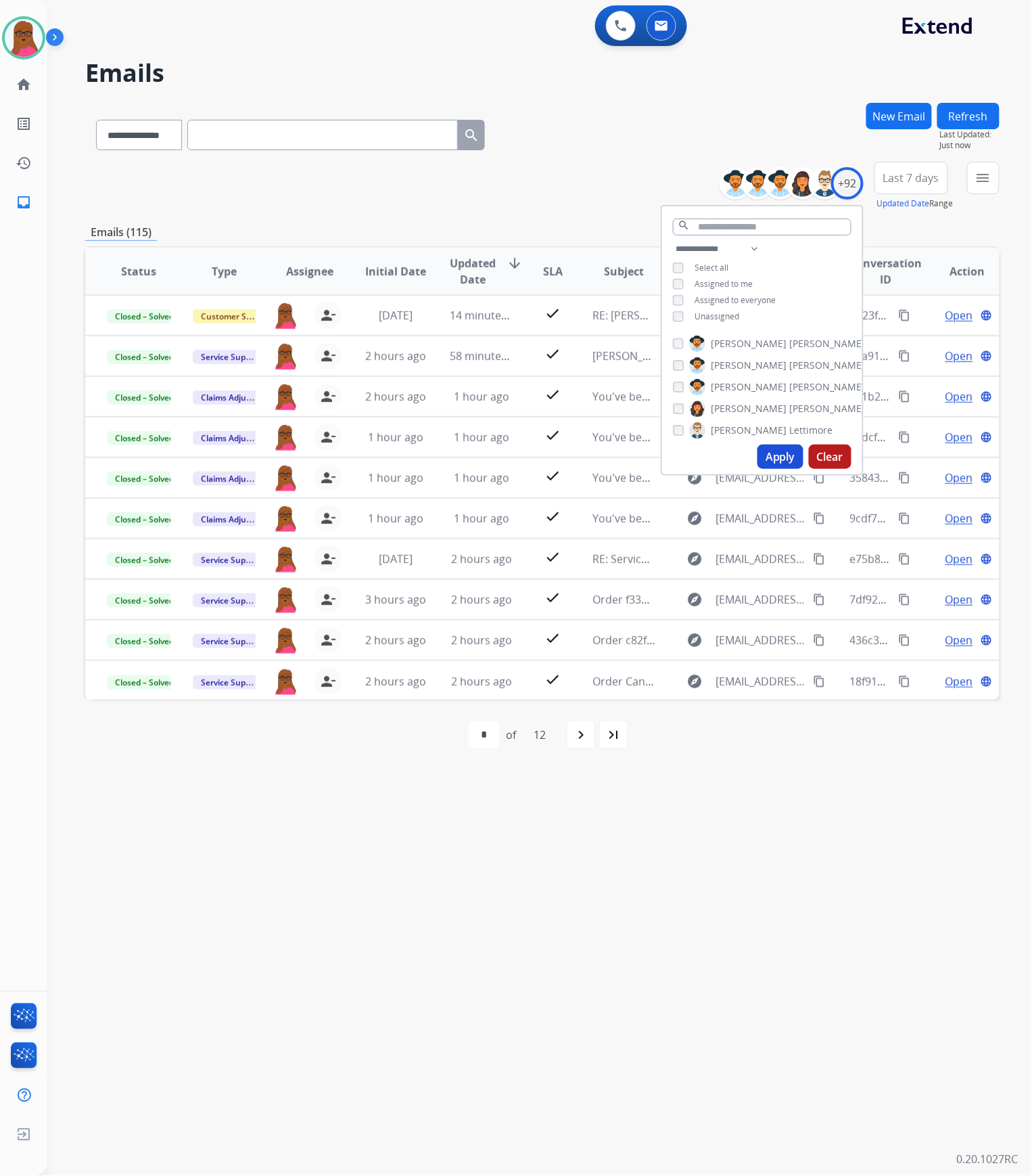
click at [896, 180] on span "Last 7 days" at bounding box center [911, 178] width 56 height 5
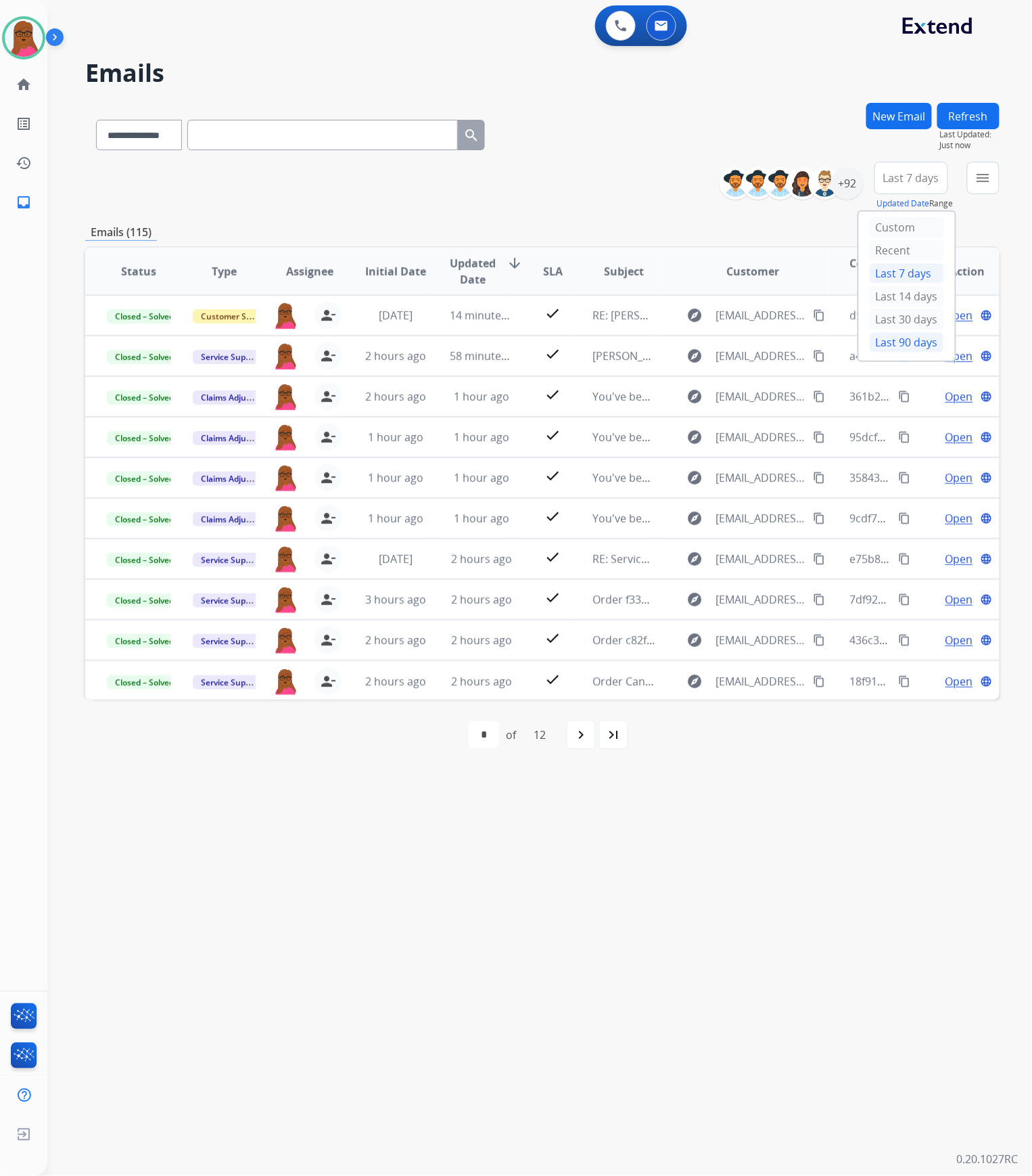
click at [904, 344] on div "Last 90 days" at bounding box center [907, 342] width 74 height 20
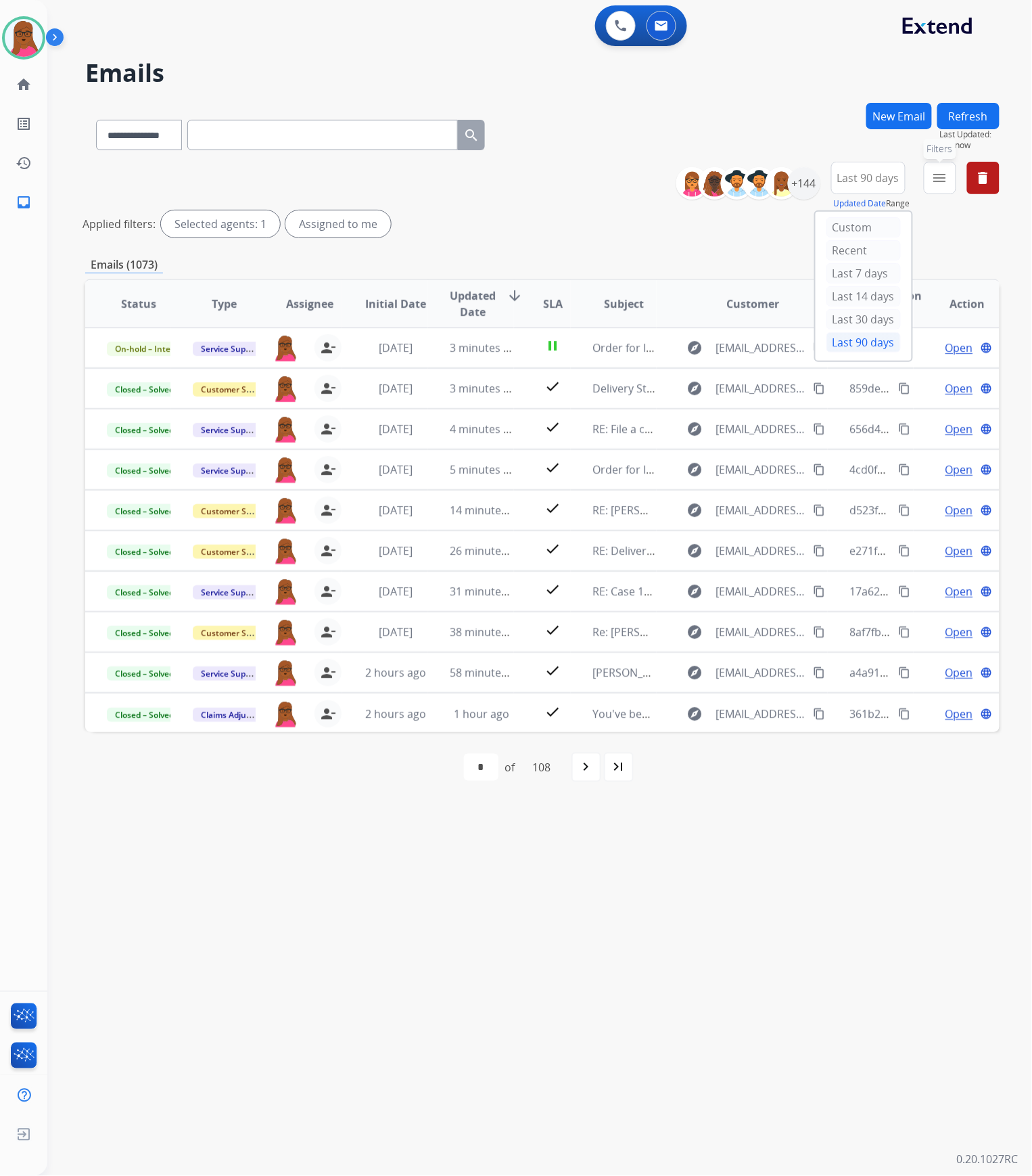
click at [941, 183] on mat-icon "menu" at bounding box center [941, 178] width 16 height 16
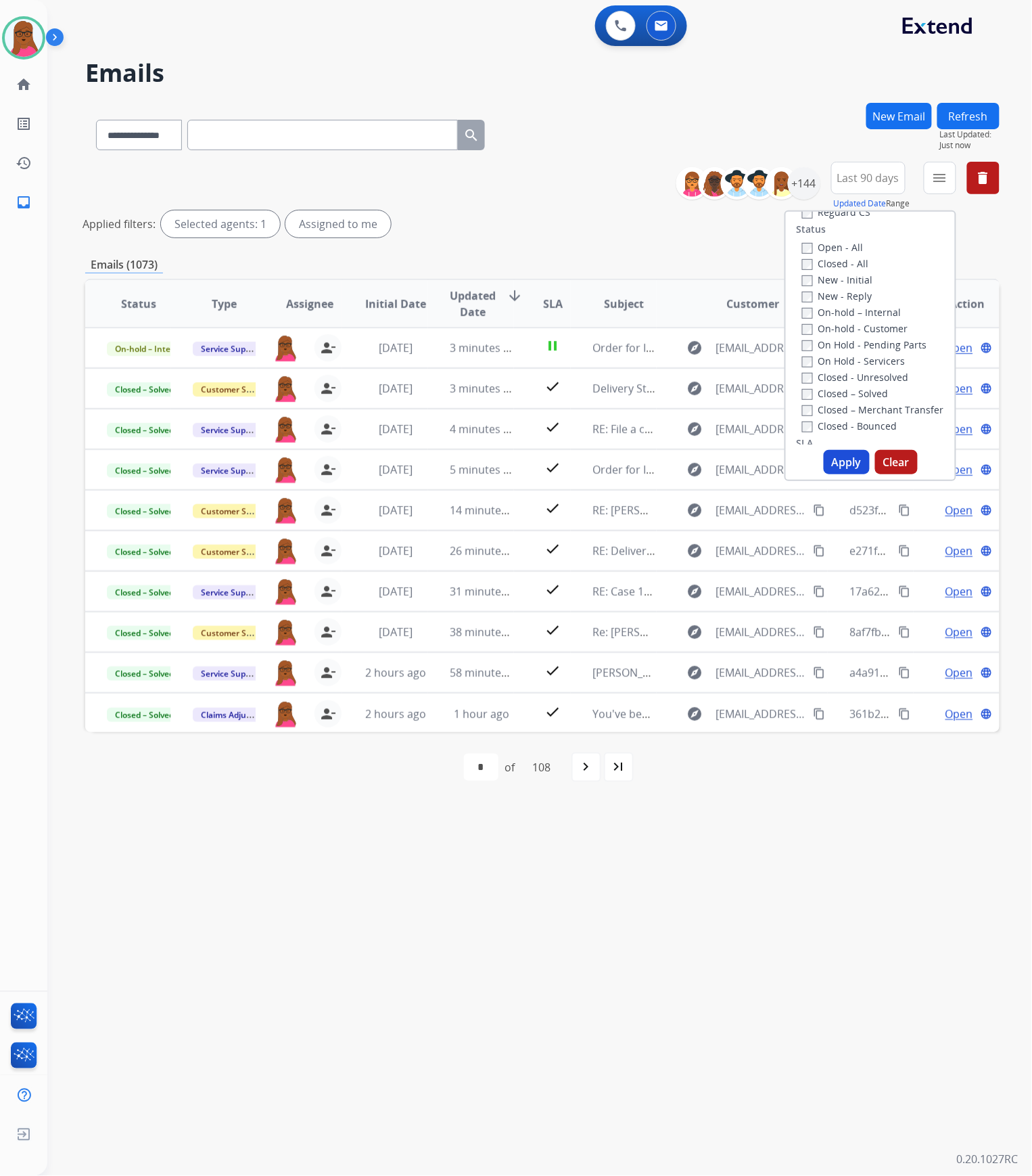
scroll to position [180, 0]
click at [844, 459] on button "Apply" at bounding box center [847, 462] width 46 height 25
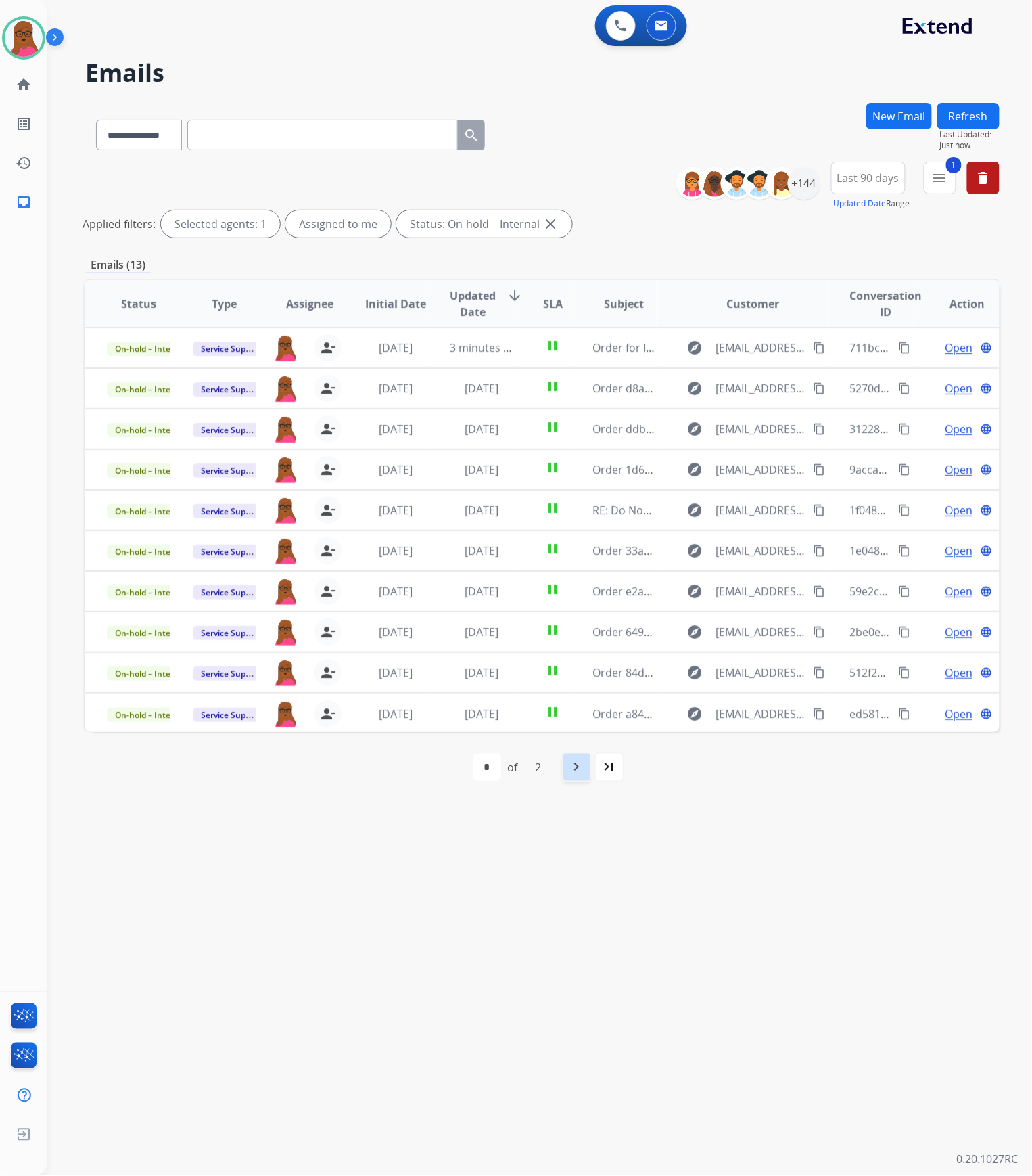
click at [577, 599] on mat-icon "navigate_next" at bounding box center [577, 768] width 16 height 16
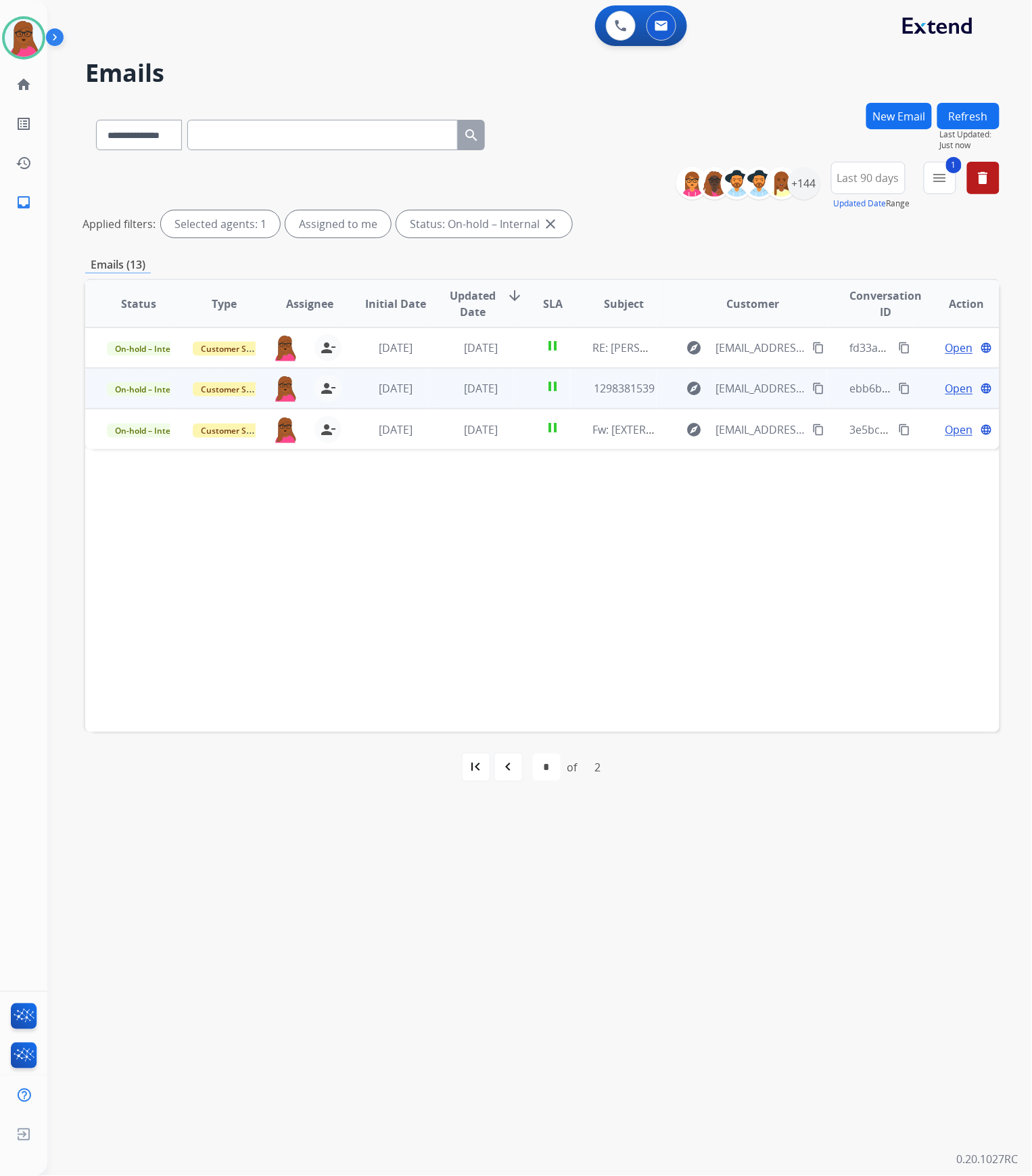
click at [951, 388] on span "Open" at bounding box center [960, 389] width 27 height 16
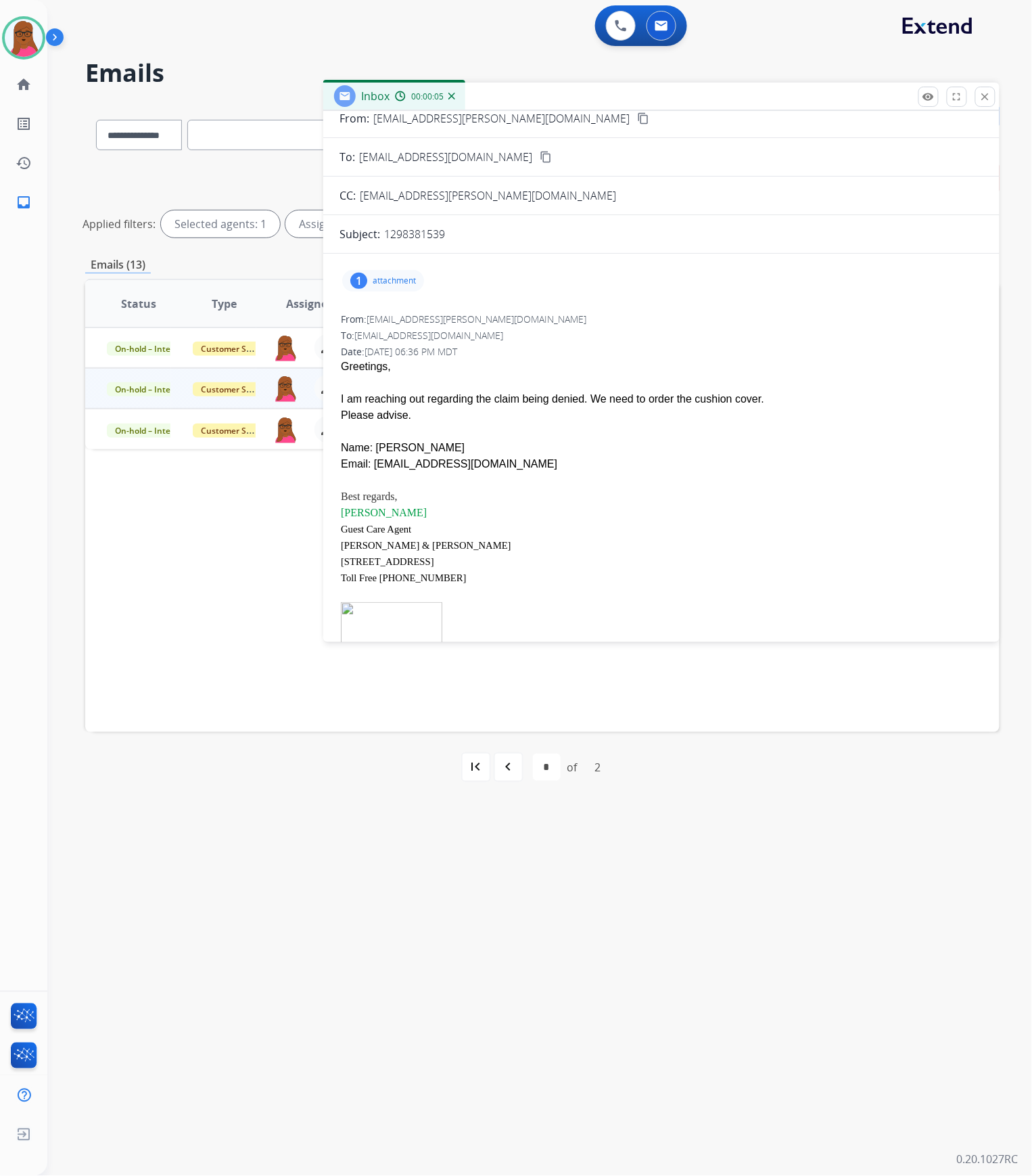
scroll to position [1, 0]
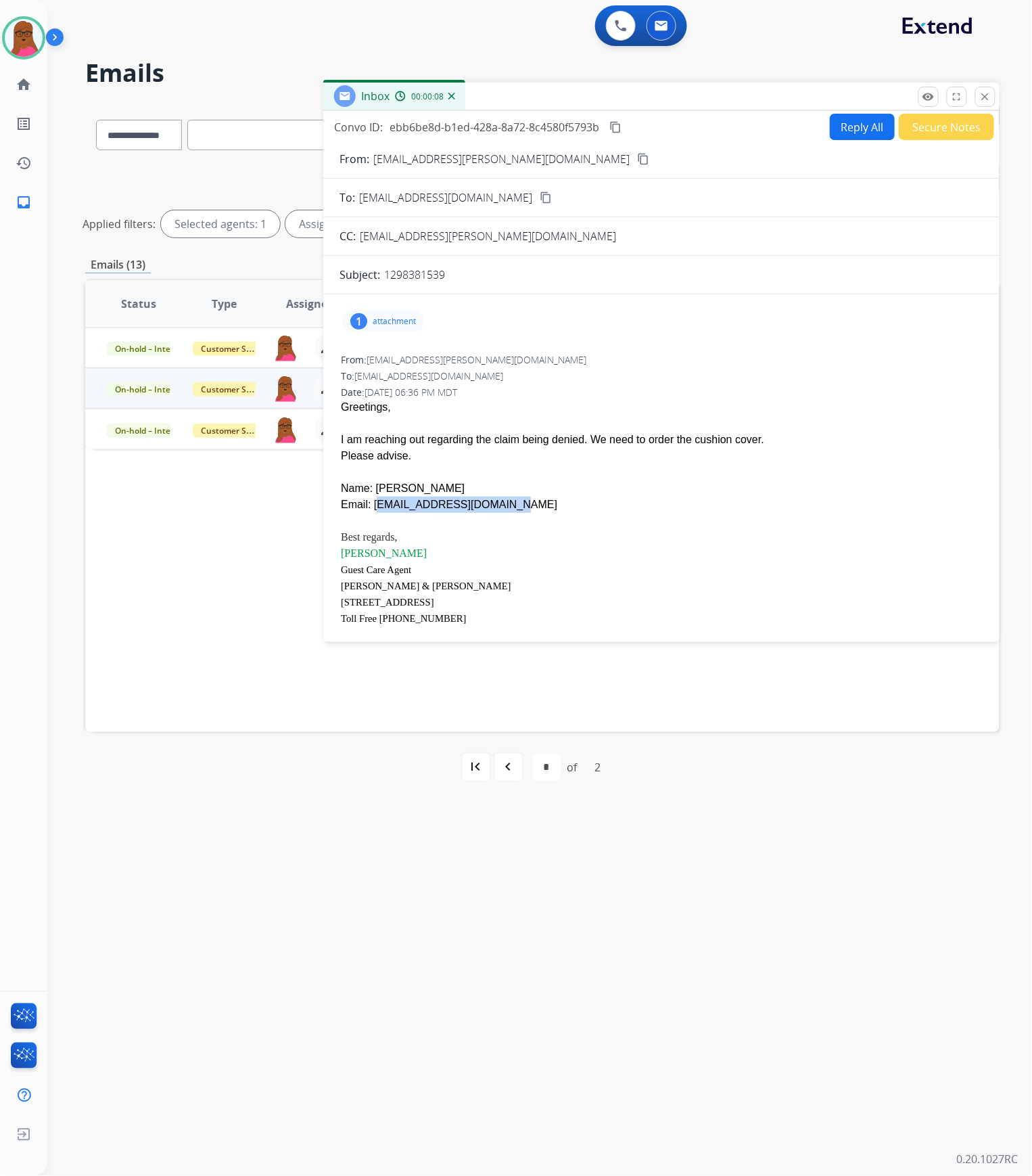
drag, startPoint x: 484, startPoint y: 510, endPoint x: 371, endPoint y: 503, distance: 113.2
click at [371, 503] on div "Email: [EMAIL_ADDRESS][DOMAIN_NAME]" at bounding box center [661, 505] width 641 height 16
click at [398, 322] on p "attachment" at bounding box center [393, 321] width 43 height 11
click at [747, 383] on div "From: [EMAIL_ADDRESS][PERSON_NAME][DOMAIN_NAME] To: [EMAIL_ADDRESS][DOMAIN_NAME…" at bounding box center [661, 534] width 644 height 367
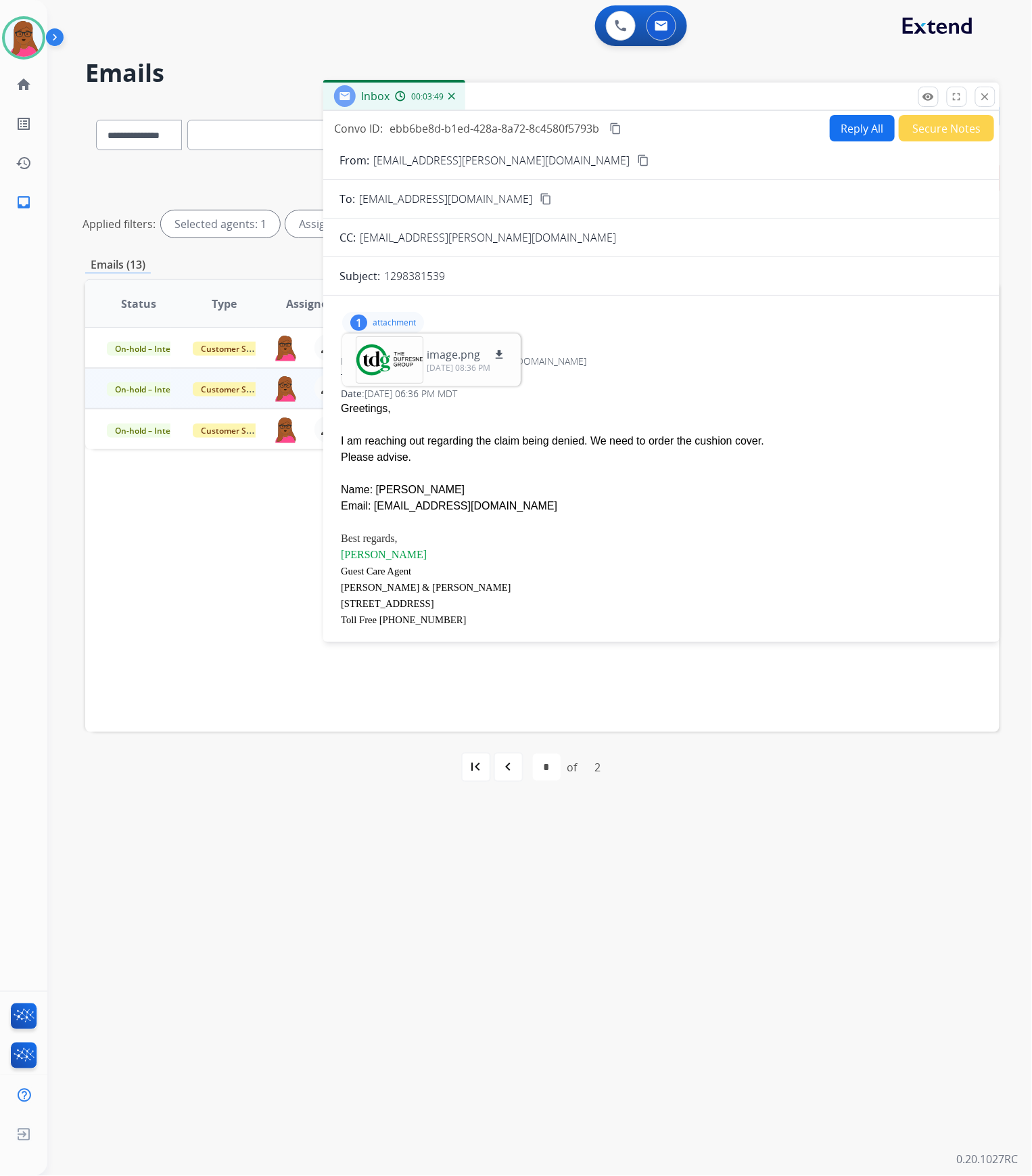
drag, startPoint x: 987, startPoint y: 101, endPoint x: 964, endPoint y: 117, distance: 28.0
click at [987, 101] on mat-icon "close" at bounding box center [985, 96] width 12 height 12
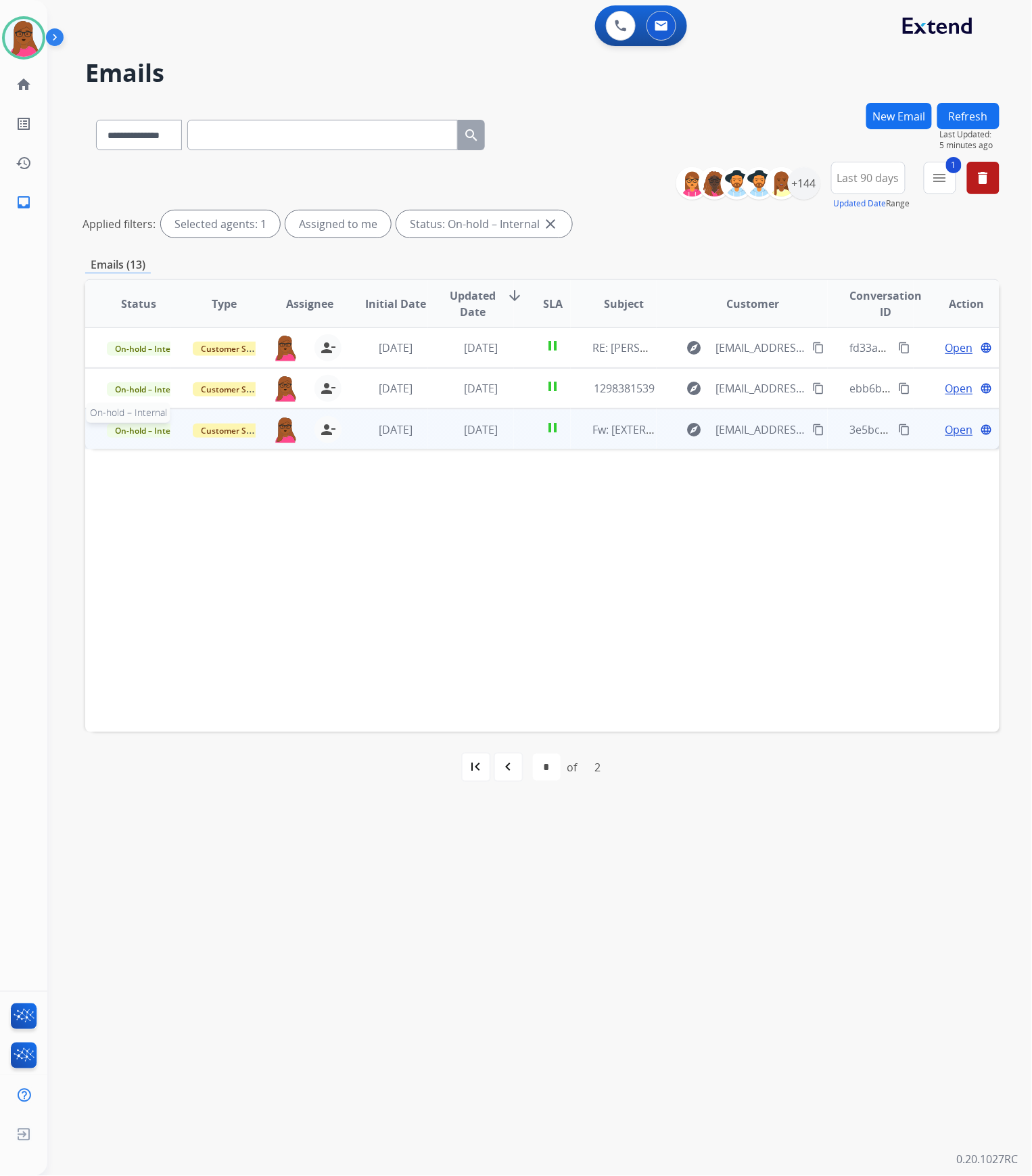
click at [158, 427] on span "On-hold – Internal" at bounding box center [150, 431] width 87 height 15
click at [225, 556] on p "Closed – Solved" at bounding box center [203, 556] width 78 height 19
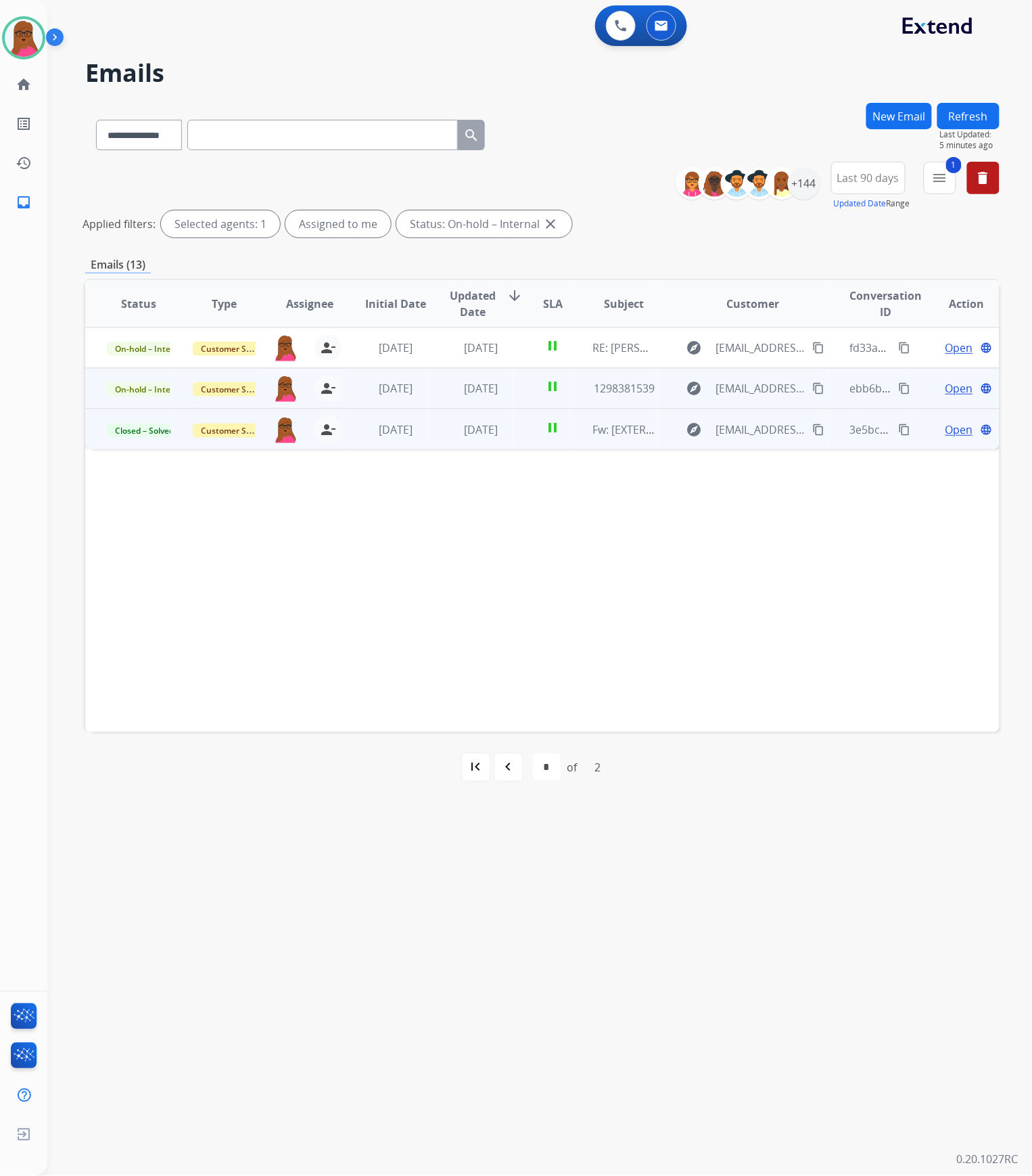
click at [949, 388] on span "Open" at bounding box center [960, 389] width 27 height 16
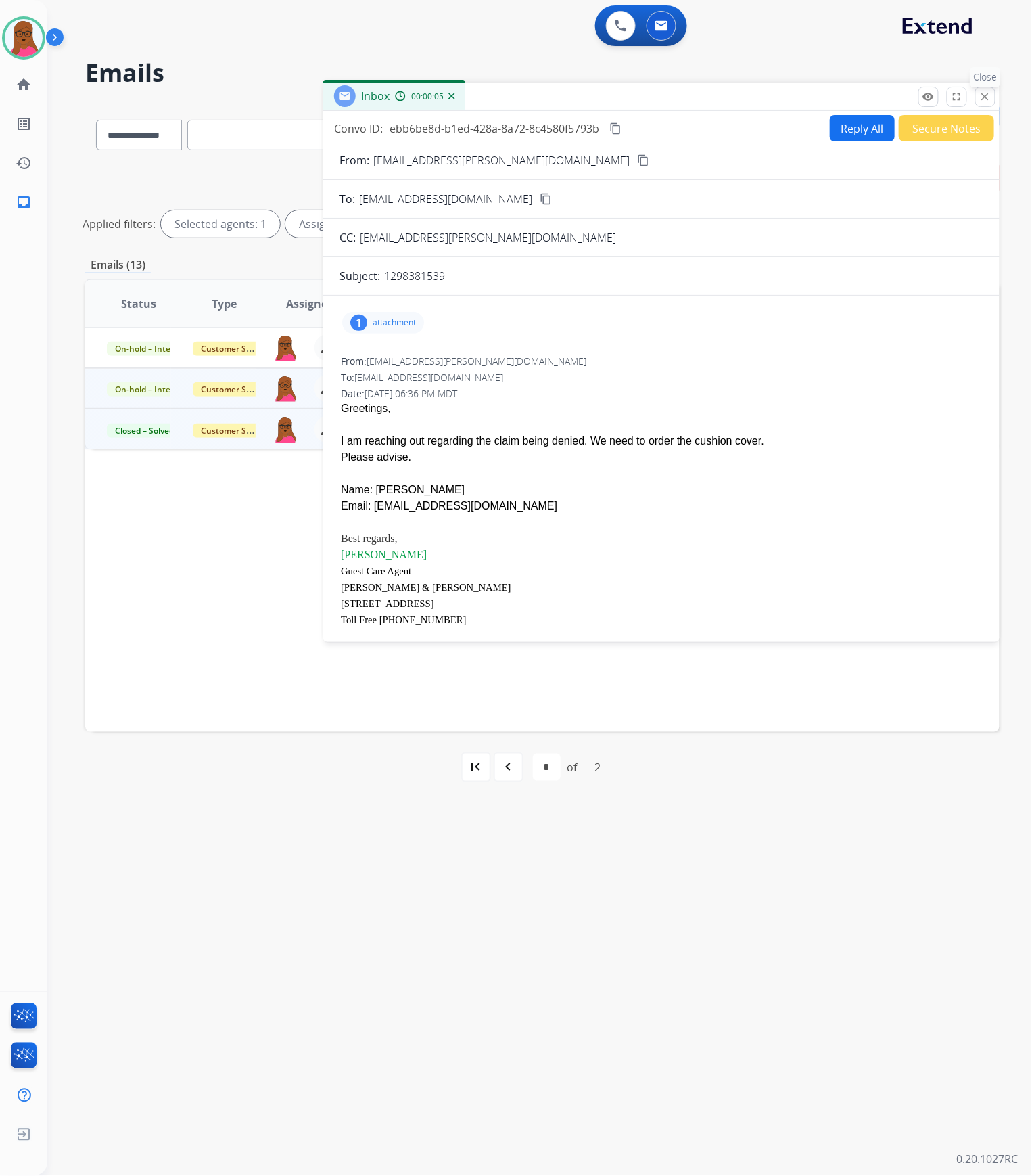
click at [989, 102] on mat-icon "close" at bounding box center [985, 96] width 12 height 12
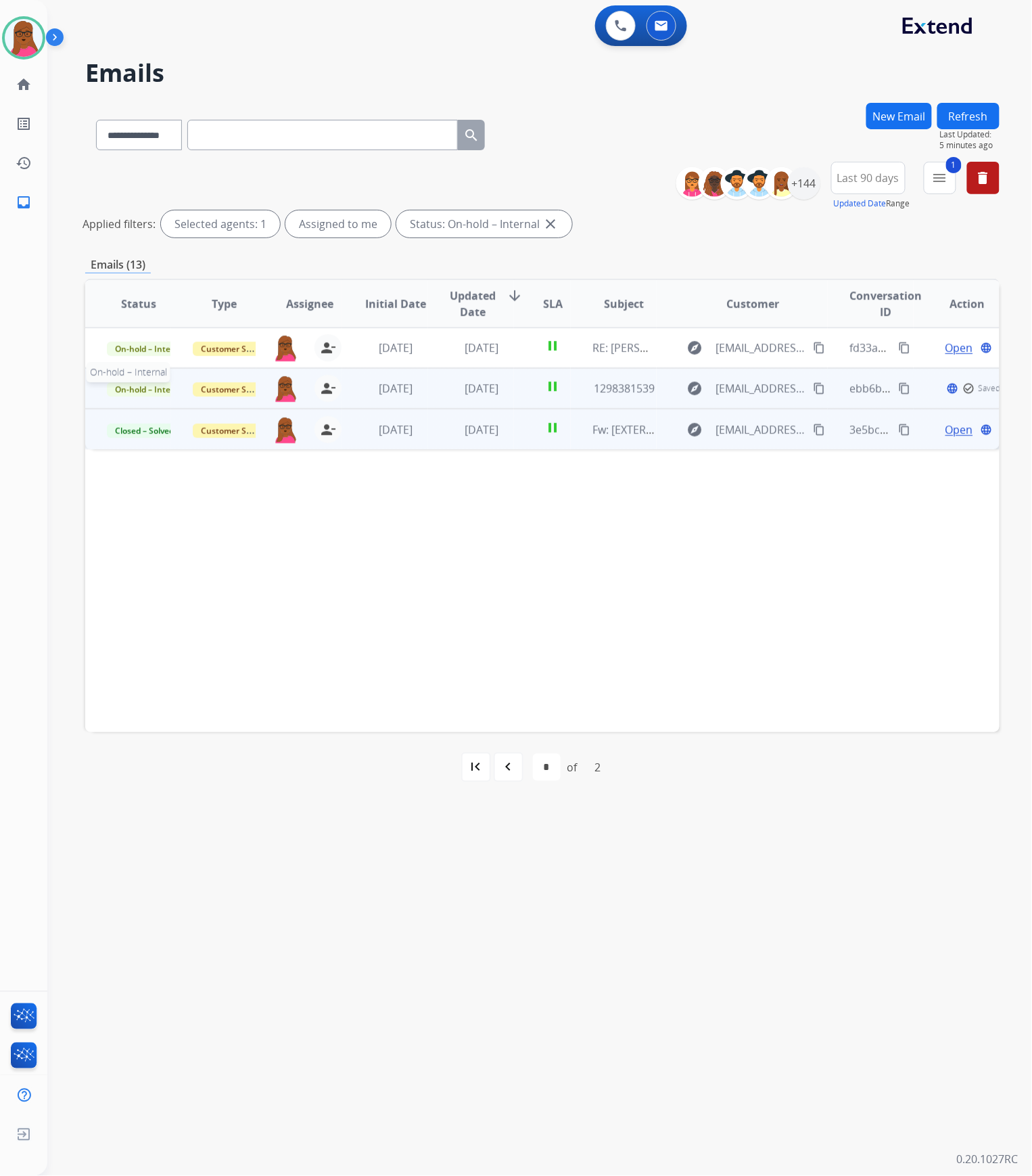
click at [147, 393] on span "On-hold – Internal" at bounding box center [150, 390] width 87 height 15
click at [211, 521] on p "Closed – Solved" at bounding box center [203, 515] width 78 height 19
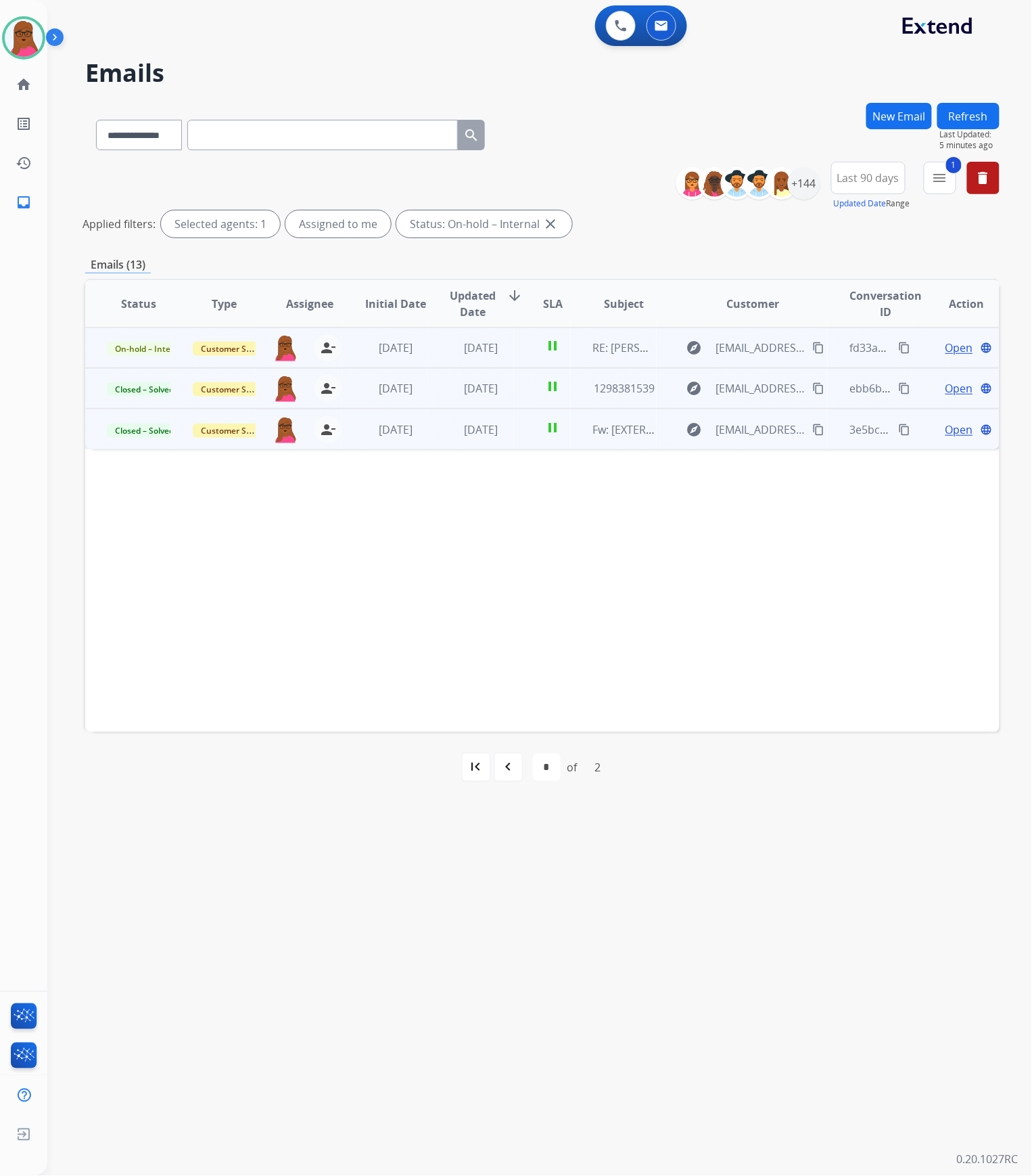
click at [952, 351] on span "Open" at bounding box center [960, 348] width 27 height 16
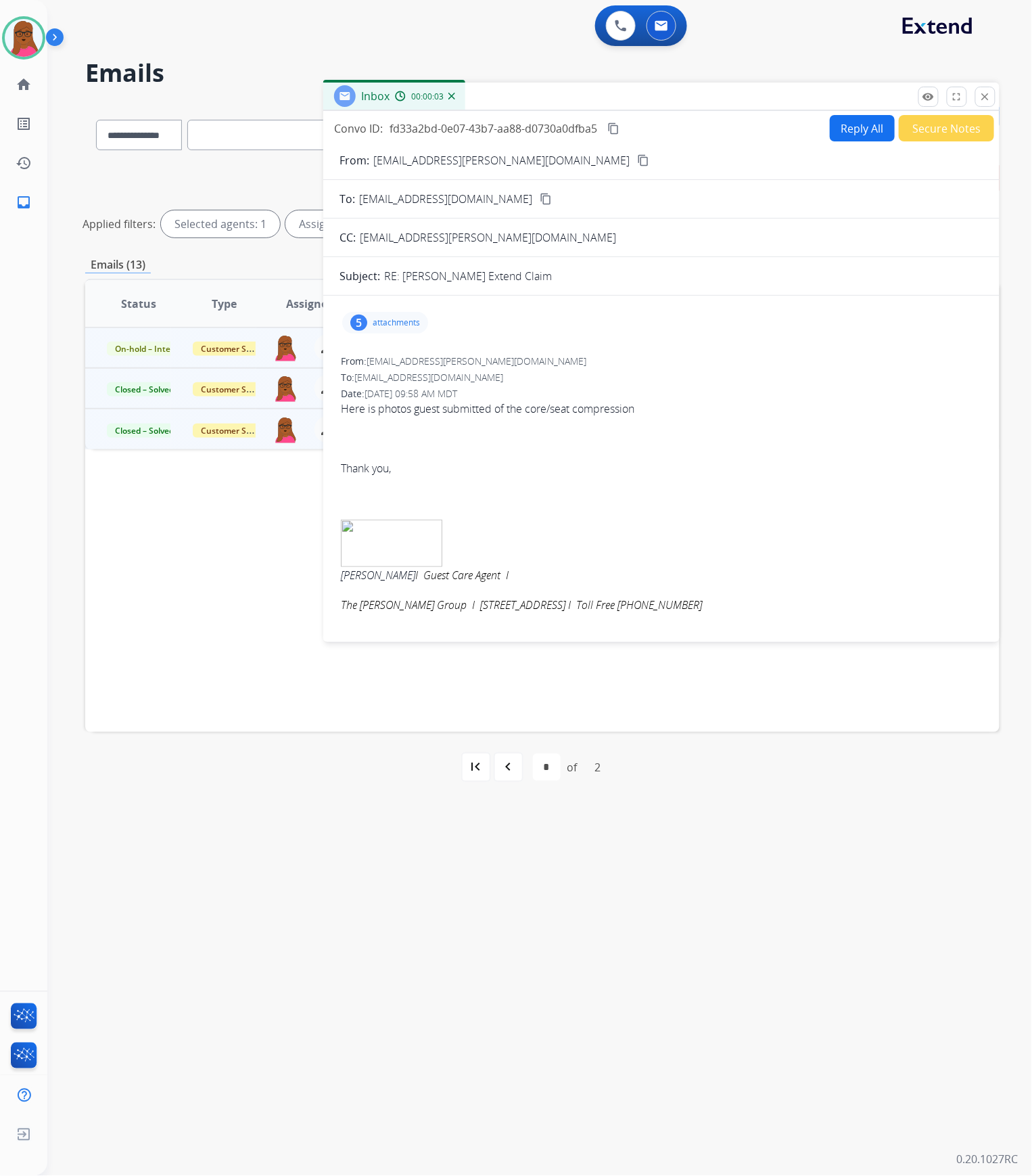
click at [412, 326] on p "attachments" at bounding box center [396, 323] width 48 height 11
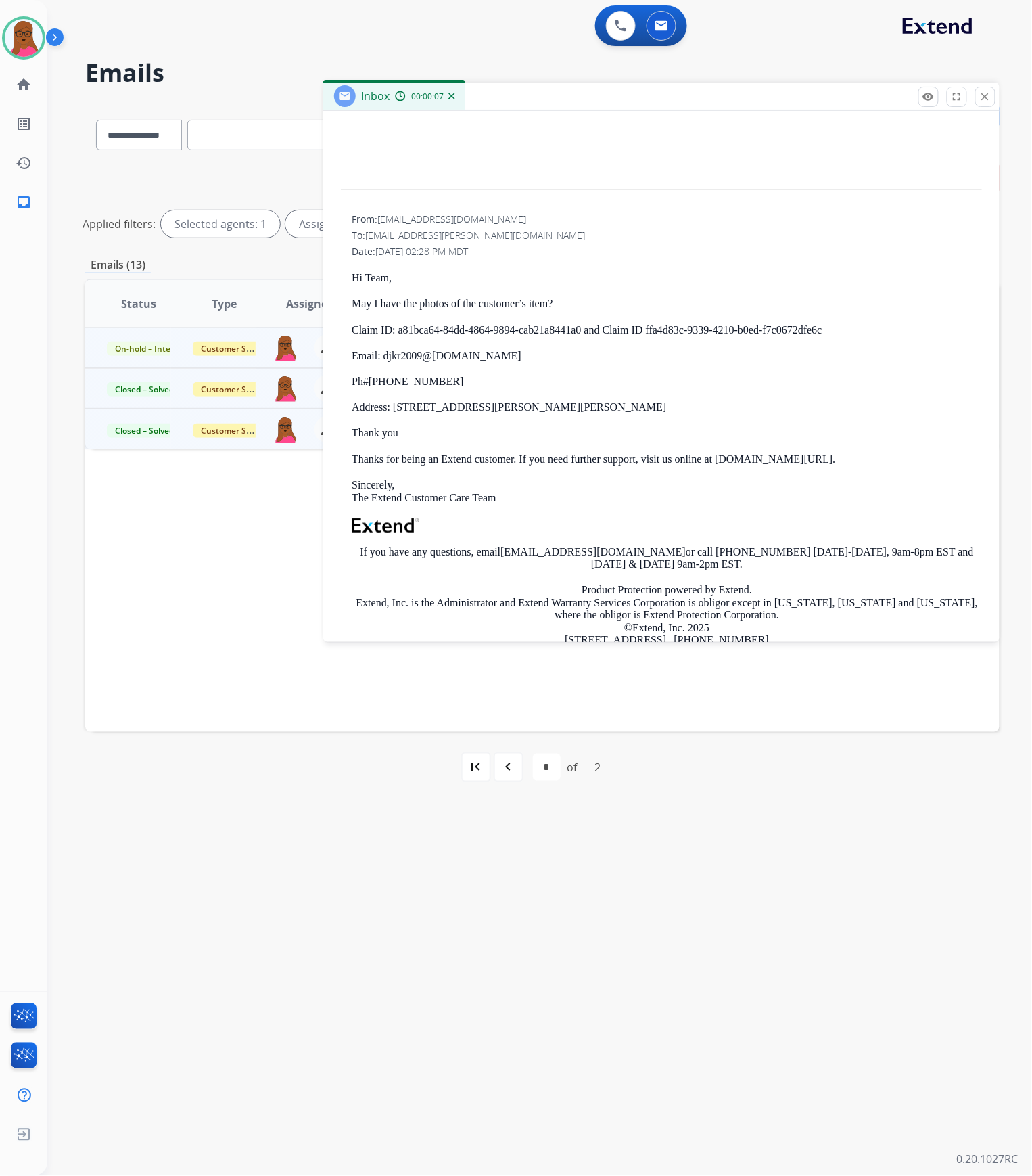
scroll to position [612, 0]
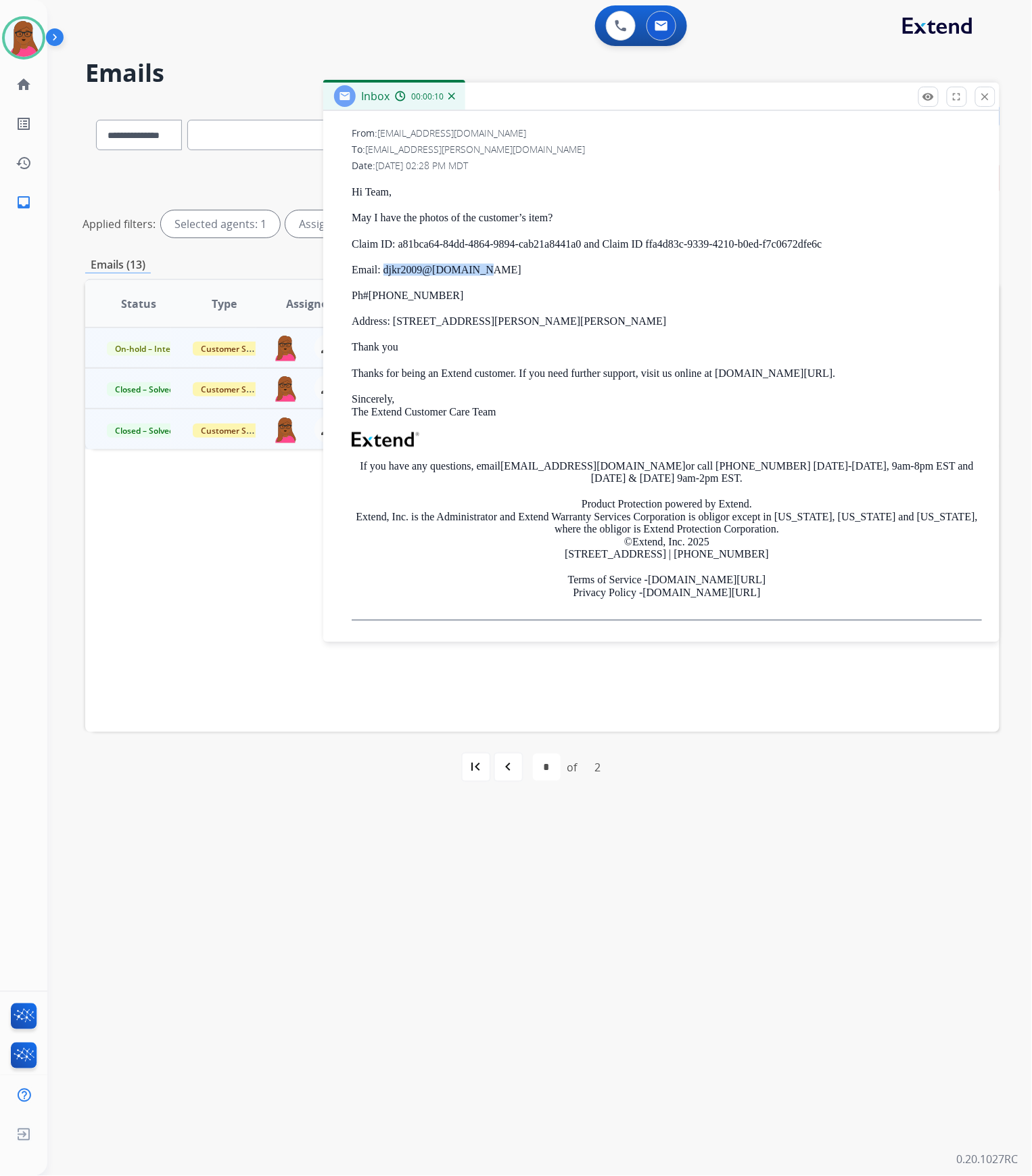
drag, startPoint x: 479, startPoint y: 269, endPoint x: 385, endPoint y: 274, distance: 94.1
click at [385, 274] on p "Email: djkr2009@ [DOMAIN_NAME]" at bounding box center [666, 269] width 630 height 12
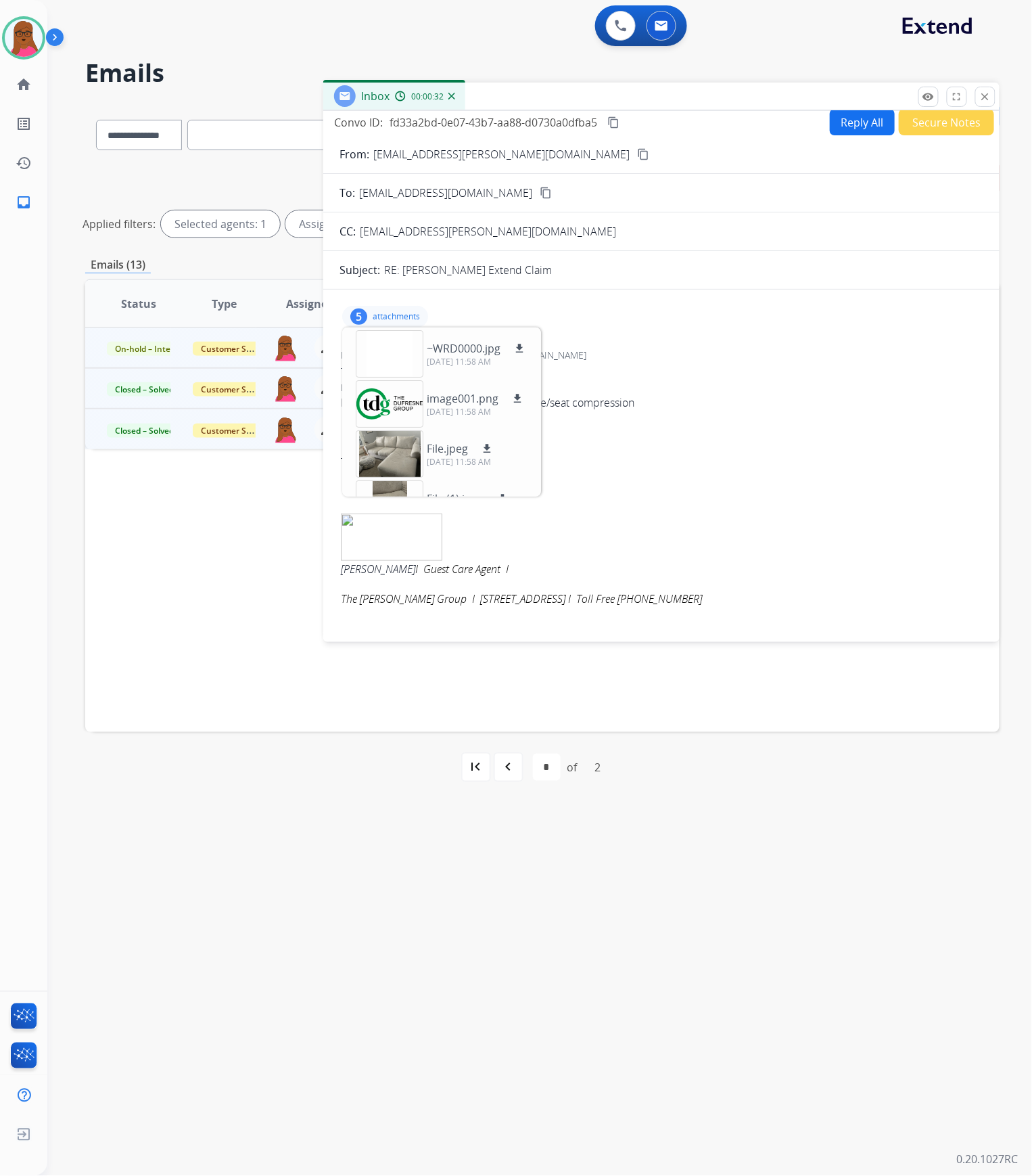
scroll to position [0, 0]
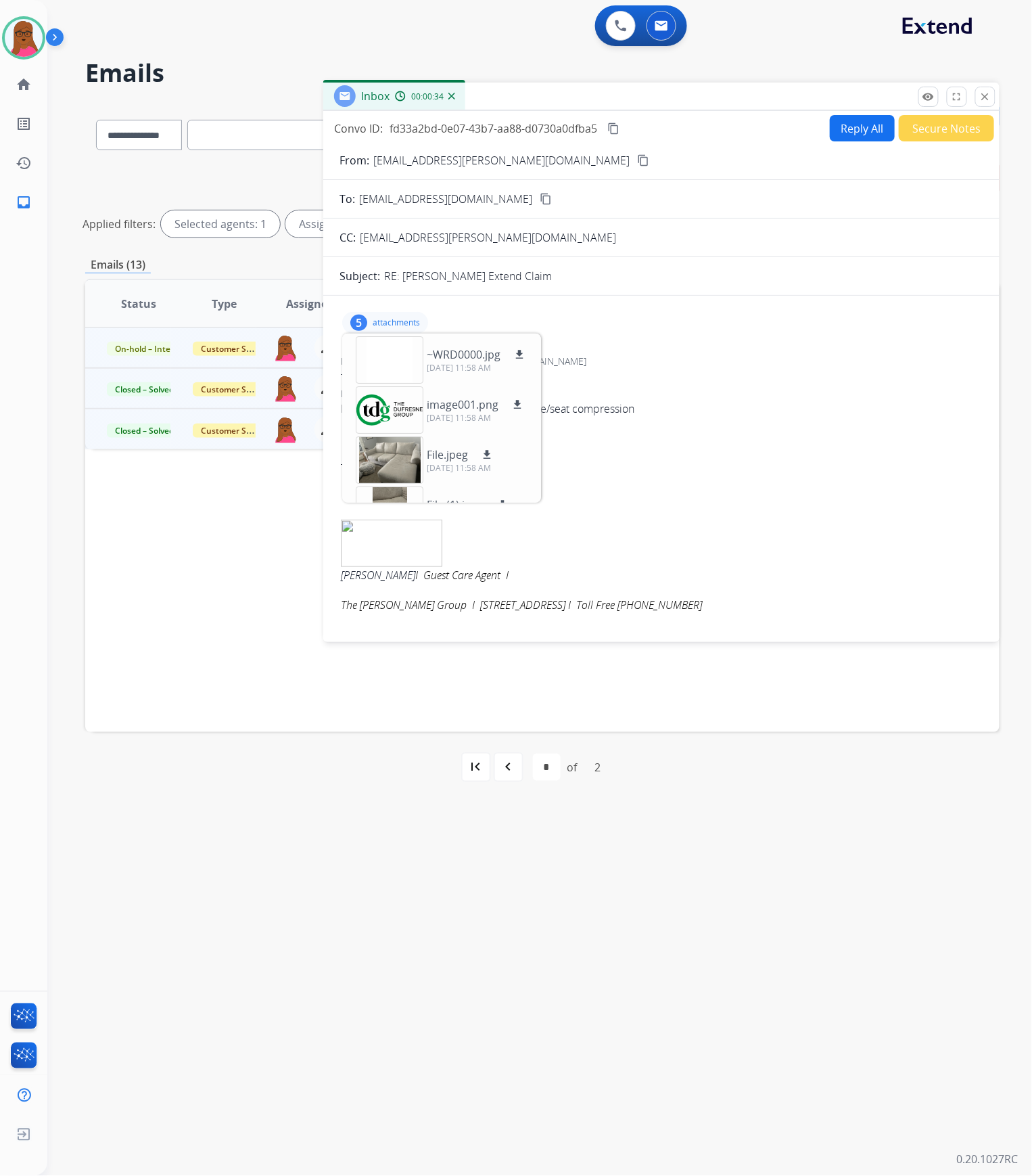
drag, startPoint x: 702, startPoint y: 398, endPoint x: 718, endPoint y: 429, distance: 34.9
click at [702, 398] on div "Date: [DATE] 09:58 AM MDT" at bounding box center [661, 394] width 641 height 14
click at [678, 426] on div "Here is photos guest submitted of the core/seat compression Thank you, [PERSON_…" at bounding box center [661, 560] width 641 height 318
drag, startPoint x: 670, startPoint y: 350, endPoint x: 428, endPoint y: 326, distance: 243.2
click at [670, 350] on div "From: [EMAIL_ADDRESS][PERSON_NAME][DOMAIN_NAME] To: [EMAIL_ADDRESS][DOMAIN_NAME…" at bounding box center [661, 797] width 644 height 896
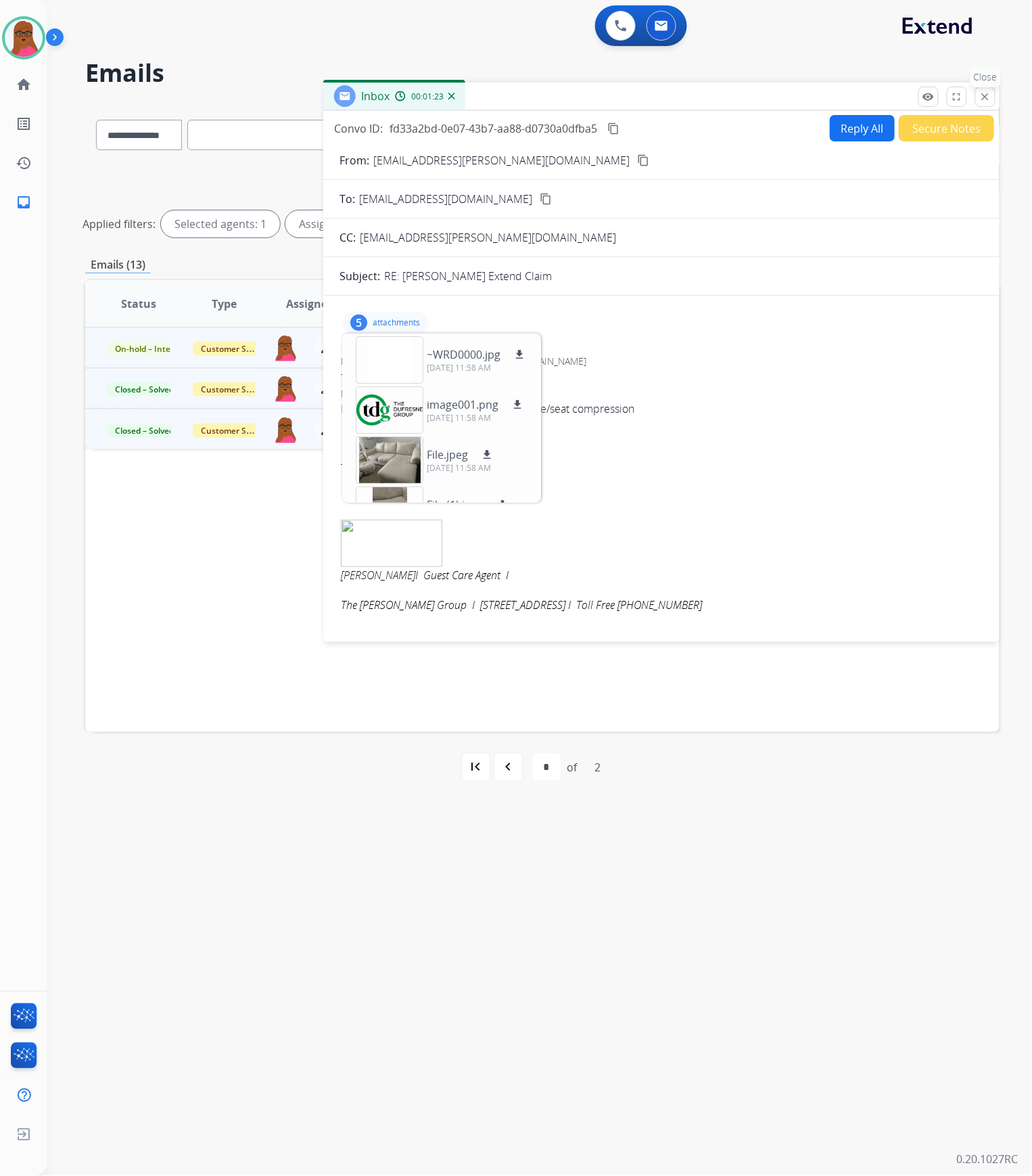
click at [980, 95] on mat-icon "close" at bounding box center [985, 96] width 12 height 12
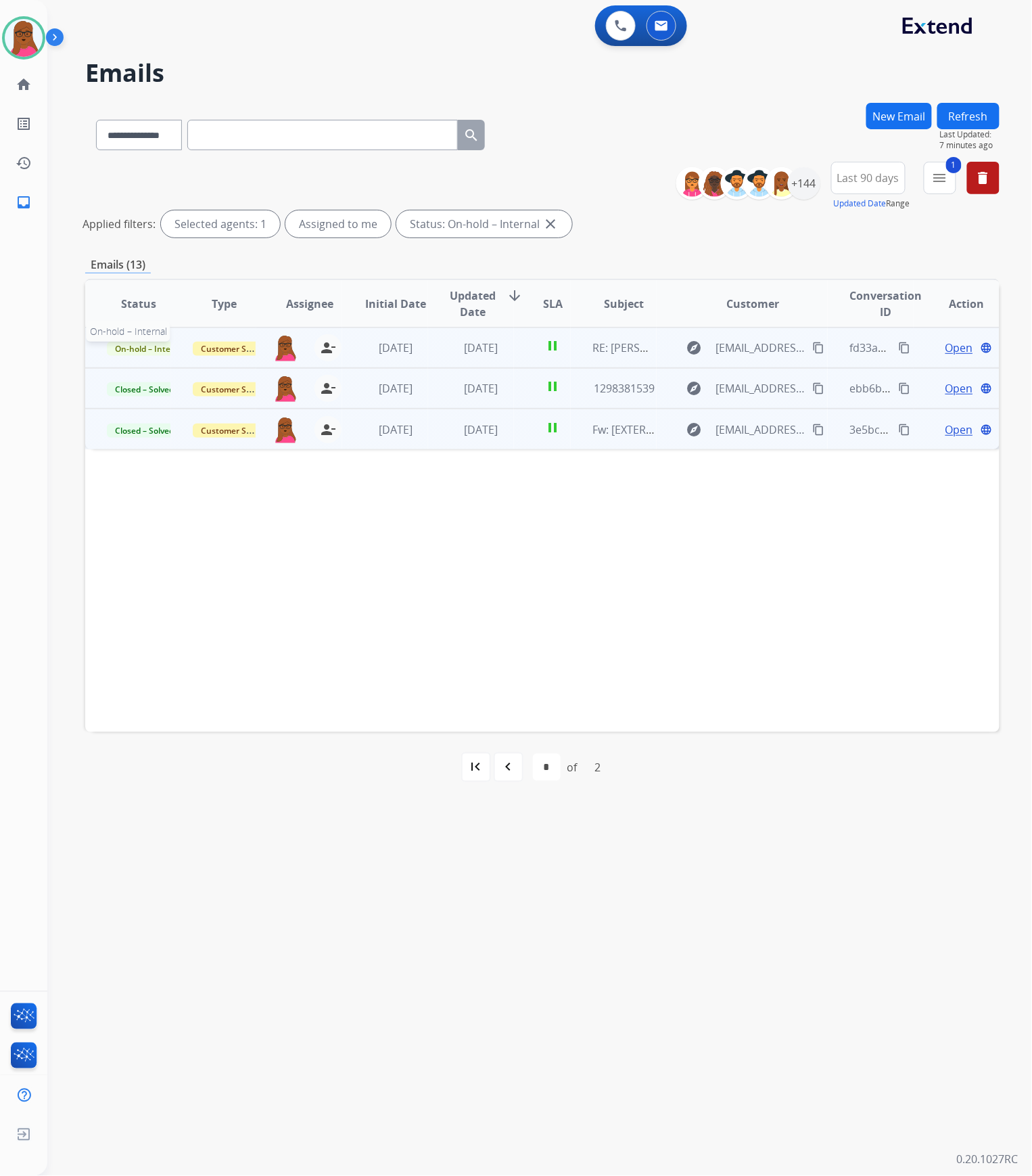
click at [164, 348] on span "On-hold – Internal" at bounding box center [150, 349] width 87 height 15
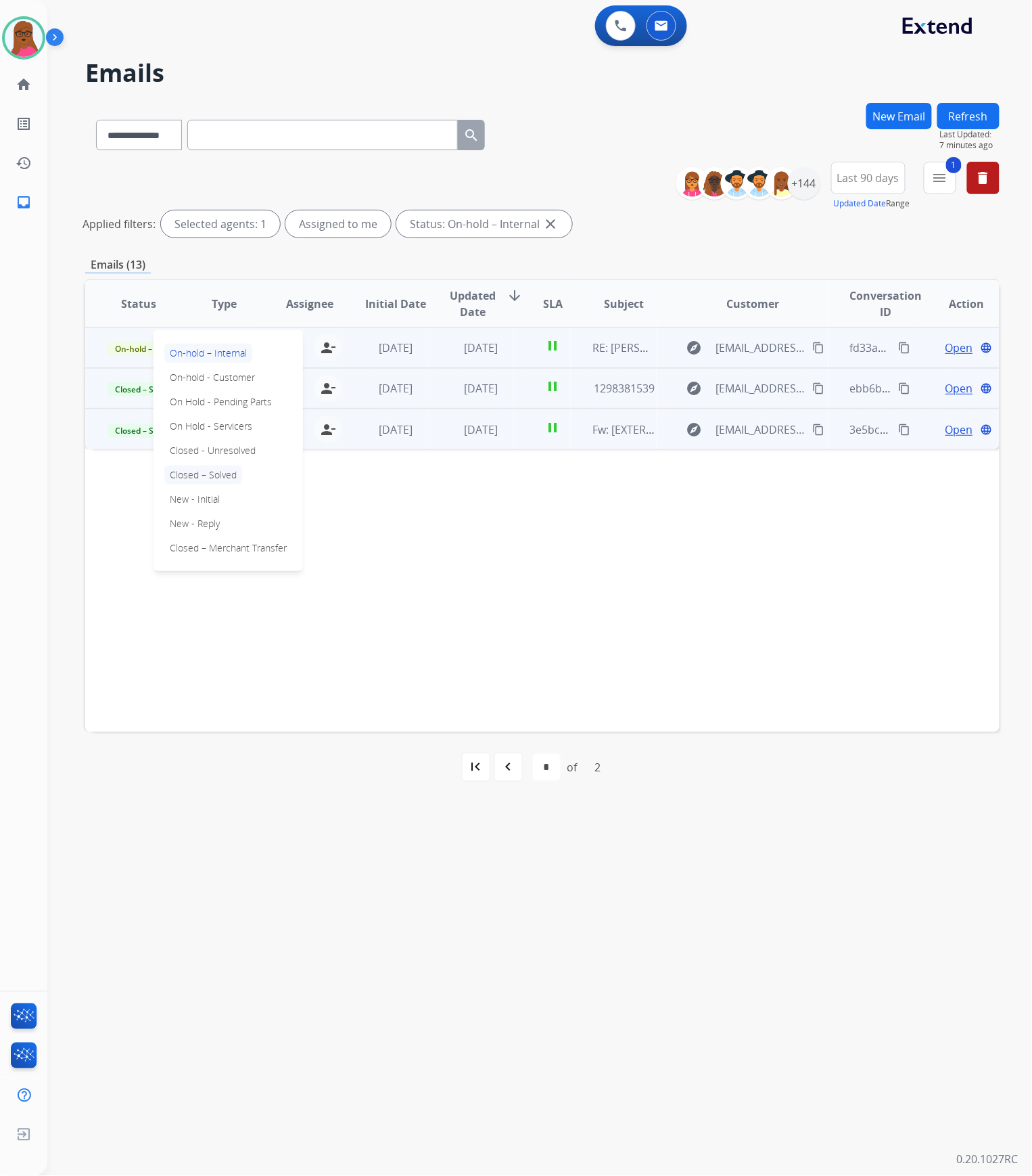
click at [222, 474] on p "Closed – Solved" at bounding box center [203, 475] width 78 height 19
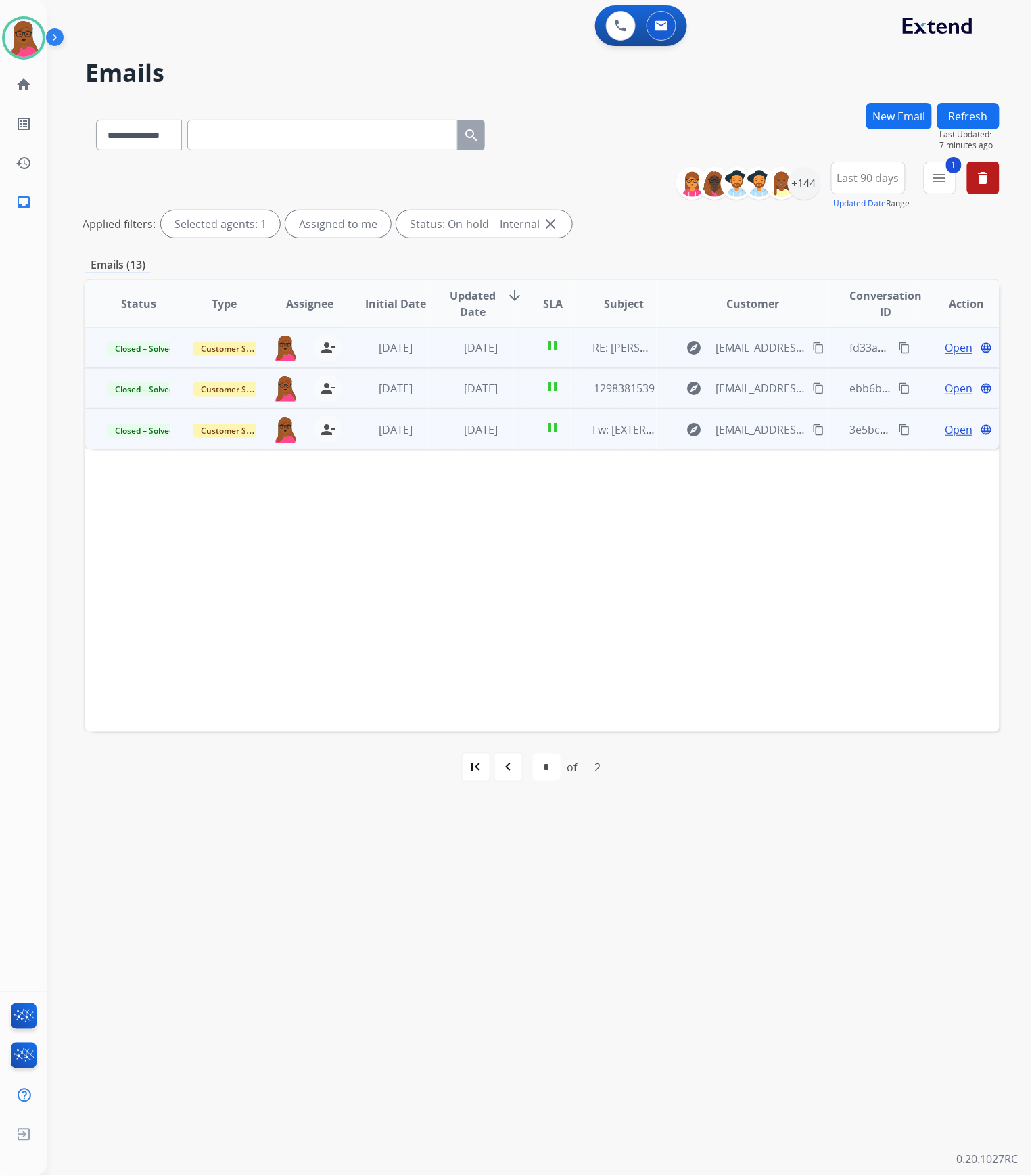
click at [512, 599] on mat-icon "navigate_before" at bounding box center [509, 768] width 16 height 16
select select "*"
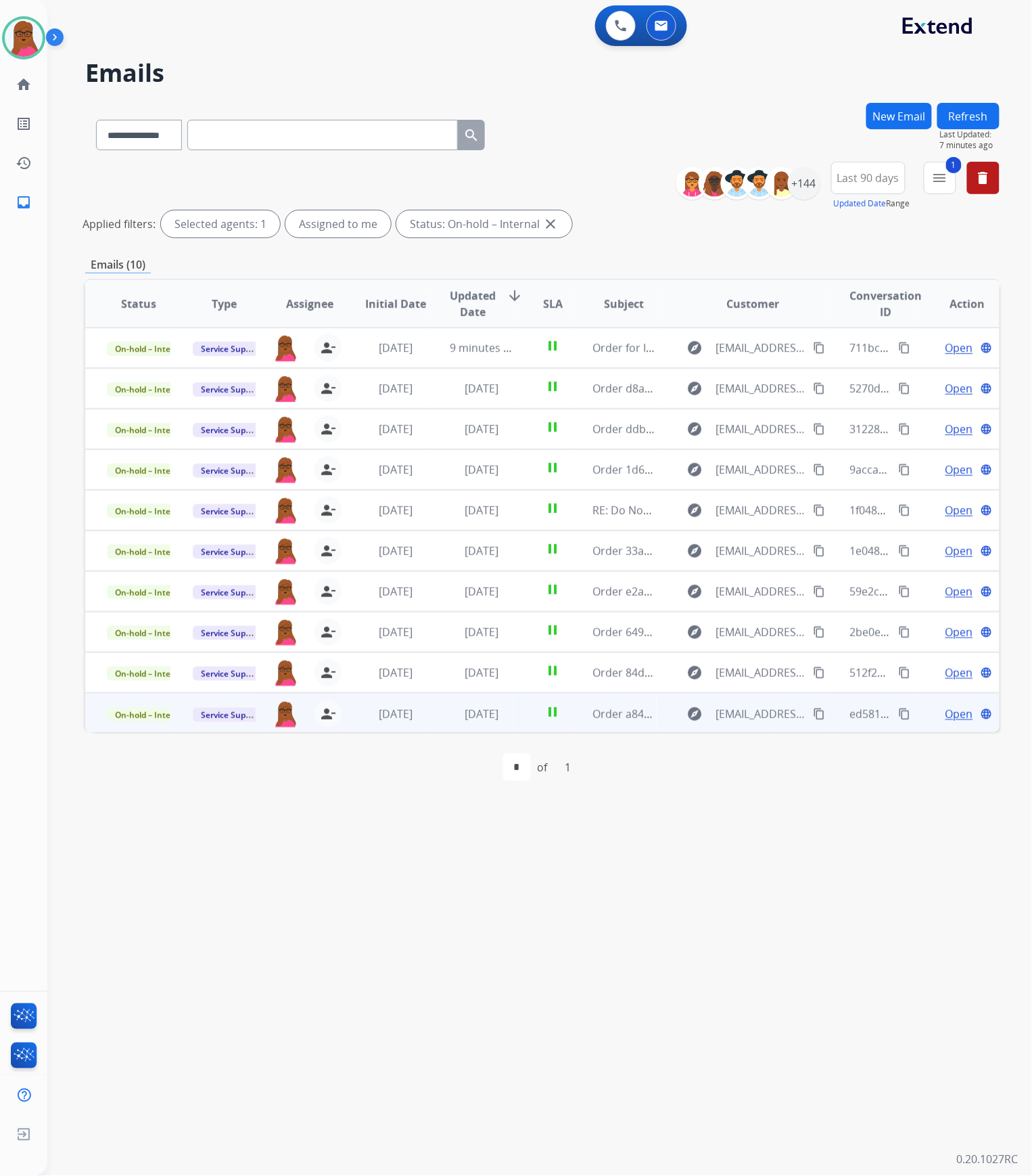
click at [949, 599] on span "Open" at bounding box center [960, 714] width 27 height 16
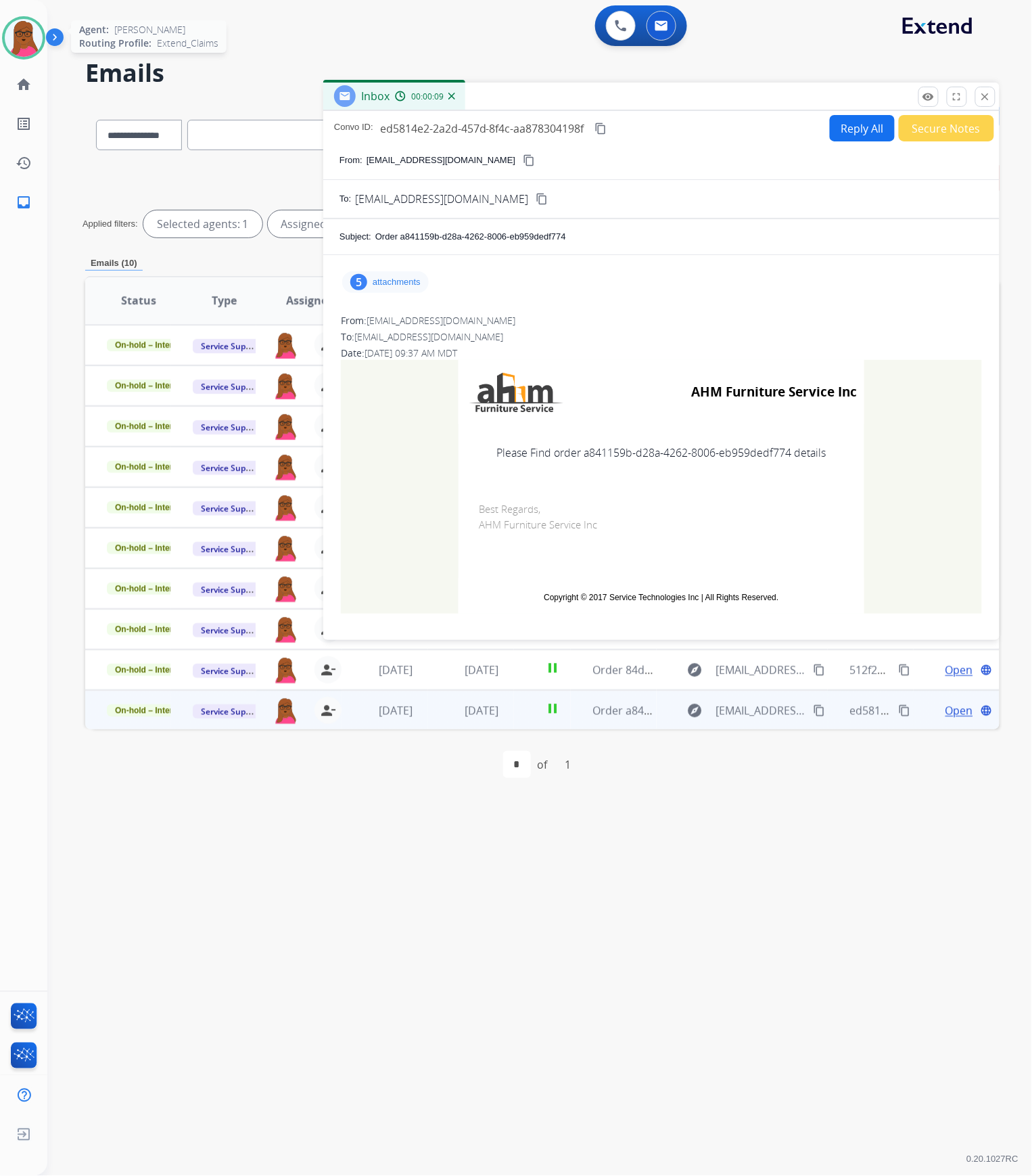
drag, startPoint x: 14, startPoint y: 46, endPoint x: 42, endPoint y: 93, distance: 54.7
click at [15, 46] on img at bounding box center [23, 38] width 38 height 38
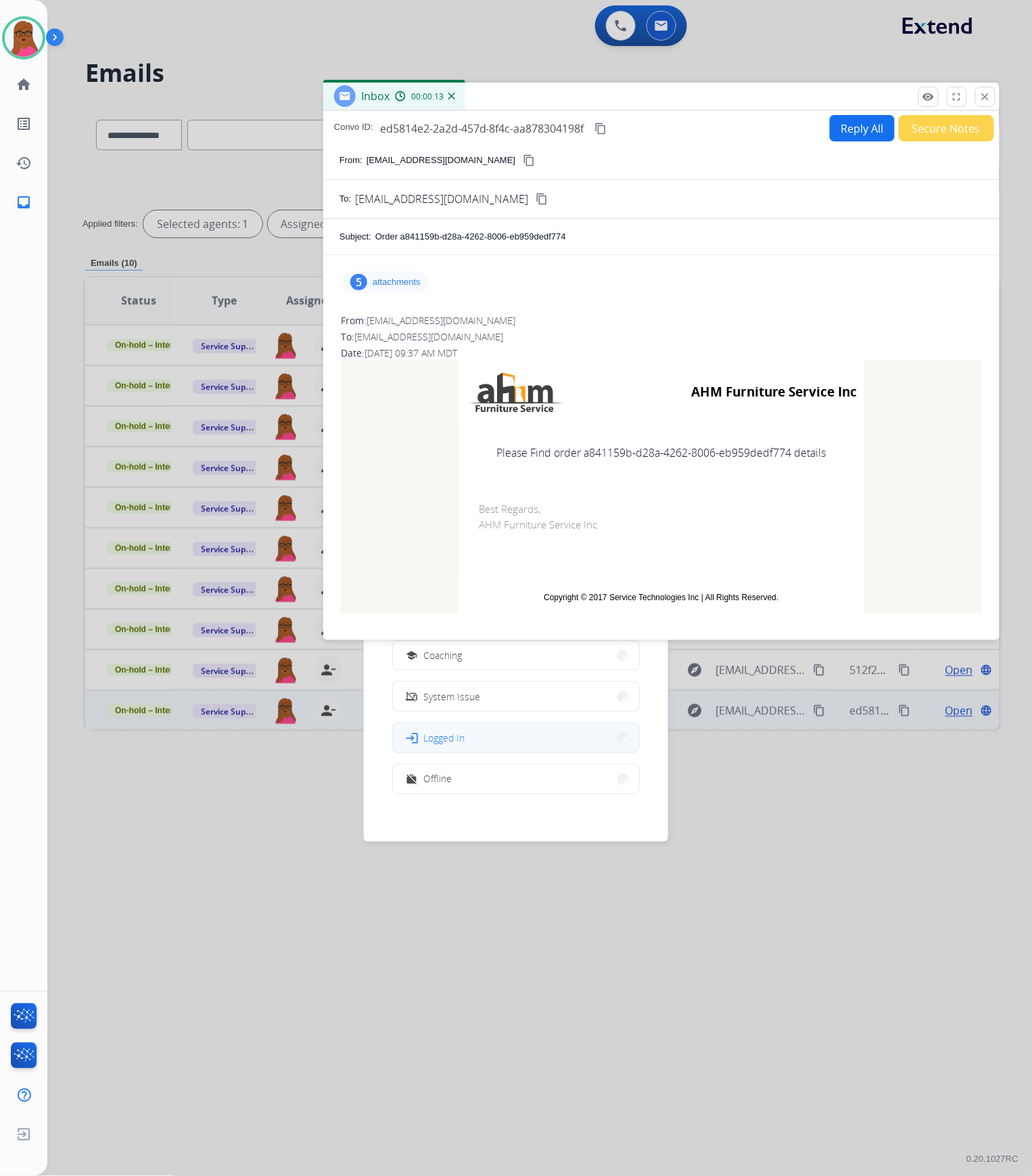
click at [478, 599] on button "login Logged In" at bounding box center [516, 738] width 246 height 29
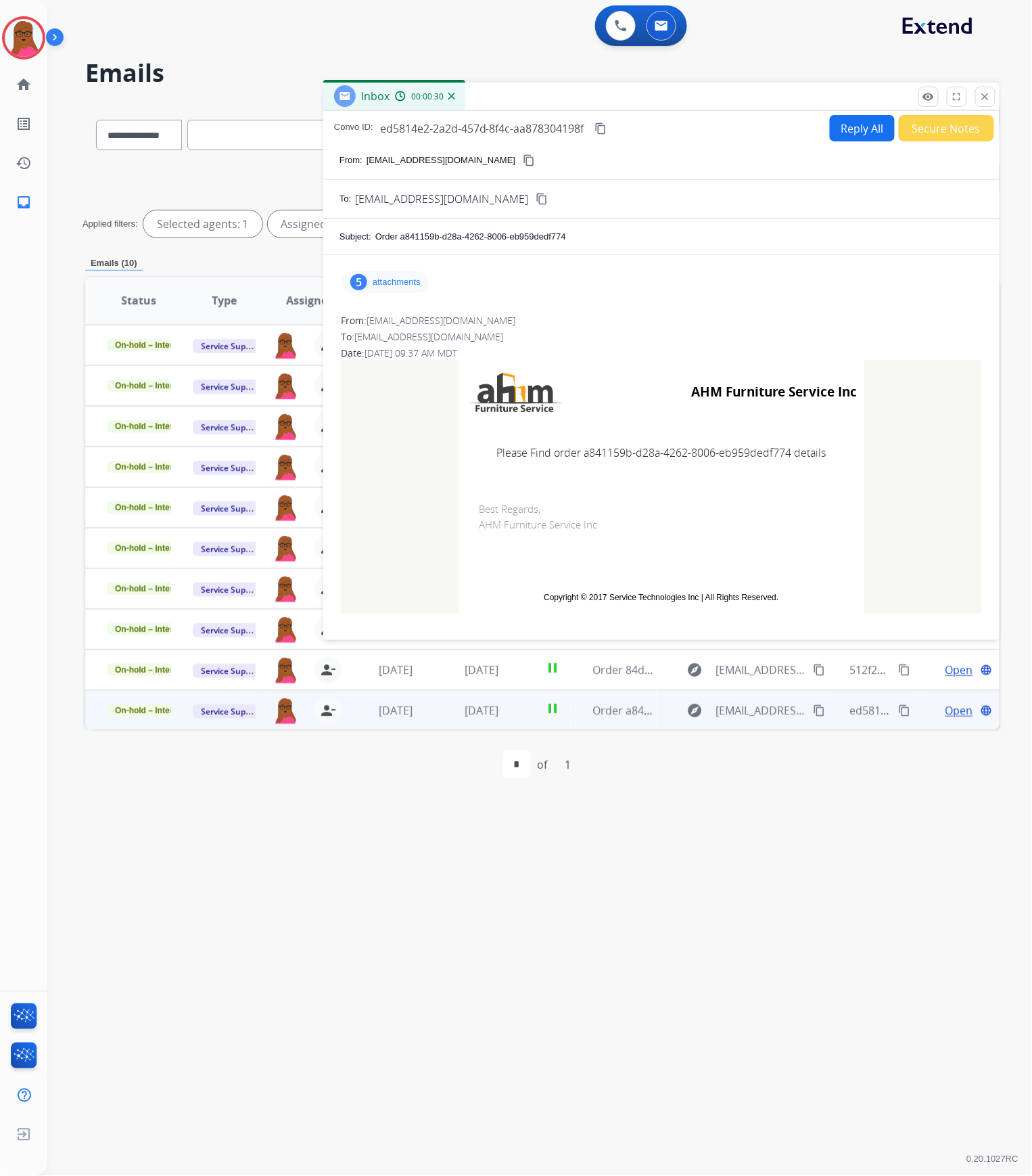
click at [416, 276] on p "attachments" at bounding box center [396, 282] width 48 height 11
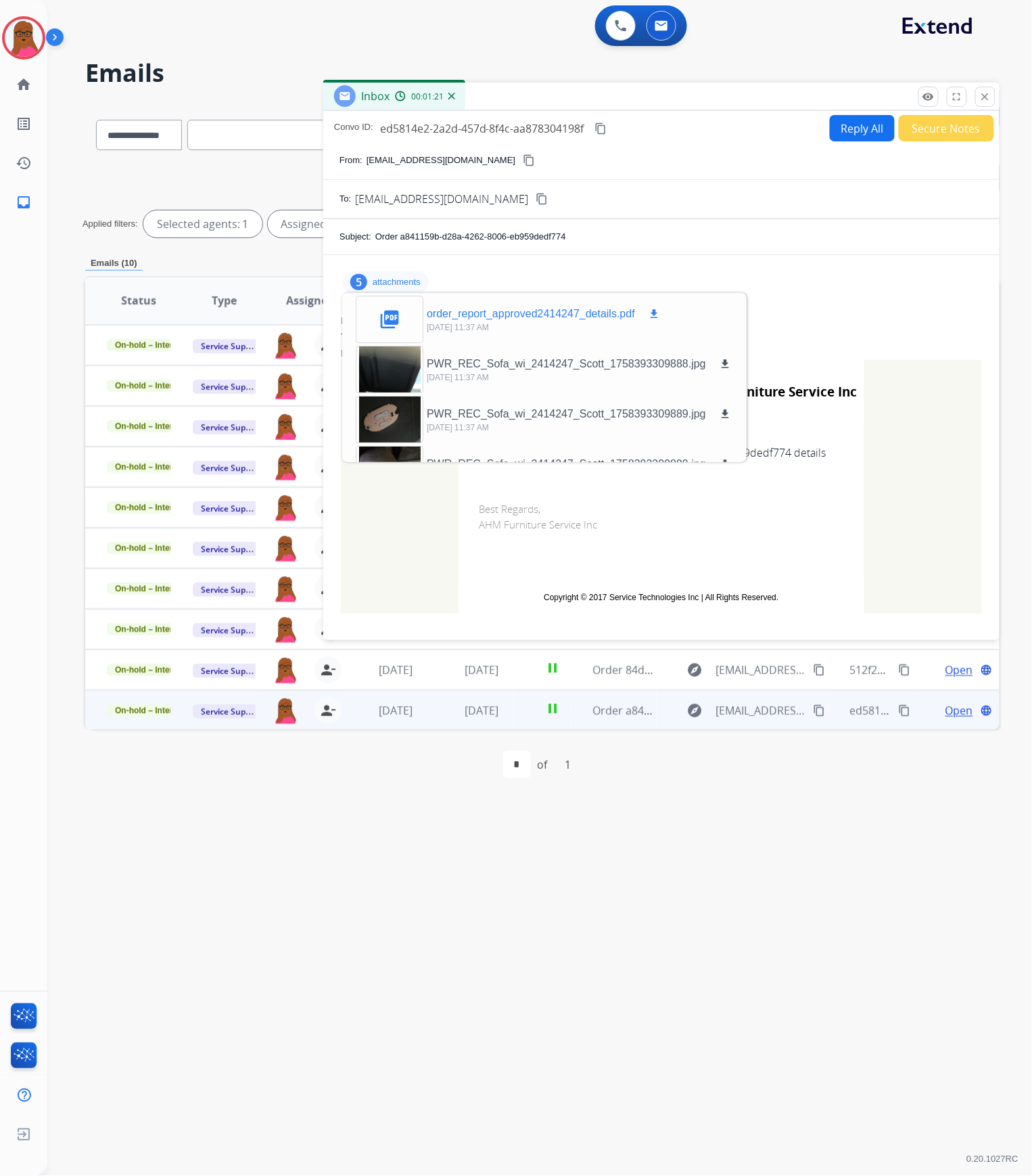
click at [655, 312] on mat-icon "download" at bounding box center [653, 313] width 12 height 12
click at [987, 99] on mat-icon "close" at bounding box center [985, 96] width 12 height 12
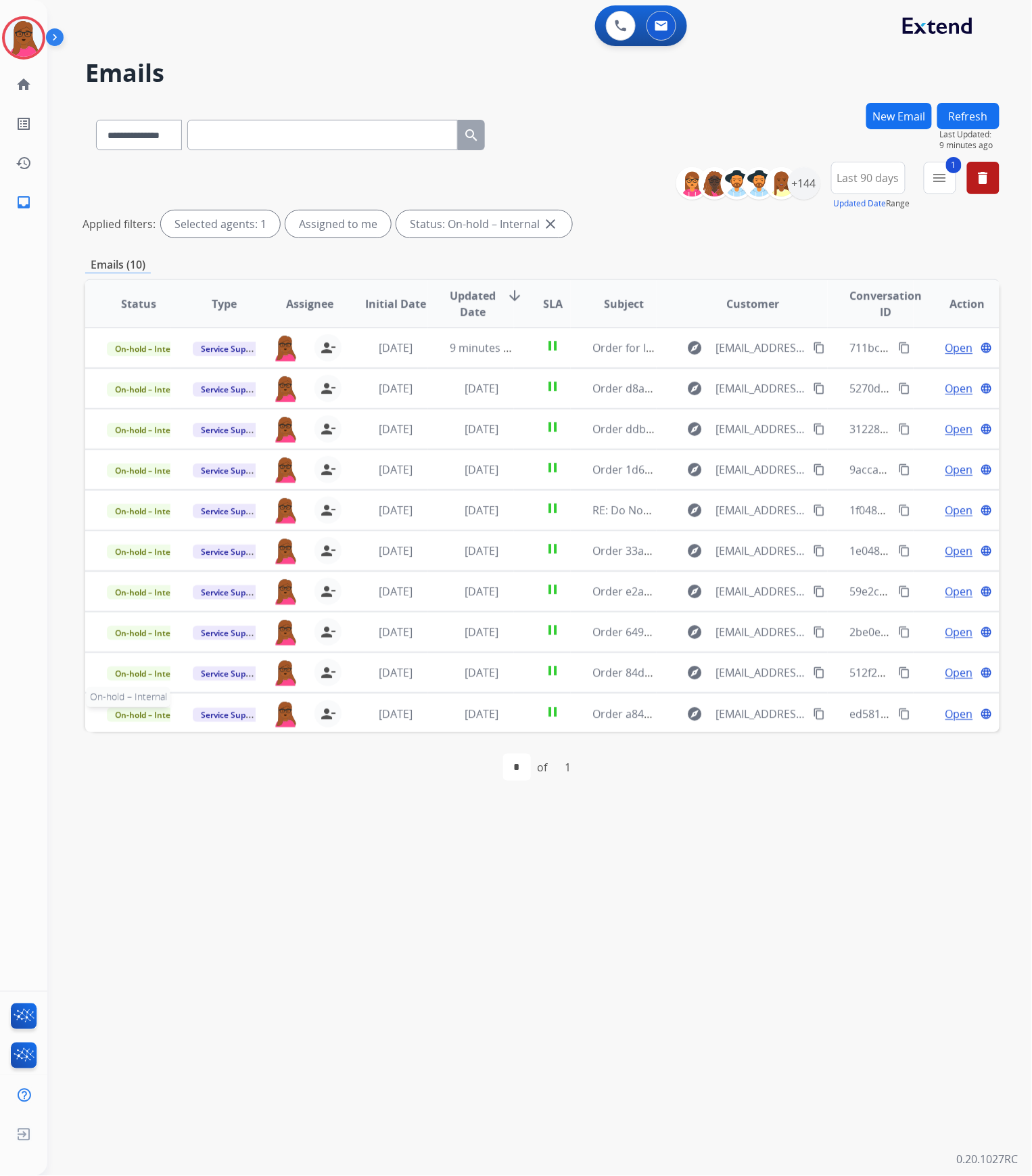
drag, startPoint x: 144, startPoint y: 713, endPoint x: 406, endPoint y: 835, distance: 289.0
click at [561, 599] on div "**********" at bounding box center [523, 612] width 952 height 1127
click at [152, 599] on span "On-hold – Internal" at bounding box center [150, 715] width 87 height 15
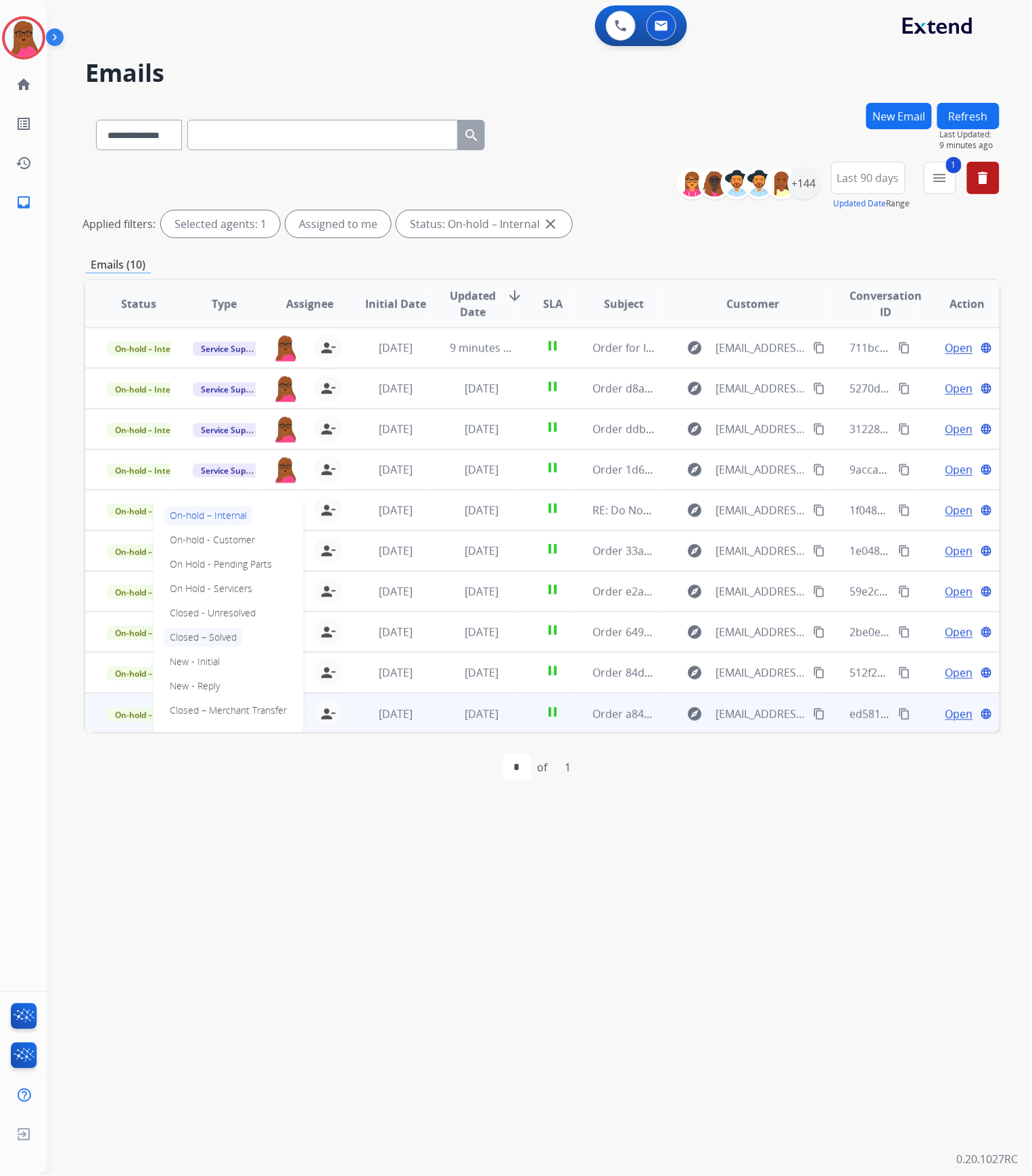
click at [227, 599] on p "Closed – Solved" at bounding box center [203, 637] width 78 height 19
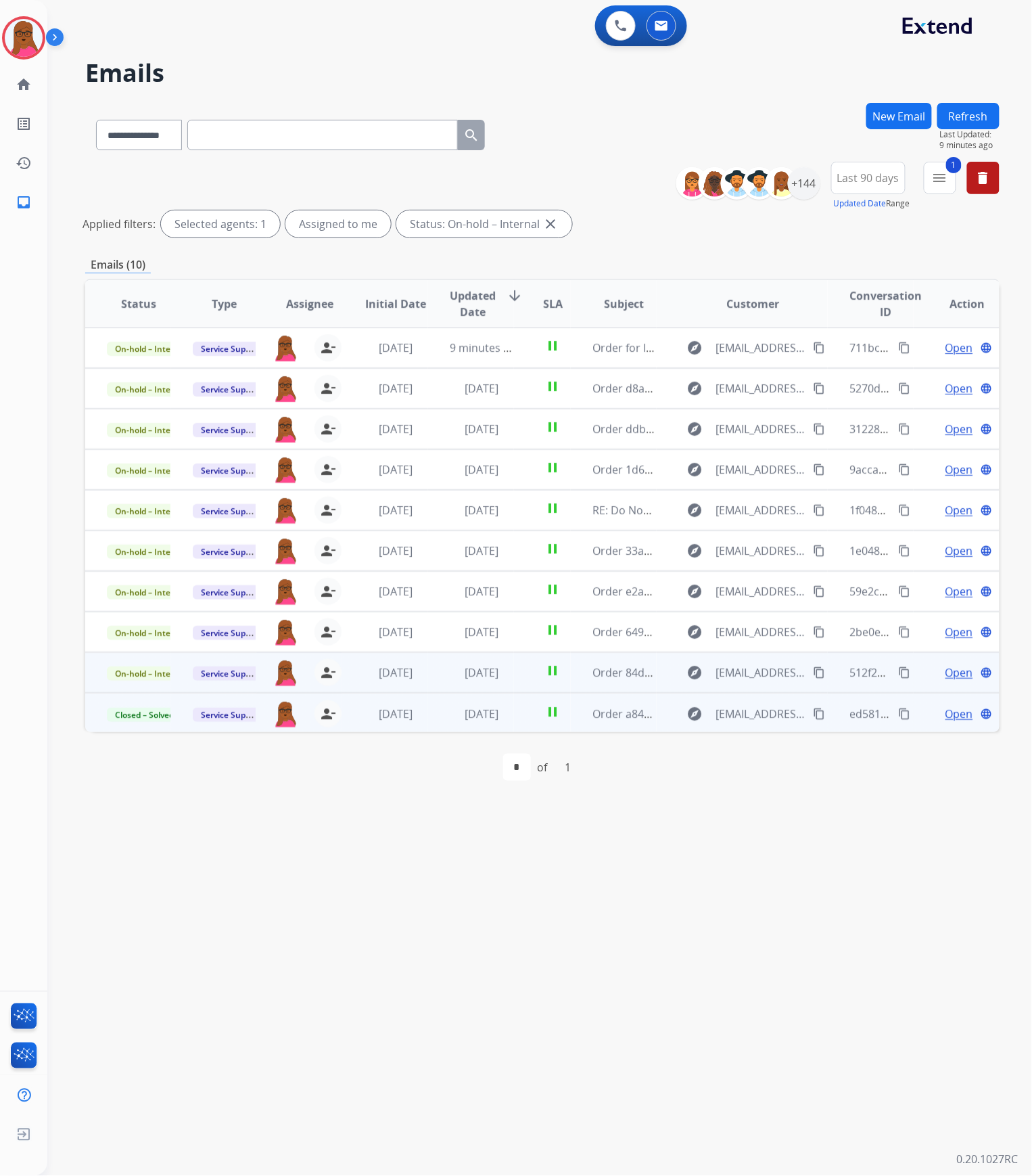
click at [956, 599] on span "Open" at bounding box center [960, 673] width 27 height 16
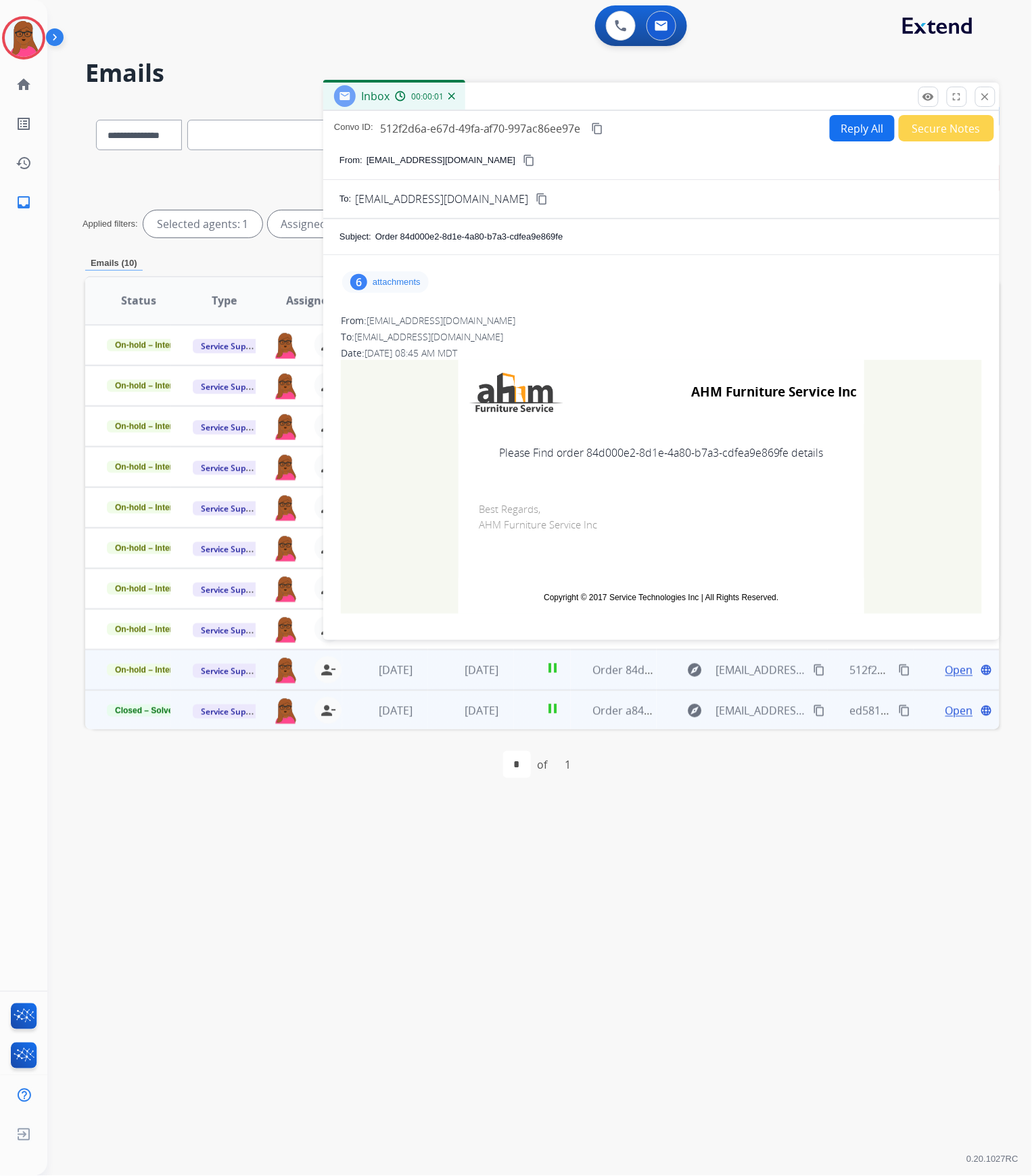
click at [403, 282] on p "attachments" at bounding box center [396, 282] width 48 height 11
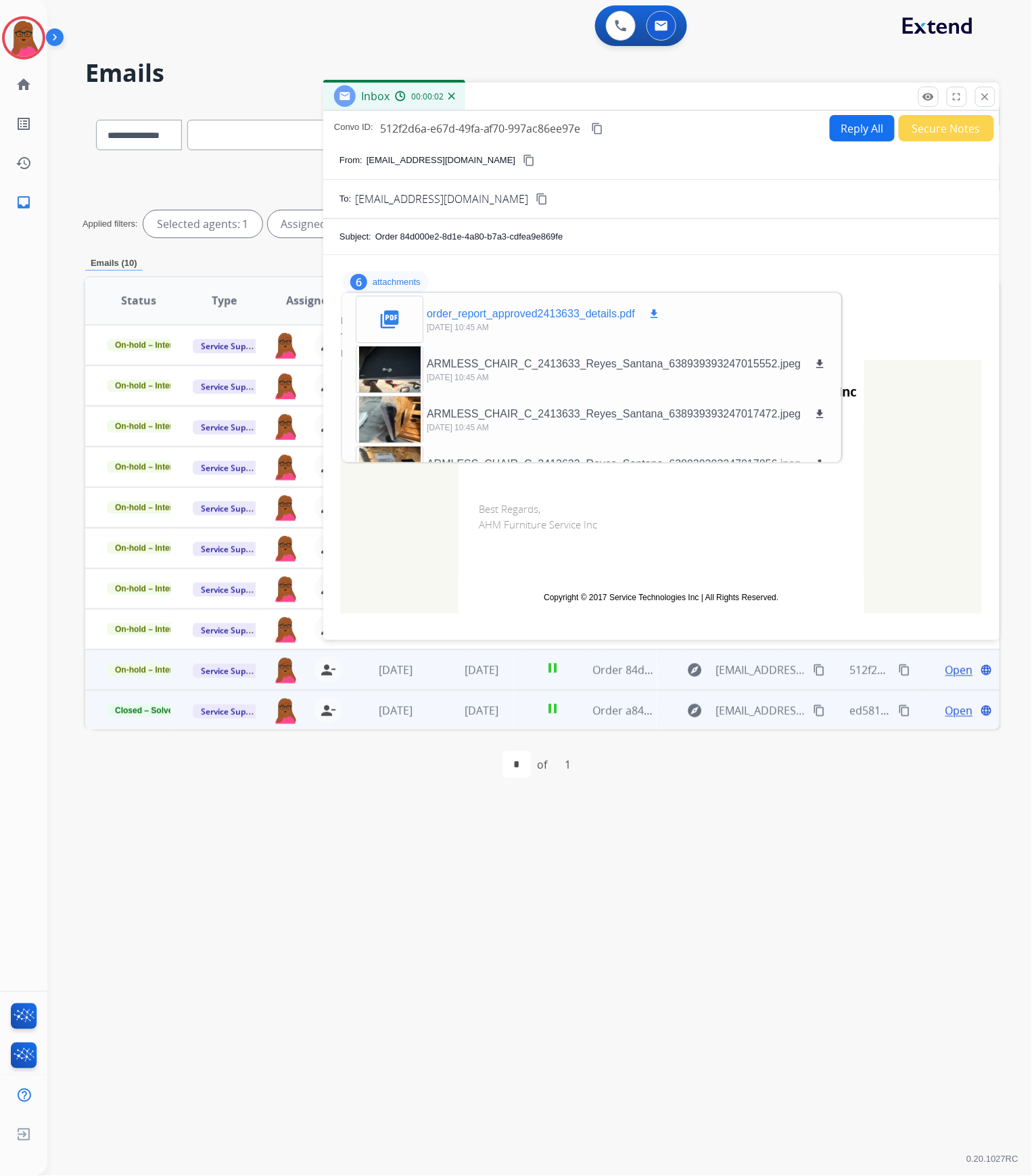
click at [655, 318] on mat-icon "download" at bounding box center [653, 313] width 12 height 12
click at [986, 101] on mat-icon "close" at bounding box center [985, 96] width 12 height 12
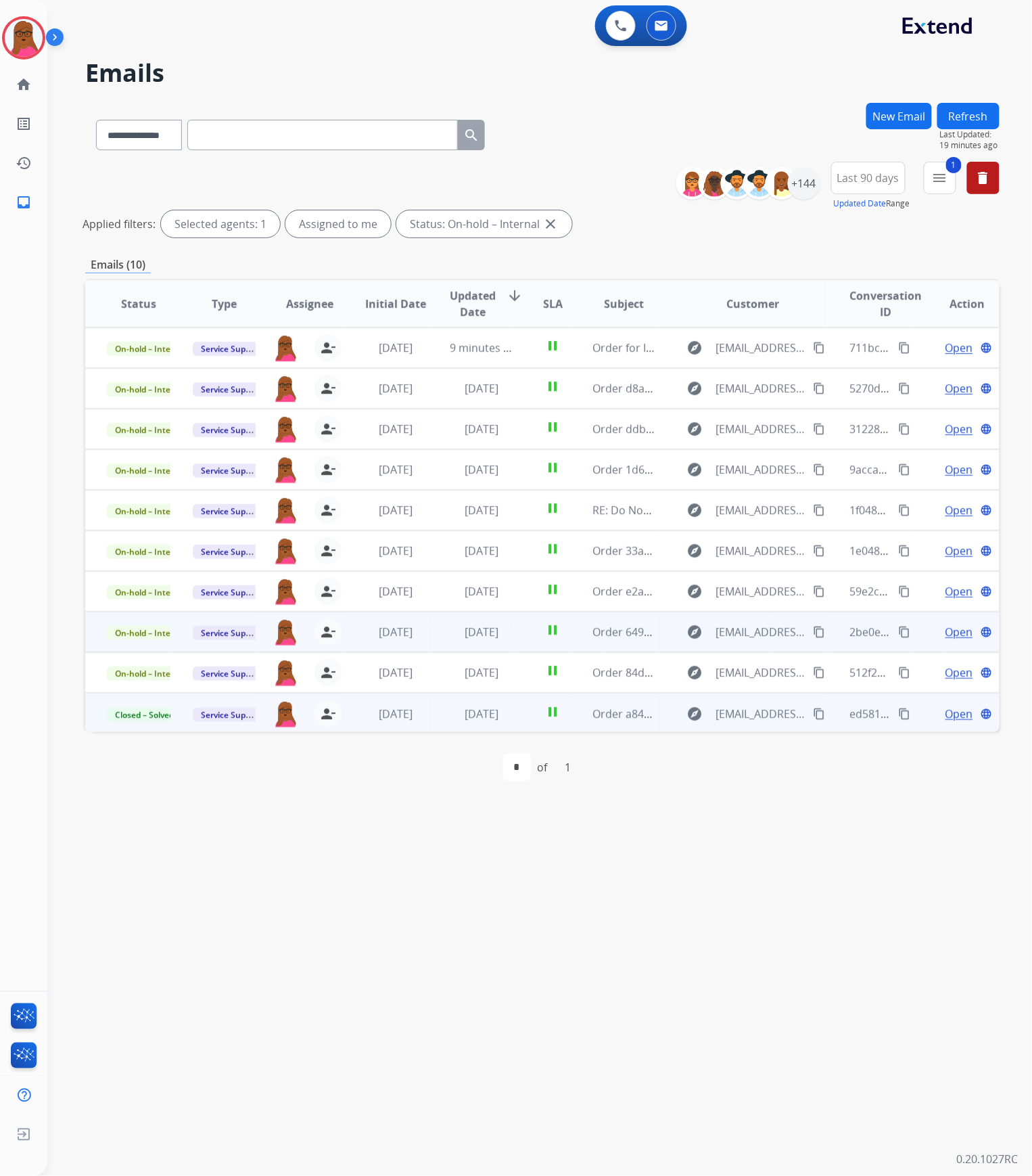
click at [956, 599] on span "Open" at bounding box center [960, 632] width 27 height 16
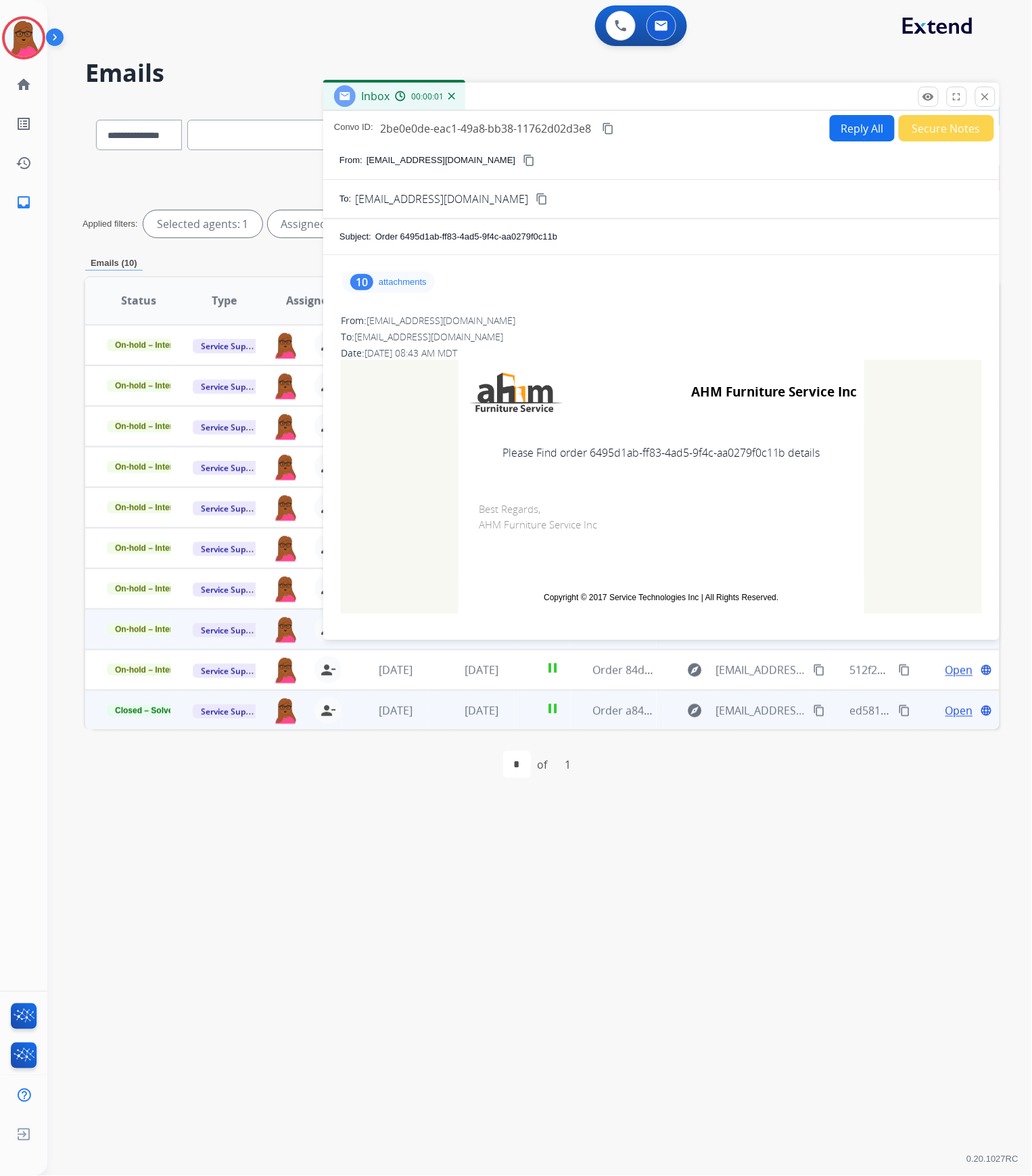
click at [412, 286] on p "attachments" at bounding box center [403, 282] width 48 height 11
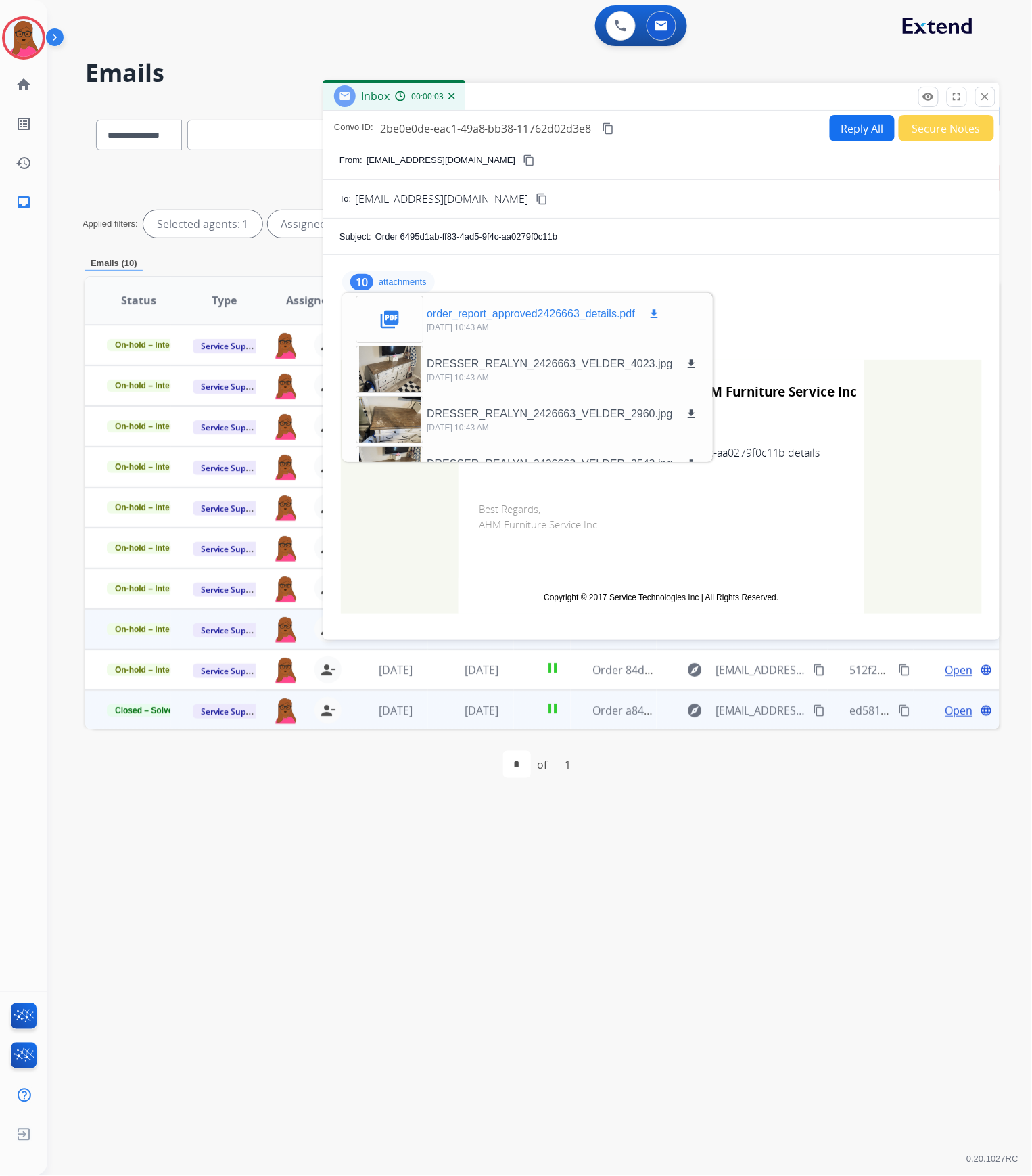
click at [653, 314] on mat-icon "download" at bounding box center [653, 313] width 12 height 12
click at [985, 100] on mat-icon "close" at bounding box center [985, 96] width 12 height 12
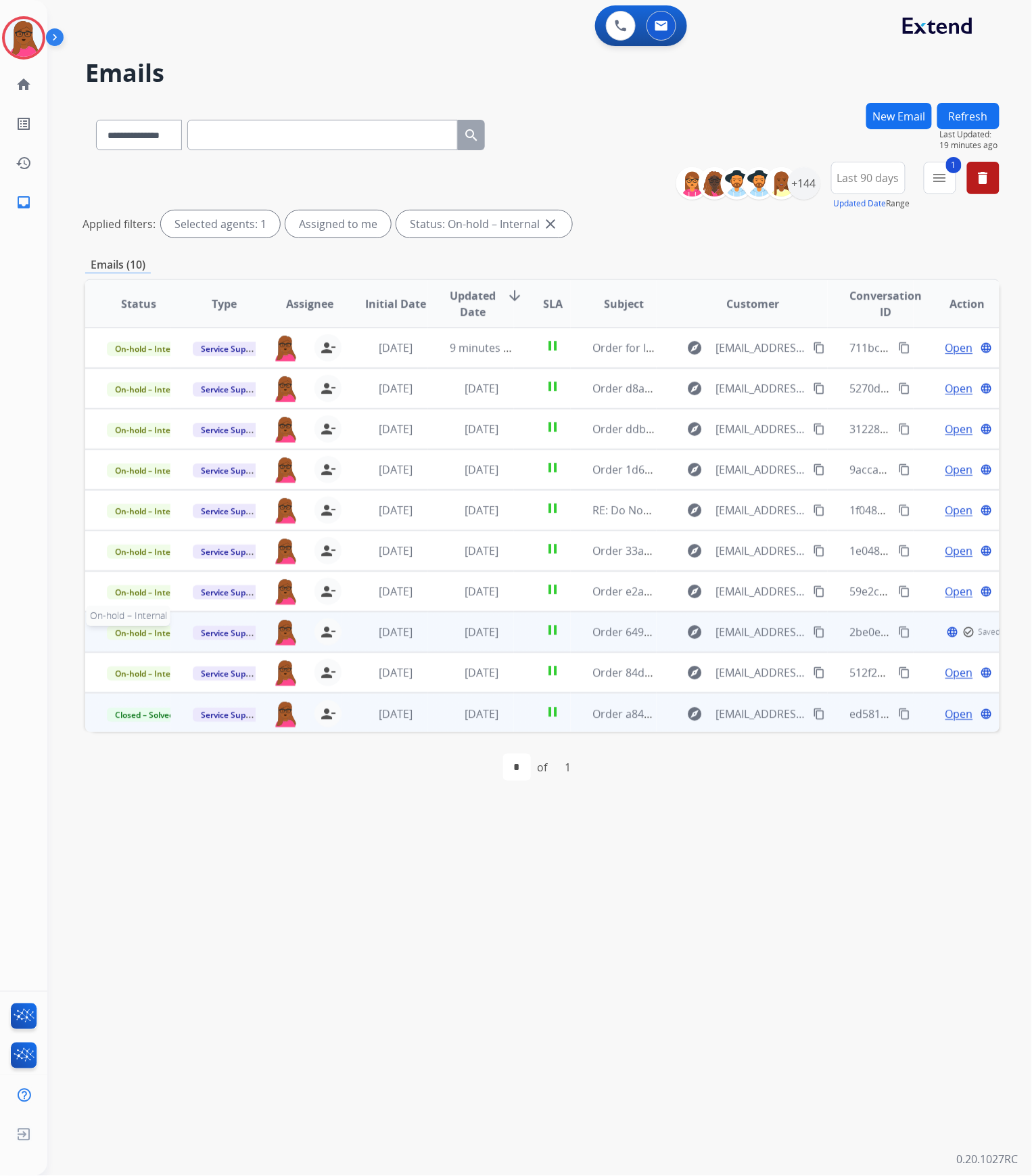
click at [157, 599] on span "On-hold – Internal" at bounding box center [150, 633] width 87 height 15
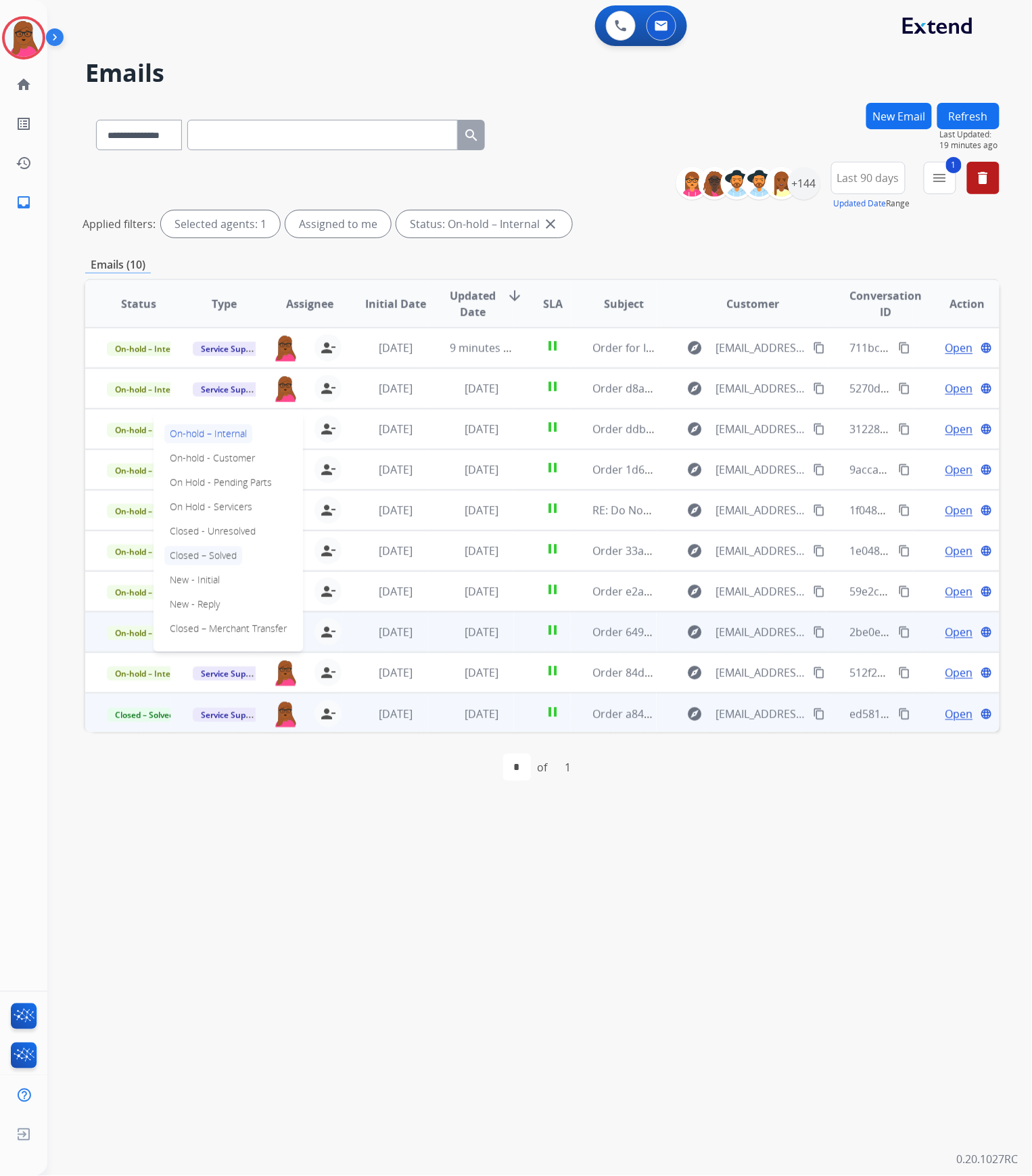
click at [220, 549] on p "Closed – Solved" at bounding box center [203, 556] width 78 height 19
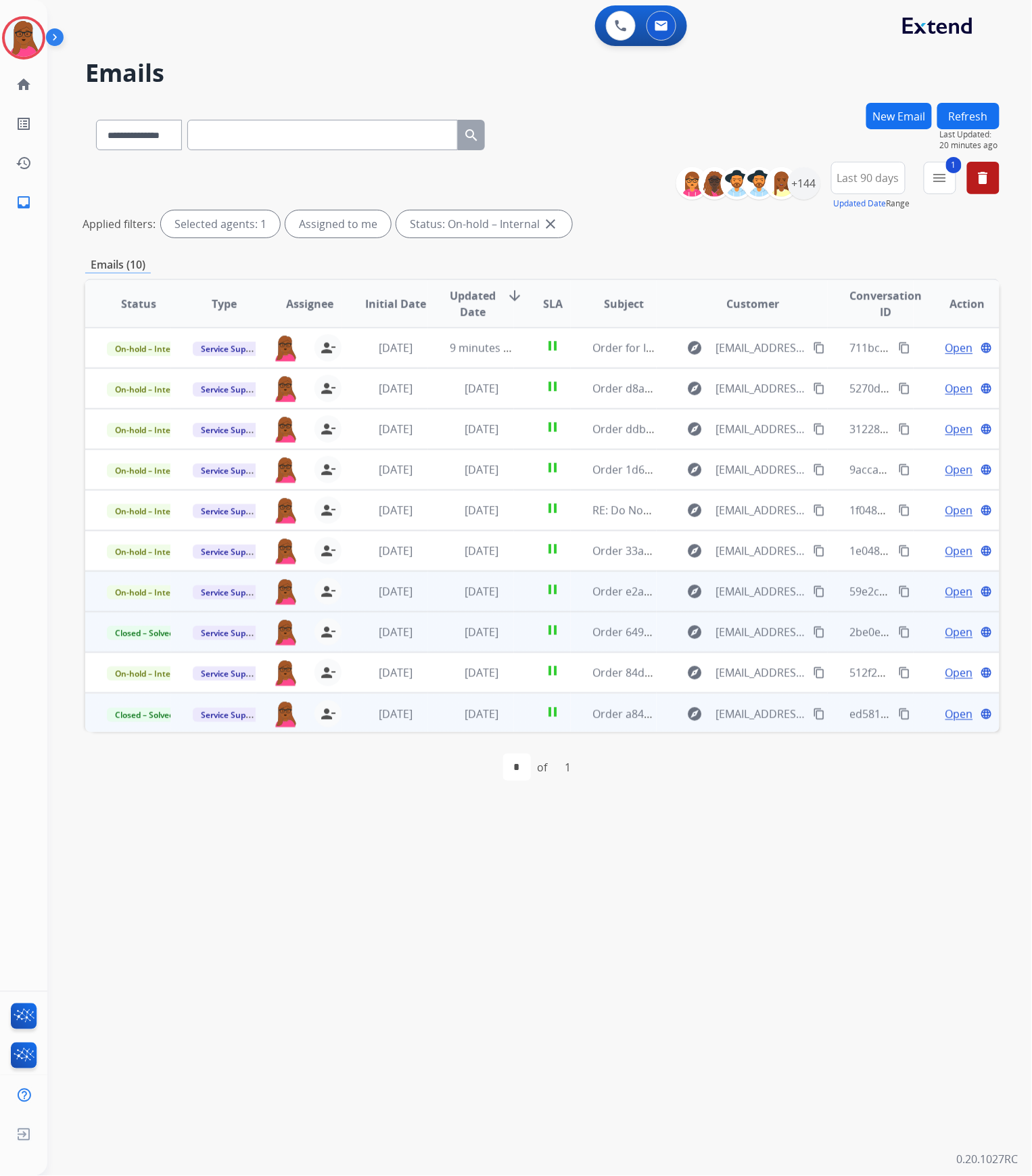
click at [946, 596] on span "Open" at bounding box center [960, 591] width 27 height 16
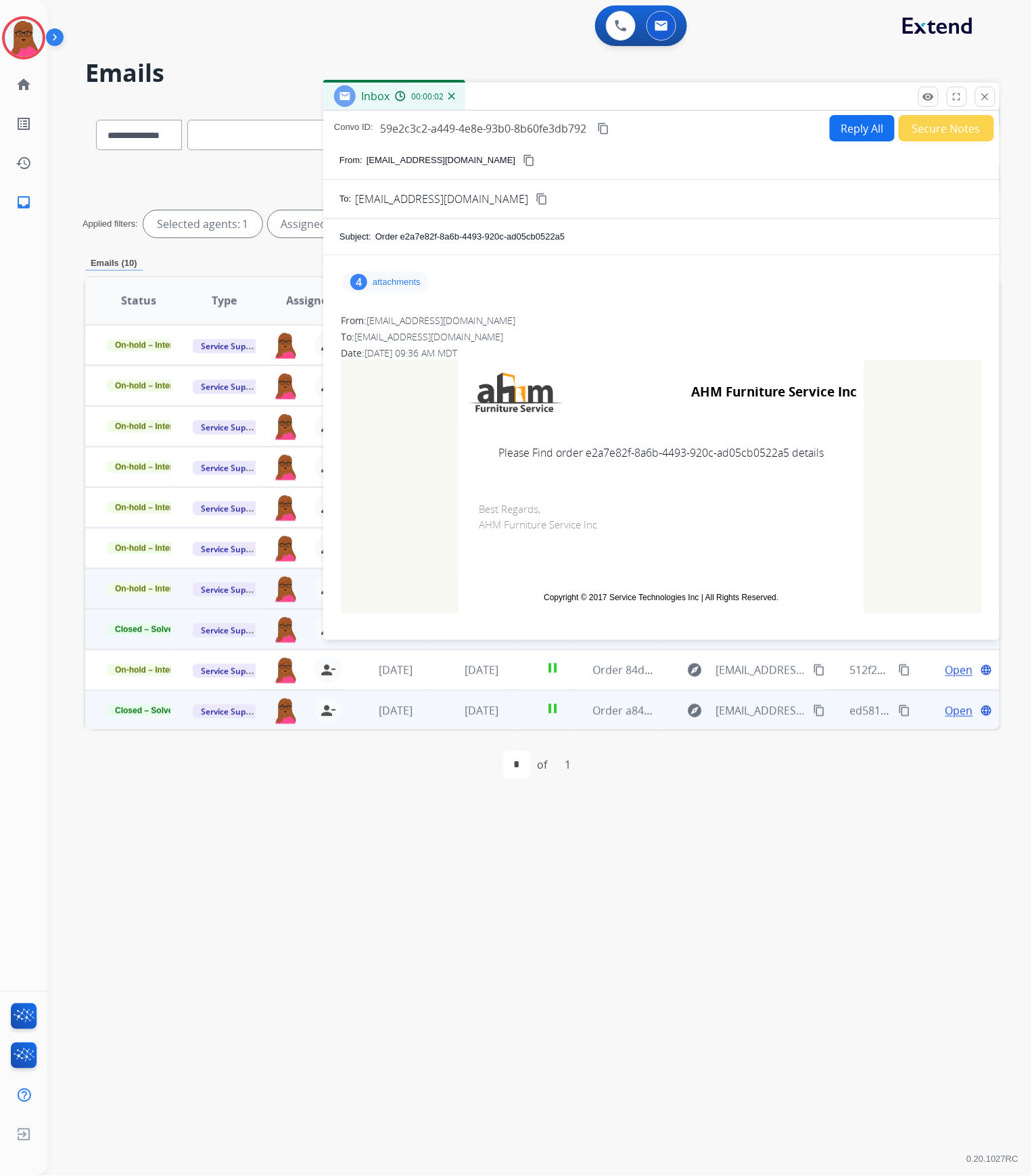
click at [399, 282] on p "attachments" at bounding box center [396, 282] width 48 height 11
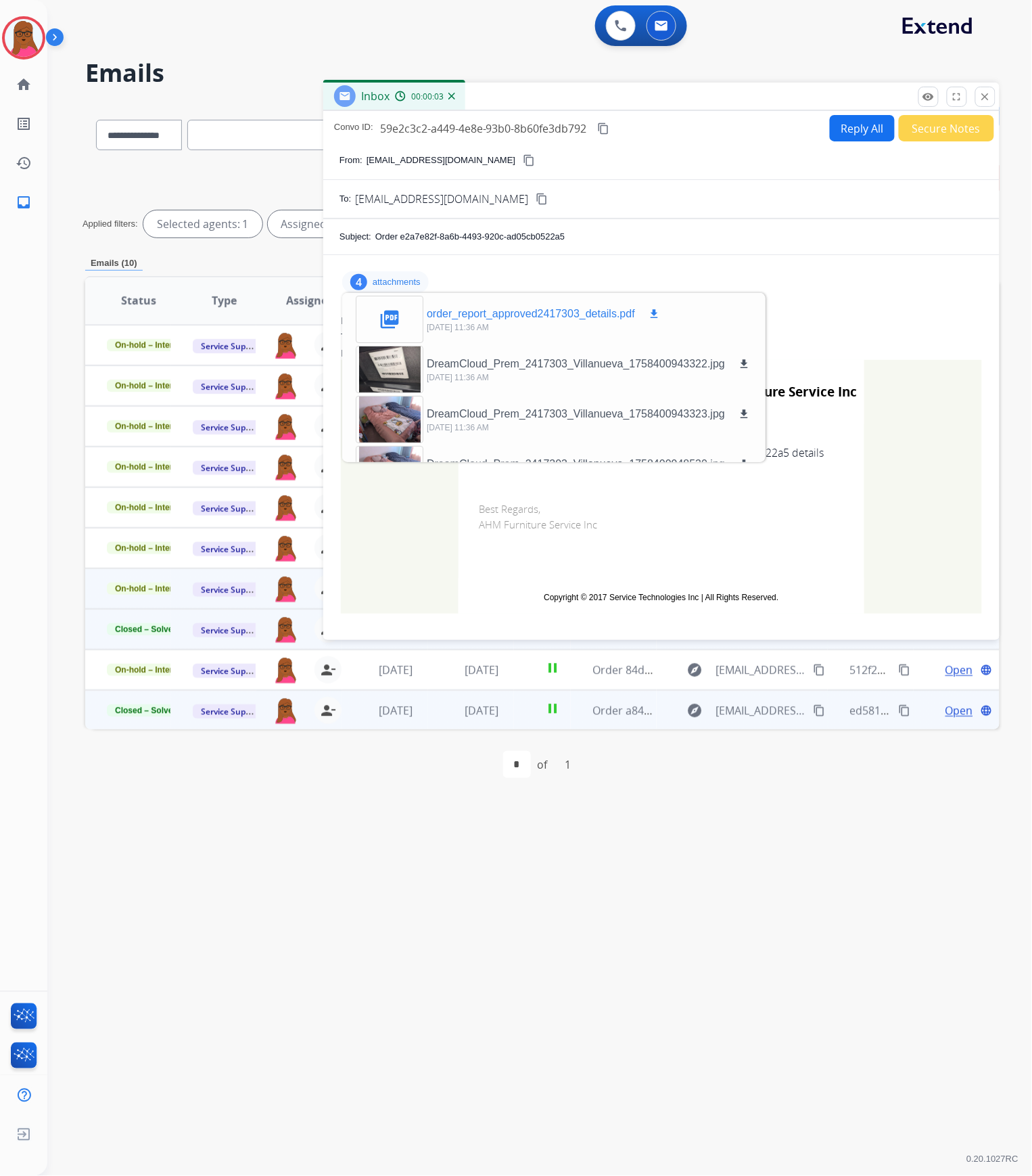
click at [655, 316] on mat-icon "download" at bounding box center [653, 313] width 12 height 12
click at [988, 91] on mat-icon "close" at bounding box center [985, 96] width 12 height 12
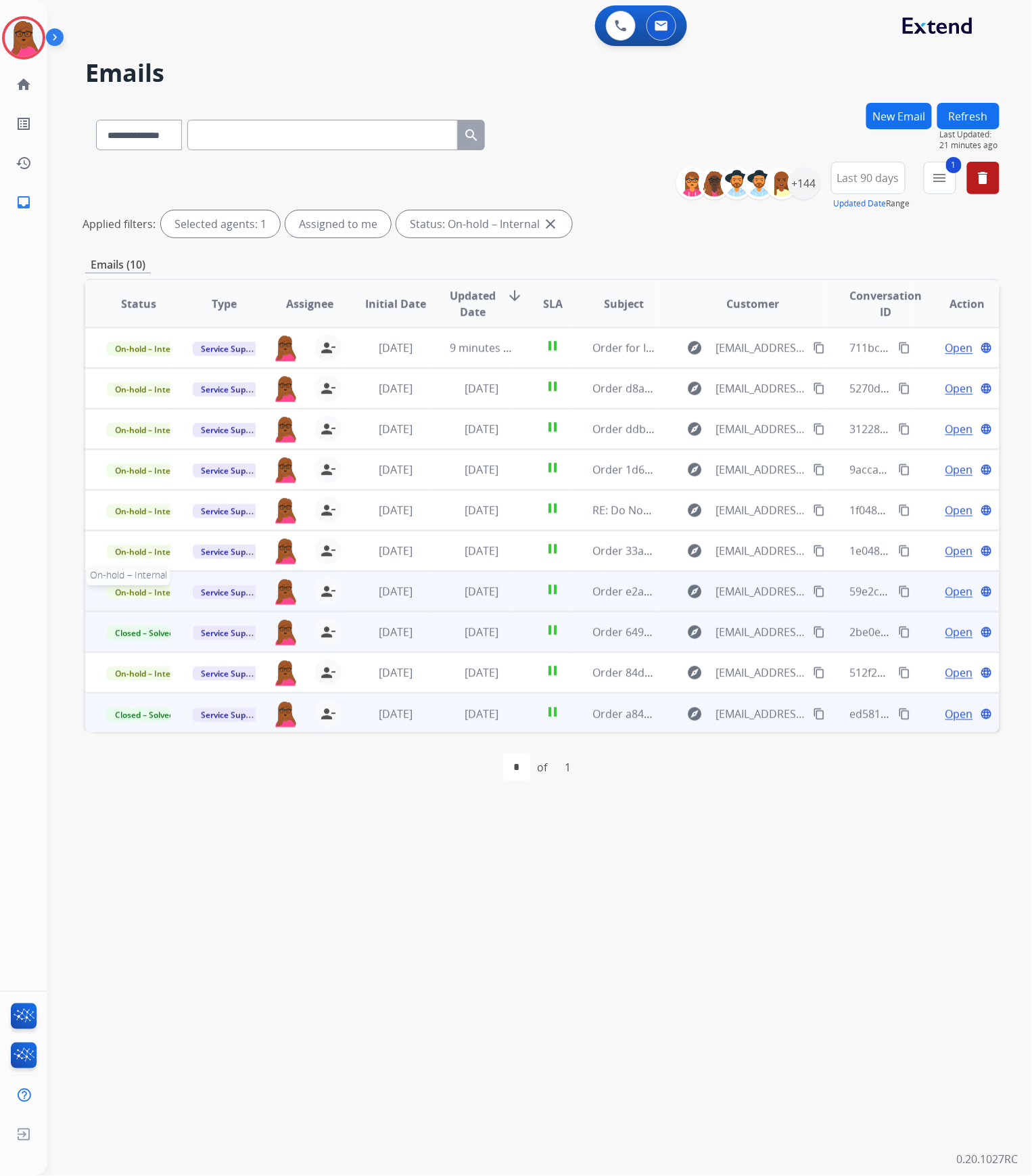
click at [136, 590] on span "On-hold – Internal" at bounding box center [150, 593] width 87 height 15
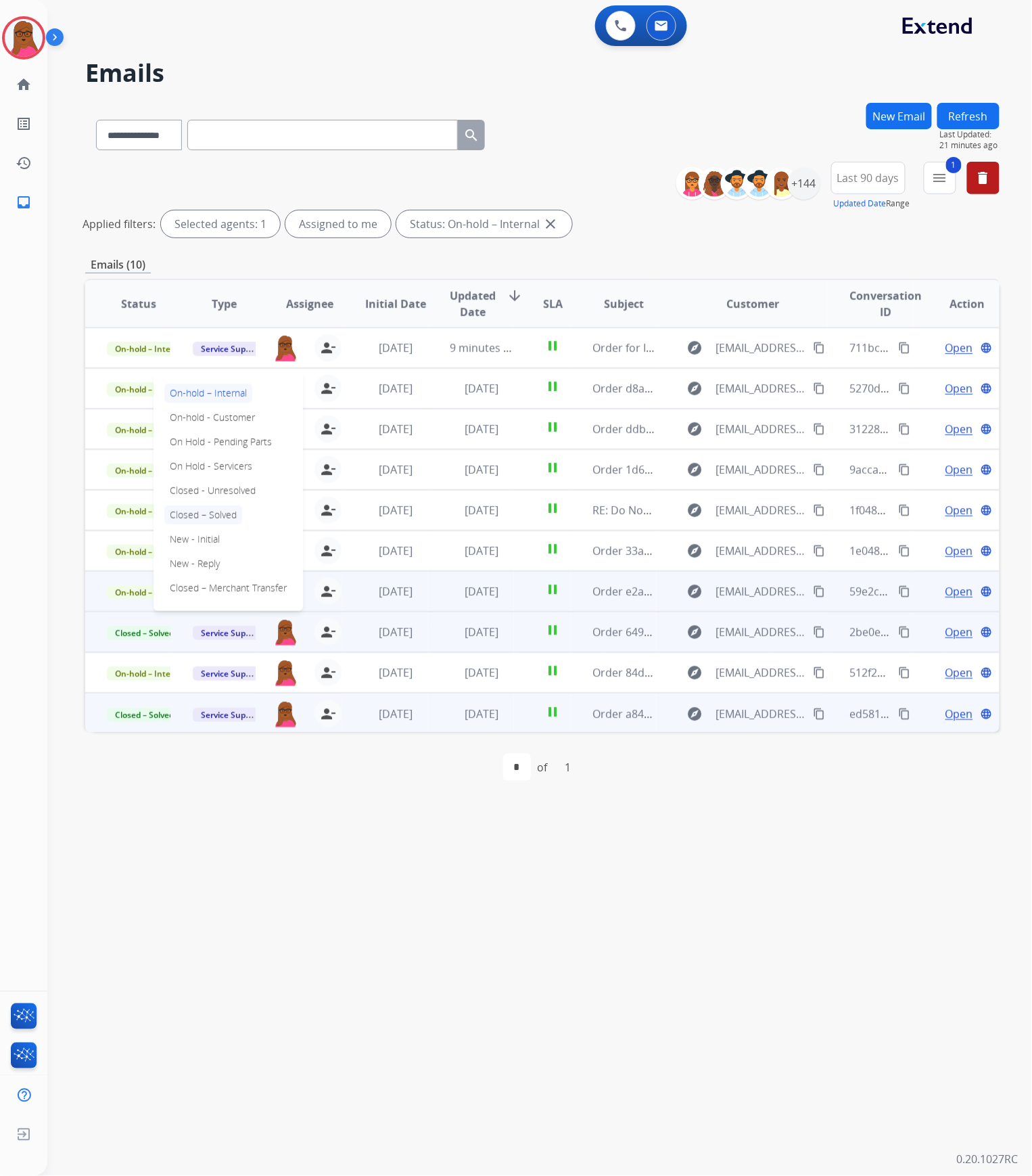
click at [204, 512] on p "Closed – Solved" at bounding box center [203, 514] width 78 height 19
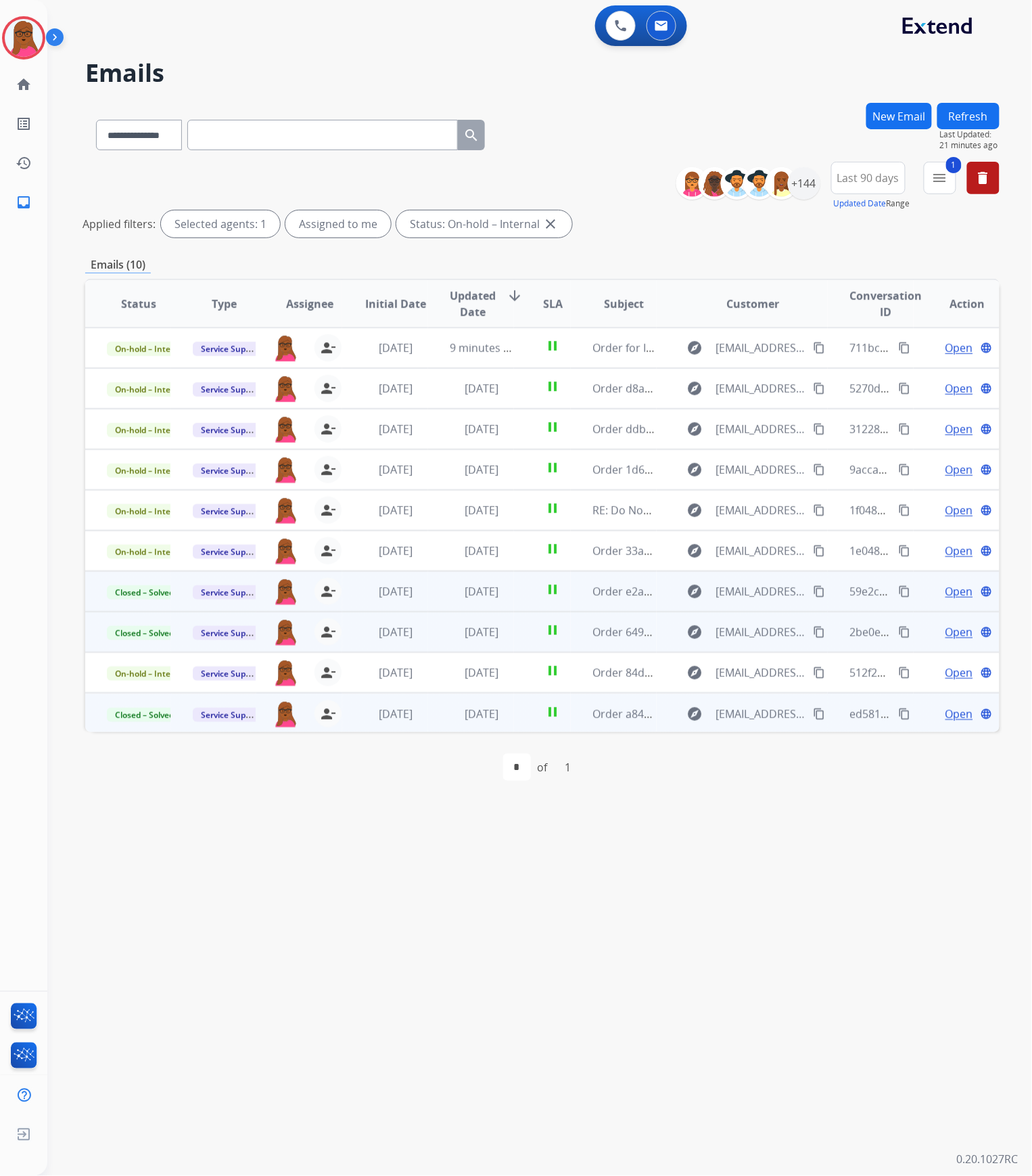
click at [947, 593] on span "Open" at bounding box center [960, 591] width 27 height 16
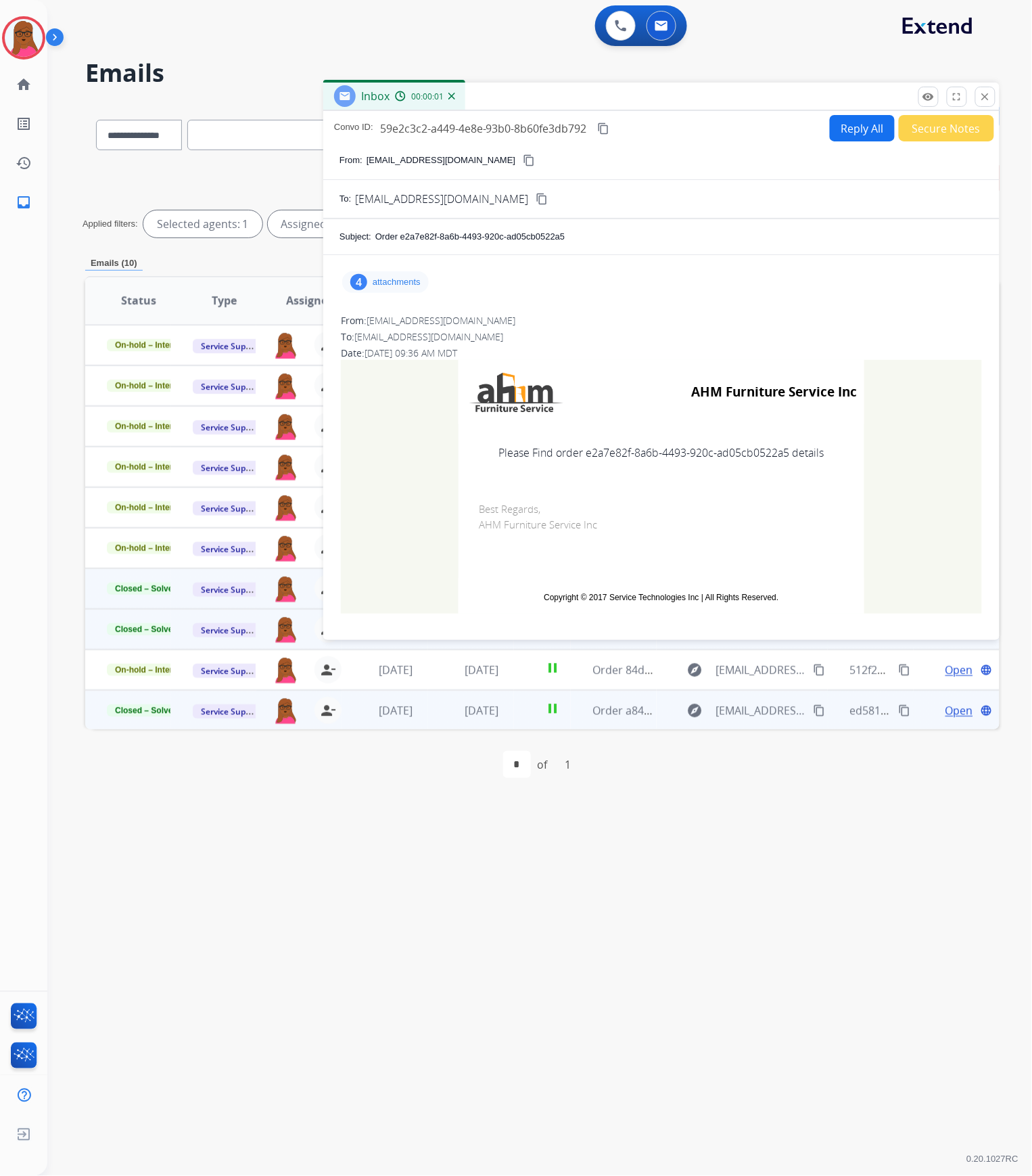
click at [391, 283] on p "attachments" at bounding box center [396, 282] width 48 height 11
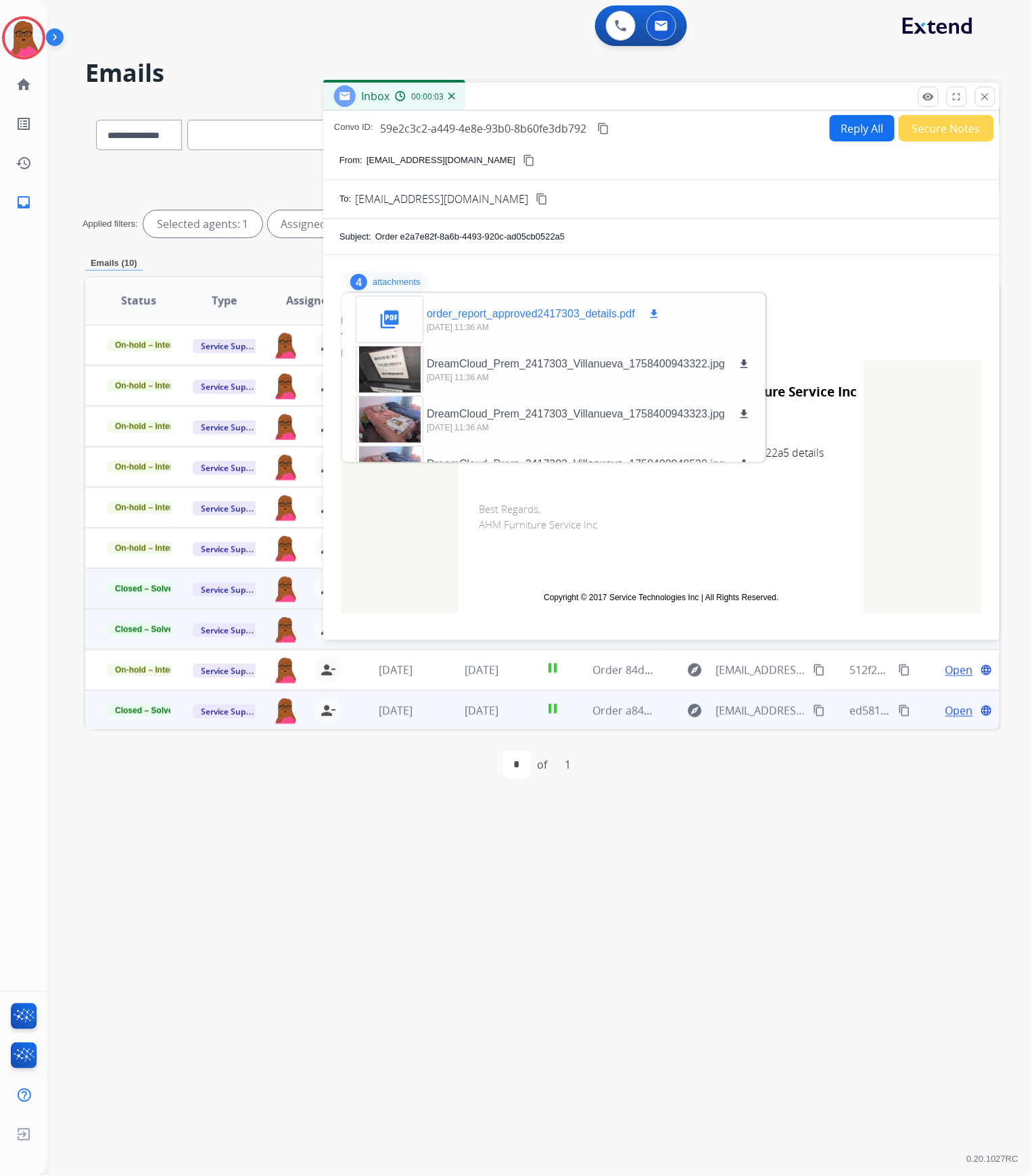
click at [648, 318] on button "download" at bounding box center [654, 314] width 16 height 16
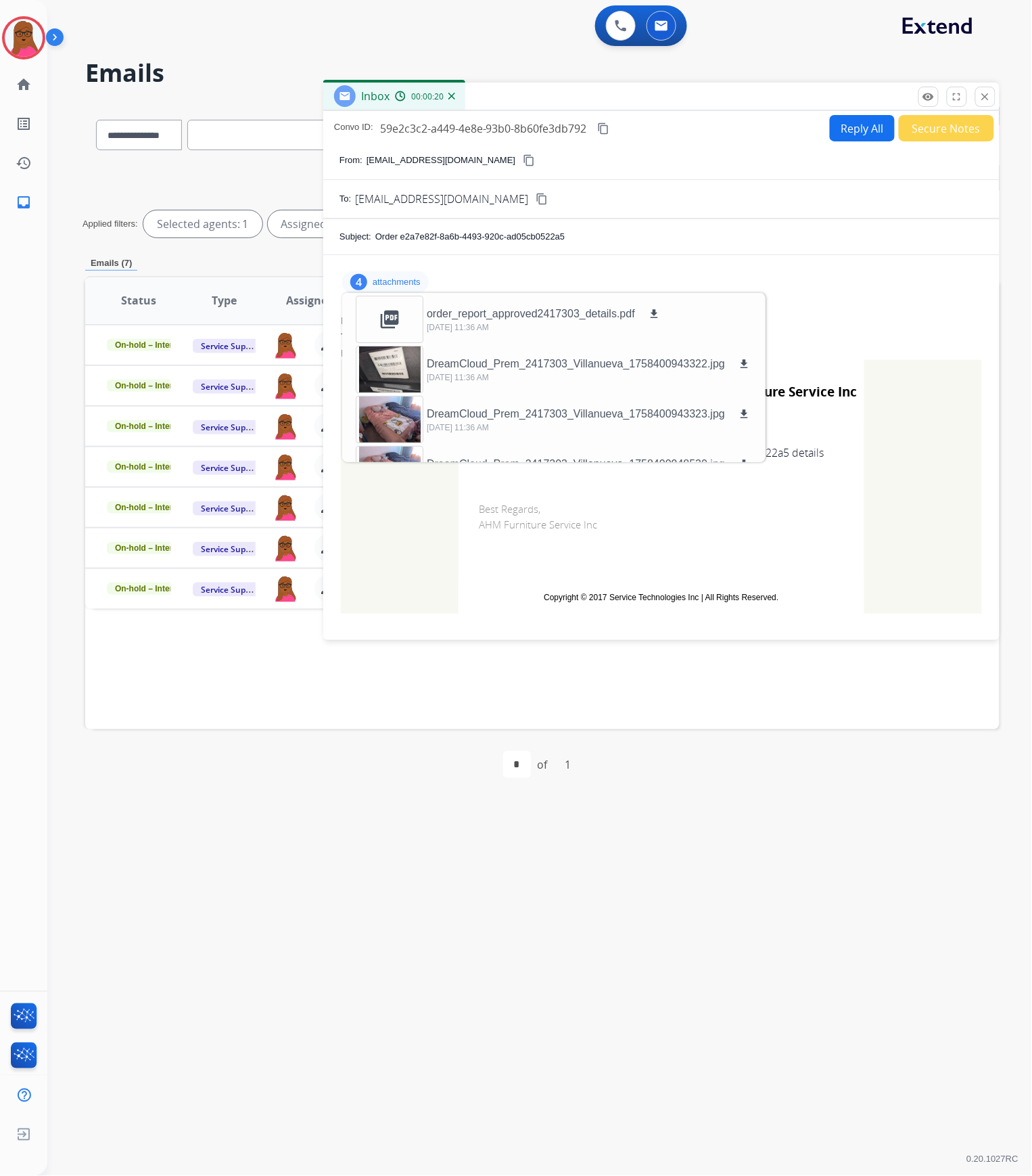
click at [973, 97] on div "remove_red_eye Logs fullscreen Expand close Close" at bounding box center [957, 97] width 77 height 20
click at [978, 99] on button "close Close" at bounding box center [985, 97] width 20 height 20
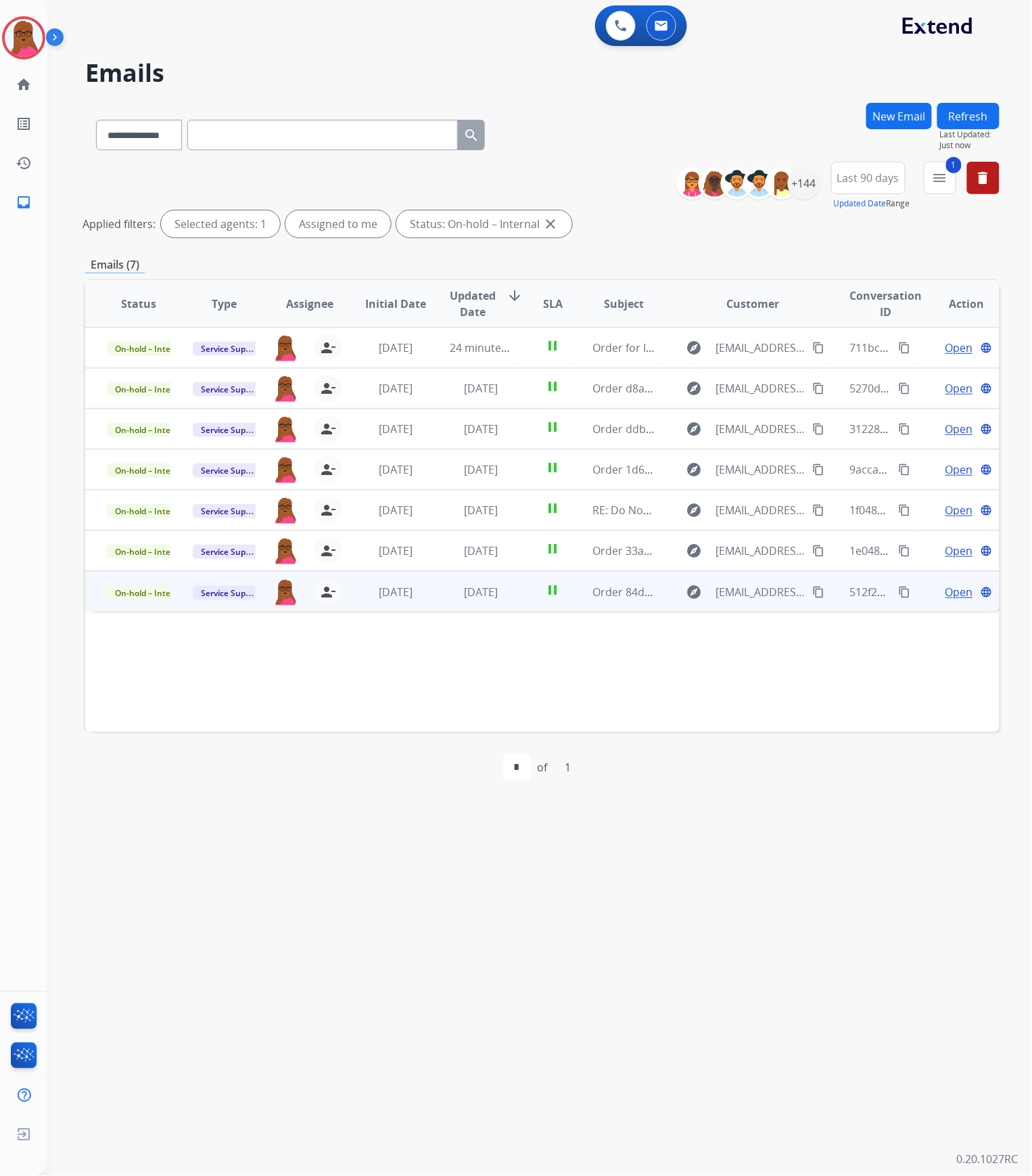
click at [948, 596] on span "Open" at bounding box center [960, 592] width 27 height 16
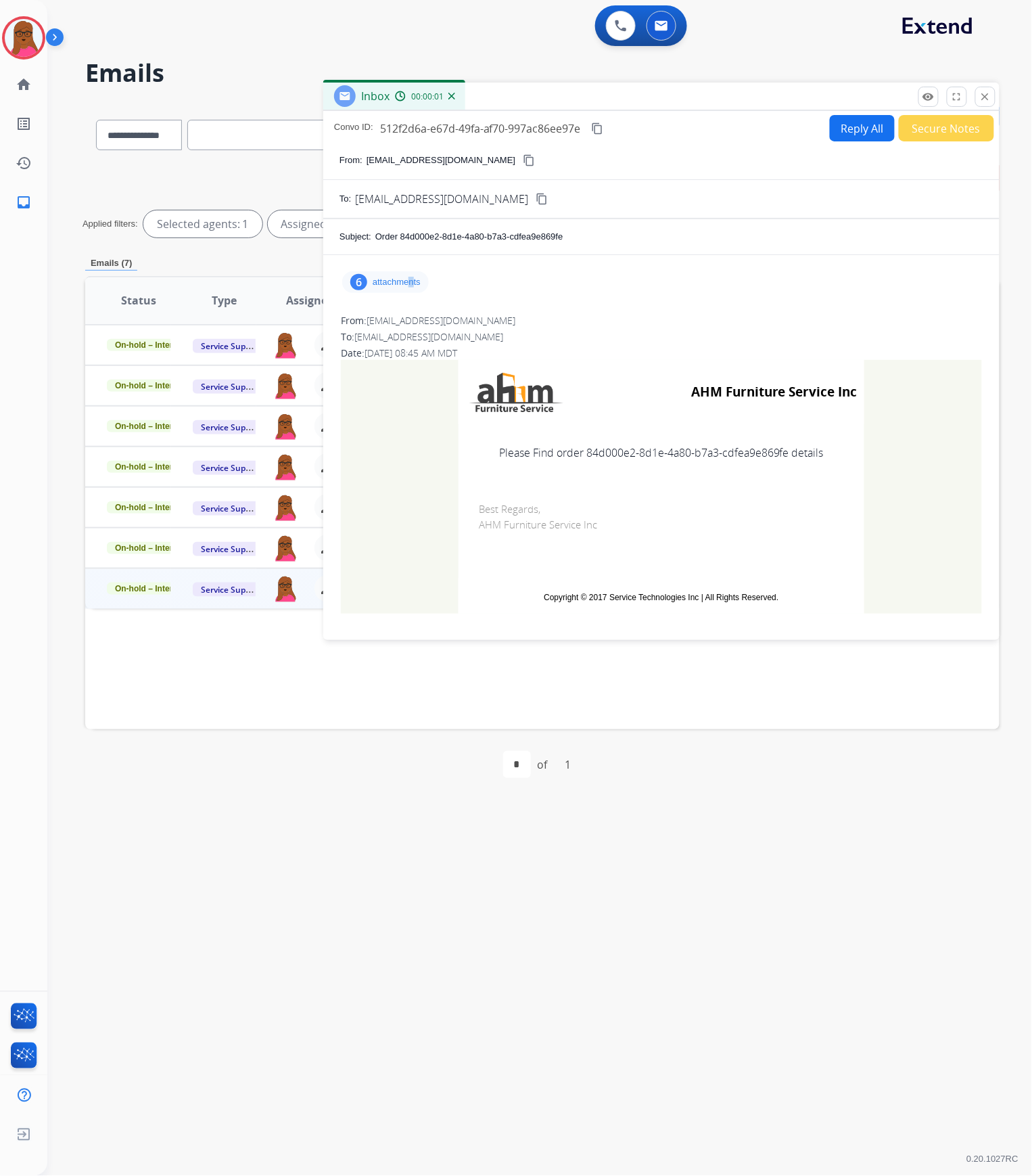
click at [412, 282] on p "attachments" at bounding box center [396, 282] width 48 height 11
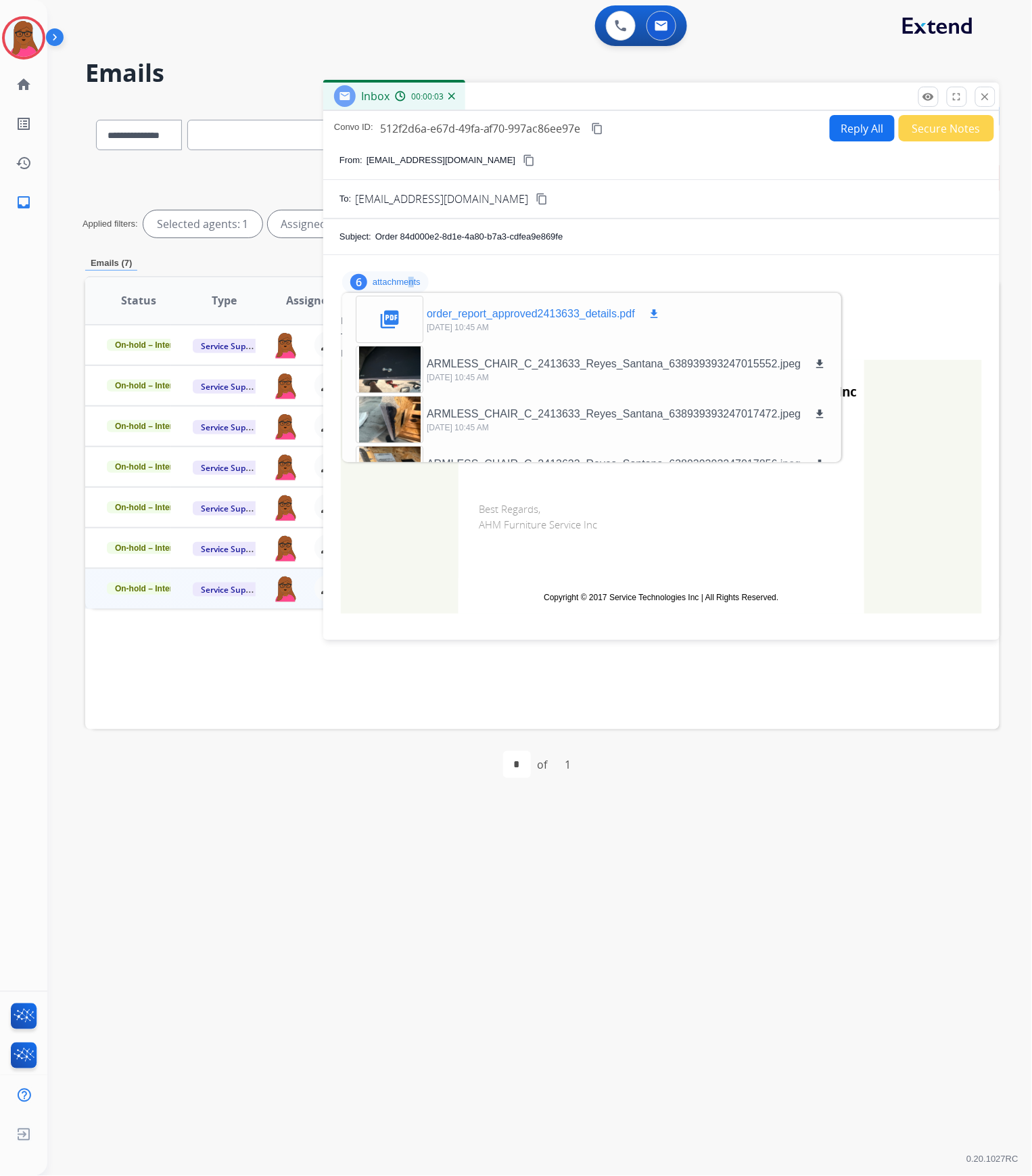
click at [650, 316] on mat-icon "download" at bounding box center [653, 313] width 12 height 12
click at [980, 101] on button "close Close" at bounding box center [985, 97] width 20 height 20
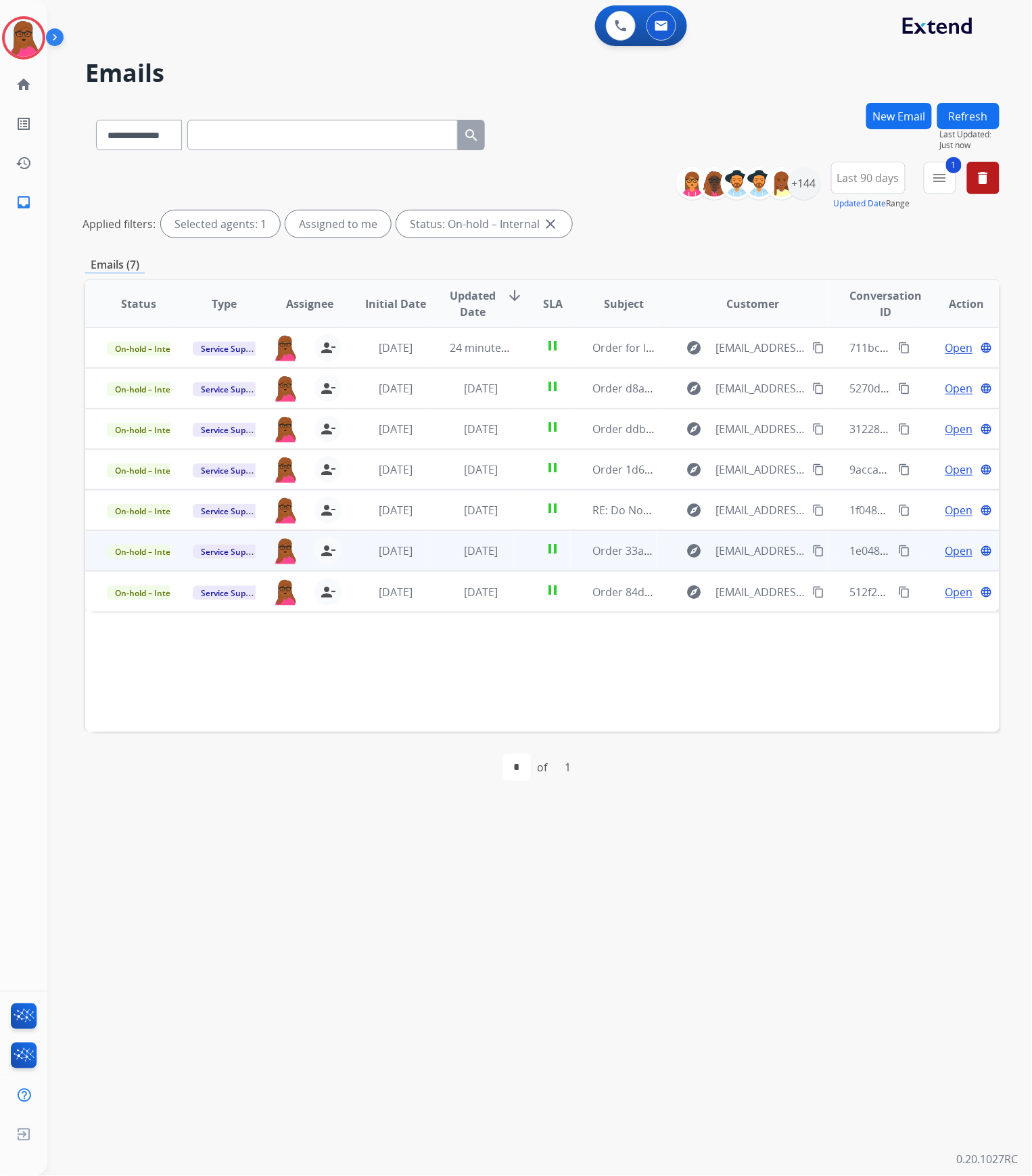
click at [953, 551] on span "Open" at bounding box center [960, 551] width 27 height 16
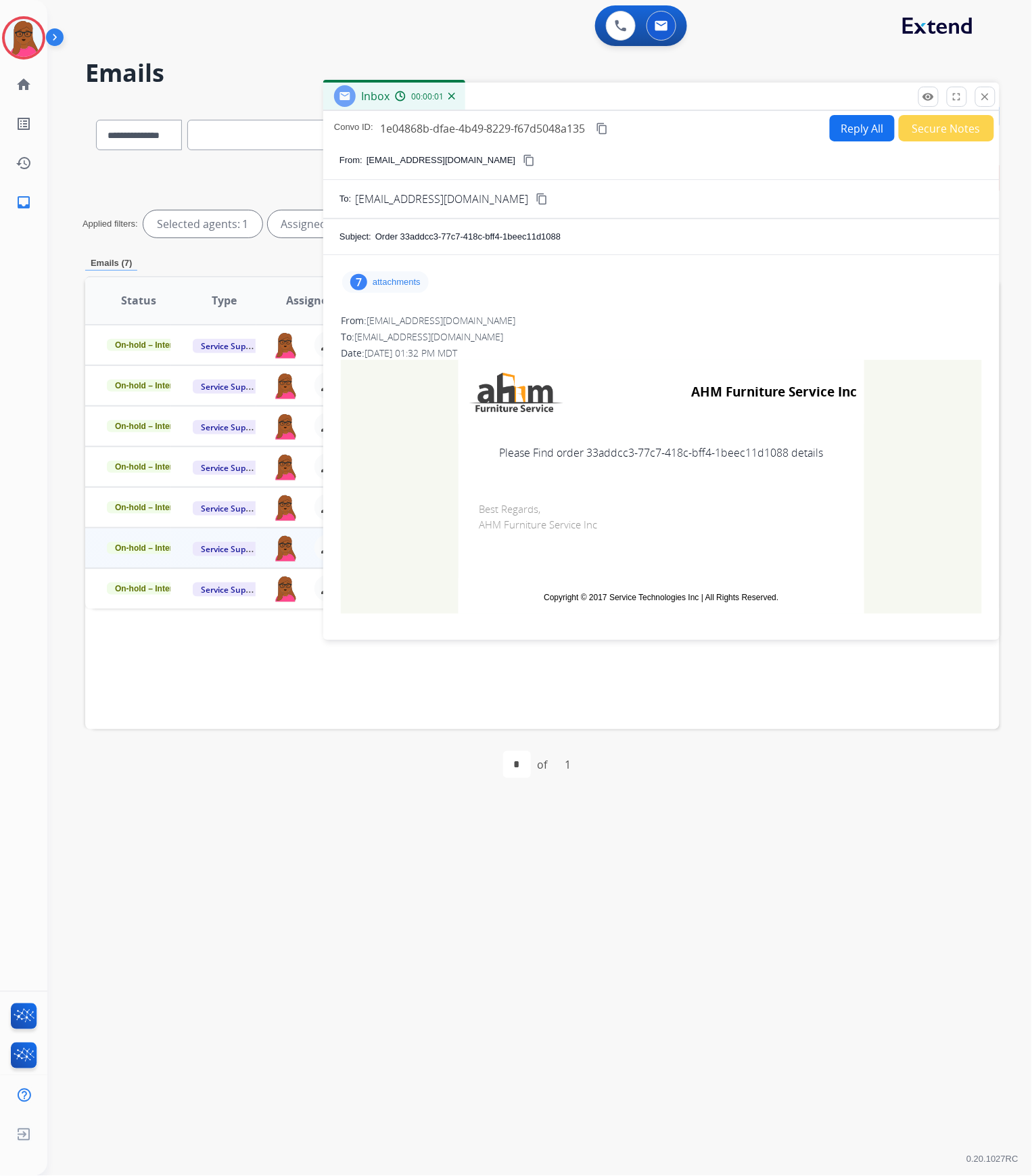
click at [404, 282] on p "attachments" at bounding box center [396, 282] width 48 height 11
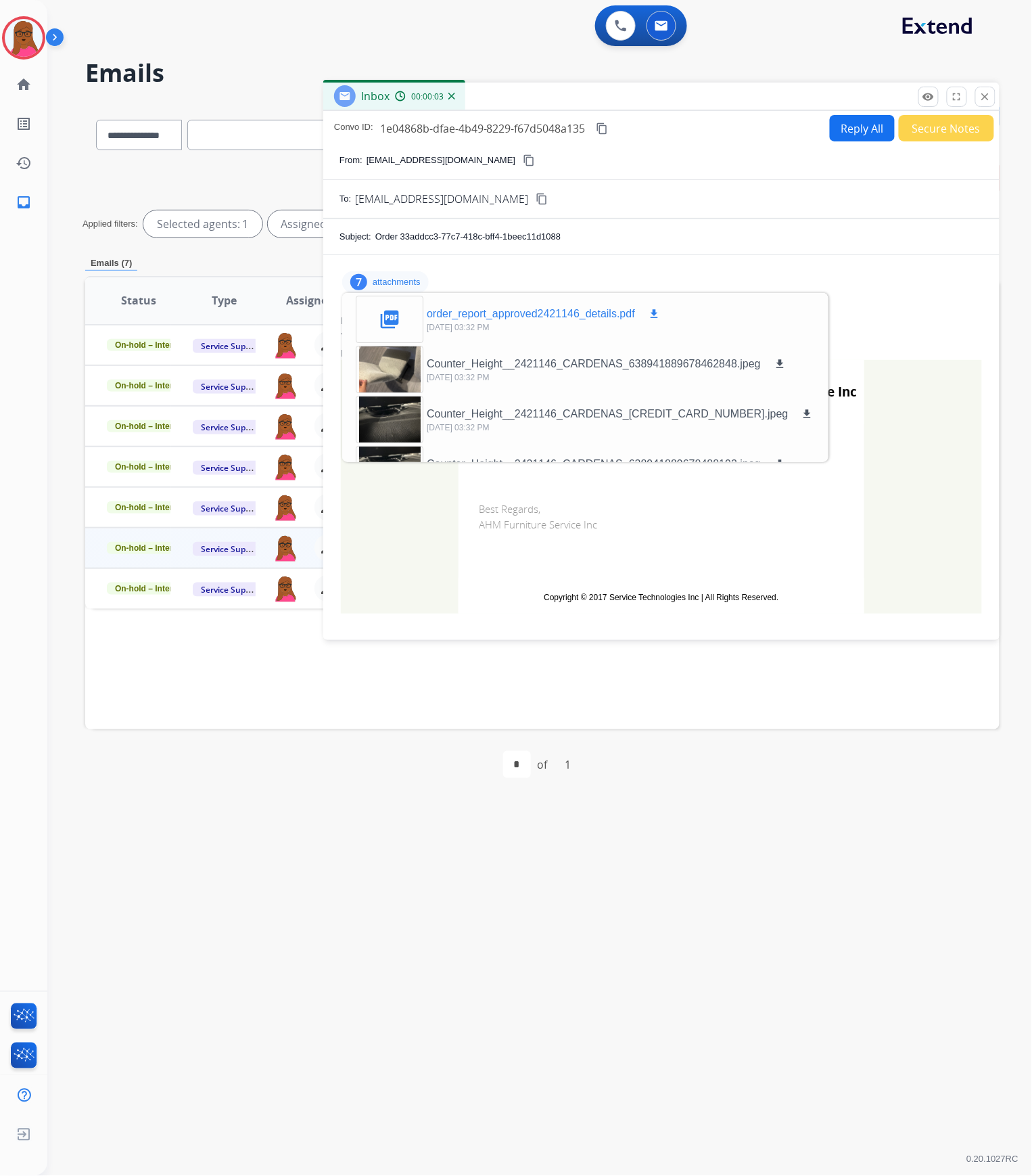
click at [655, 314] on mat-icon "download" at bounding box center [653, 313] width 12 height 12
click at [993, 97] on button "close Close" at bounding box center [985, 97] width 20 height 20
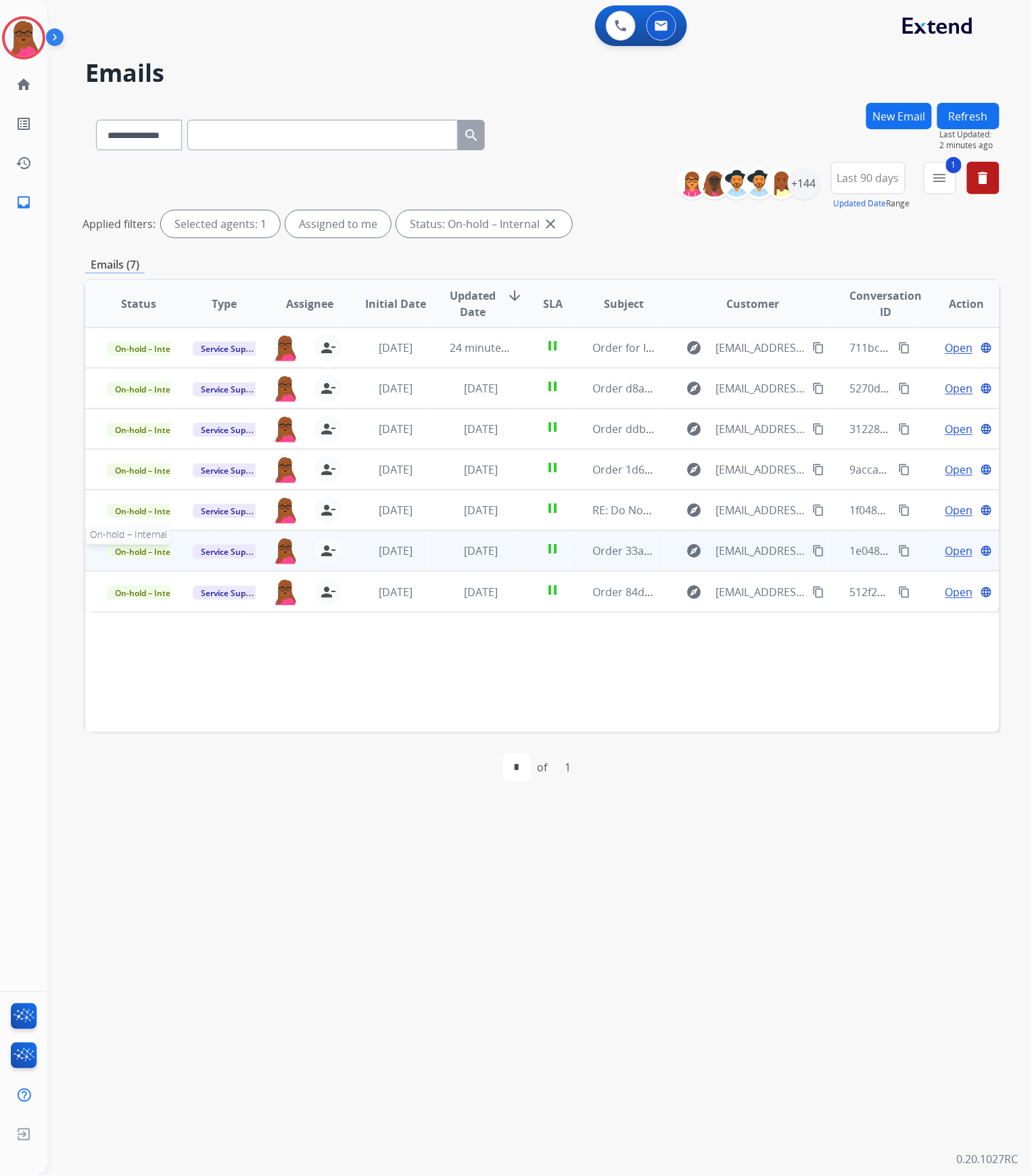
click at [157, 550] on span "On-hold – Internal" at bounding box center [150, 552] width 87 height 15
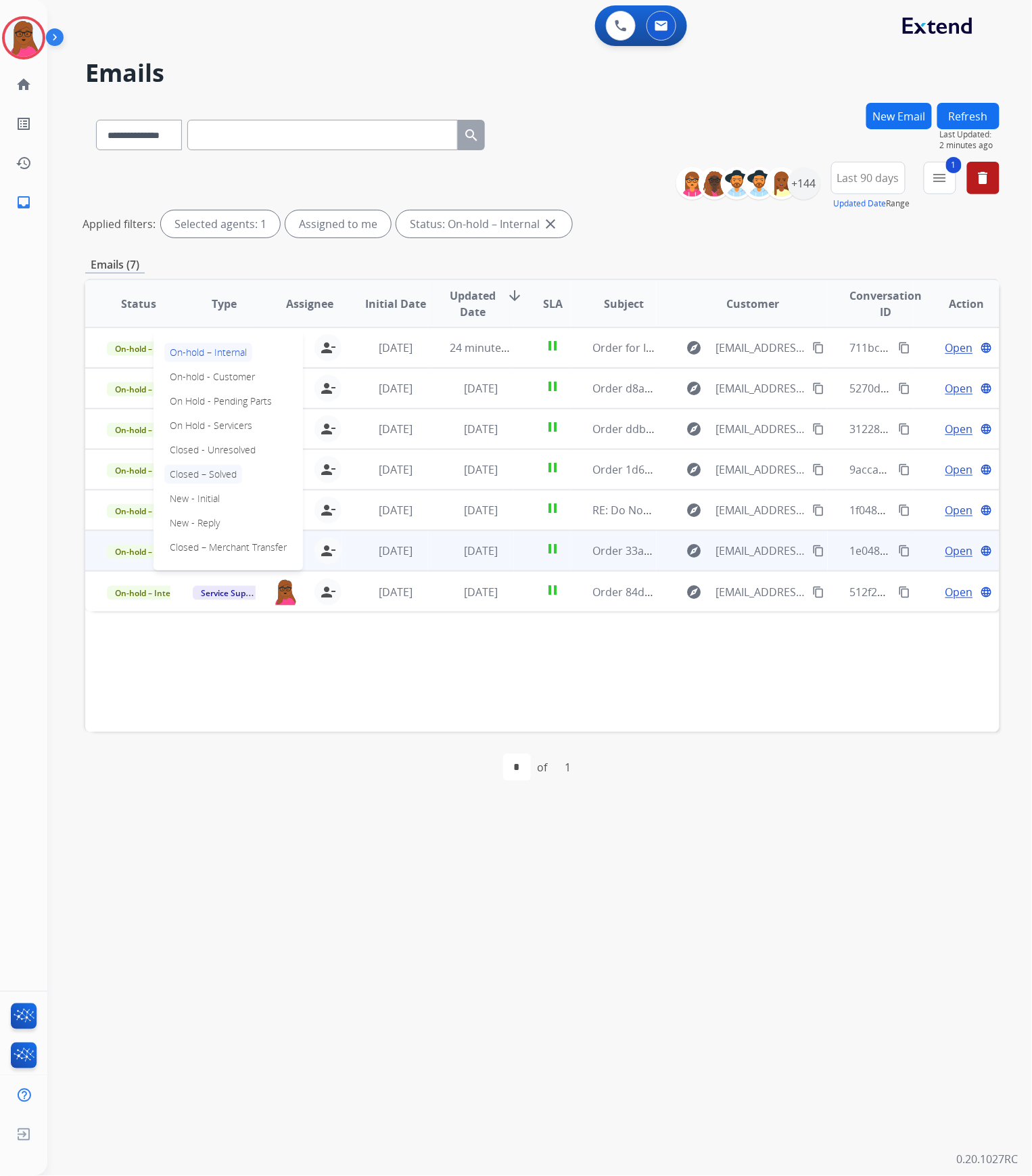
click at [204, 477] on p "Closed – Solved" at bounding box center [203, 474] width 78 height 19
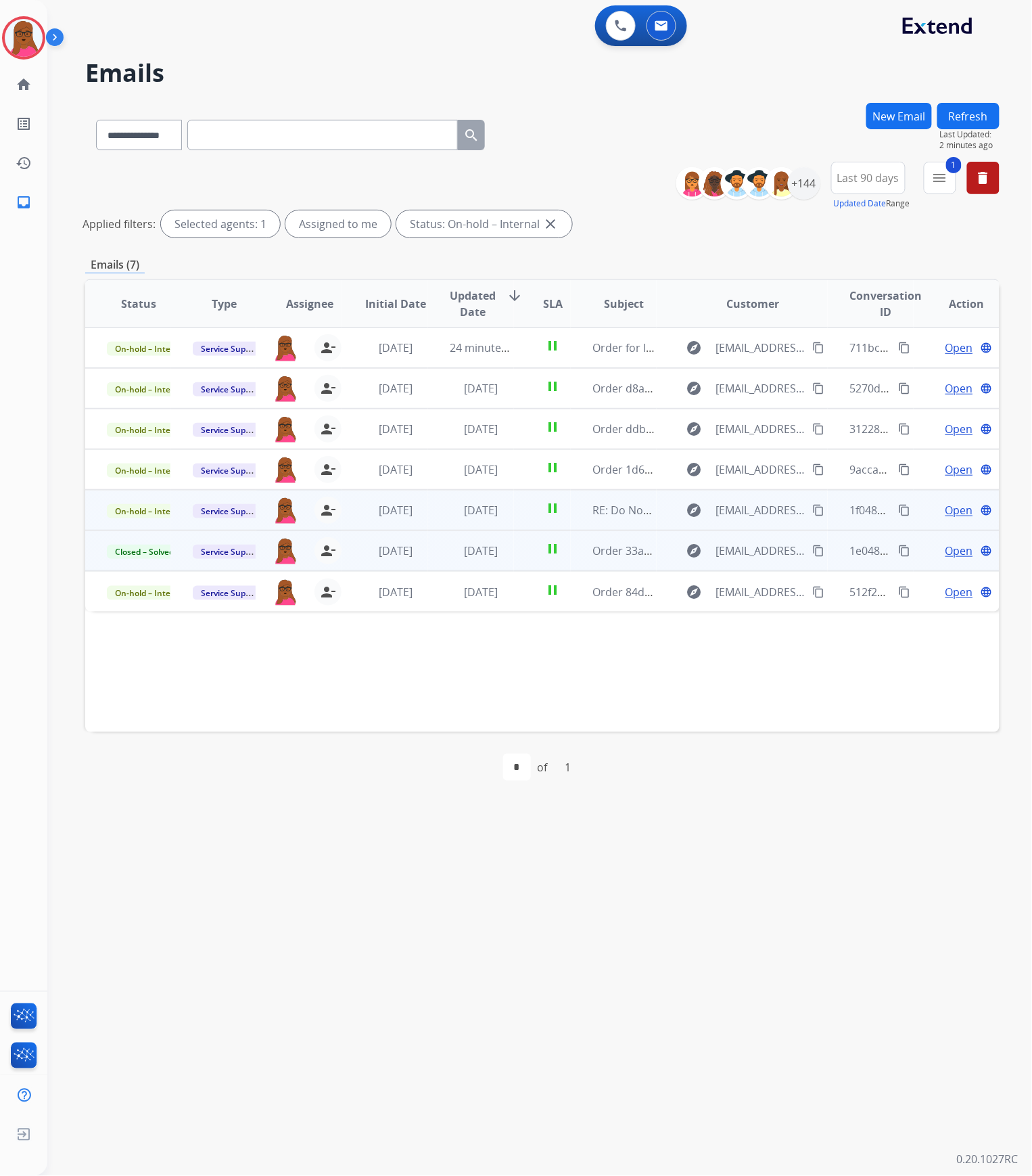
click at [946, 512] on span "Open" at bounding box center [960, 511] width 27 height 16
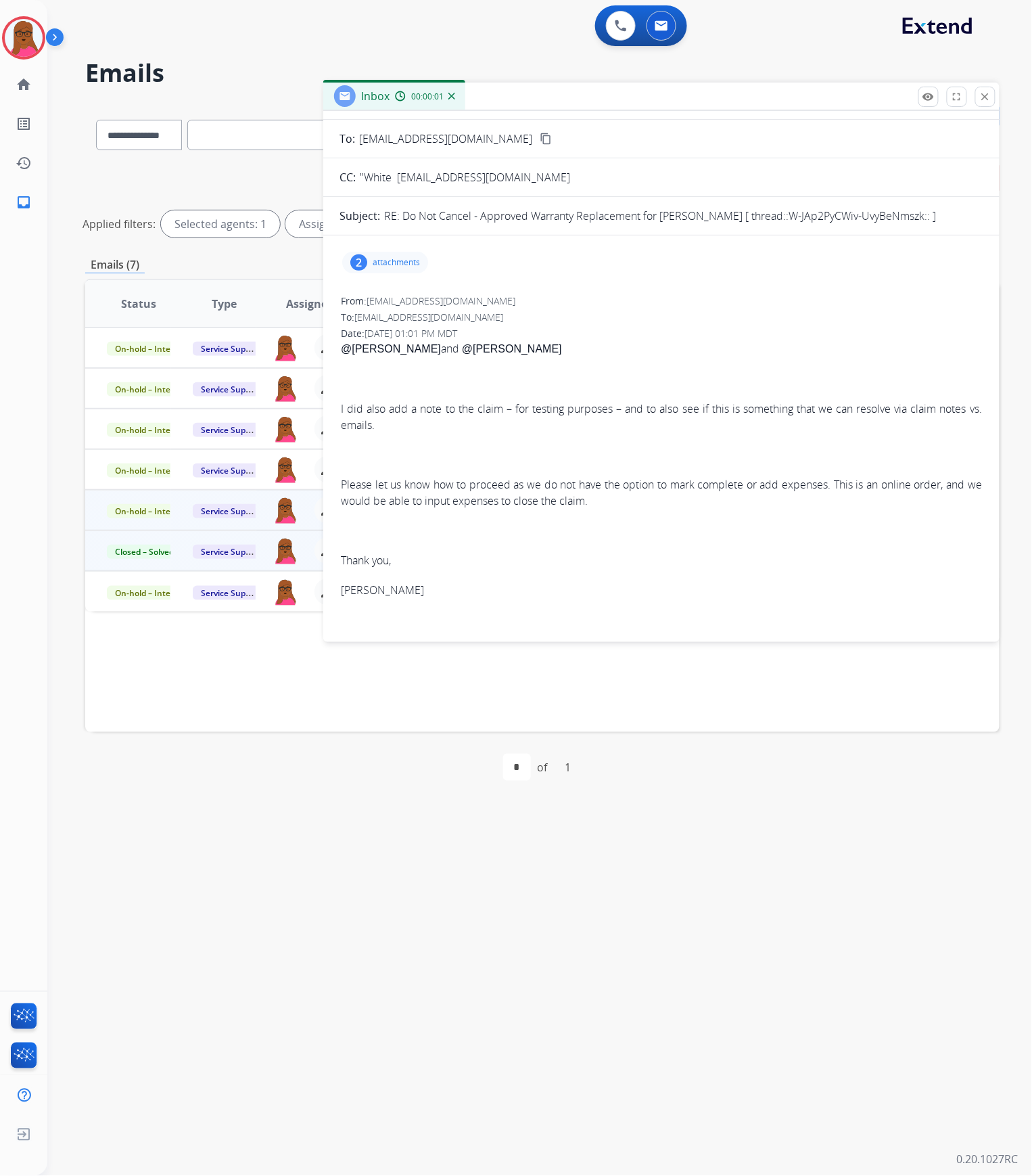
scroll to position [90, 0]
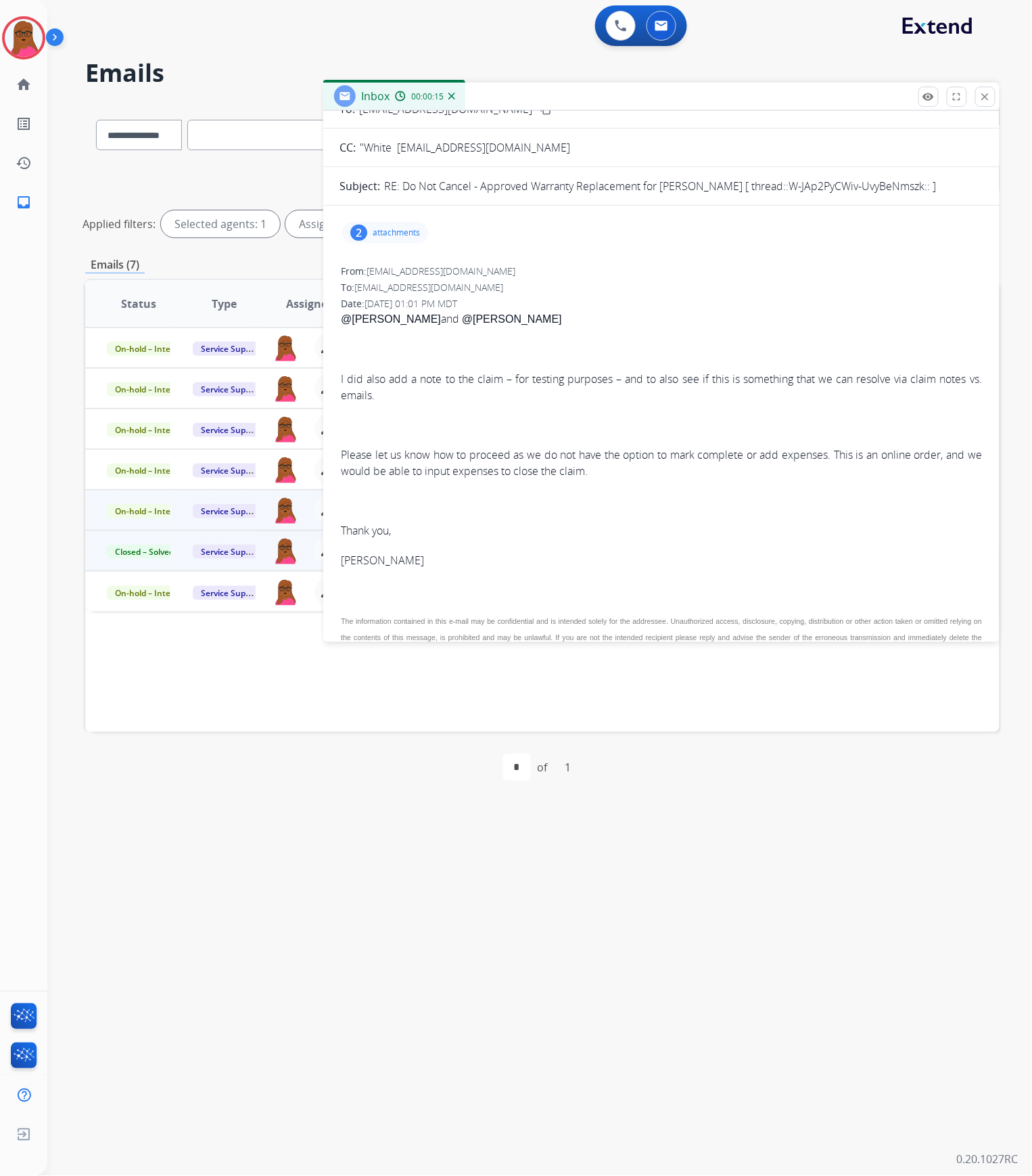
click at [388, 229] on p "attachments" at bounding box center [396, 232] width 48 height 11
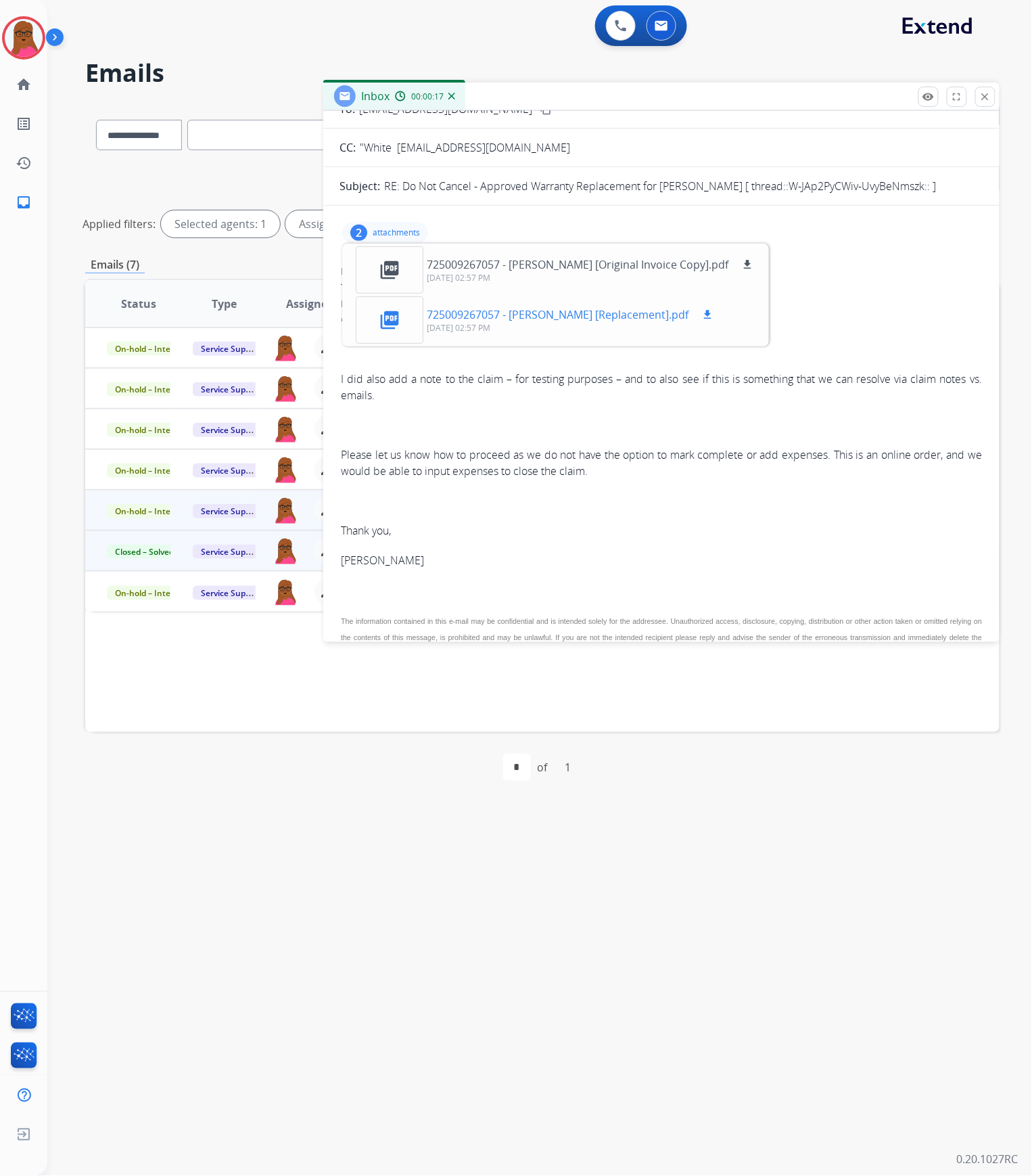
click at [702, 313] on mat-icon "download" at bounding box center [707, 314] width 12 height 12
click at [702, 315] on mat-icon "download" at bounding box center [707, 314] width 12 height 12
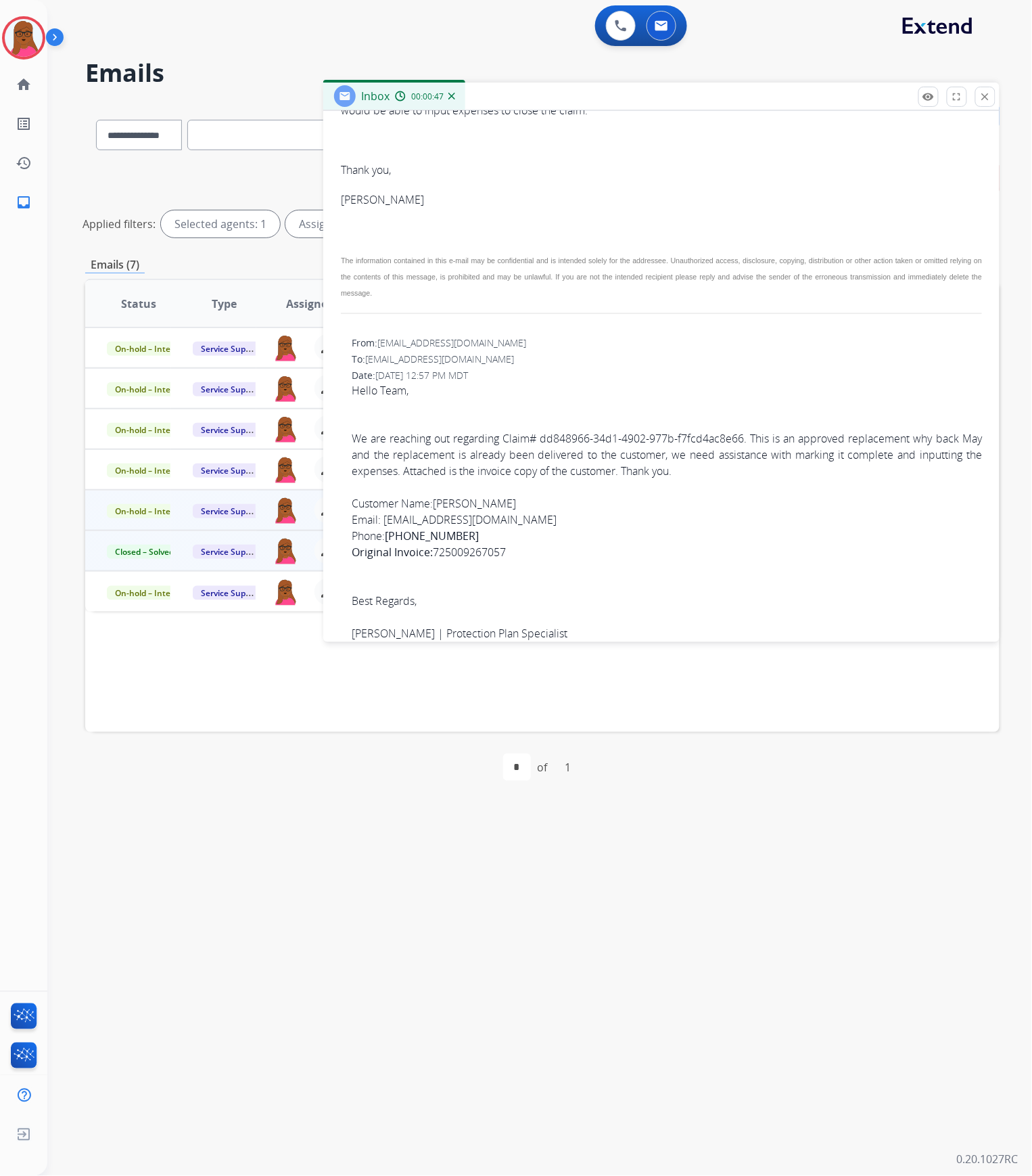
scroll to position [542, 0]
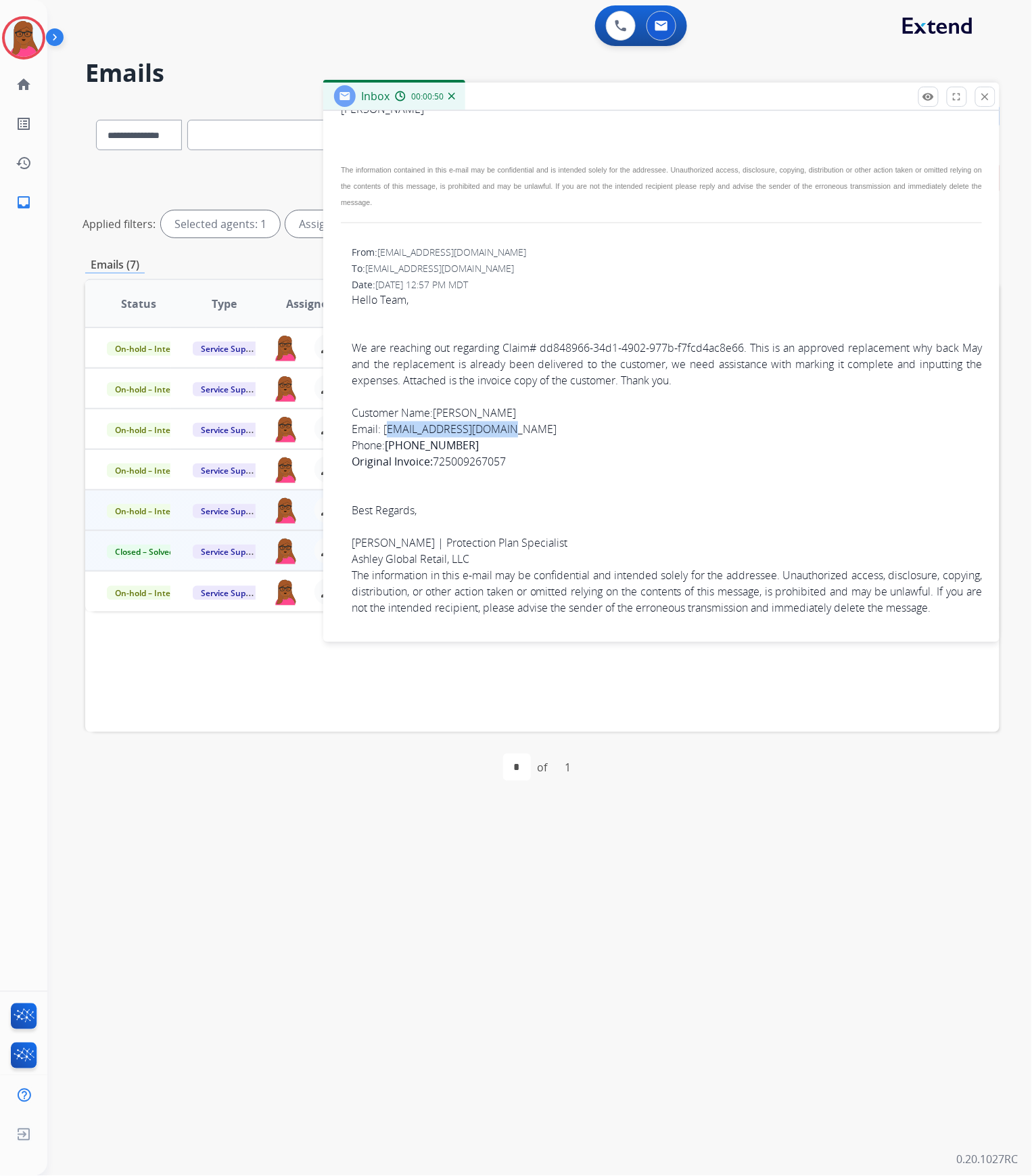
drag, startPoint x: 514, startPoint y: 427, endPoint x: 382, endPoint y: 426, distance: 132.0
click at [382, 426] on span "Hello Team, We are reaching out regarding Claim# dd848966-34d1-4902-977b-f7fcd4…" at bounding box center [666, 479] width 630 height 374
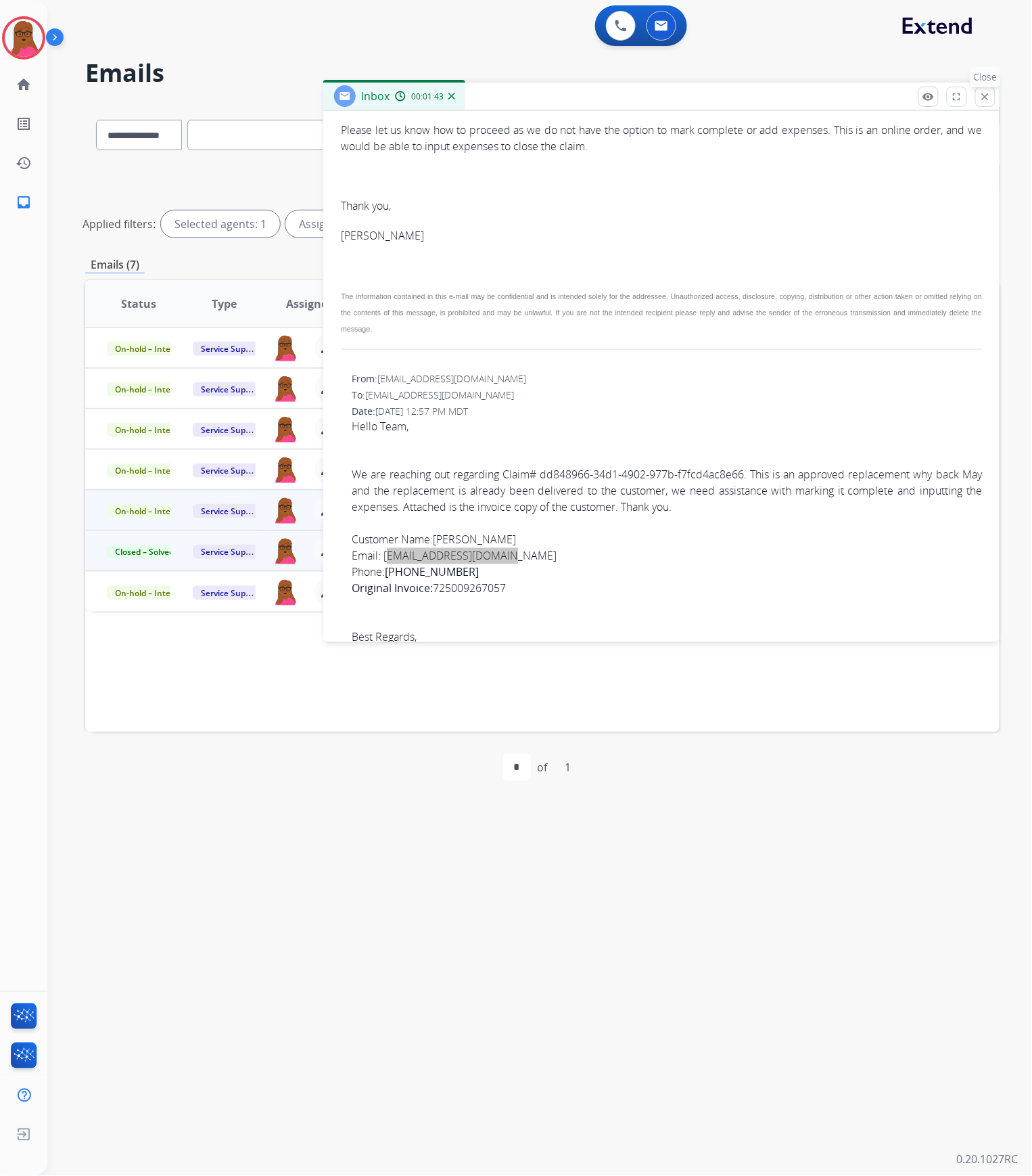
scroll to position [271, 0]
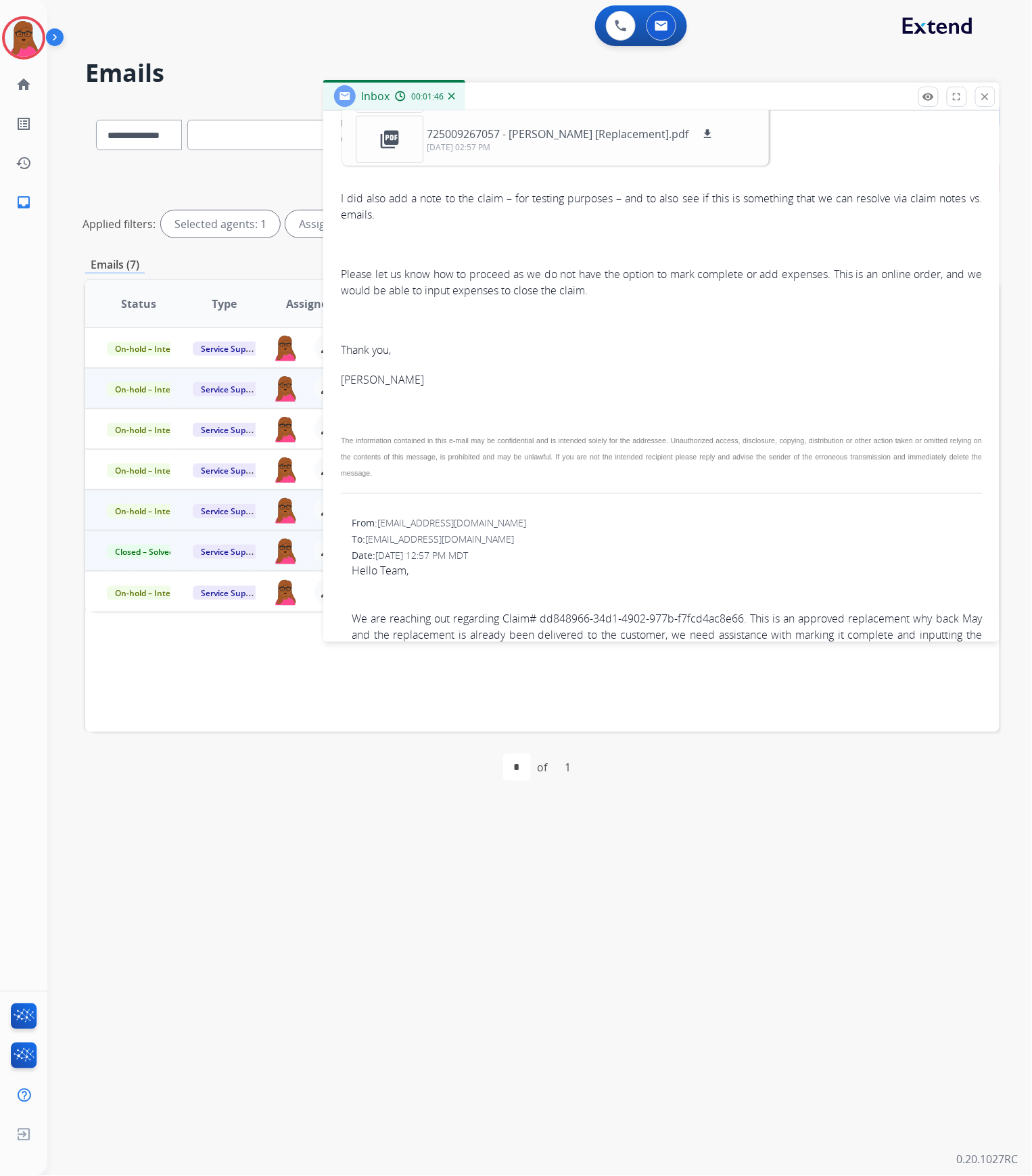
drag, startPoint x: 984, startPoint y: 93, endPoint x: 502, endPoint y: 396, distance: 569.3
click at [984, 93] on mat-icon "close" at bounding box center [985, 96] width 12 height 12
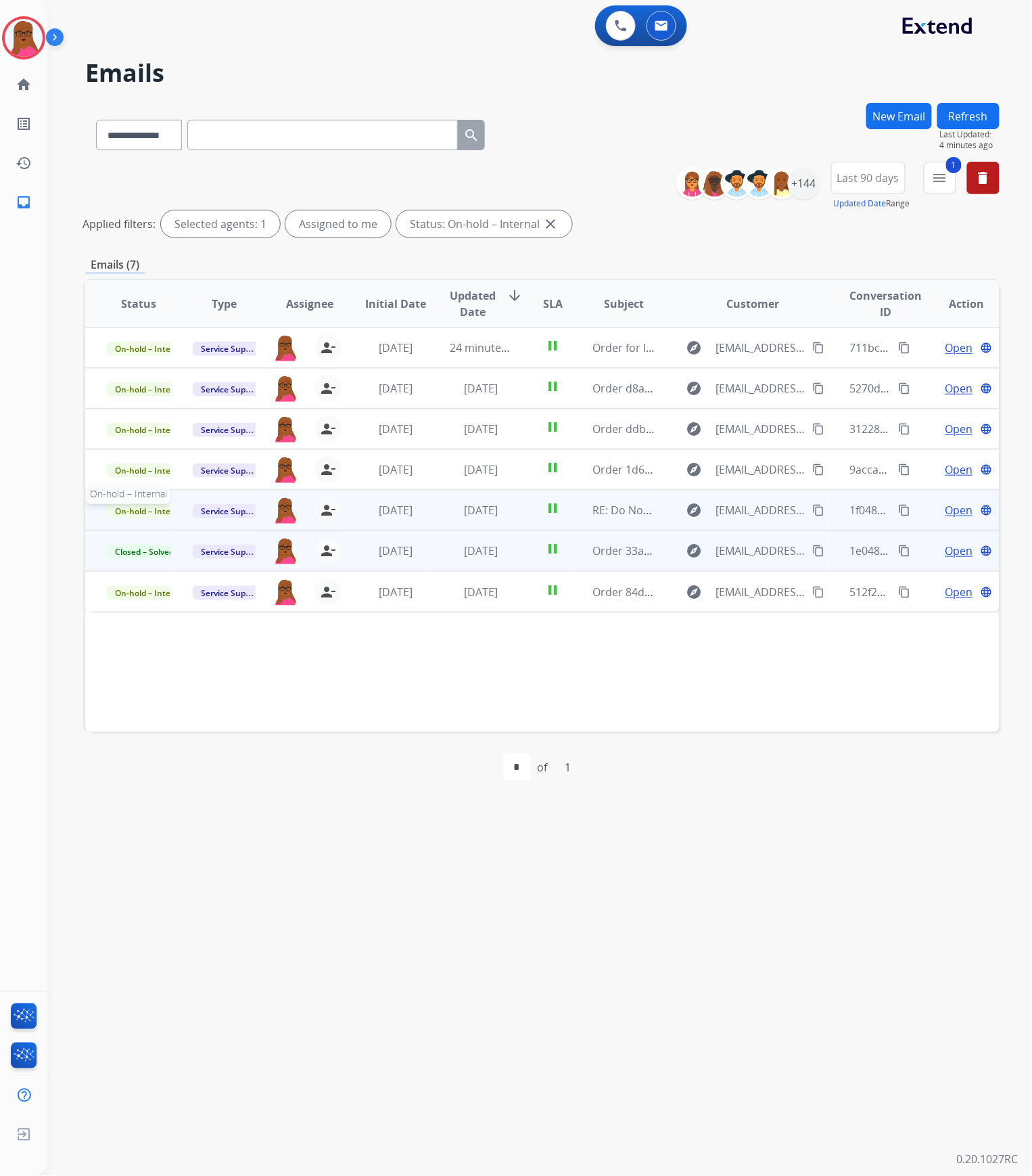
click at [139, 512] on span "On-hold – Internal" at bounding box center [150, 512] width 87 height 15
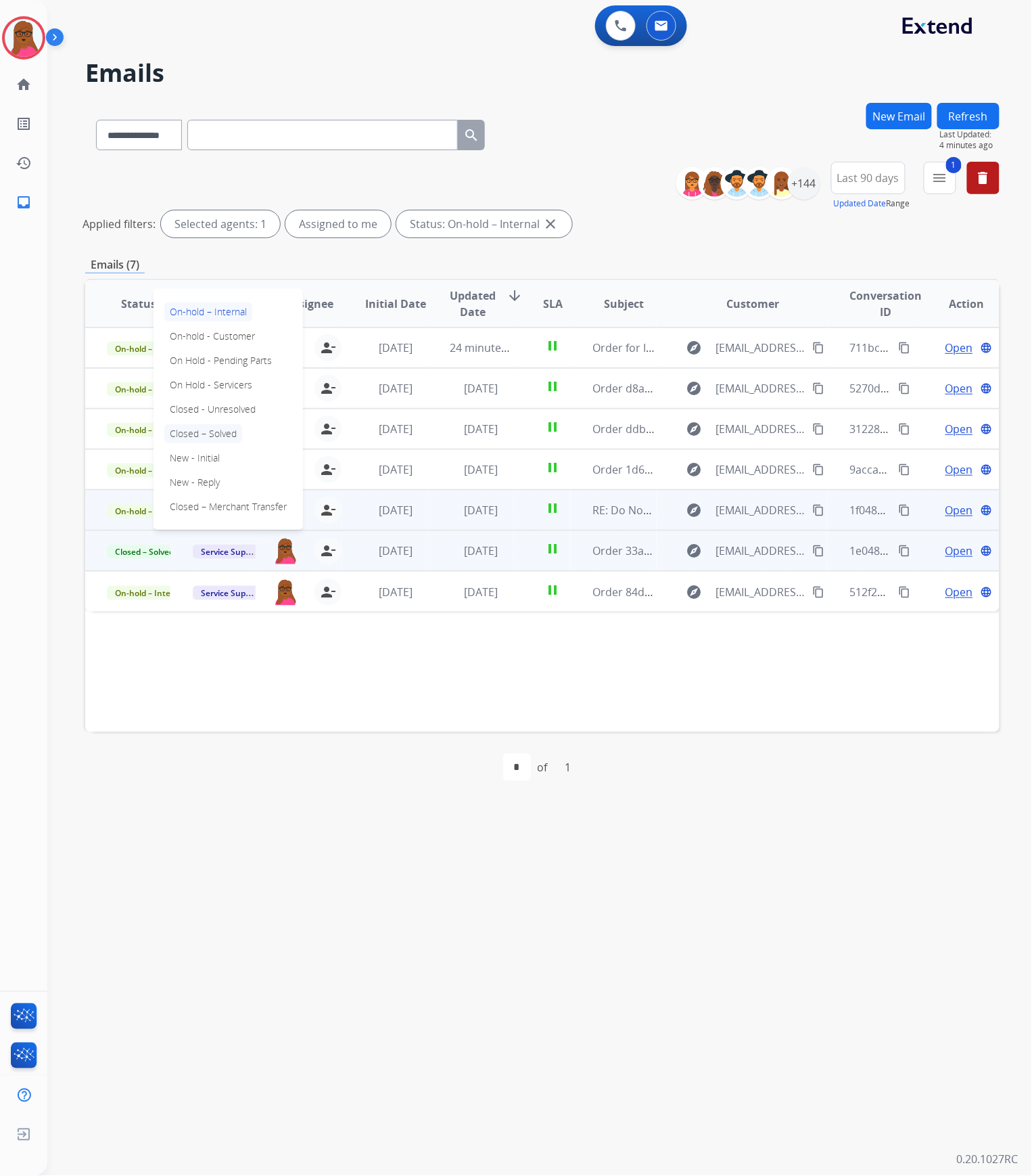
click at [238, 431] on p "Closed – Solved" at bounding box center [203, 434] width 78 height 19
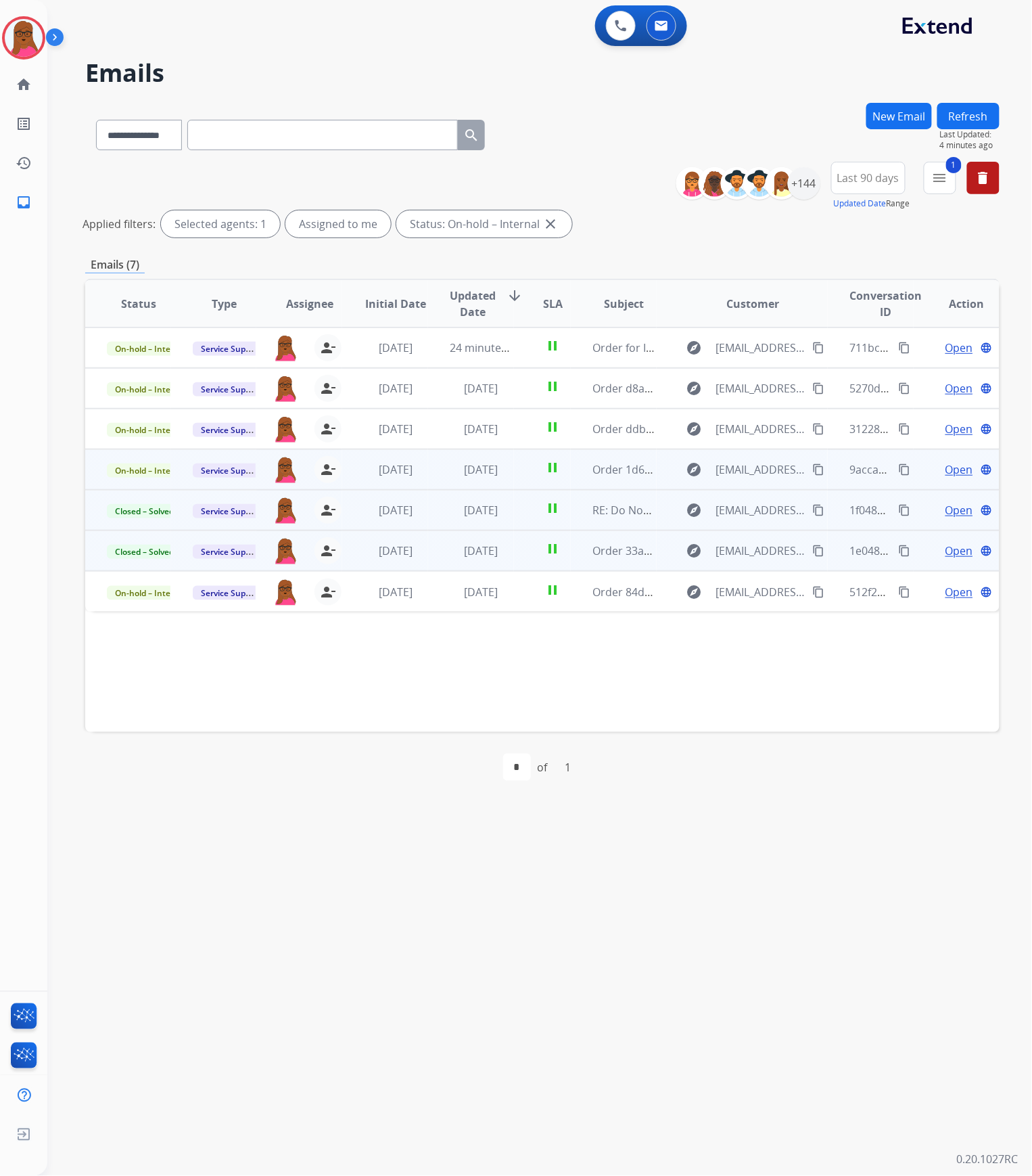
click at [950, 466] on span "Open" at bounding box center [960, 469] width 27 height 16
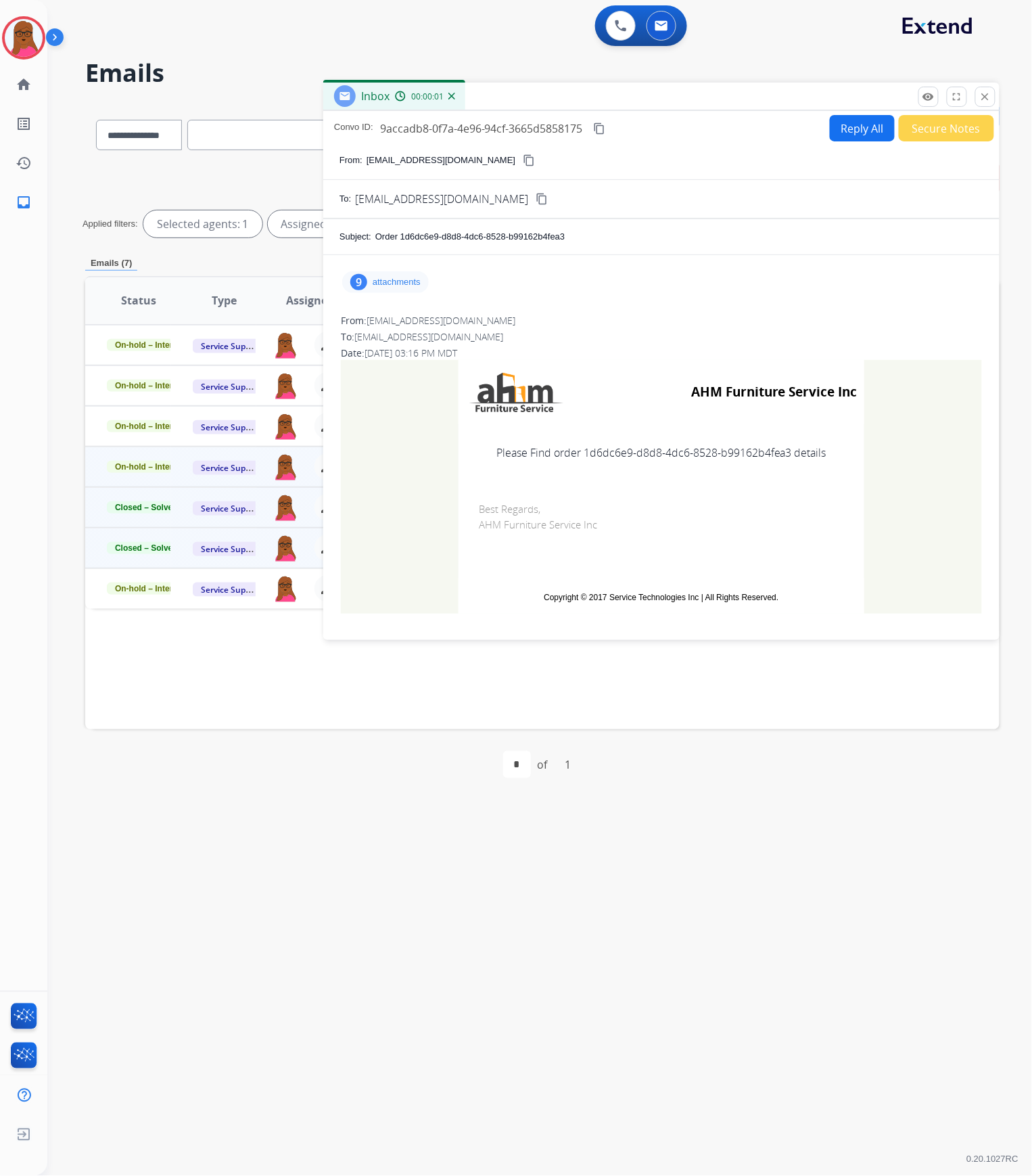
click at [415, 290] on div "9 attachments" at bounding box center [385, 282] width 87 height 22
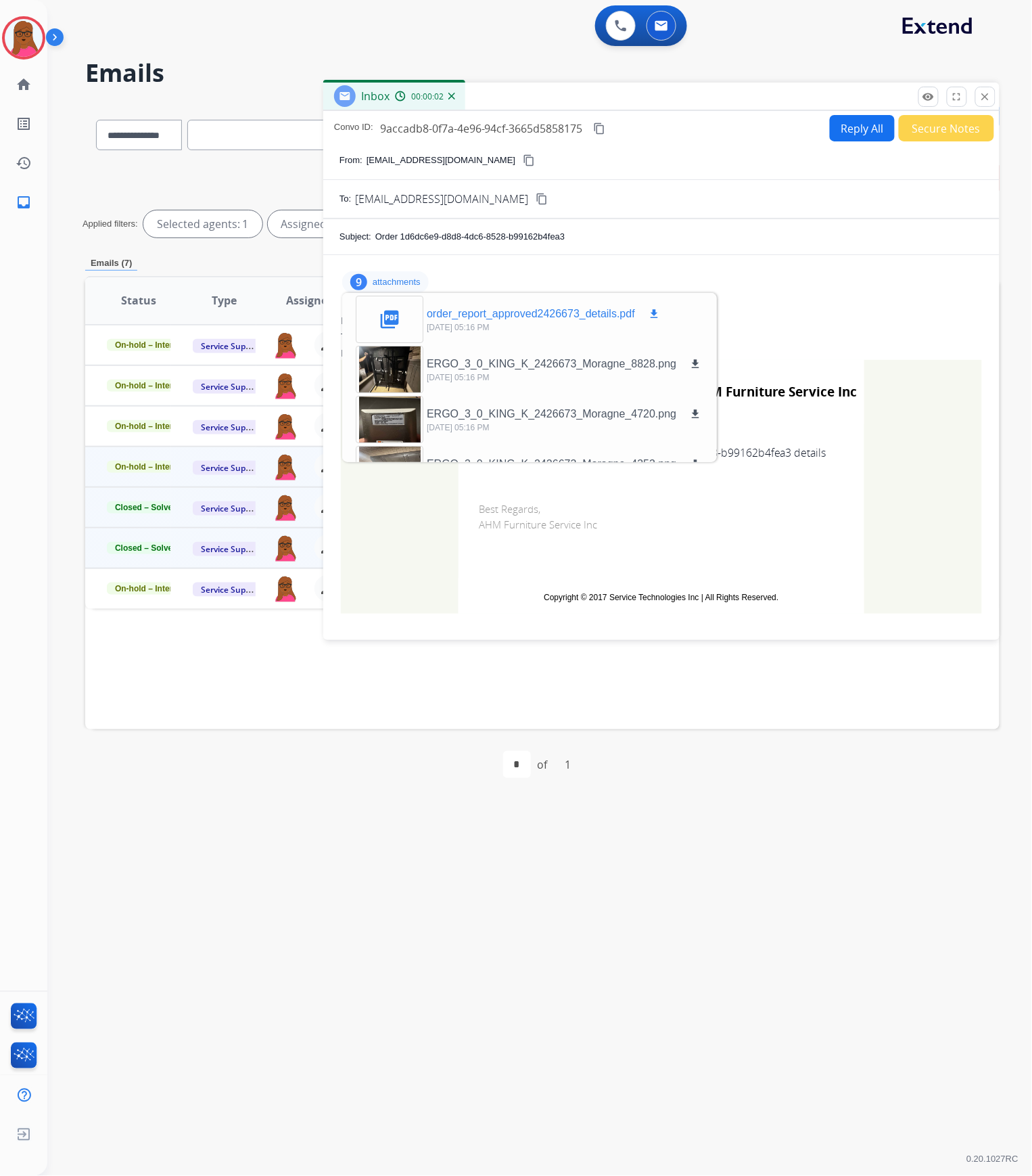
click at [655, 310] on mat-icon "download" at bounding box center [653, 313] width 12 height 12
click at [985, 101] on mat-icon "close" at bounding box center [985, 96] width 12 height 12
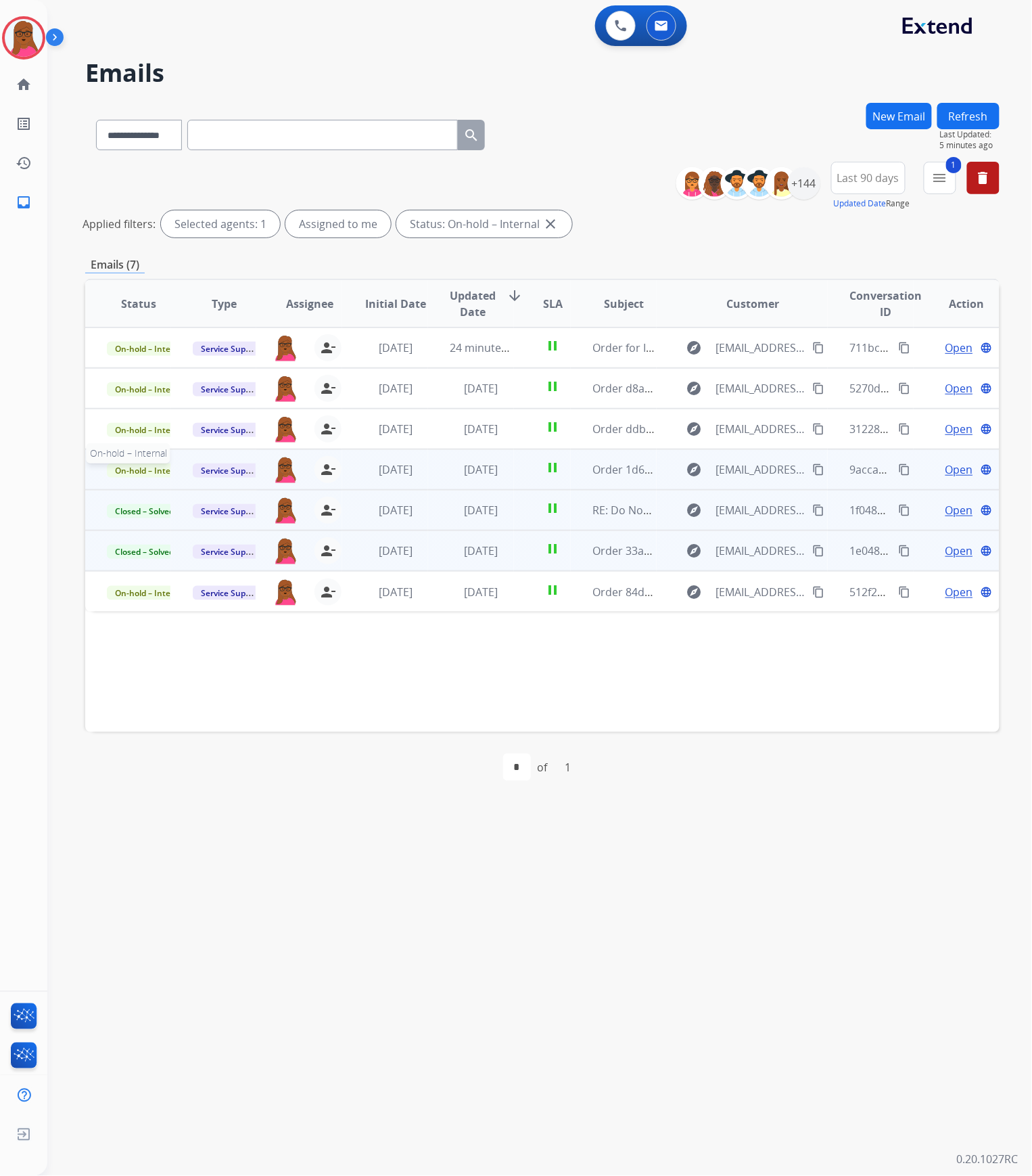
click at [133, 474] on span "On-hold – Internal" at bounding box center [150, 470] width 87 height 15
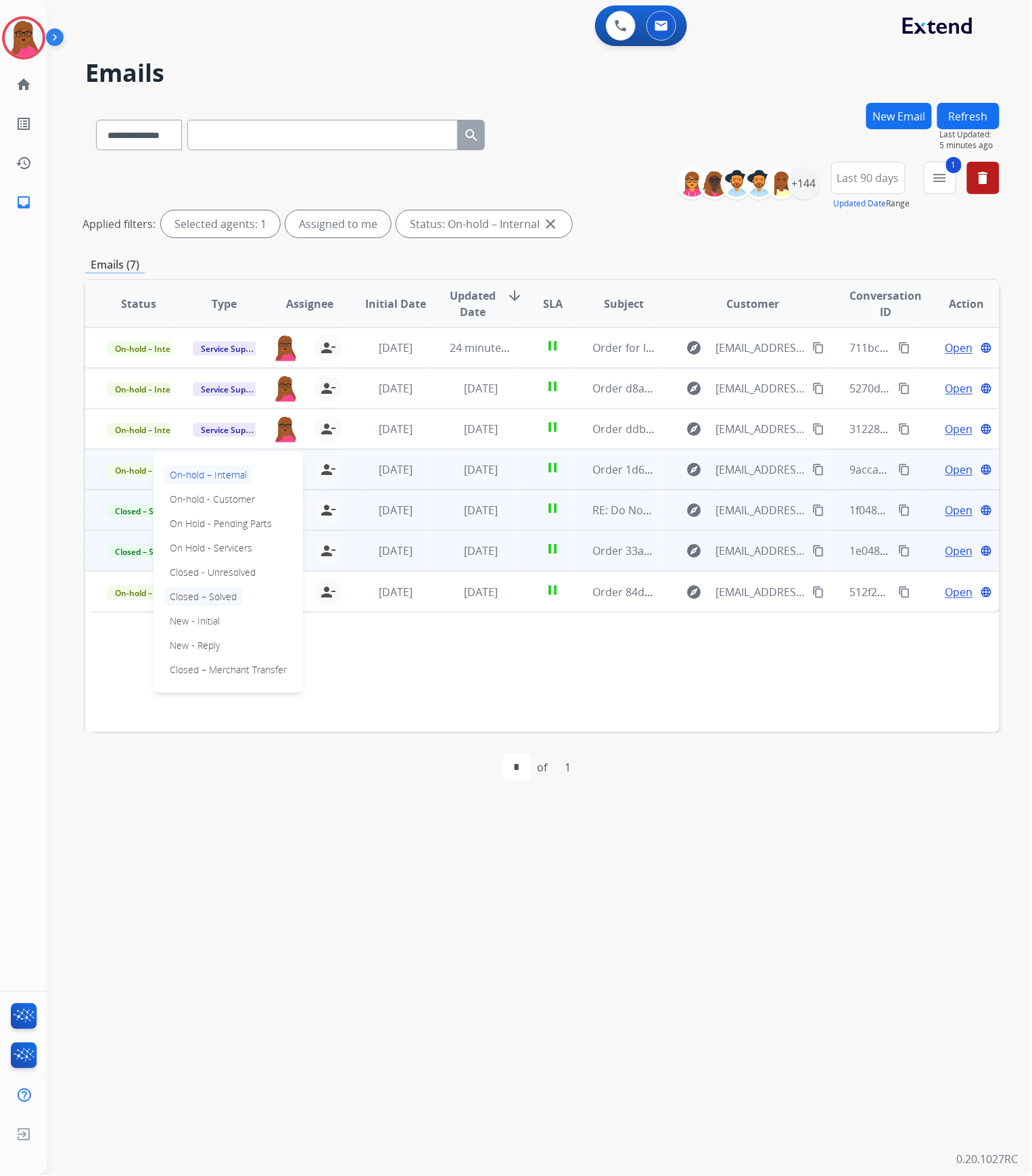
click at [223, 599] on p "Closed – Solved" at bounding box center [203, 597] width 78 height 19
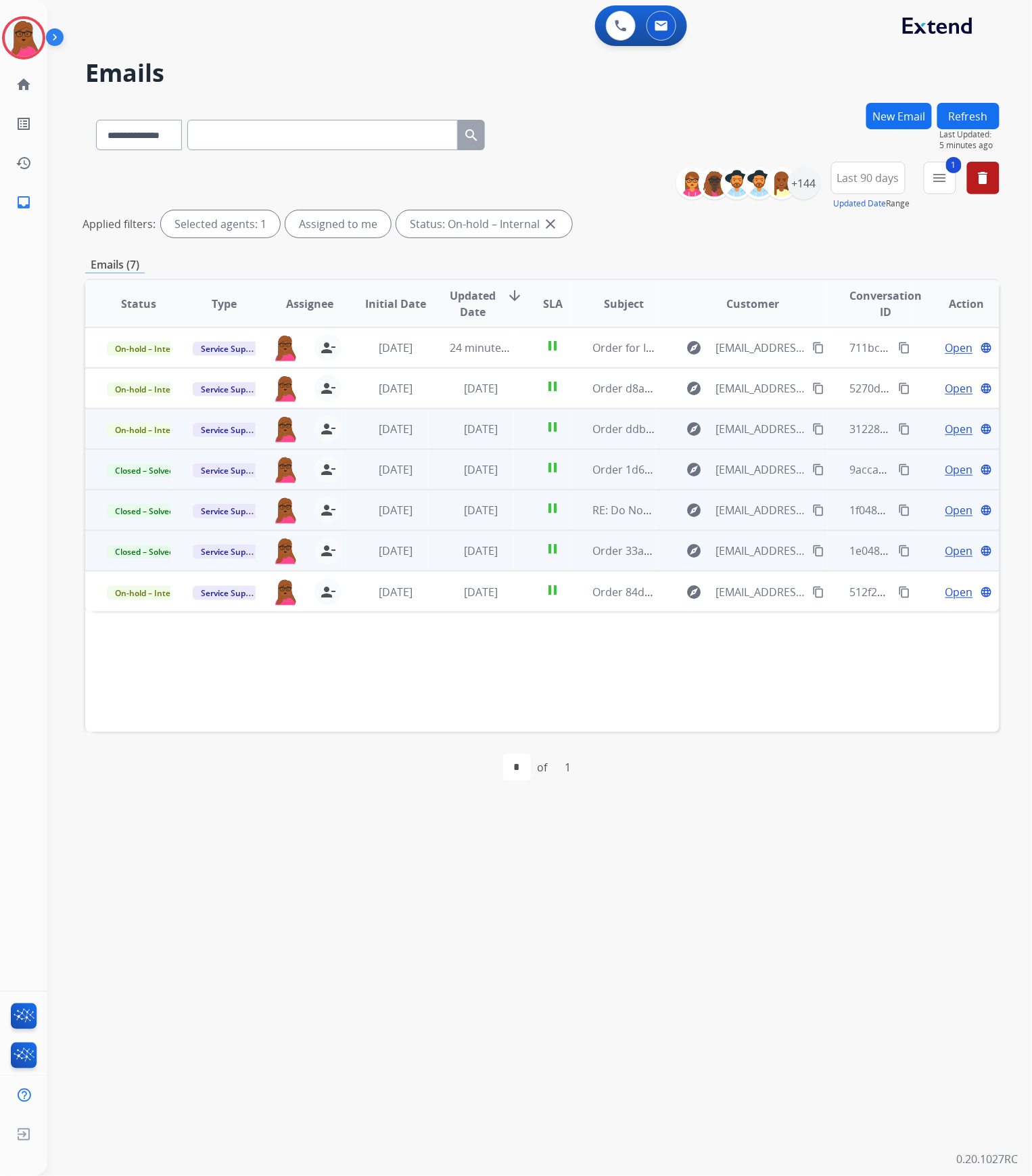
click at [946, 427] on span "Open" at bounding box center [960, 429] width 27 height 16
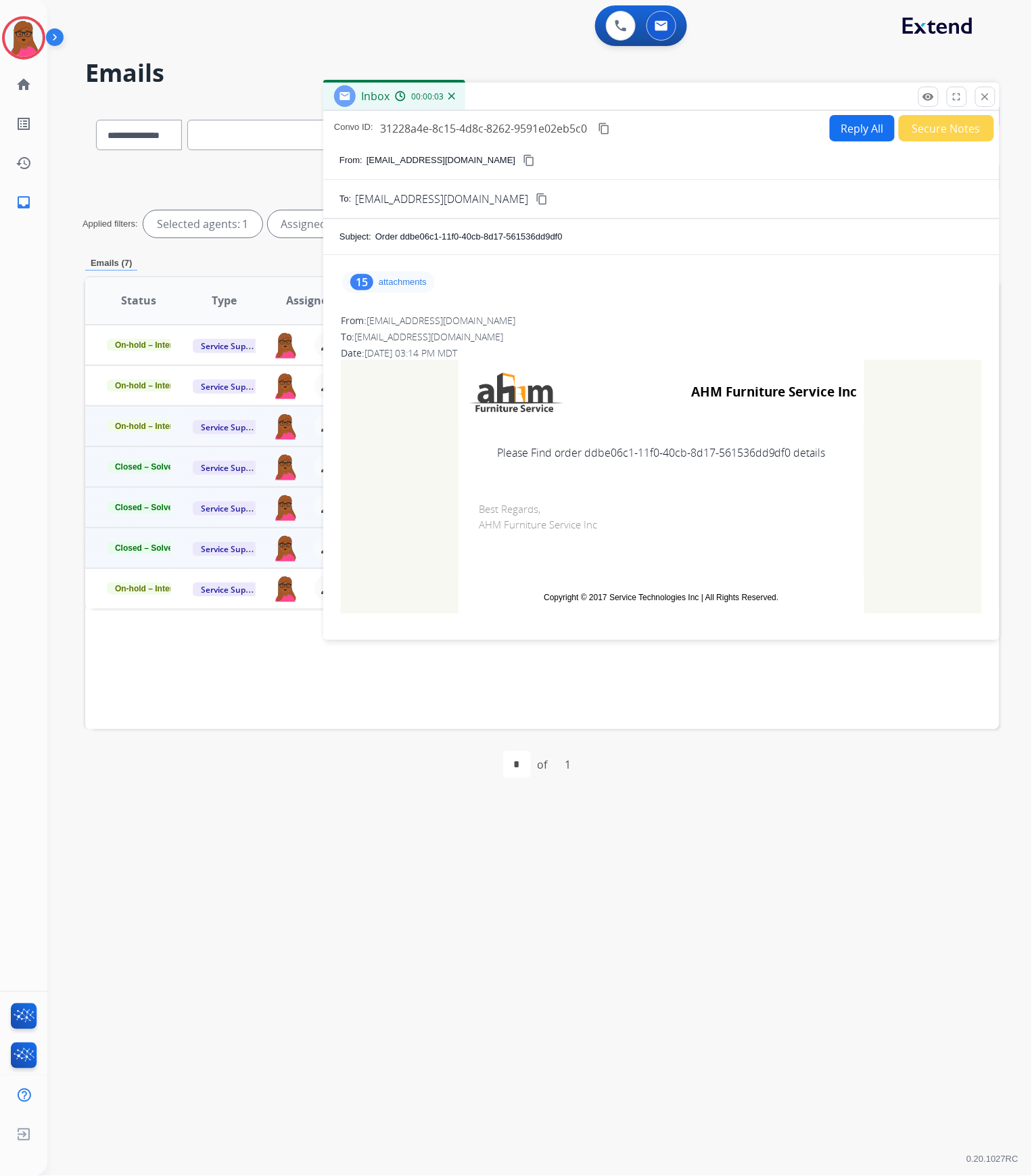
click at [382, 282] on p "attachments" at bounding box center [403, 282] width 48 height 11
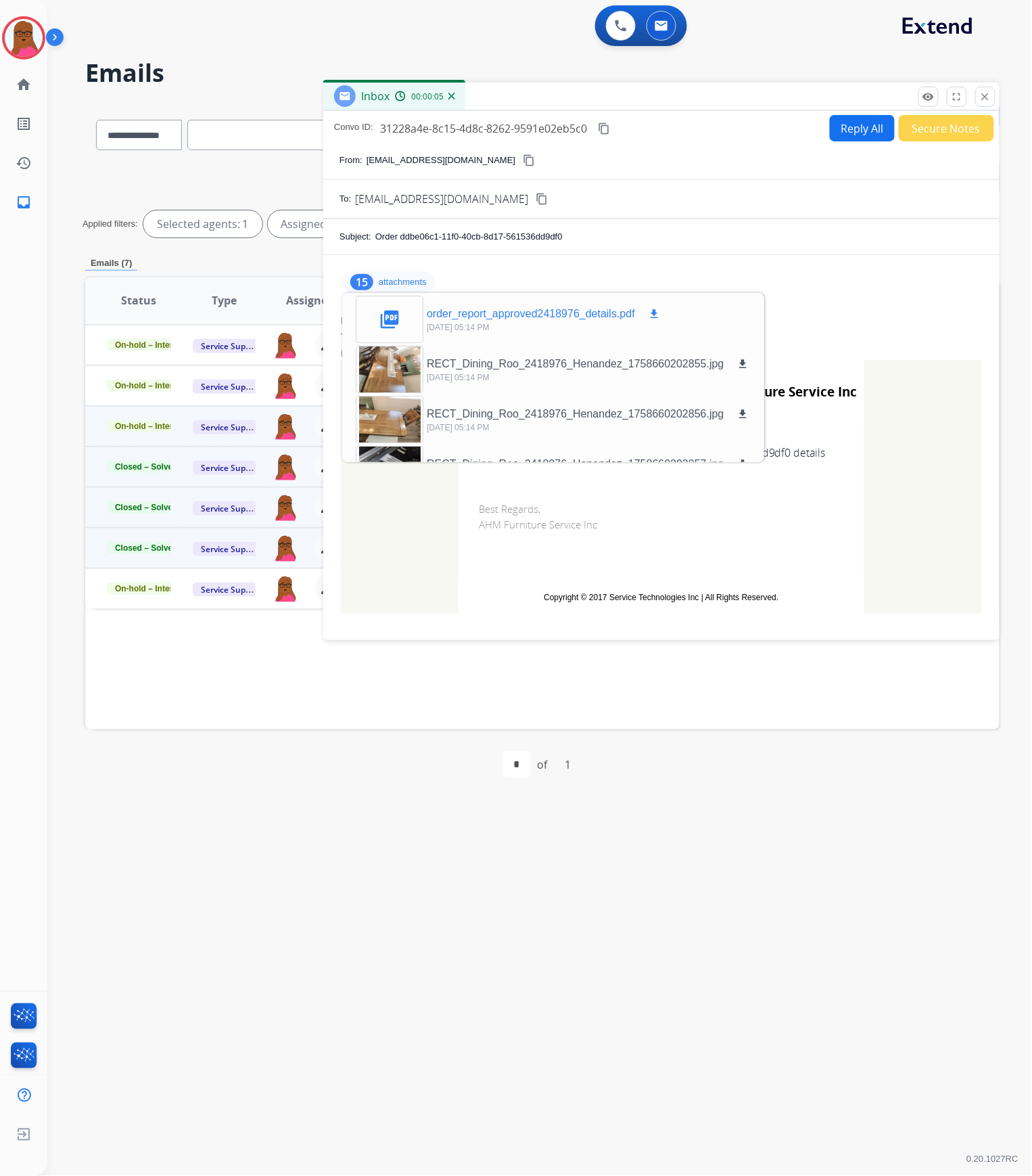
click at [655, 311] on mat-icon "download" at bounding box center [653, 313] width 12 height 12
drag, startPoint x: 992, startPoint y: 101, endPoint x: 754, endPoint y: 12, distance: 254.1
click at [992, 101] on button "close Close" at bounding box center [985, 97] width 20 height 20
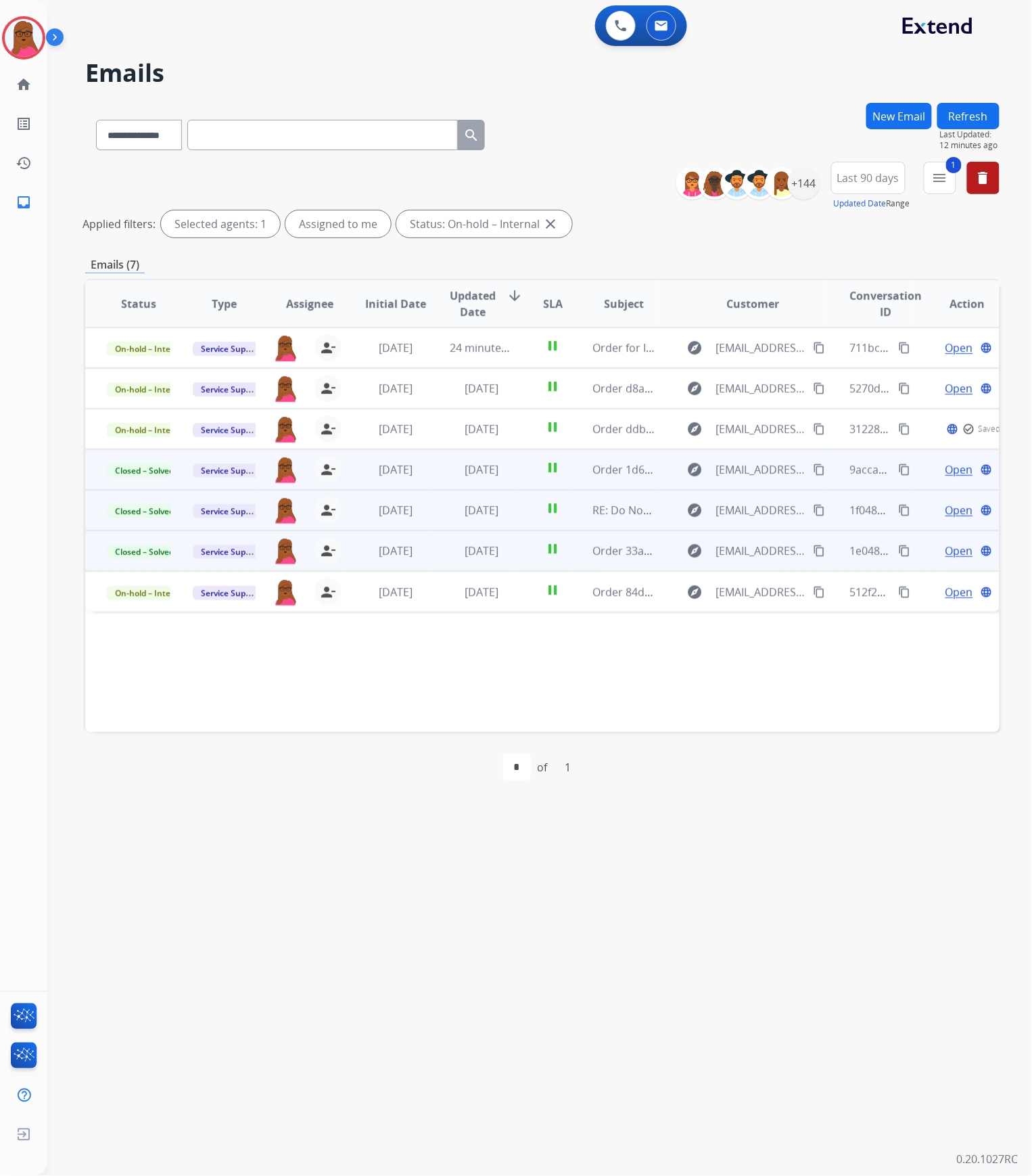
click at [881, 112] on button "New Email" at bounding box center [899, 115] width 66 height 27
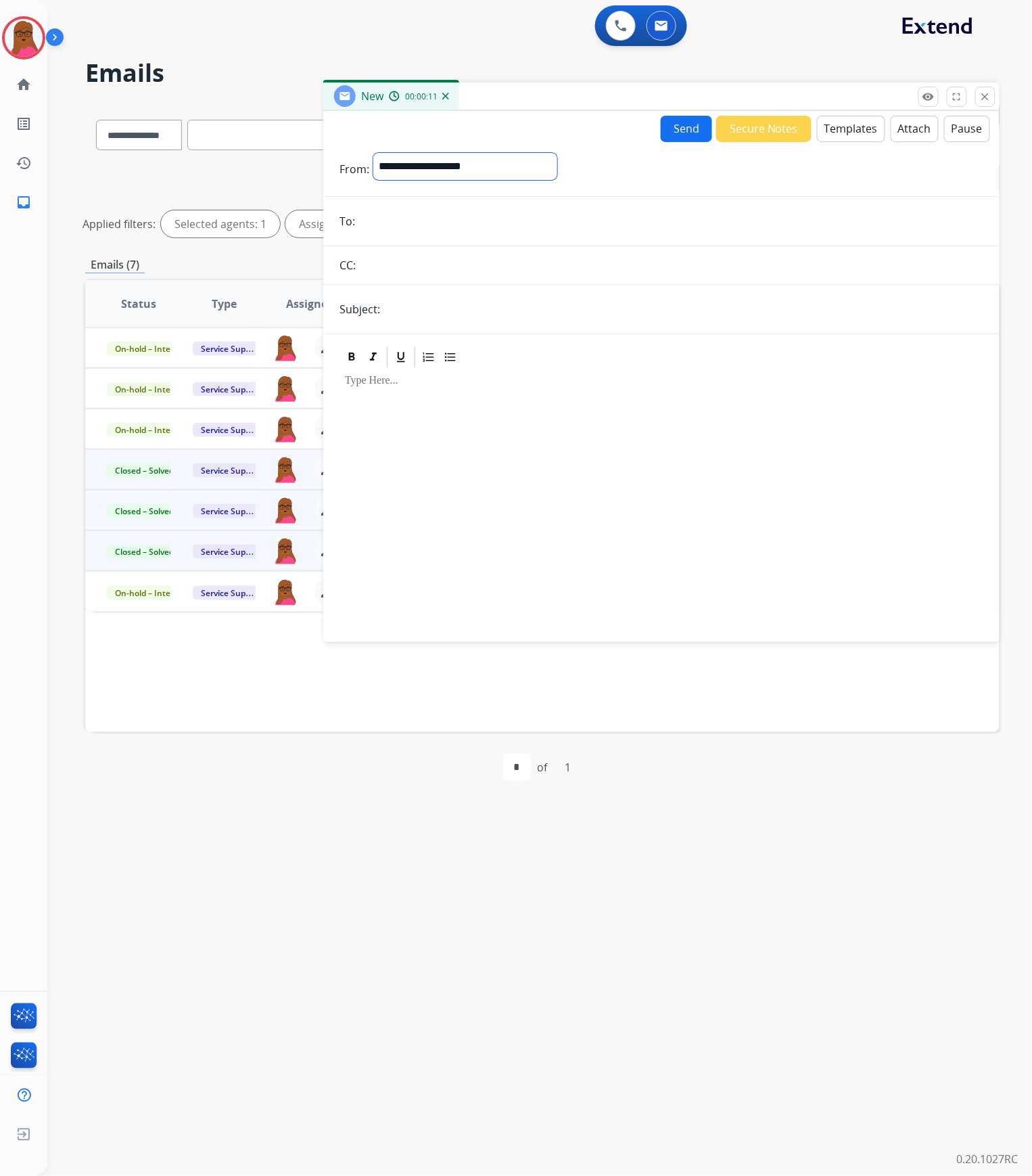
drag, startPoint x: 468, startPoint y: 157, endPoint x: 468, endPoint y: 178, distance: 21.0
click at [468, 157] on select "**********" at bounding box center [465, 167] width 184 height 27
select select "**********"
click at [373, 153] on select "**********" at bounding box center [465, 167] width 184 height 27
click at [437, 207] on form "**********" at bounding box center [661, 389] width 676 height 494
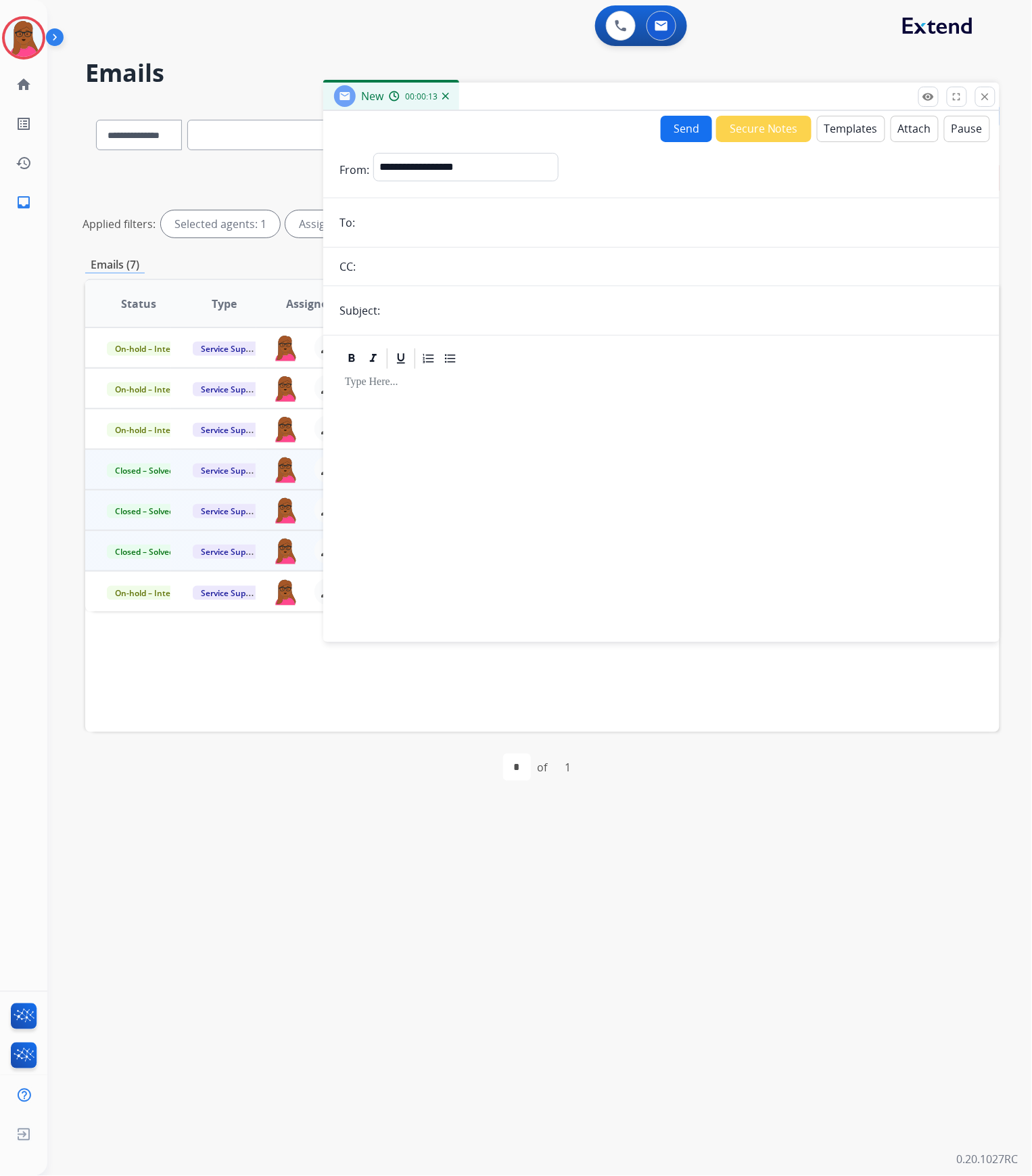
click at [441, 217] on input "email" at bounding box center [672, 222] width 624 height 27
paste input "**********"
type input "**********"
click at [475, 317] on input "text" at bounding box center [683, 311] width 599 height 27
type input "**********"
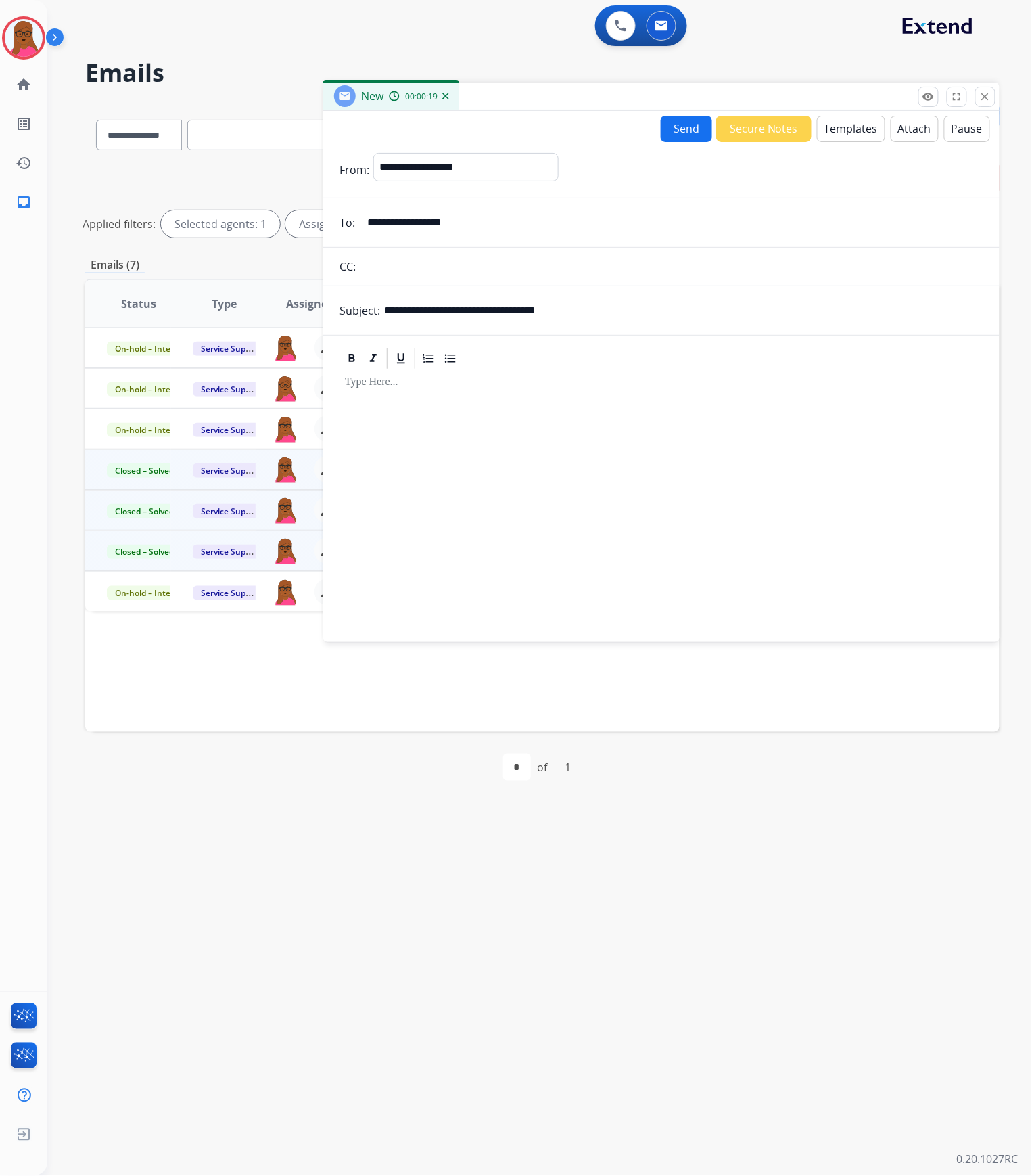
click at [426, 406] on div at bounding box center [661, 500] width 644 height 258
click at [837, 128] on button "Templates" at bounding box center [851, 128] width 69 height 27
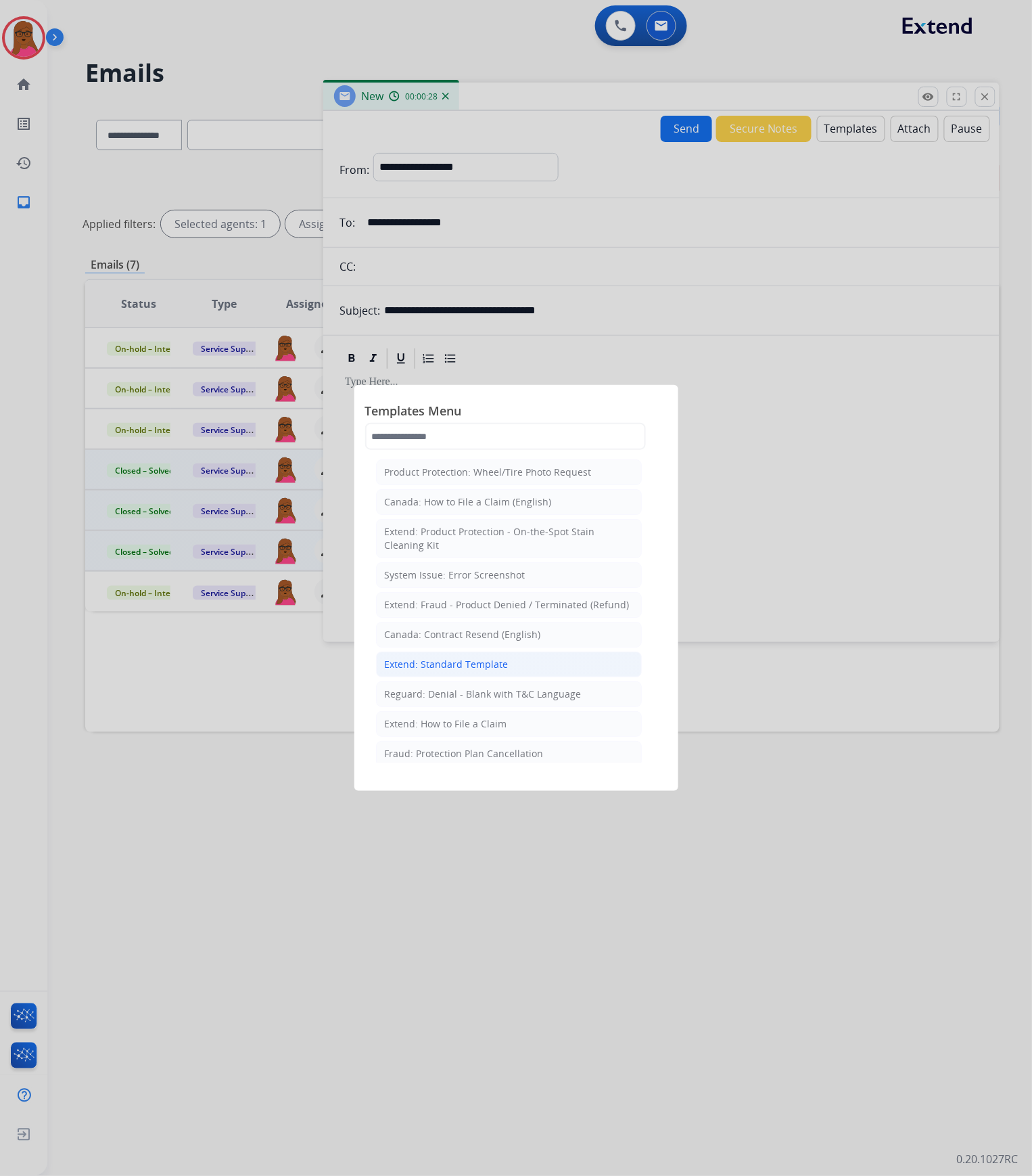
click at [453, 599] on div "Extend: Standard Template" at bounding box center [446, 664] width 124 height 14
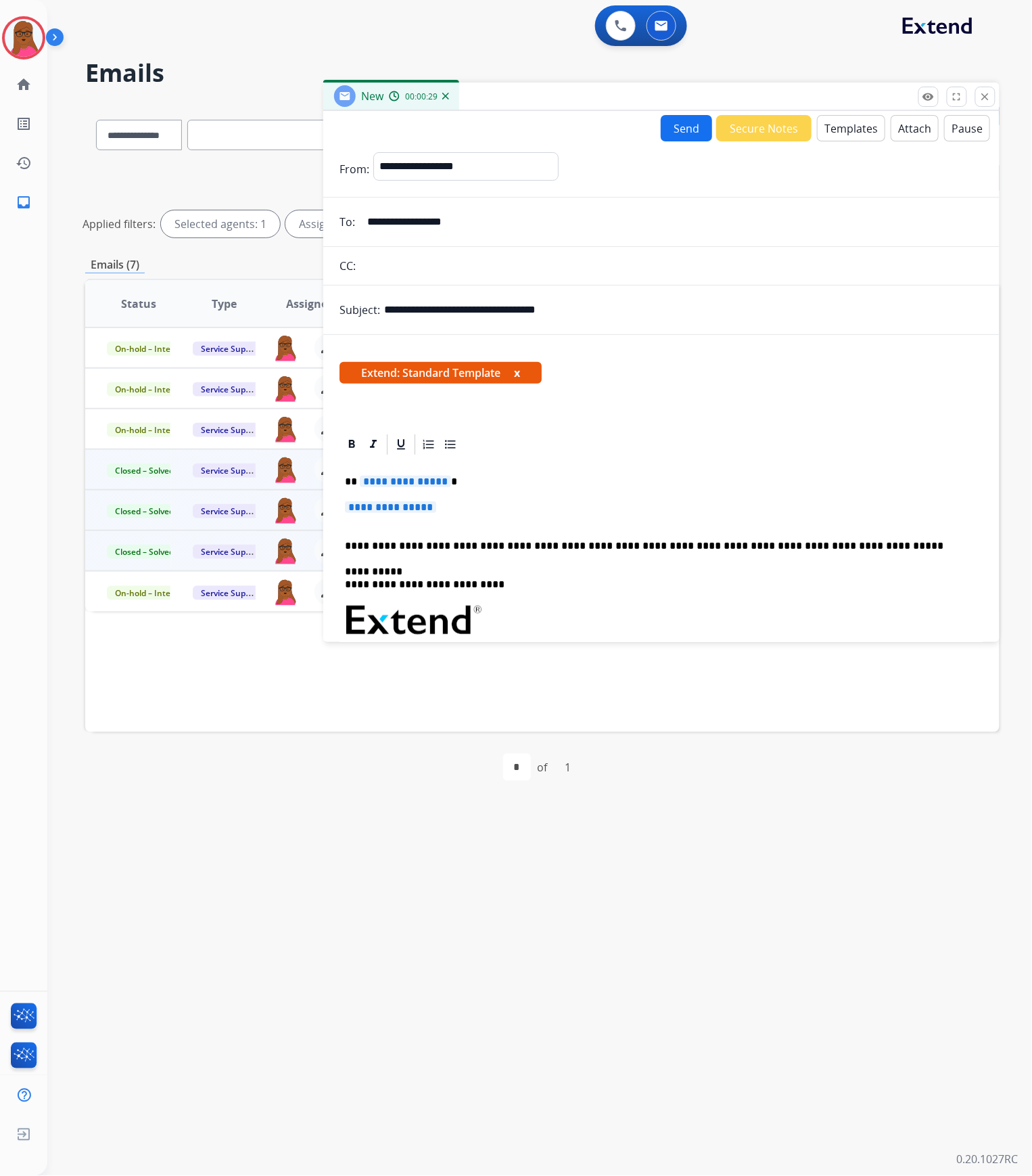
click at [428, 482] on span "**********" at bounding box center [405, 481] width 91 height 12
click at [428, 500] on div "**********" at bounding box center [661, 652] width 644 height 391
click at [413, 512] on span "**********" at bounding box center [391, 507] width 91 height 12
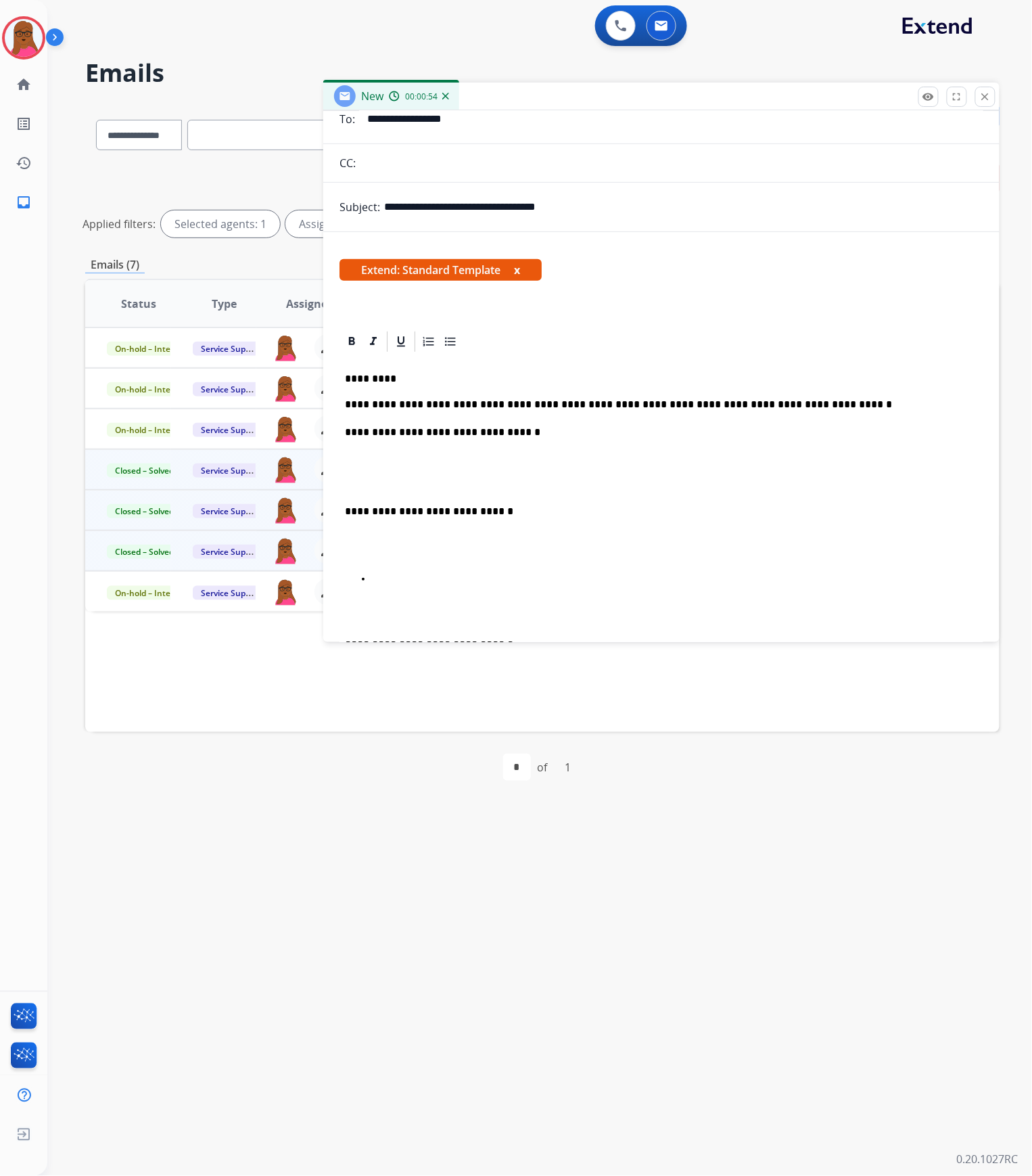
scroll to position [180, 0]
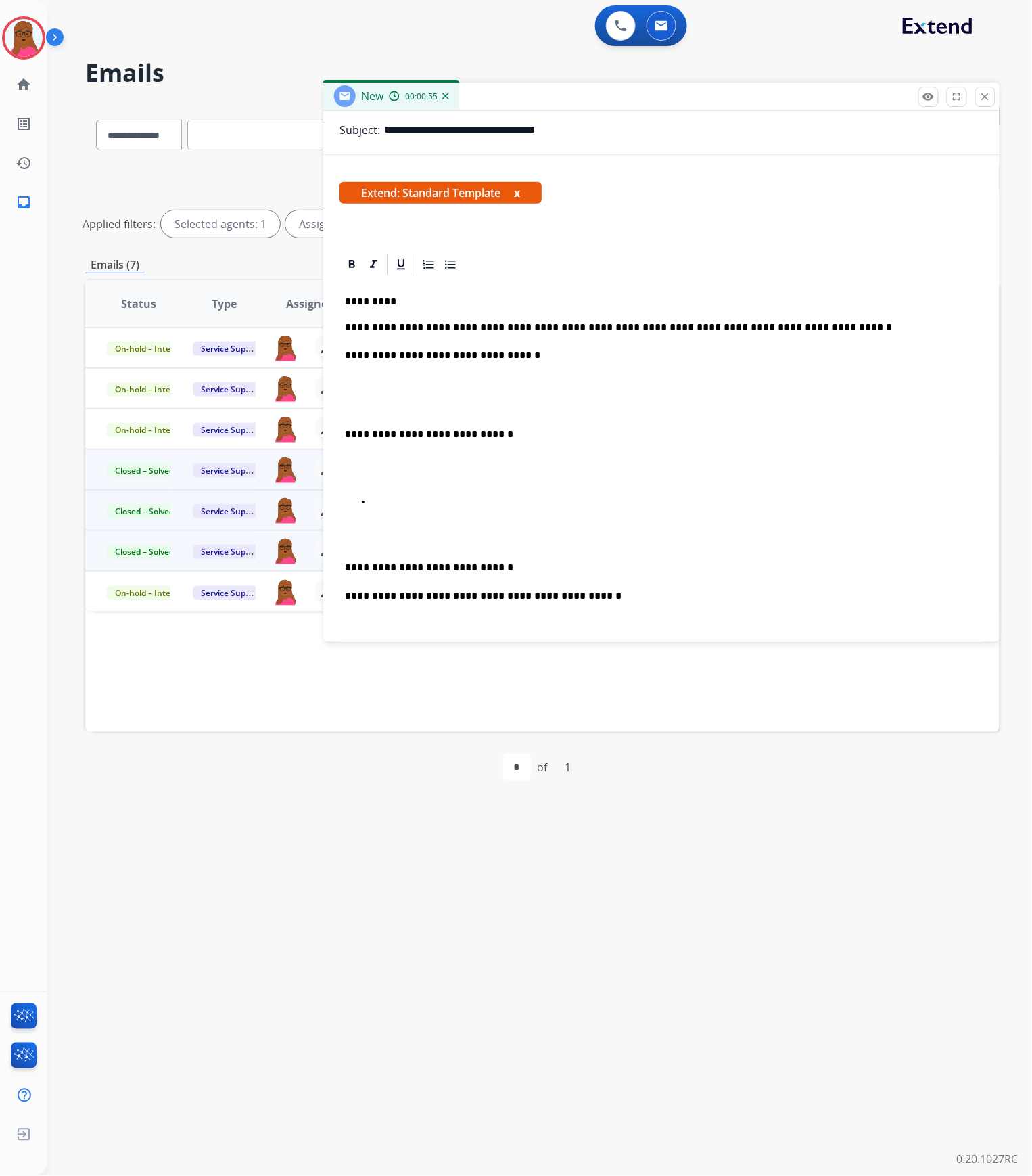
click at [418, 501] on p at bounding box center [675, 502] width 606 height 12
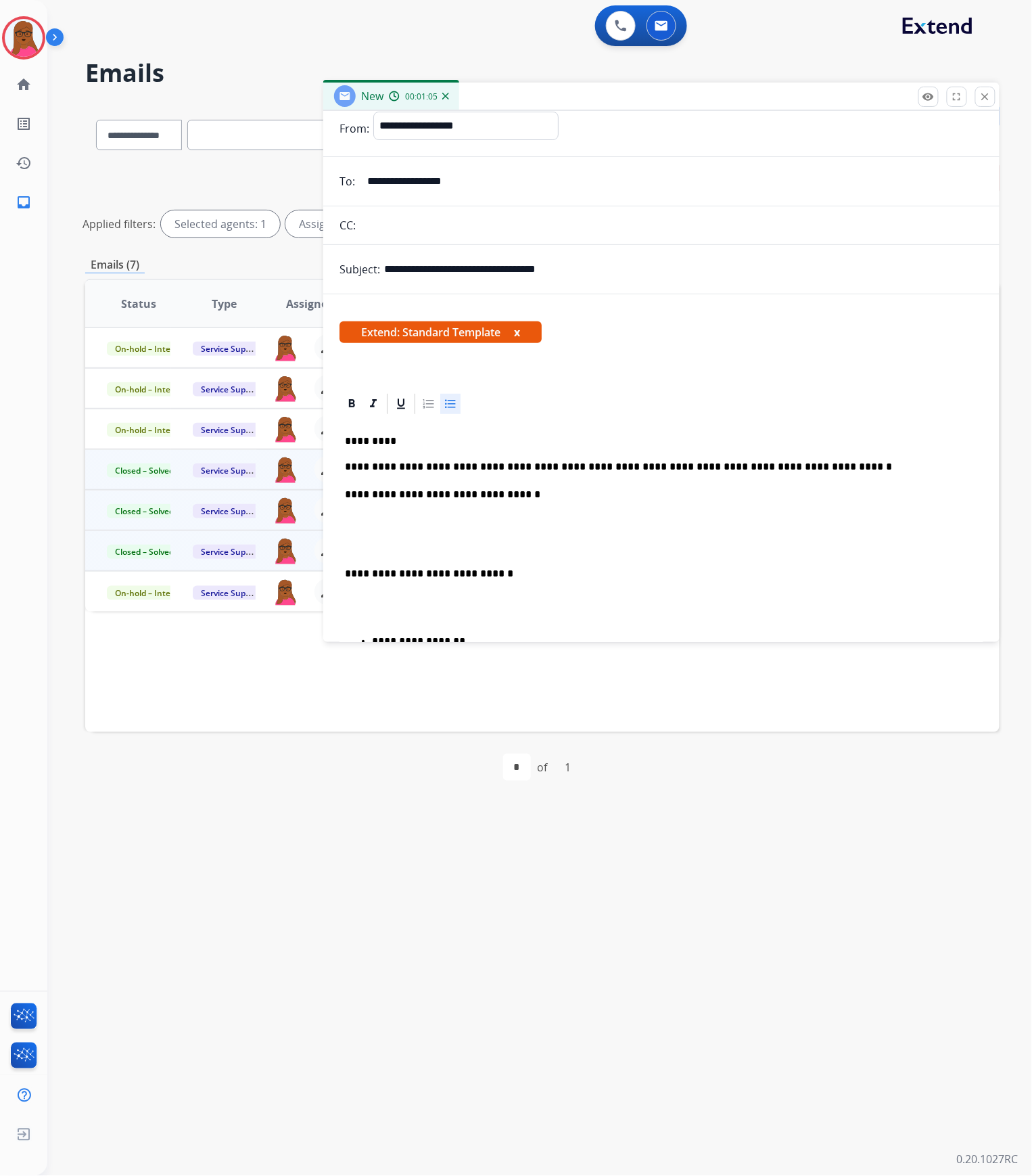
scroll to position [0, 0]
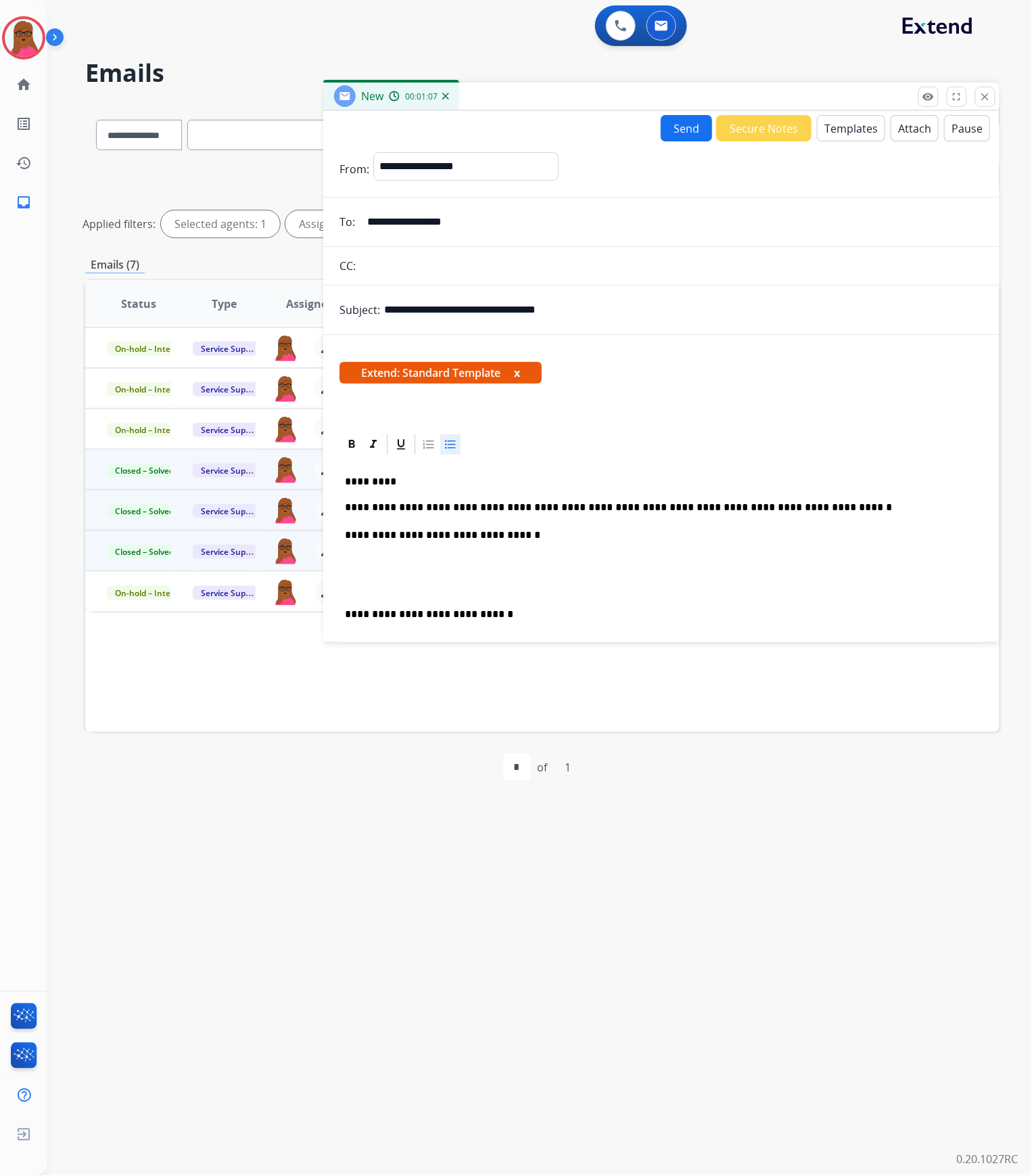
click at [521, 373] on button "x" at bounding box center [517, 373] width 6 height 16
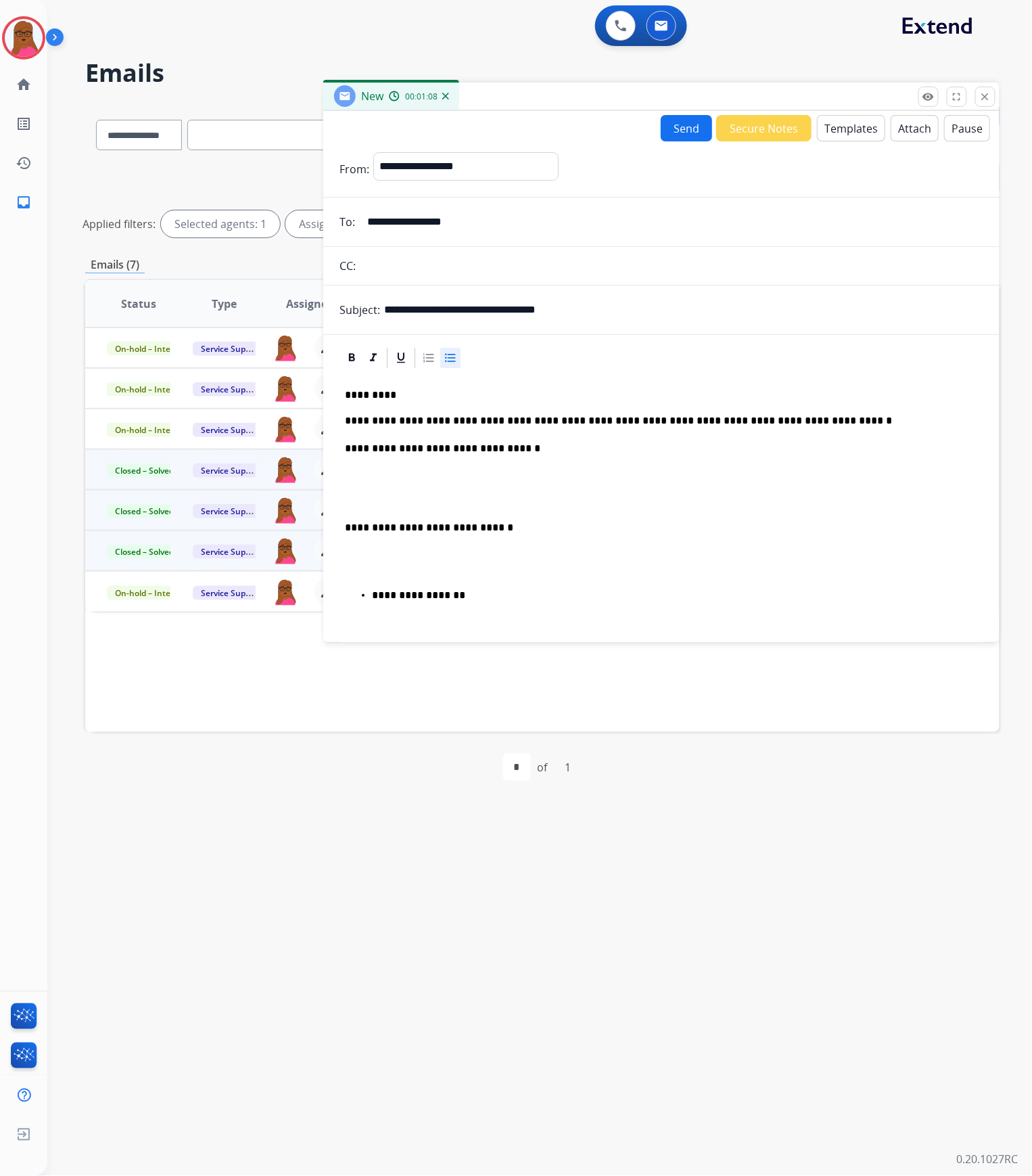
click at [666, 128] on button "Send" at bounding box center [686, 128] width 51 height 27
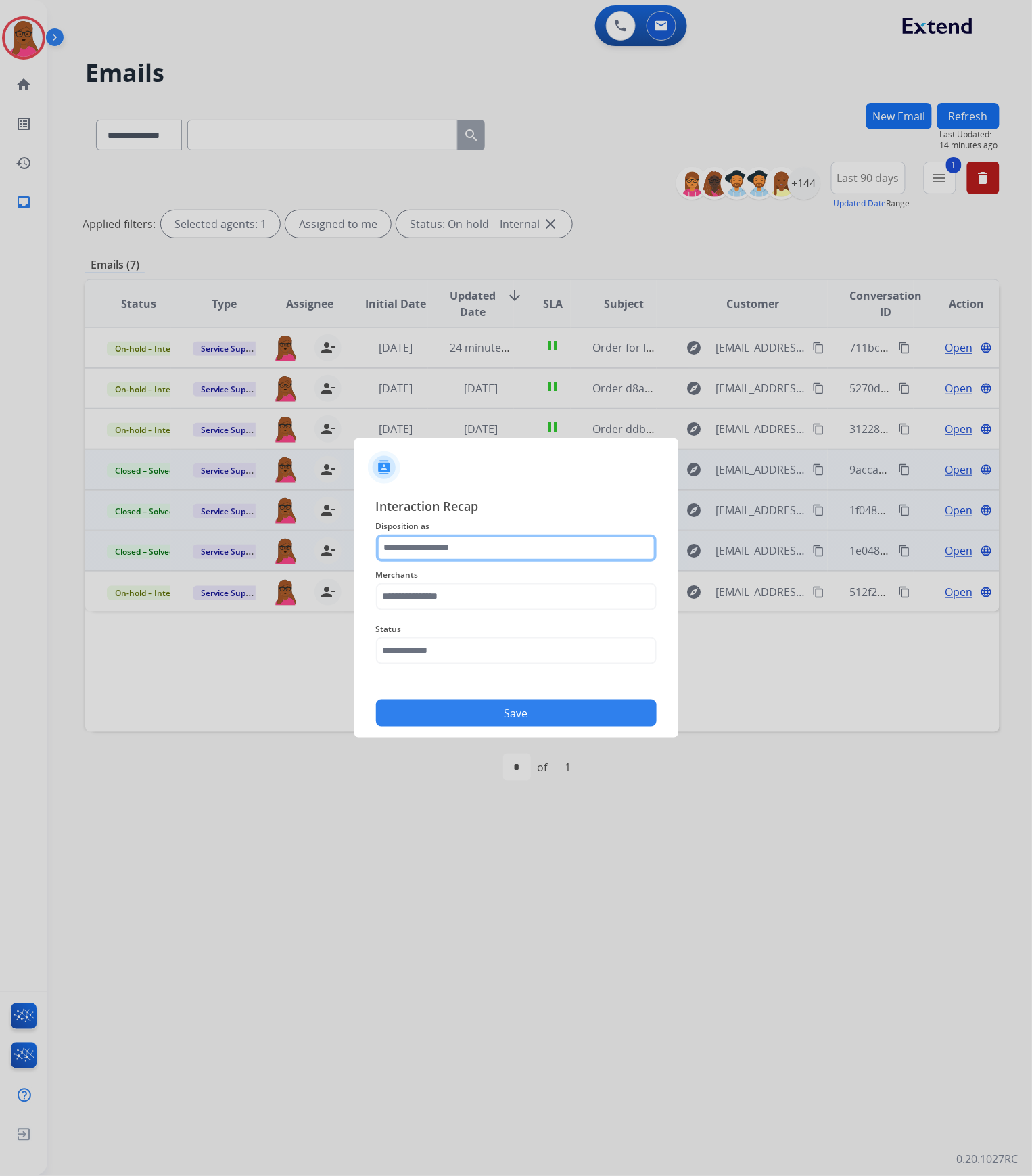
click at [436, 552] on input "text" at bounding box center [516, 548] width 281 height 27
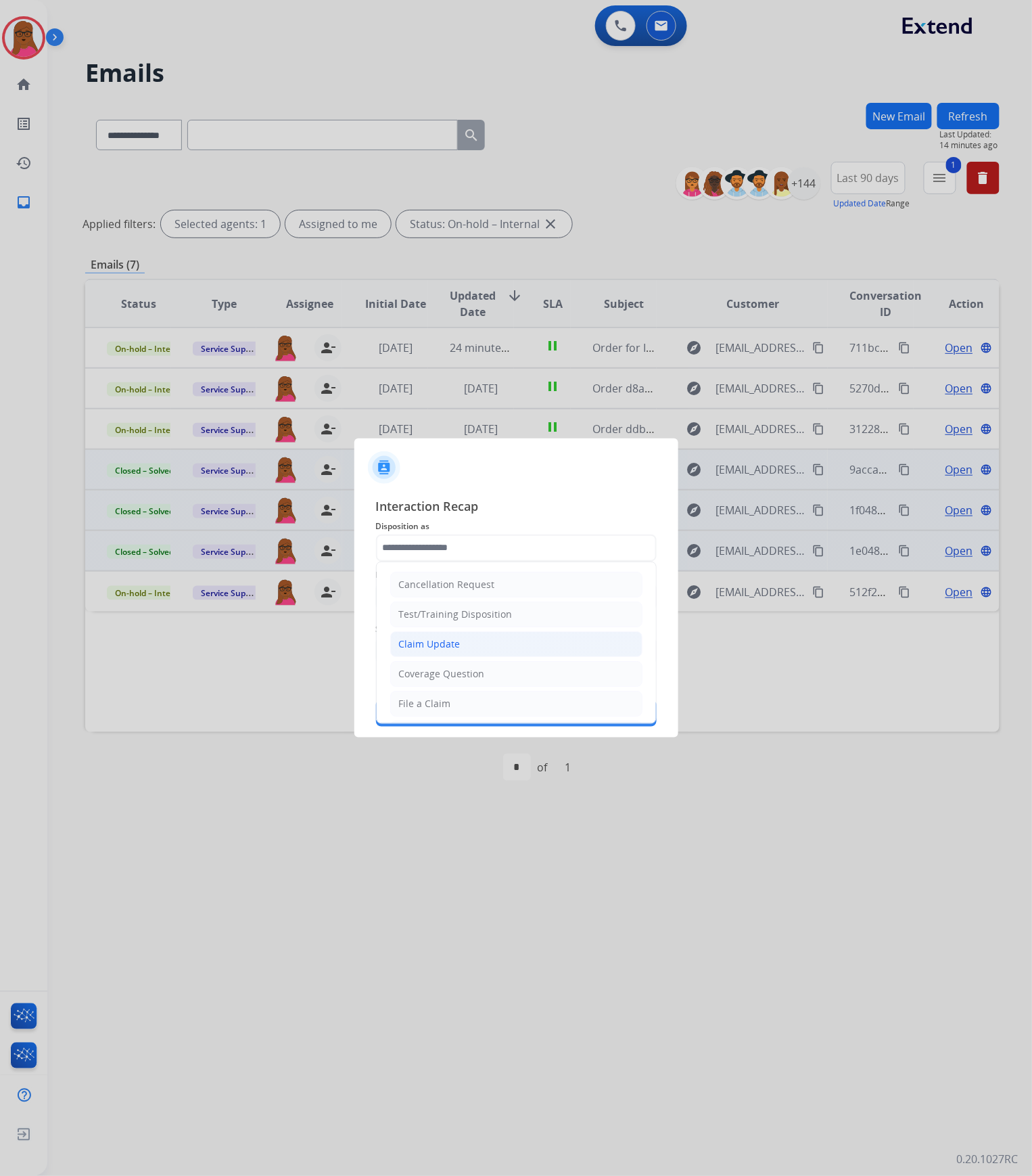
click at [453, 599] on li "Claim Update" at bounding box center [517, 644] width 253 height 26
type input "**********"
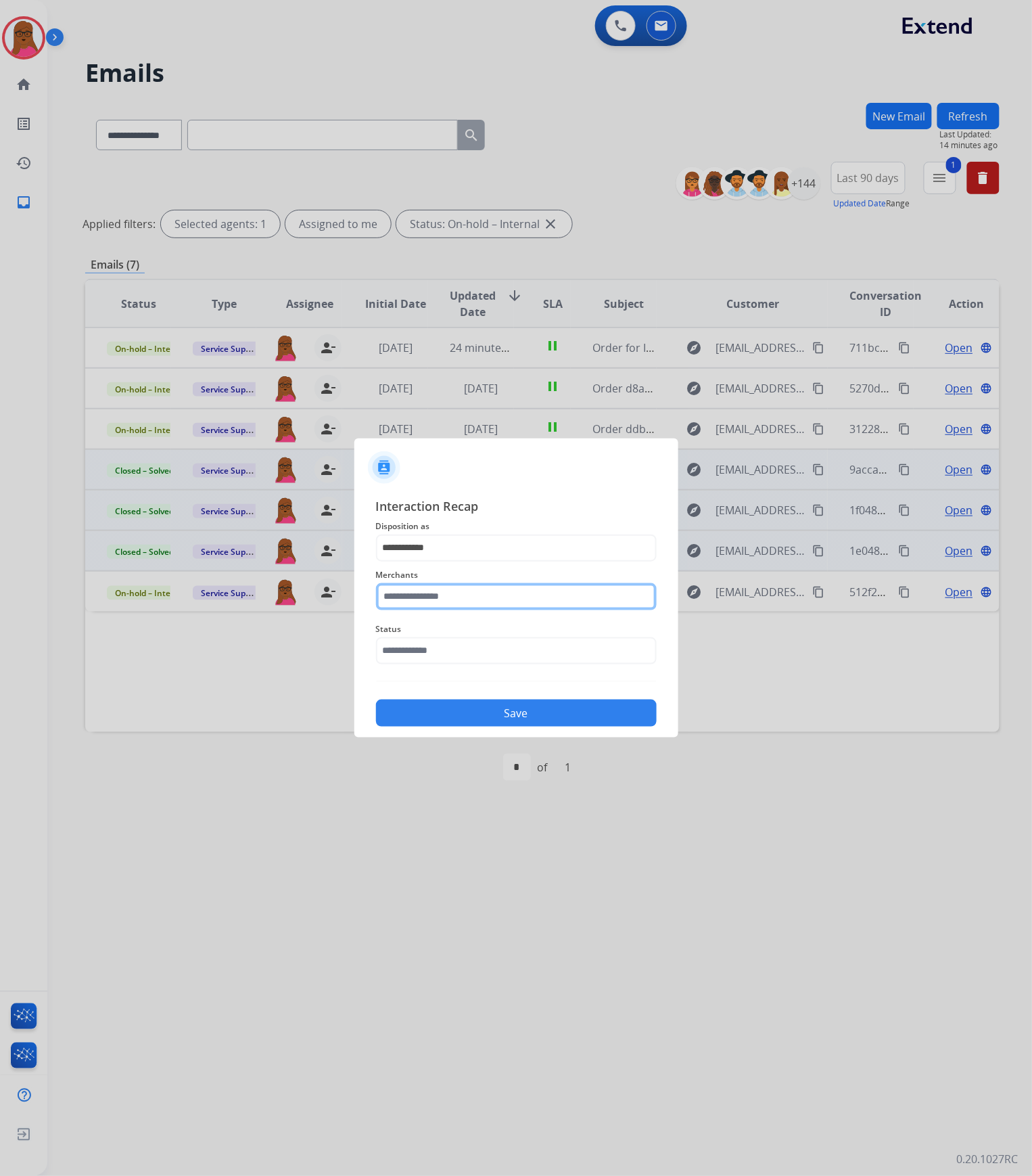
click at [453, 599] on input "text" at bounding box center [516, 597] width 281 height 27
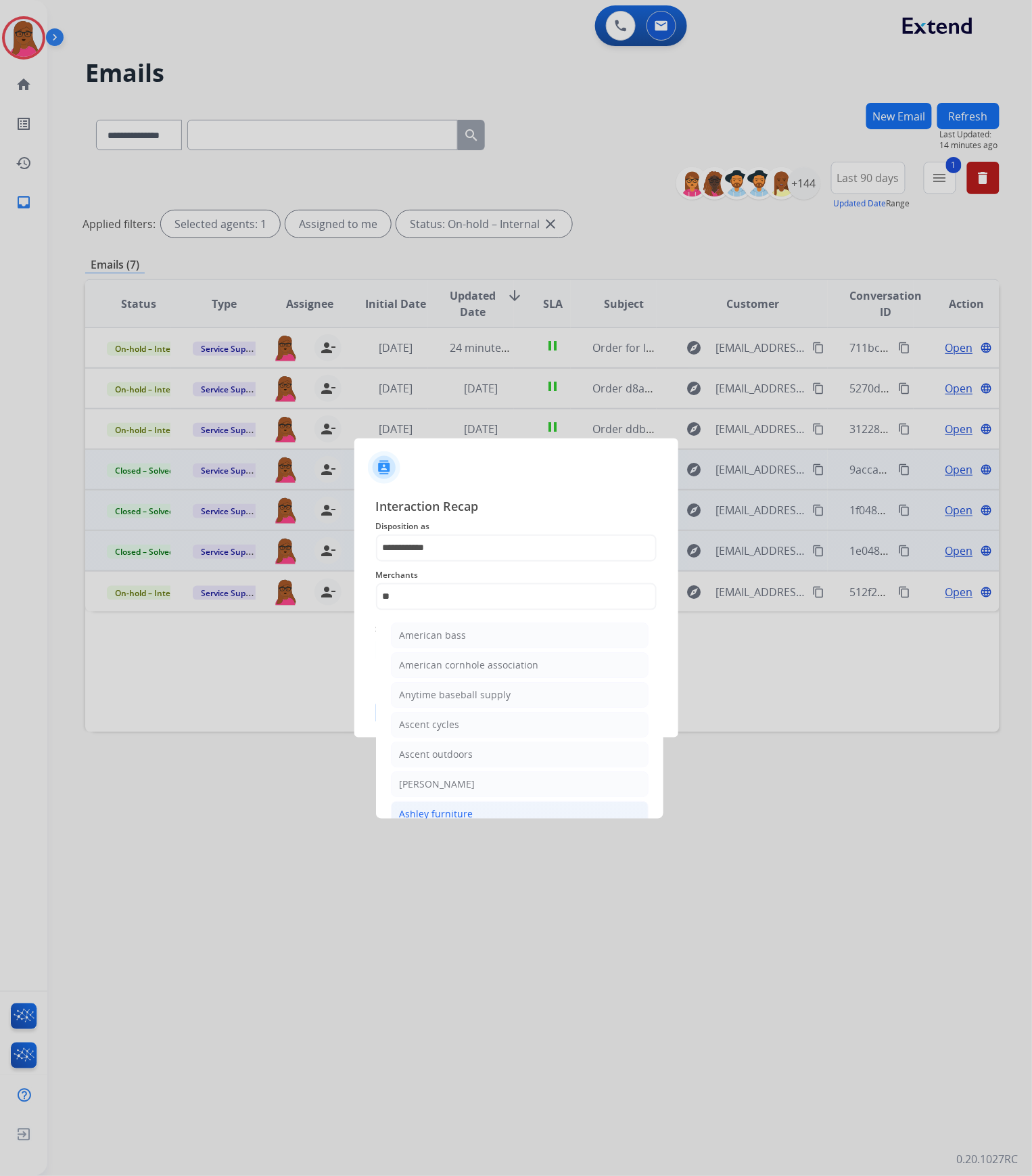
click at [479, 599] on li "Ashley furniture" at bounding box center [520, 814] width 258 height 26
type input "**********"
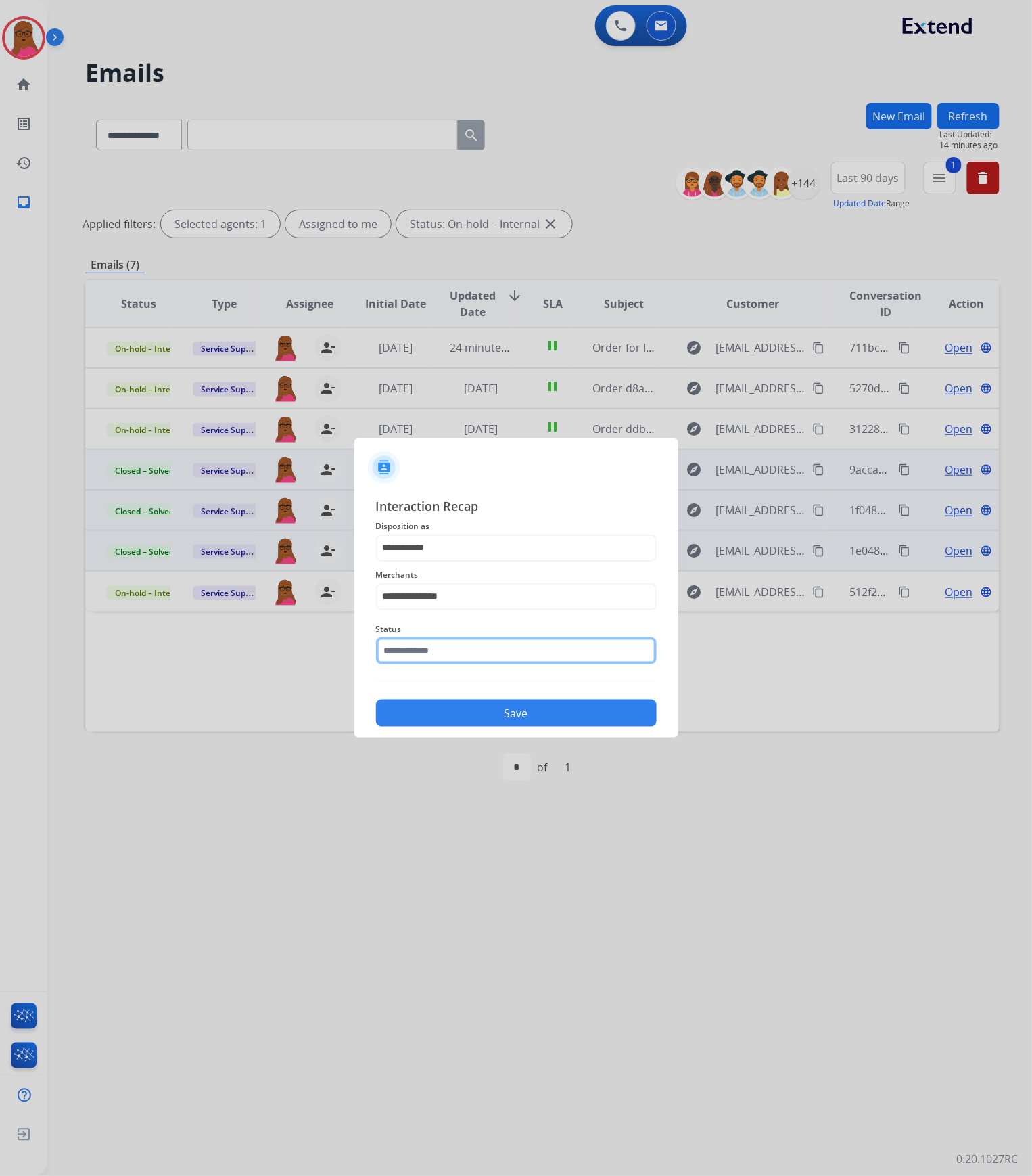
click at [486, 599] on input "text" at bounding box center [516, 651] width 281 height 27
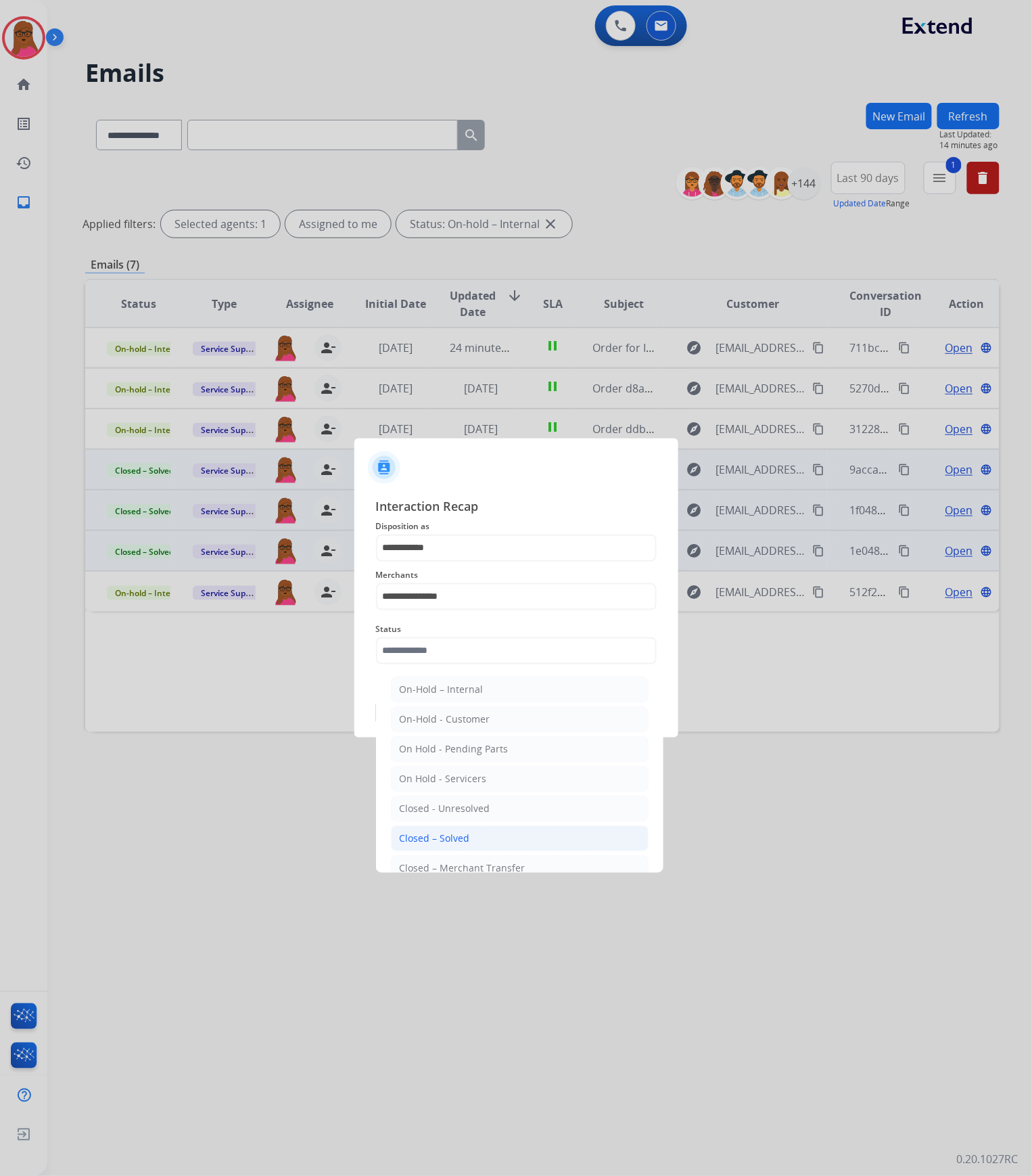
click at [463, 599] on div "Closed – Solved" at bounding box center [435, 838] width 70 height 14
type input "**********"
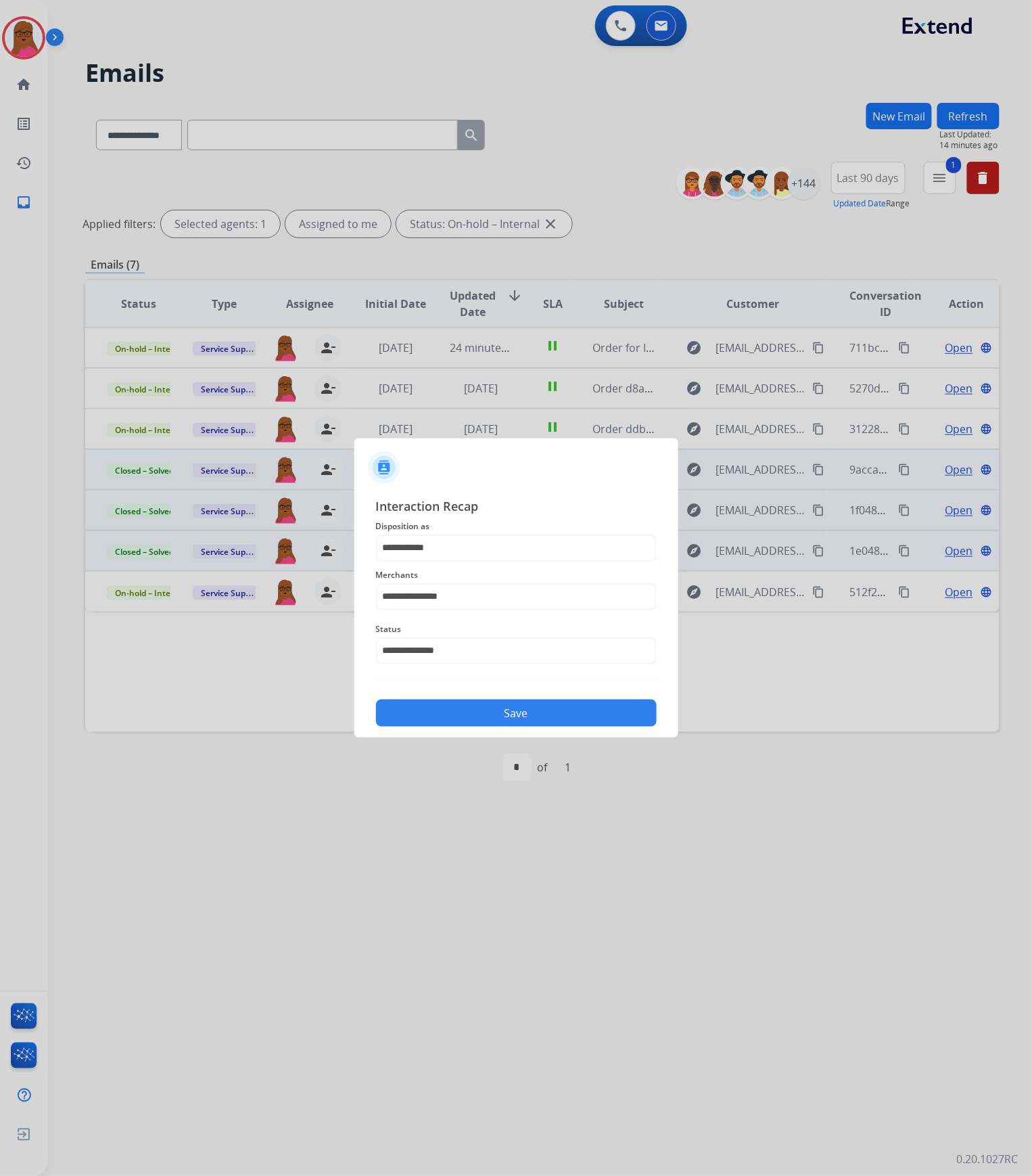
click at [506, 599] on button "Save" at bounding box center [516, 714] width 281 height 27
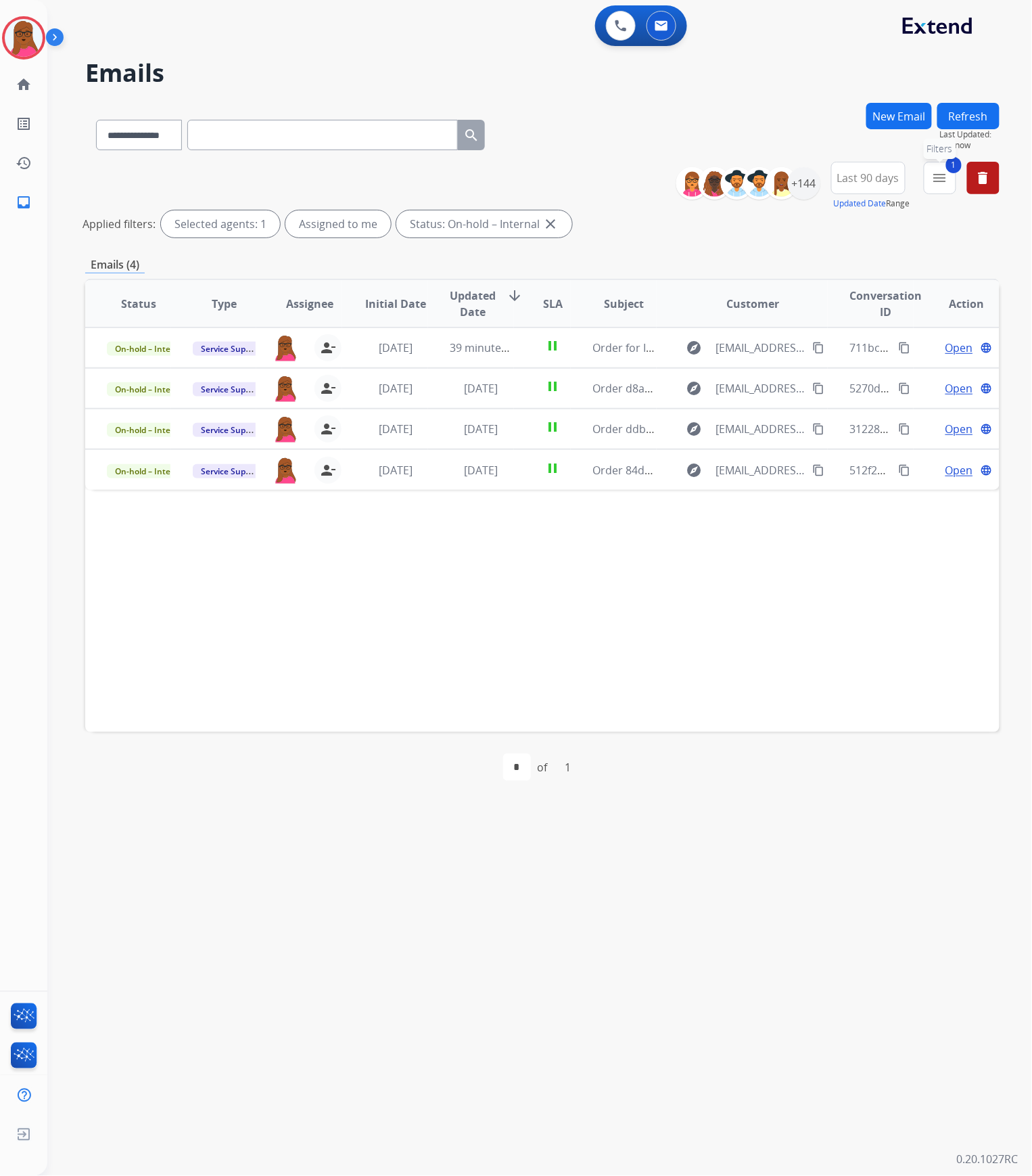
click at [940, 170] on mat-icon "menu" at bounding box center [941, 178] width 16 height 16
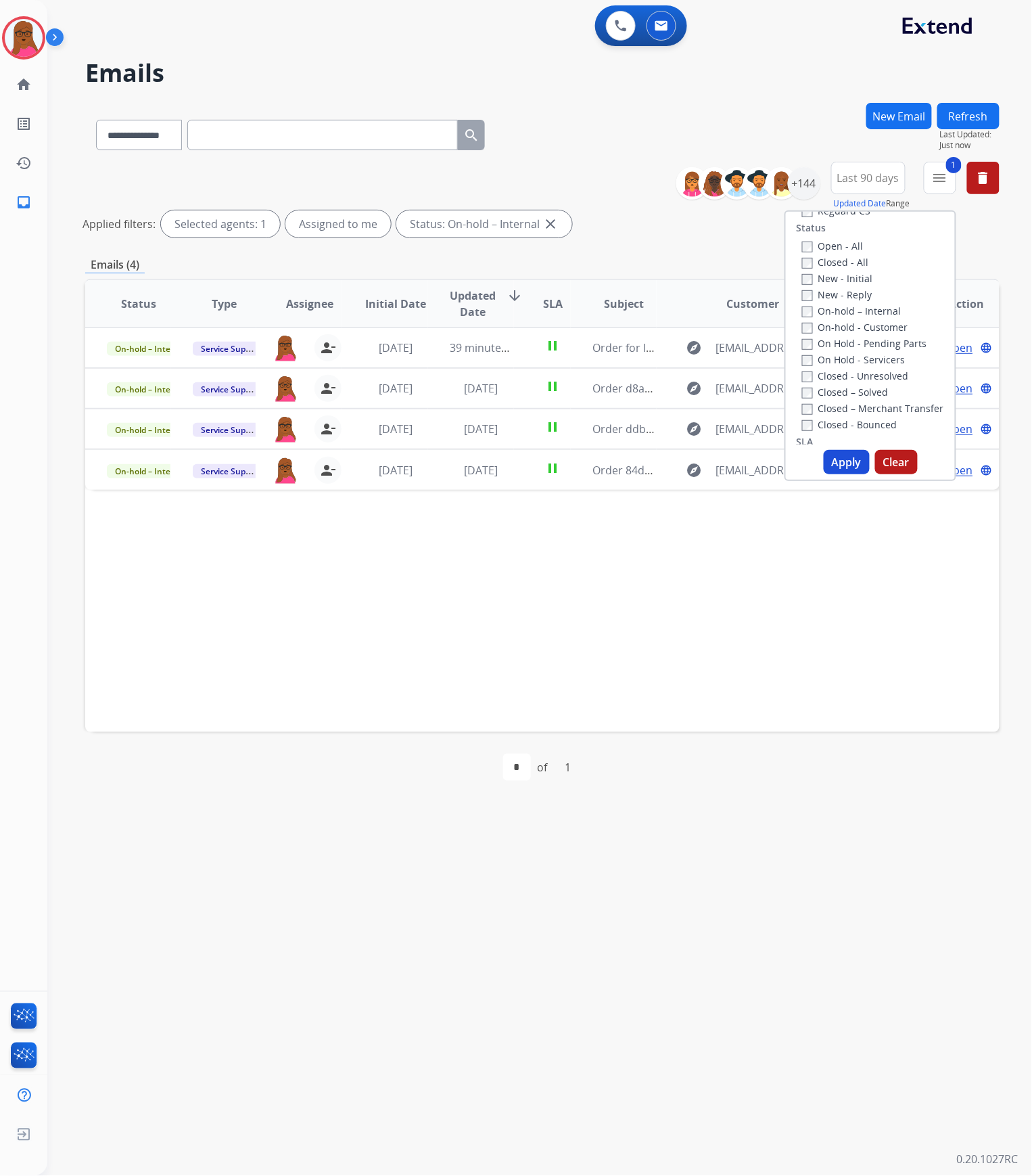
click at [887, 460] on button "Clear" at bounding box center [897, 462] width 43 height 25
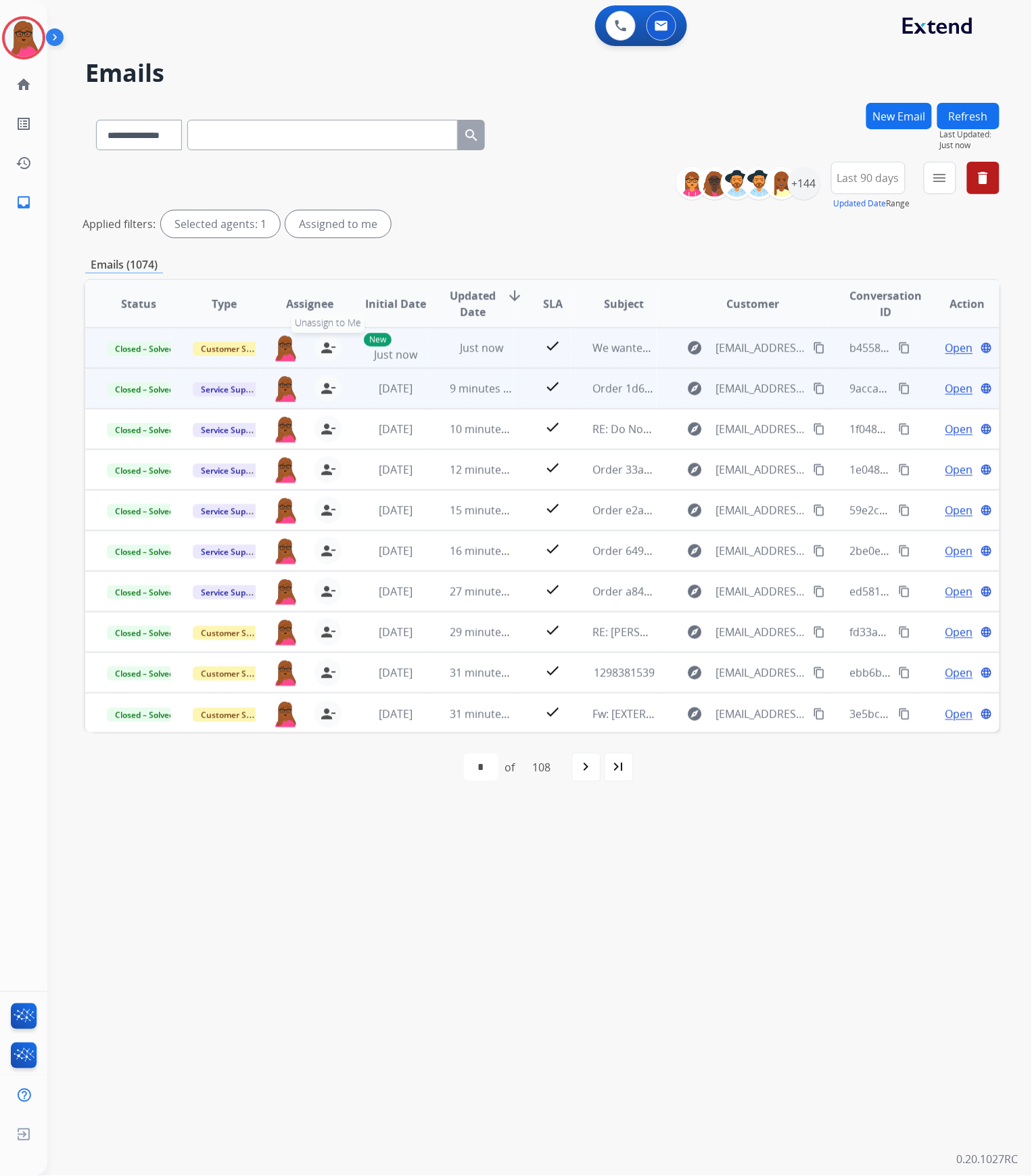
drag, startPoint x: 328, startPoint y: 350, endPoint x: 317, endPoint y: 350, distance: 11.0
click at [328, 350] on mat-icon "person_remove" at bounding box center [328, 348] width 16 height 16
click at [288, 353] on button "+ Select agent" at bounding box center [285, 348] width 27 height 27
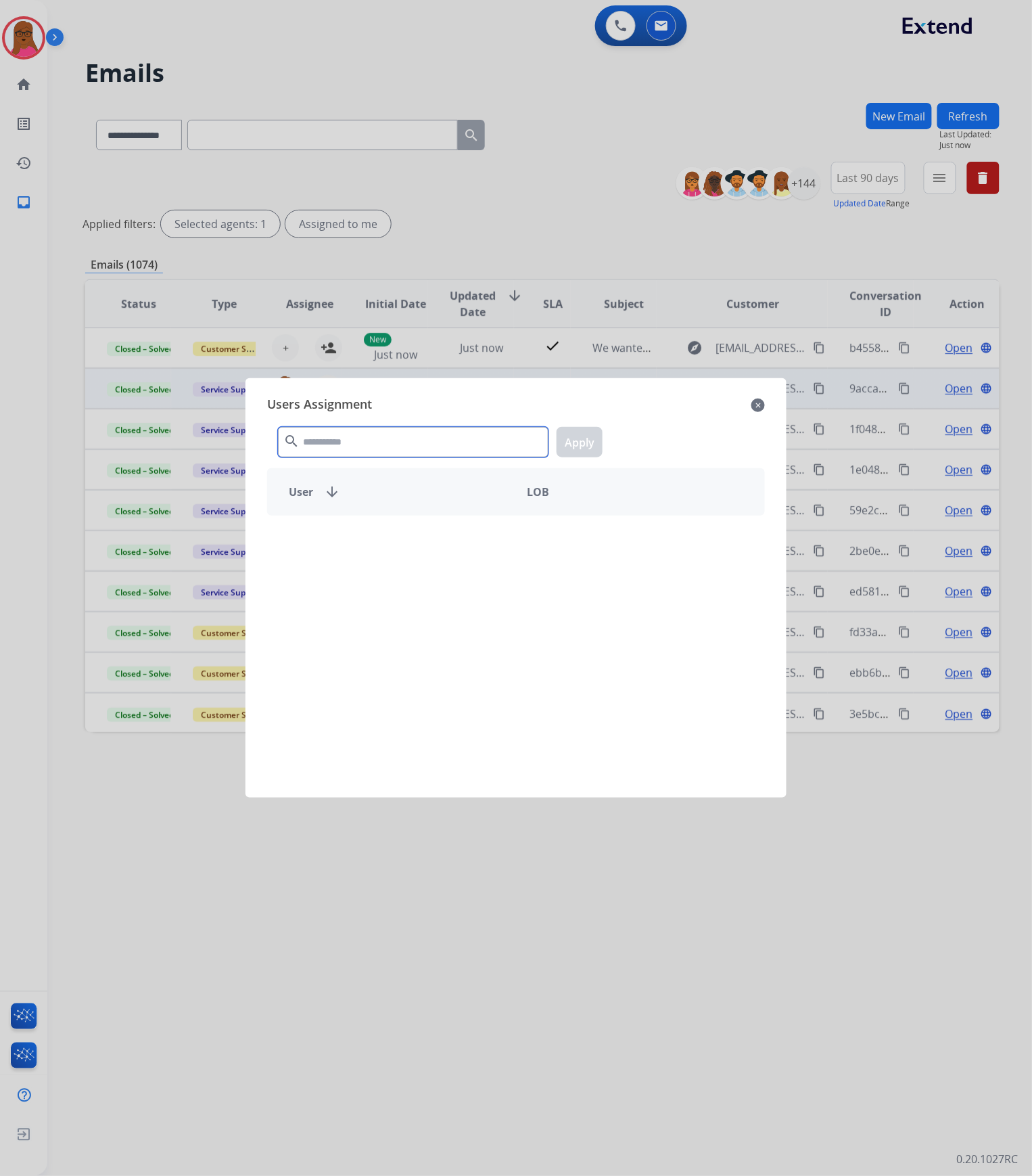
click at [366, 452] on input "text" at bounding box center [414, 442] width 271 height 30
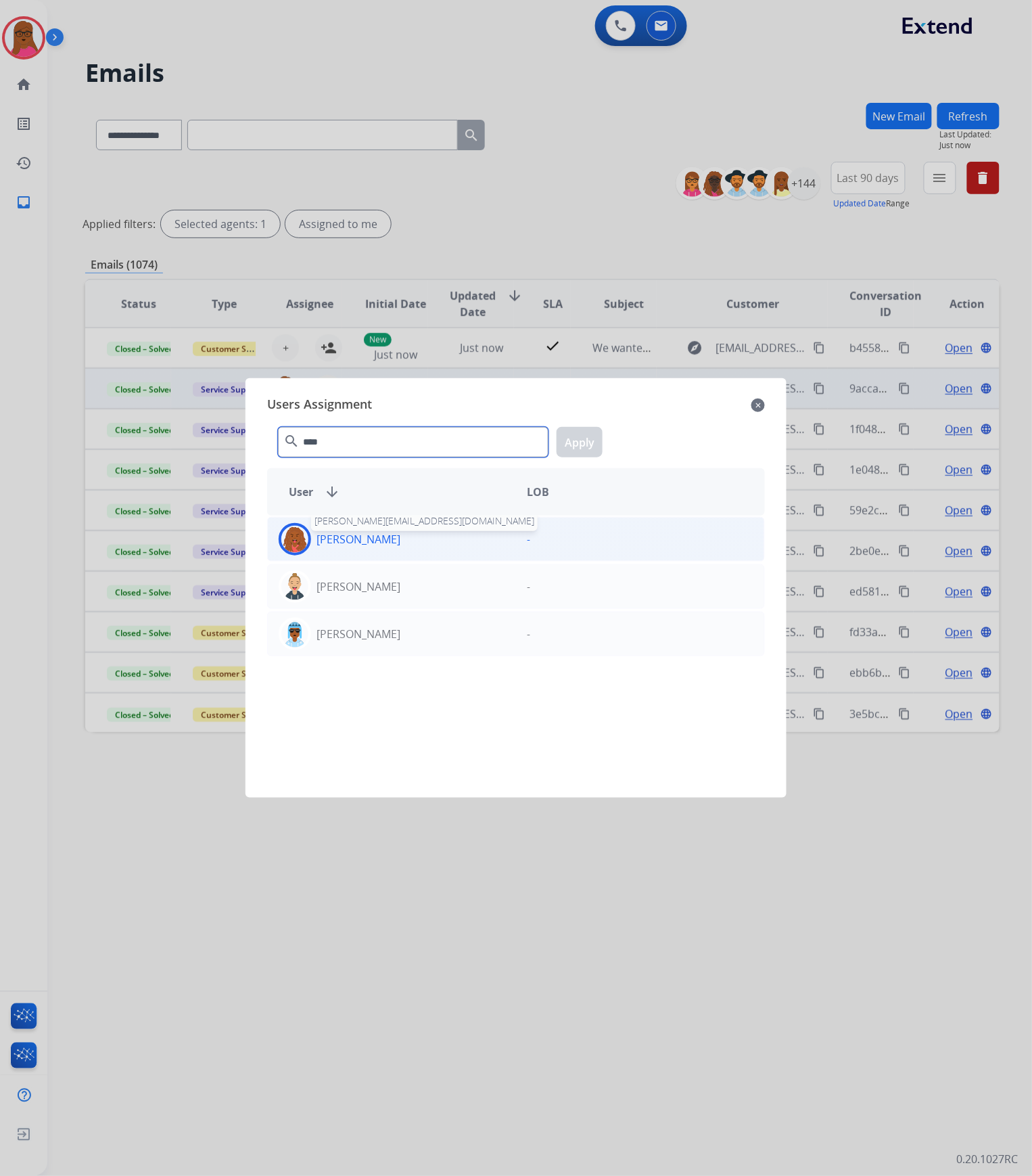
type input "****"
click at [371, 536] on p "[PERSON_NAME]" at bounding box center [359, 539] width 84 height 16
click at [573, 447] on button "Apply" at bounding box center [580, 442] width 46 height 30
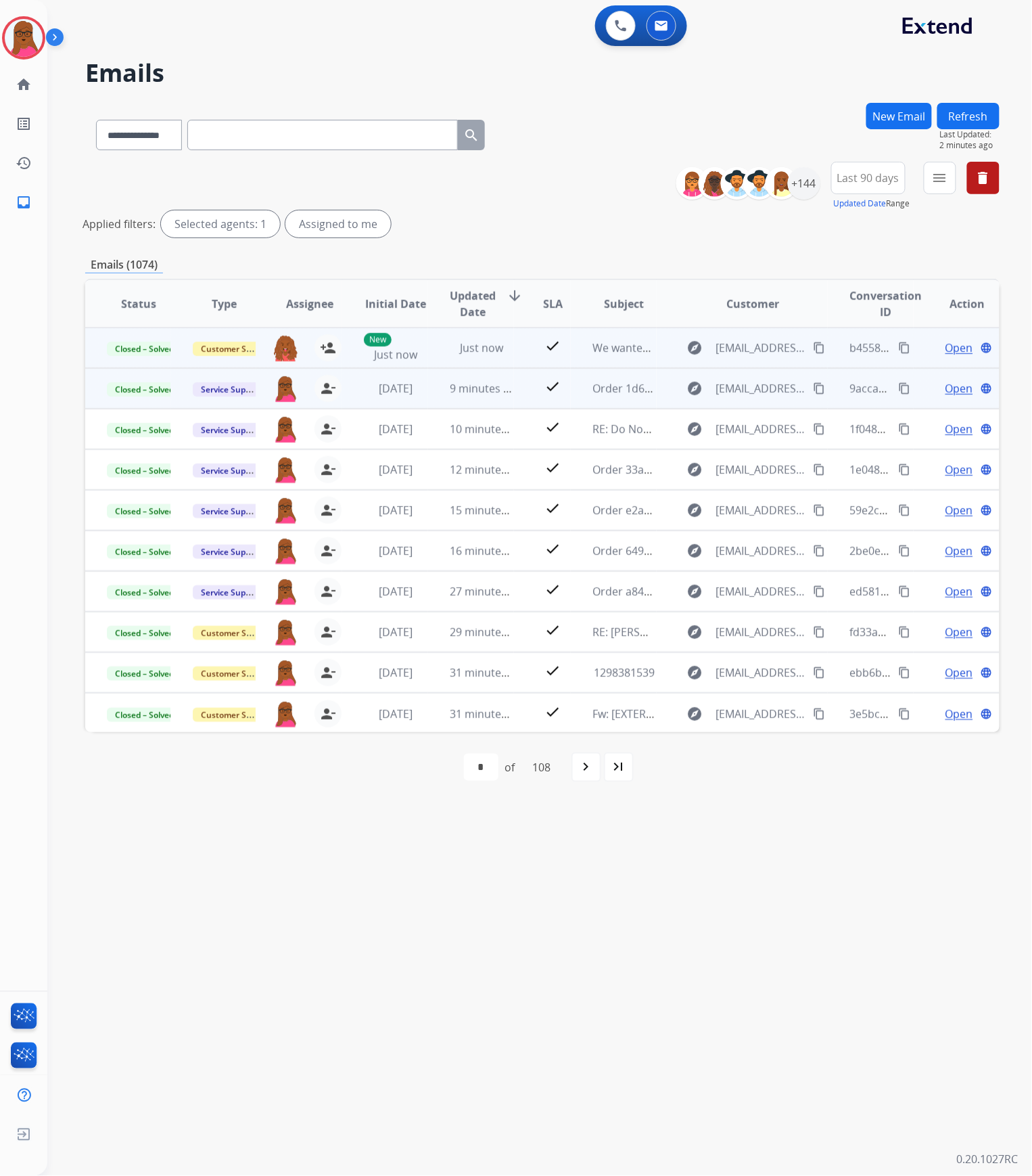
click at [813, 347] on mat-icon "content_copy" at bounding box center [819, 347] width 12 height 12
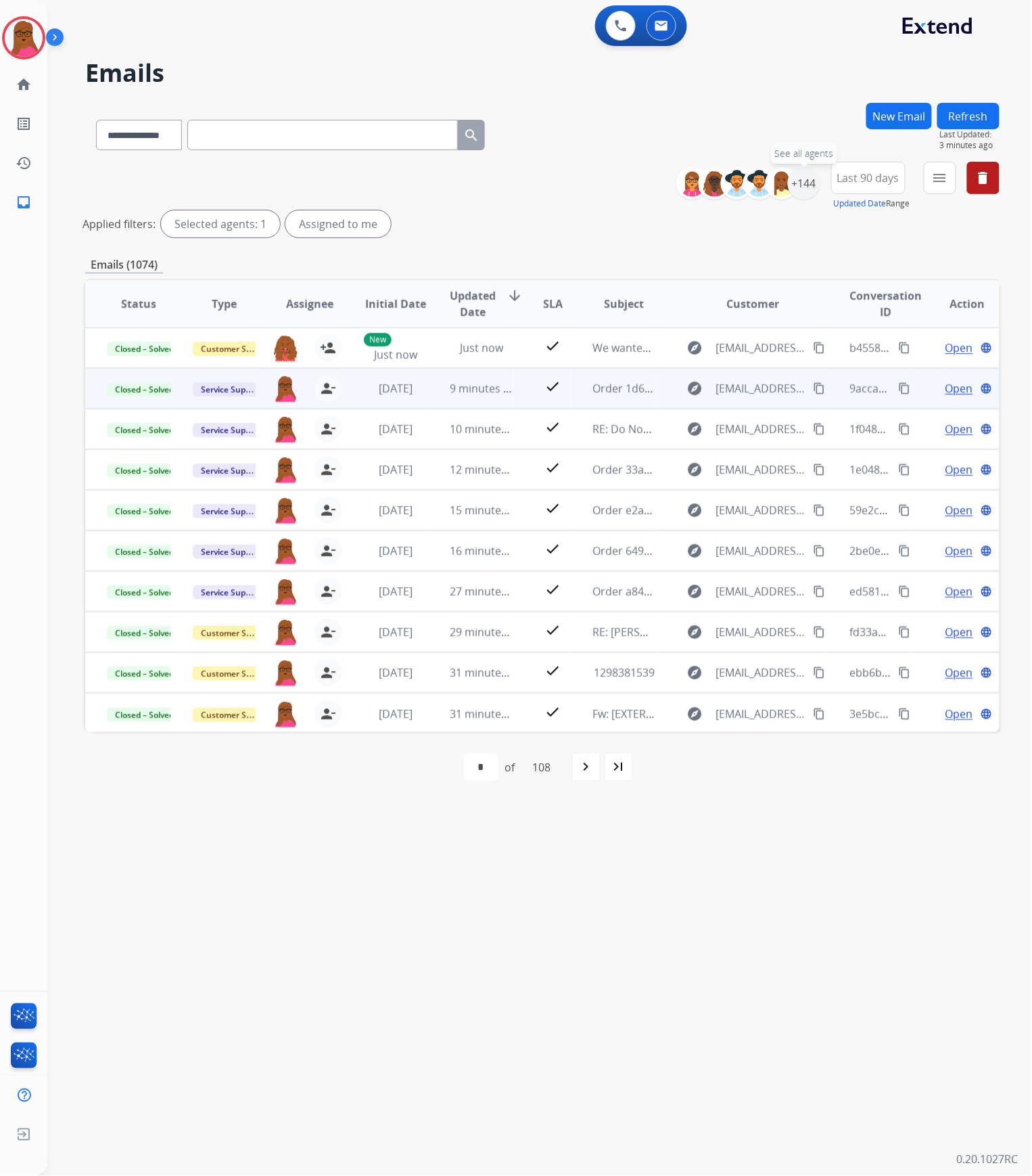
drag, startPoint x: 805, startPoint y: 189, endPoint x: 755, endPoint y: 266, distance: 91.8
click at [805, 189] on div "+144" at bounding box center [803, 183] width 32 height 32
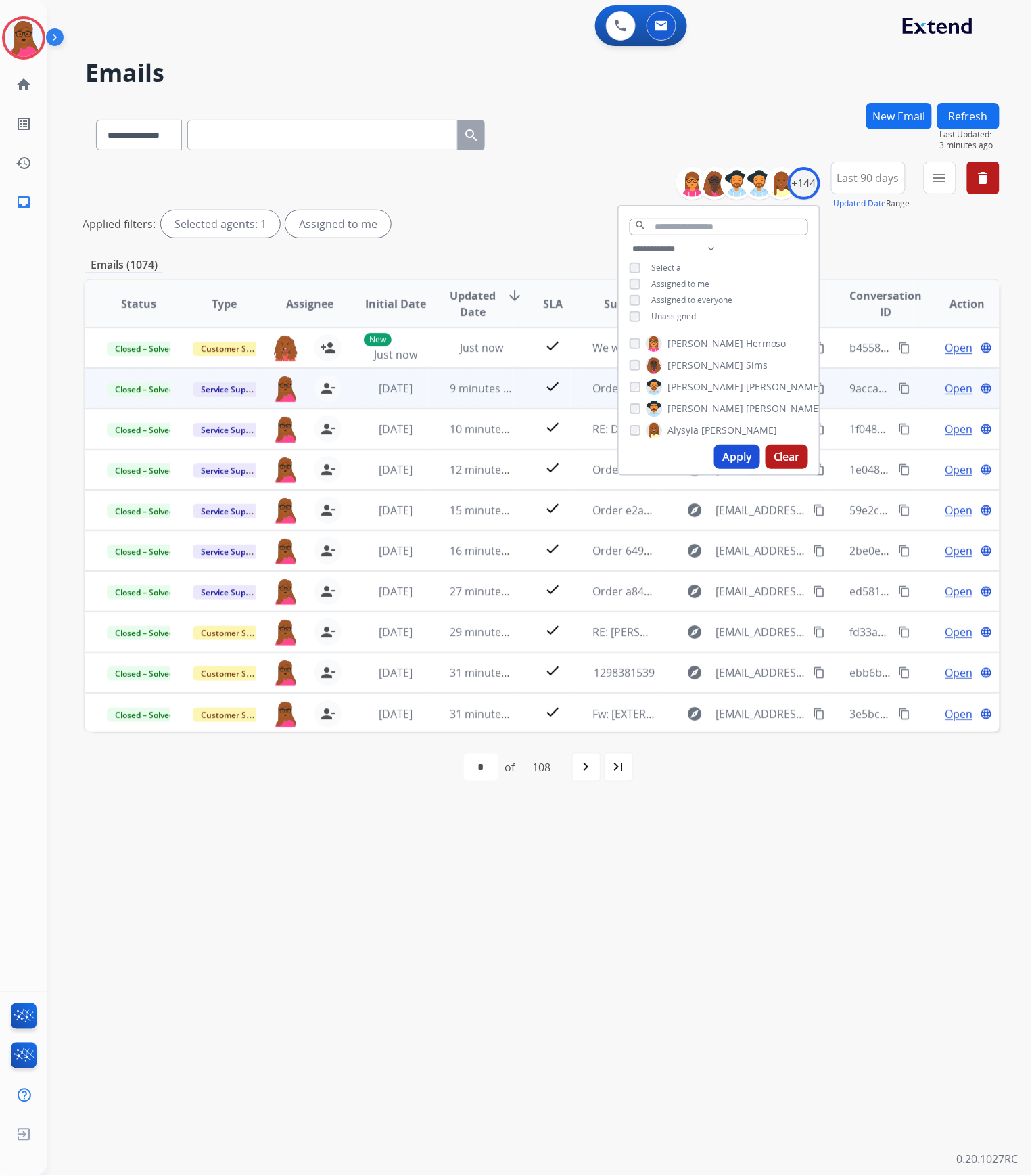
click at [740, 455] on button "Apply" at bounding box center [737, 457] width 46 height 25
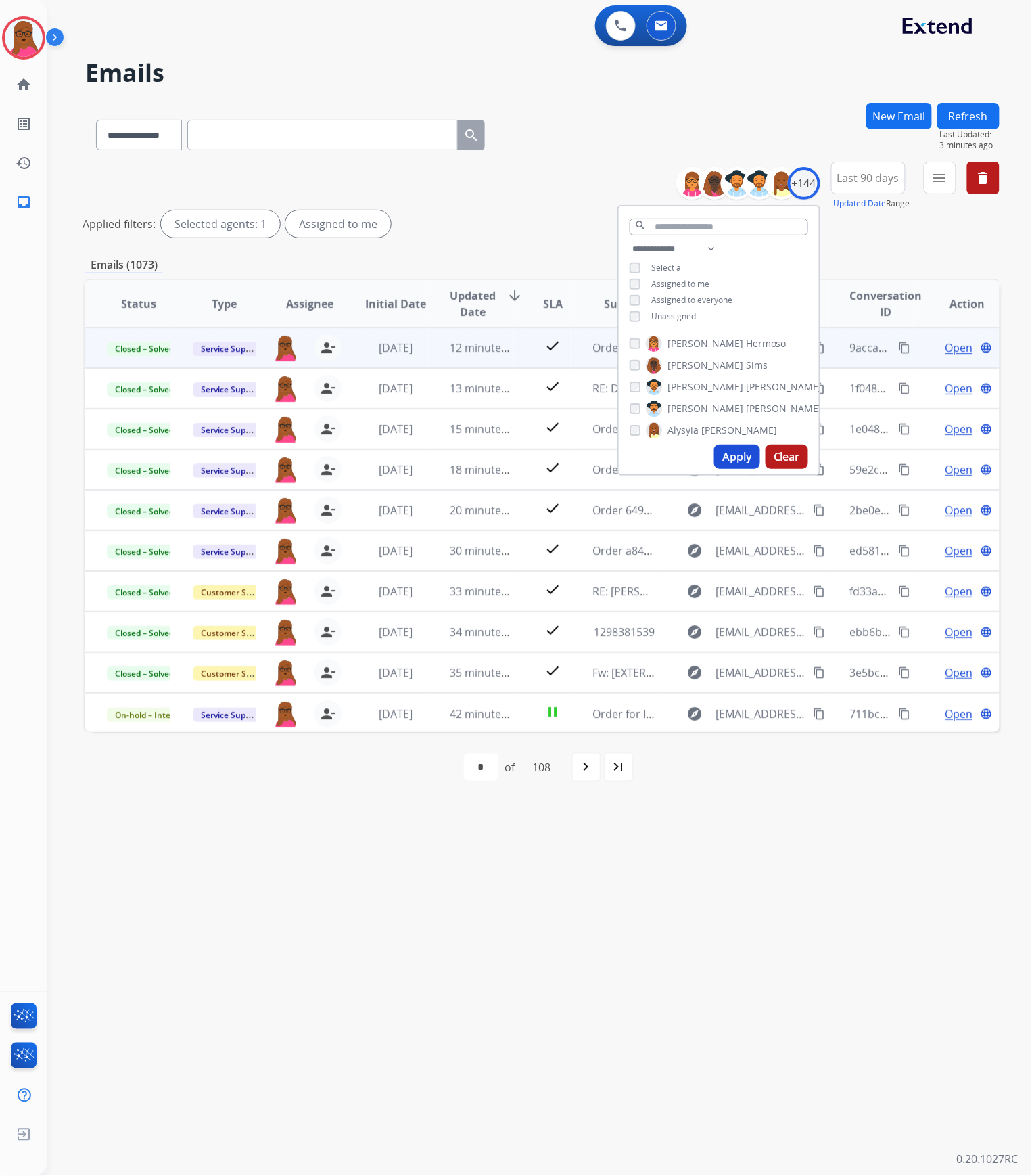
click at [552, 599] on div "**********" at bounding box center [523, 612] width 952 height 1127
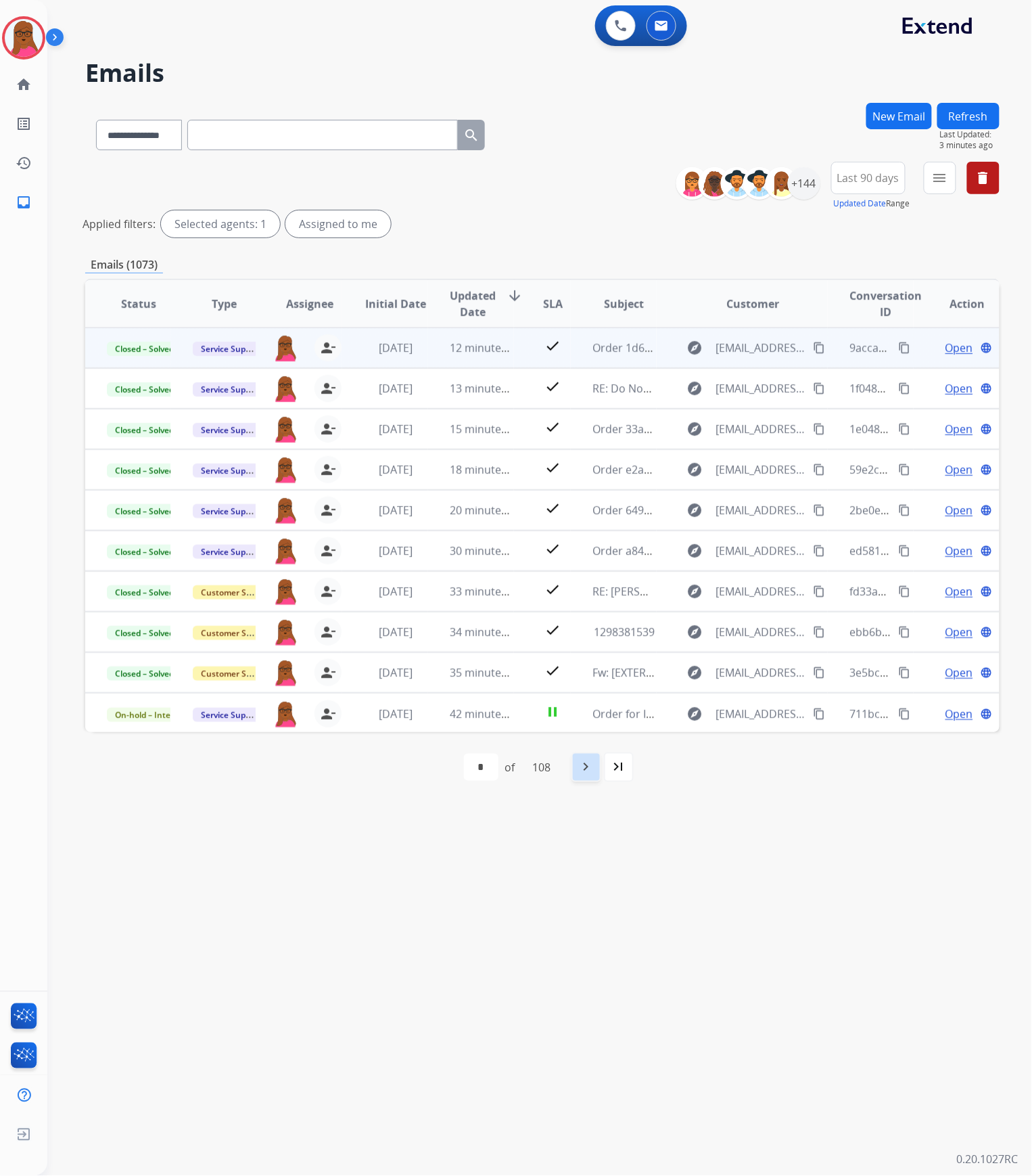
click at [590, 599] on mat-icon "navigate_next" at bounding box center [586, 768] width 16 height 16
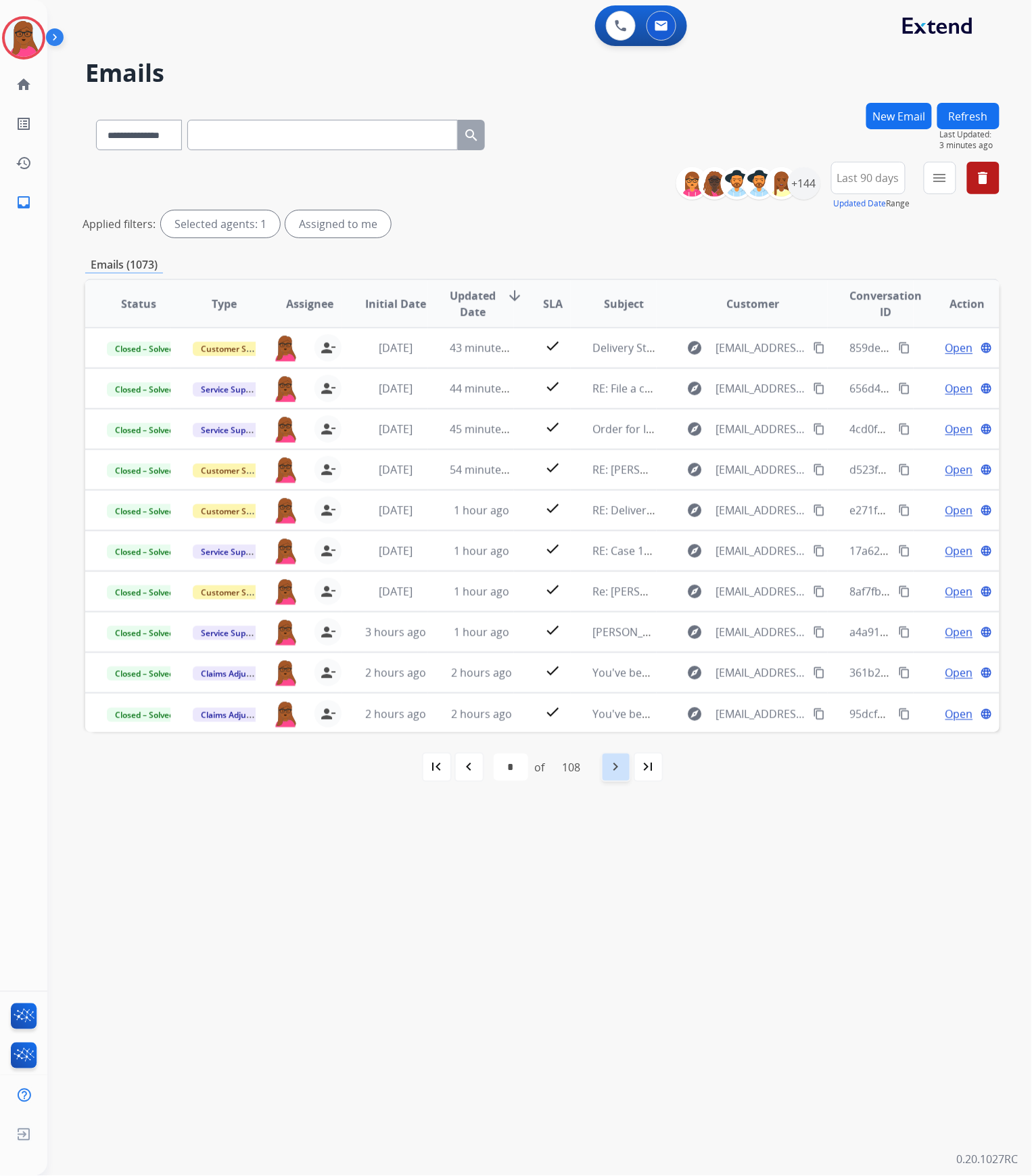
click at [605, 599] on div "navigate_next" at bounding box center [616, 767] width 30 height 30
click at [618, 599] on div "navigate_next" at bounding box center [616, 767] width 30 height 30
click at [616, 599] on mat-icon "navigate_next" at bounding box center [617, 768] width 16 height 16
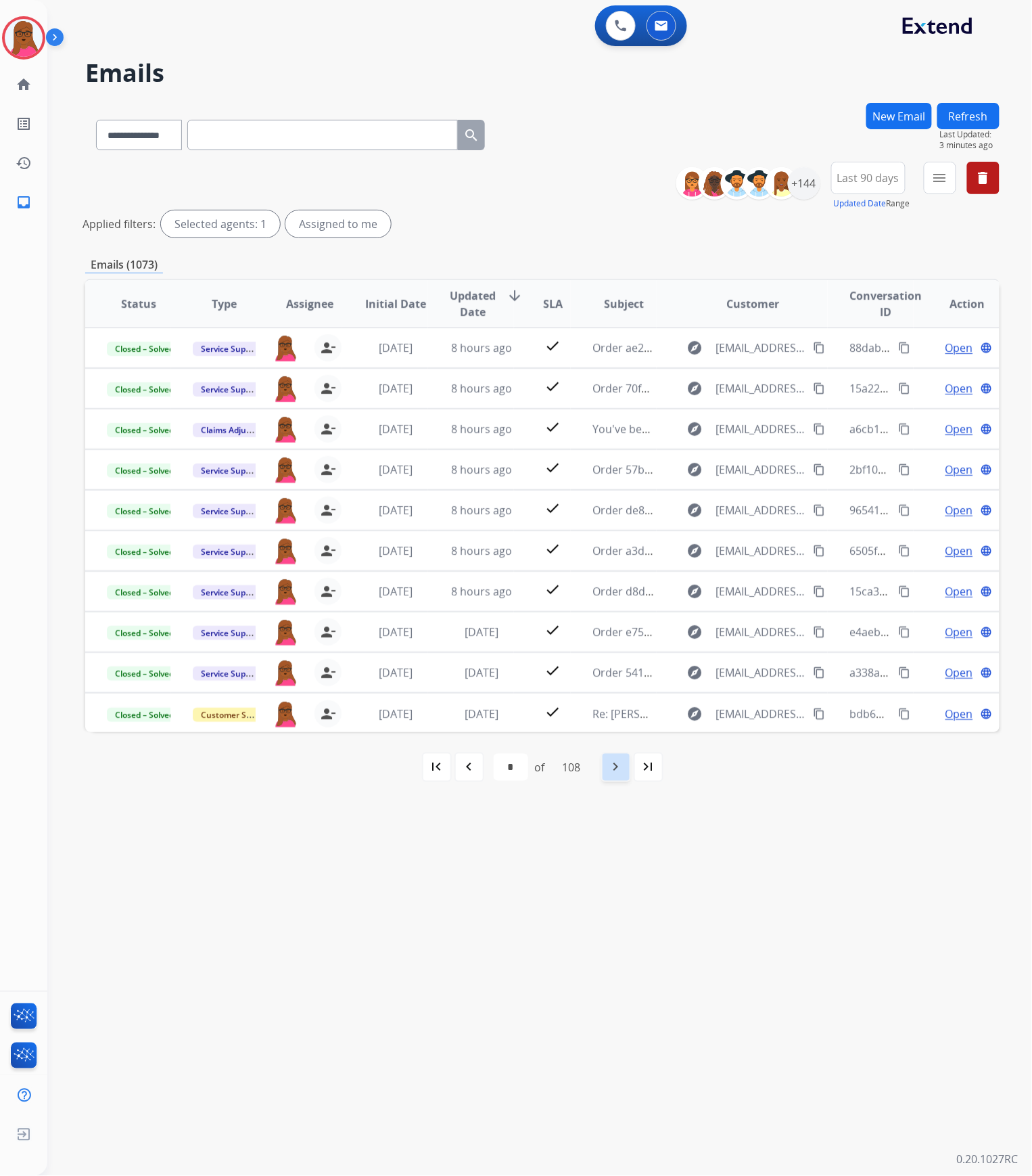
click at [616, 599] on mat-icon "navigate_next" at bounding box center [617, 768] width 16 height 16
select select "*"
click at [663, 19] on button at bounding box center [661, 26] width 30 height 30
select select "**********"
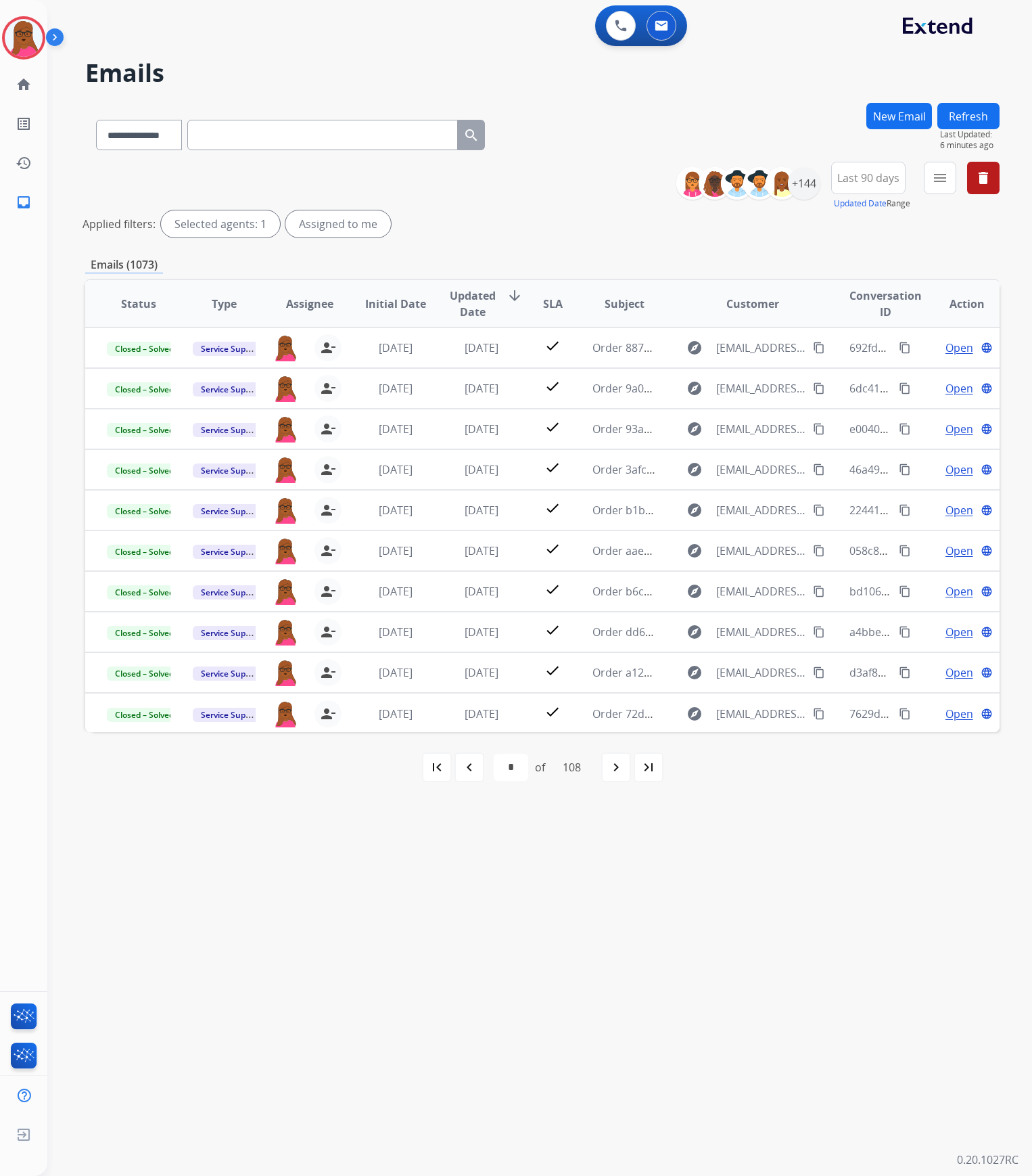
select select "*"
click at [666, 25] on img at bounding box center [661, 26] width 14 height 11
click at [880, 114] on button "New Email" at bounding box center [899, 115] width 66 height 27
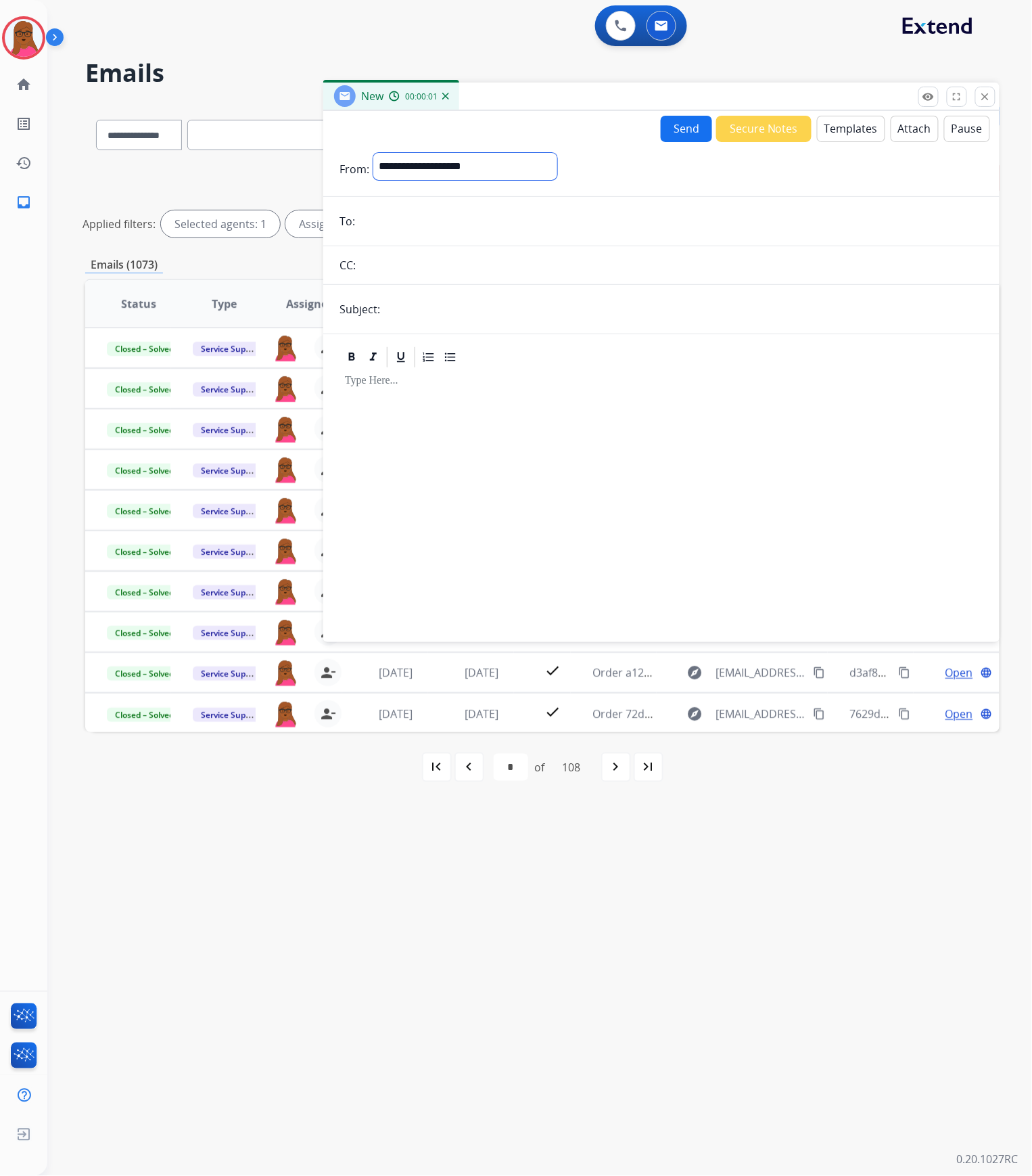
click at [471, 172] on select "**********" at bounding box center [465, 167] width 184 height 27
select select "**********"
click at [373, 153] on select "**********" at bounding box center [465, 167] width 184 height 27
click at [463, 209] on input "email" at bounding box center [672, 222] width 624 height 27
paste input "**********"
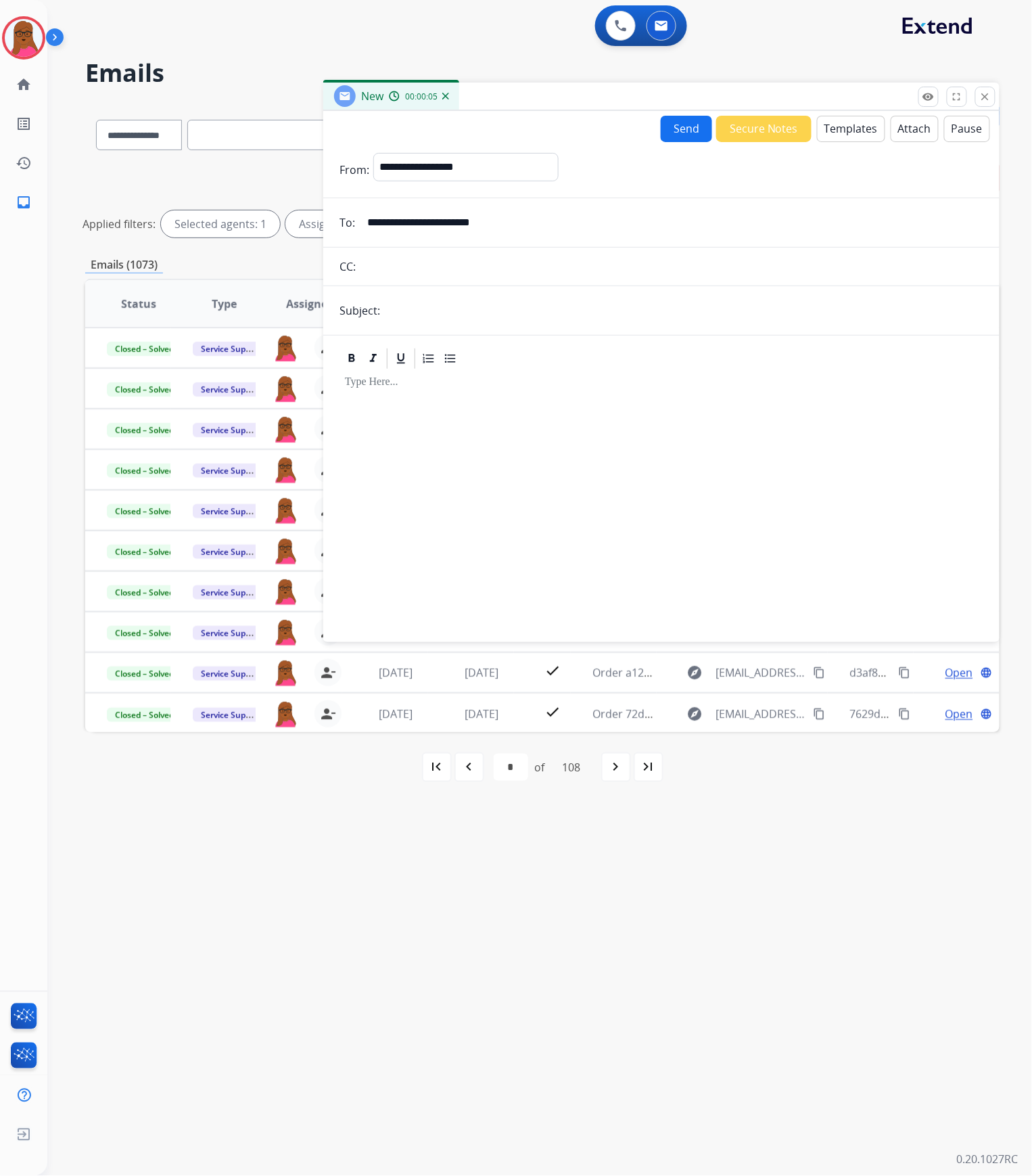
type input "**********"
click at [486, 299] on input "text" at bounding box center [683, 311] width 599 height 27
drag, startPoint x: 637, startPoint y: 319, endPoint x: 655, endPoint y: 316, distance: 18.2
click at [637, 319] on input "text" at bounding box center [683, 311] width 599 height 28
paste input "**********"
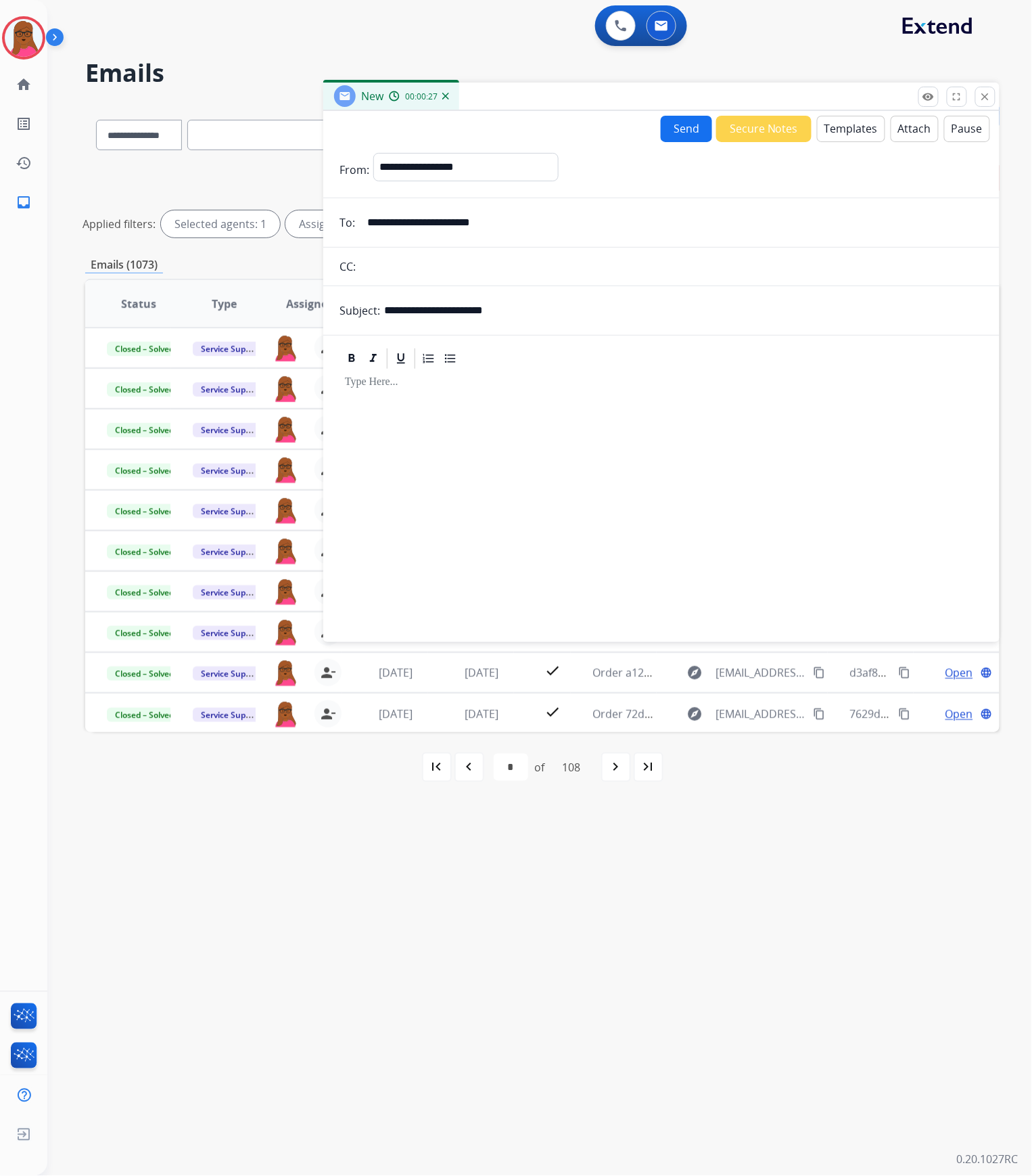
drag, startPoint x: 556, startPoint y: 318, endPoint x: 713, endPoint y: 344, distance: 159.1
click at [556, 318] on input "**********" at bounding box center [683, 311] width 599 height 27
paste input "**********"
type input "**********"
click at [840, 124] on button "Templates" at bounding box center [851, 128] width 69 height 27
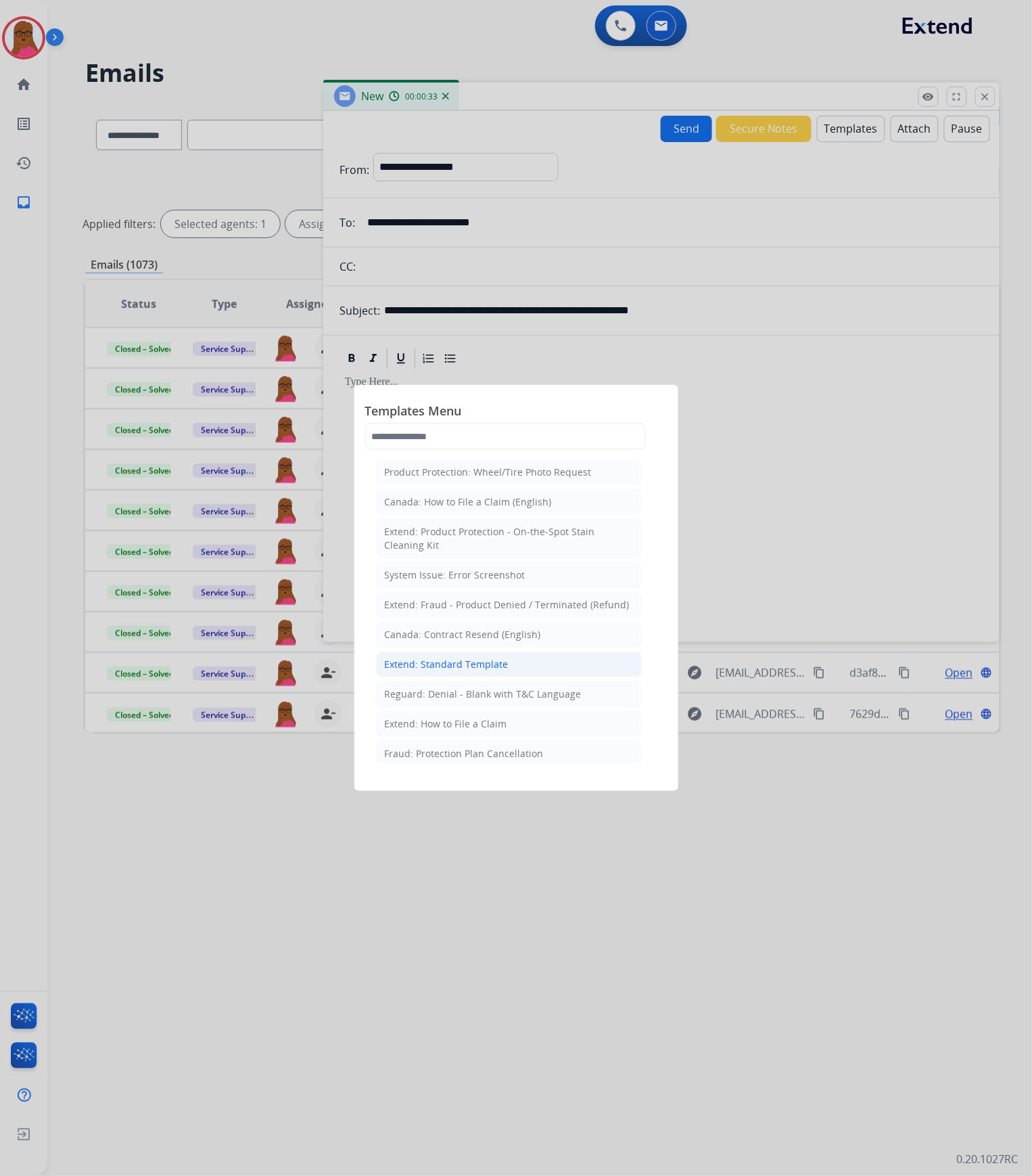
click at [436, 671] on div "Extend: Standard Template" at bounding box center [446, 664] width 124 height 14
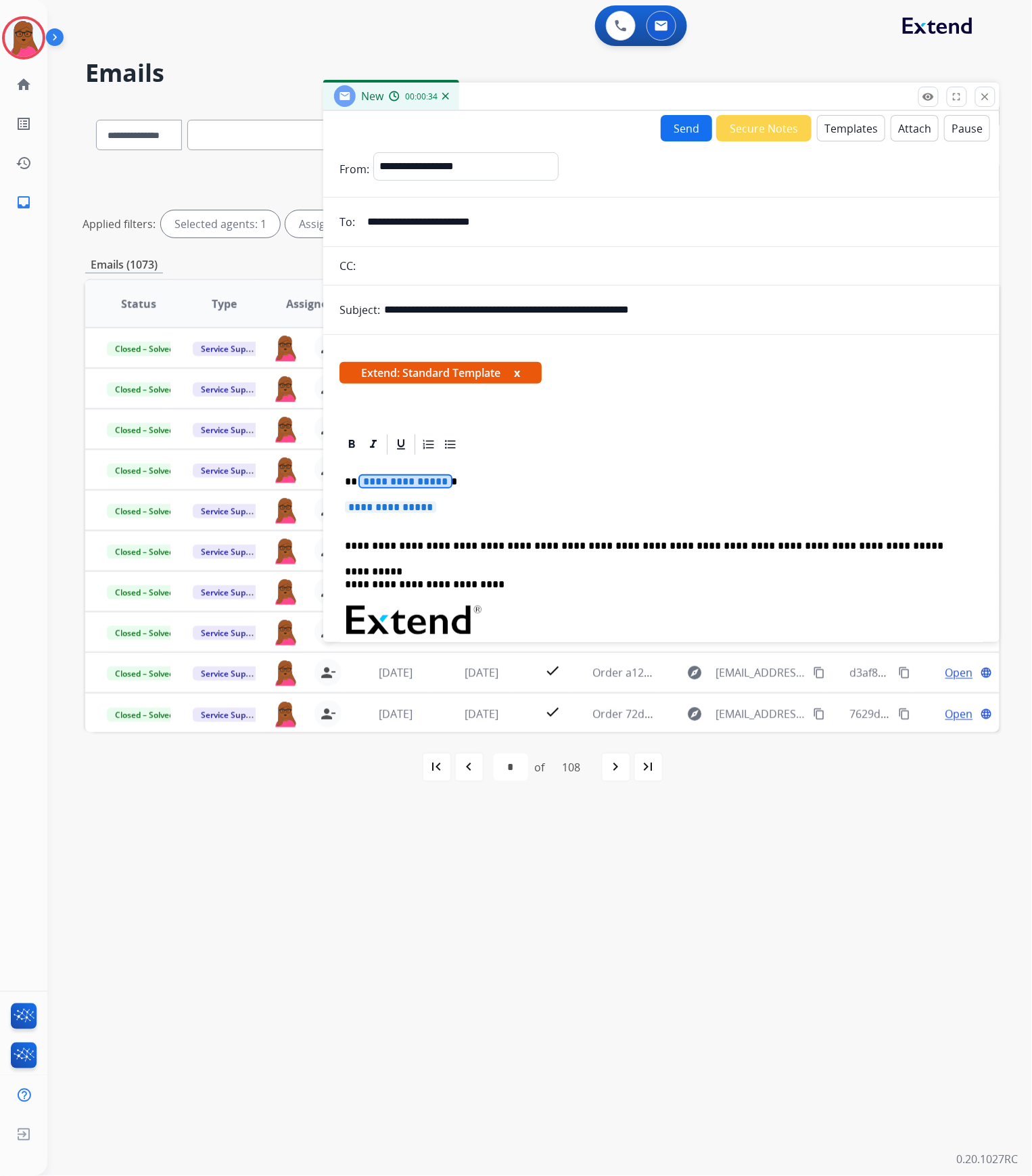
click at [418, 487] on span "**********" at bounding box center [405, 481] width 91 height 12
click at [426, 507] on span "**********" at bounding box center [391, 507] width 91 height 12
click at [521, 374] on button "x" at bounding box center [517, 373] width 6 height 16
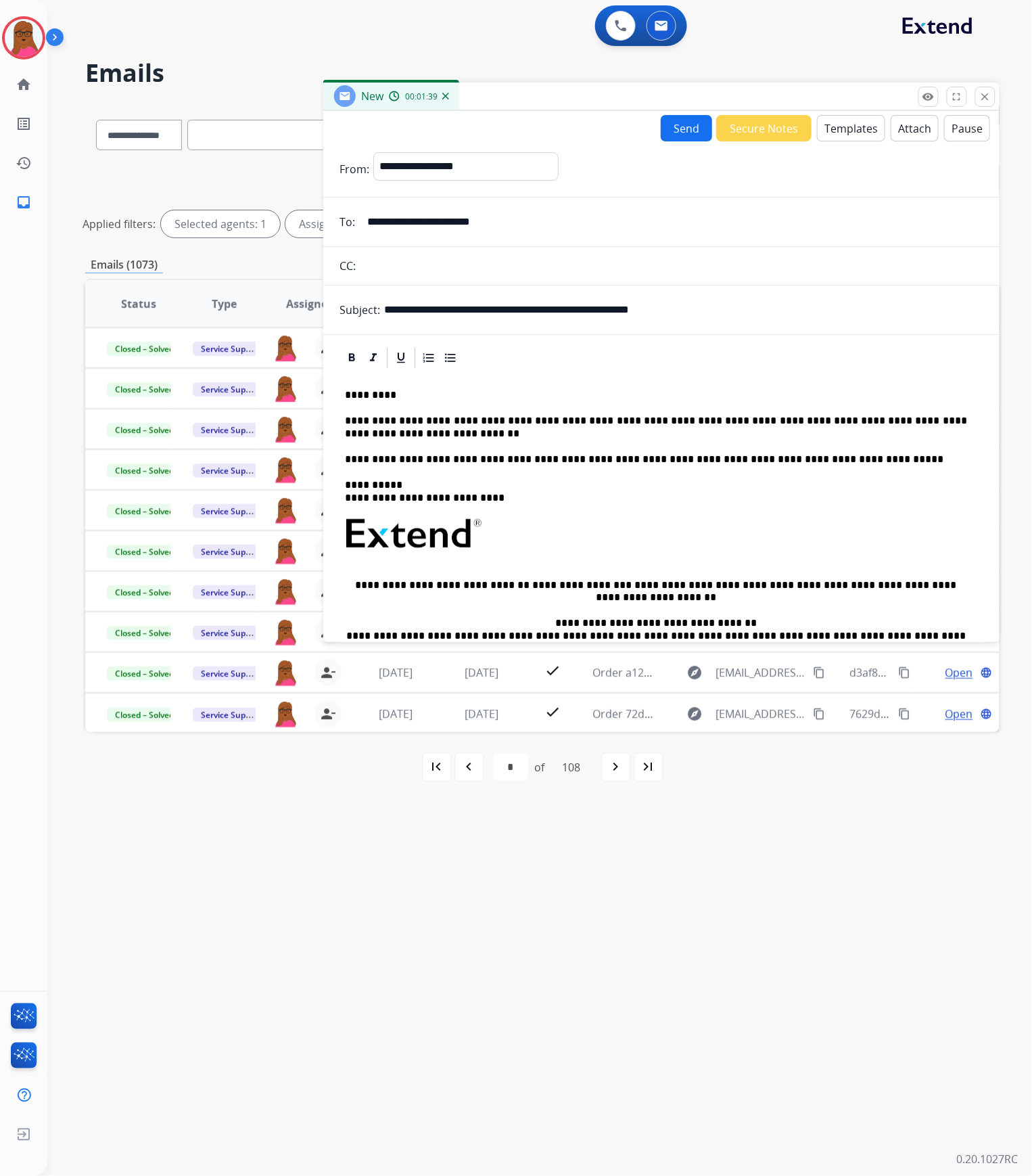
click at [790, 419] on p "**********" at bounding box center [656, 426] width 622 height 25
click at [672, 122] on button "Send" at bounding box center [686, 128] width 51 height 27
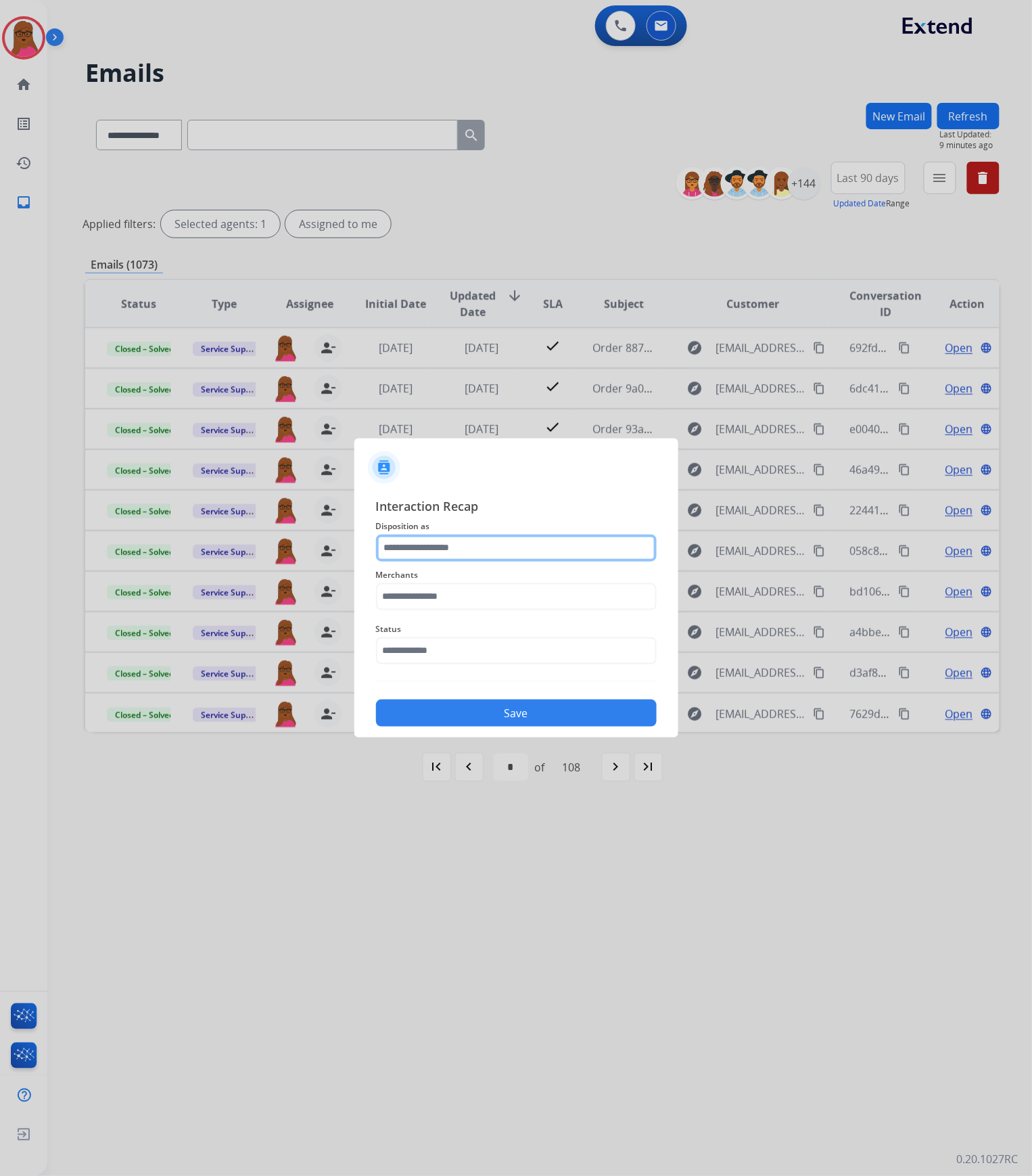
click at [599, 556] on input "text" at bounding box center [516, 548] width 281 height 27
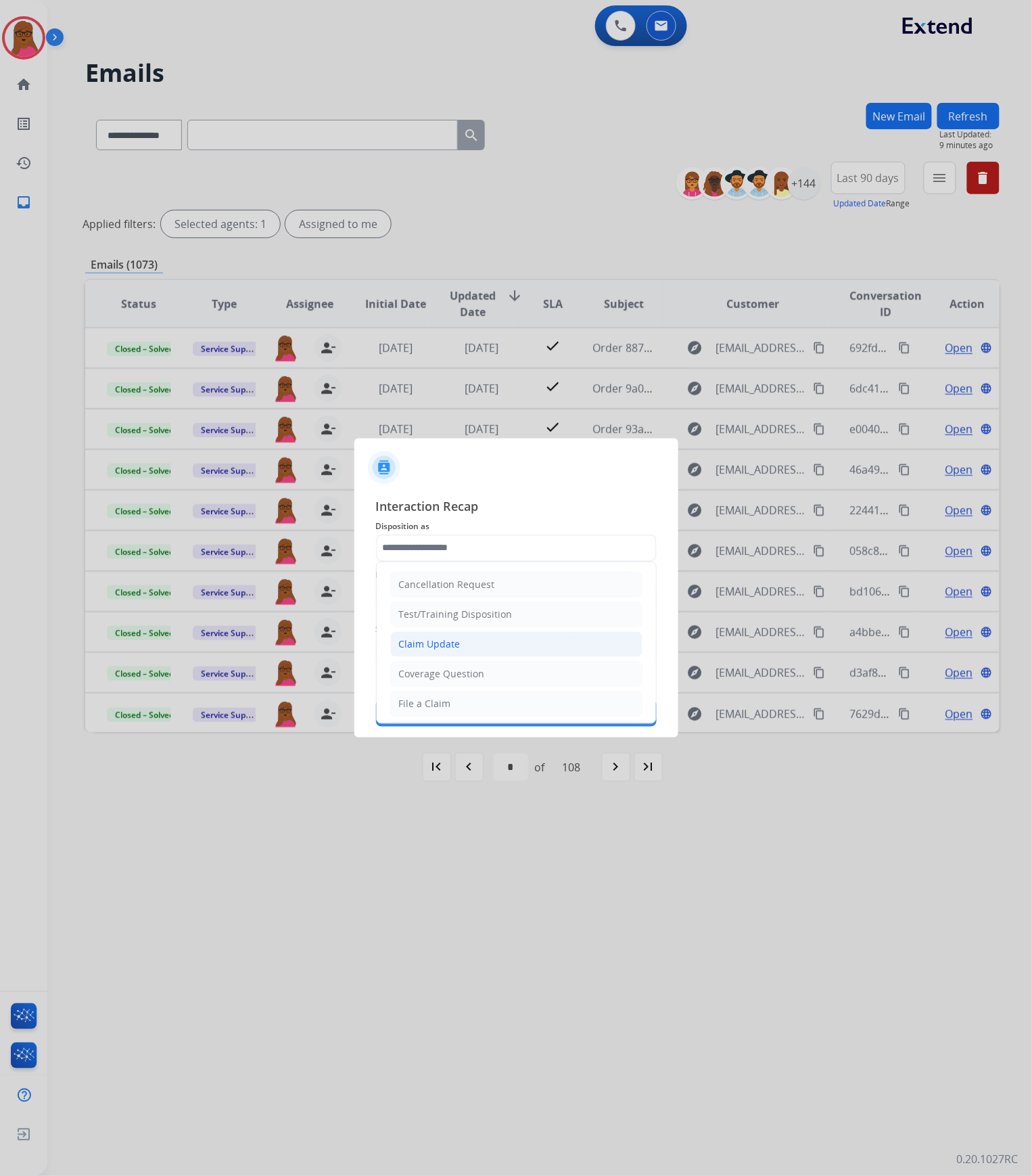
click at [472, 647] on li "Claim Update" at bounding box center [517, 644] width 253 height 26
type input "**********"
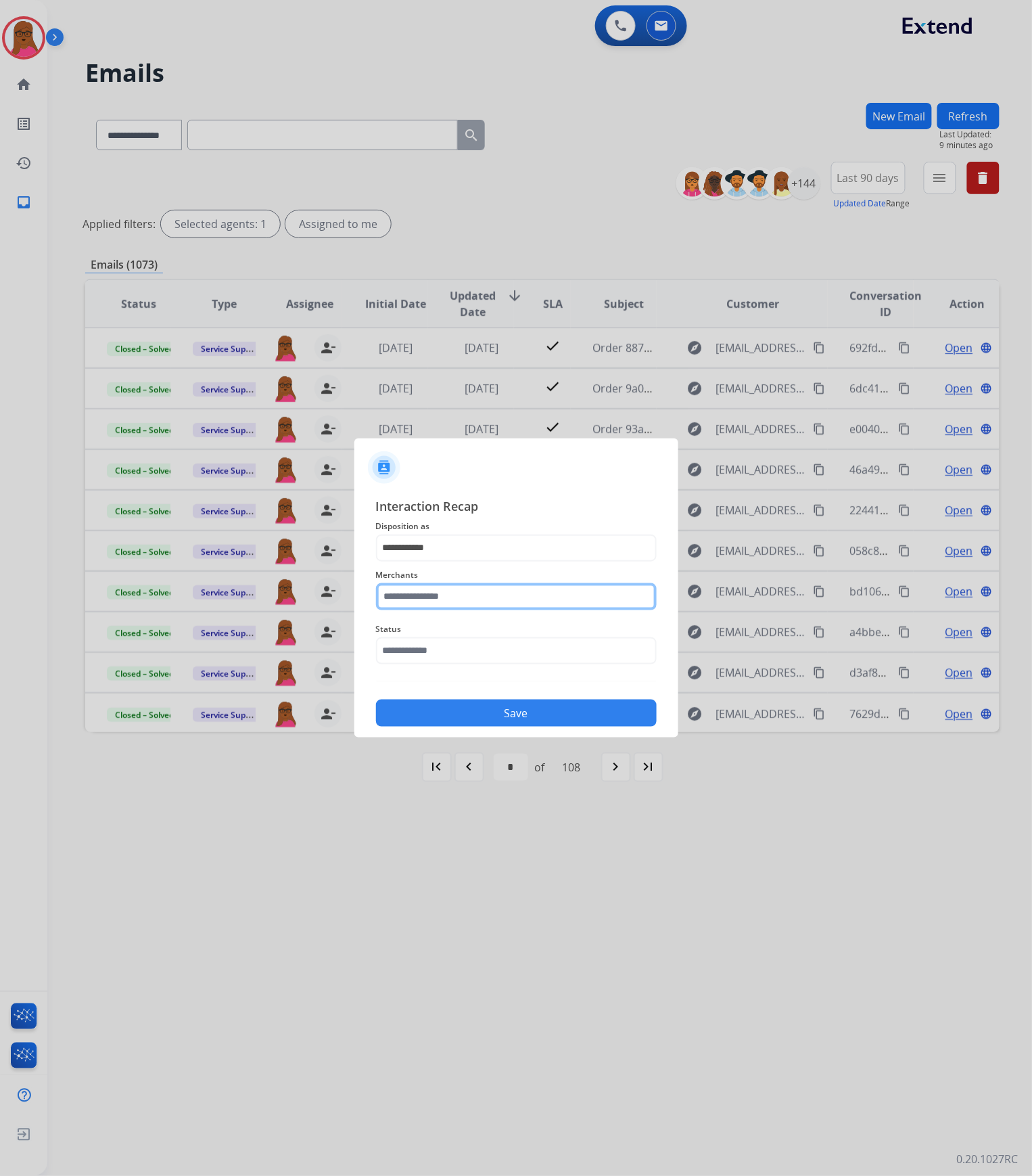
click at [463, 596] on input "text" at bounding box center [516, 597] width 281 height 27
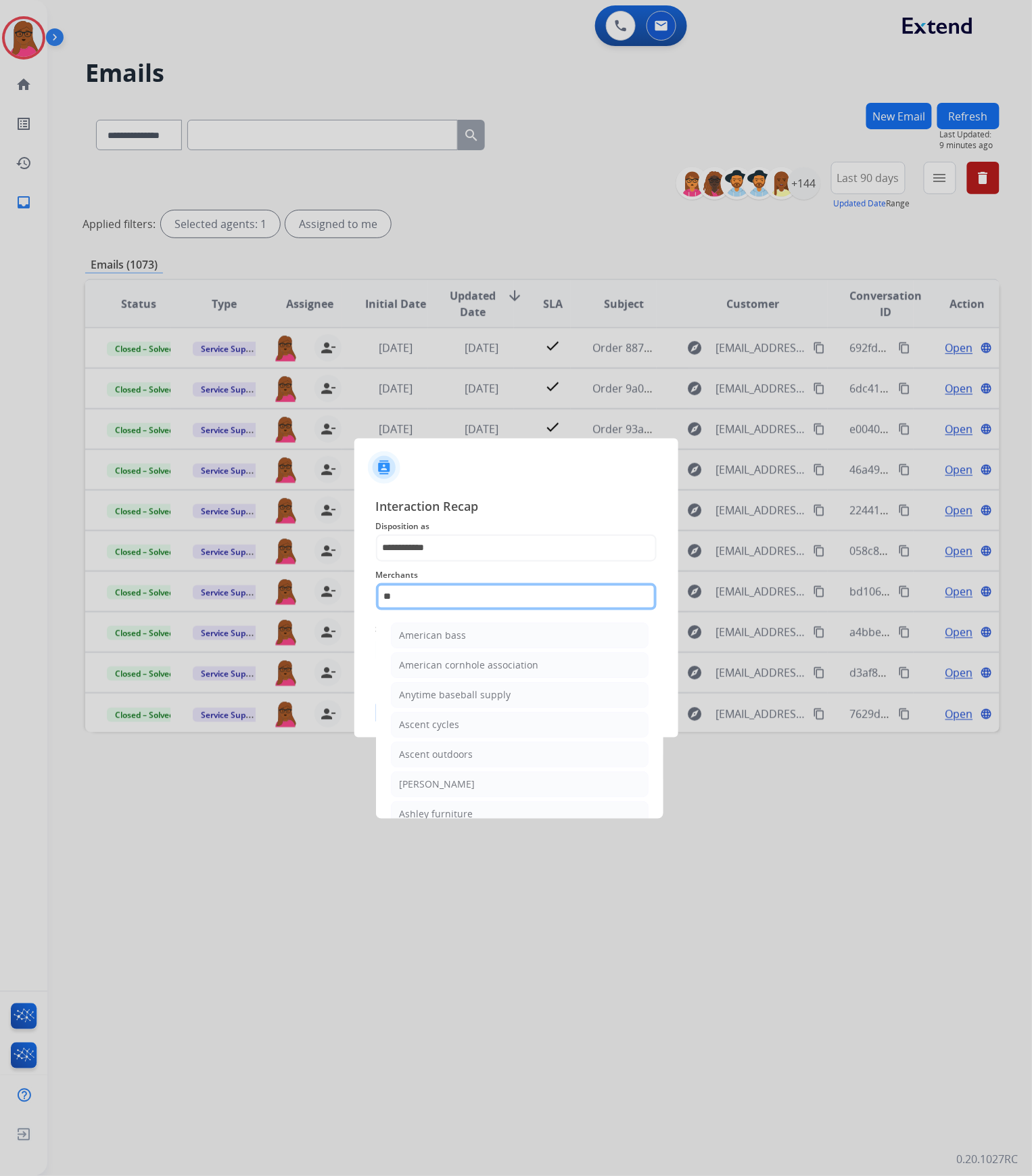
type input "*"
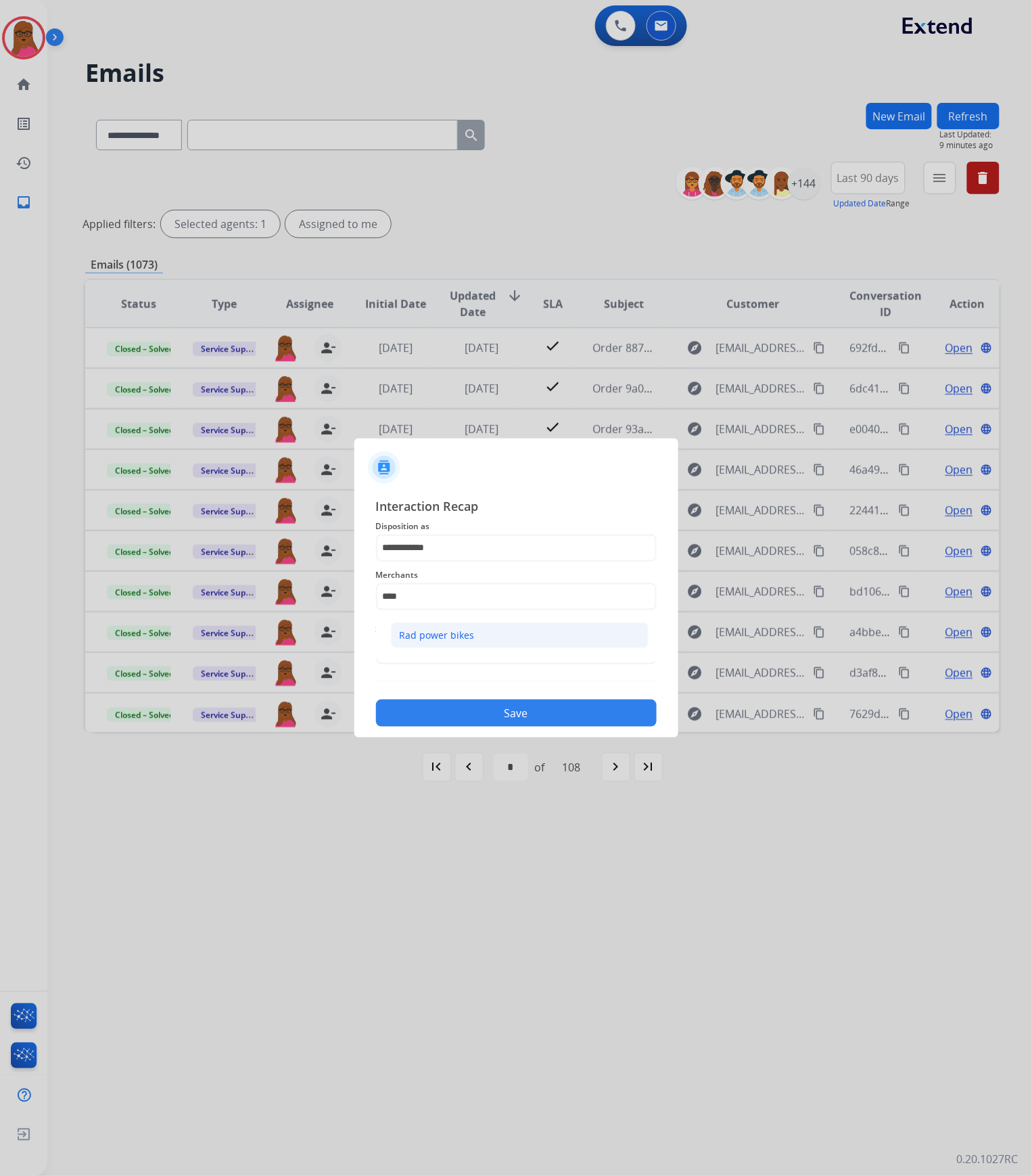
click at [587, 637] on li "Rad power bikes" at bounding box center [520, 635] width 258 height 26
type input "**********"
click at [540, 653] on input "text" at bounding box center [516, 651] width 281 height 27
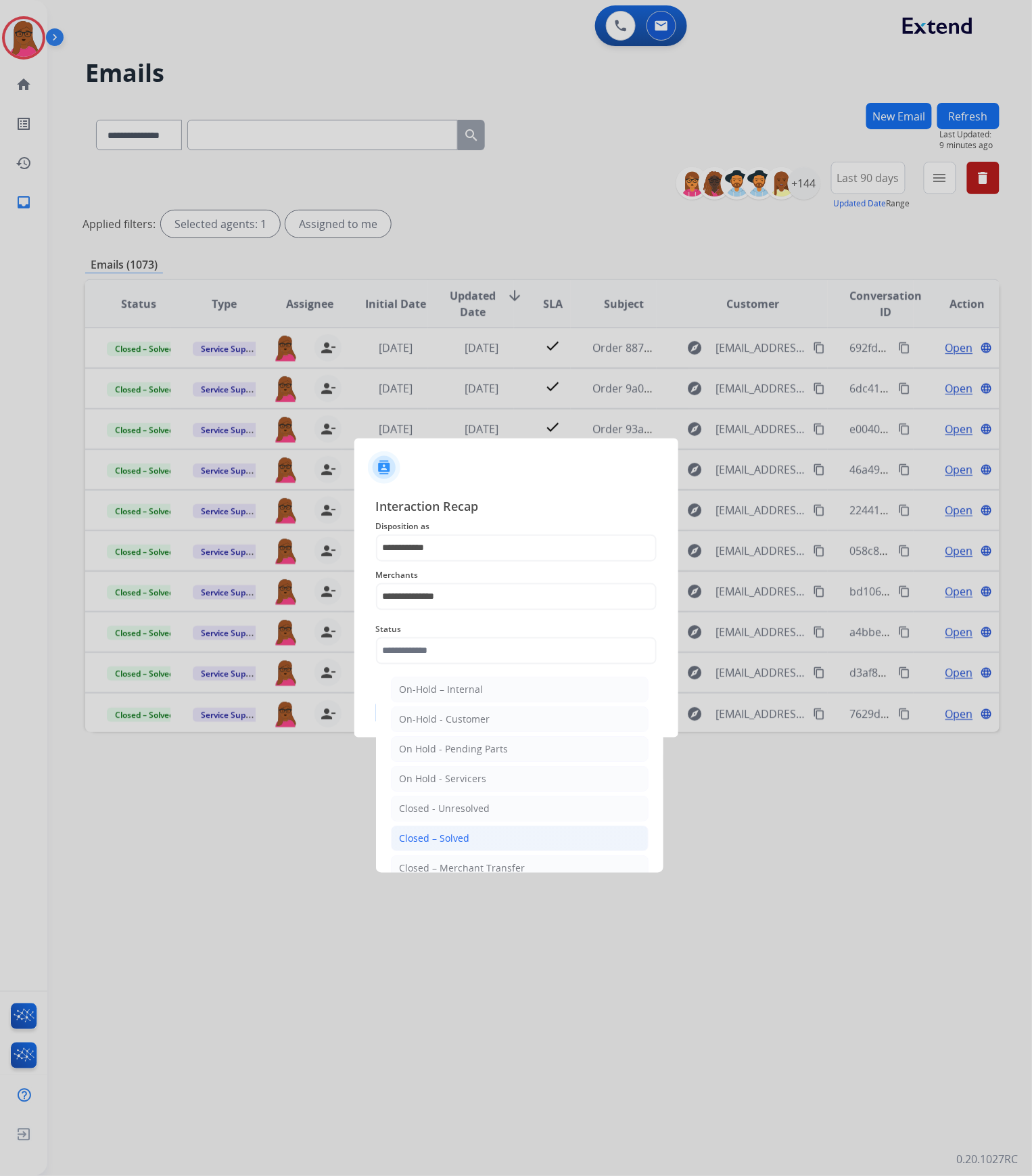
click at [491, 837] on li "Closed – Solved" at bounding box center [520, 838] width 258 height 26
type input "**********"
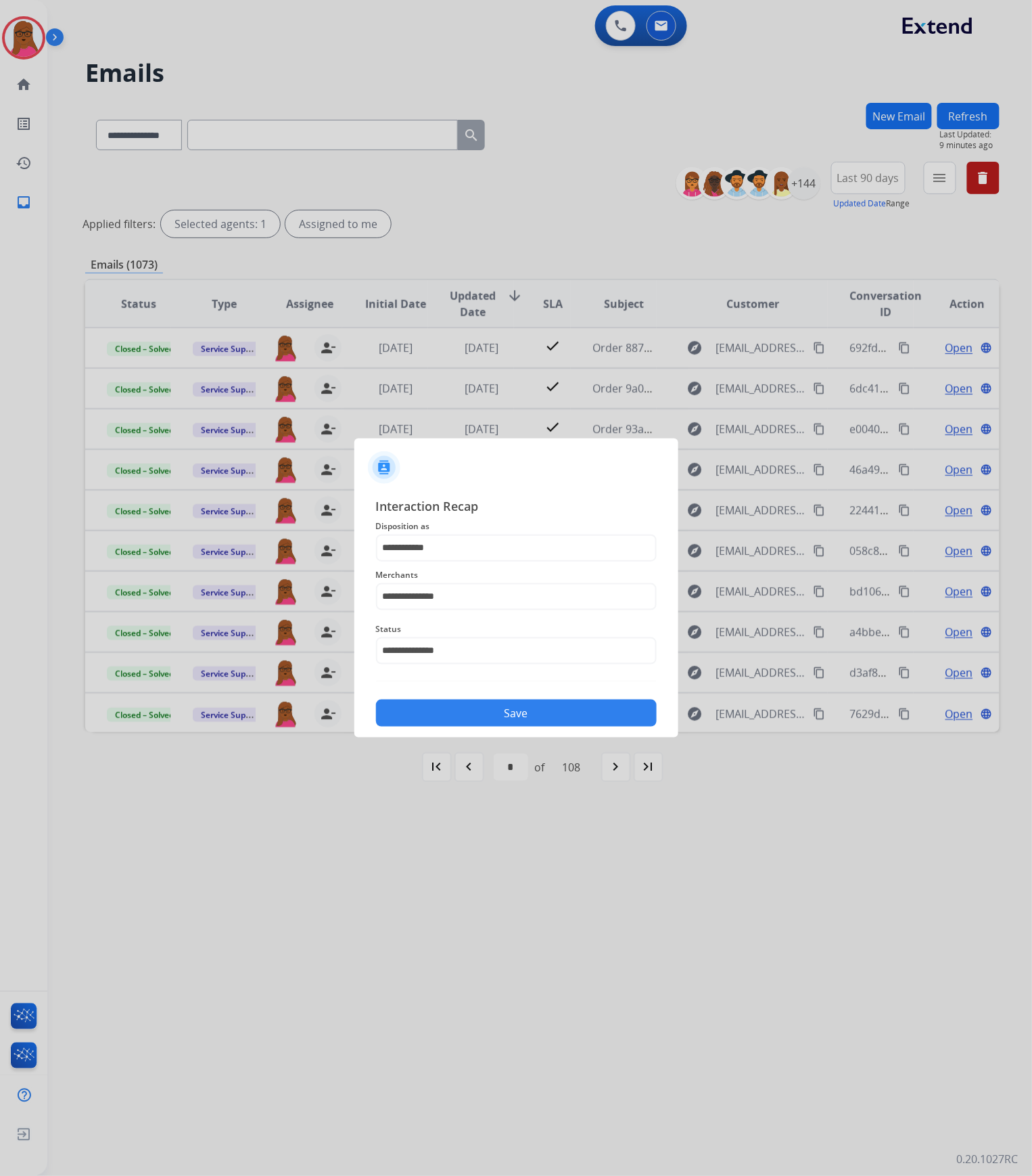
click at [552, 716] on button "Save" at bounding box center [516, 714] width 281 height 27
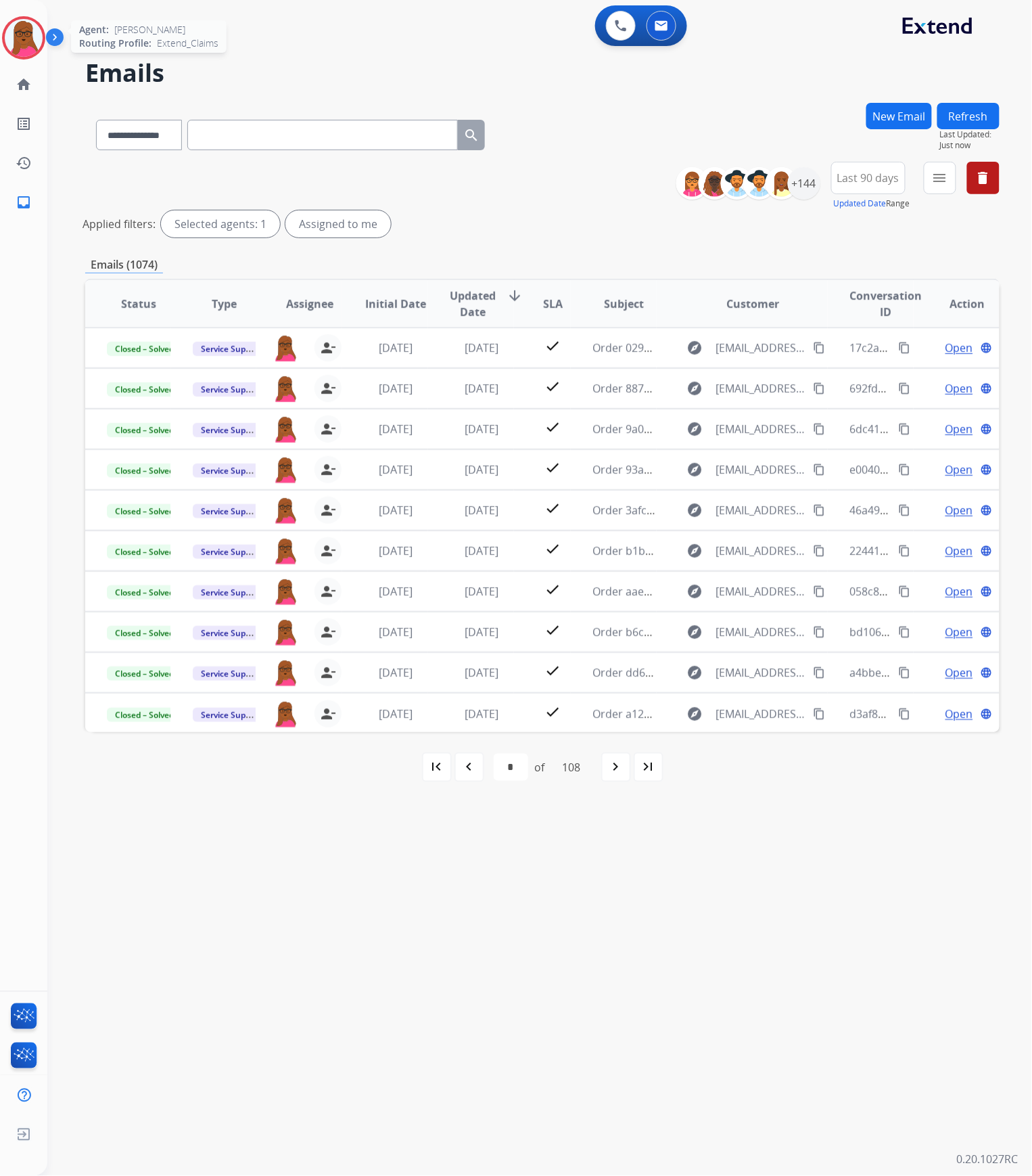
click at [25, 50] on img at bounding box center [23, 38] width 38 height 38
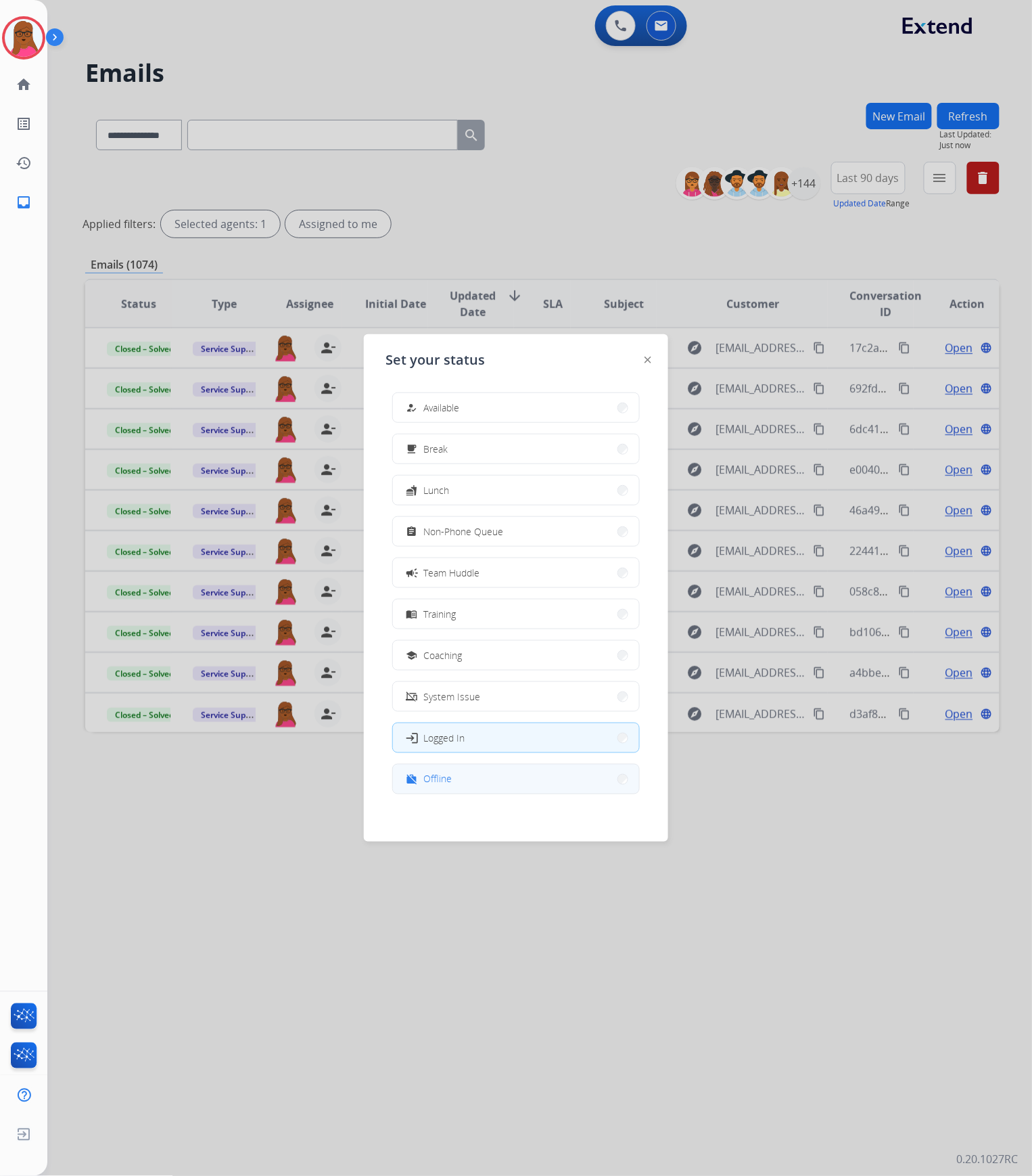
click at [436, 771] on div "work_off Offline" at bounding box center [427, 780] width 48 height 16
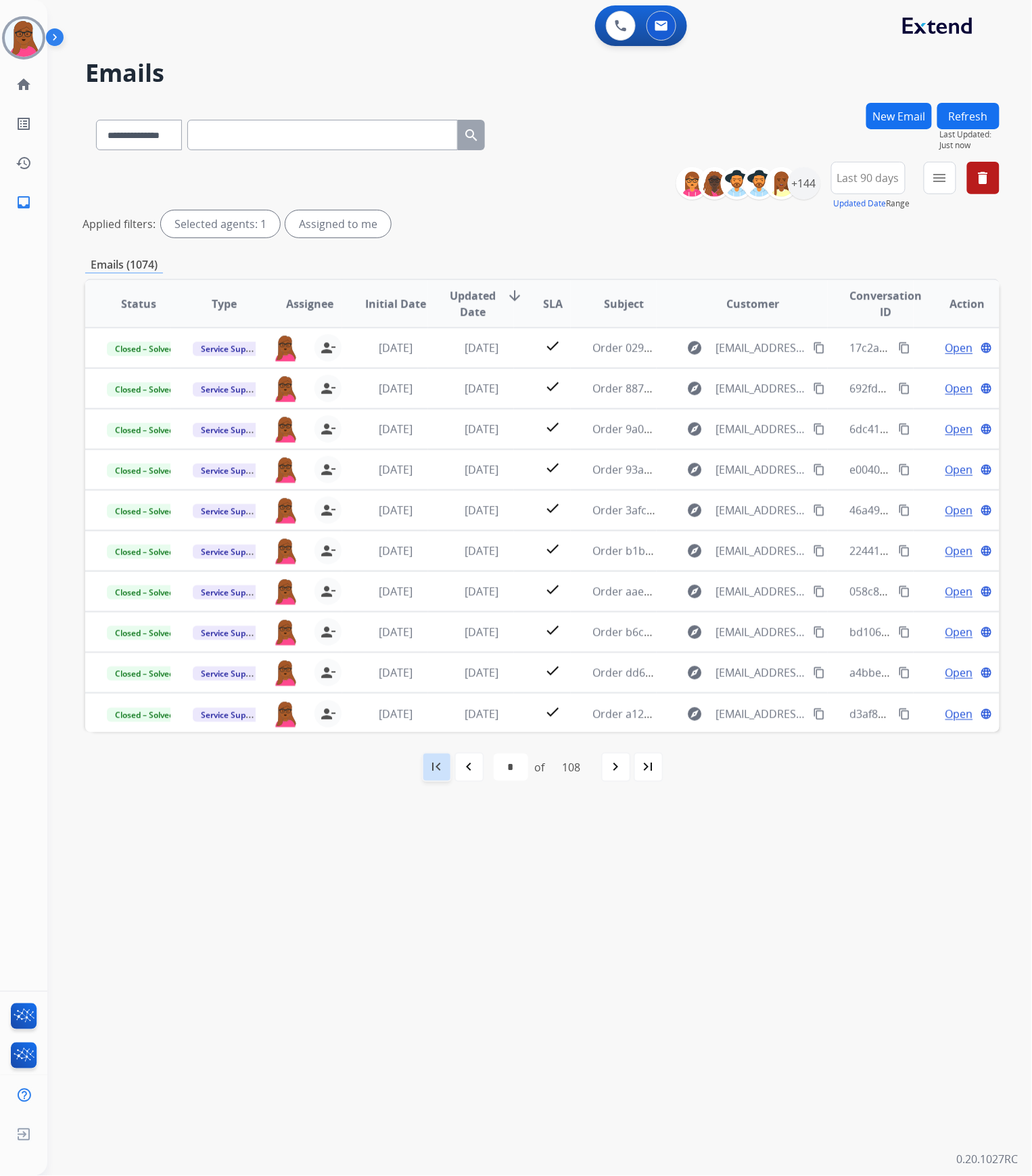
click at [432, 754] on div "first_page" at bounding box center [436, 767] width 30 height 30
